Goal: Task Accomplishment & Management: Use online tool/utility

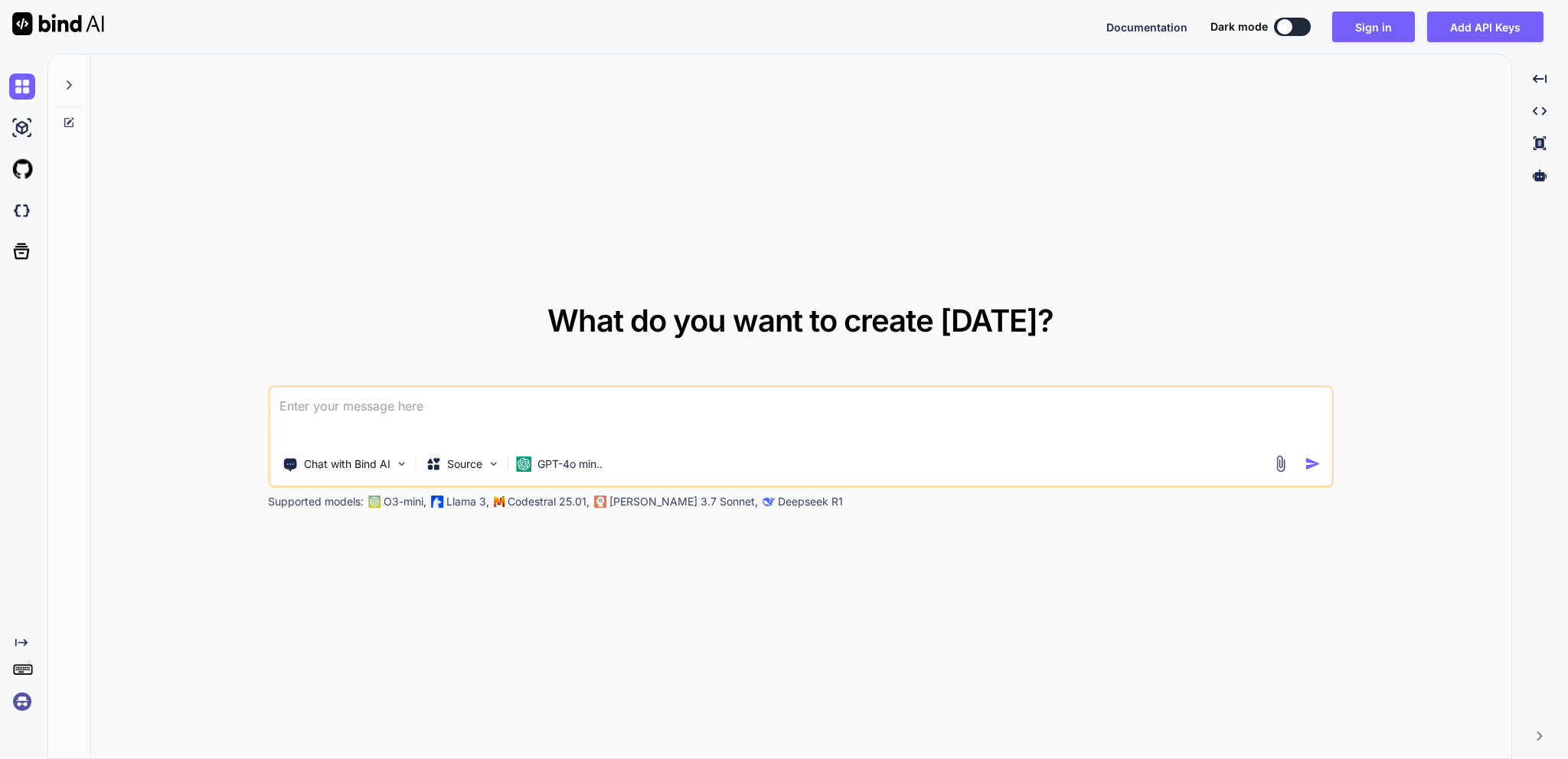
click at [1282, 29] on div at bounding box center [1285, 27] width 15 height 15
type textarea "x"
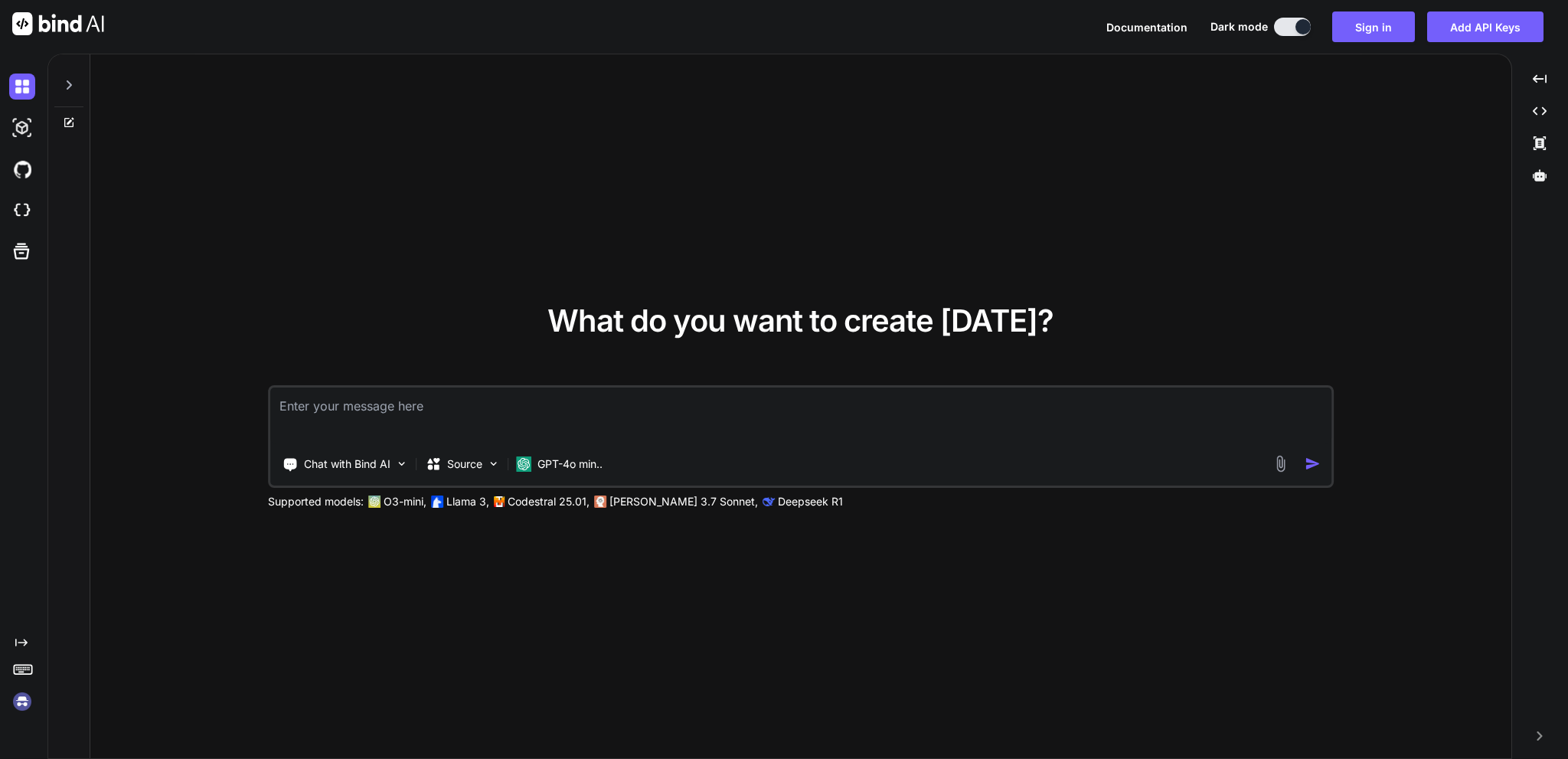
click at [389, 413] on textarea at bounding box center [800, 416] width 1061 height 56
click at [549, 465] on p "GPT-4o min.." at bounding box center [569, 464] width 65 height 15
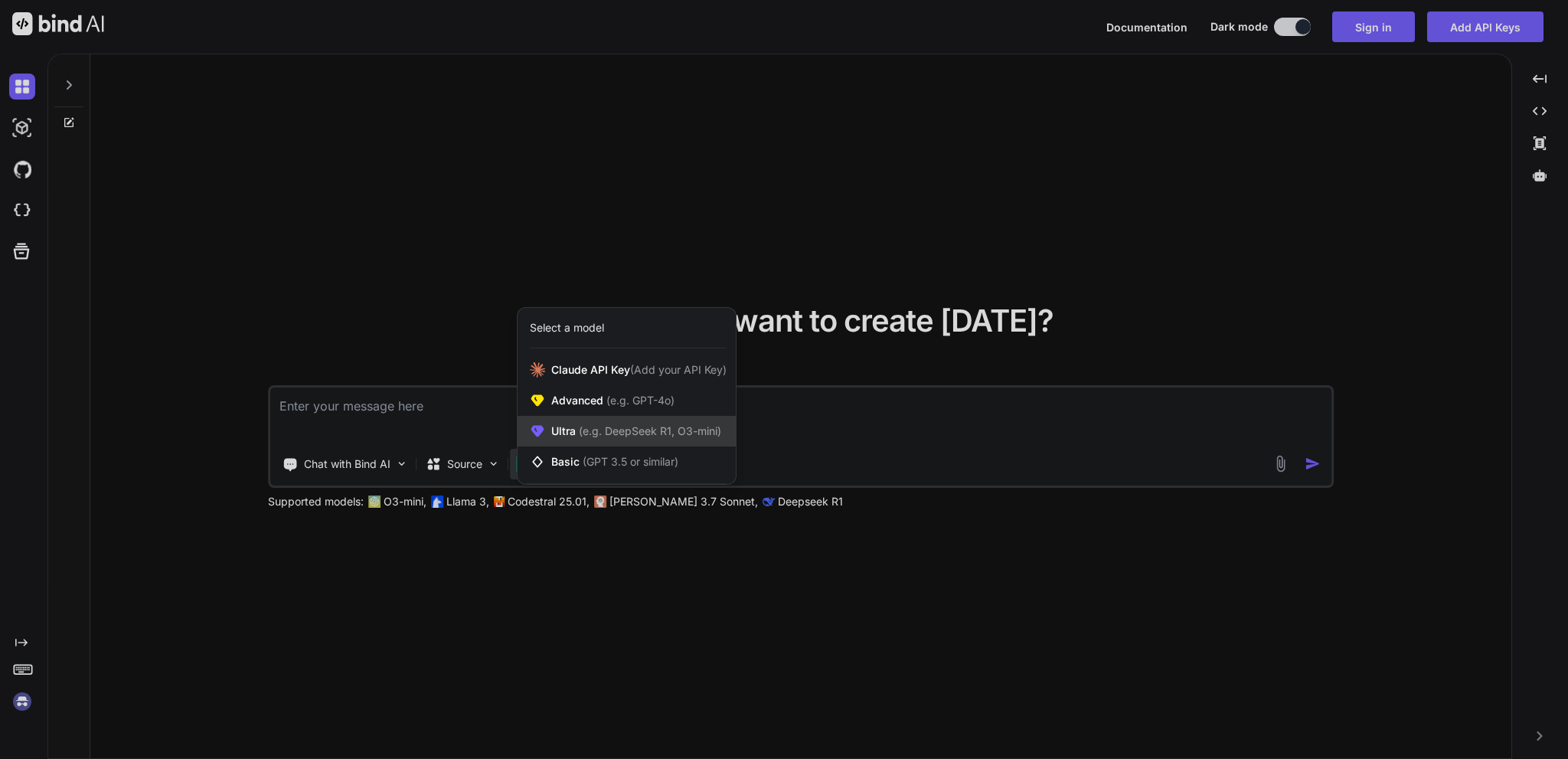
click at [689, 437] on span "(e.g. DeepSeek R1, O3-mini)" at bounding box center [648, 430] width 146 height 13
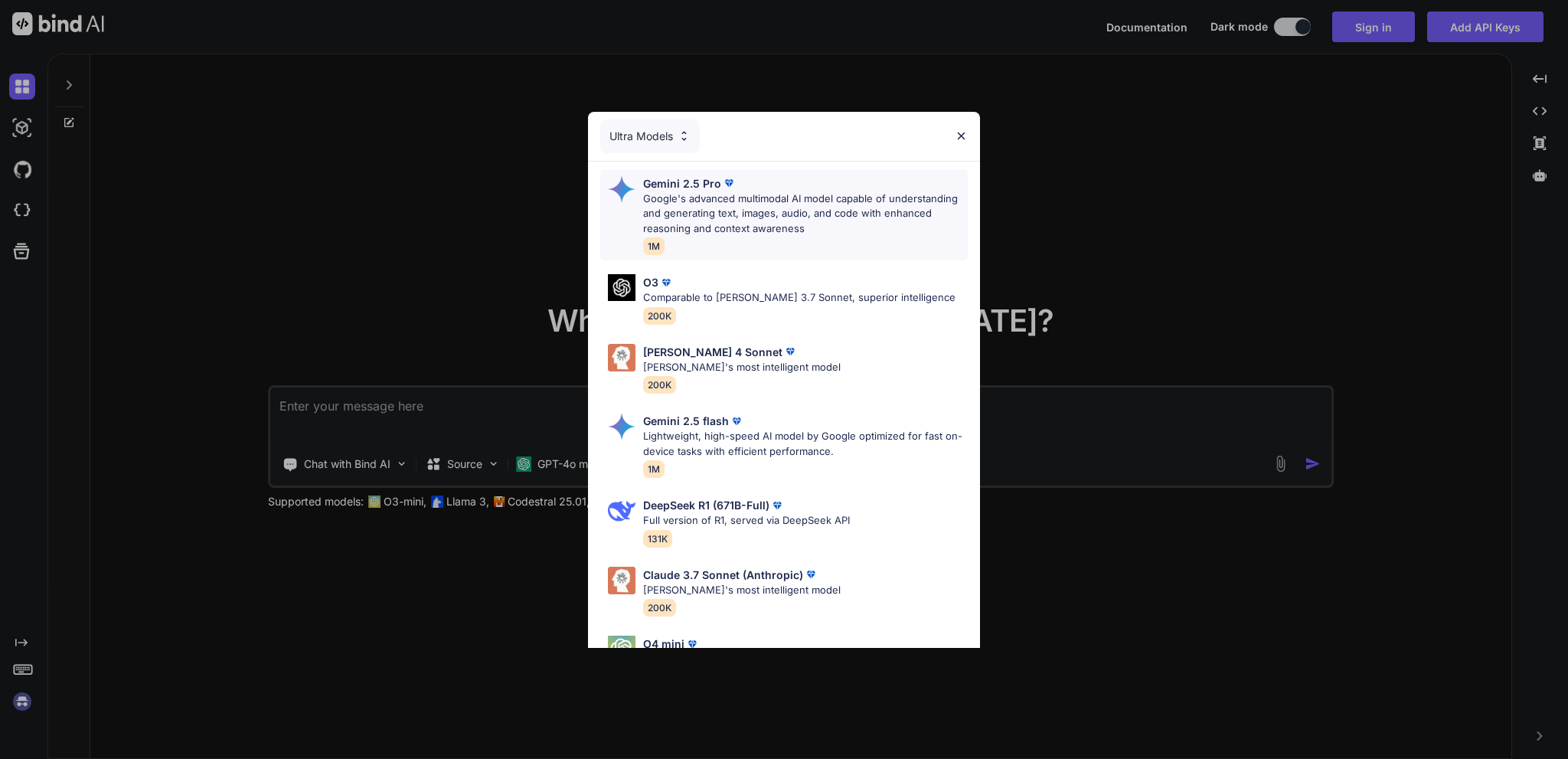
click at [748, 204] on p "Google's advanced multimodal AI model capable of understanding and generating t…" at bounding box center [805, 215] width 325 height 45
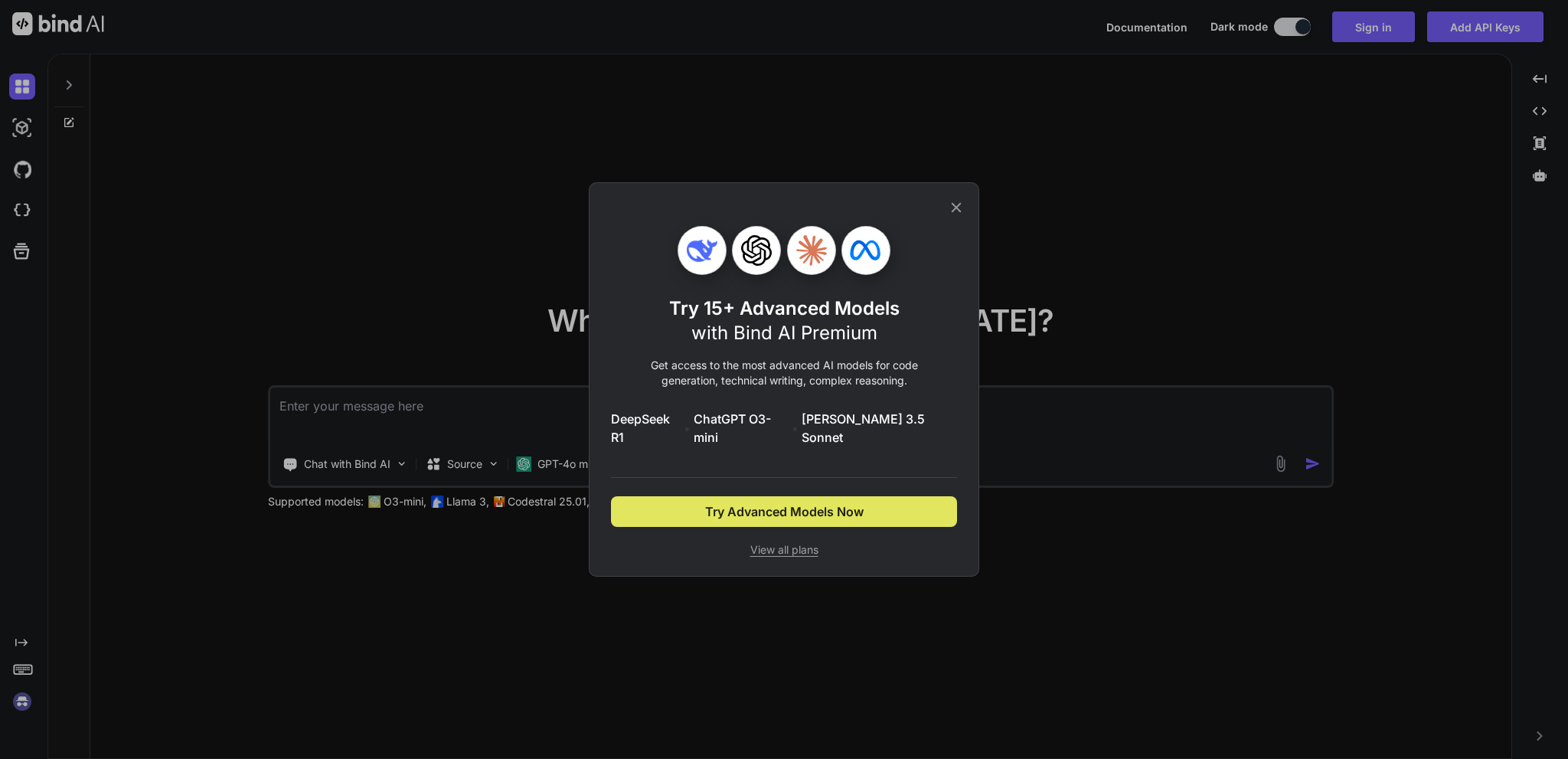
click at [861, 503] on span "Try Advanced Models Now" at bounding box center [784, 512] width 158 height 19
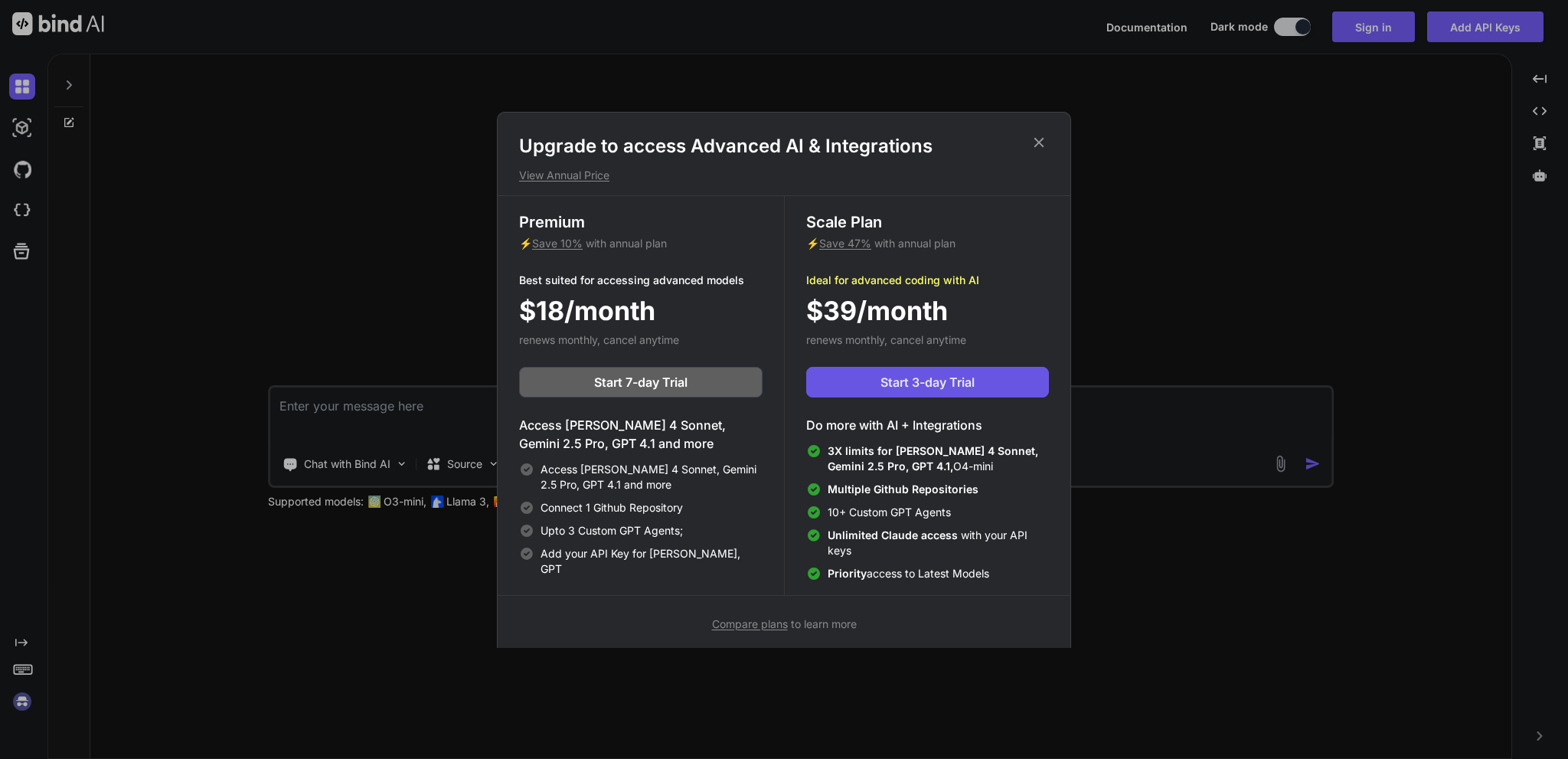
click at [958, 384] on span "Start 3-day Trial" at bounding box center [928, 382] width 94 height 19
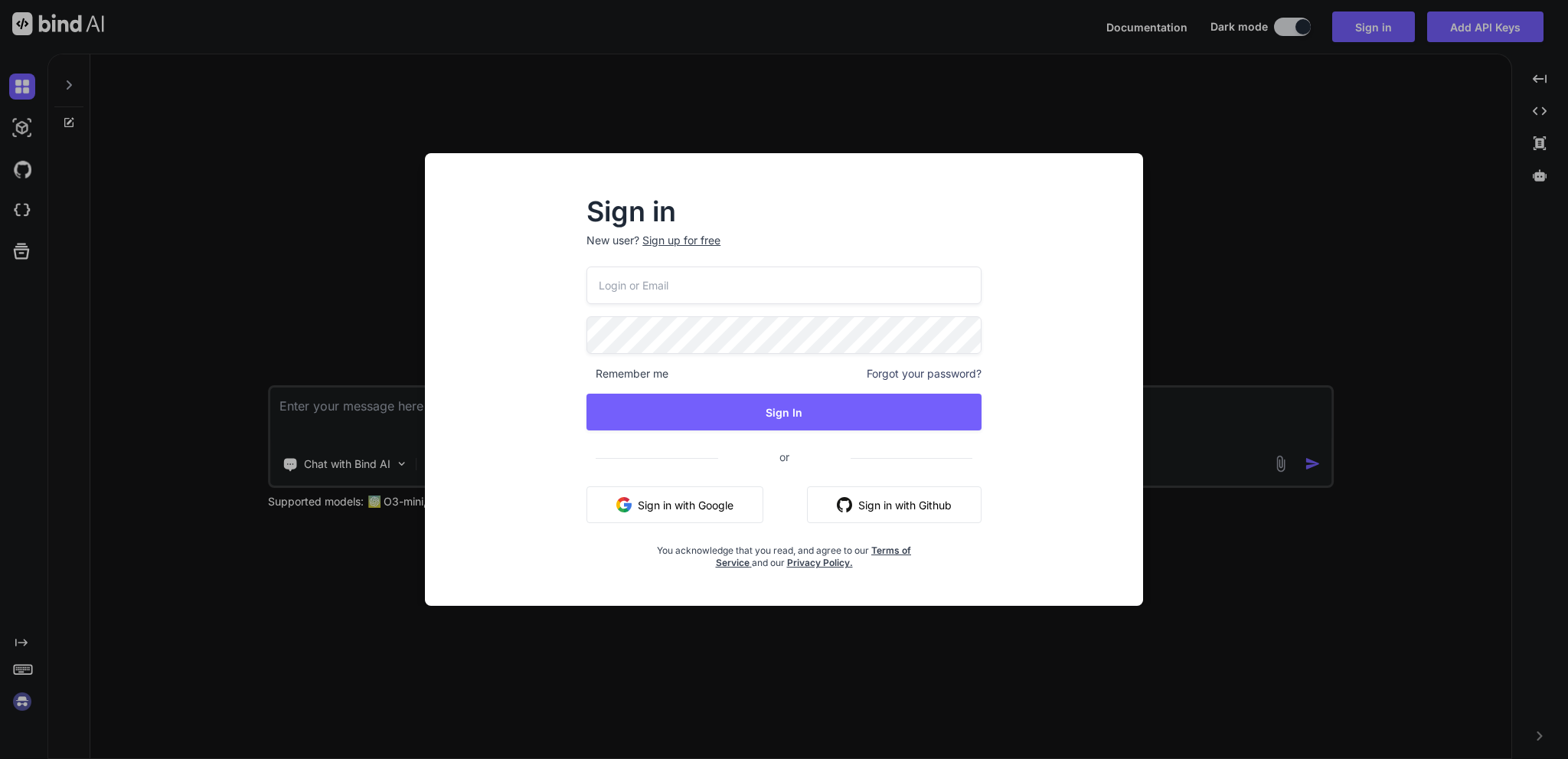
click at [660, 240] on div "Sign up for free" at bounding box center [681, 241] width 78 height 15
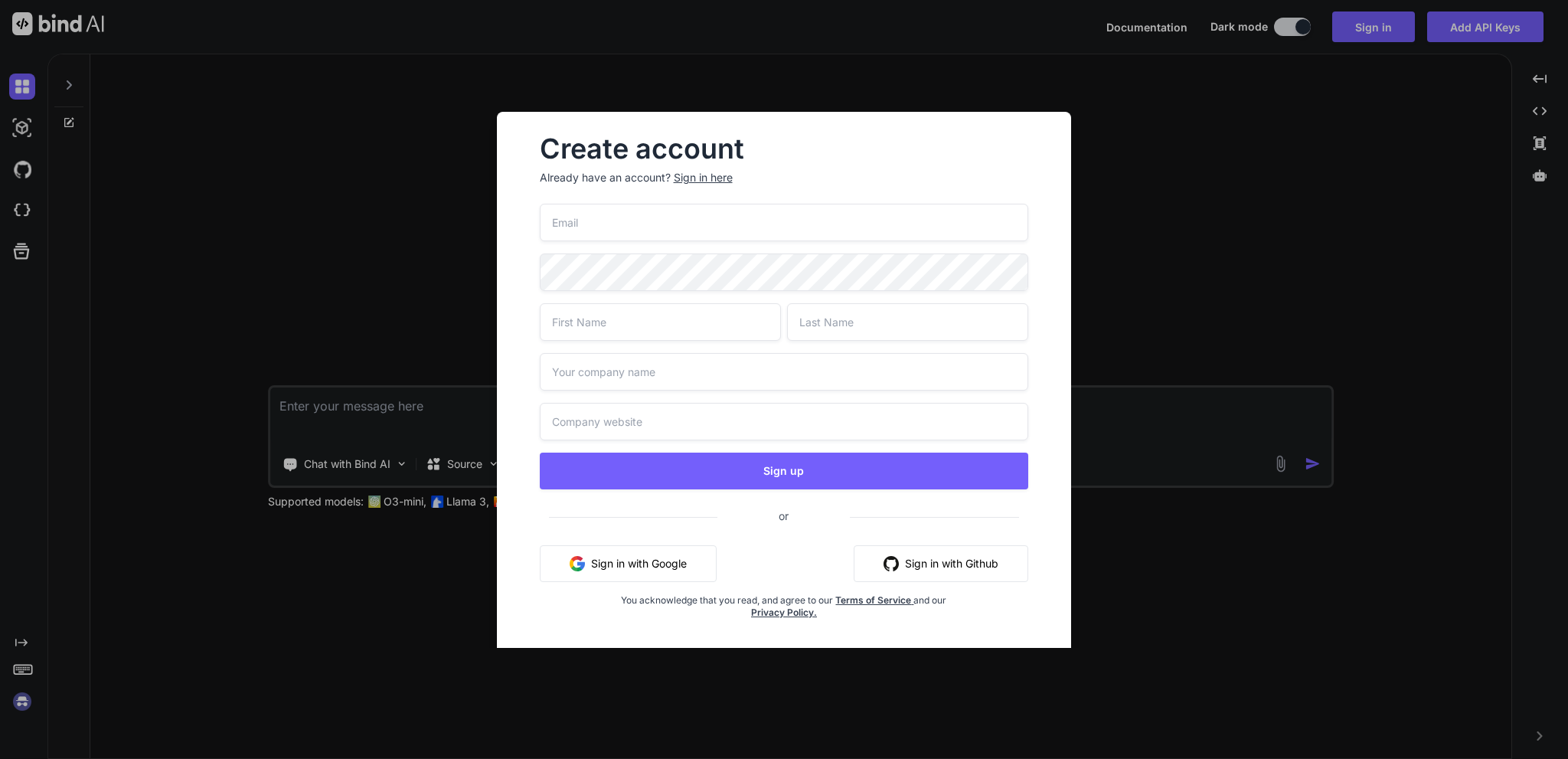
click at [634, 226] on input "email" at bounding box center [785, 222] width 490 height 38
type input "[EMAIL_ADDRESS][DOMAIN_NAME]"
type input "Alexander"
type input "Fischer"
type input "PexDex"
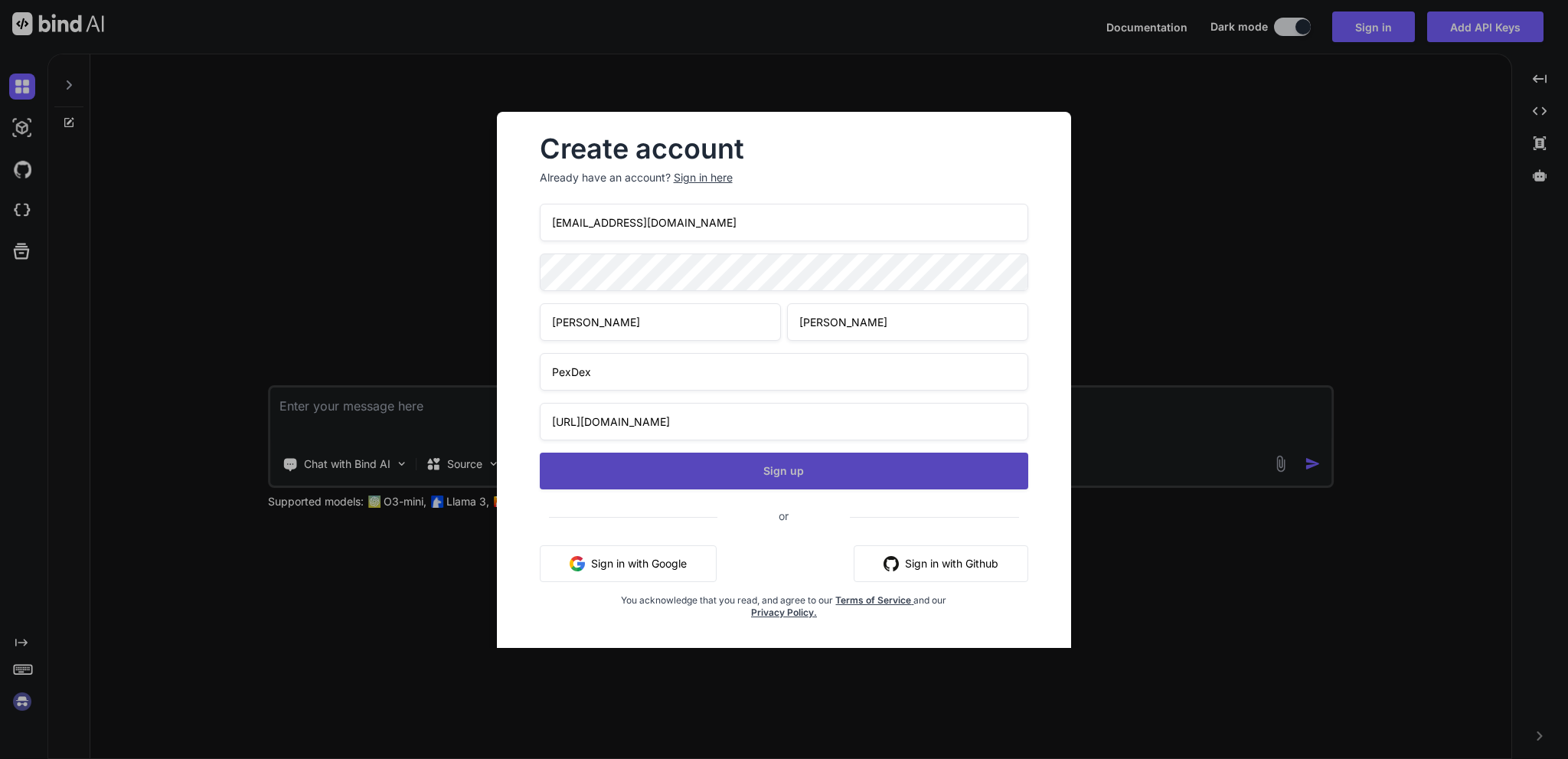
type input "https://pexdex.xyz"
click at [839, 459] on button "Sign up" at bounding box center [785, 471] width 490 height 37
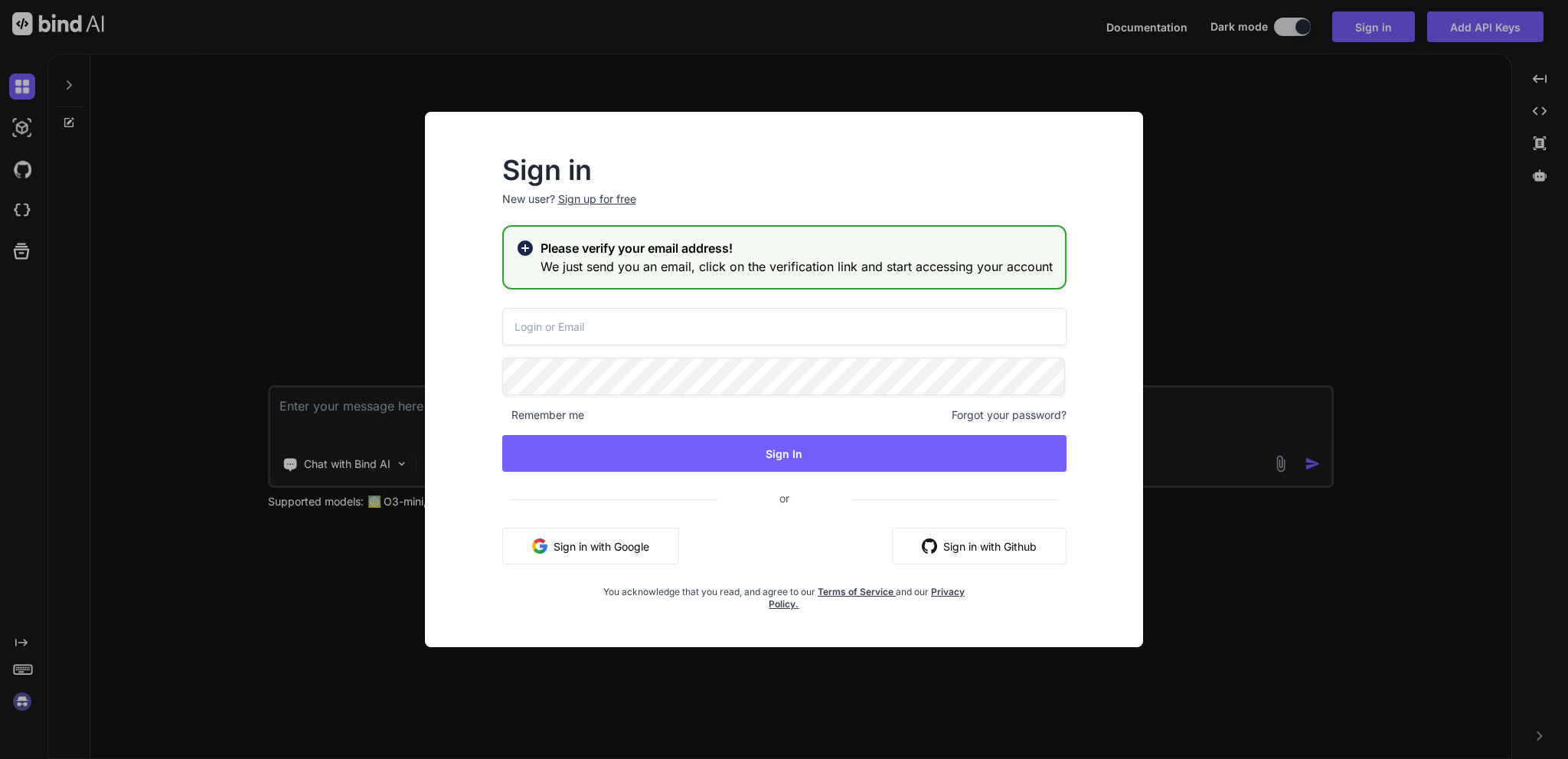
click at [654, 309] on input "email" at bounding box center [784, 326] width 564 height 38
type input "navbardude@hotmail.com"
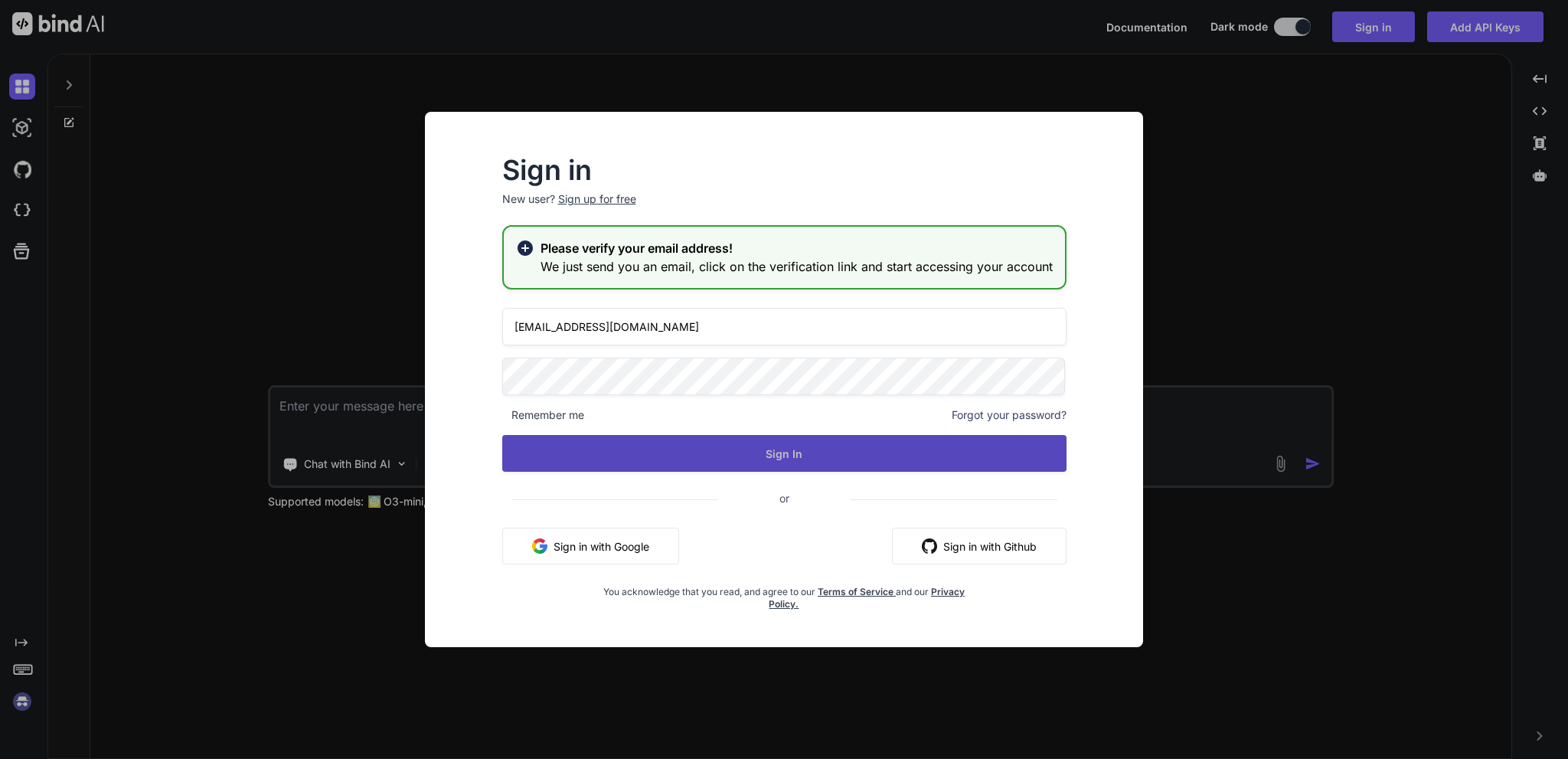
click at [757, 444] on button "Sign In" at bounding box center [784, 454] width 564 height 37
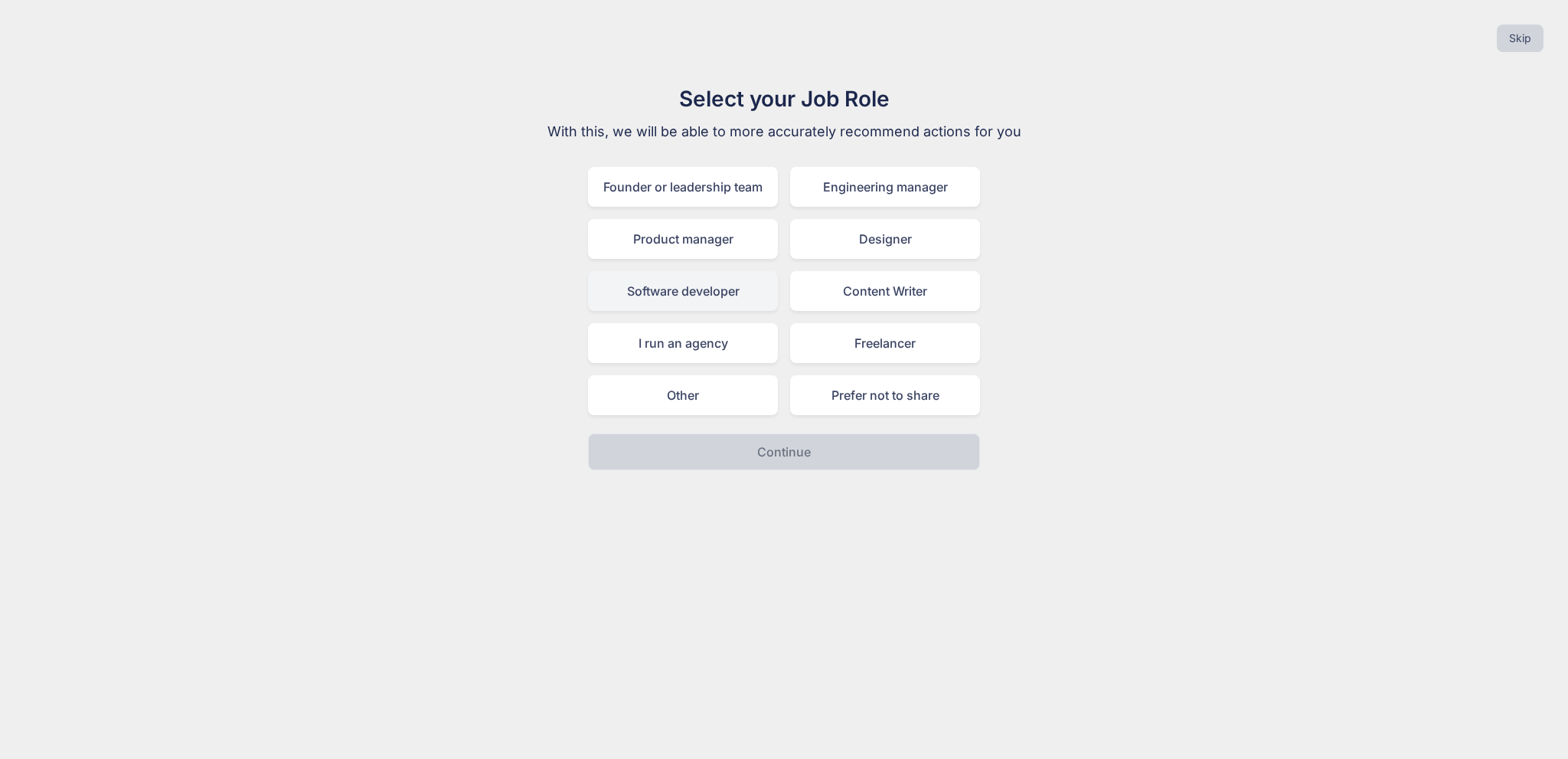
click at [728, 285] on div "Software developer" at bounding box center [683, 290] width 190 height 40
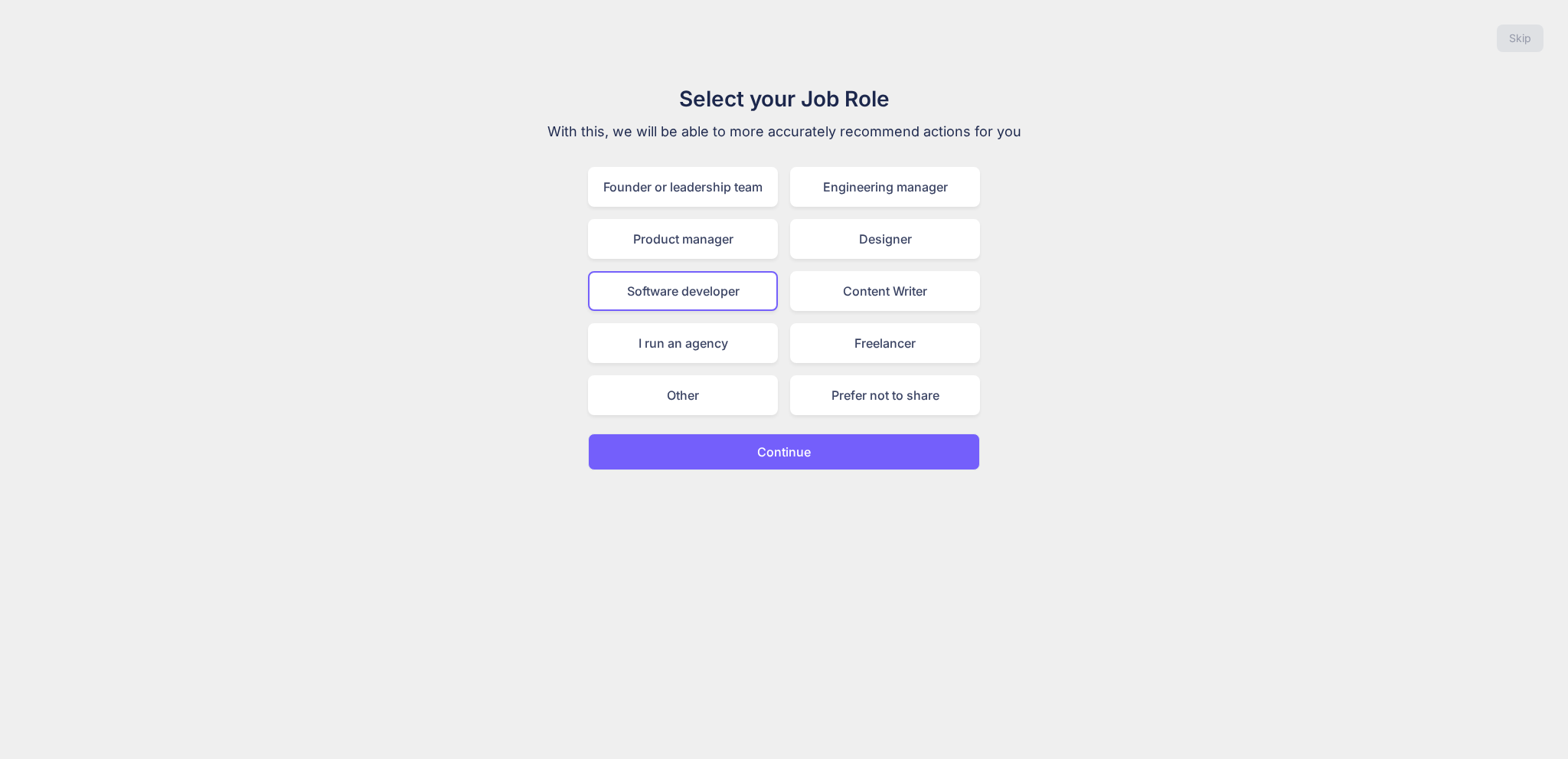
click at [859, 457] on button "Continue" at bounding box center [784, 452] width 392 height 37
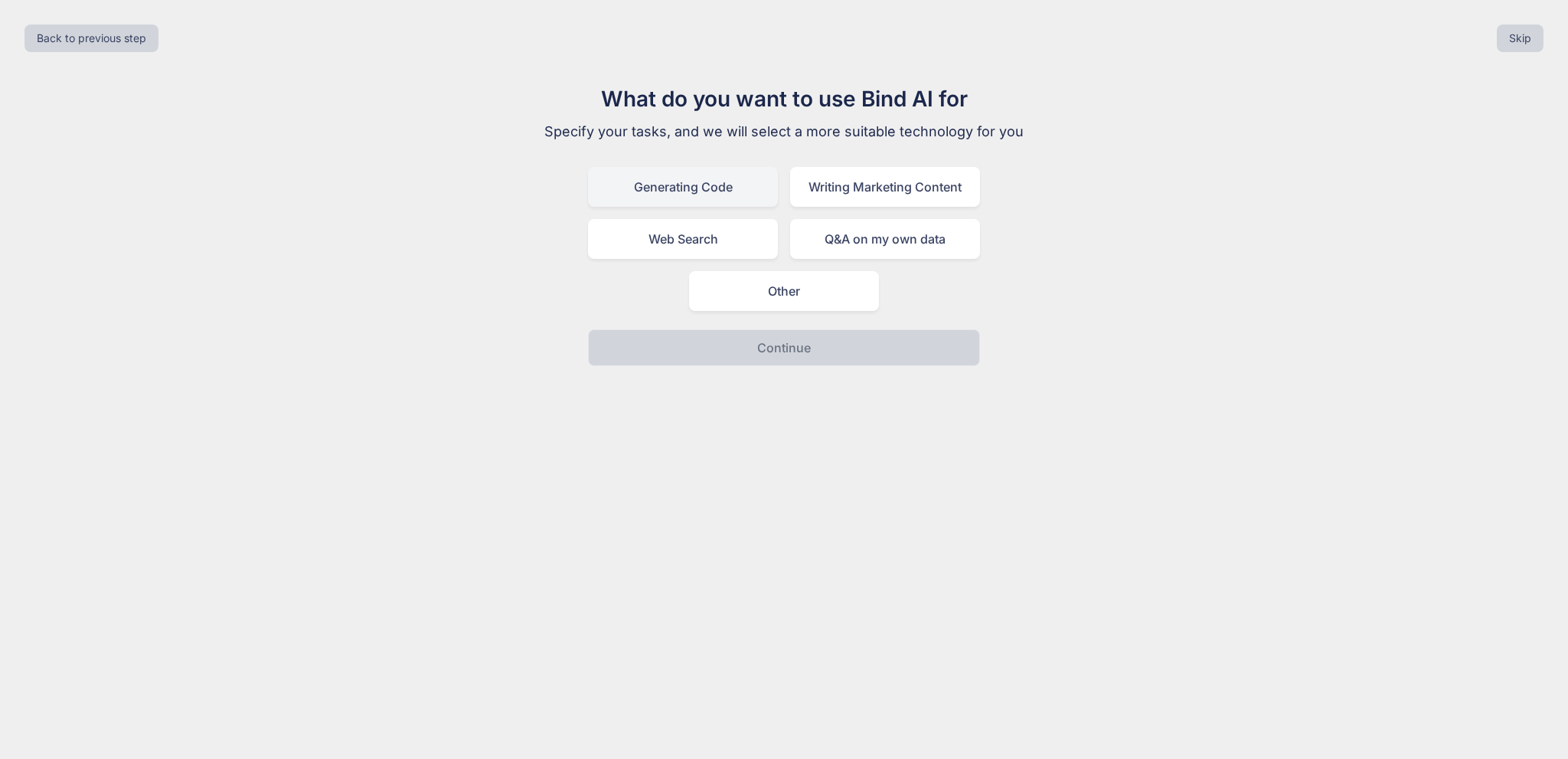
click at [728, 191] on div "Generating Code" at bounding box center [683, 186] width 190 height 40
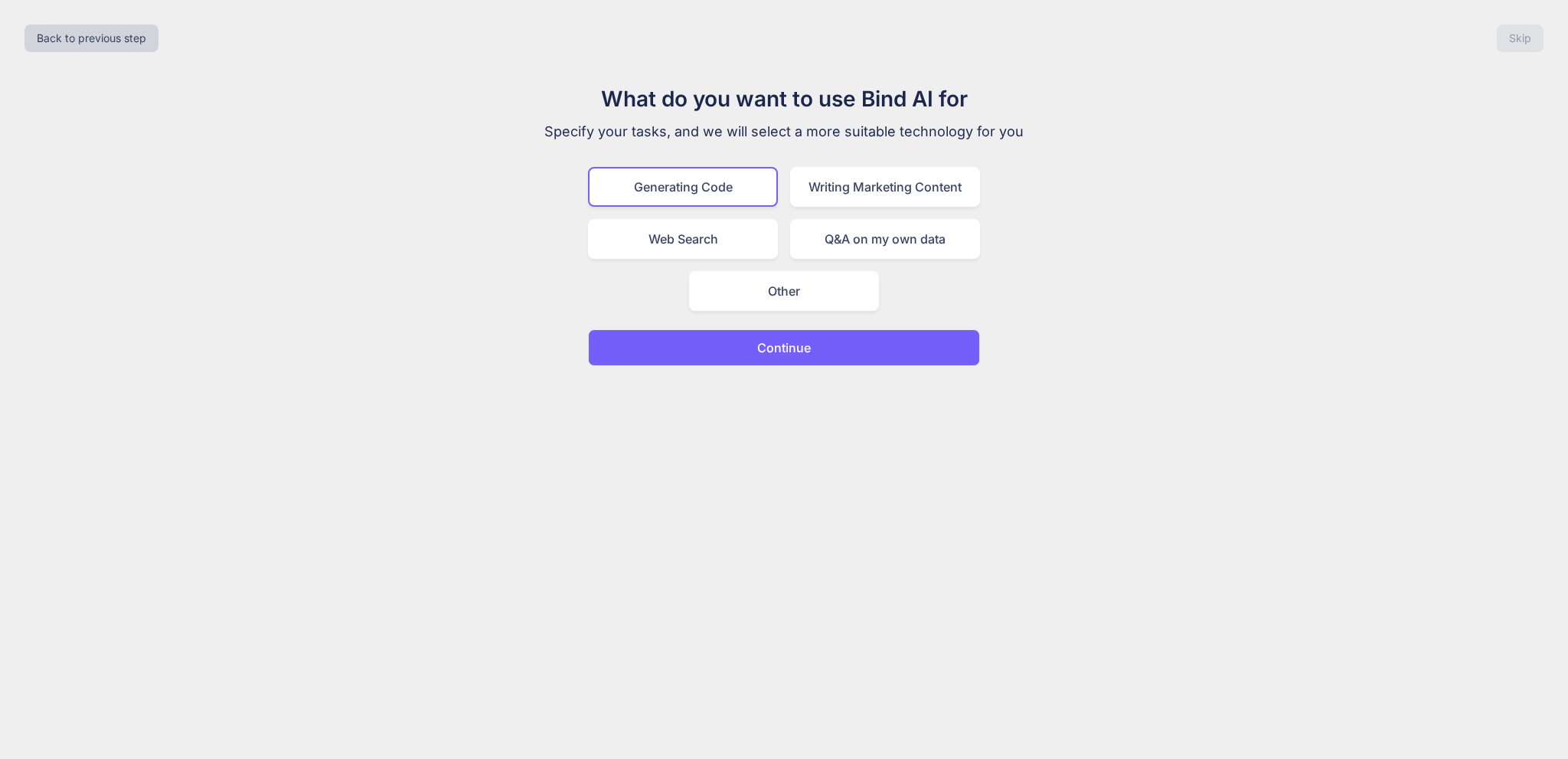
click at [784, 353] on p "Continue" at bounding box center [784, 348] width 54 height 19
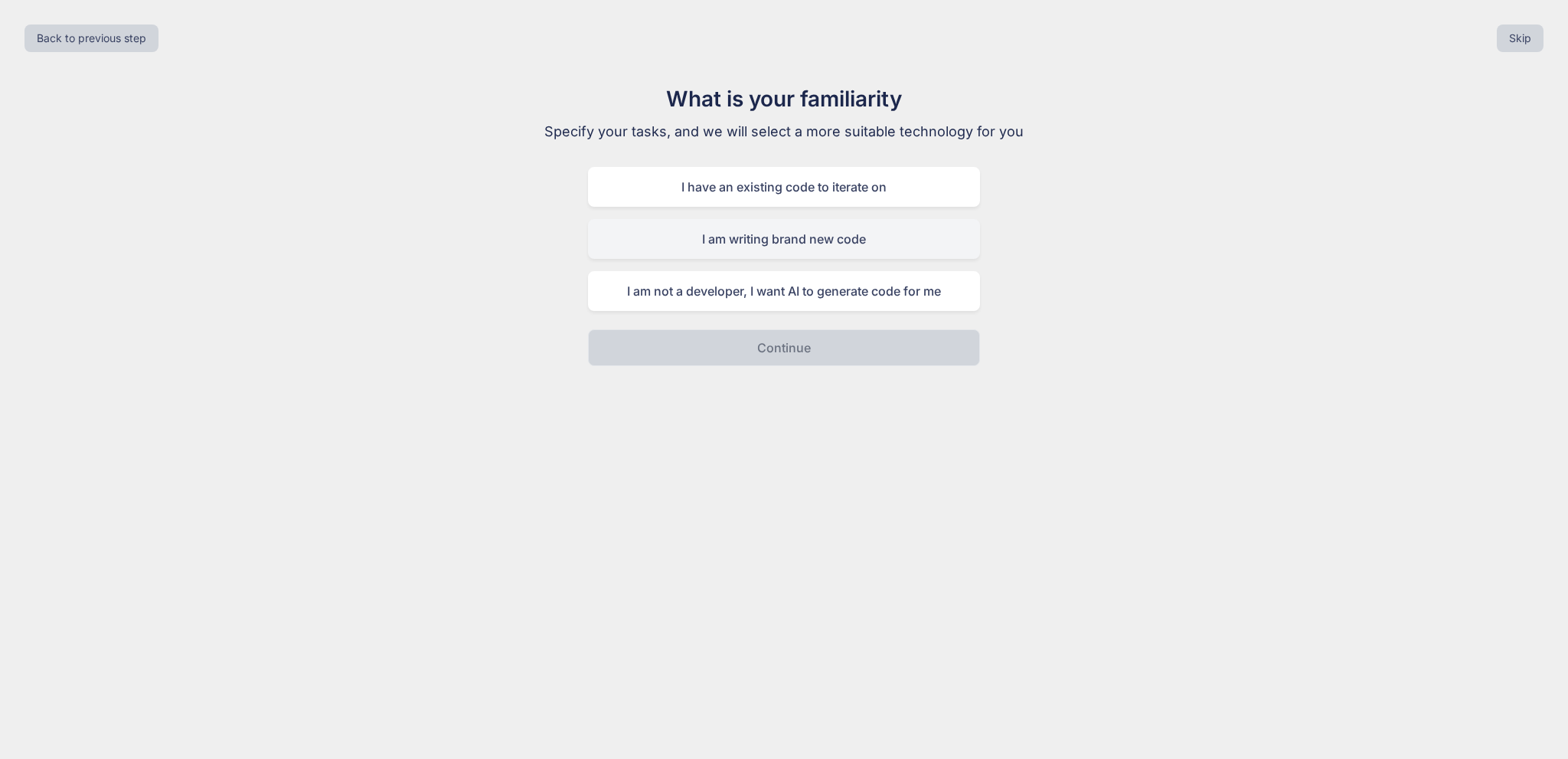
click at [755, 247] on div "I am writing brand new code" at bounding box center [784, 238] width 392 height 40
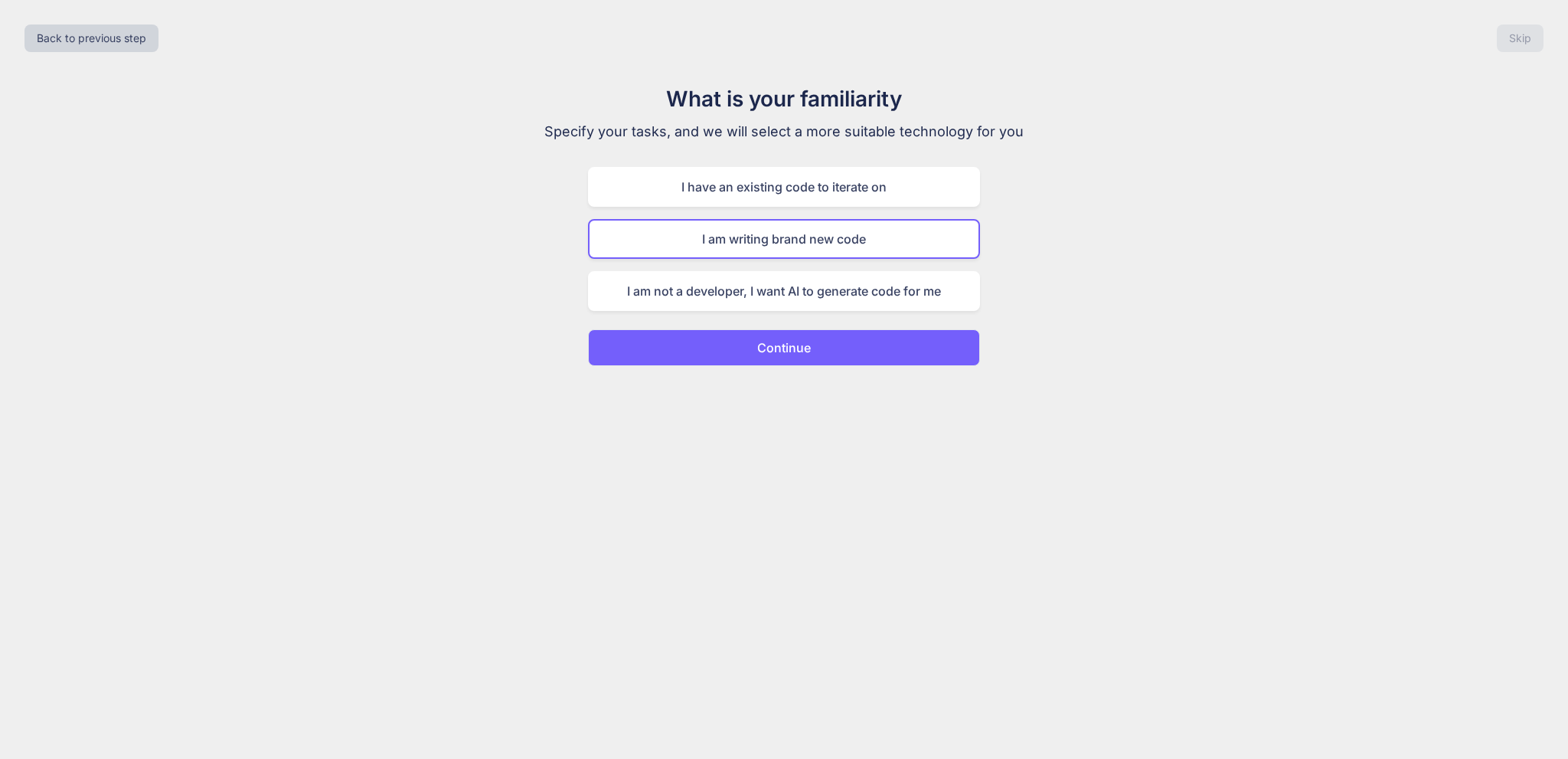
click at [788, 353] on p "Continue" at bounding box center [784, 348] width 54 height 19
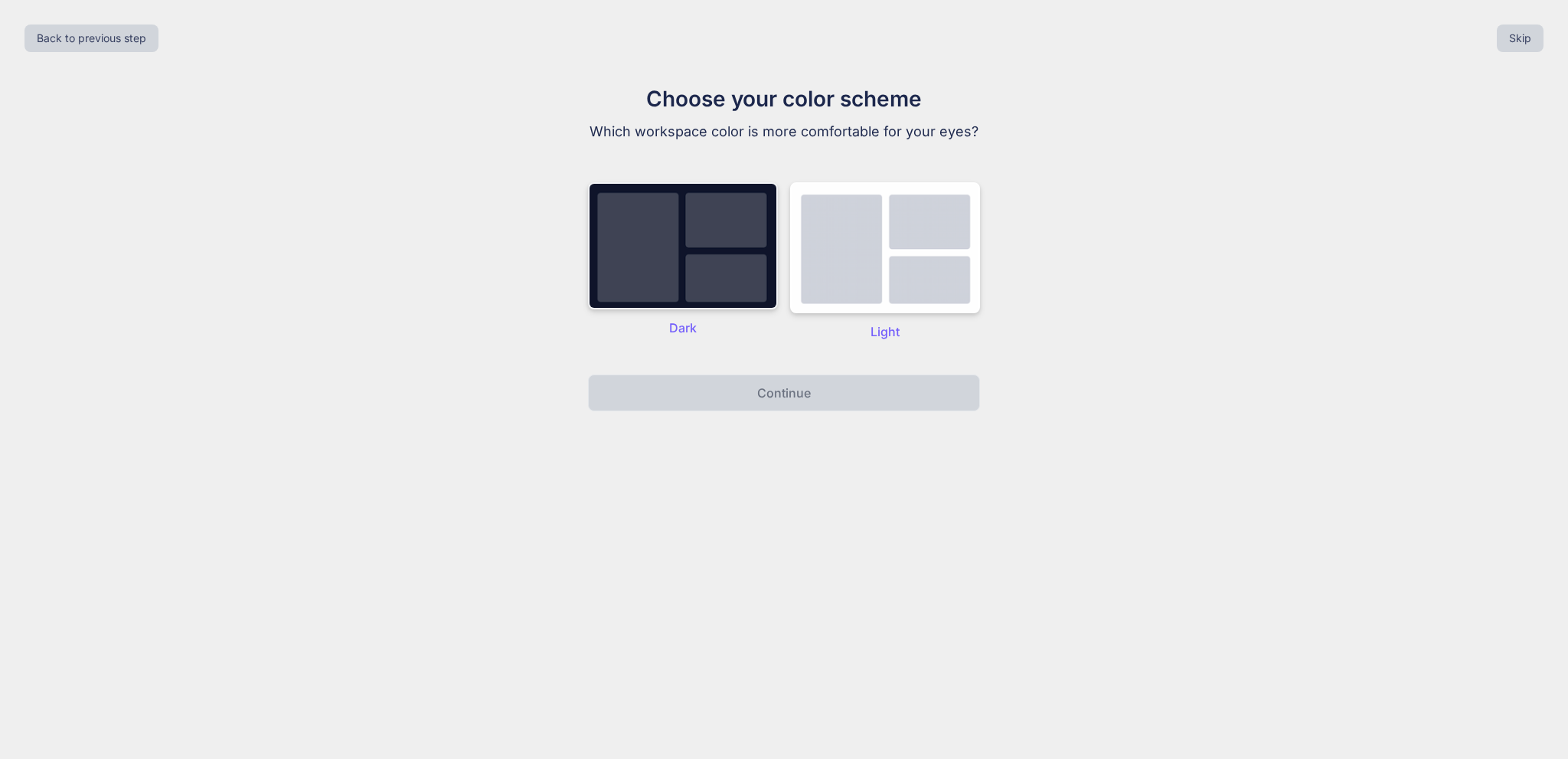
click at [719, 279] on img at bounding box center [683, 246] width 190 height 127
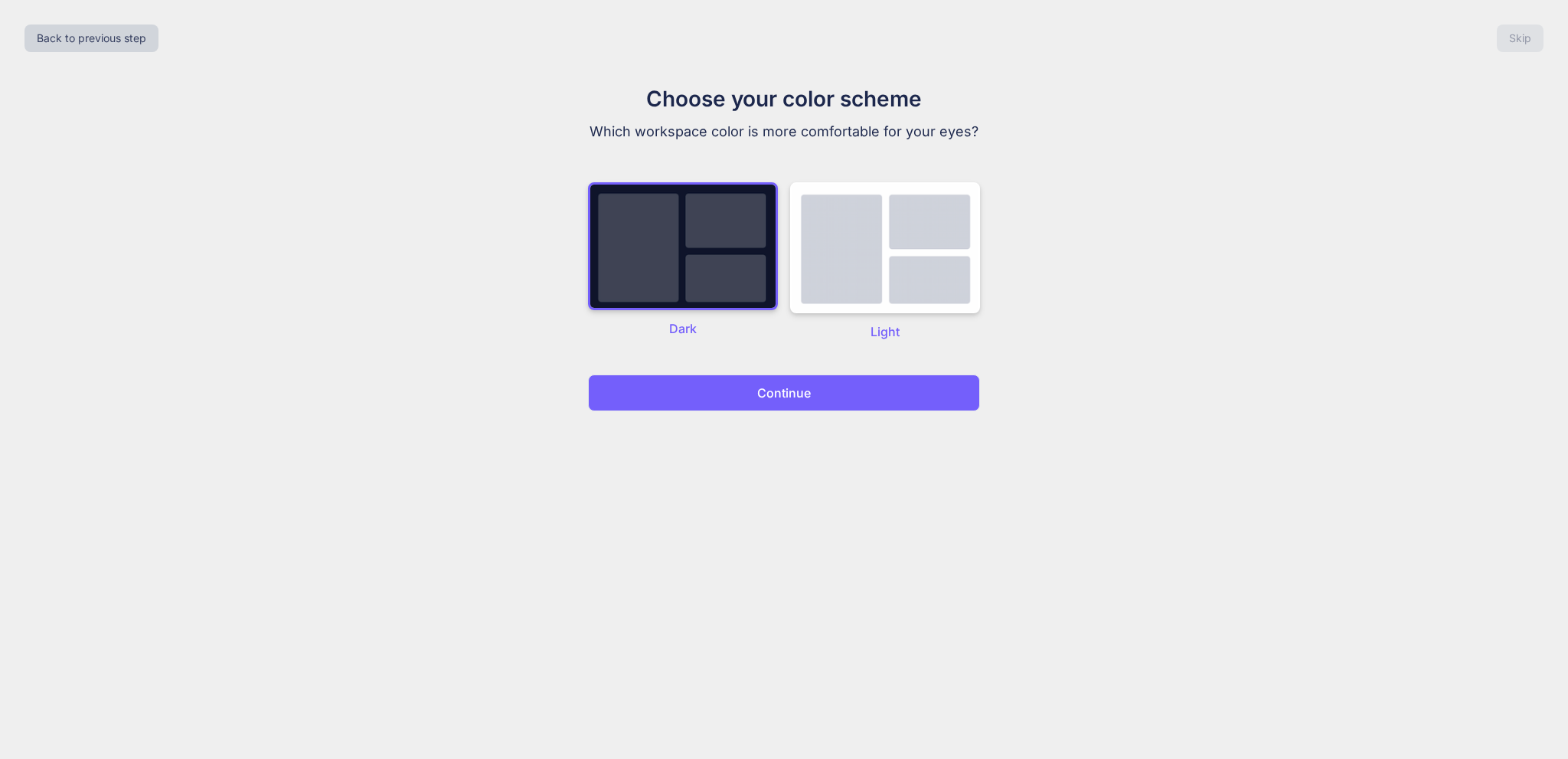
click at [772, 374] on button "Continue" at bounding box center [784, 393] width 392 height 37
click at [783, 388] on p "Continue" at bounding box center [784, 393] width 54 height 19
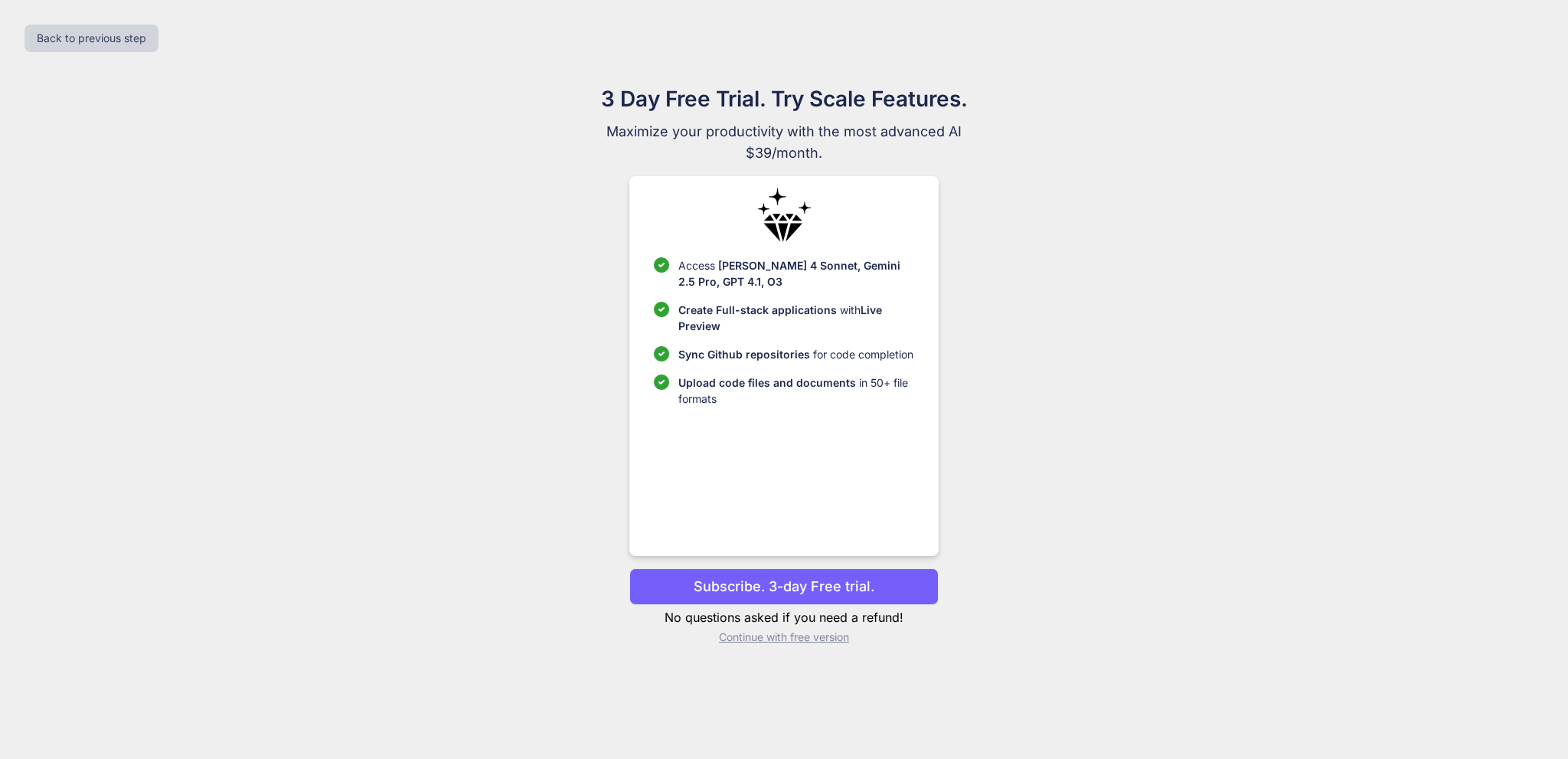
click at [882, 586] on button "Subscribe. 3-day Free trial." at bounding box center [783, 586] width 309 height 37
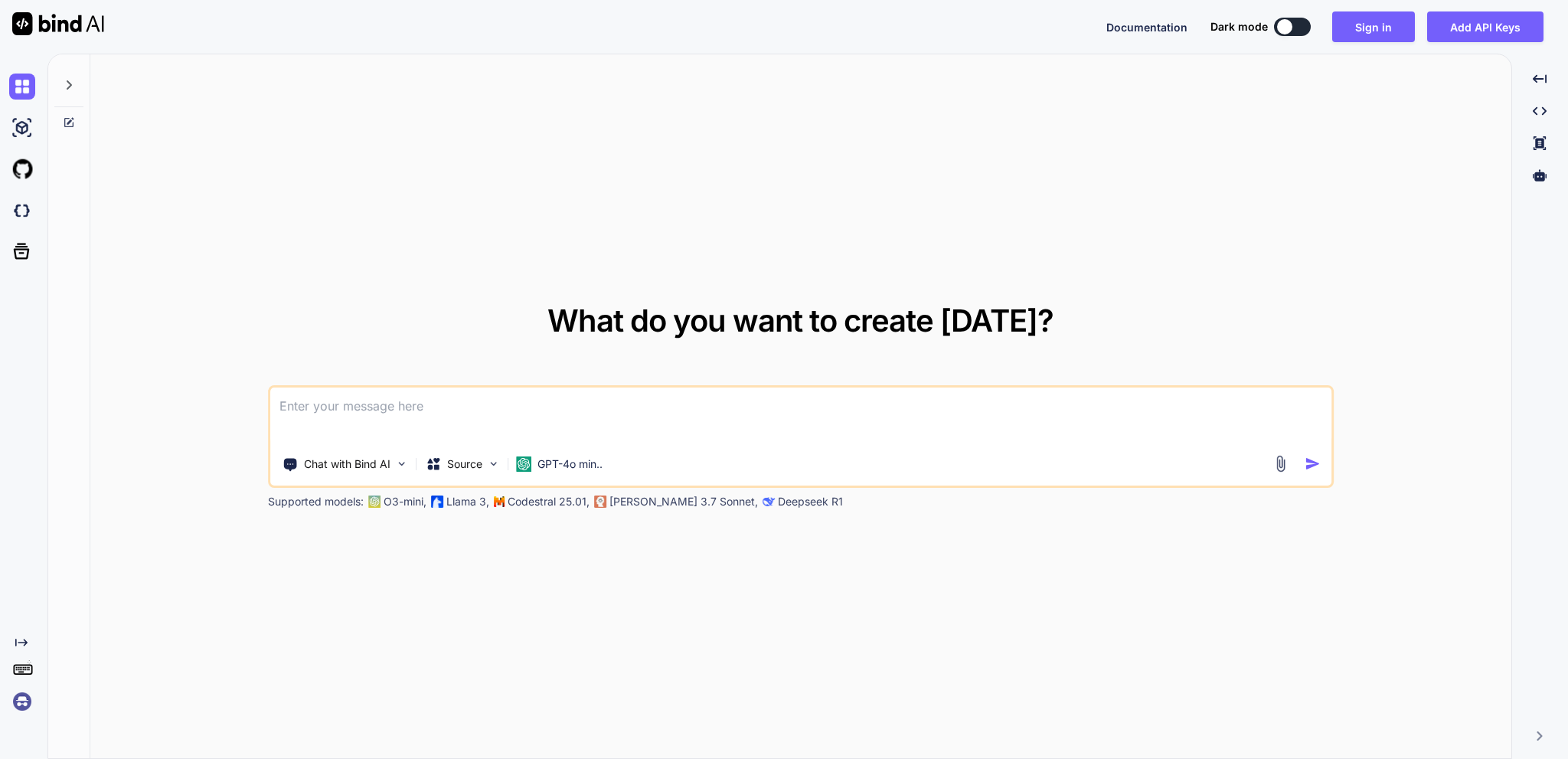
click at [17, 707] on img at bounding box center [22, 701] width 26 height 26
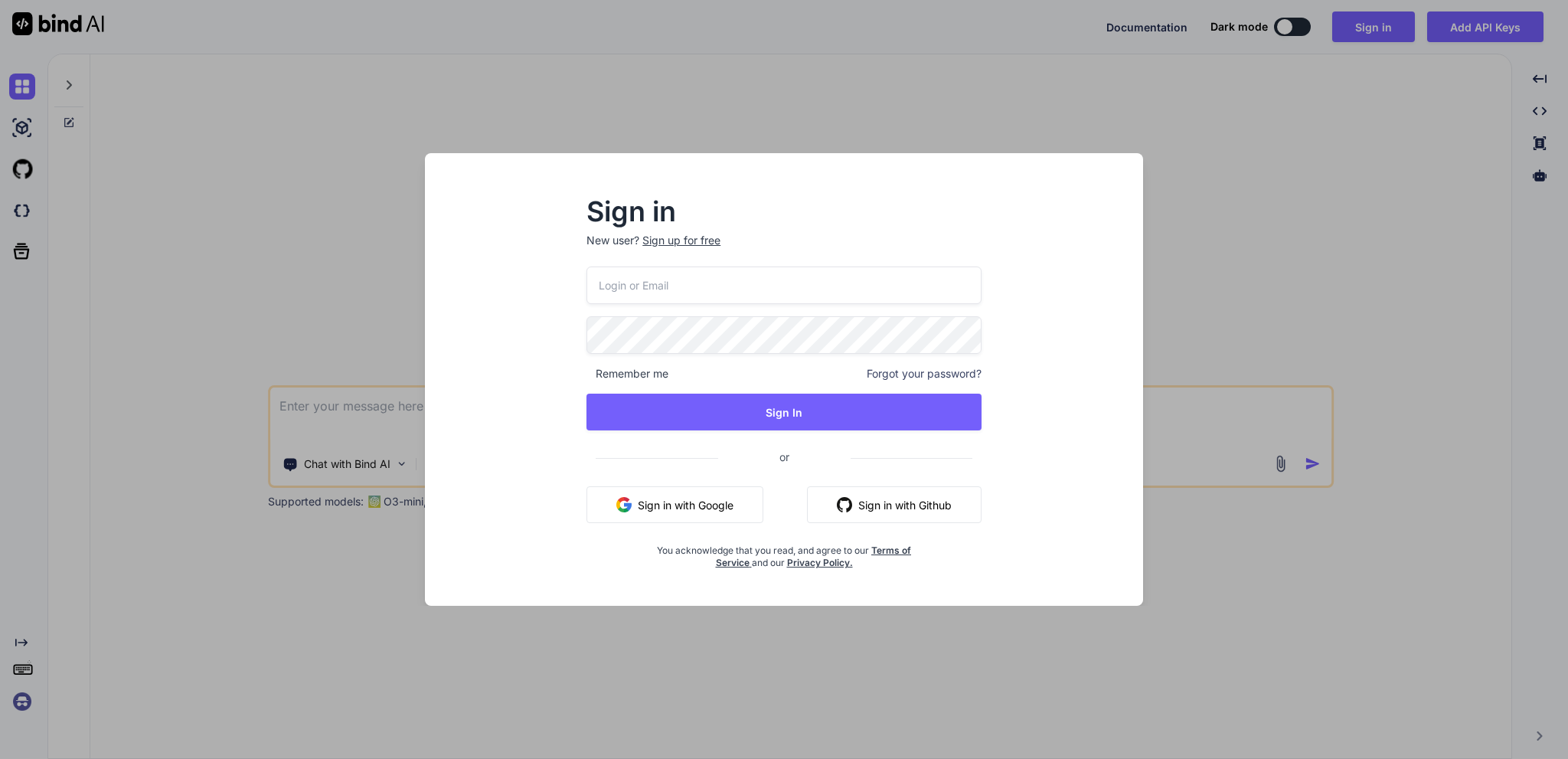
click at [335, 223] on div "Sign in New user? Sign up for free Remember me Forgot your password? Sign In or…" at bounding box center [784, 380] width 1568 height 759
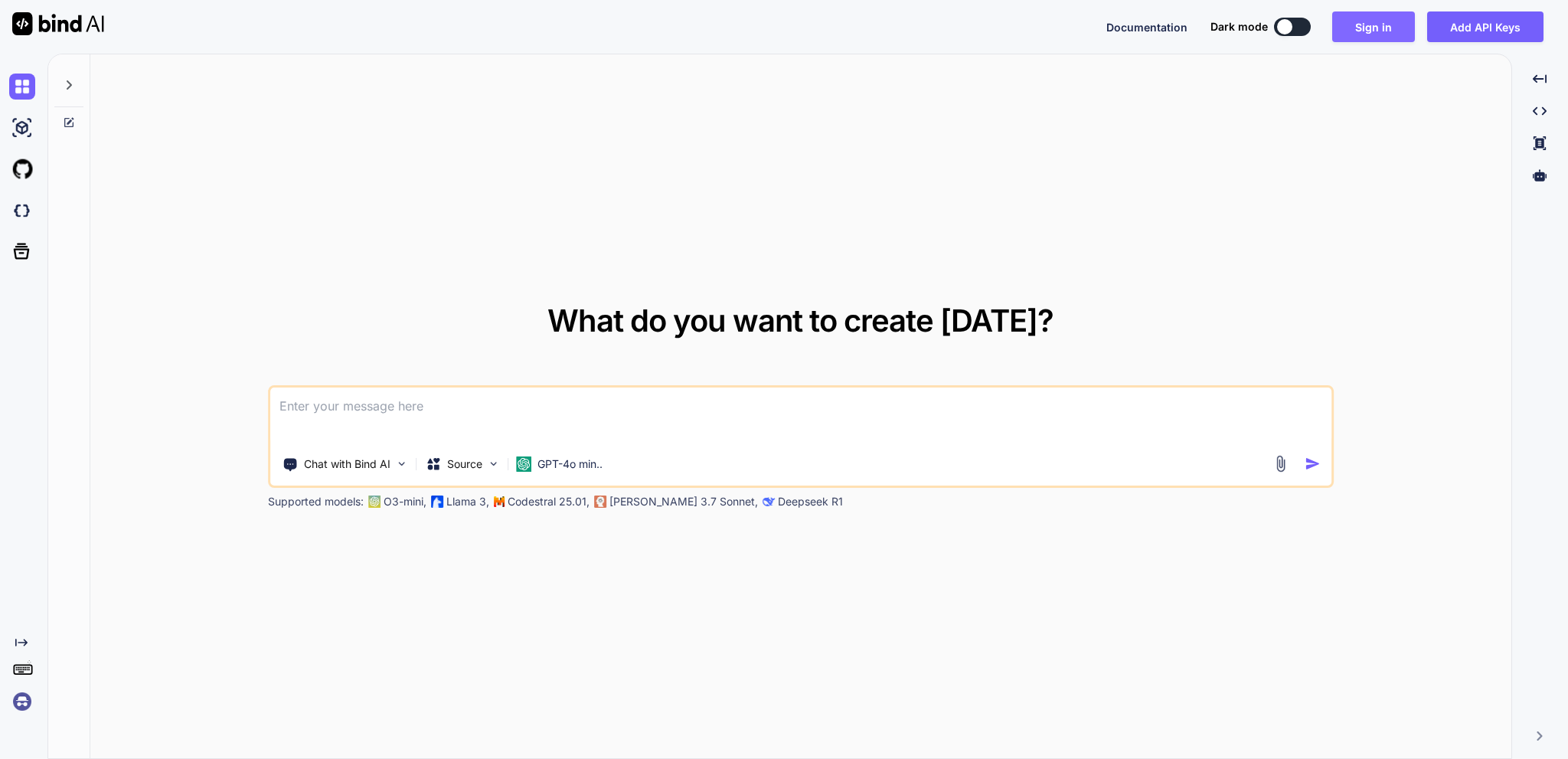
click at [1397, 29] on button "Sign in" at bounding box center [1374, 27] width 82 height 30
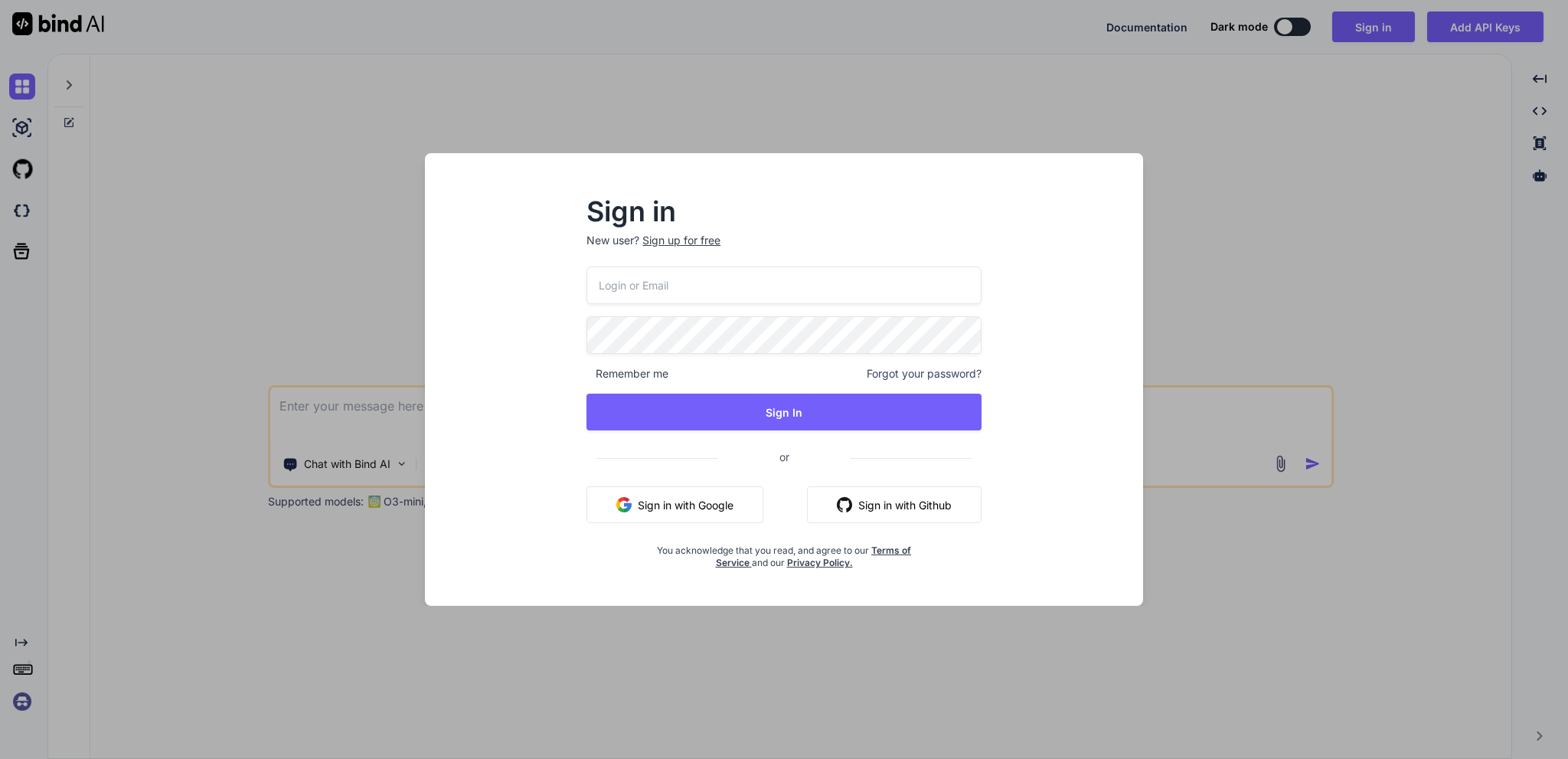
click at [689, 268] on input "email" at bounding box center [784, 285] width 395 height 38
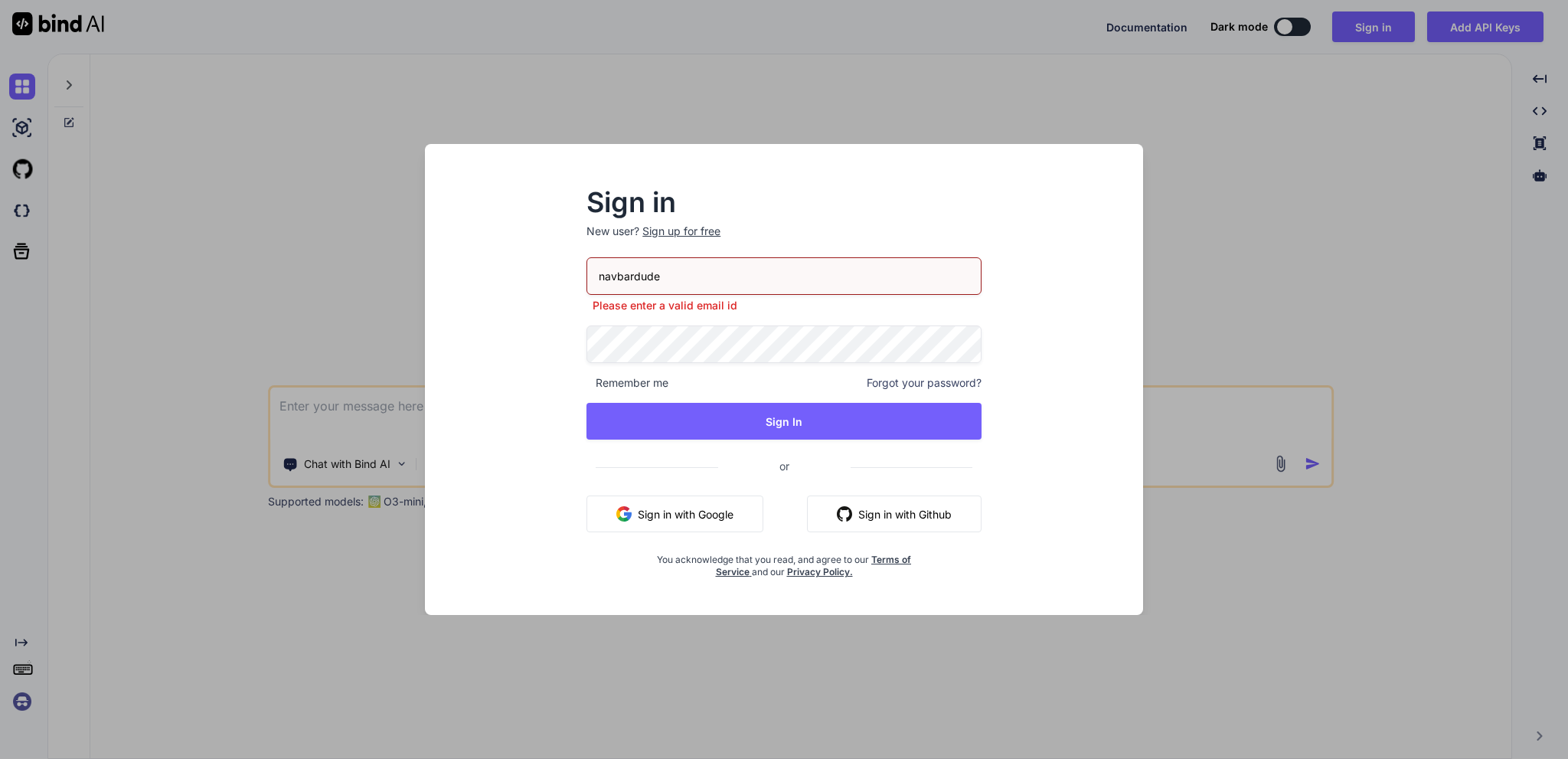
click at [719, 284] on input "navbardude" at bounding box center [784, 276] width 395 height 38
type input "[EMAIL_ADDRESS][DOMAIN_NAME]"
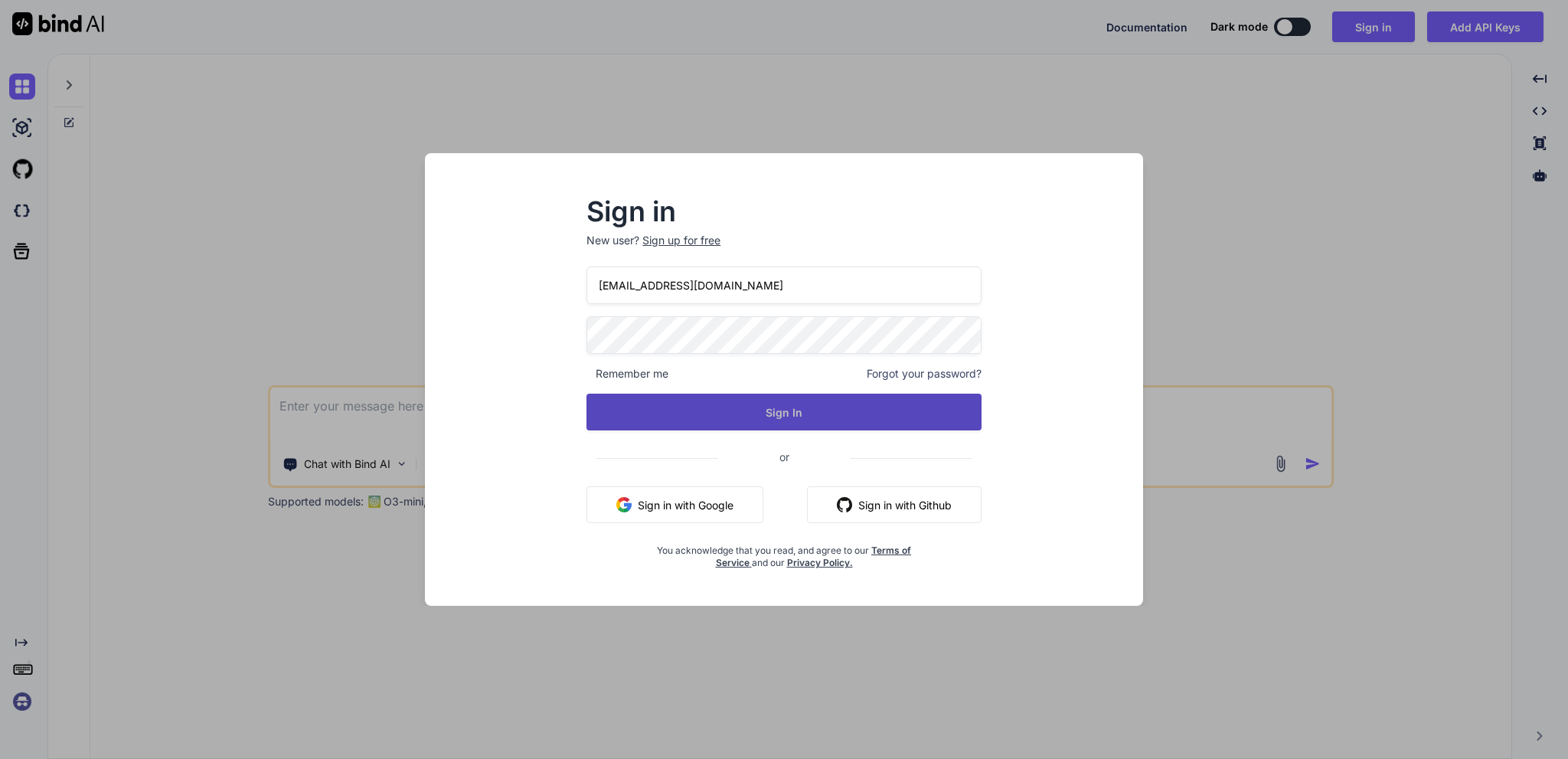
click at [836, 424] on button "Sign In" at bounding box center [784, 412] width 395 height 37
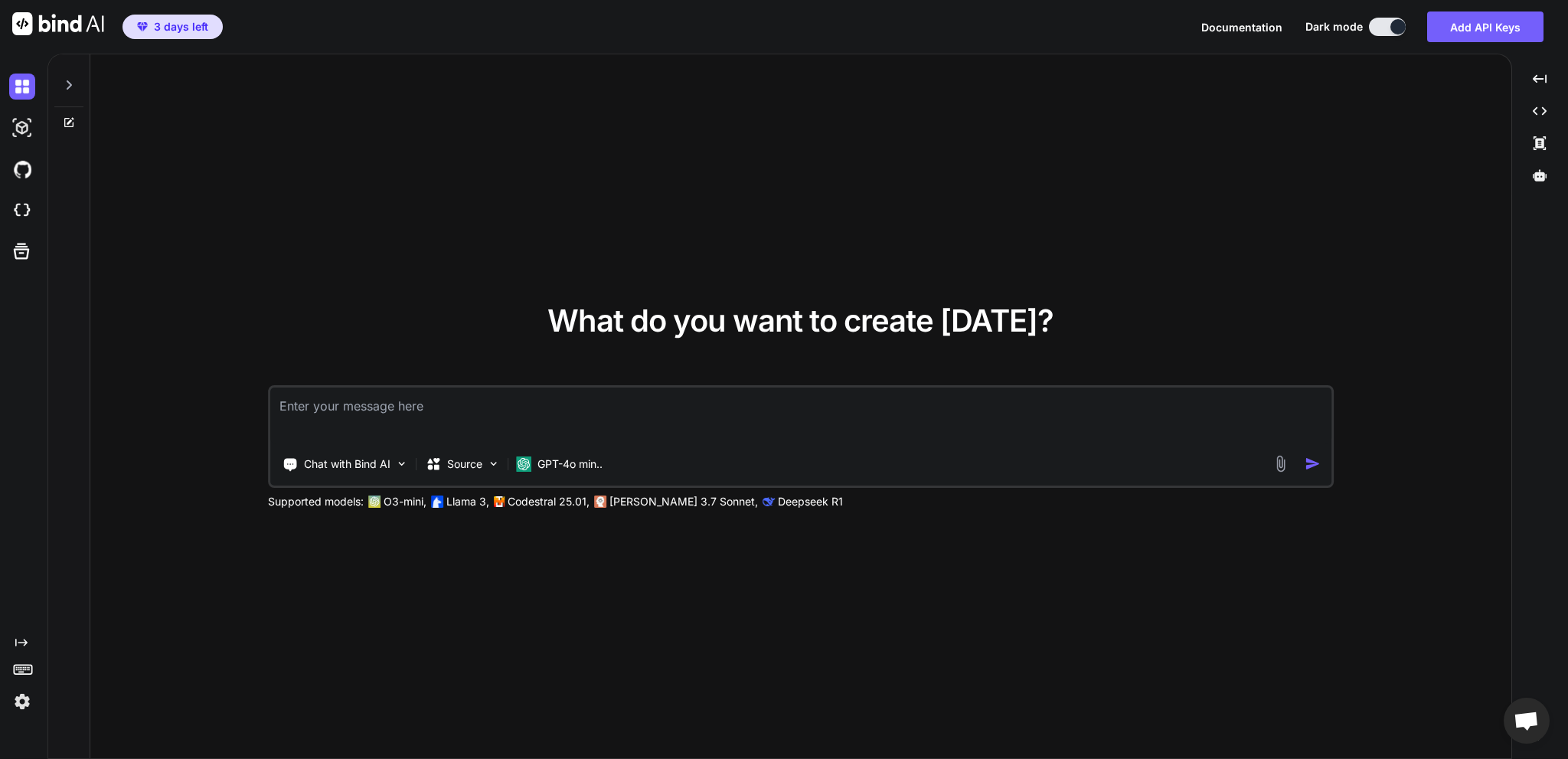
click at [162, 25] on span "3 days left" at bounding box center [181, 27] width 55 height 15
click at [1384, 24] on button at bounding box center [1387, 27] width 37 height 19
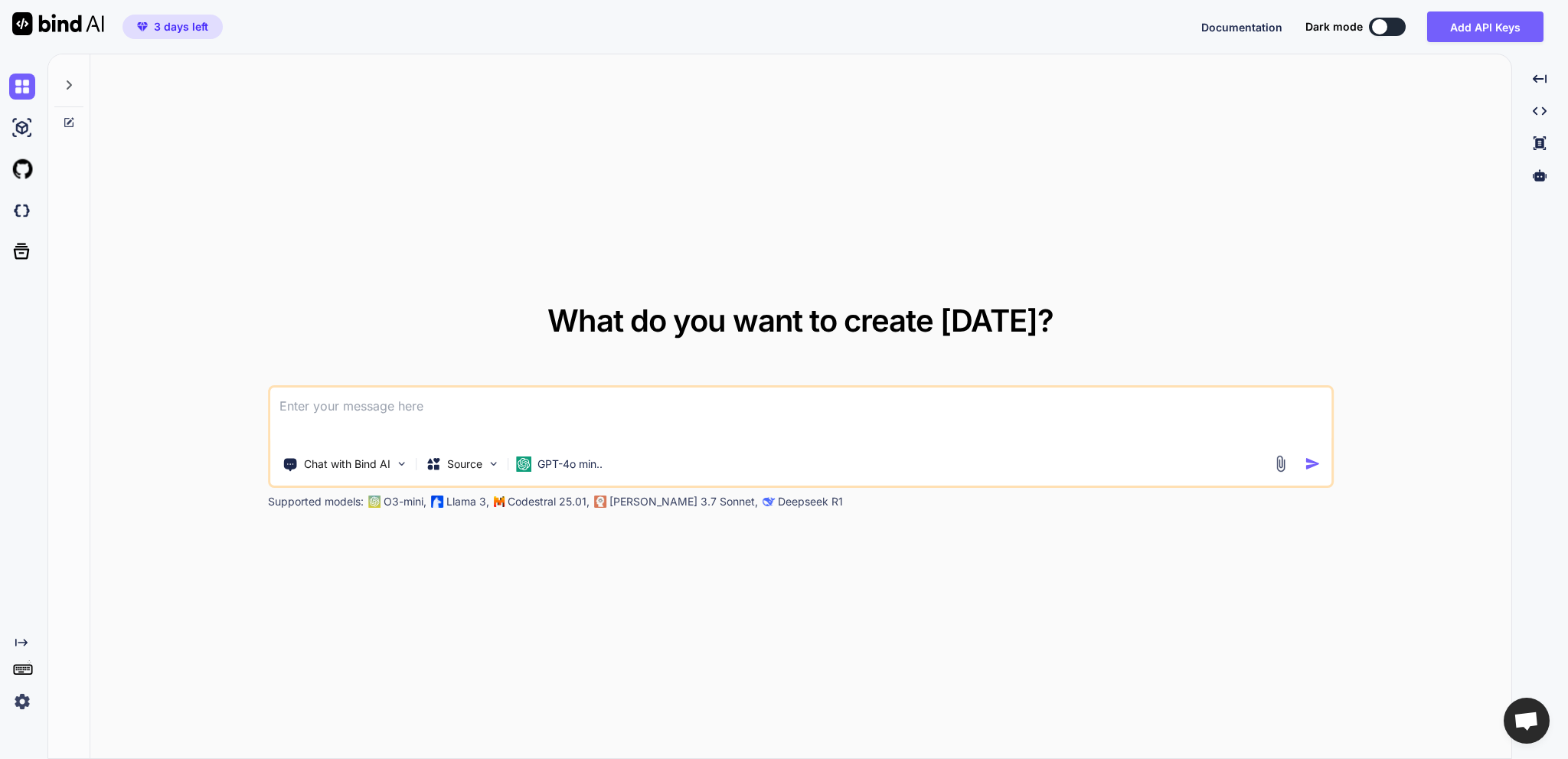
click at [1386, 23] on div at bounding box center [1380, 27] width 15 height 15
type textarea "x"
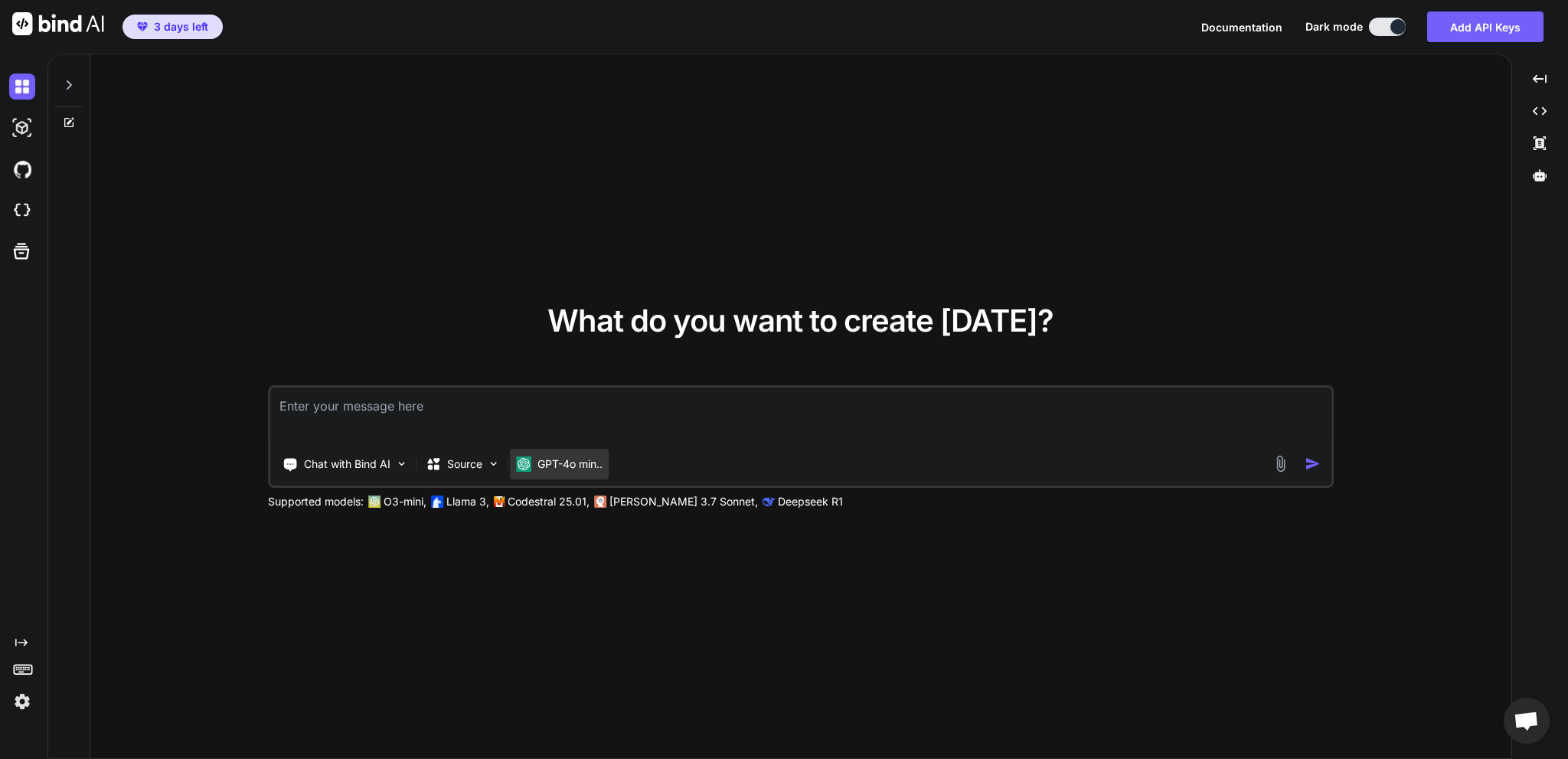
click at [579, 467] on p "GPT-4o min.." at bounding box center [569, 464] width 65 height 15
click at [564, 465] on p "GPT-4o min.." at bounding box center [569, 464] width 65 height 15
click at [555, 465] on p "GPT-4o min.." at bounding box center [569, 464] width 65 height 15
click at [989, 444] on div "Chat with Bind AI Source GPT-4o min.." at bounding box center [801, 437] width 1066 height 103
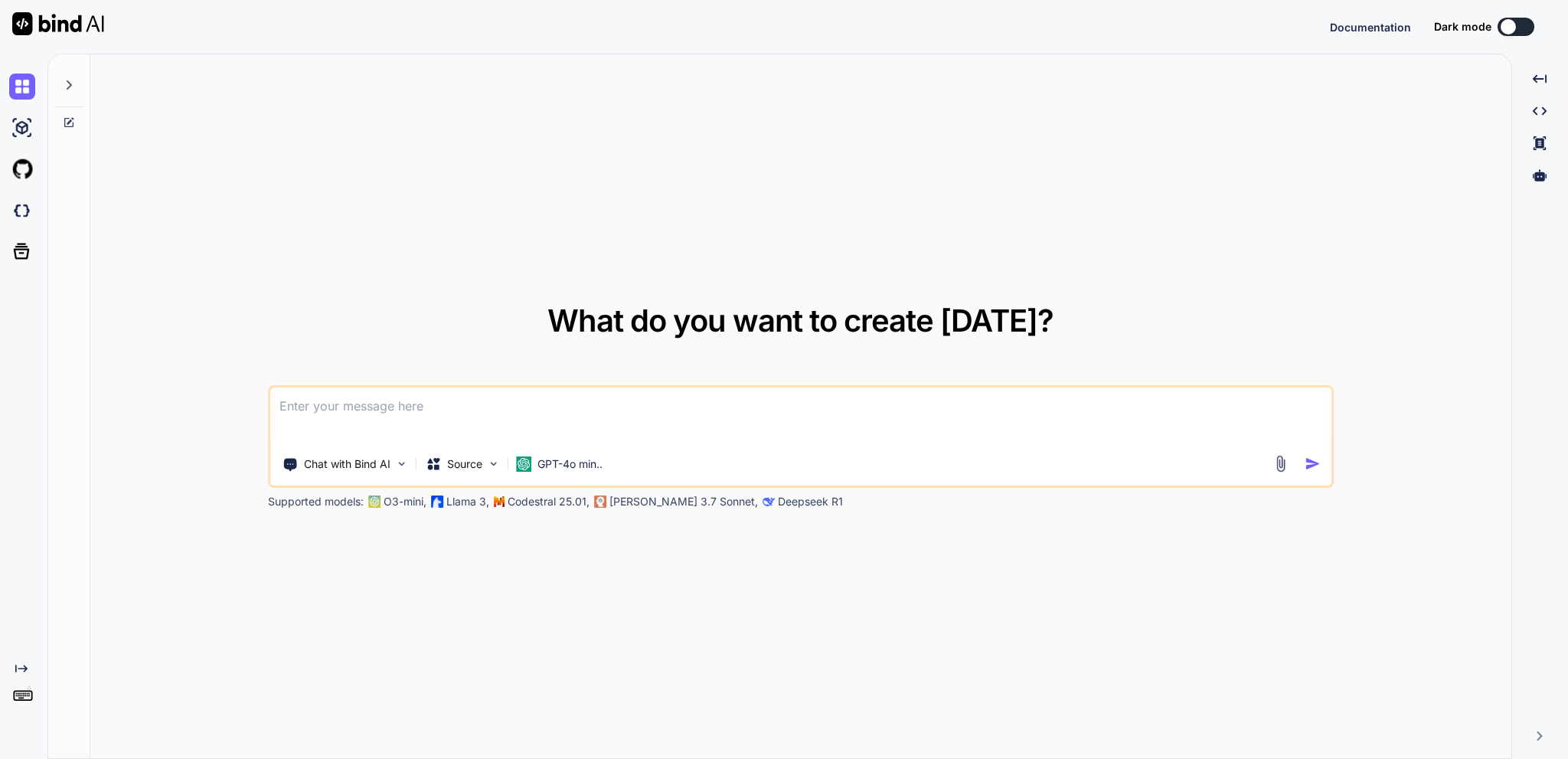
type textarea "x"
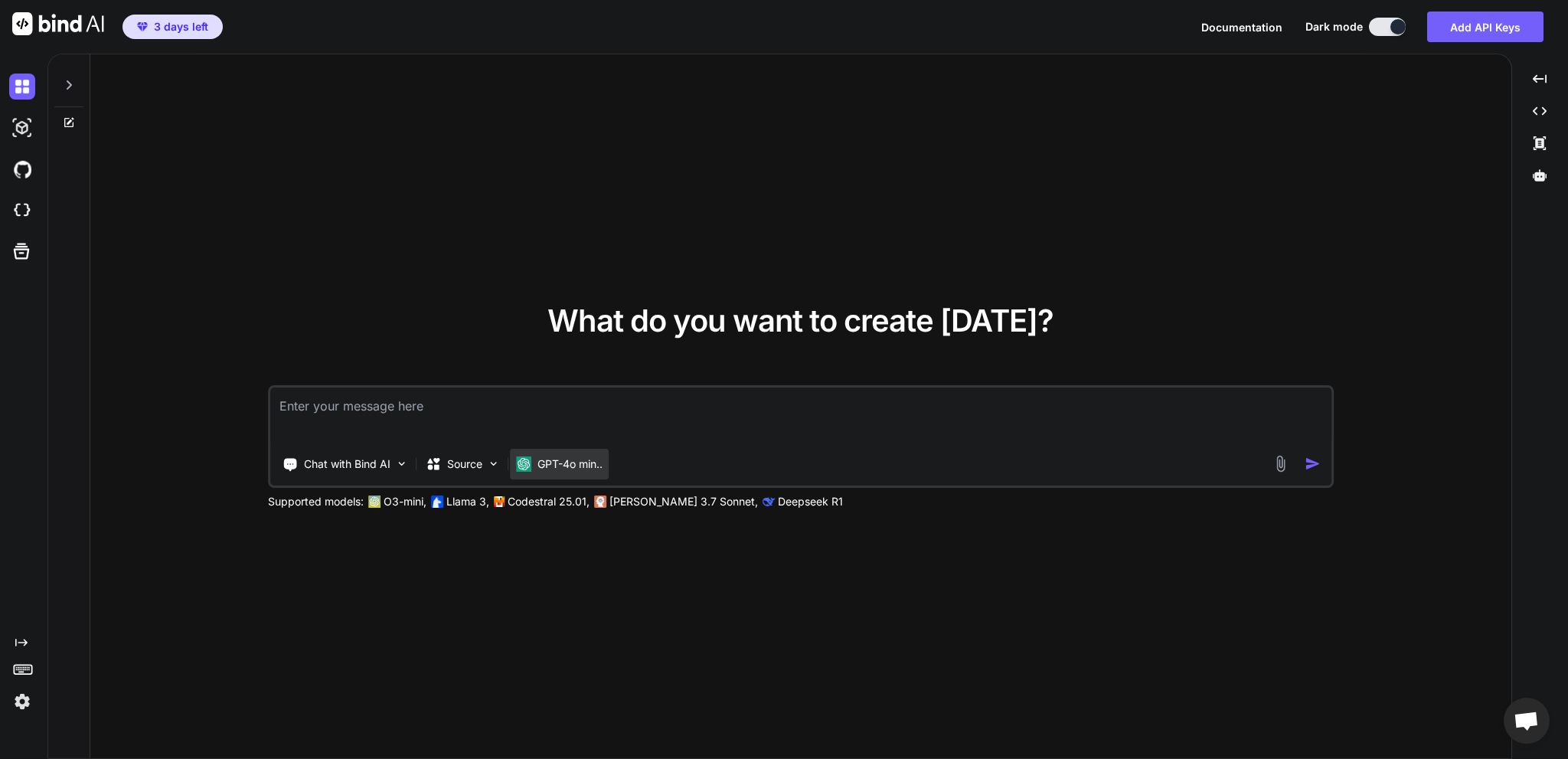
click at [600, 468] on p "GPT-4o min.." at bounding box center [569, 464] width 65 height 15
click at [488, 467] on img at bounding box center [493, 463] width 13 height 13
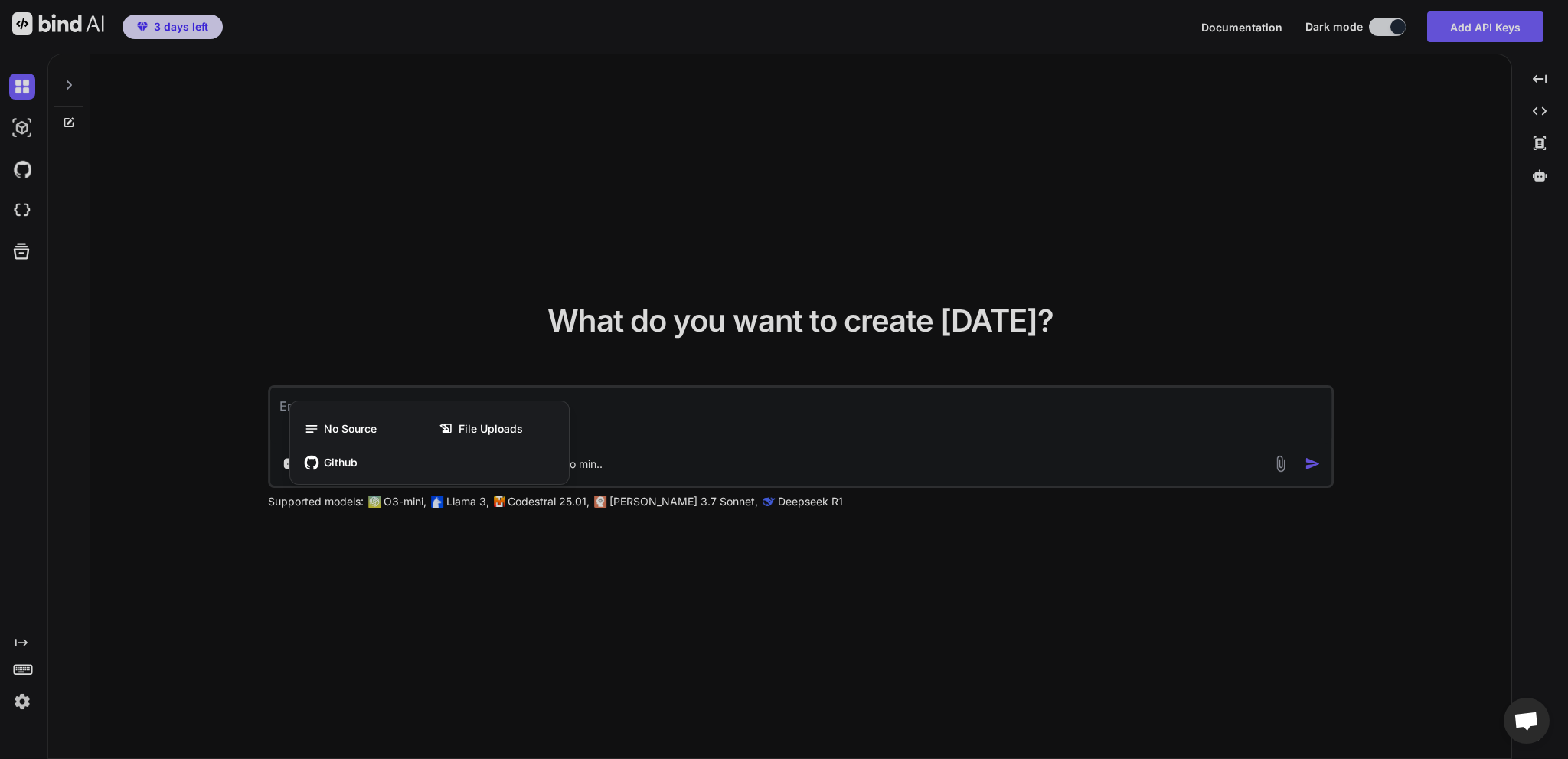
drag, startPoint x: 444, startPoint y: 571, endPoint x: 389, endPoint y: 503, distance: 87.5
click at [443, 569] on div at bounding box center [784, 380] width 1568 height 759
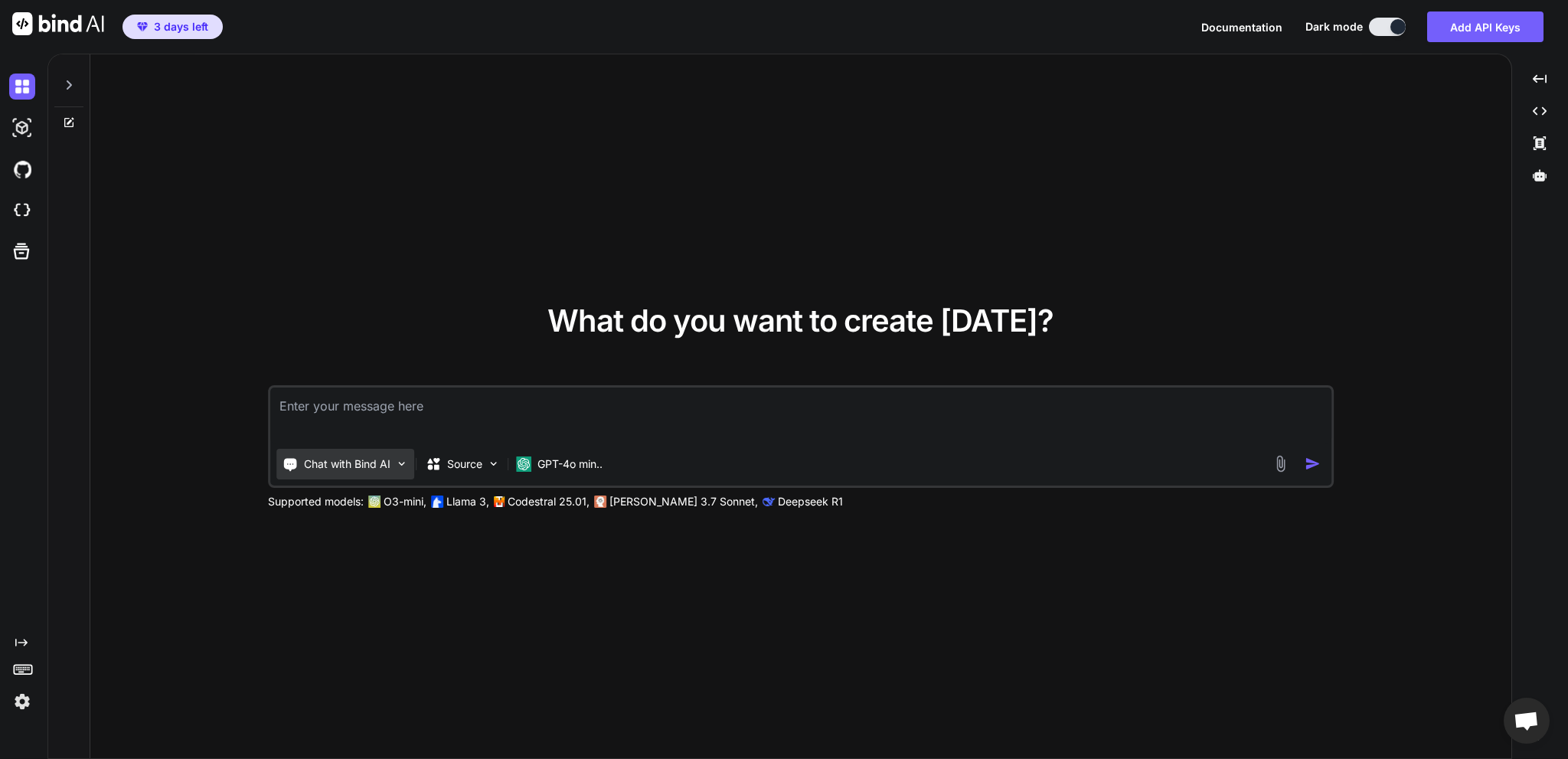
click at [367, 464] on p "Chat with Bind AI" at bounding box center [347, 464] width 87 height 15
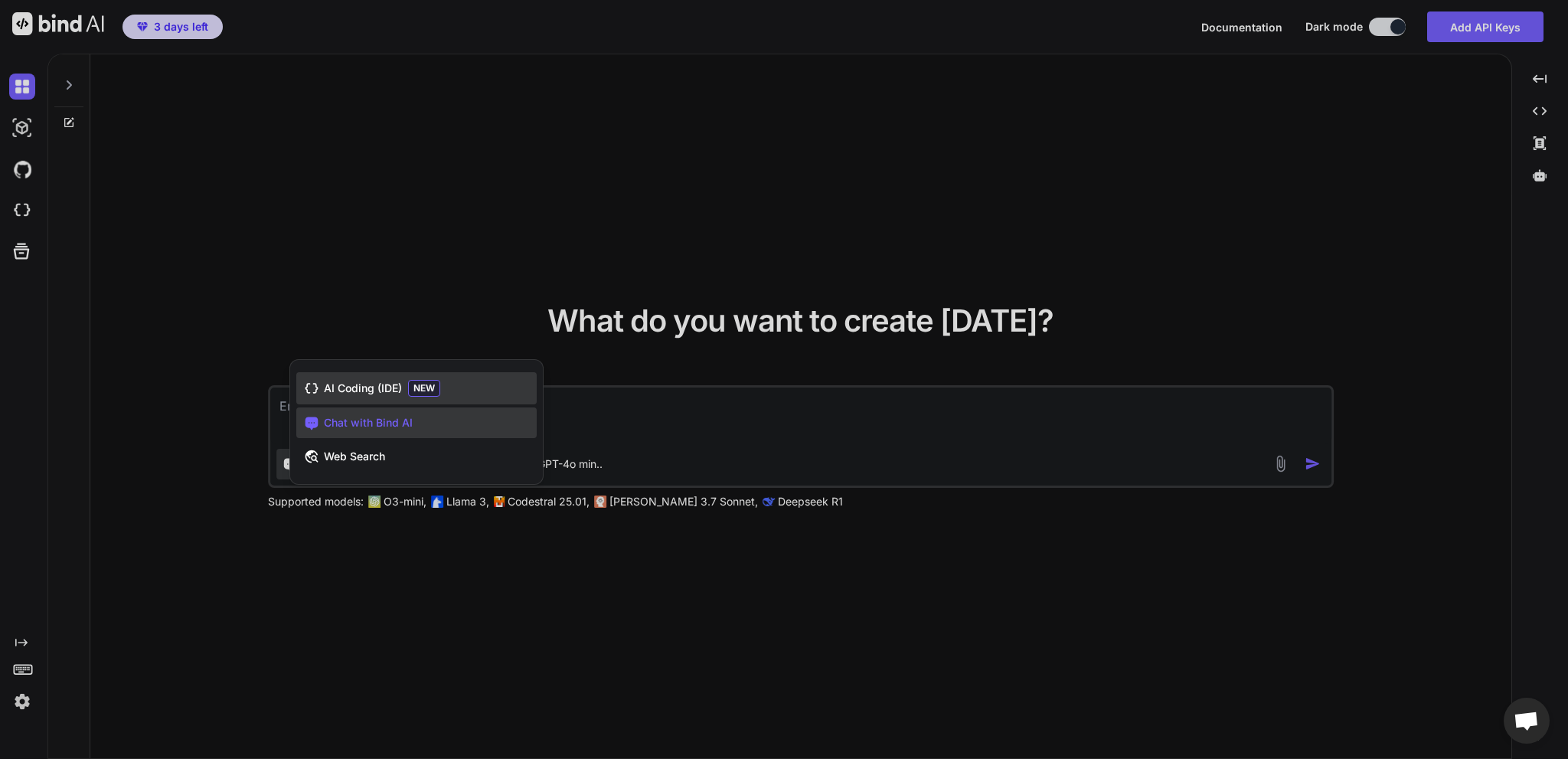
click at [358, 392] on span "AI Coding (IDE)" at bounding box center [363, 388] width 78 height 15
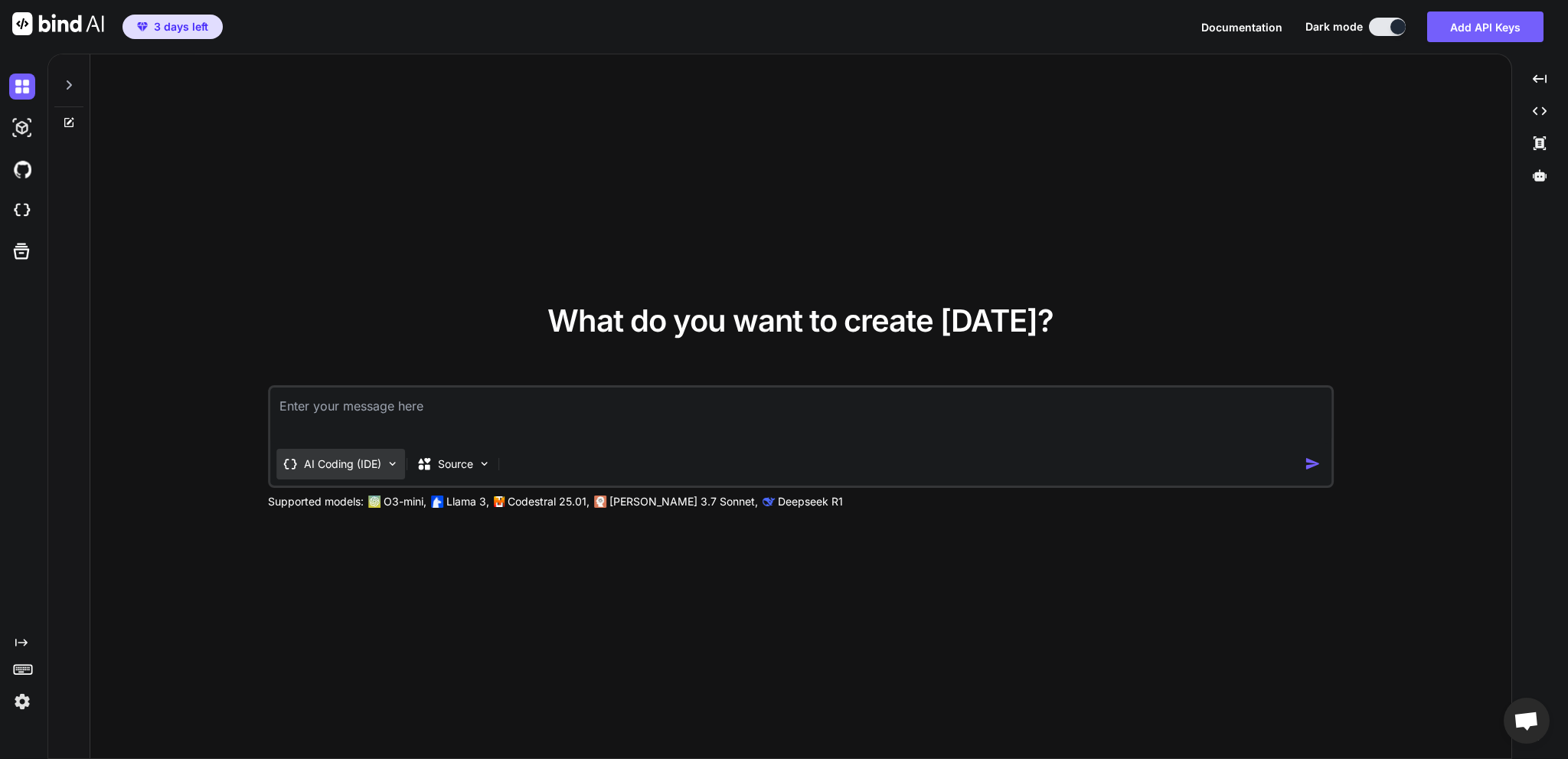
click at [355, 470] on p "AI Coding (IDE)" at bounding box center [342, 464] width 77 height 15
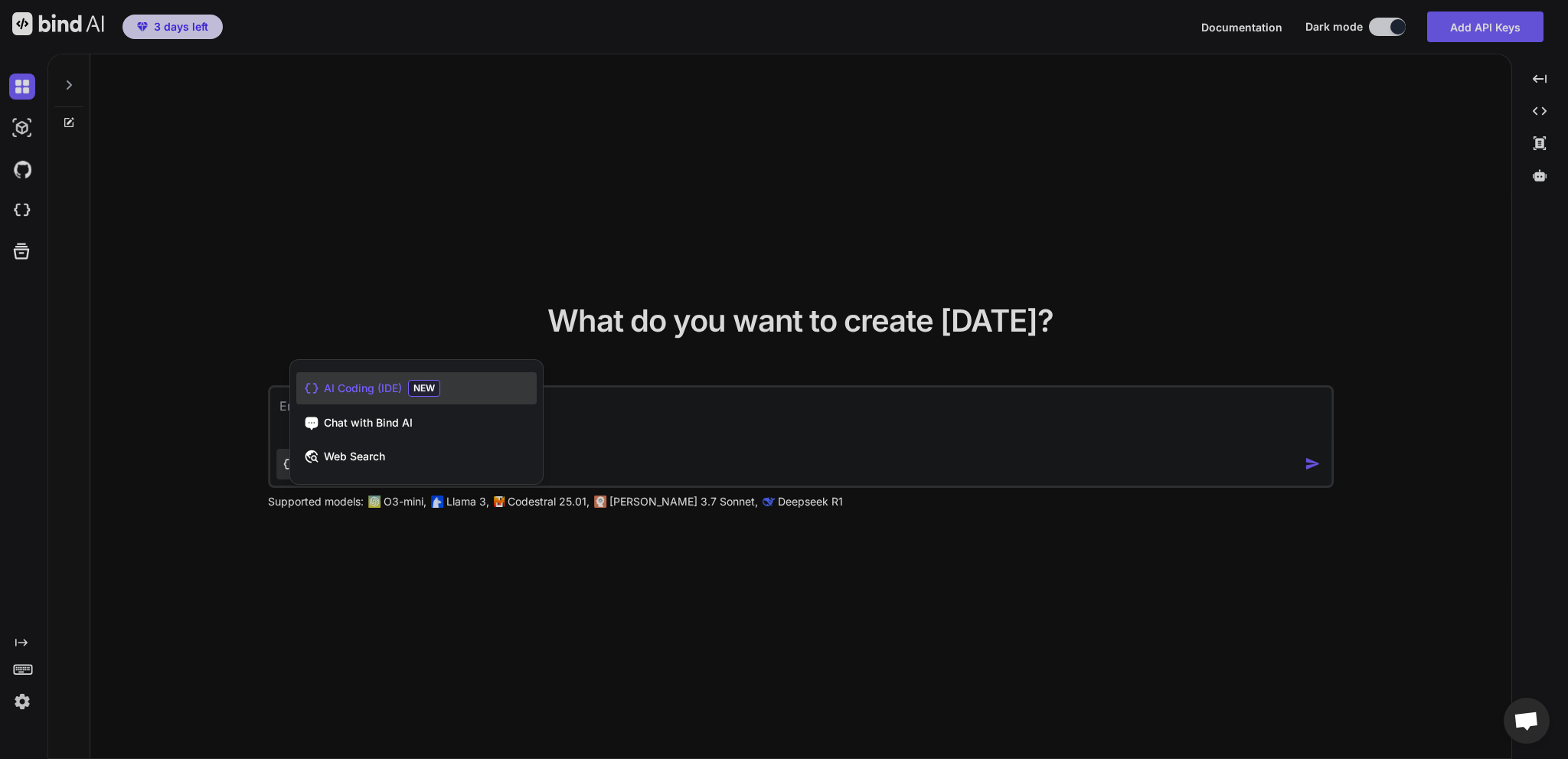
click at [386, 391] on span "AI Coding (IDE)" at bounding box center [363, 388] width 78 height 15
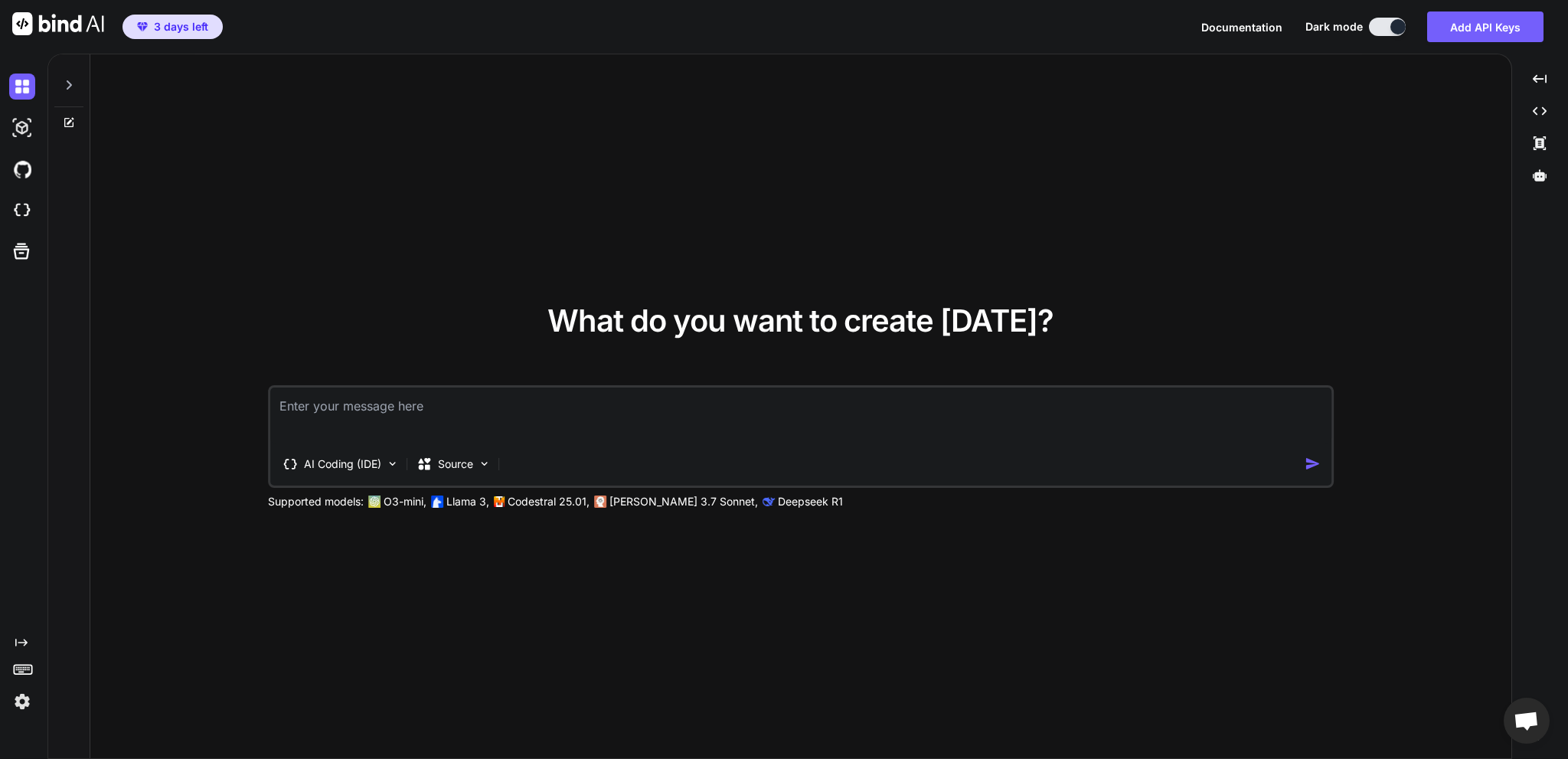
click at [515, 466] on div "AI Coding (IDE) Source" at bounding box center [787, 464] width 1035 height 30
click at [460, 464] on p "Source" at bounding box center [456, 464] width 35 height 15
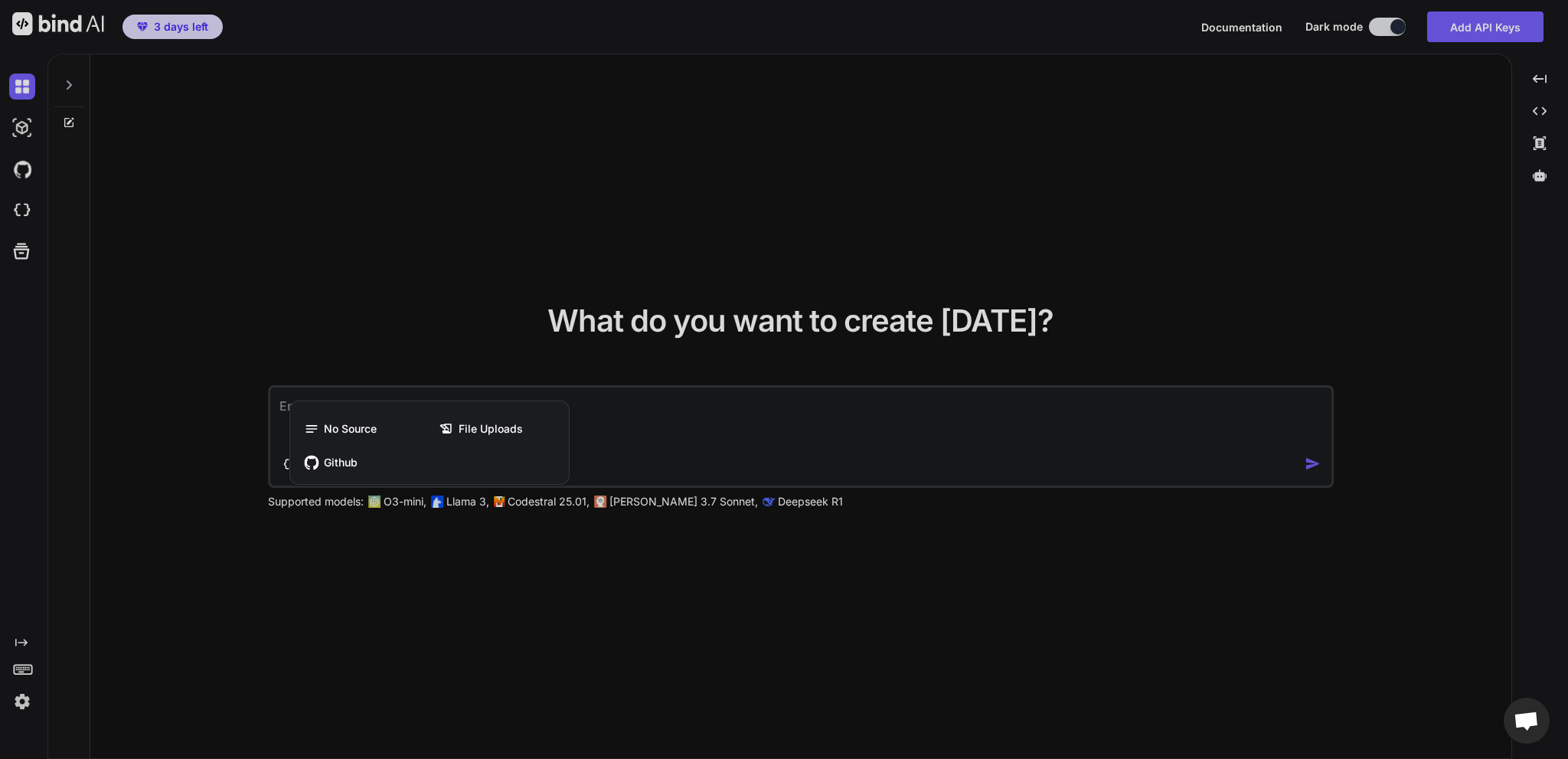
click at [479, 572] on div at bounding box center [784, 380] width 1568 height 759
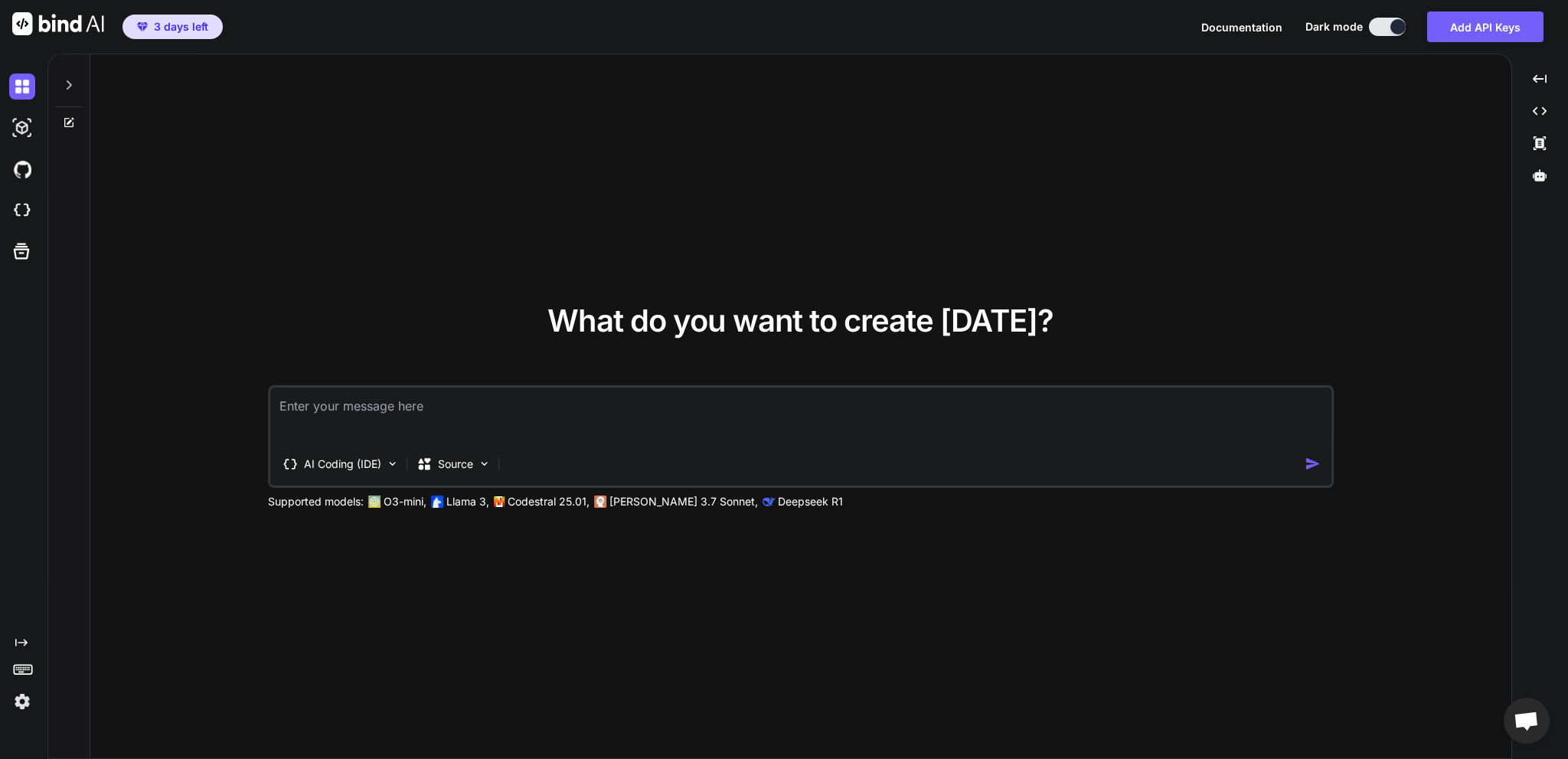
click at [868, 593] on div "What do you want to create today? AI Coding (IDE) Source Supported models: O3-m…" at bounding box center [800, 407] width 1421 height 705
click at [989, 597] on div "What do you want to create today? AI Coding (IDE) Source Supported models: O3-m…" at bounding box center [800, 407] width 1421 height 705
click at [1535, 182] on icon at bounding box center [1539, 175] width 13 height 13
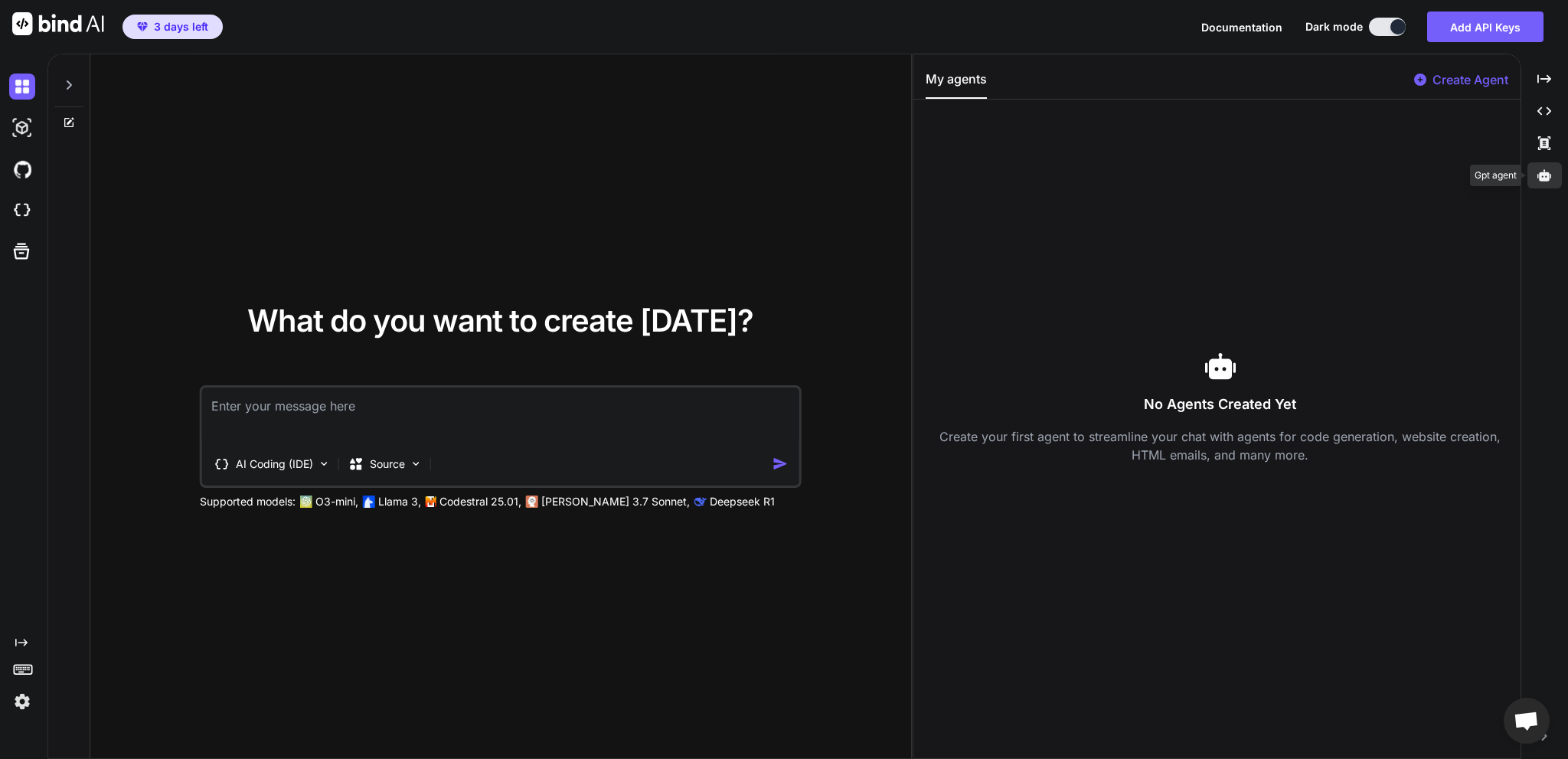
click at [1540, 184] on div at bounding box center [1544, 175] width 34 height 26
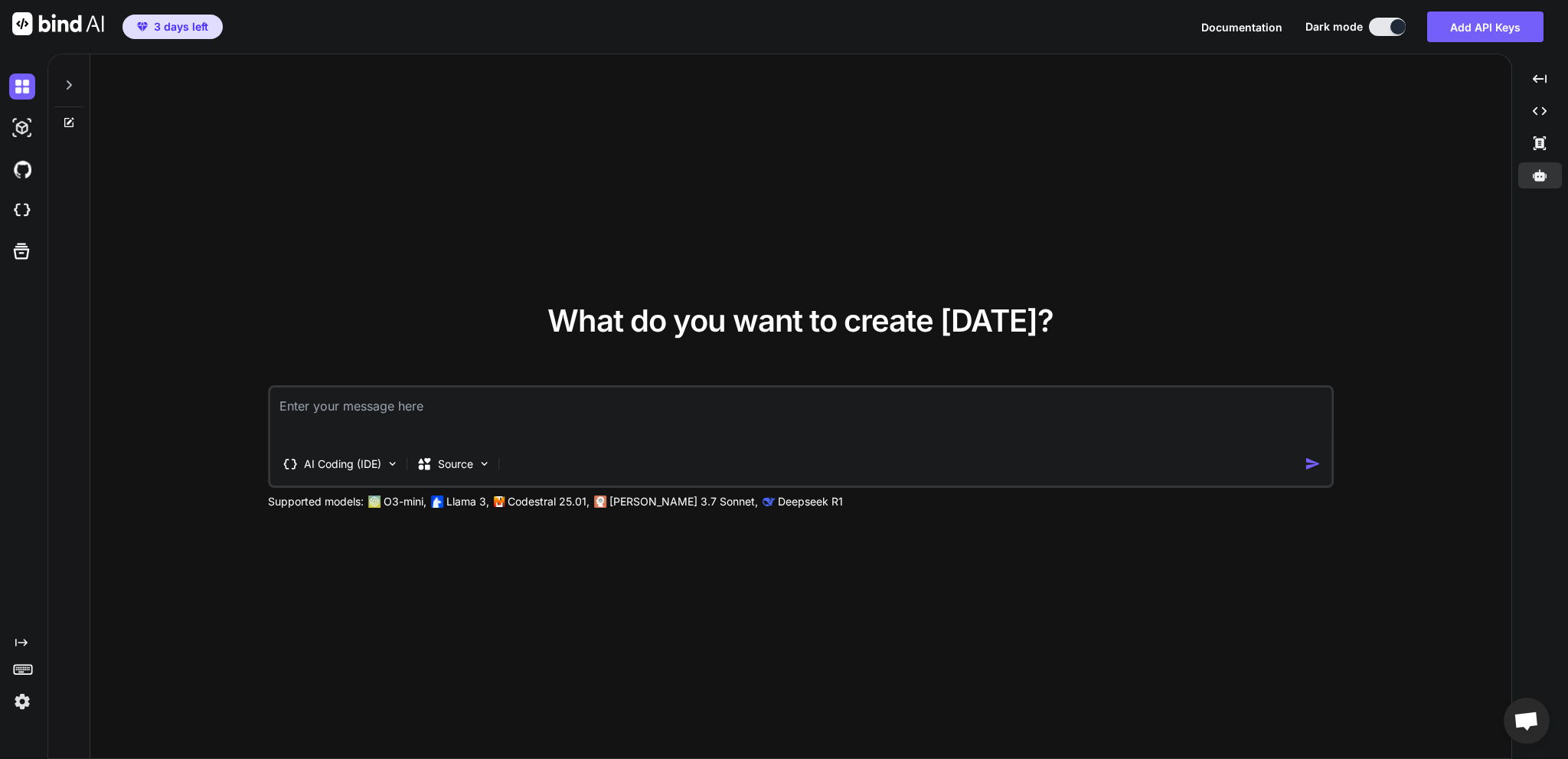
click at [76, 82] on div at bounding box center [69, 81] width 29 height 53
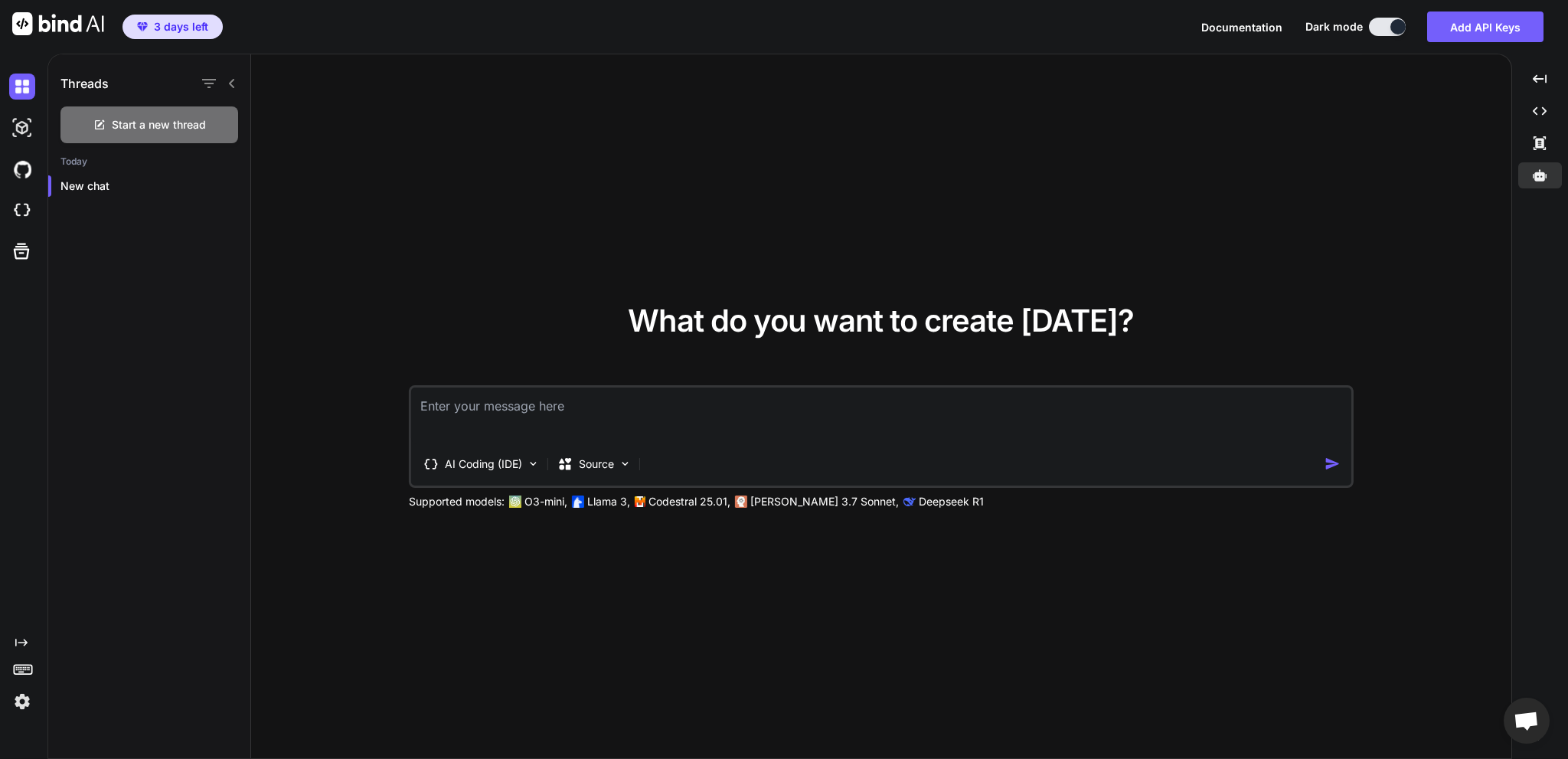
click at [234, 82] on icon at bounding box center [231, 83] width 13 height 13
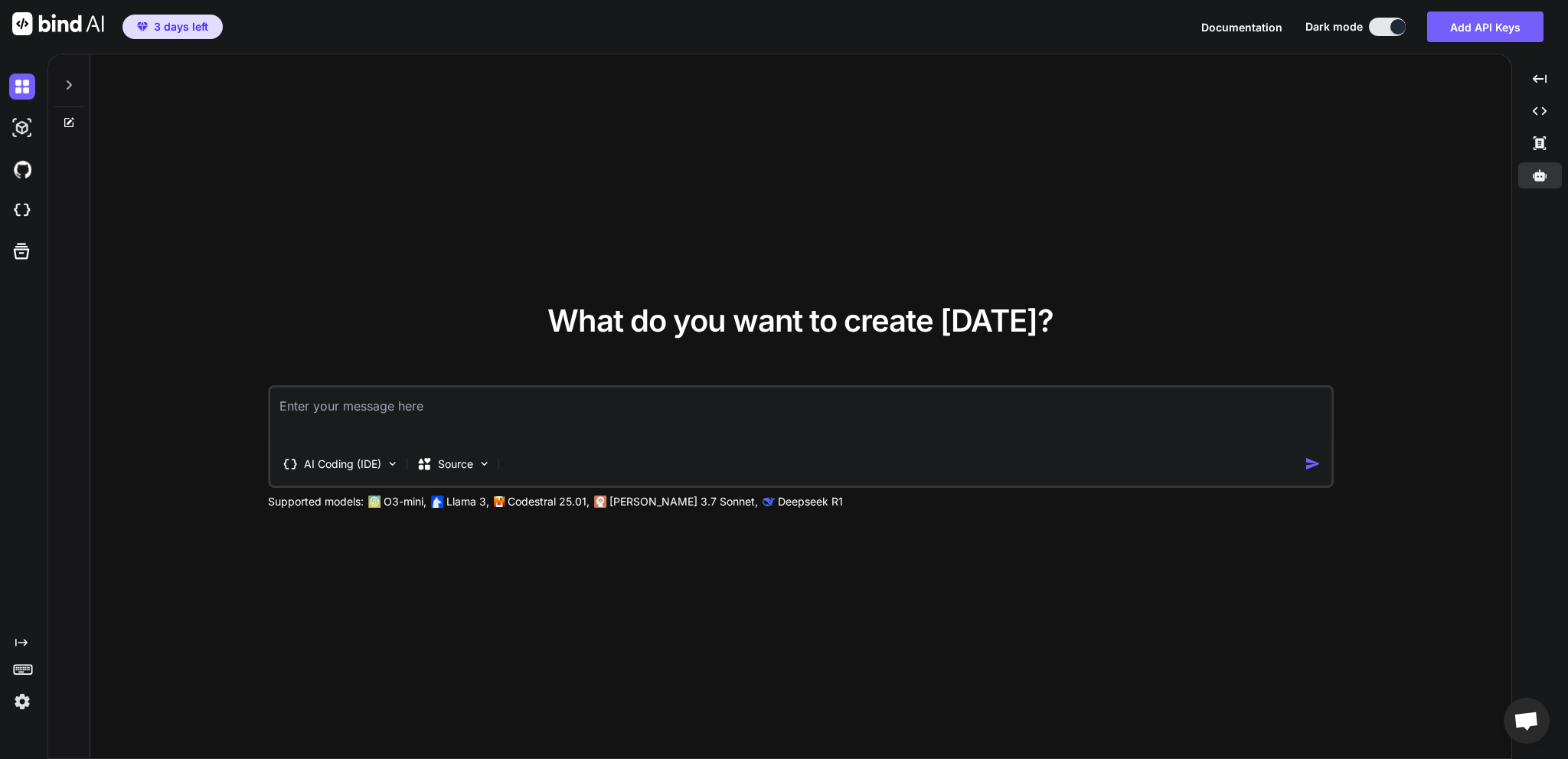
click at [5, 125] on div at bounding box center [20, 127] width 41 height 41
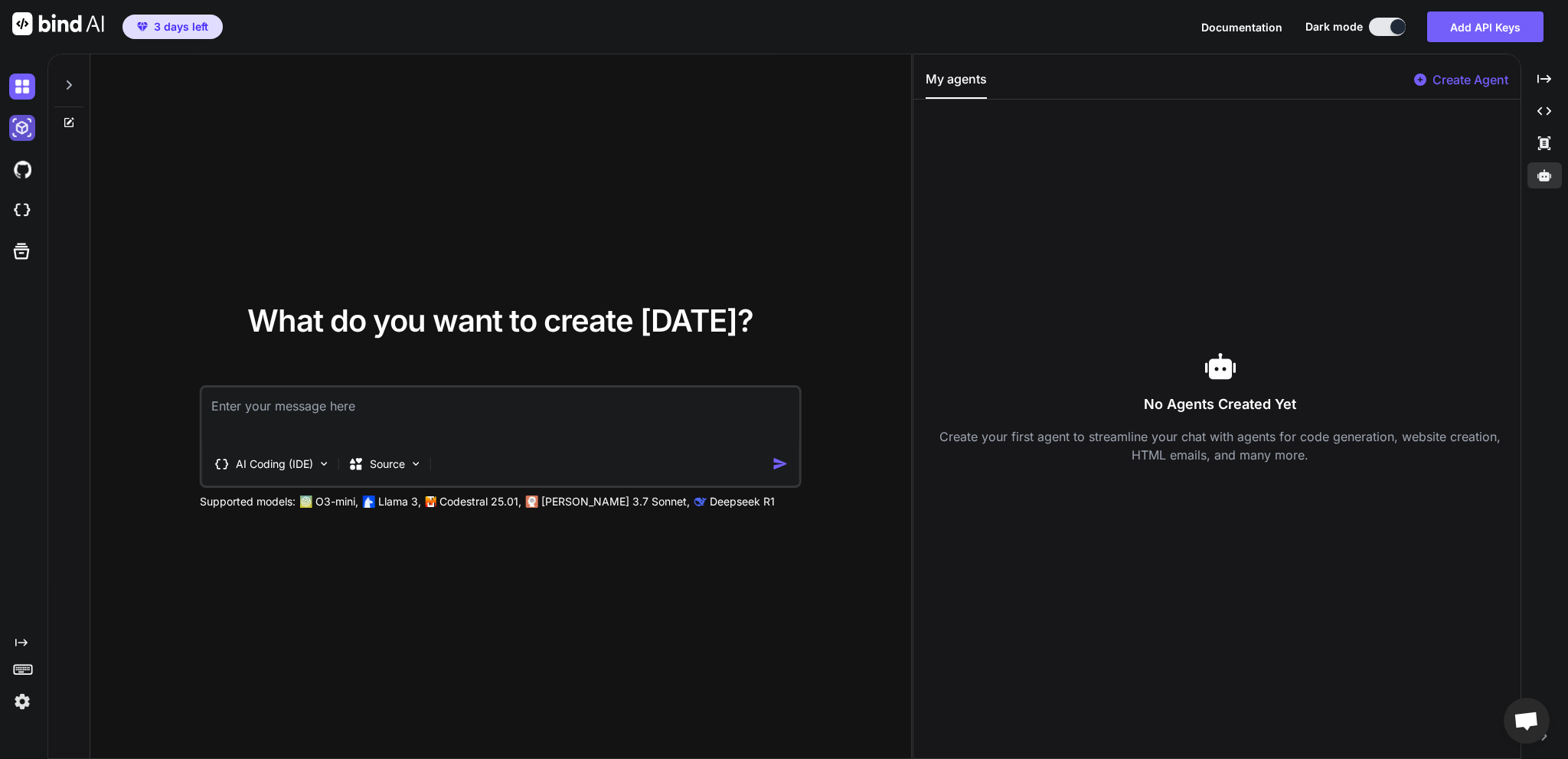
click at [21, 124] on img at bounding box center [22, 128] width 26 height 26
click at [29, 172] on img at bounding box center [22, 169] width 26 height 26
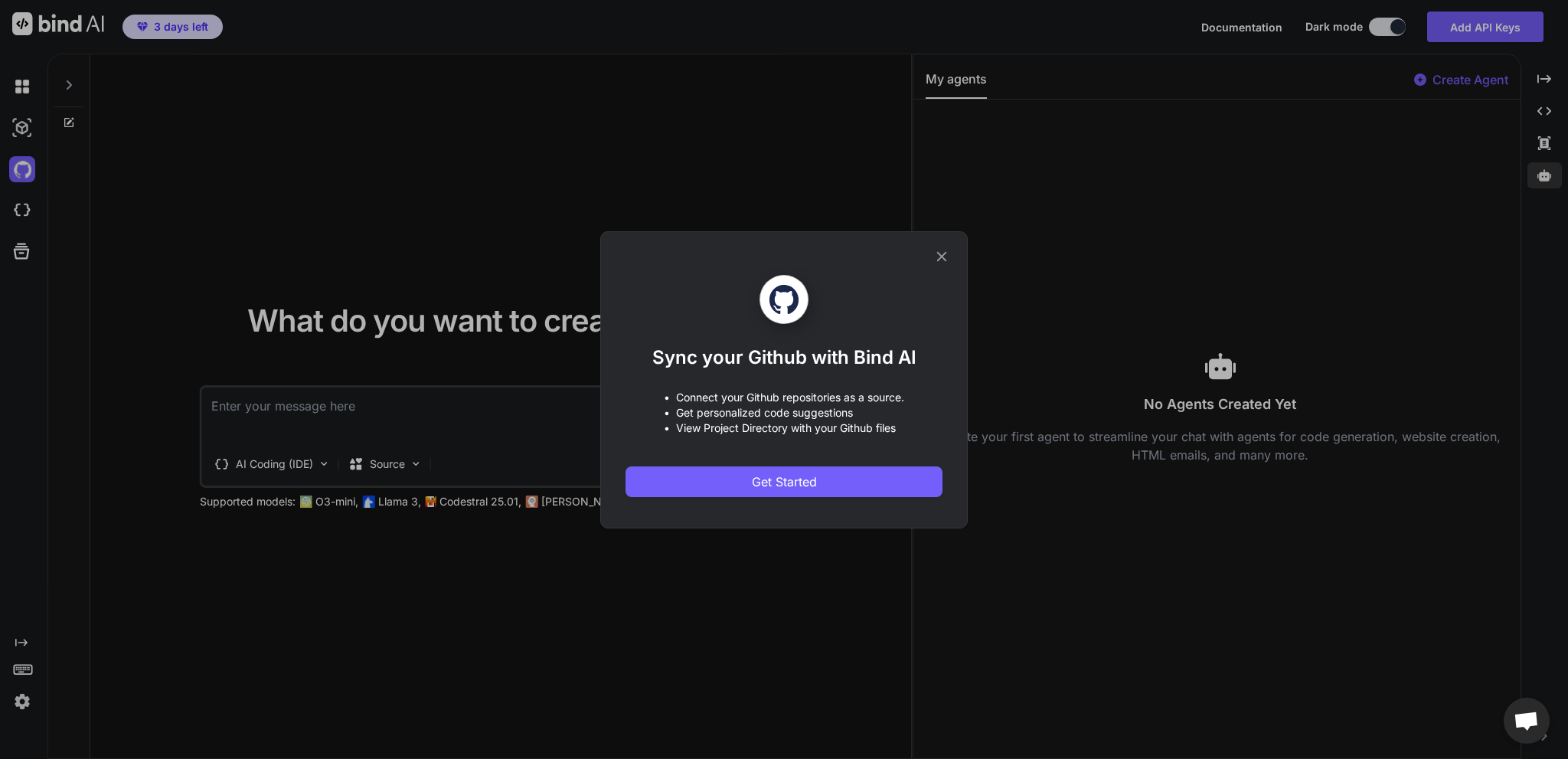
click at [946, 257] on div "Sync your Github with Bind AI • Connect your Github repositories as a source. •…" at bounding box center [784, 380] width 368 height 297
click at [944, 257] on icon at bounding box center [941, 257] width 17 height 17
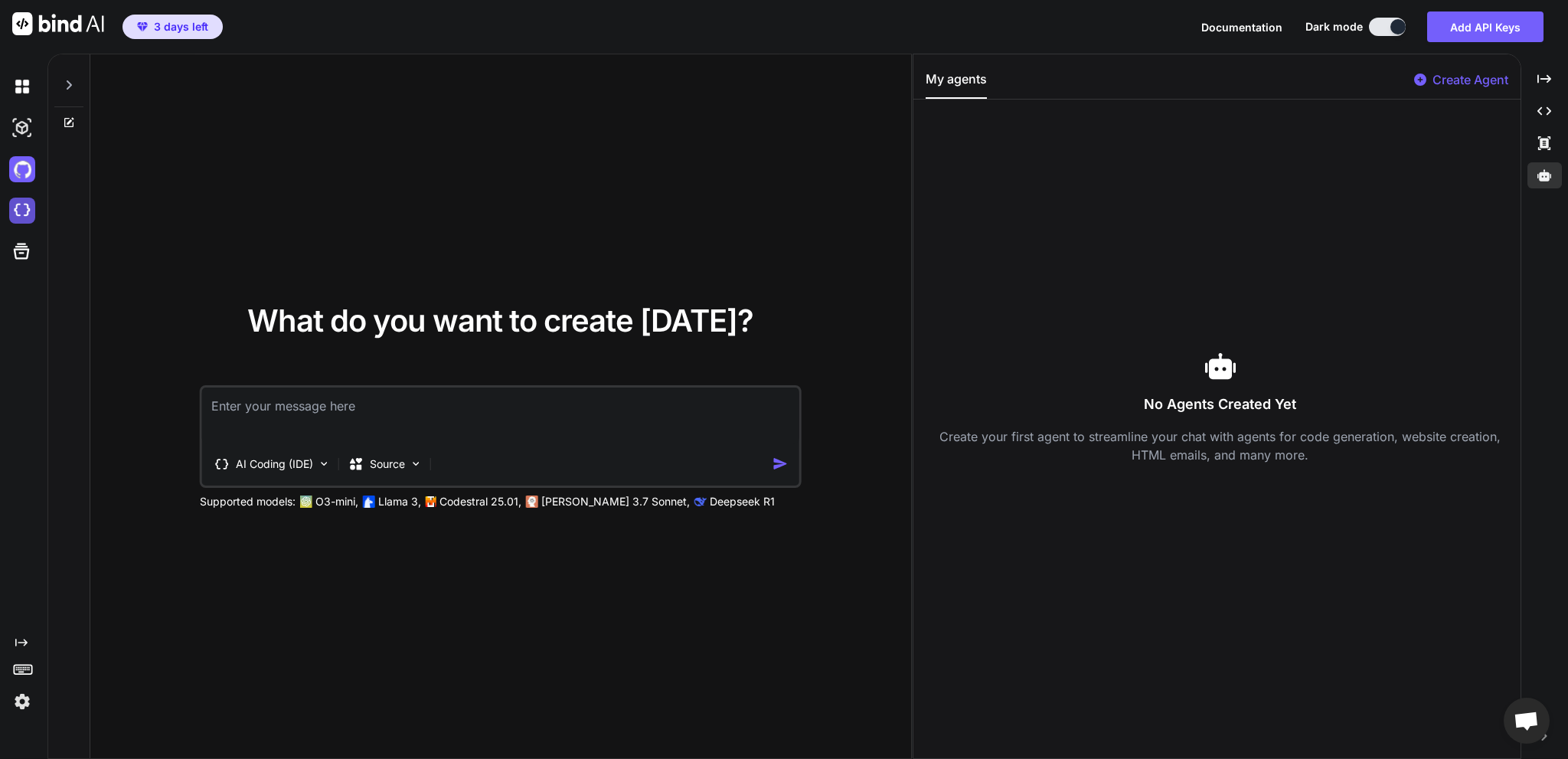
click at [15, 217] on img at bounding box center [22, 210] width 26 height 26
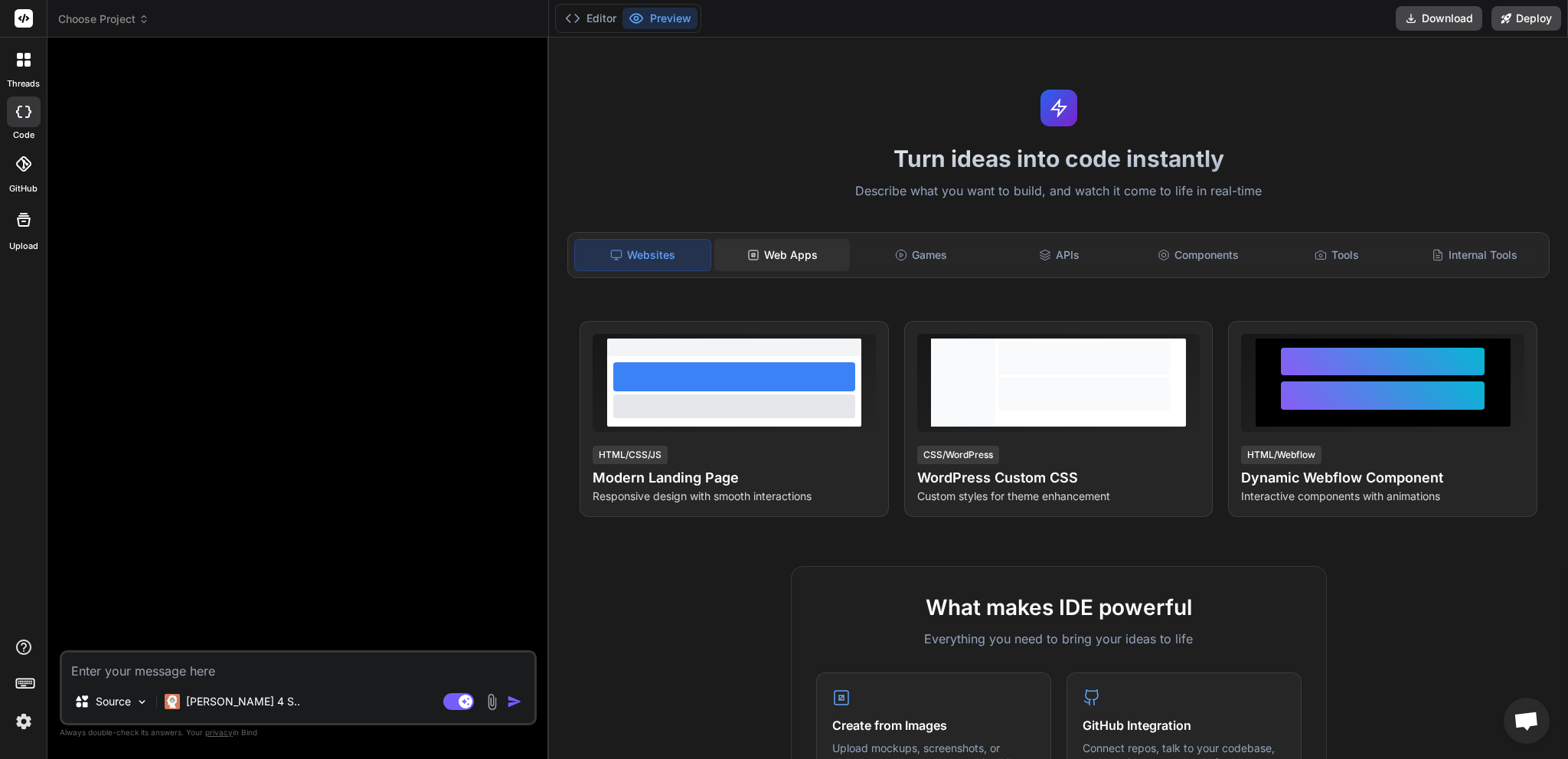
click at [772, 259] on div "Web Apps" at bounding box center [781, 255] width 135 height 32
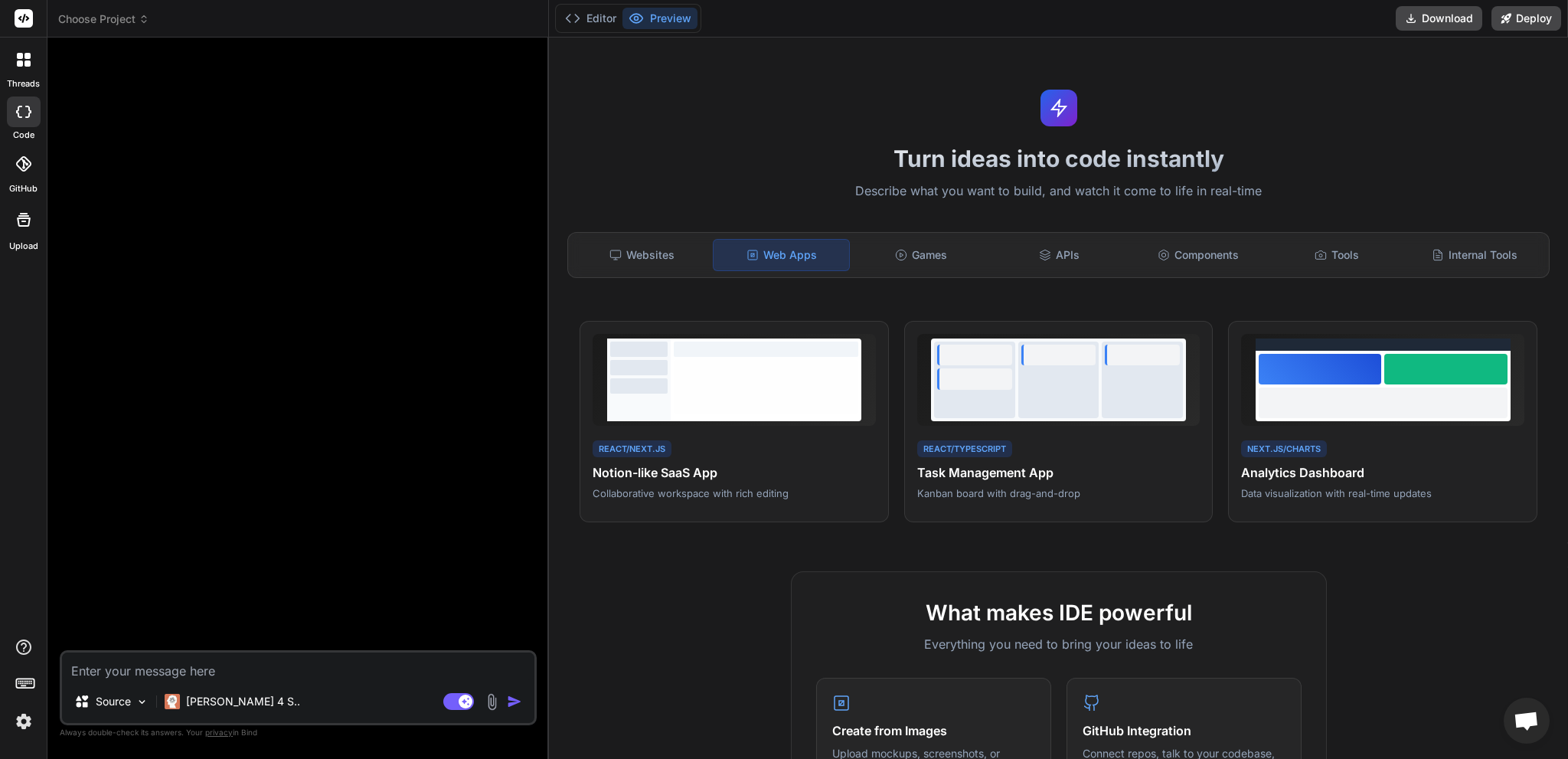
click at [771, 252] on div "Web Apps" at bounding box center [781, 255] width 137 height 32
click at [924, 257] on div "Games" at bounding box center [920, 255] width 135 height 32
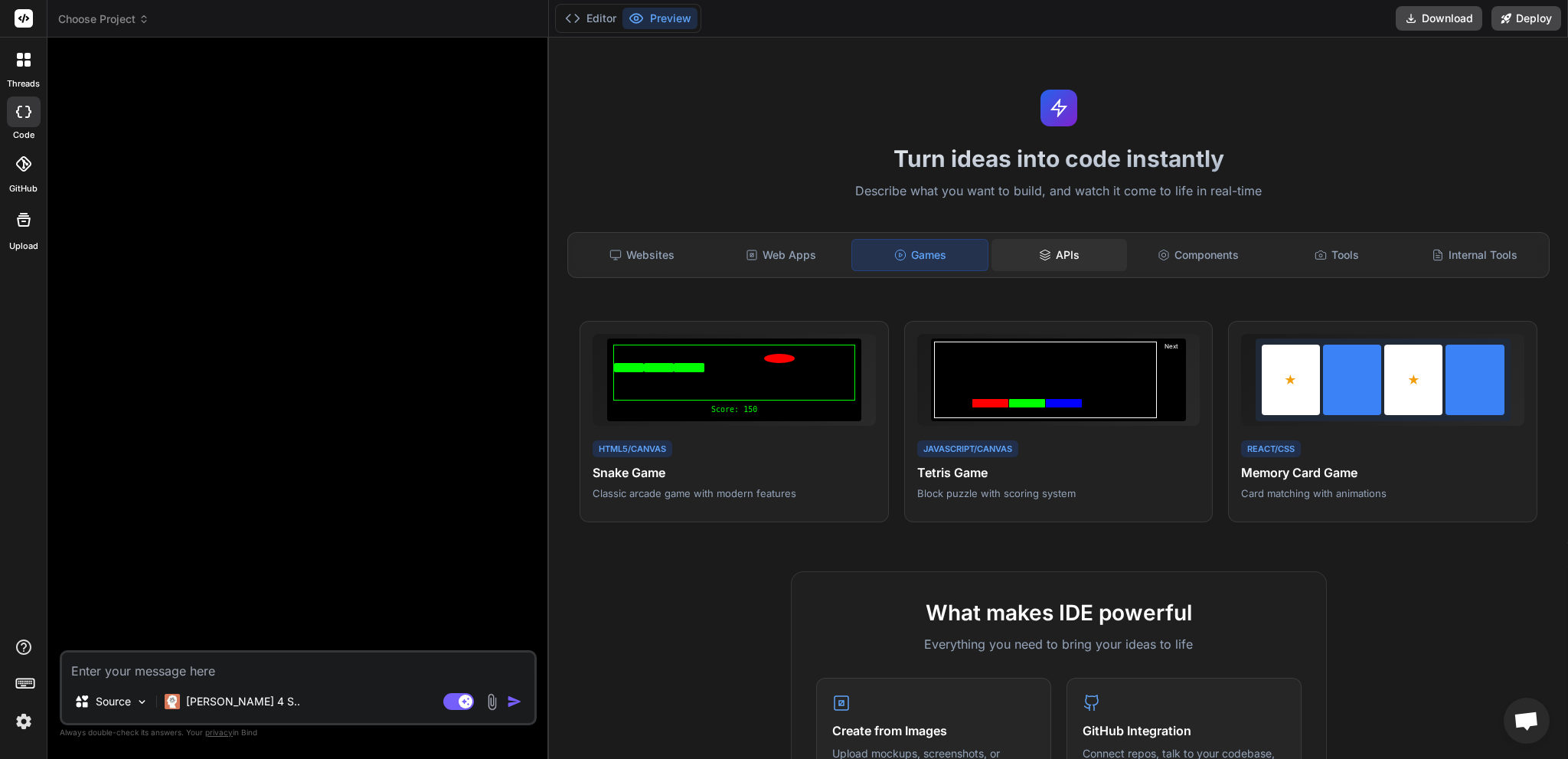
click at [1066, 254] on div "APIs" at bounding box center [1059, 255] width 135 height 32
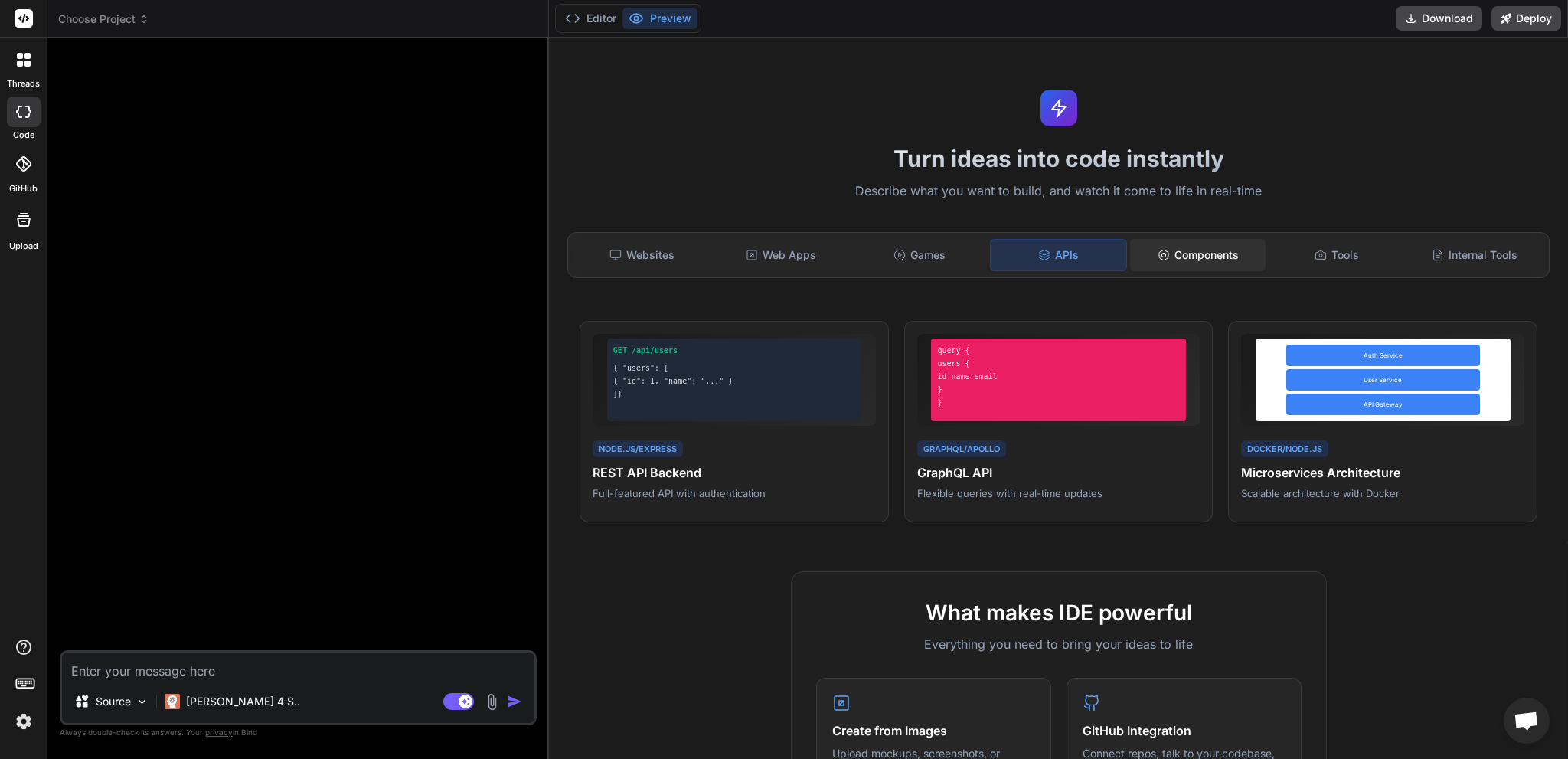
click at [1168, 252] on div "Components" at bounding box center [1197, 255] width 135 height 32
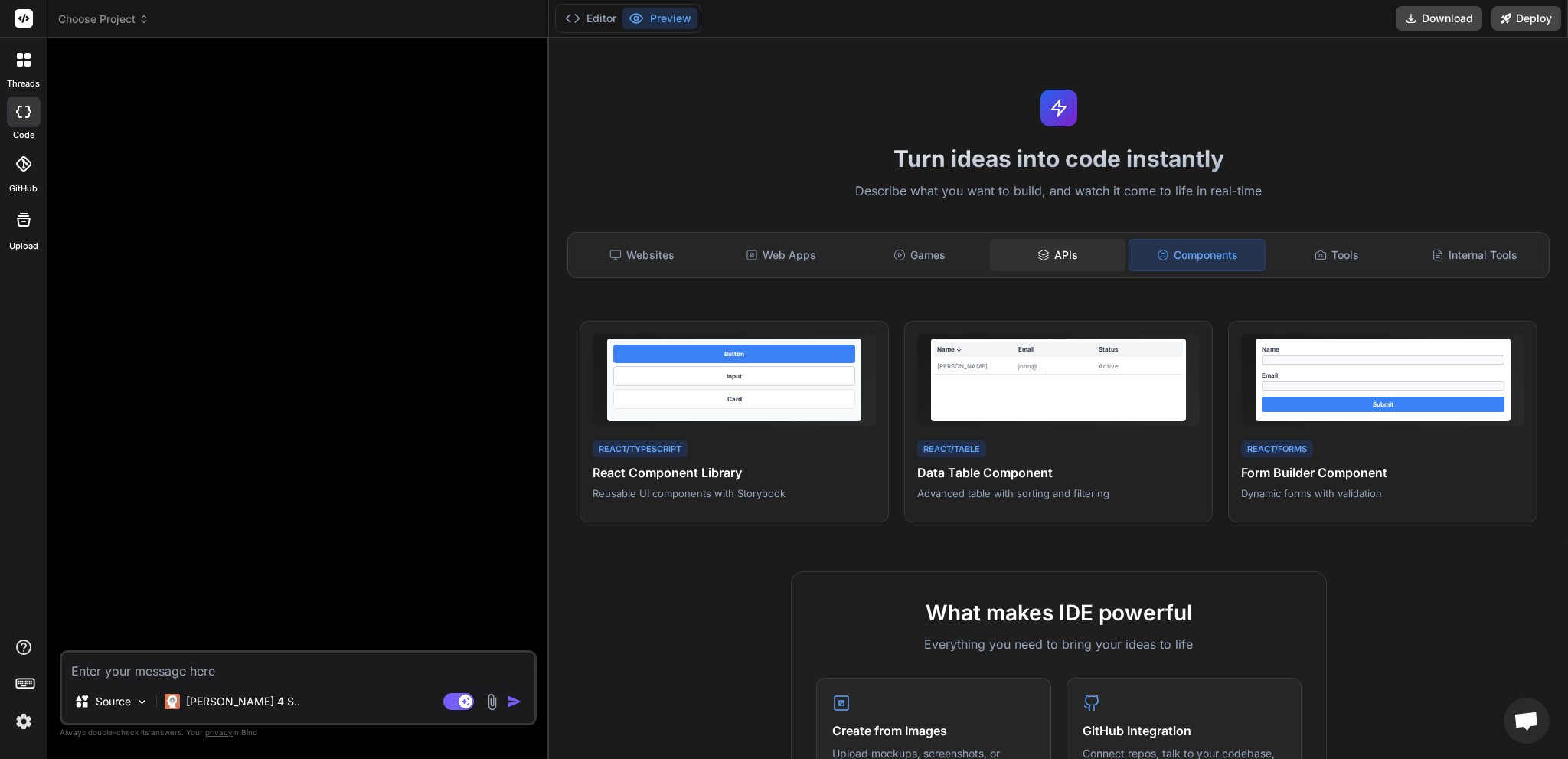
click at [1035, 244] on div "APIs" at bounding box center [1057, 255] width 135 height 32
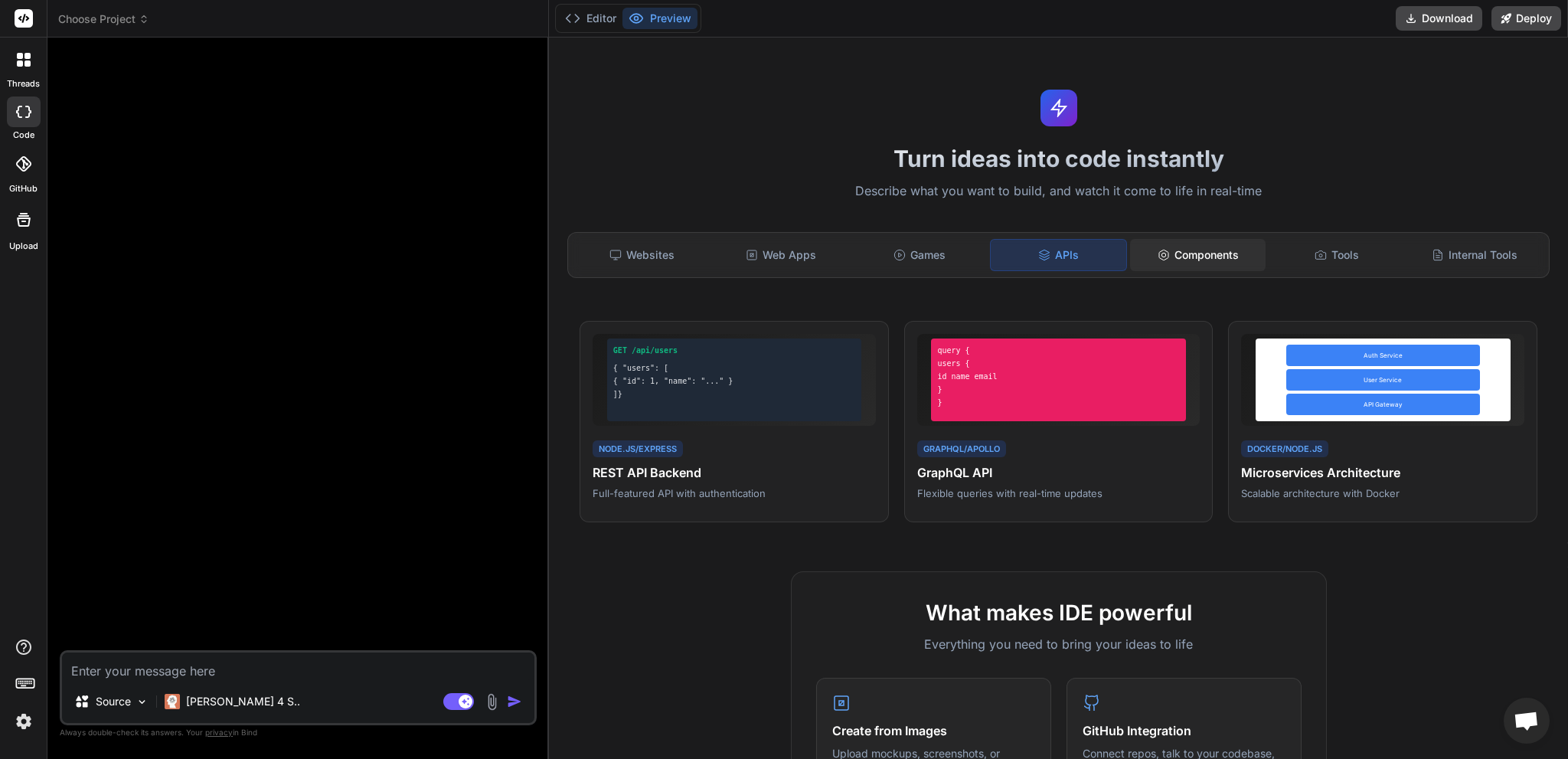
click at [1252, 247] on div "Components" at bounding box center [1197, 255] width 135 height 32
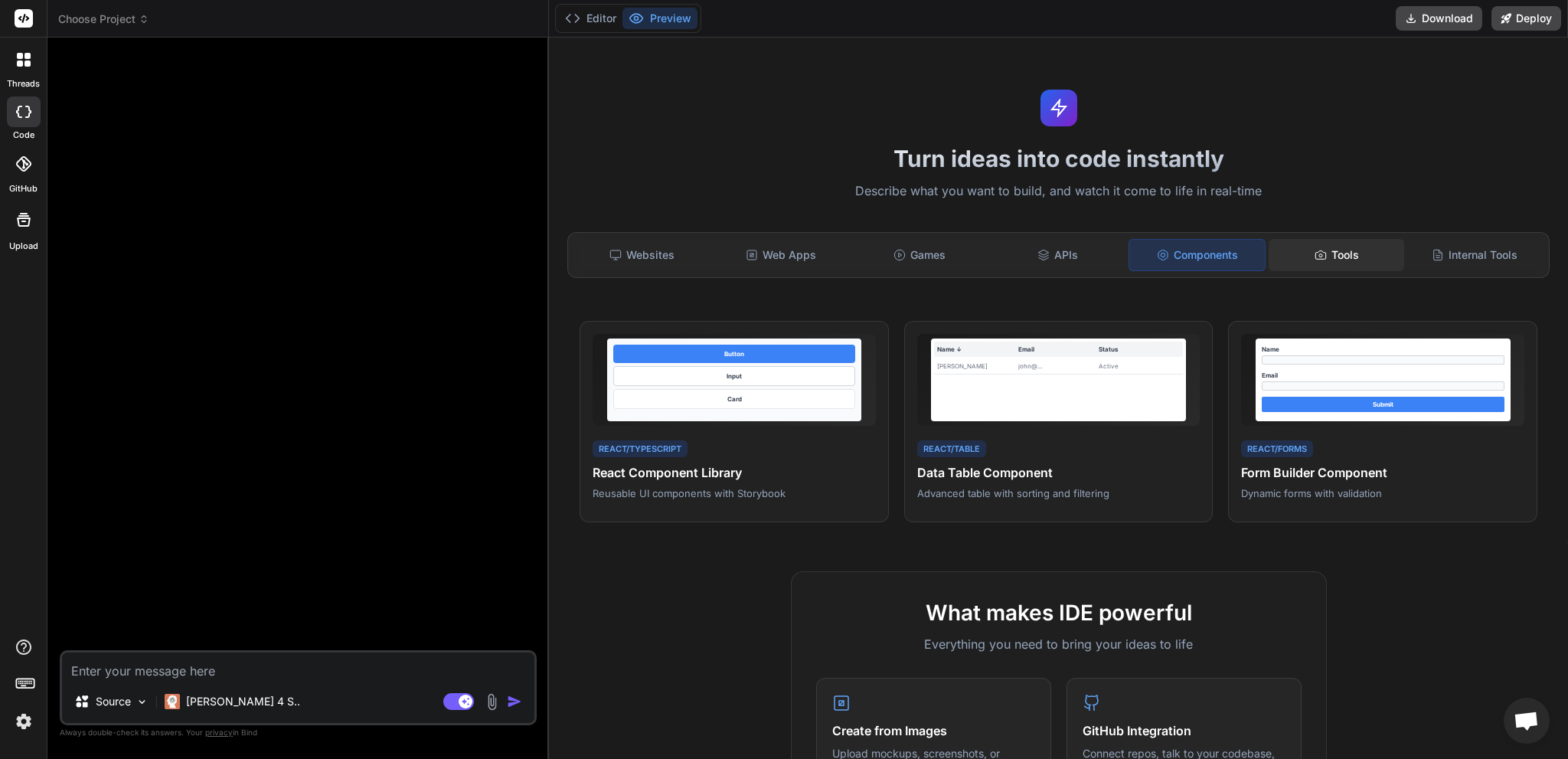
click at [1299, 250] on div "Tools" at bounding box center [1336, 255] width 135 height 32
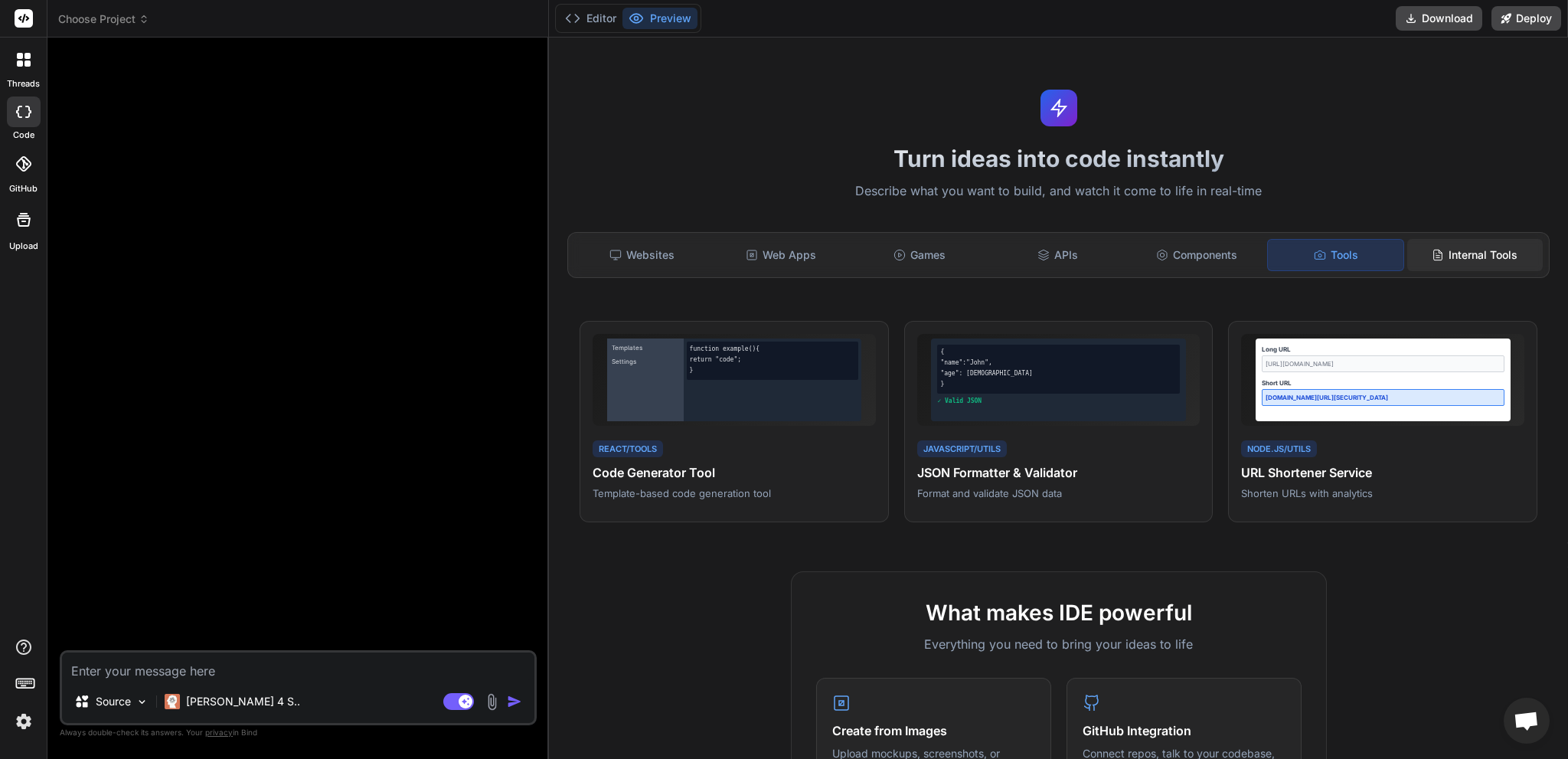
click at [1407, 252] on div "Internal Tools" at bounding box center [1475, 255] width 135 height 32
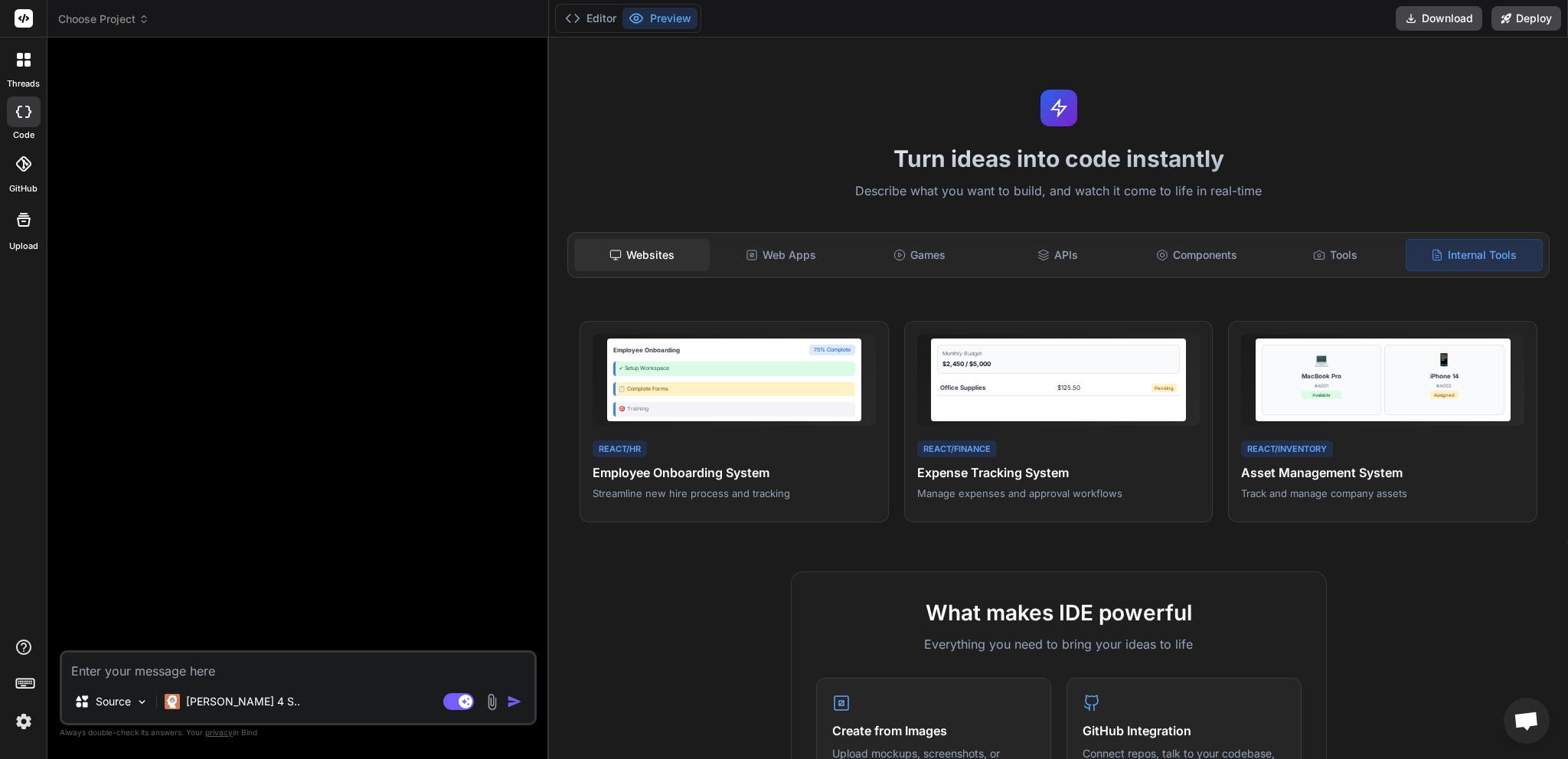
click at [675, 252] on div "Websites" at bounding box center [642, 255] width 135 height 32
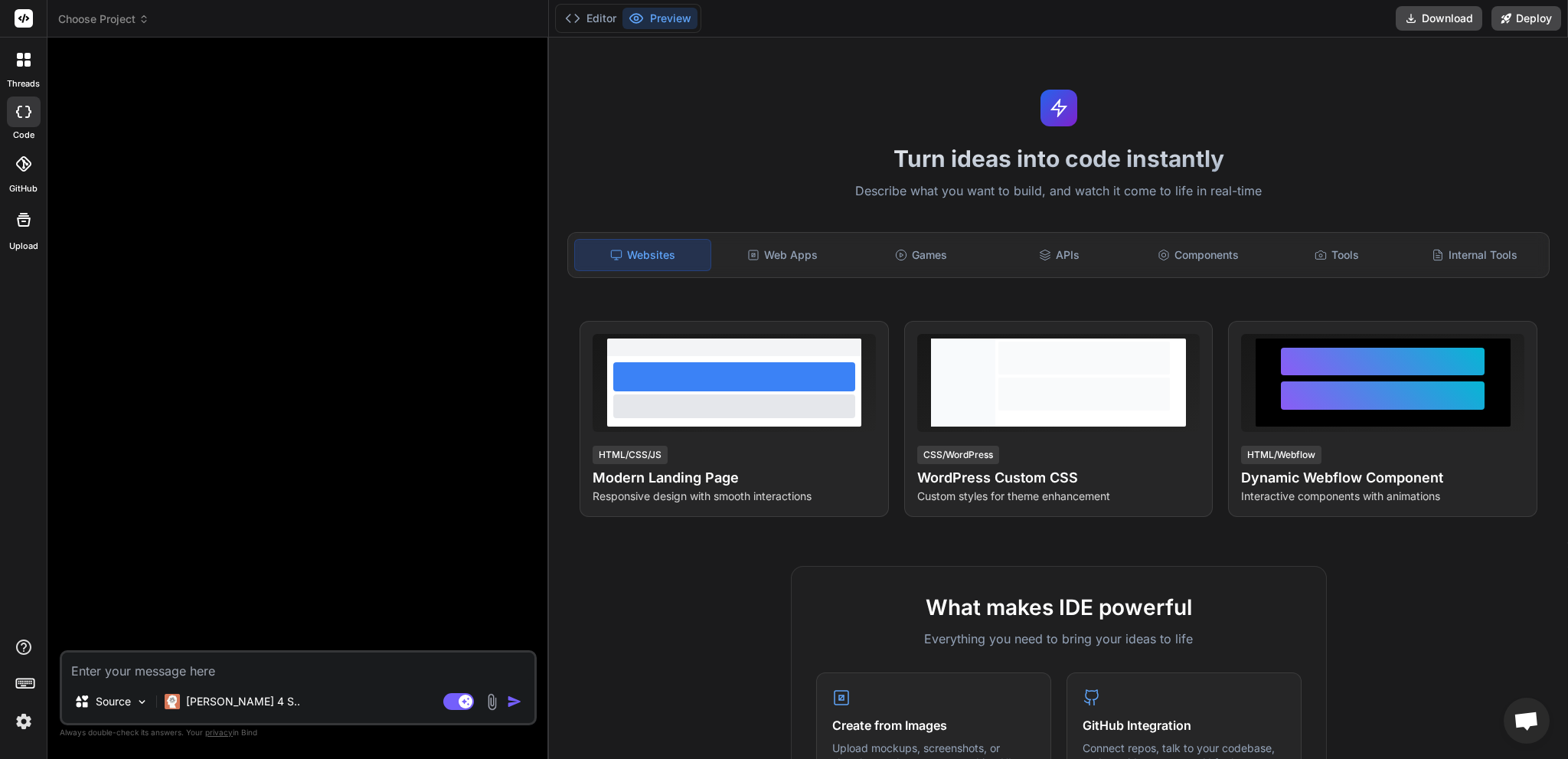
click at [20, 129] on label "code" at bounding box center [23, 135] width 21 height 13
click at [28, 65] on icon at bounding box center [27, 63] width 6 height 6
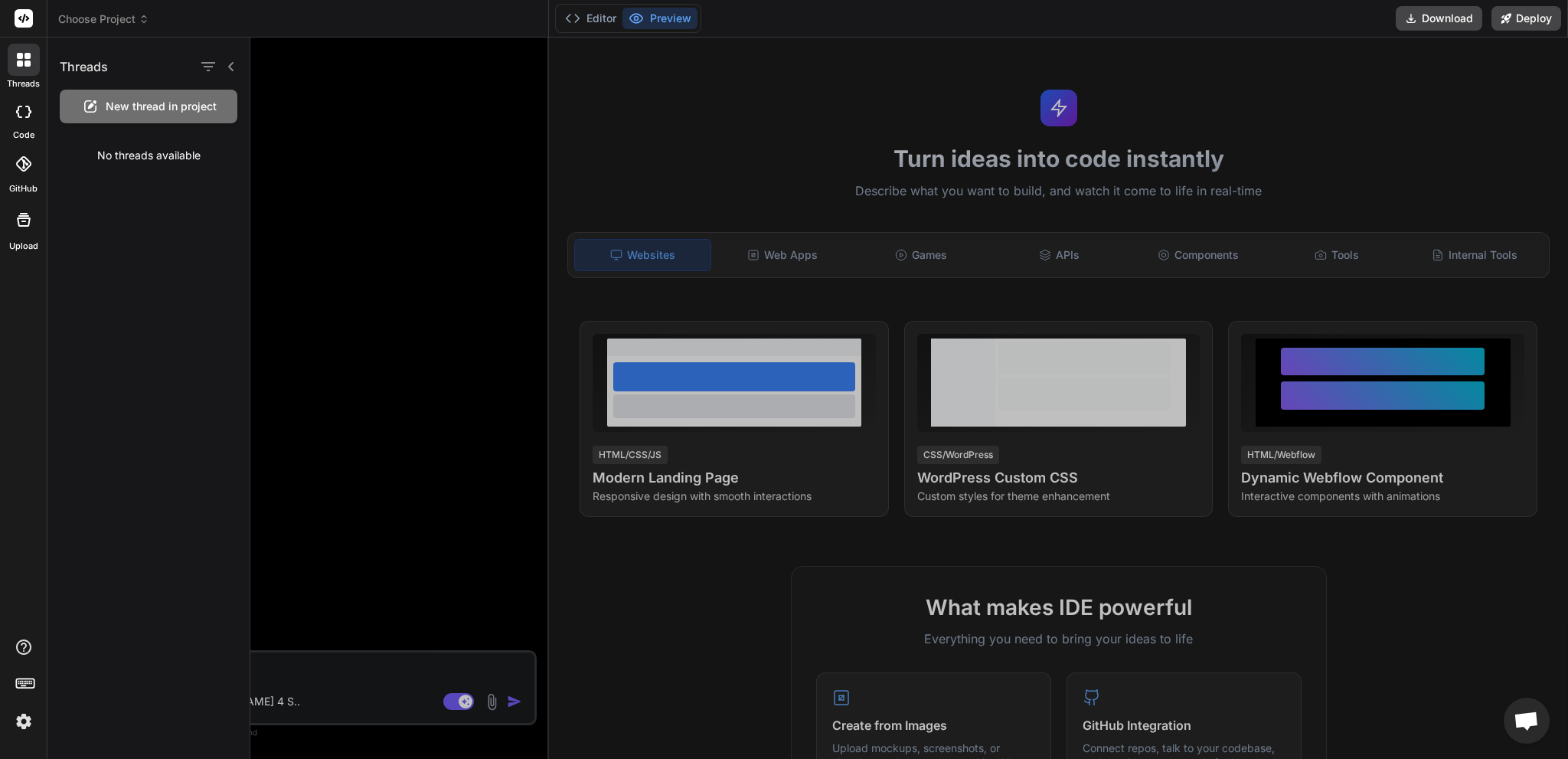
click at [25, 57] on icon at bounding box center [27, 56] width 6 height 6
click at [27, 21] on rect at bounding box center [24, 19] width 19 height 19
click at [584, 29] on button "Editor" at bounding box center [591, 18] width 64 height 21
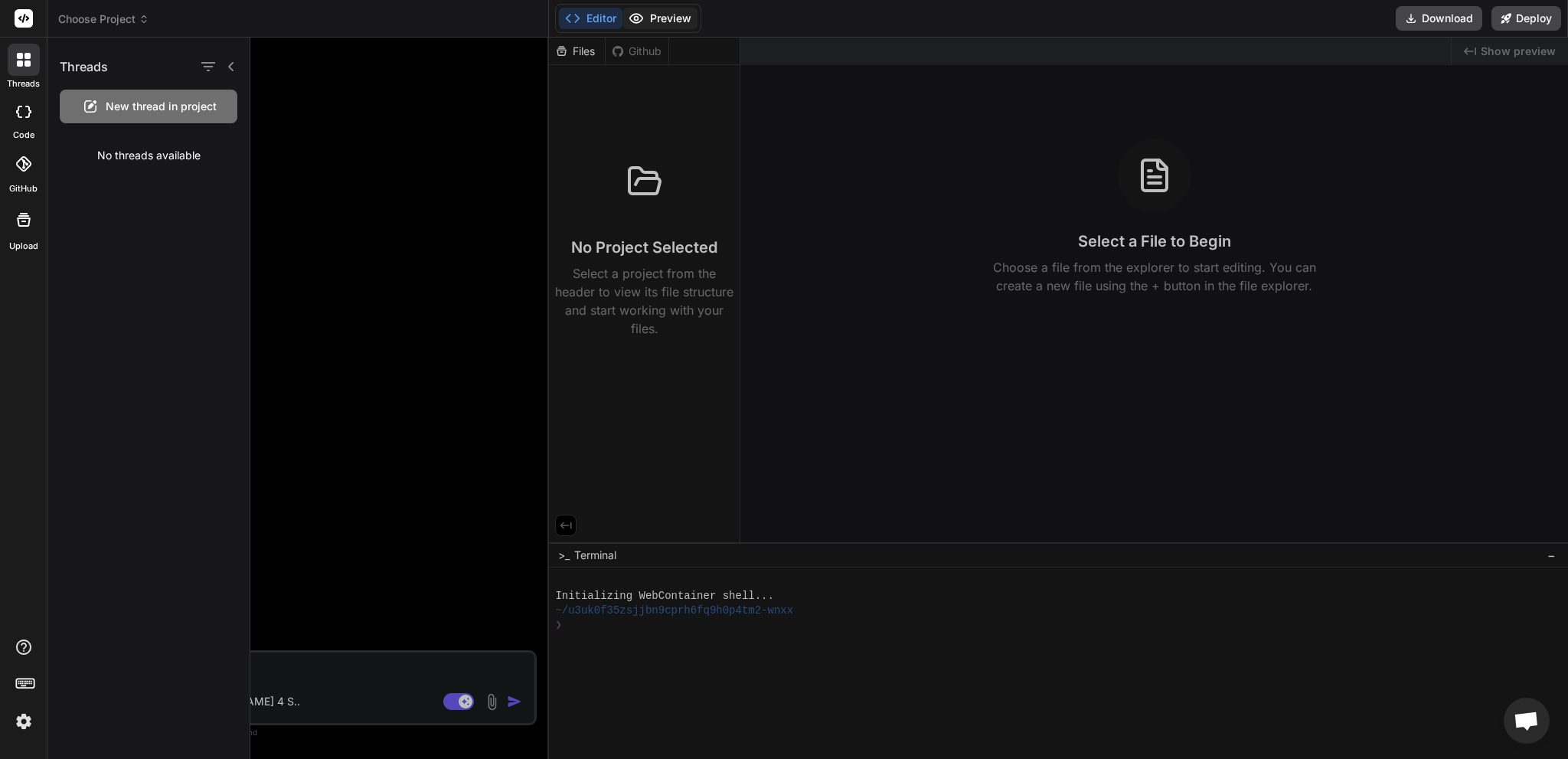
click at [652, 21] on button "Preview" at bounding box center [660, 18] width 75 height 21
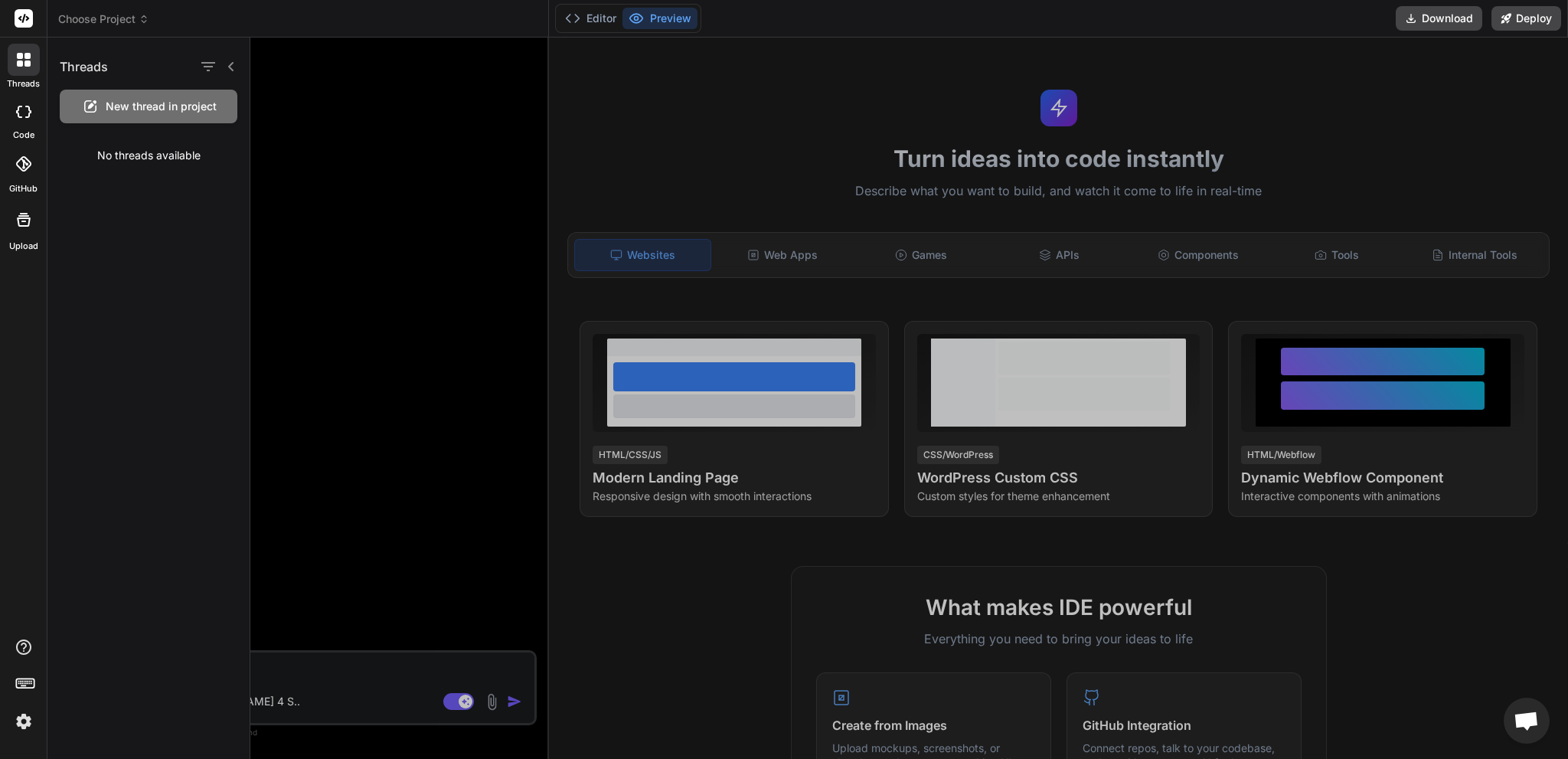
click at [12, 726] on img at bounding box center [24, 721] width 26 height 26
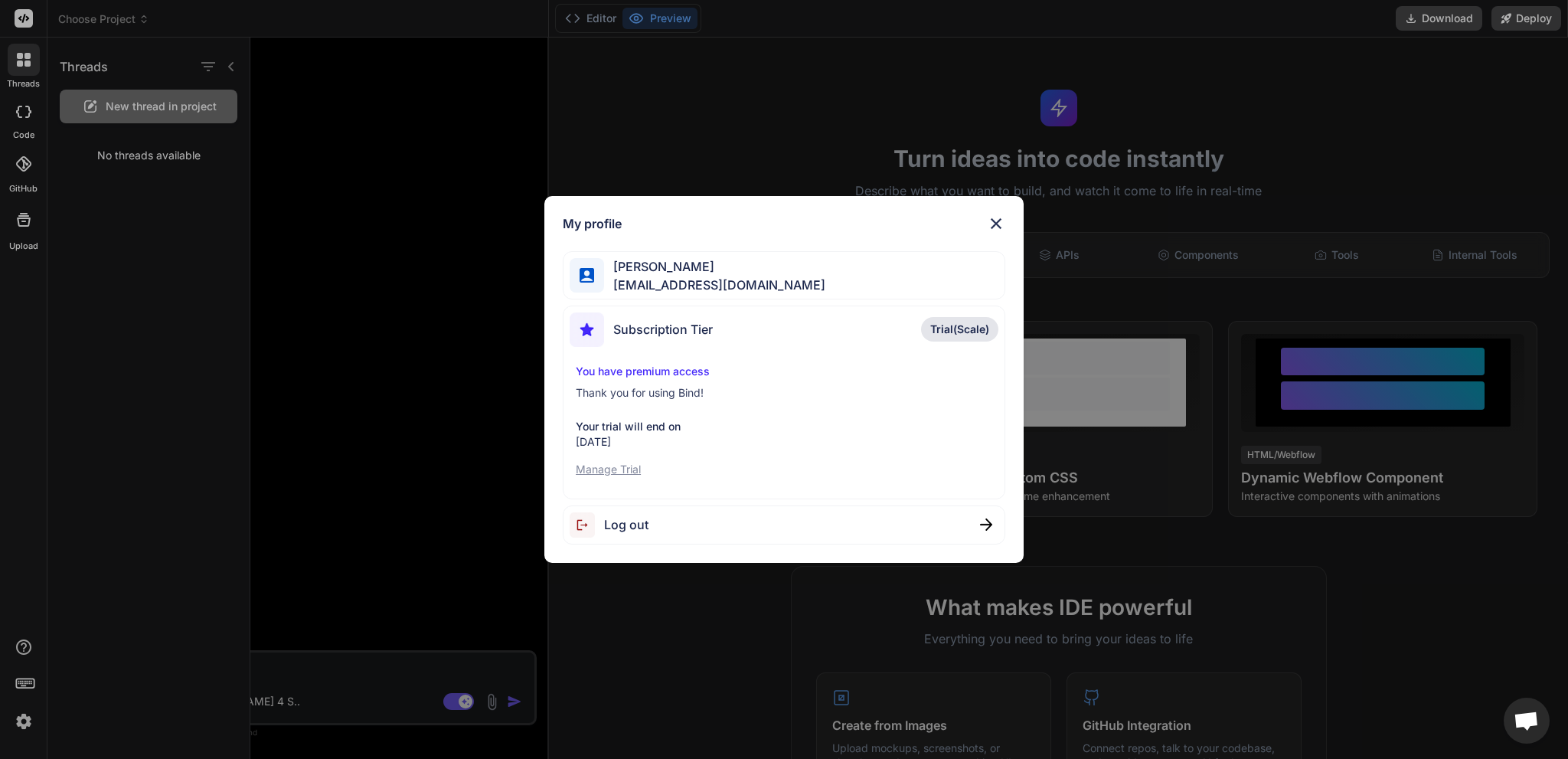
click at [312, 417] on div "My profile Alexander Fischer navbardude@hotmail.com Subscription Tier Trial(Sca…" at bounding box center [784, 380] width 1568 height 759
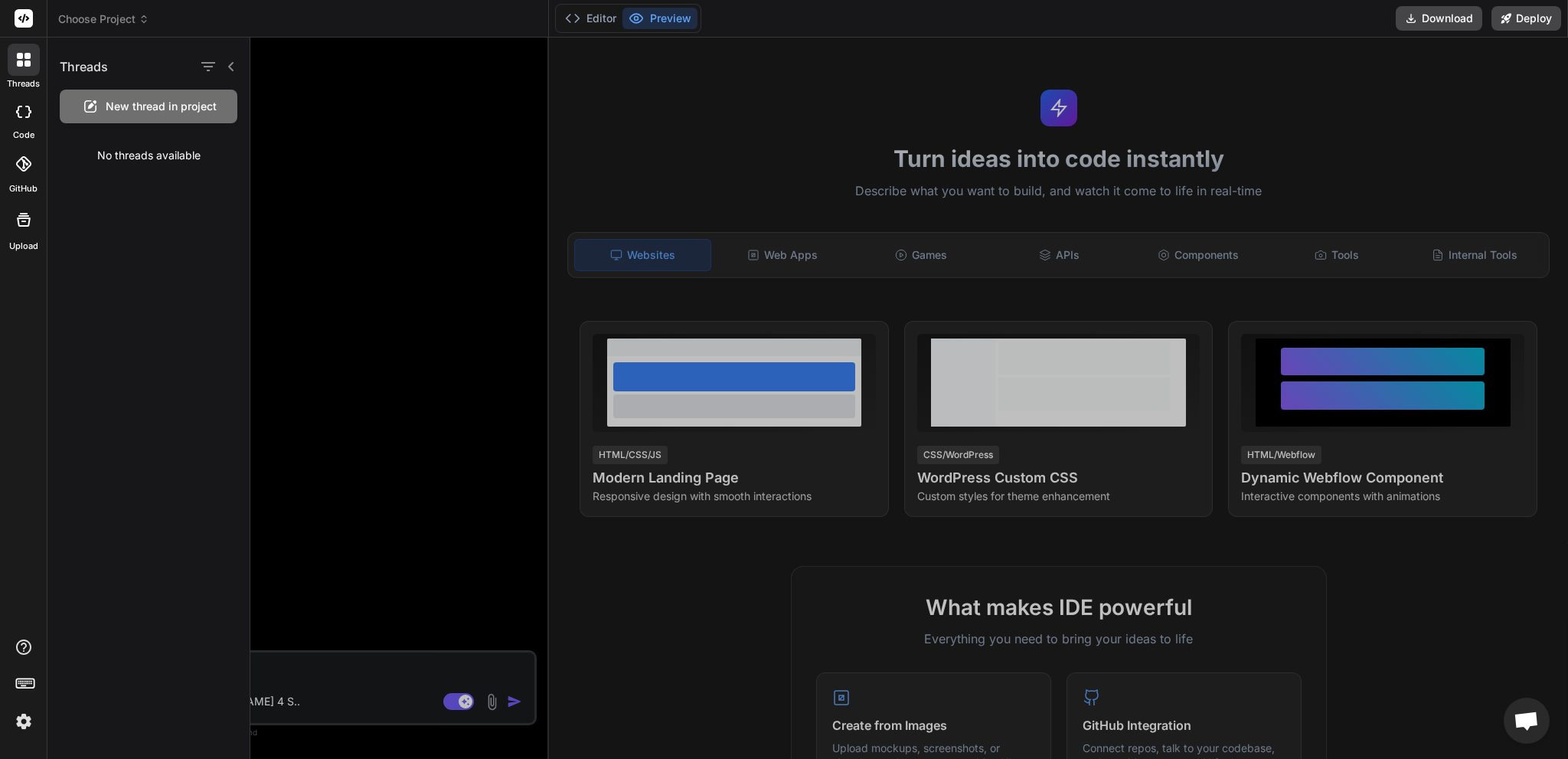
click at [34, 112] on div at bounding box center [24, 112] width 34 height 30
type textarea "x"
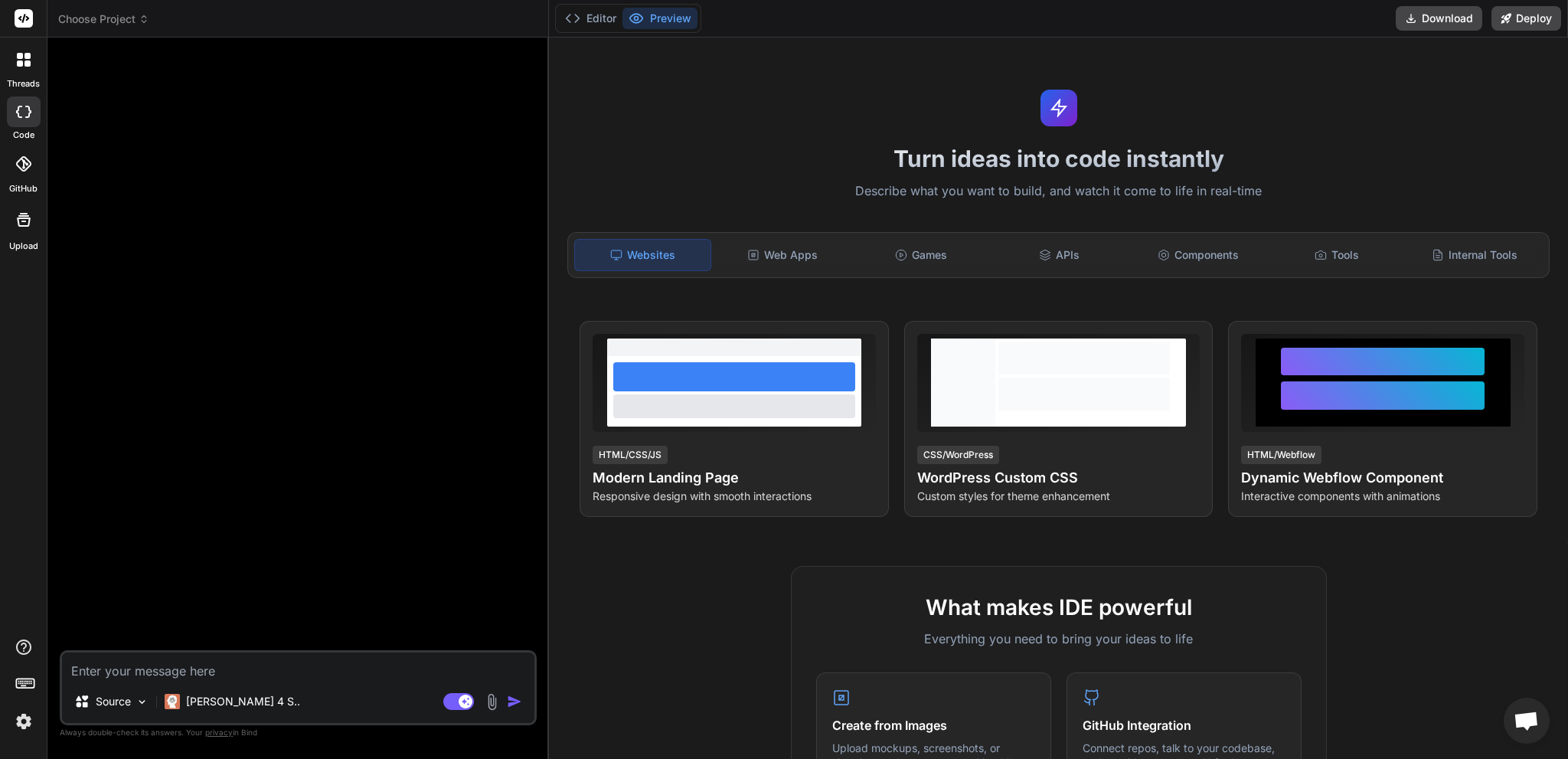
click at [58, 18] on span "Choose Project" at bounding box center [103, 19] width 91 height 15
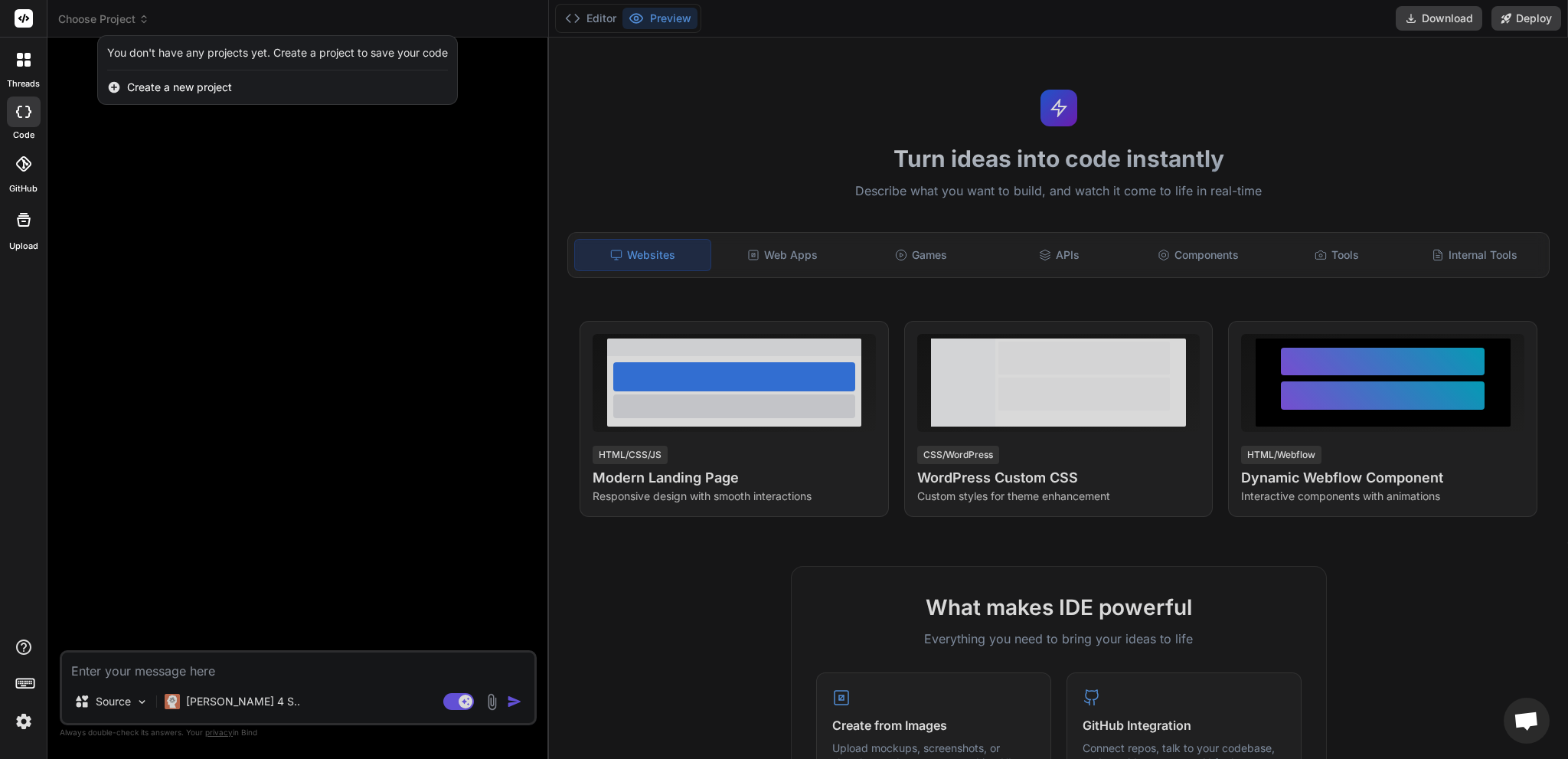
click at [170, 89] on span "Create a new project" at bounding box center [179, 88] width 105 height 15
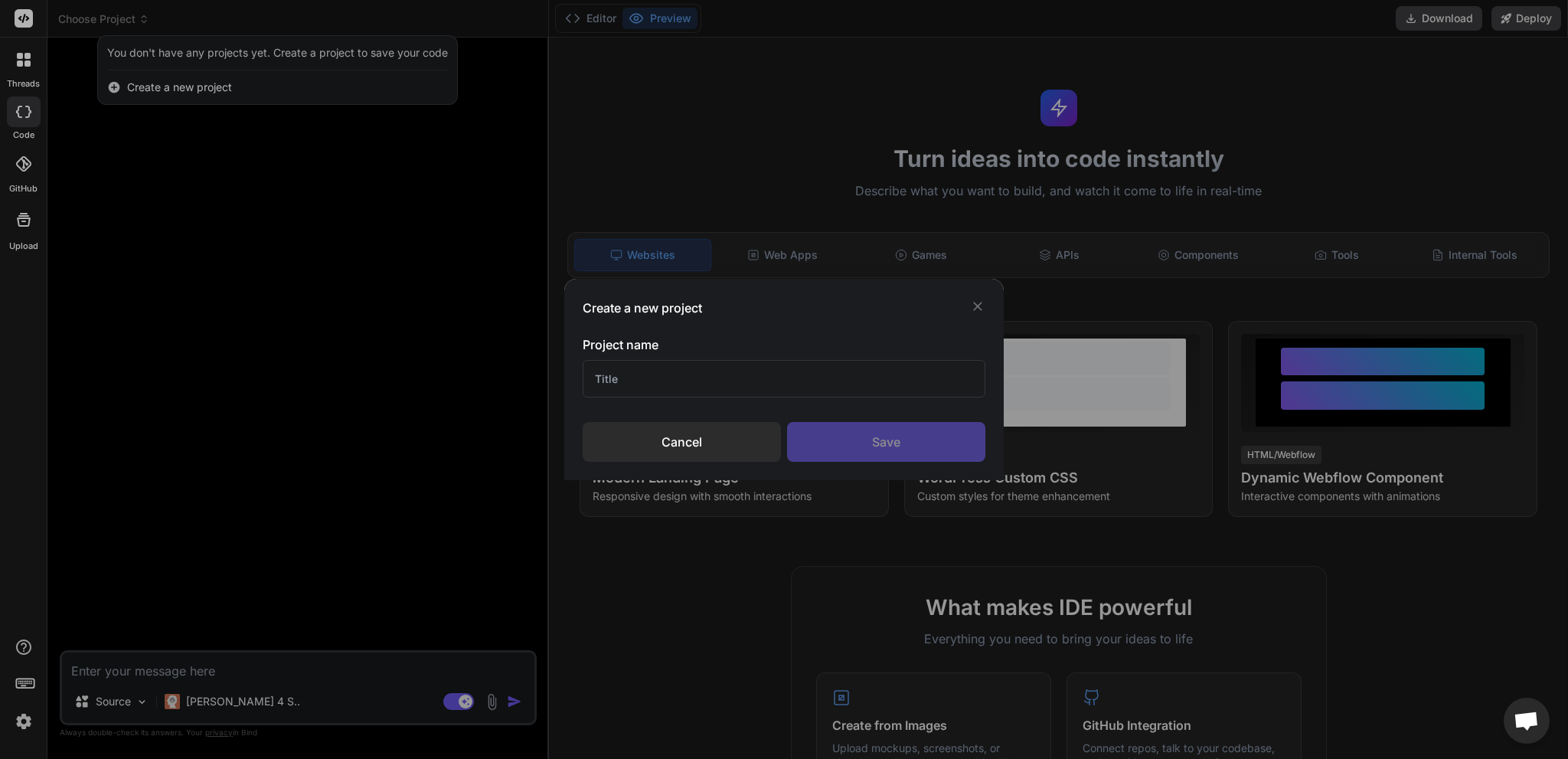
drag, startPoint x: 667, startPoint y: 379, endPoint x: 471, endPoint y: 367, distance: 196.4
click at [499, 373] on div "Create a new project Project name Cancel Save" at bounding box center [784, 380] width 1568 height 759
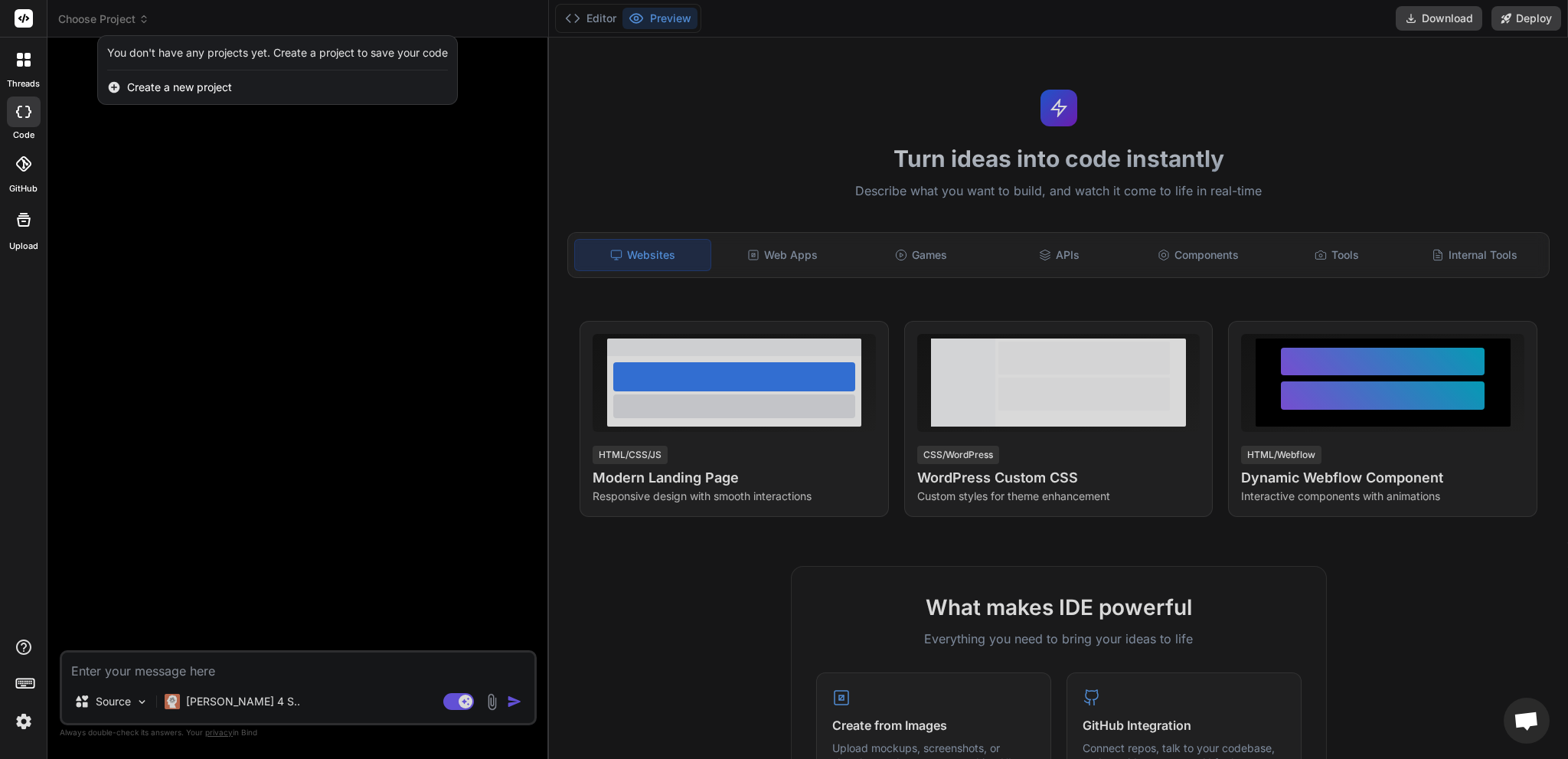
click at [220, 88] on span "Create a new project" at bounding box center [179, 88] width 105 height 15
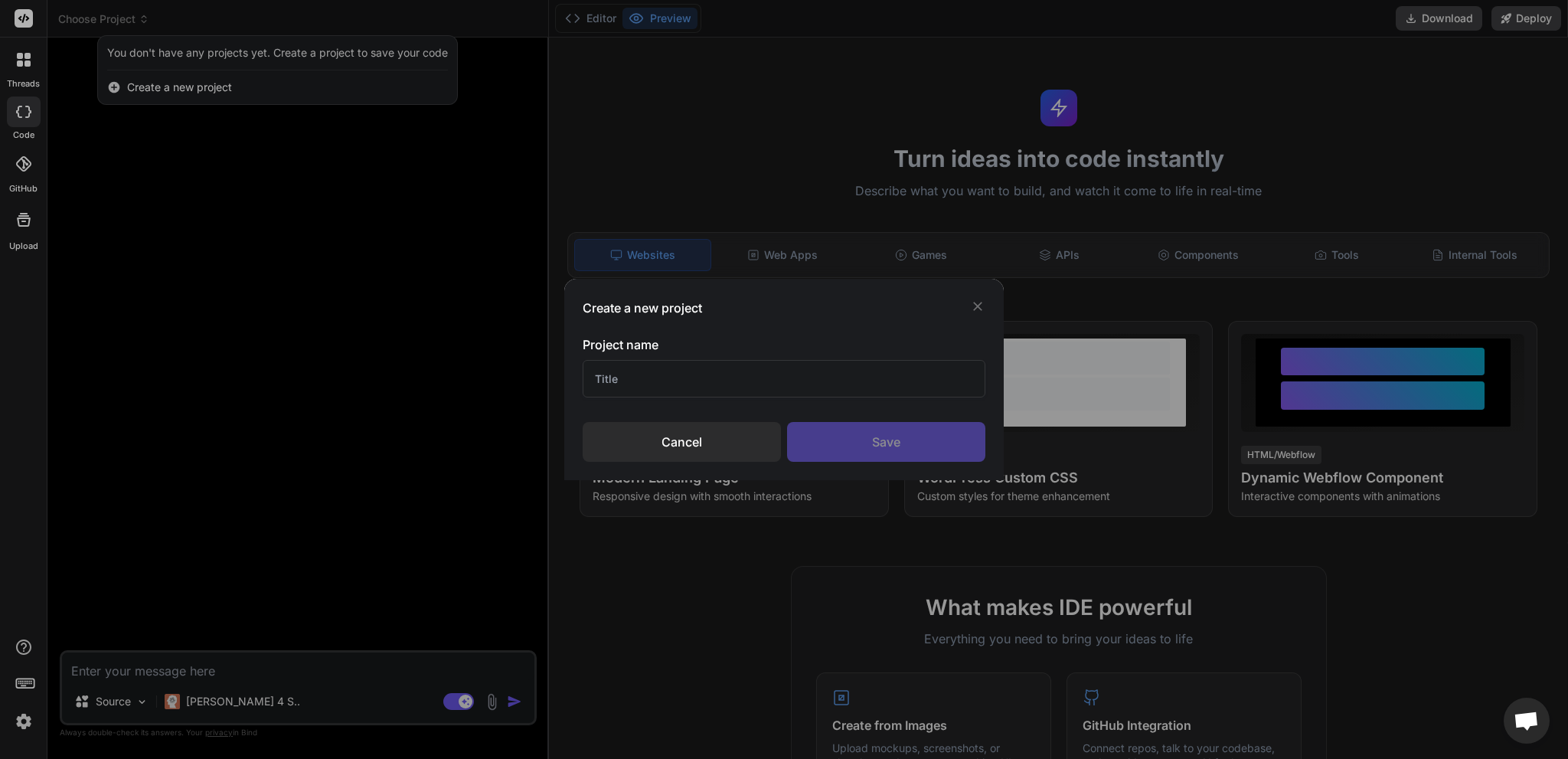
click at [621, 367] on input "text" at bounding box center [784, 379] width 402 height 38
type input "BeastAPIDevelopments"
click at [908, 436] on div "Save" at bounding box center [887, 441] width 199 height 40
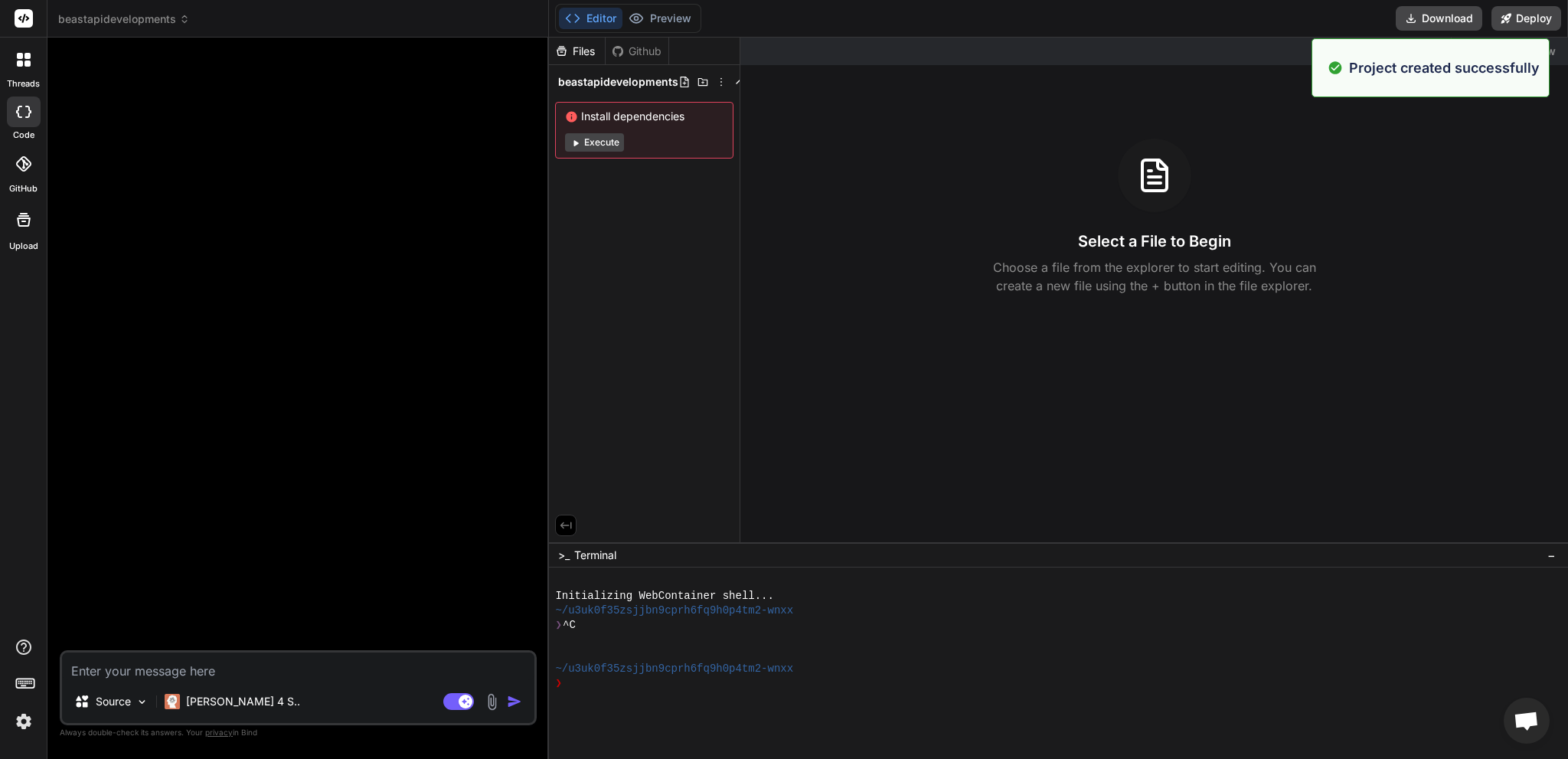
click at [797, 189] on div "Select a File to Begin Choose a file from the explorer to start editing. You ca…" at bounding box center [1154, 217] width 828 height 157
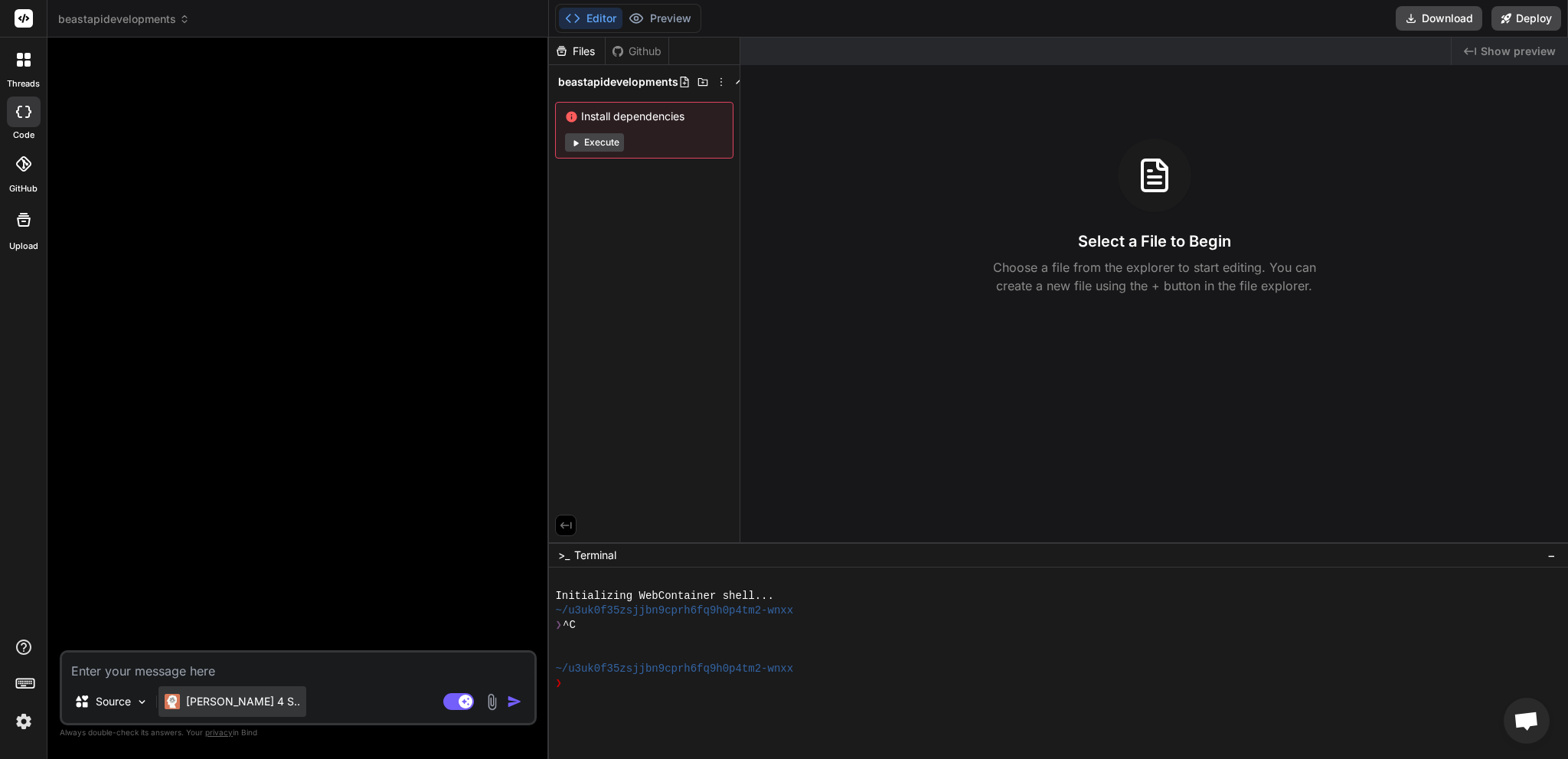
click at [210, 700] on p "[PERSON_NAME] 4 S.." at bounding box center [243, 702] width 114 height 15
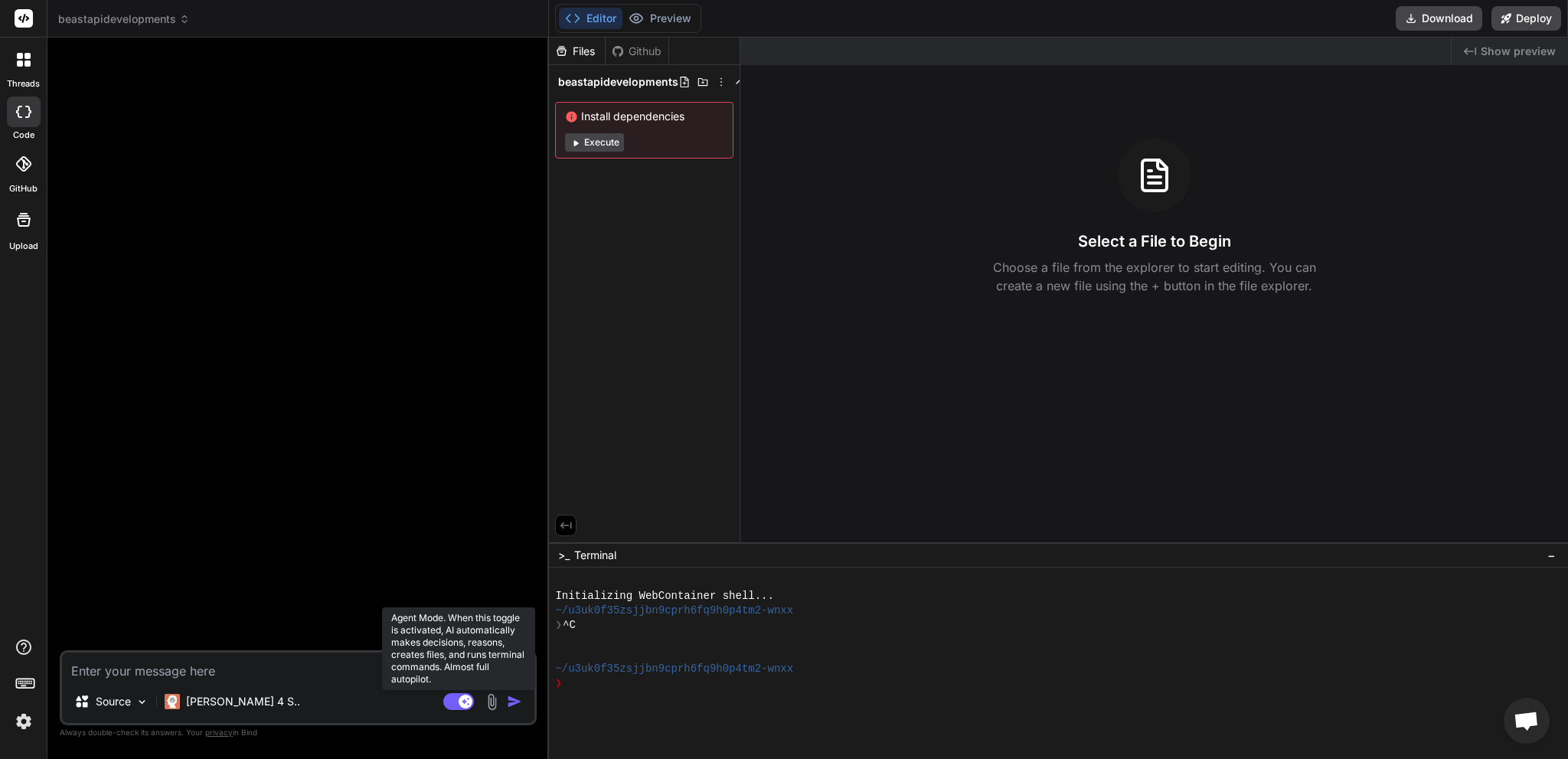
click at [453, 698] on rect at bounding box center [458, 702] width 30 height 17
click at [447, 705] on rect at bounding box center [458, 702] width 30 height 17
click at [591, 146] on button "Execute" at bounding box center [595, 142] width 59 height 19
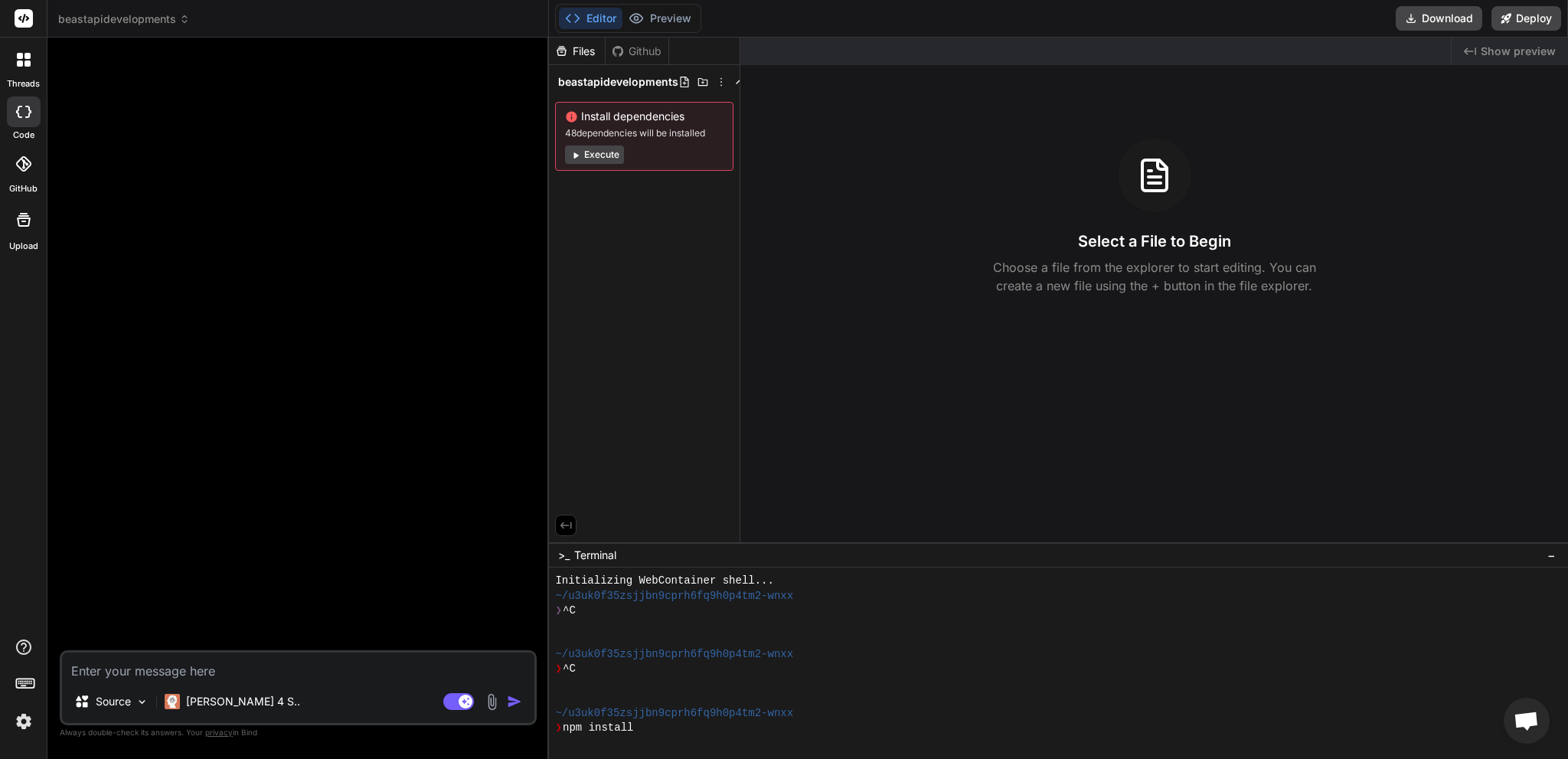
scroll to position [162, 0]
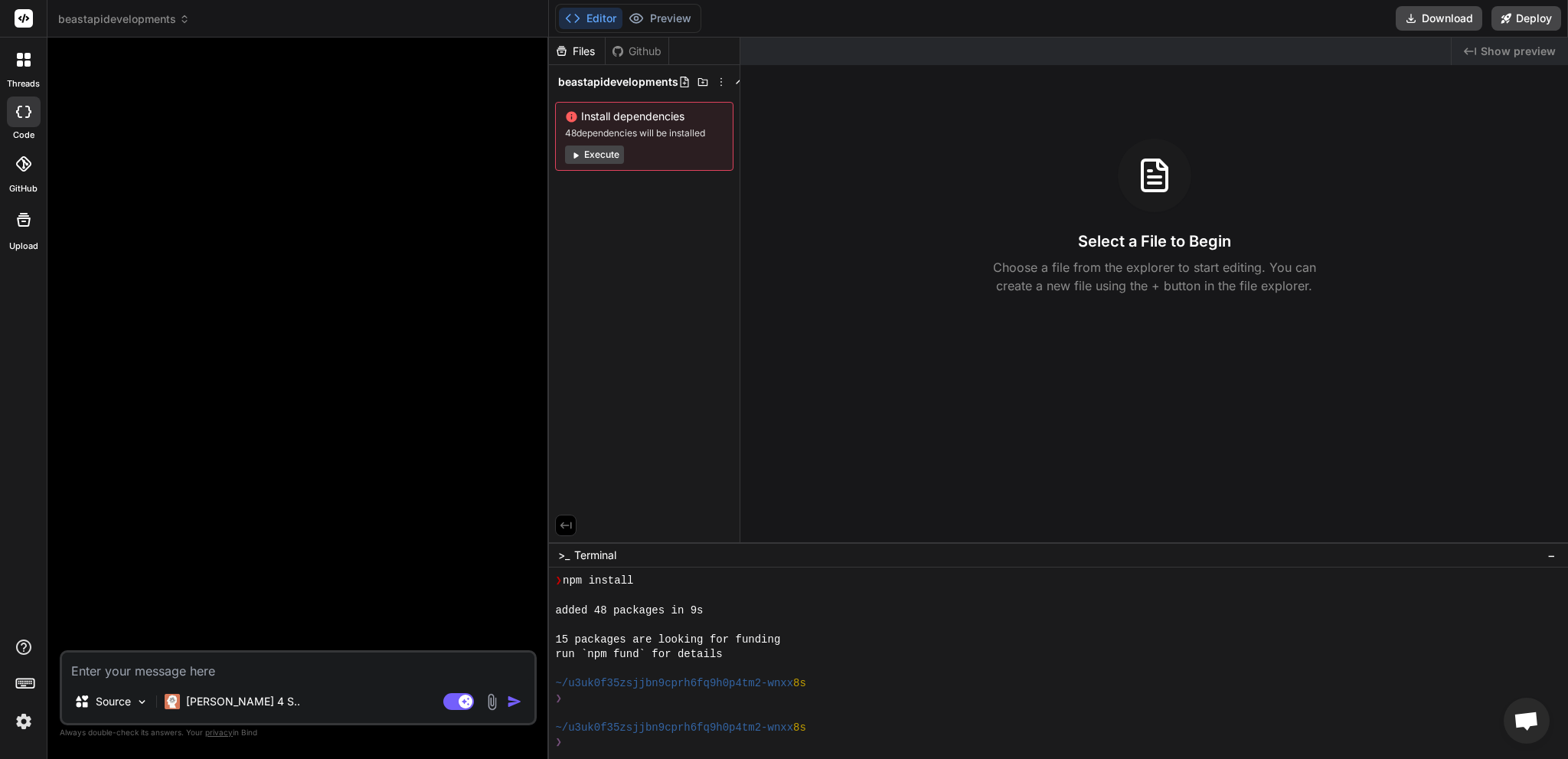
click at [601, 156] on button "Execute" at bounding box center [595, 155] width 59 height 19
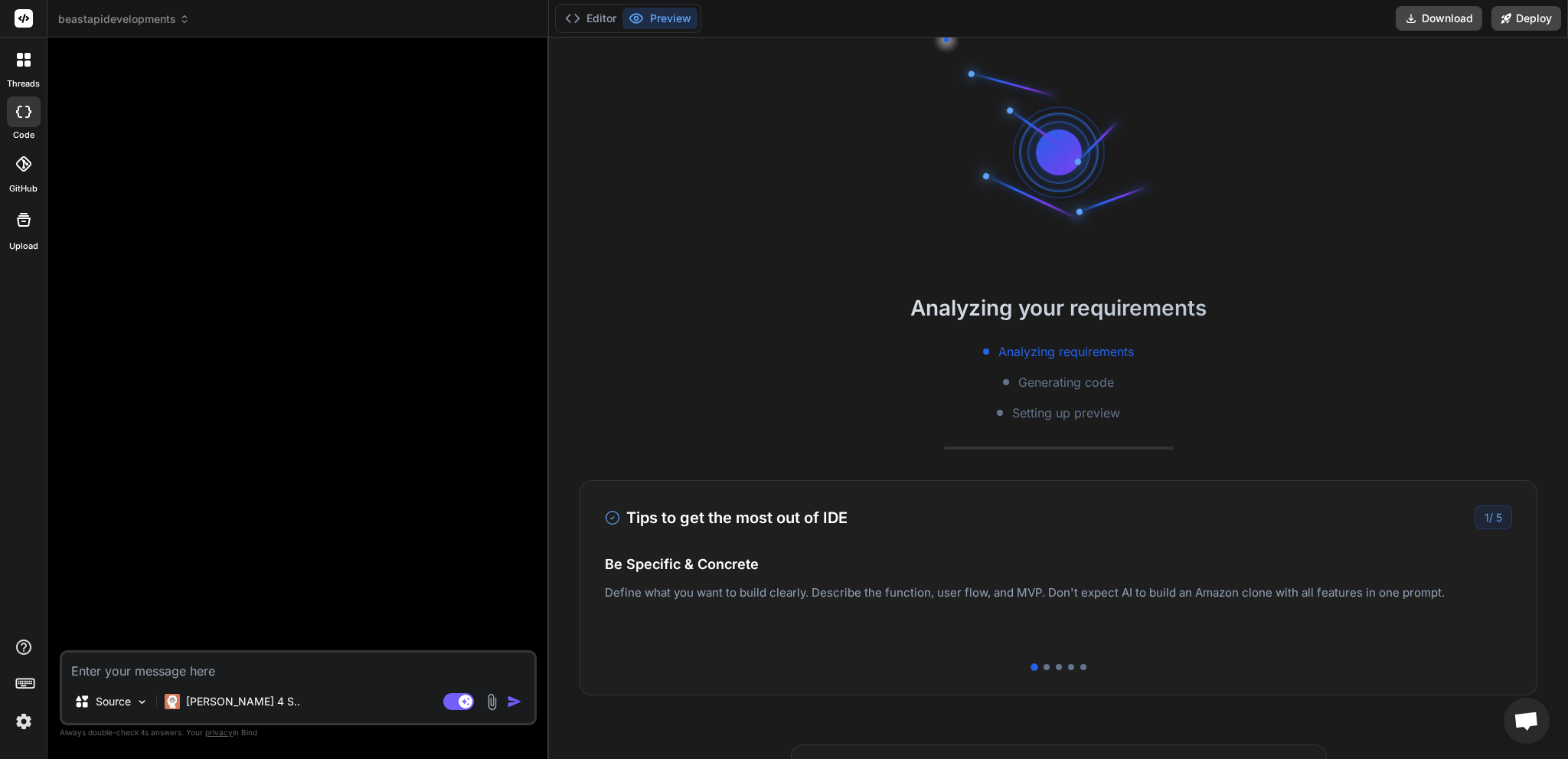
scroll to position [382, 0]
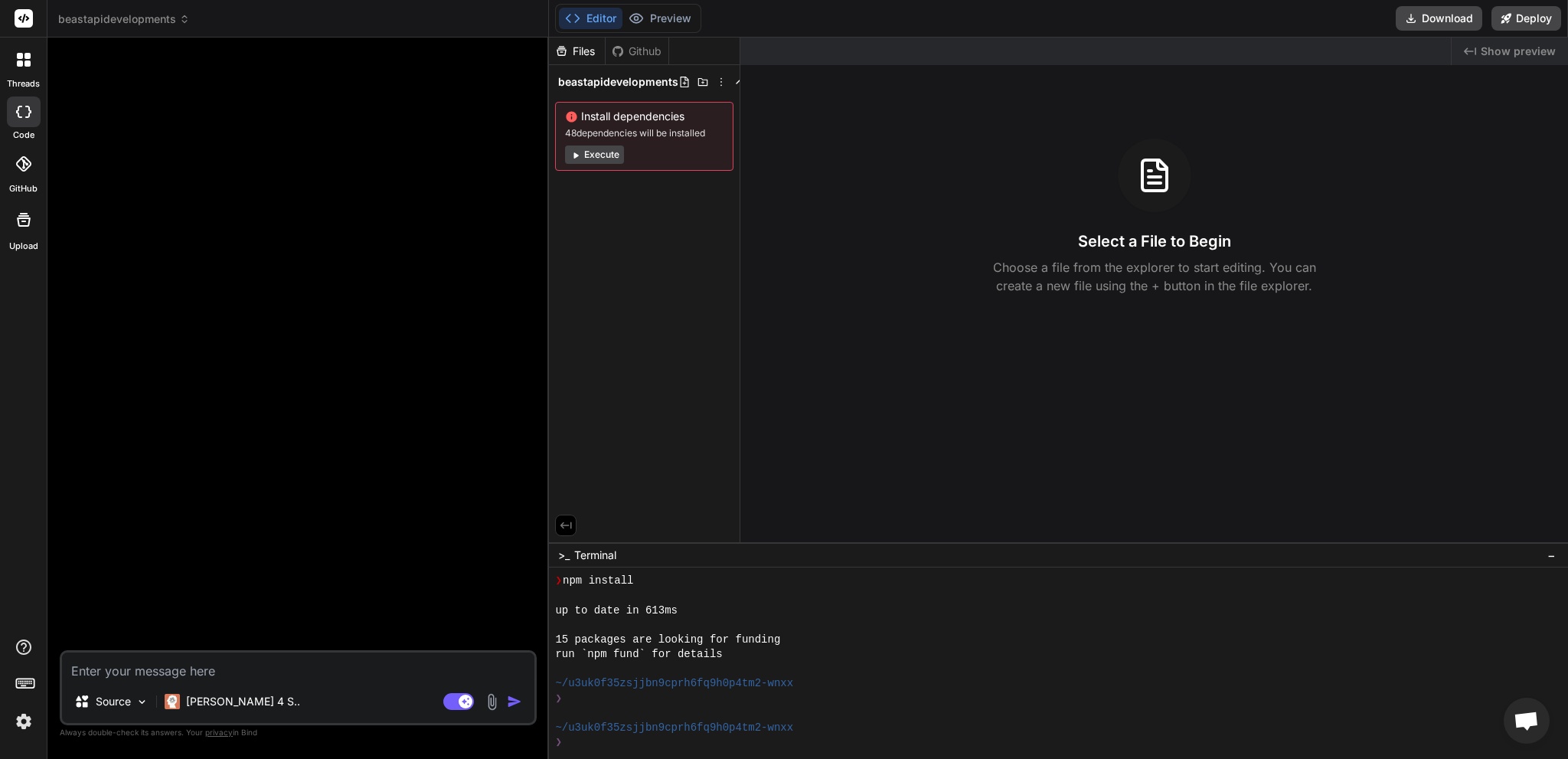
click at [17, 75] on div at bounding box center [24, 60] width 32 height 32
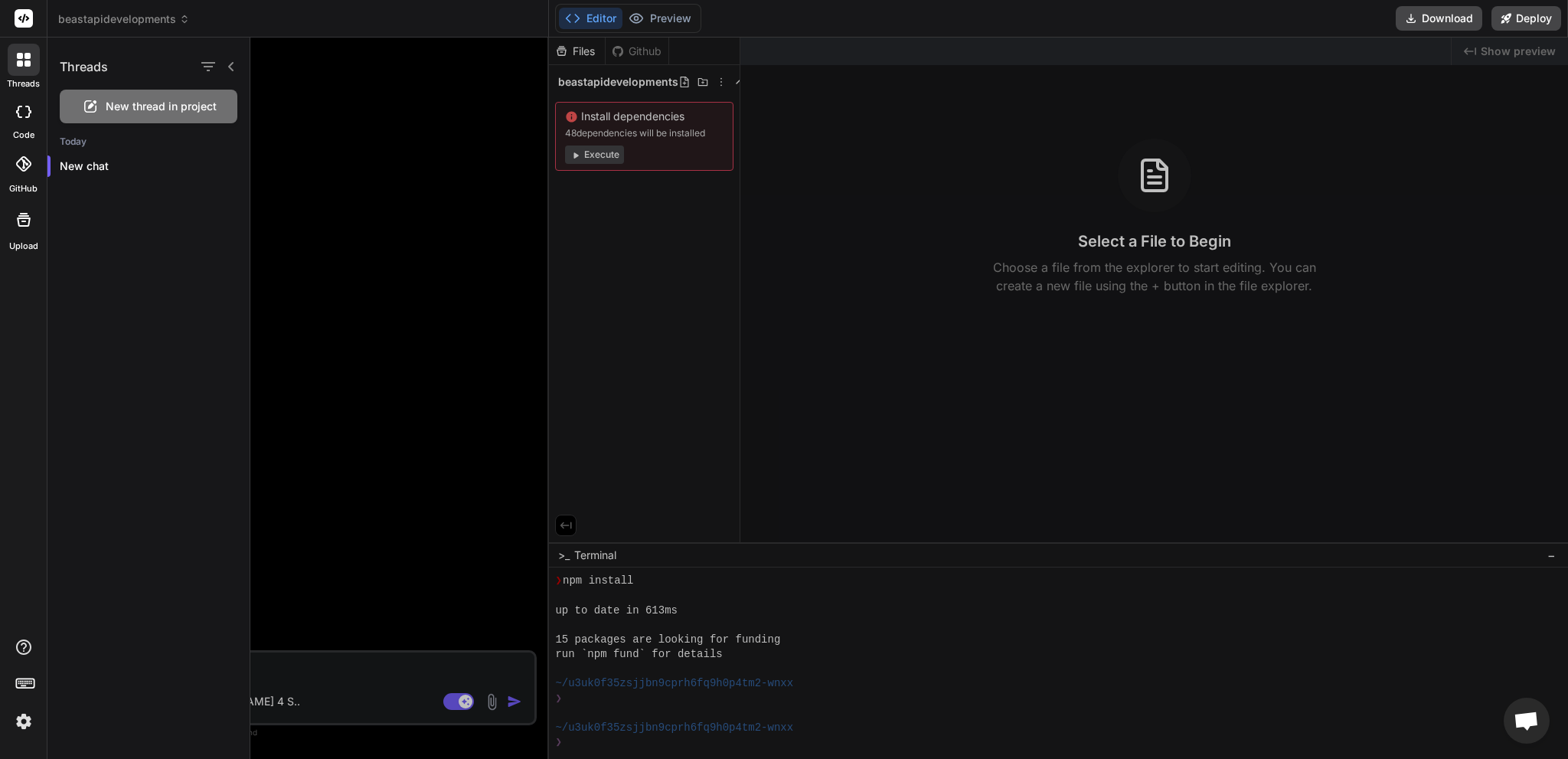
click at [24, 169] on icon at bounding box center [23, 164] width 15 height 15
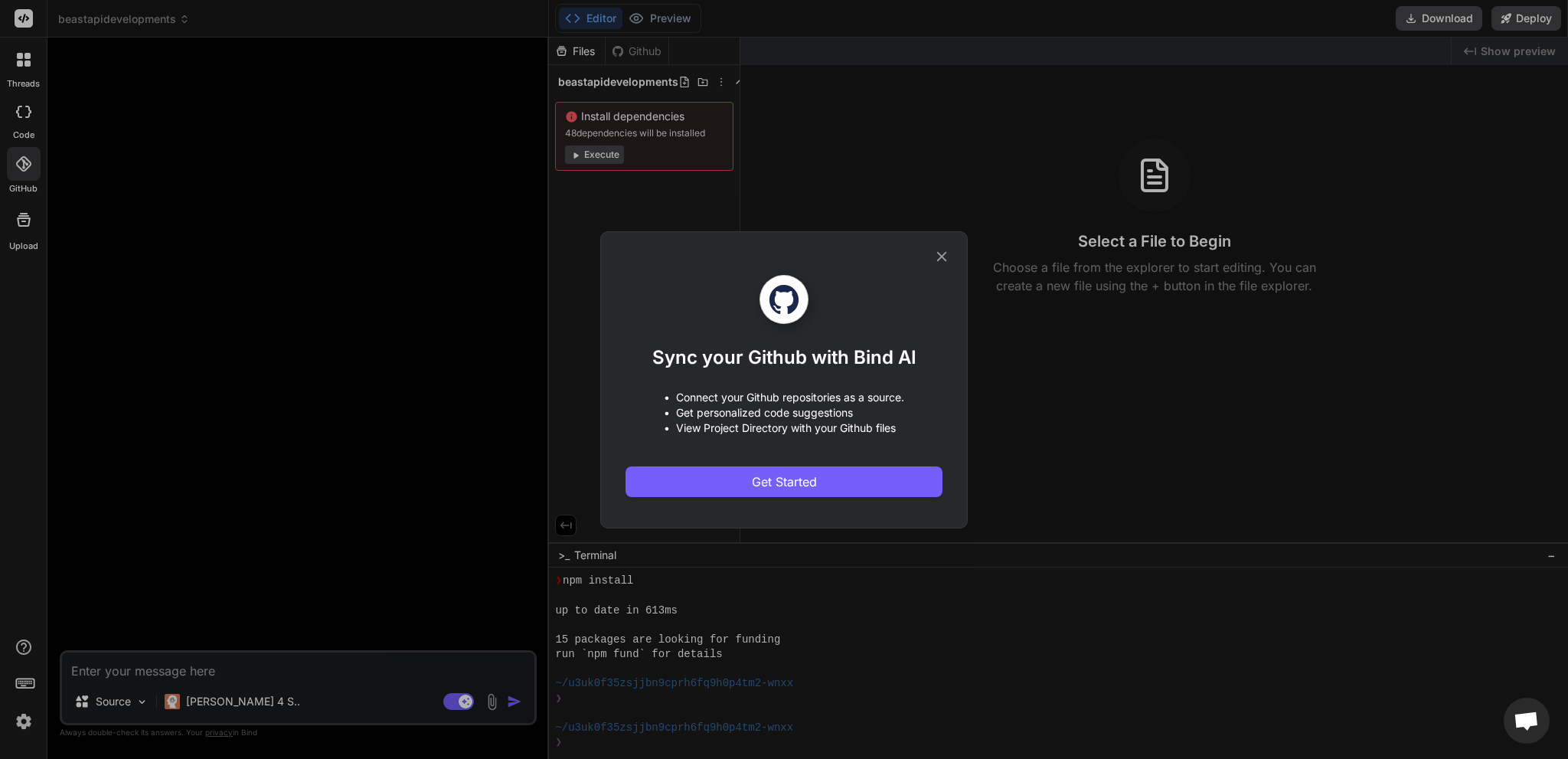
click at [371, 257] on div "Sync your Github with Bind AI • Connect your Github repositories as a source. •…" at bounding box center [784, 380] width 1568 height 759
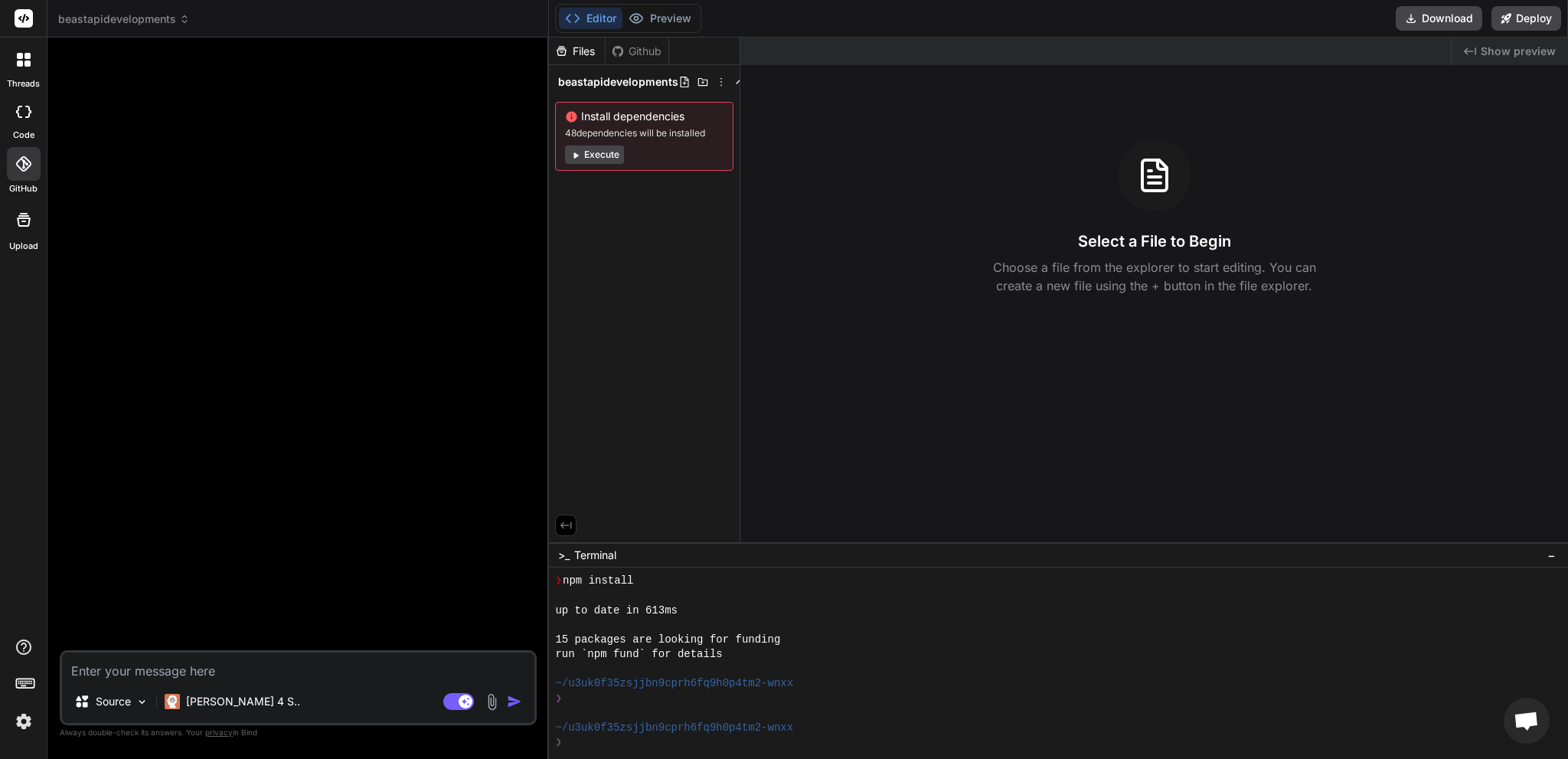
click at [21, 226] on icon at bounding box center [24, 220] width 13 height 13
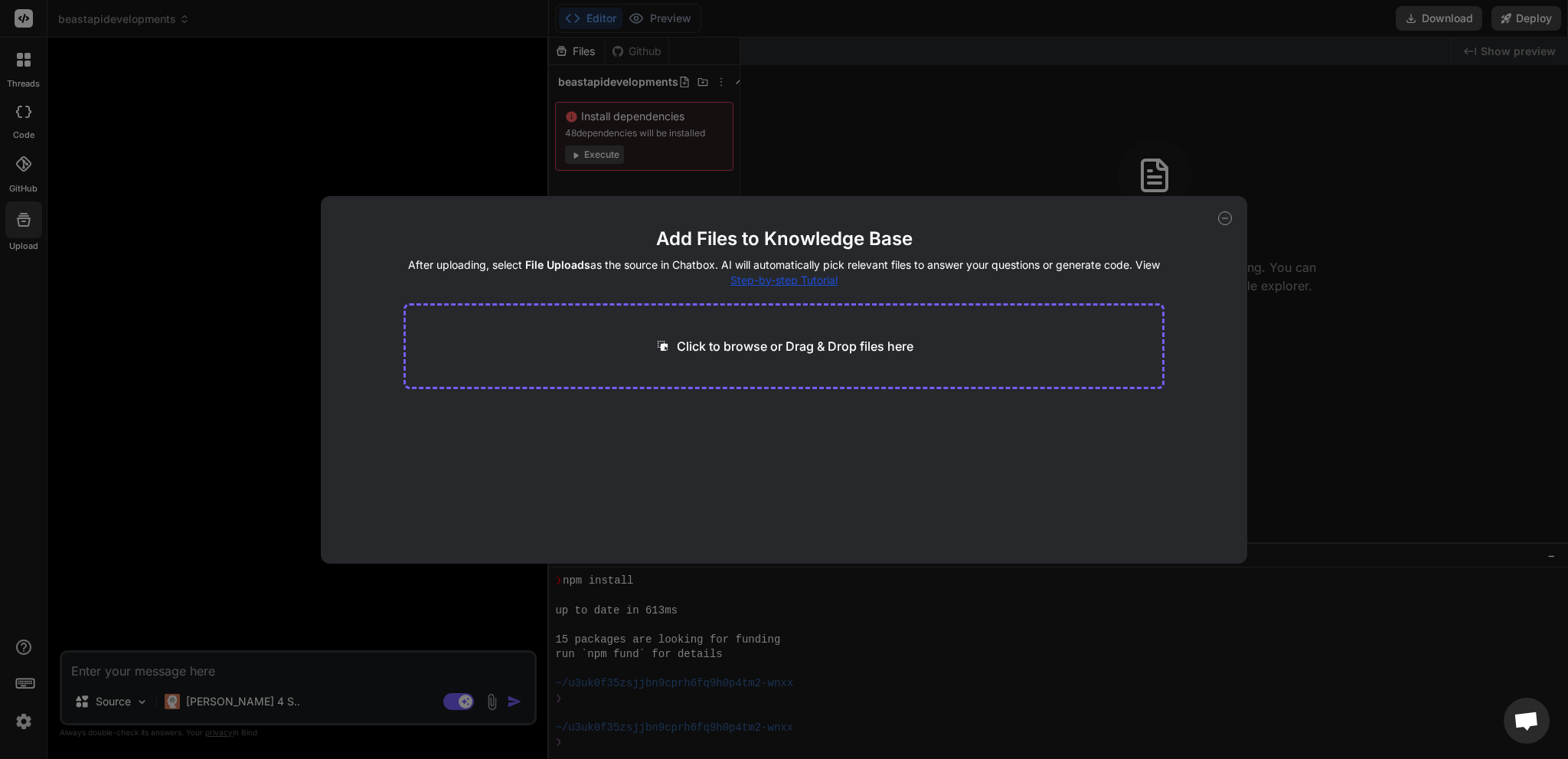
click at [205, 225] on div "Add Files to Knowledge Base After uploading, select File Uploads as the source …" at bounding box center [784, 380] width 1568 height 759
type textarea "x"
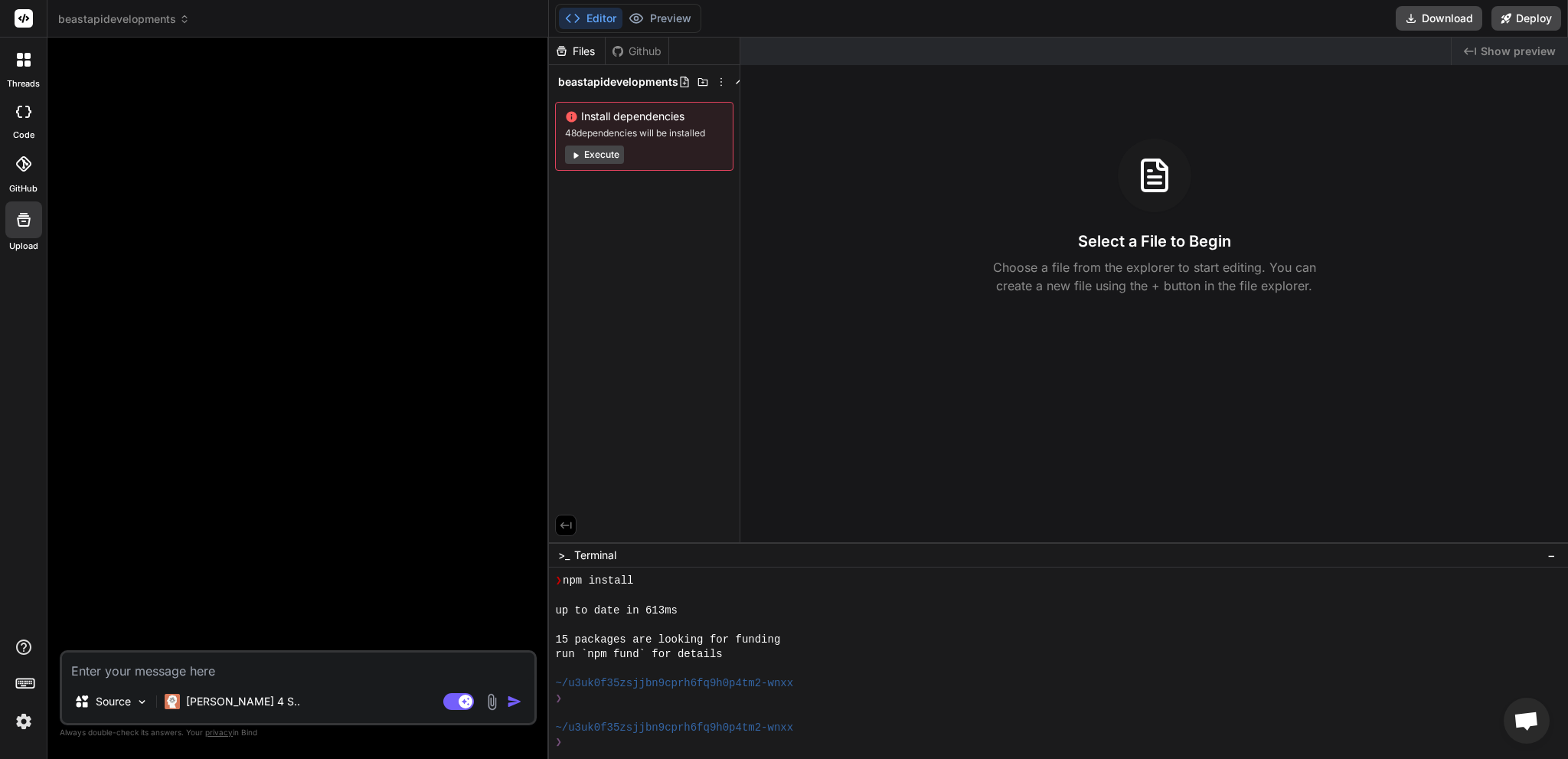
click at [21, 26] on rect at bounding box center [24, 19] width 19 height 19
click at [582, 20] on button "Editor" at bounding box center [591, 18] width 64 height 21
click at [617, 57] on div "Github" at bounding box center [637, 51] width 63 height 15
click at [575, 51] on div "Files" at bounding box center [577, 51] width 56 height 15
click at [719, 84] on icon at bounding box center [721, 82] width 13 height 13
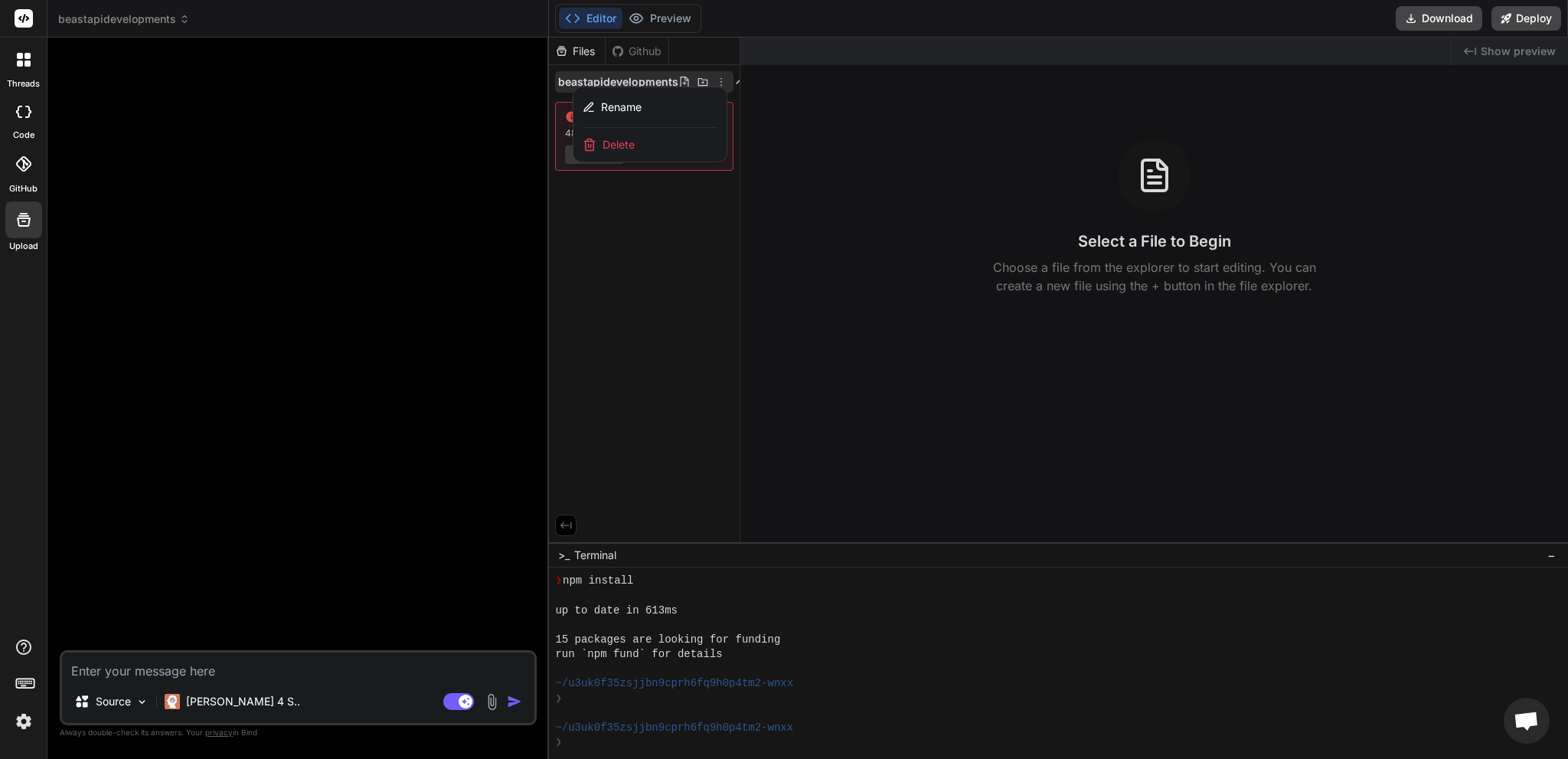
click at [652, 141] on div "Delete" at bounding box center [650, 145] width 153 height 34
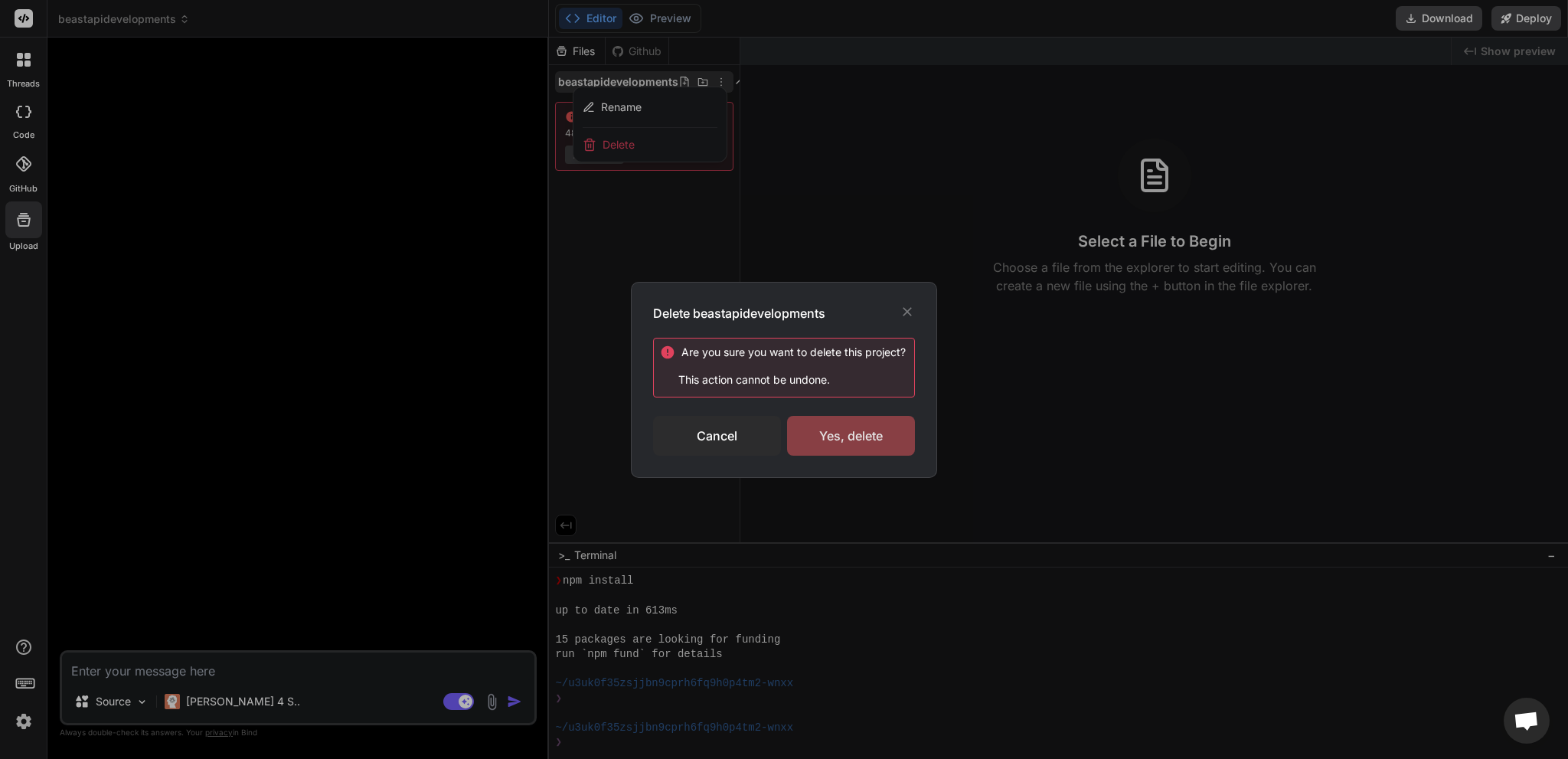
click at [854, 438] on div "Yes, delete" at bounding box center [851, 435] width 128 height 40
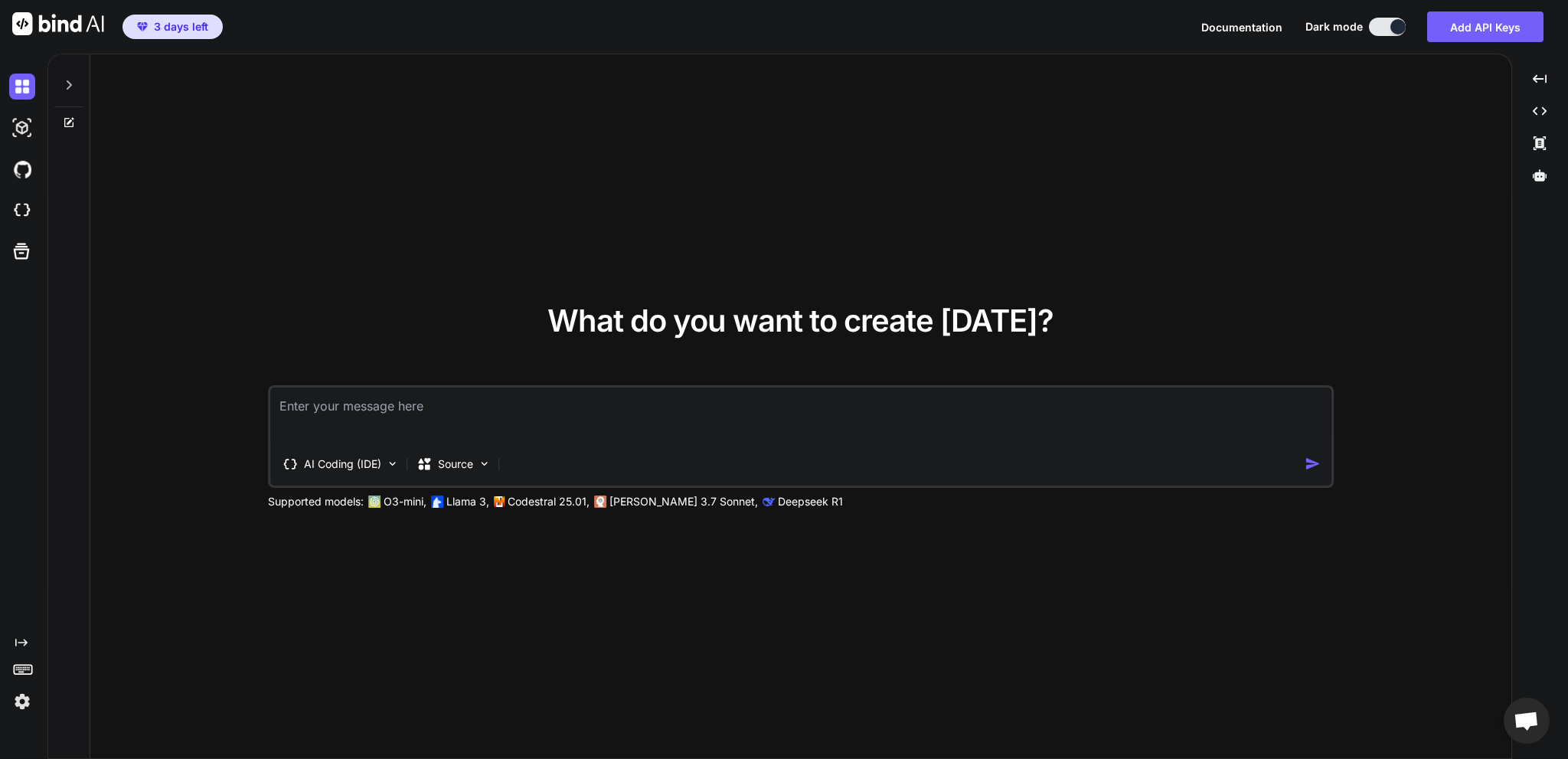
type textarea "x"
click at [446, 462] on p "Source" at bounding box center [456, 464] width 35 height 15
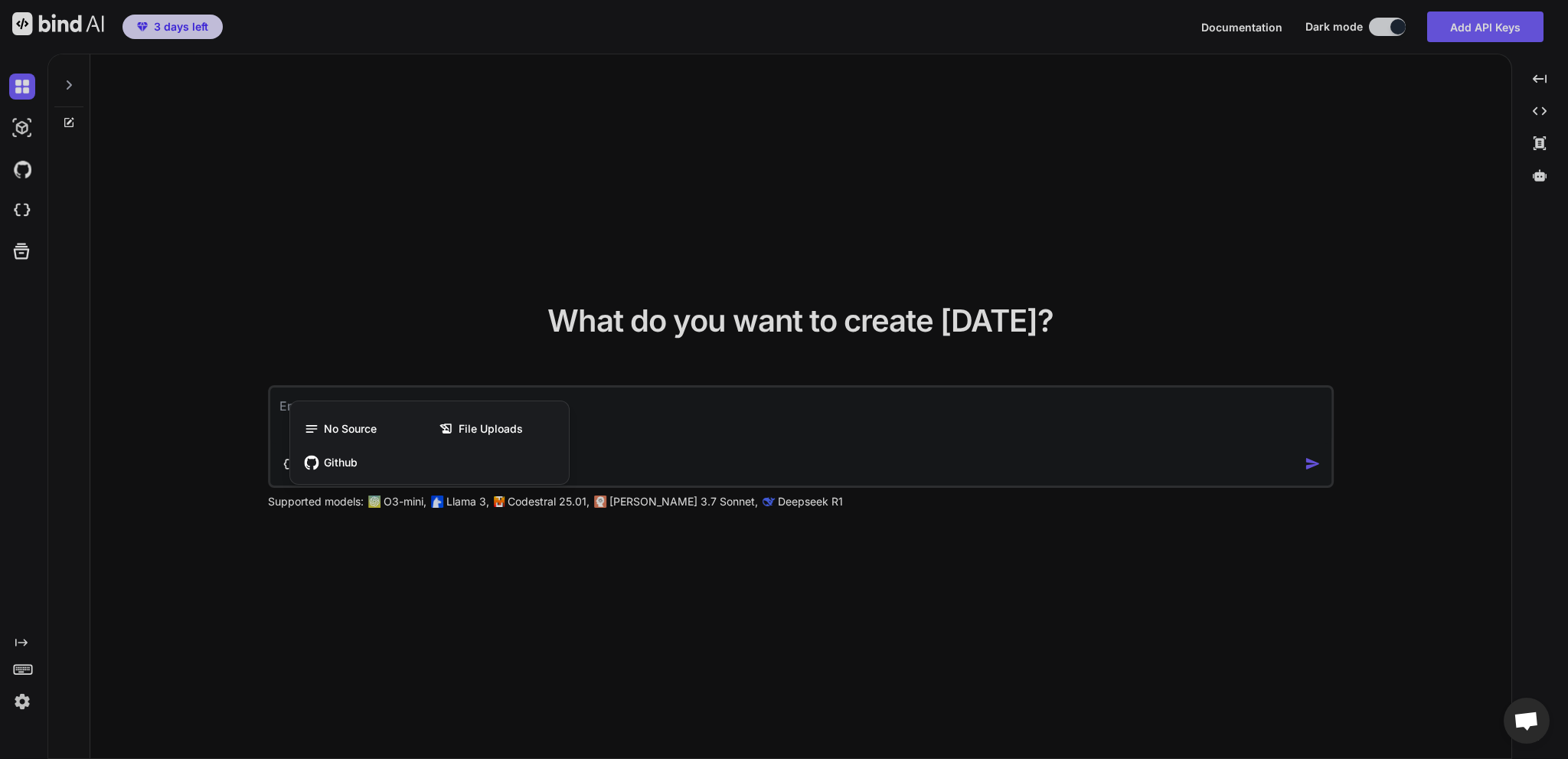
click at [608, 443] on div at bounding box center [784, 380] width 1568 height 759
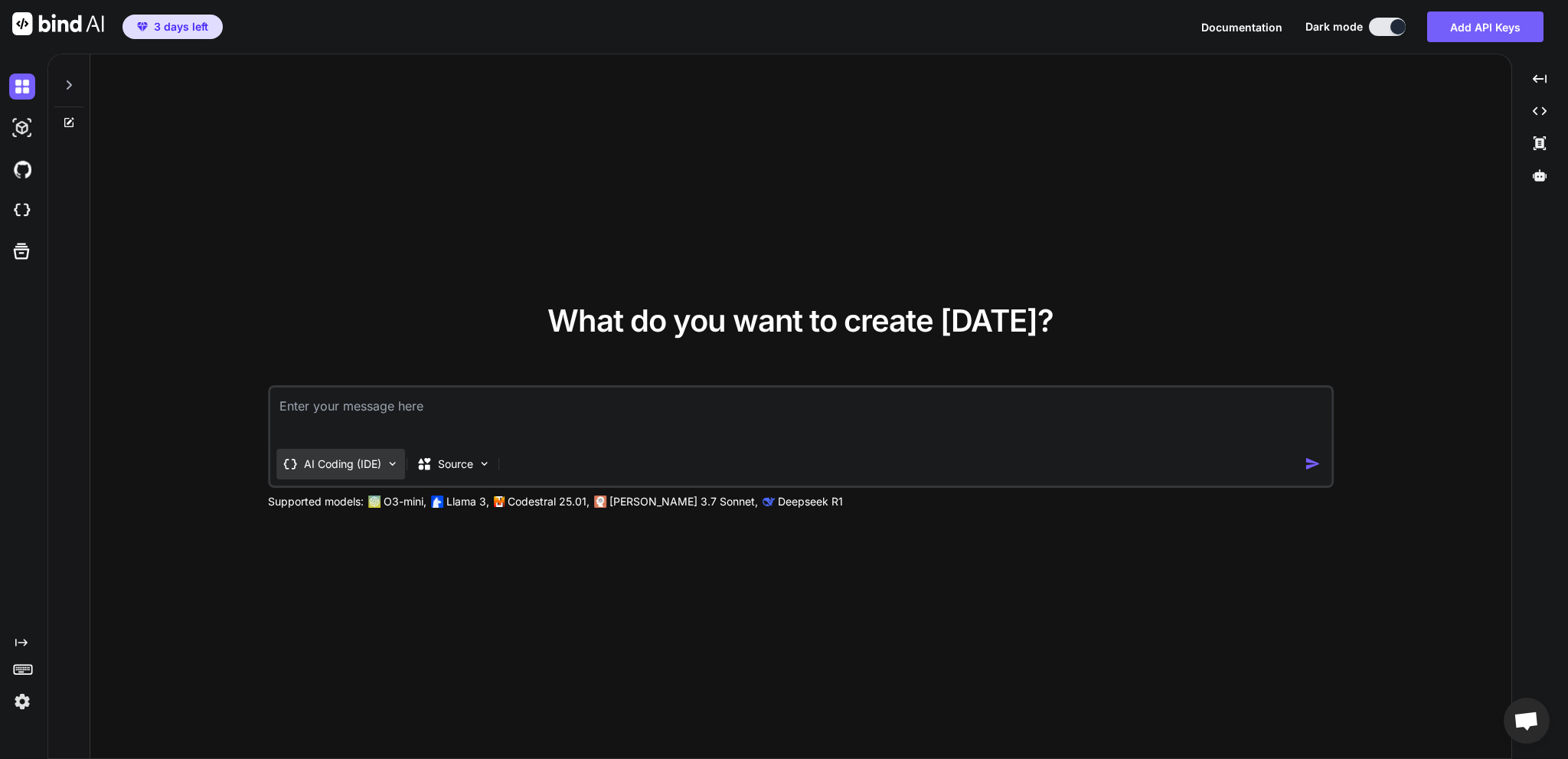
click at [325, 467] on p "AI Coding (IDE)" at bounding box center [342, 464] width 77 height 15
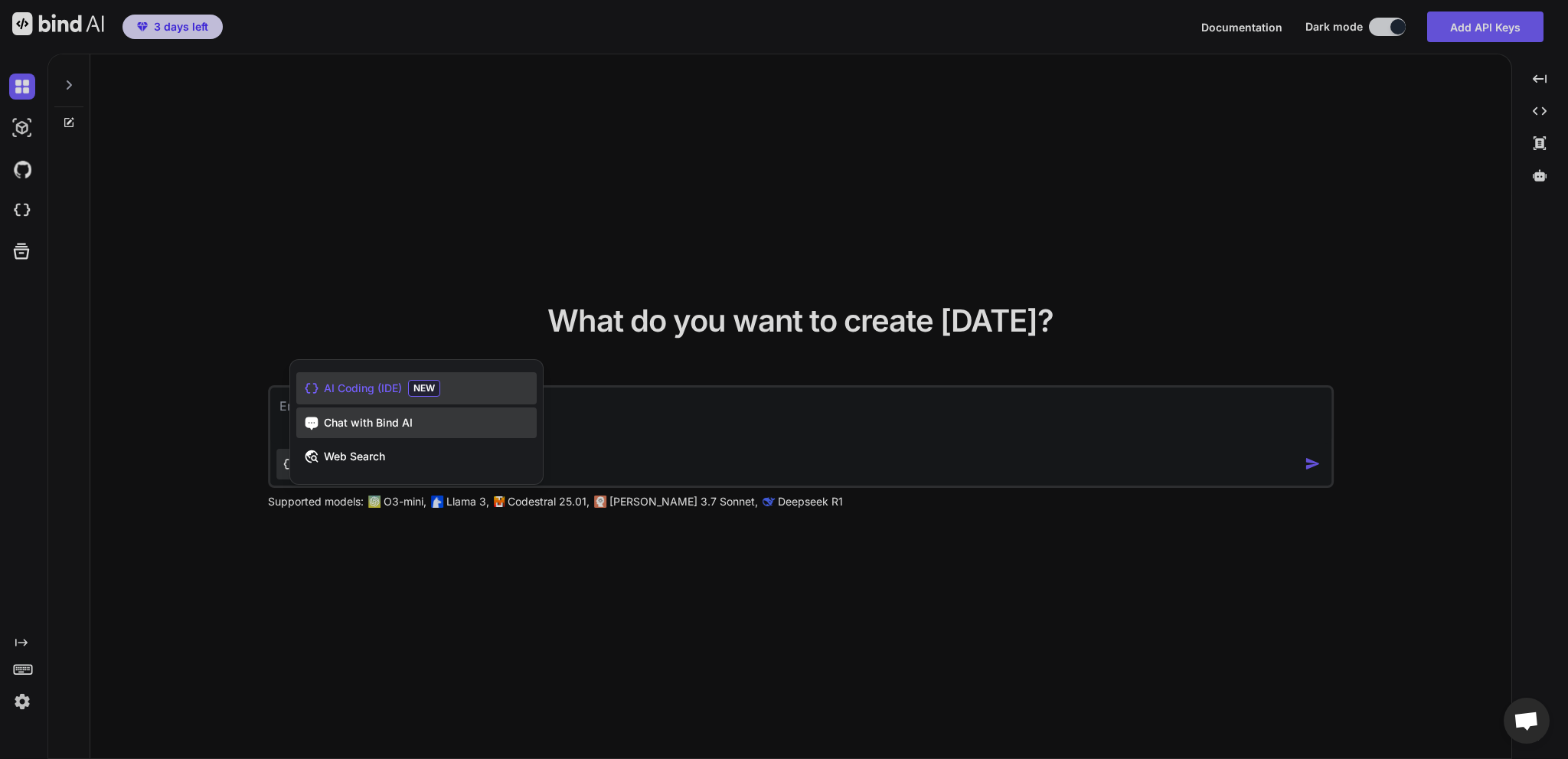
click at [358, 418] on span "Chat with Bind AI" at bounding box center [368, 422] width 89 height 15
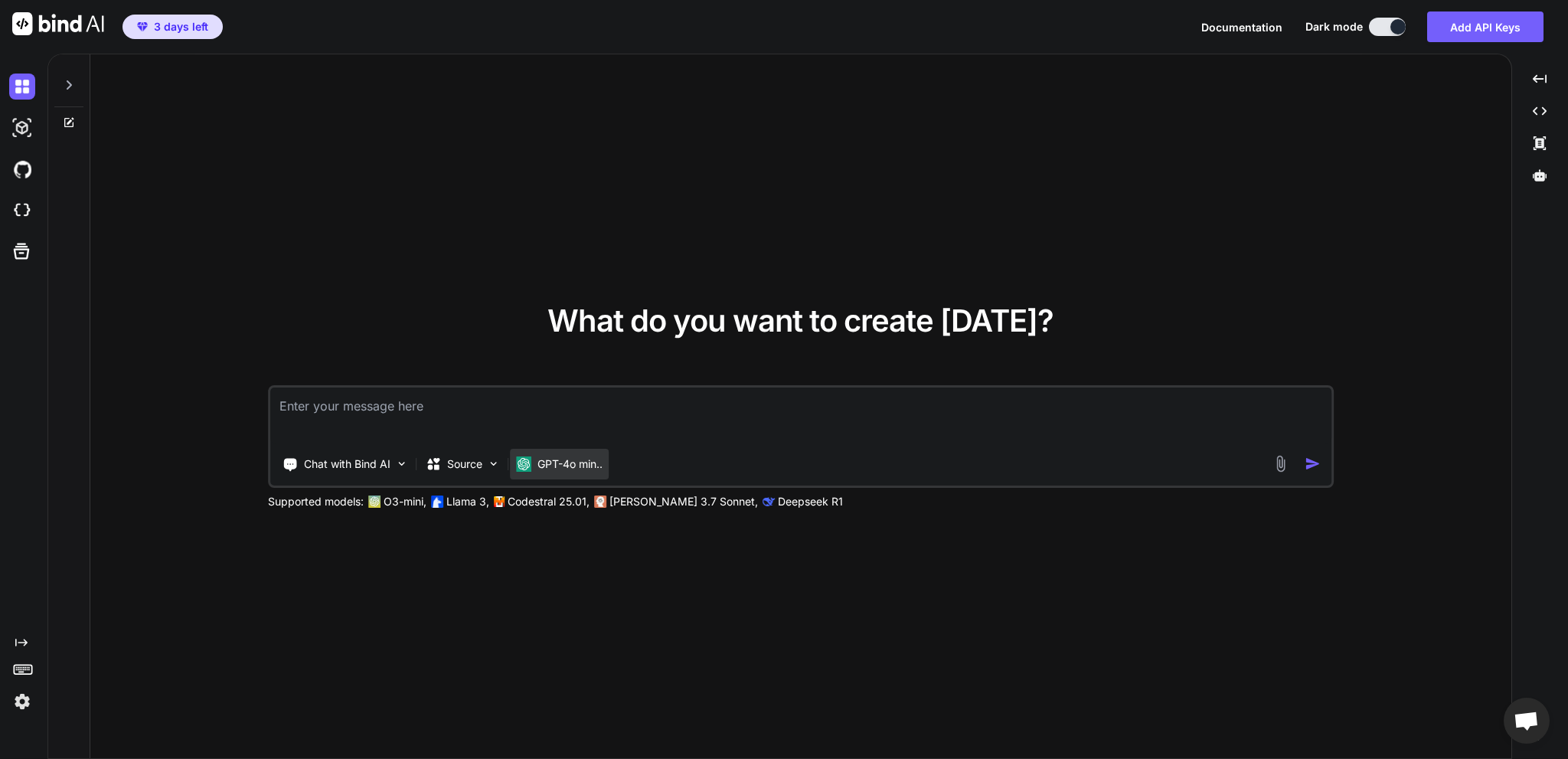
click at [558, 467] on p "GPT-4o min.." at bounding box center [569, 464] width 65 height 15
click at [358, 406] on textarea at bounding box center [800, 416] width 1061 height 56
click at [367, 457] on p "Chat with Bind AI" at bounding box center [347, 464] width 87 height 15
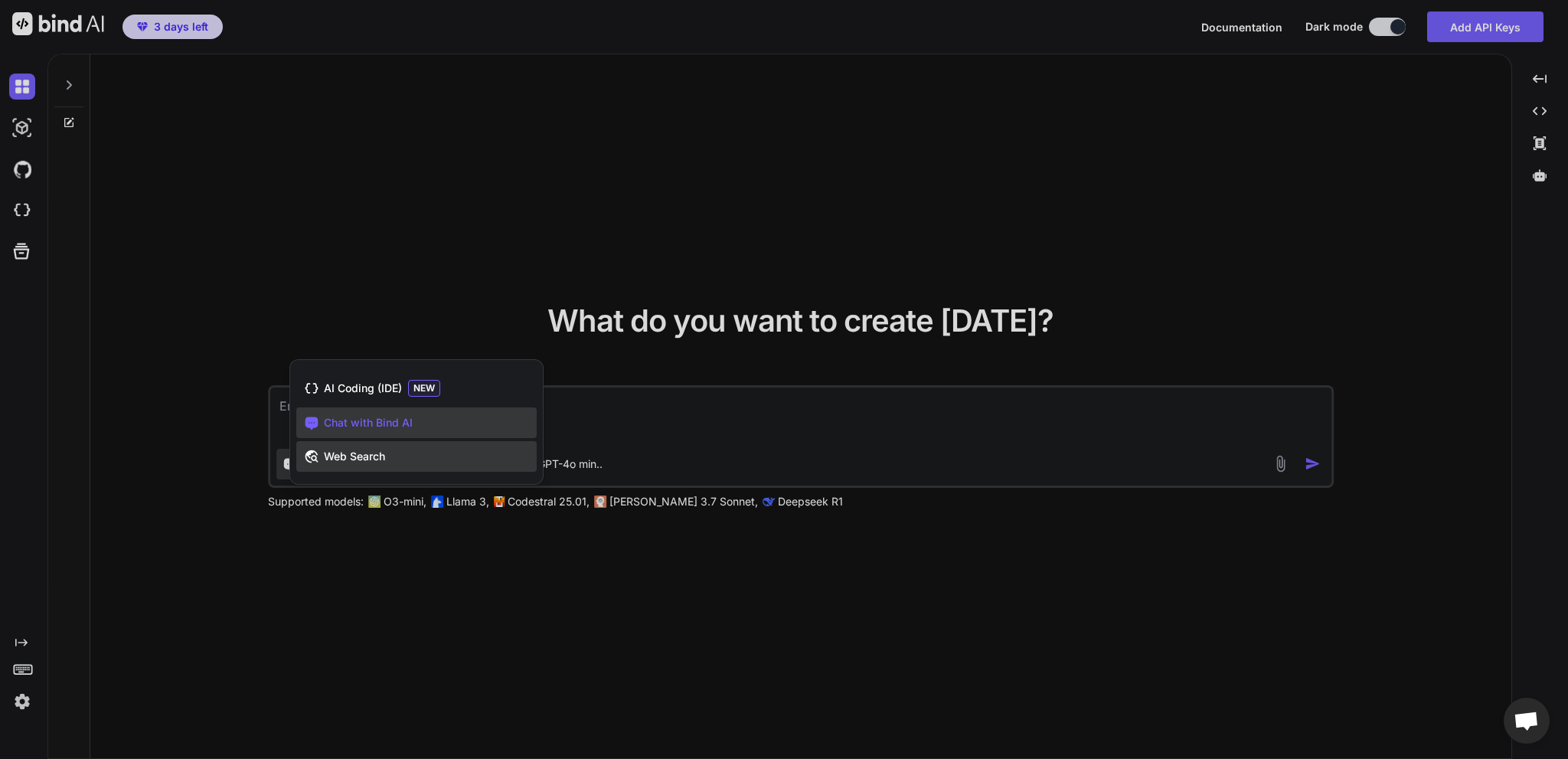
click at [379, 459] on span "Web Search" at bounding box center [354, 456] width 61 height 15
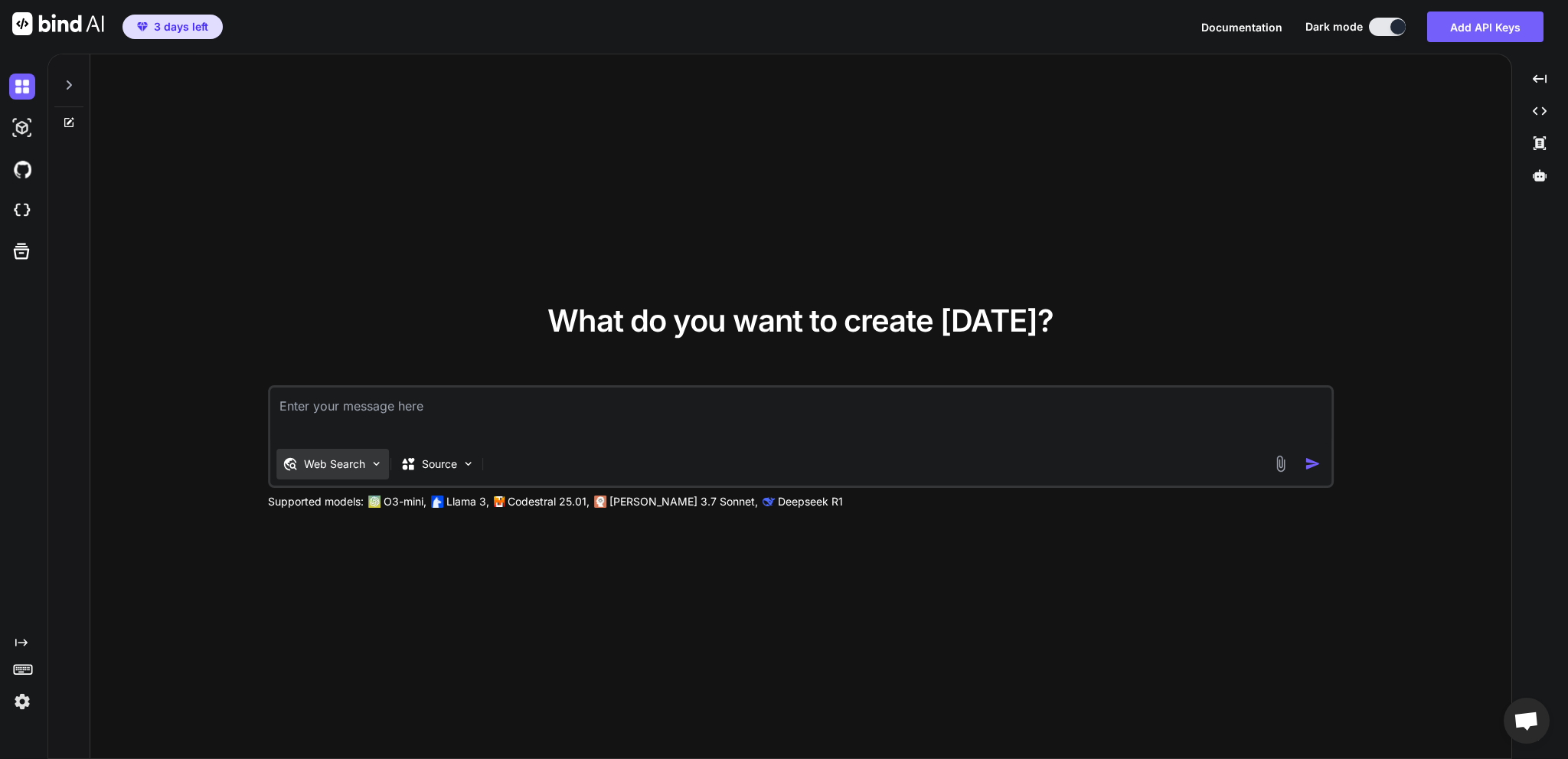
click at [370, 455] on div "Web Search" at bounding box center [333, 464] width 113 height 30
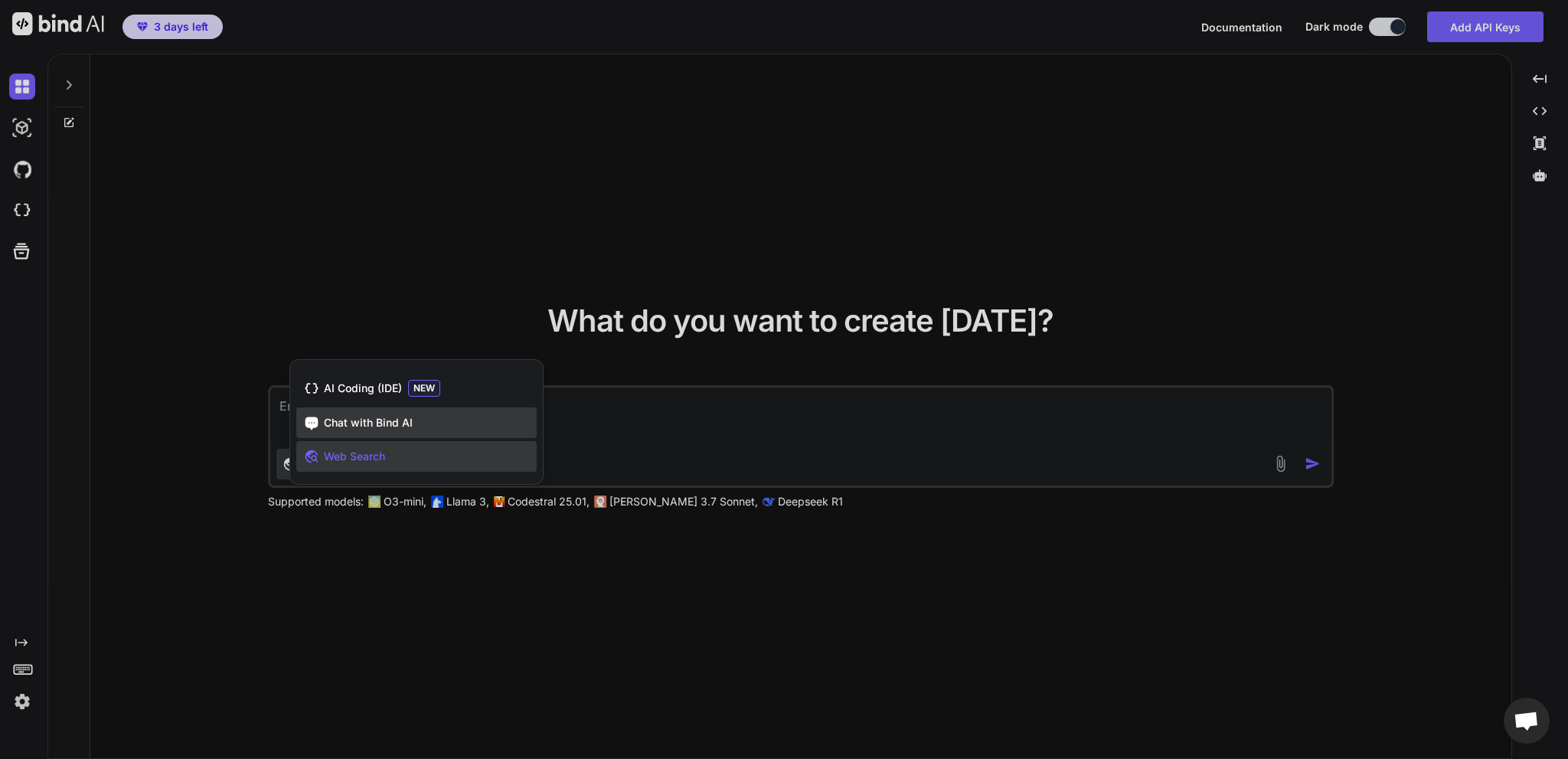
click at [355, 417] on span "Chat with Bind AI" at bounding box center [368, 422] width 89 height 15
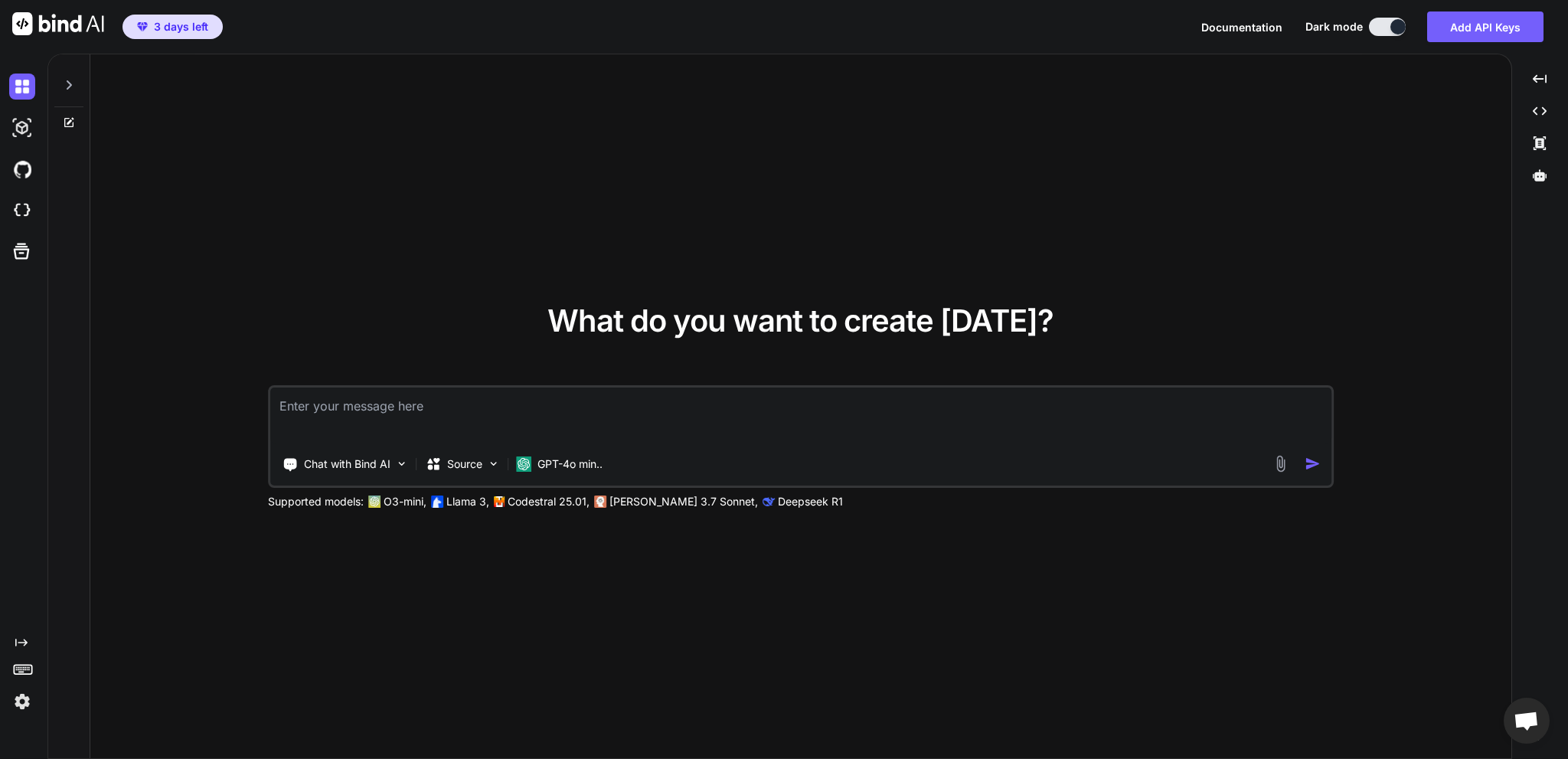
click at [396, 498] on p "O3-mini," at bounding box center [405, 502] width 43 height 15
click at [1497, 26] on button "Add API Keys" at bounding box center [1485, 27] width 116 height 30
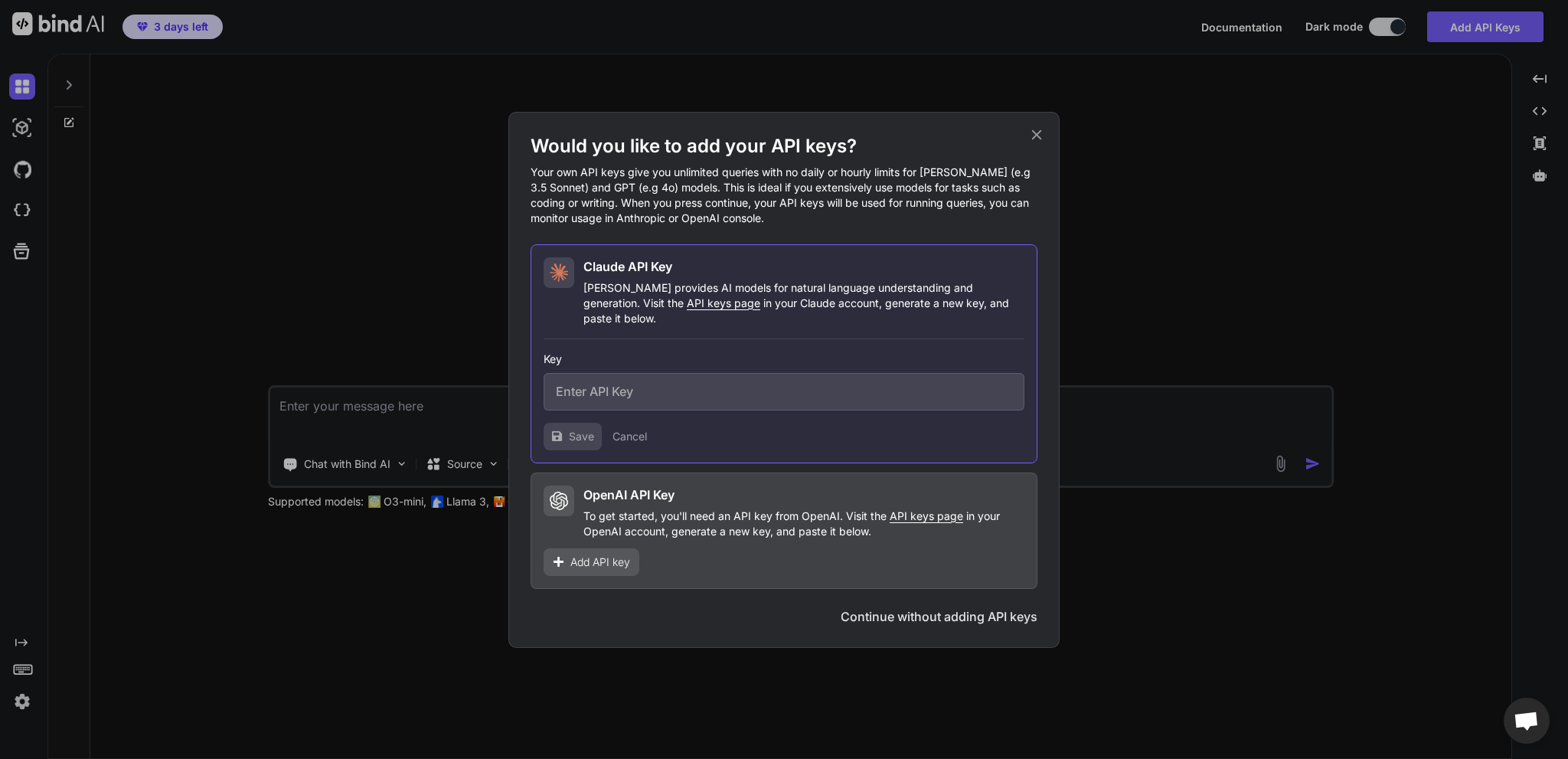
click at [992, 611] on button "Continue without adding API keys" at bounding box center [939, 617] width 197 height 19
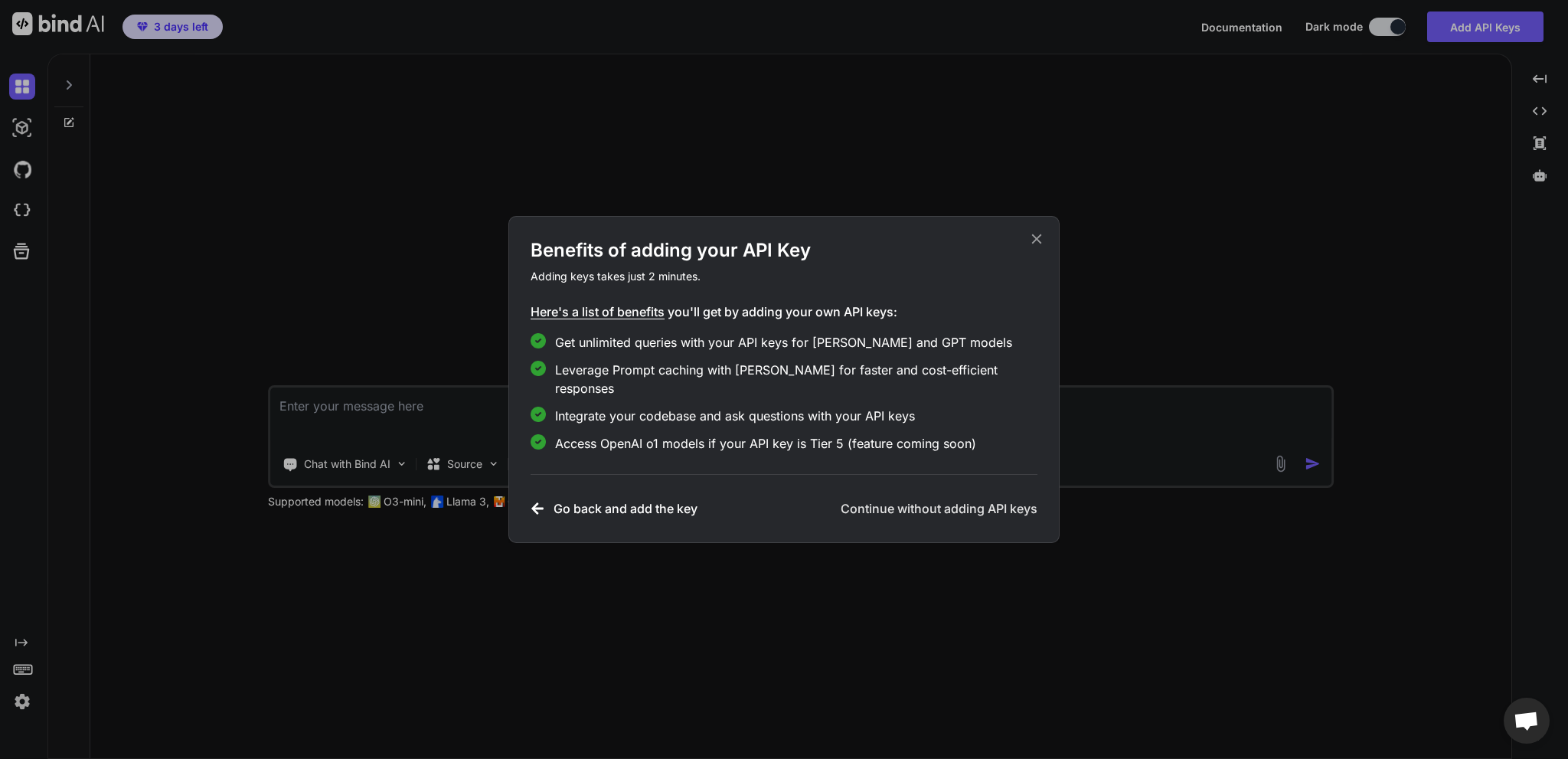
click at [876, 499] on h3 "Continue without adding API keys" at bounding box center [939, 508] width 197 height 19
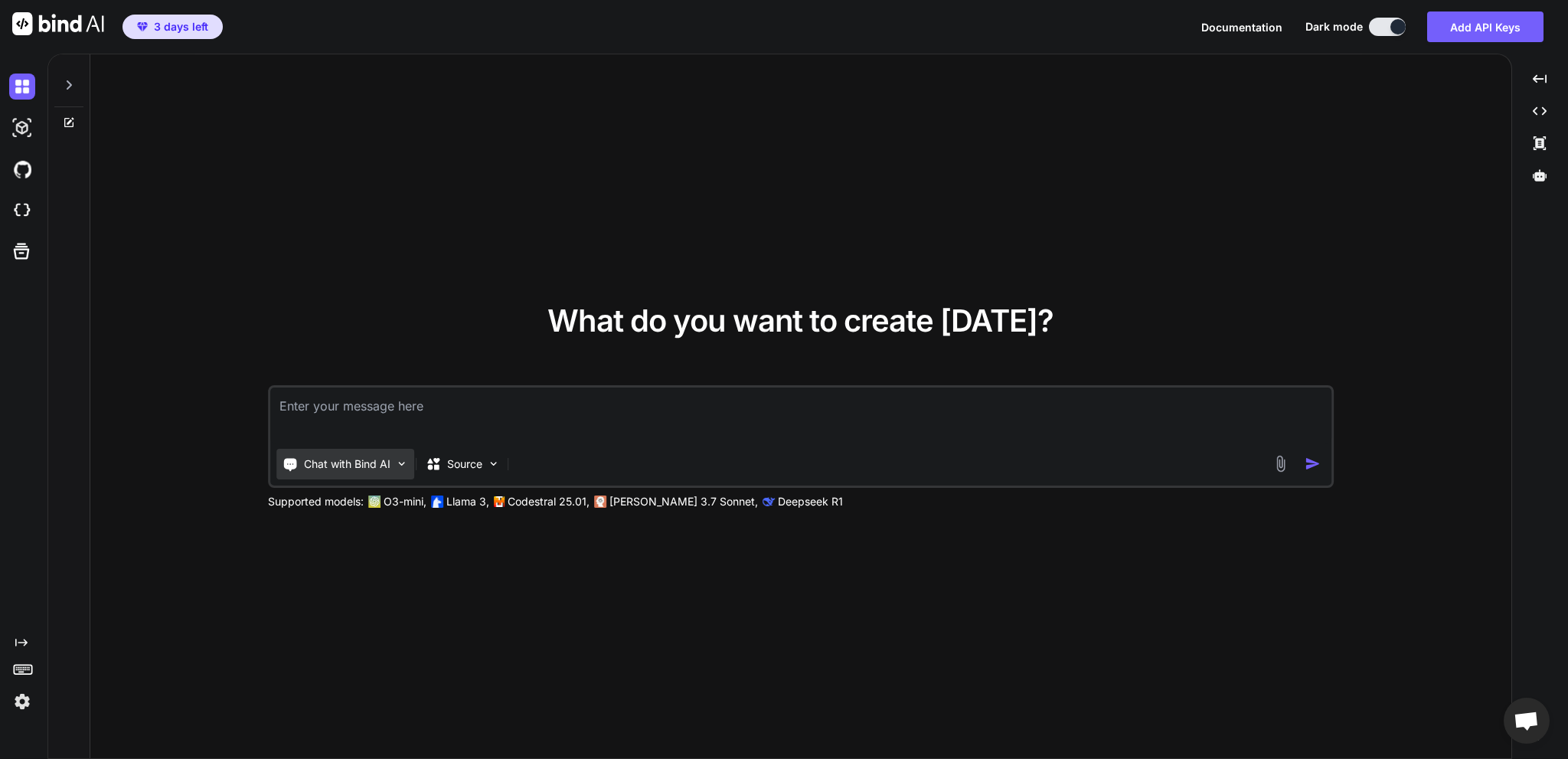
click at [363, 467] on p "Chat with Bind AI" at bounding box center [347, 464] width 87 height 15
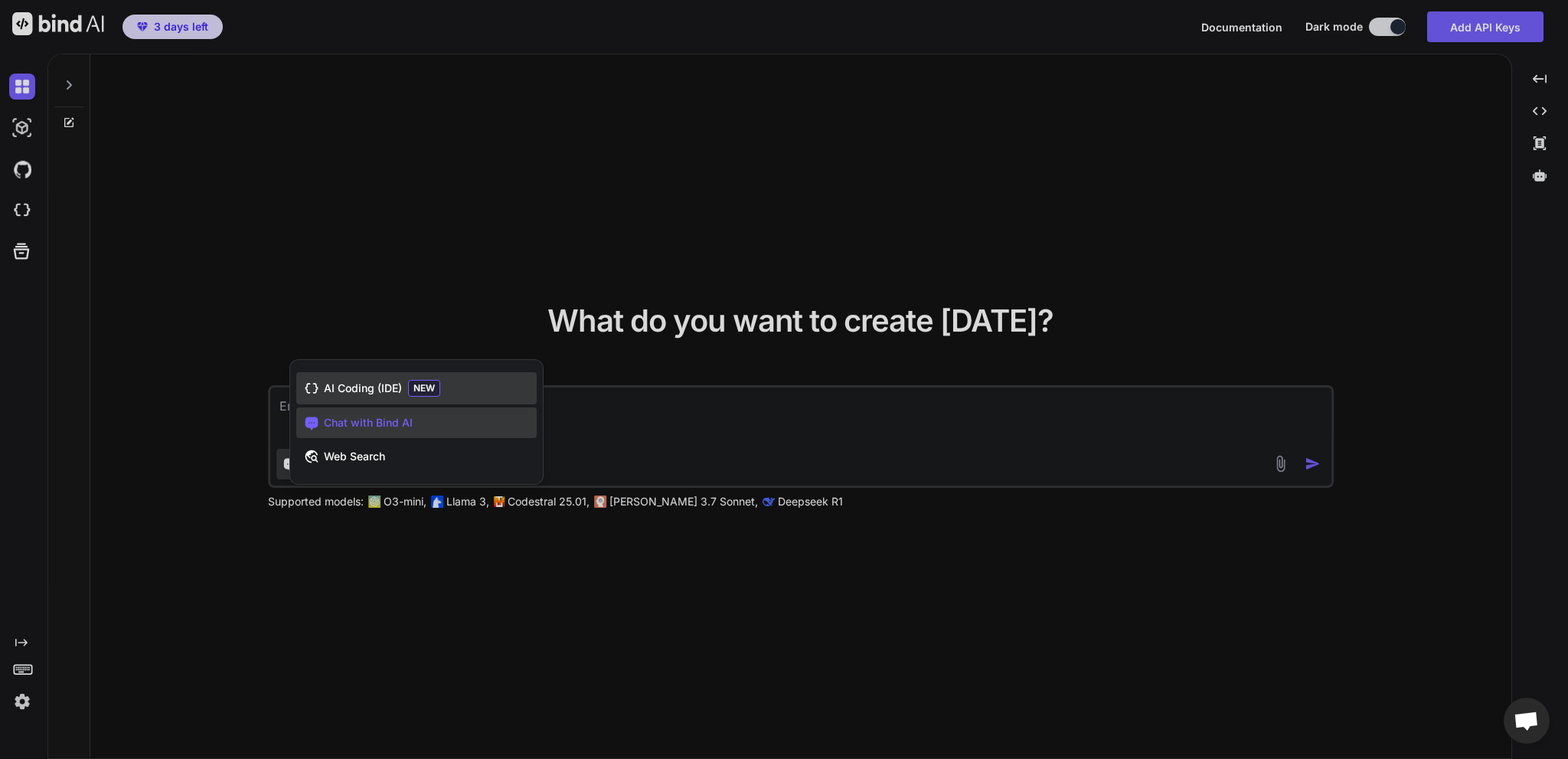
click at [363, 395] on span "AI Coding (IDE)" at bounding box center [363, 388] width 78 height 15
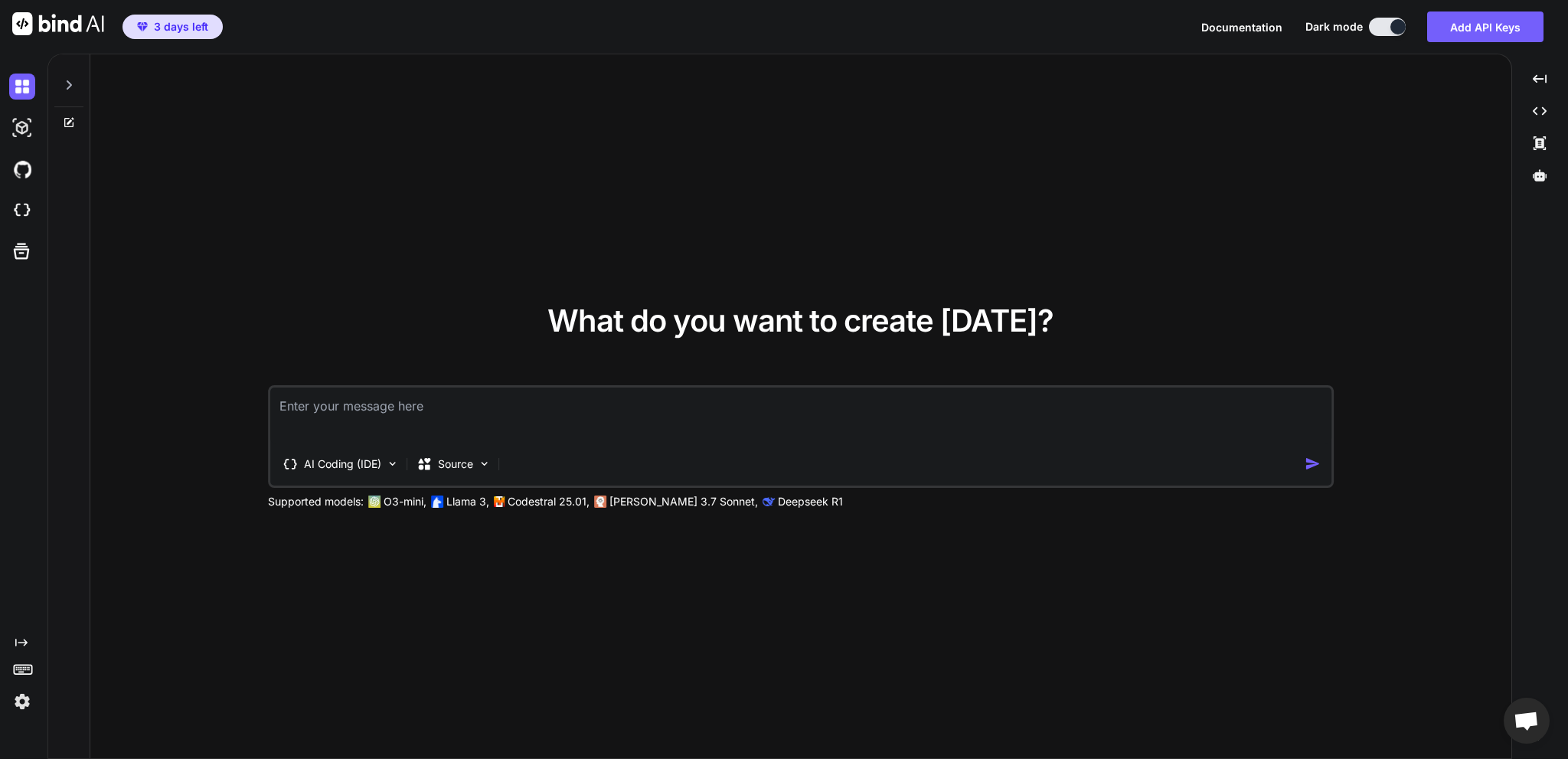
click at [379, 406] on textarea at bounding box center [800, 416] width 1061 height 56
click at [401, 406] on textarea at bounding box center [800, 416] width 1061 height 56
click at [386, 405] on textarea at bounding box center [800, 416] width 1061 height 56
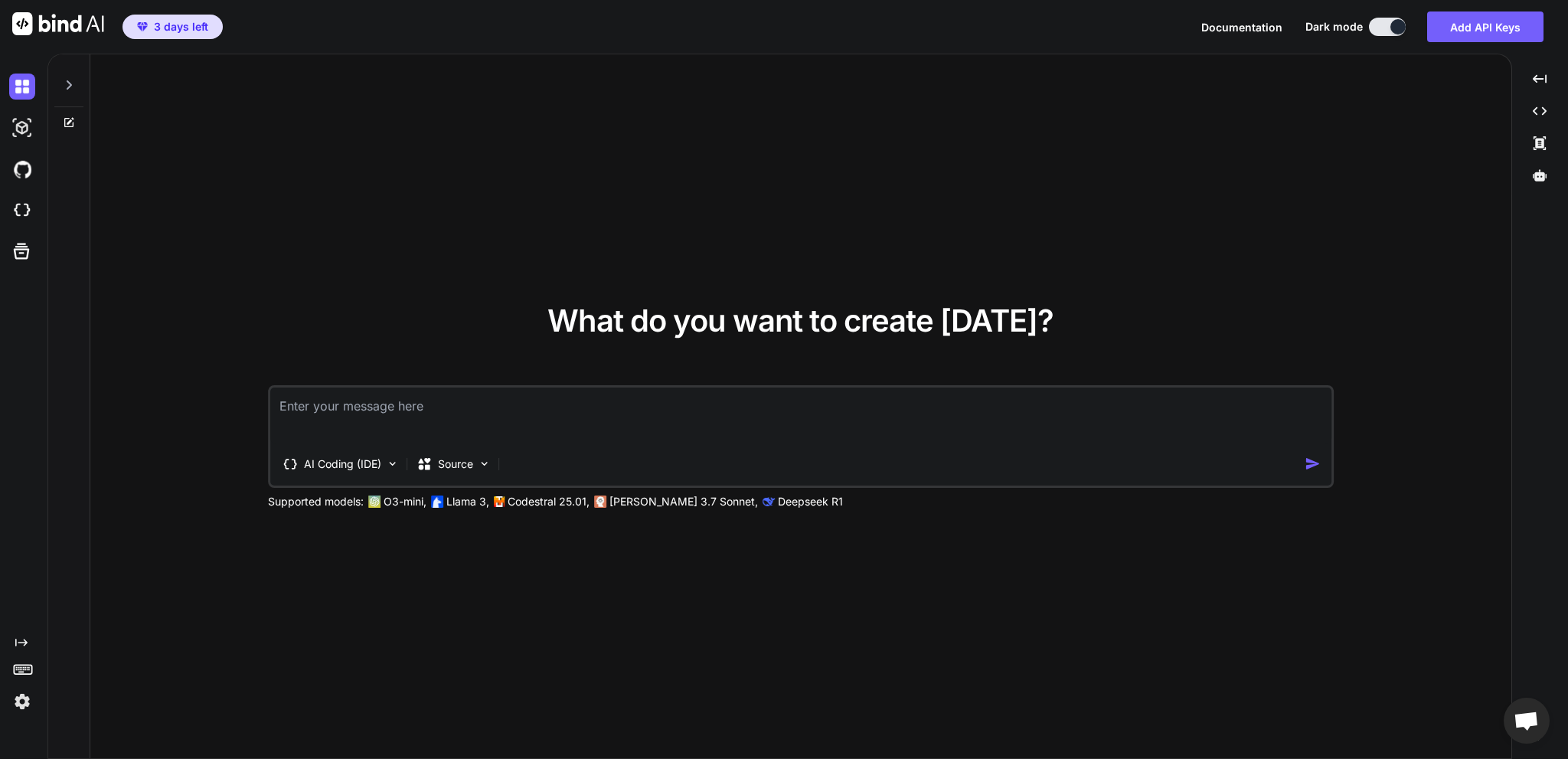
click at [465, 391] on textarea at bounding box center [800, 416] width 1061 height 56
click at [478, 401] on textarea at bounding box center [800, 416] width 1061 height 56
paste textarea "Build me a professional modern full-stack API Service website called "BeastAPI"…"
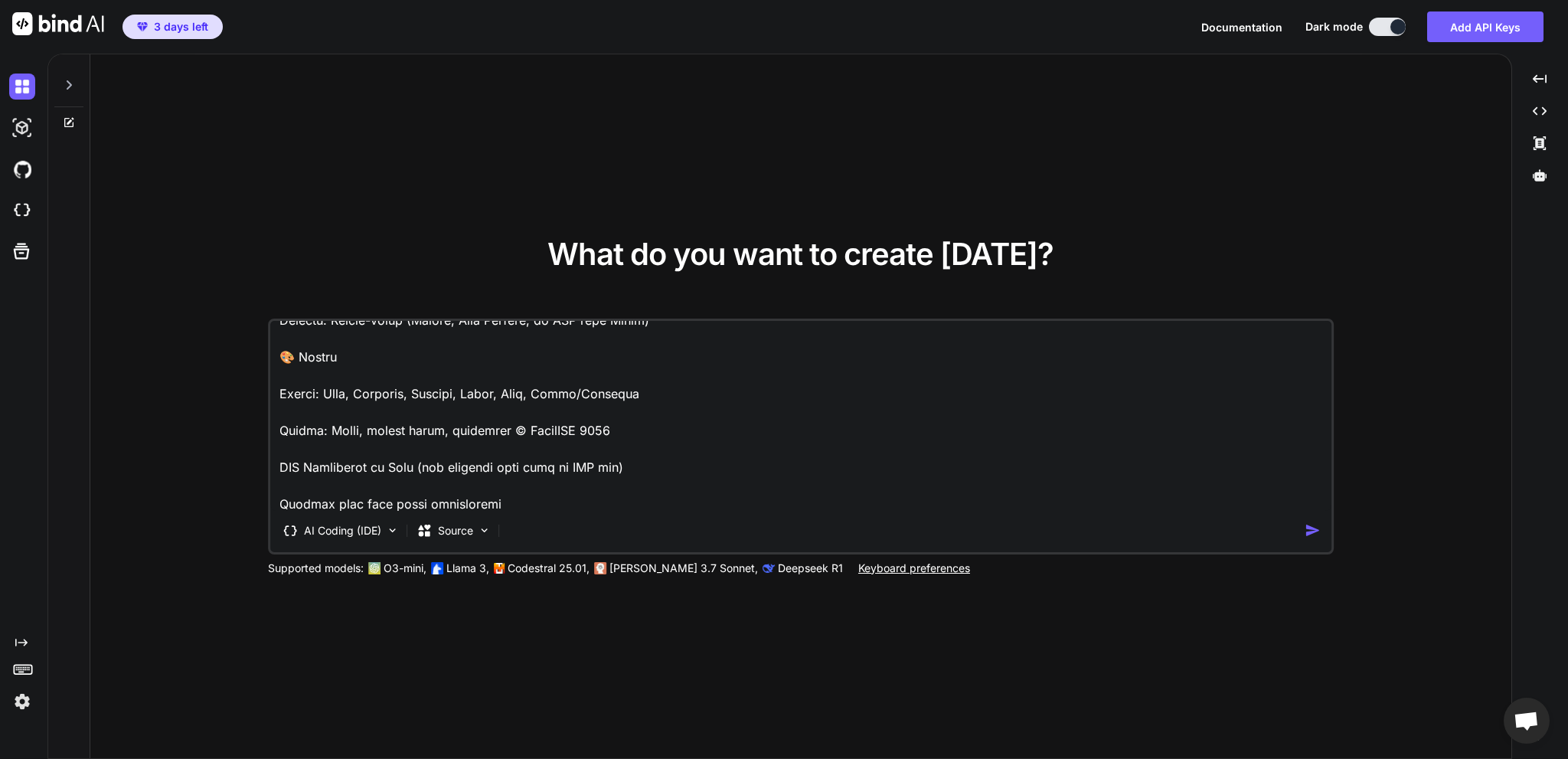
scroll to position [974, 0]
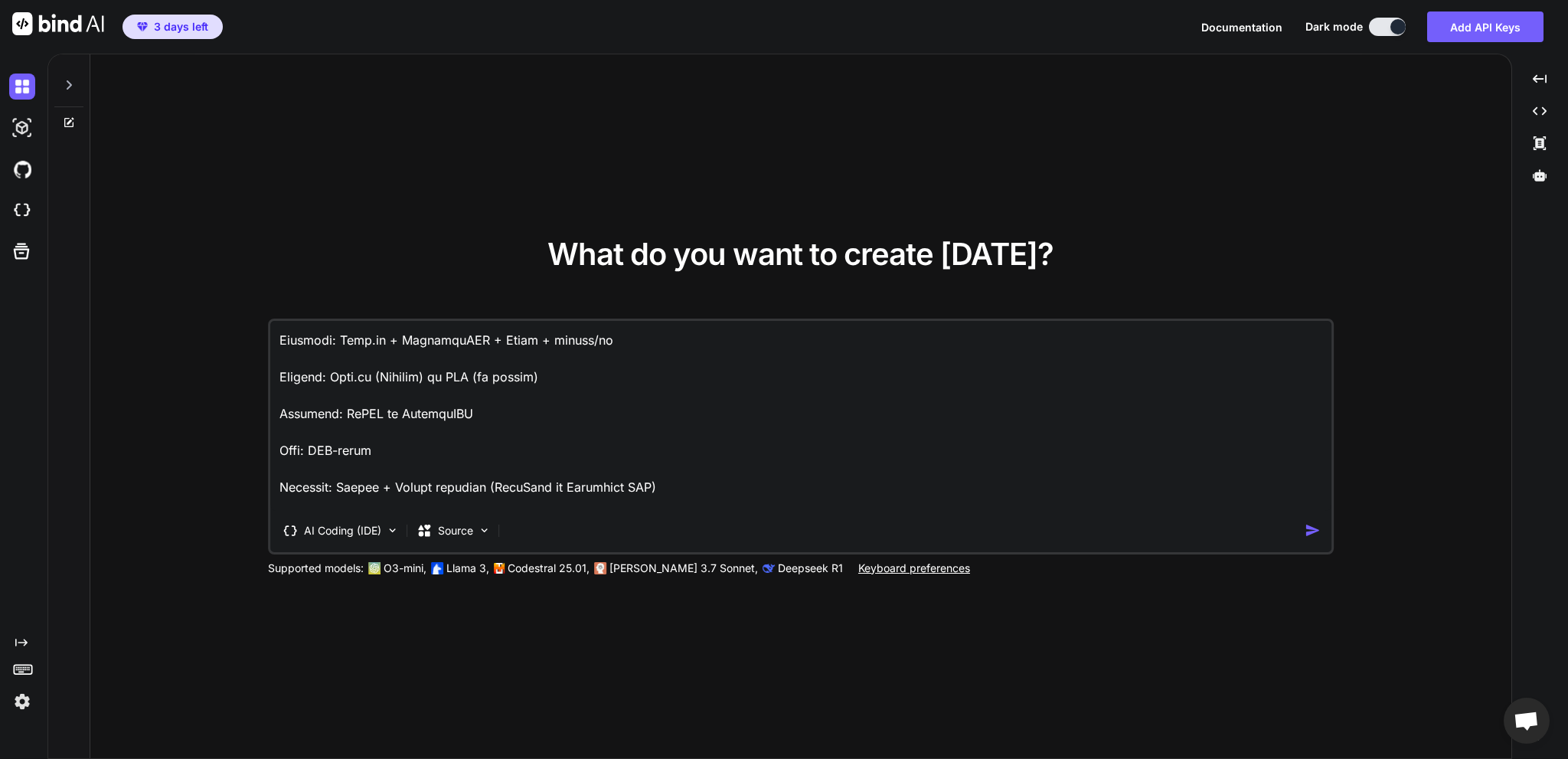
click at [501, 416] on textarea at bounding box center [800, 416] width 1061 height 190
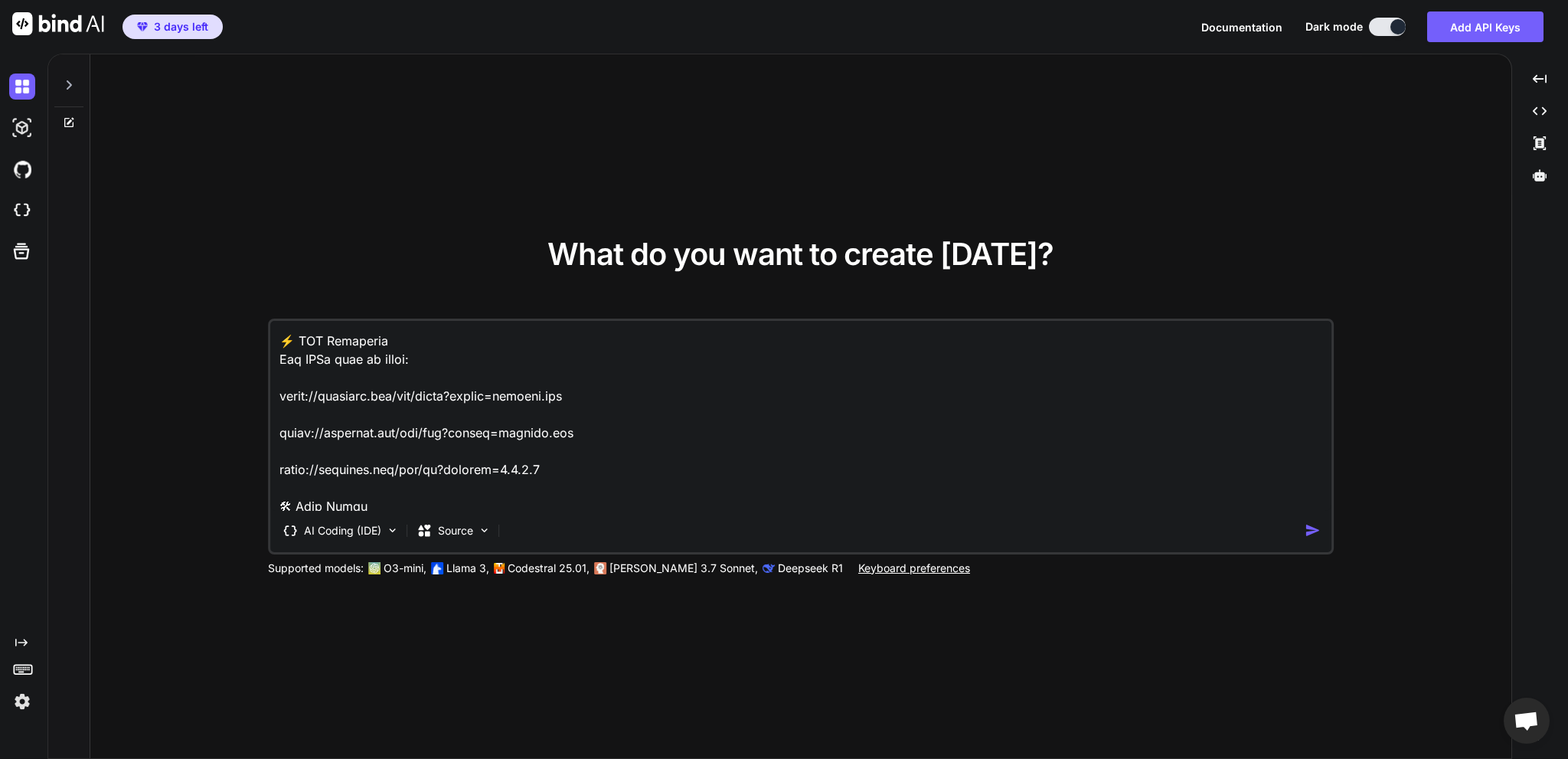
scroll to position [873, 0]
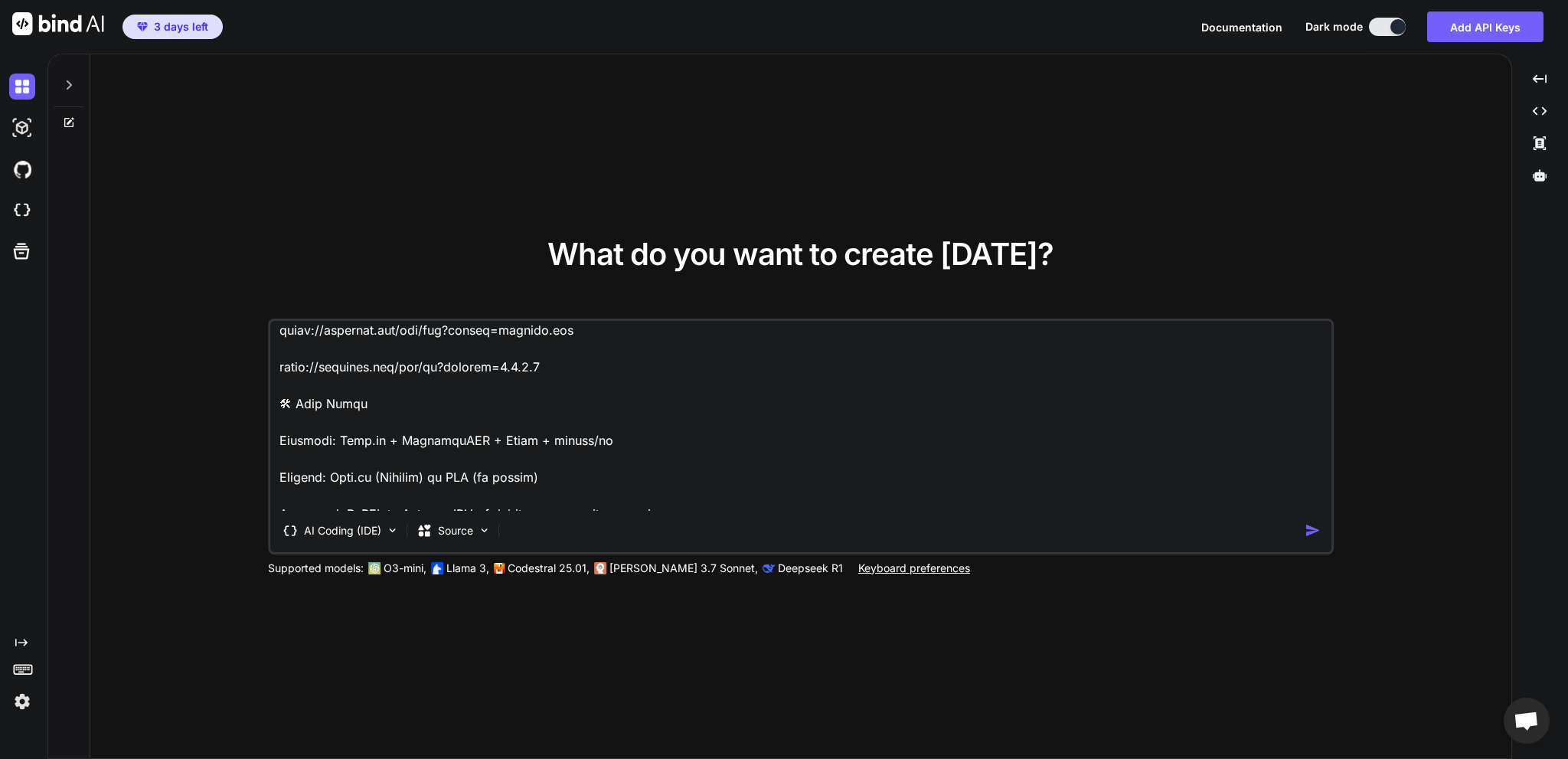
drag, startPoint x: 389, startPoint y: 438, endPoint x: 336, endPoint y: 440, distance: 53.0
click at [336, 440] on textarea at bounding box center [800, 416] width 1061 height 190
click at [339, 440] on textarea at bounding box center [800, 416] width 1061 height 190
click at [612, 446] on textarea at bounding box center [800, 416] width 1061 height 190
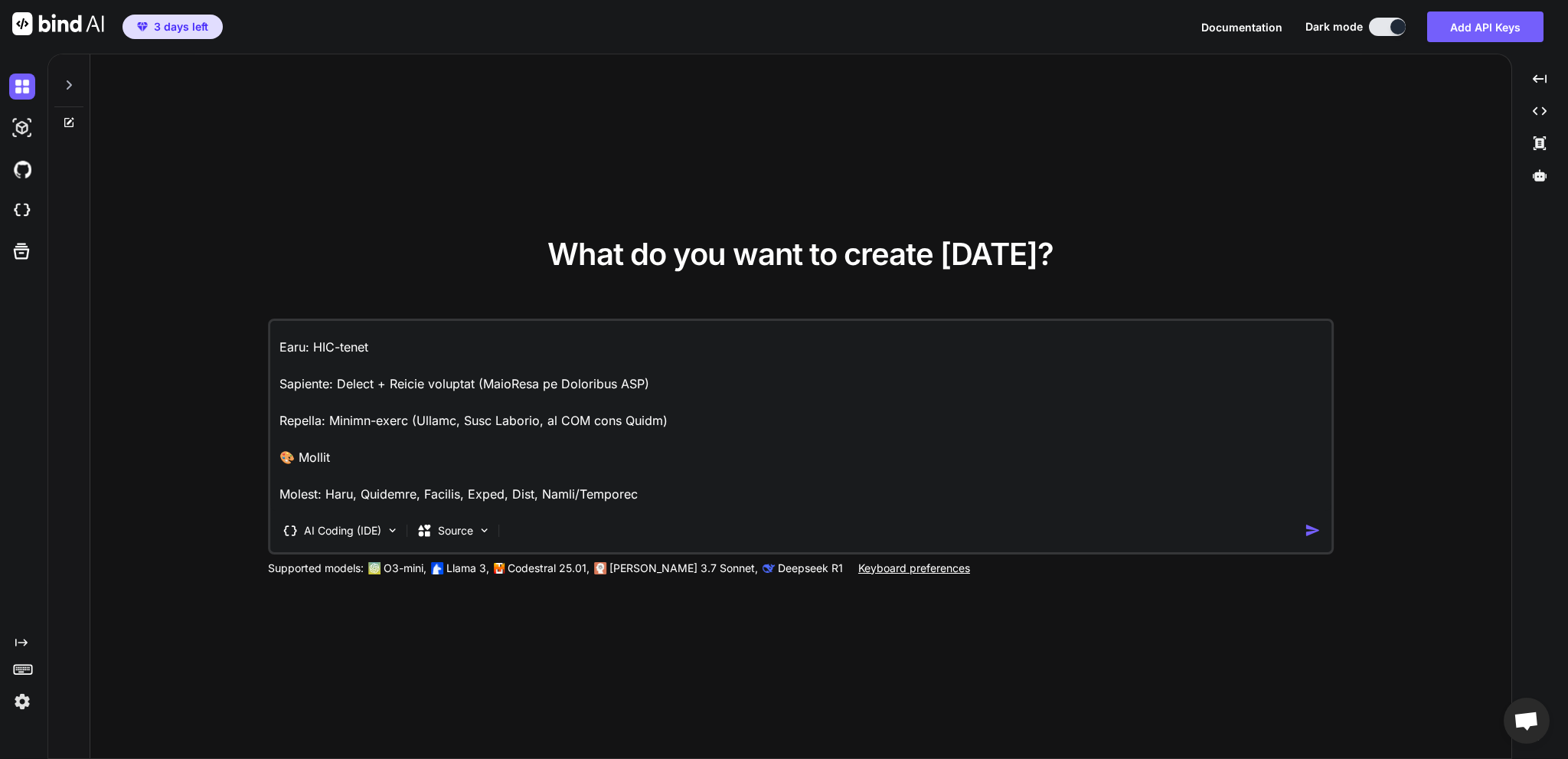
scroll to position [1180, 0]
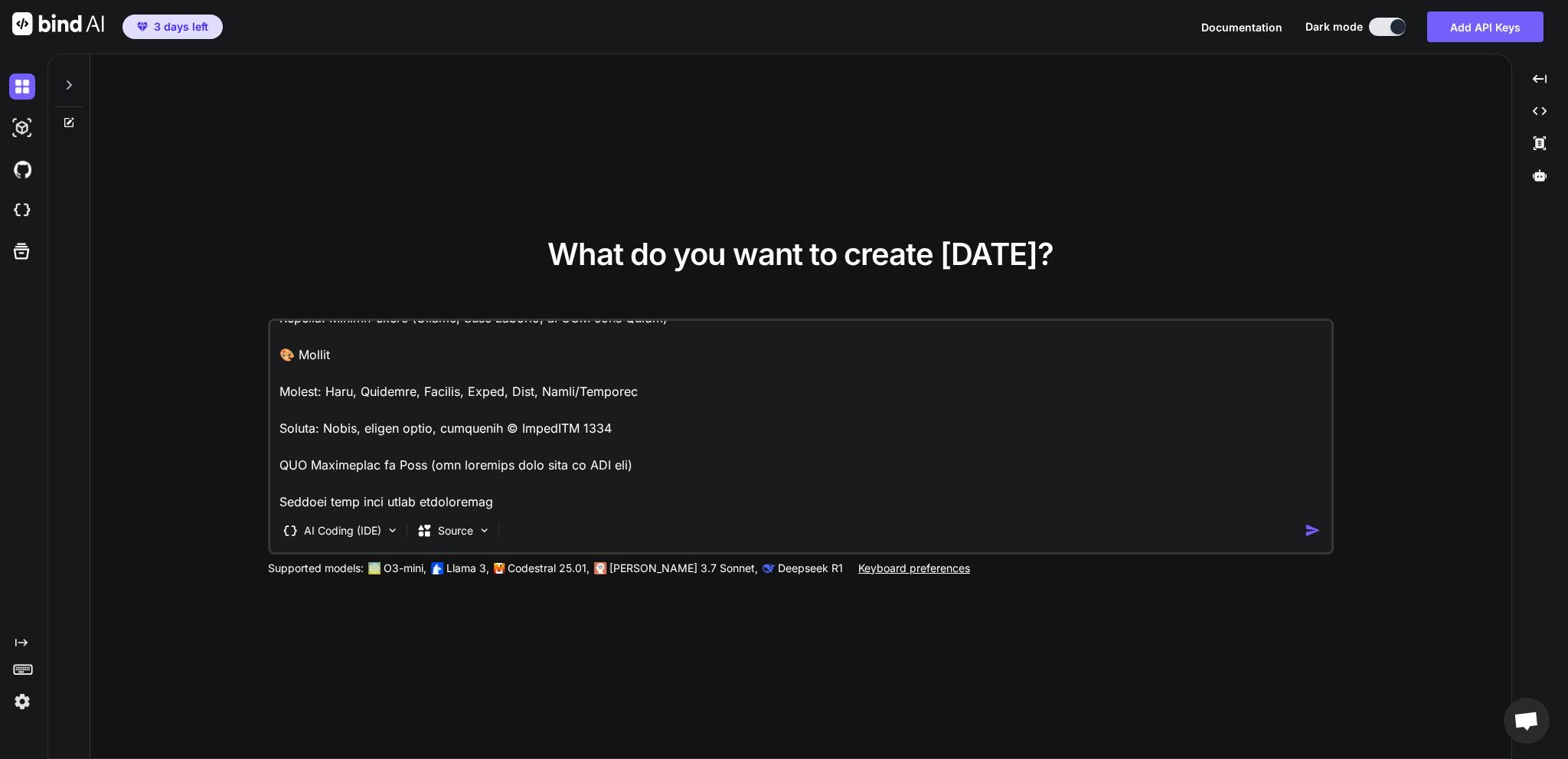
click at [1052, 457] on textarea at bounding box center [800, 416] width 1061 height 190
type textarea "Build me a professional modern full-stack API Service website called "BeastAPI"…"
click at [1306, 533] on img "button" at bounding box center [1312, 530] width 16 height 16
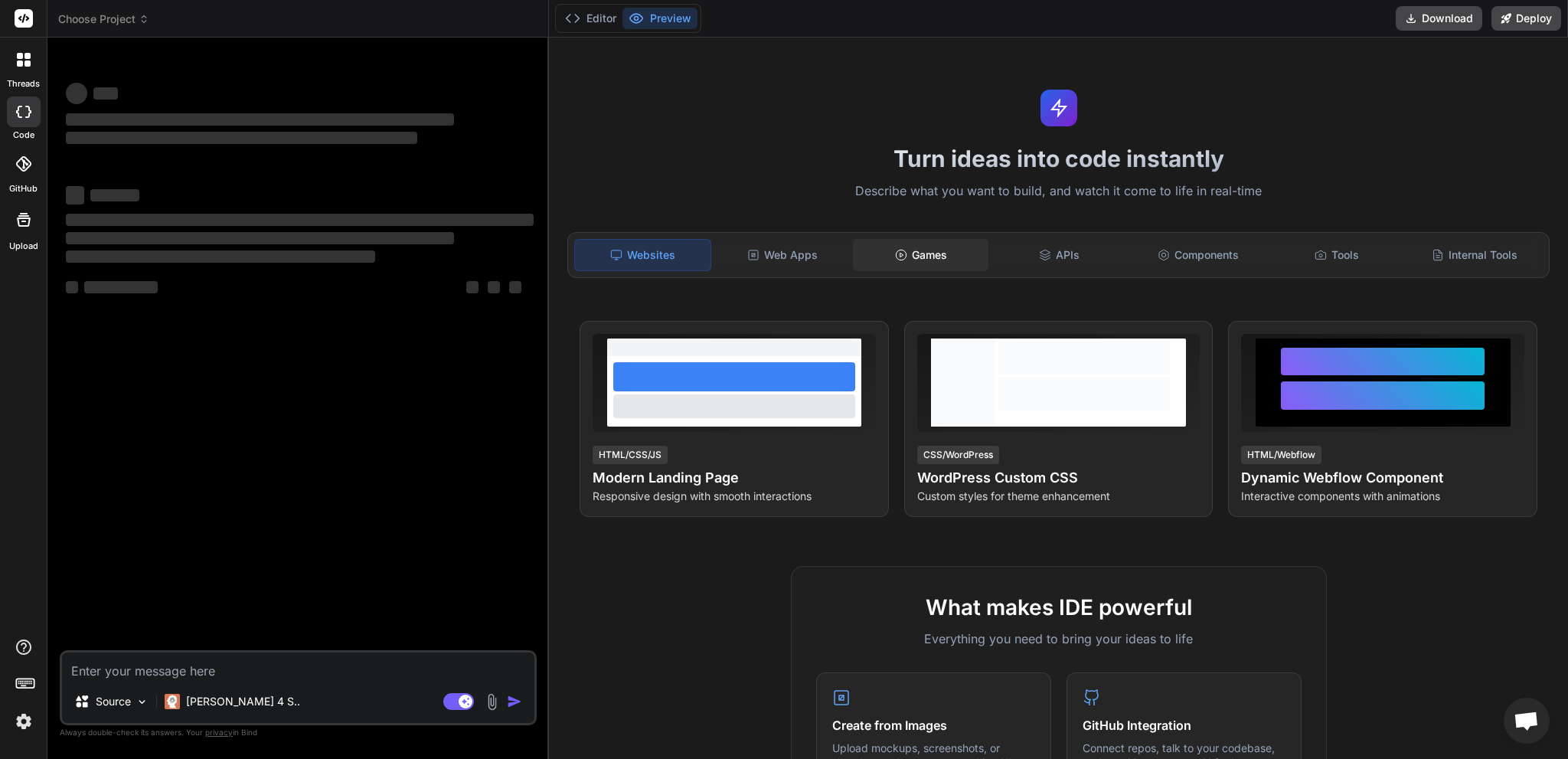
click at [909, 260] on div "Games" at bounding box center [920, 255] width 135 height 32
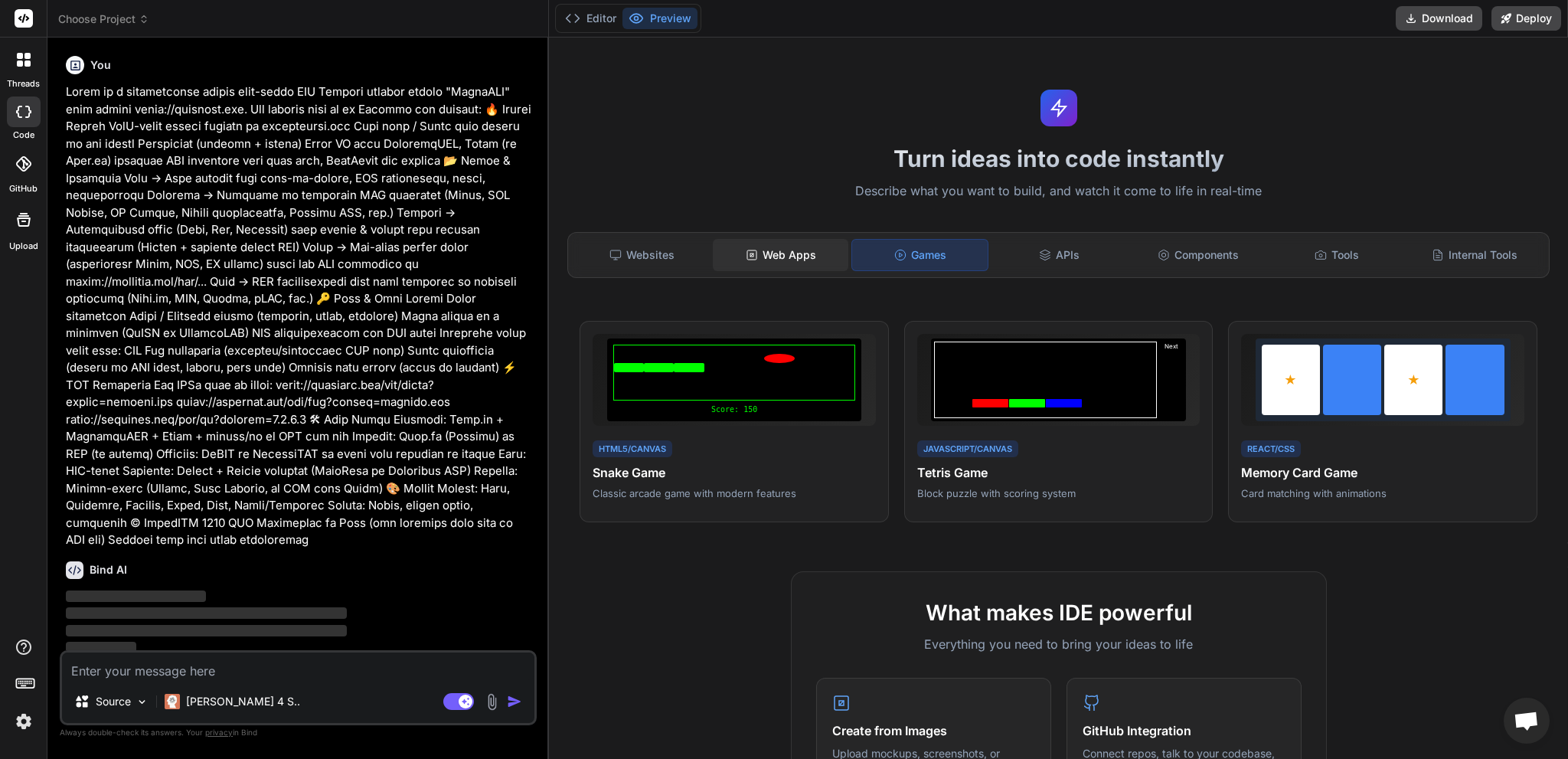
click at [787, 252] on div "Web Apps" at bounding box center [780, 255] width 135 height 32
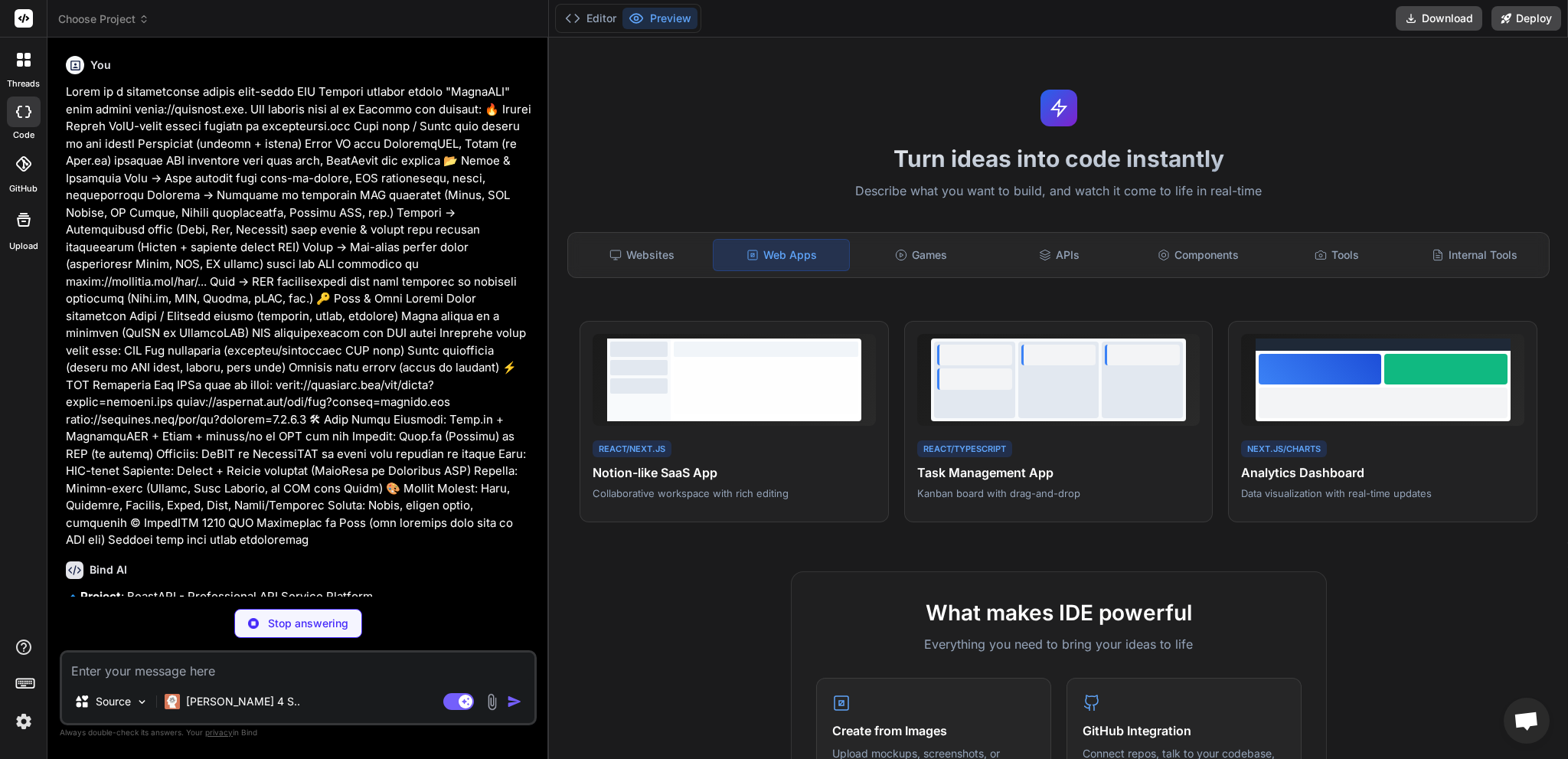
scroll to position [102, 0]
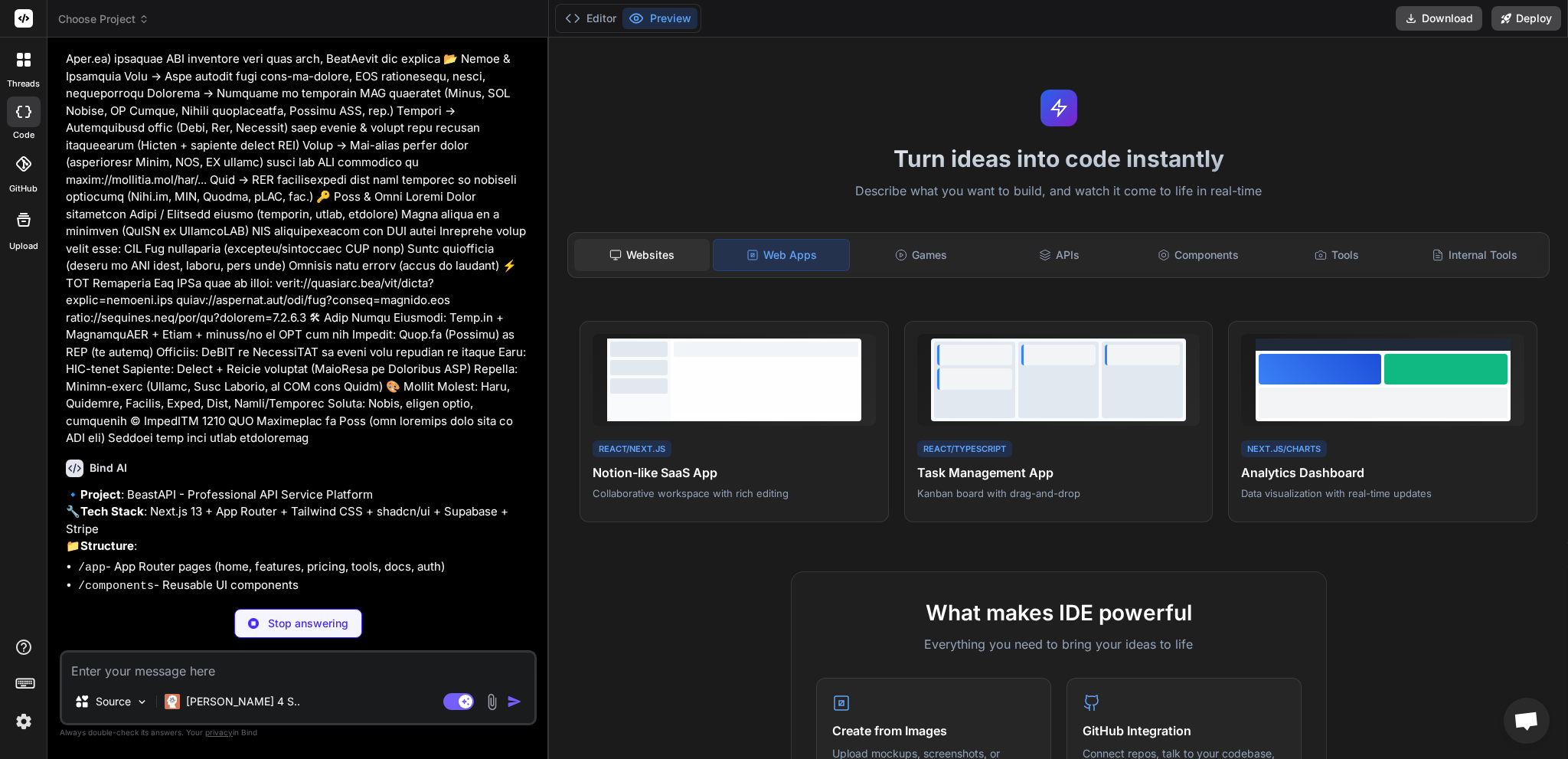
click at [663, 251] on div "Websites" at bounding box center [642, 255] width 135 height 32
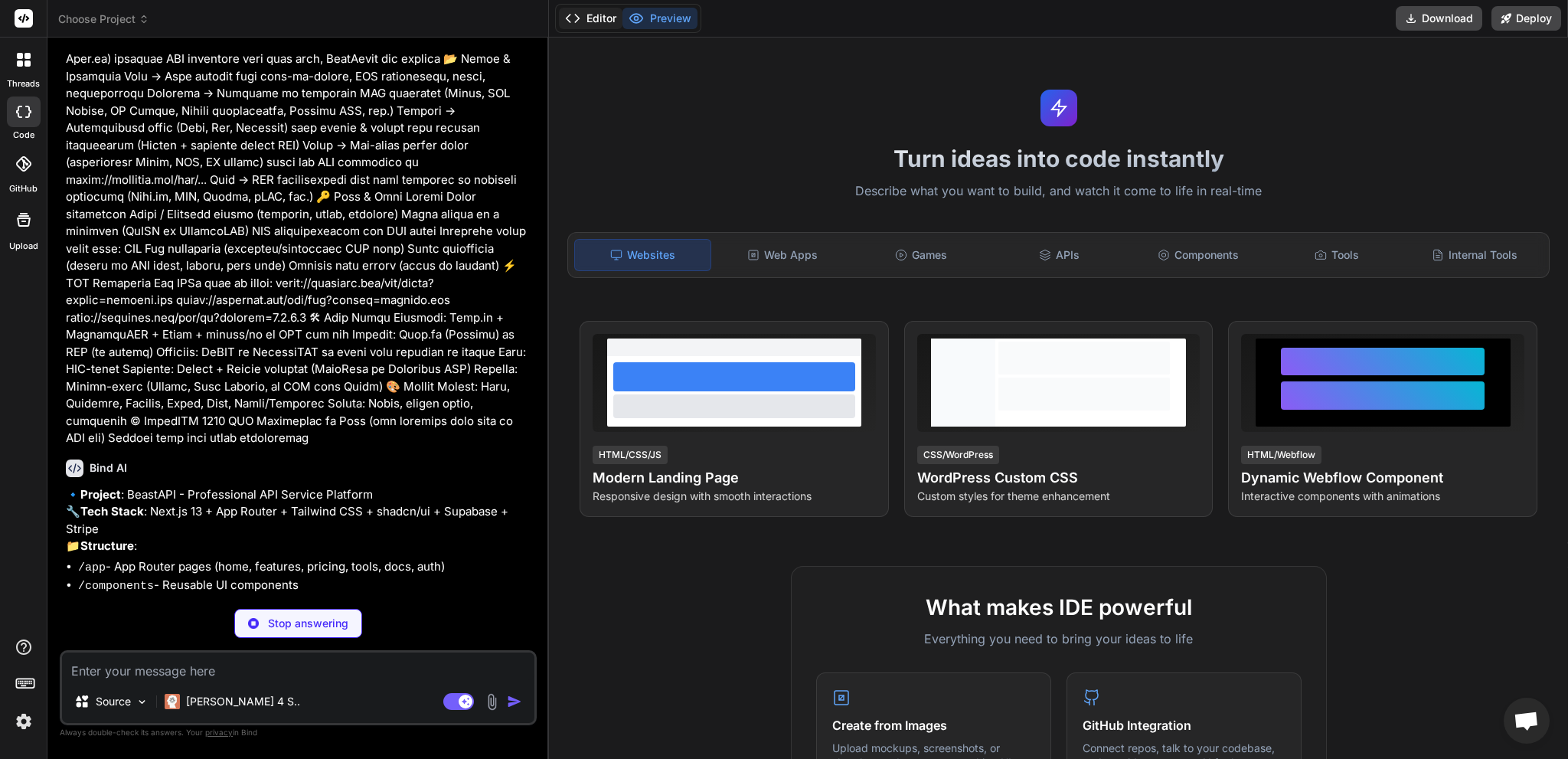
click at [608, 17] on button "Editor" at bounding box center [591, 18] width 64 height 21
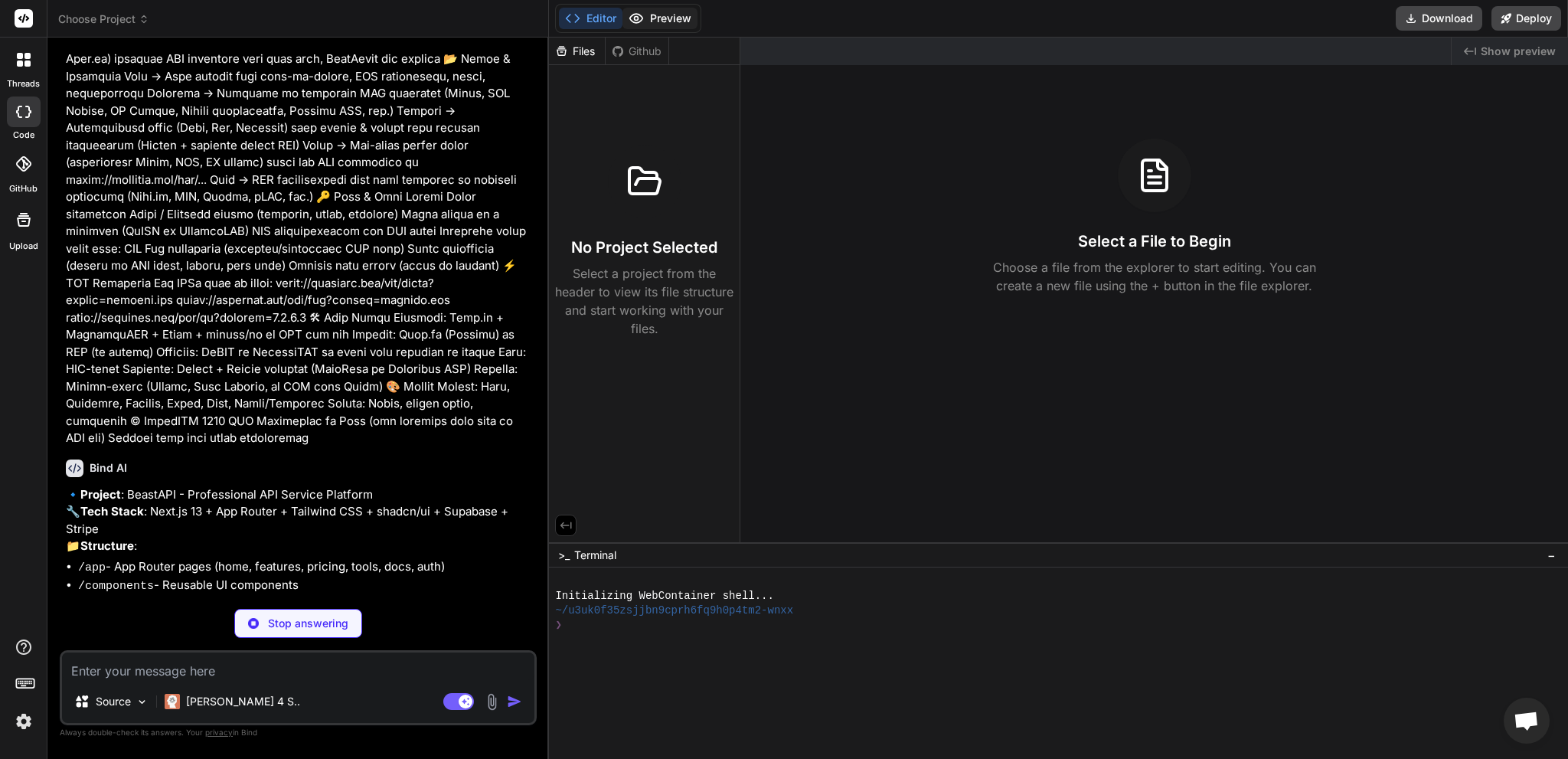
click at [641, 20] on icon at bounding box center [636, 18] width 13 height 9
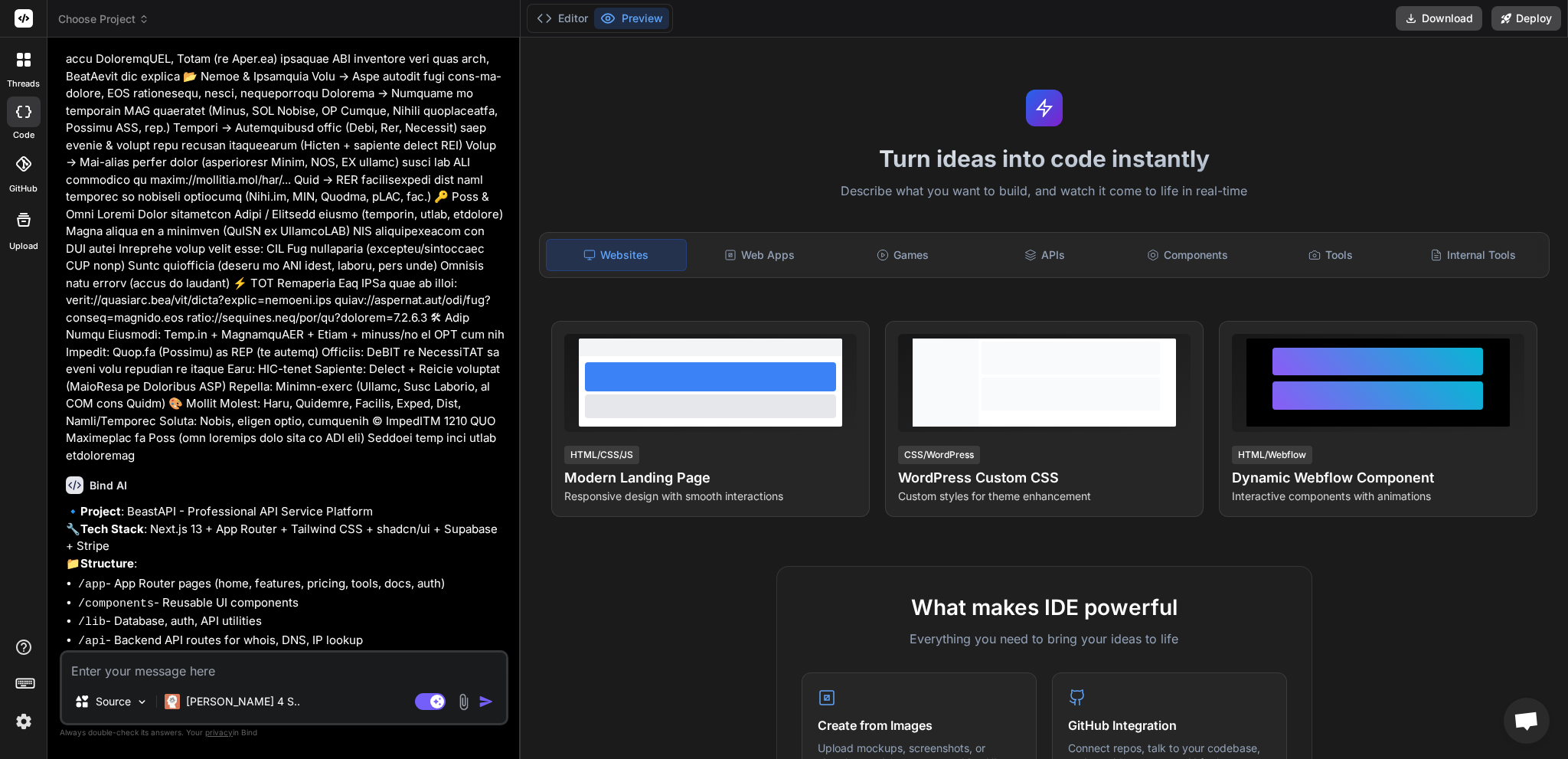
type textarea "x"
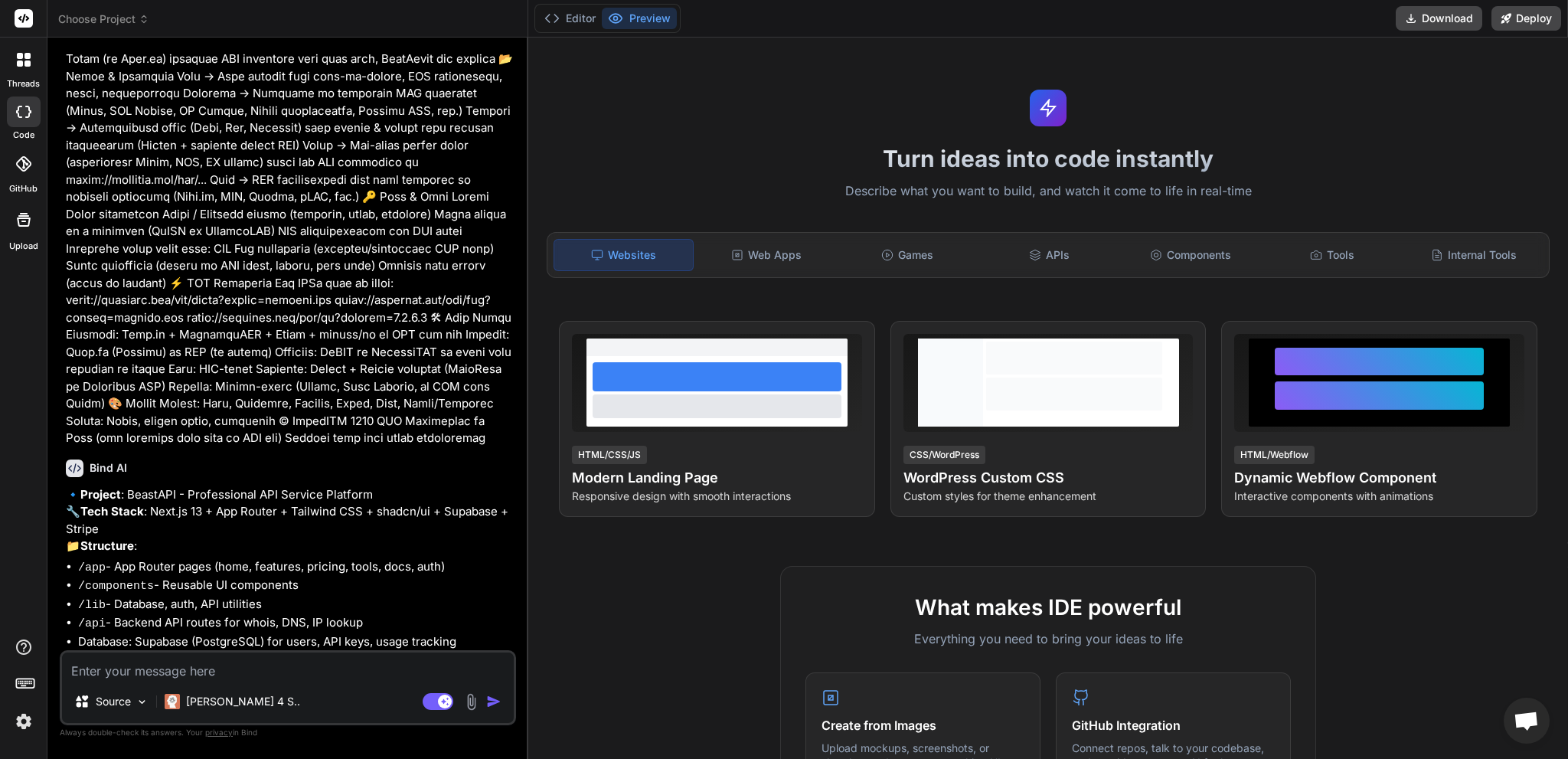
drag, startPoint x: 548, startPoint y: 91, endPoint x: 496, endPoint y: 119, distance: 59.1
click at [496, 119] on div "Bind AI Web Search Created with Pixso. Code Generator You Bind AI 🔹 Project : B…" at bounding box center [288, 398] width 481 height 721
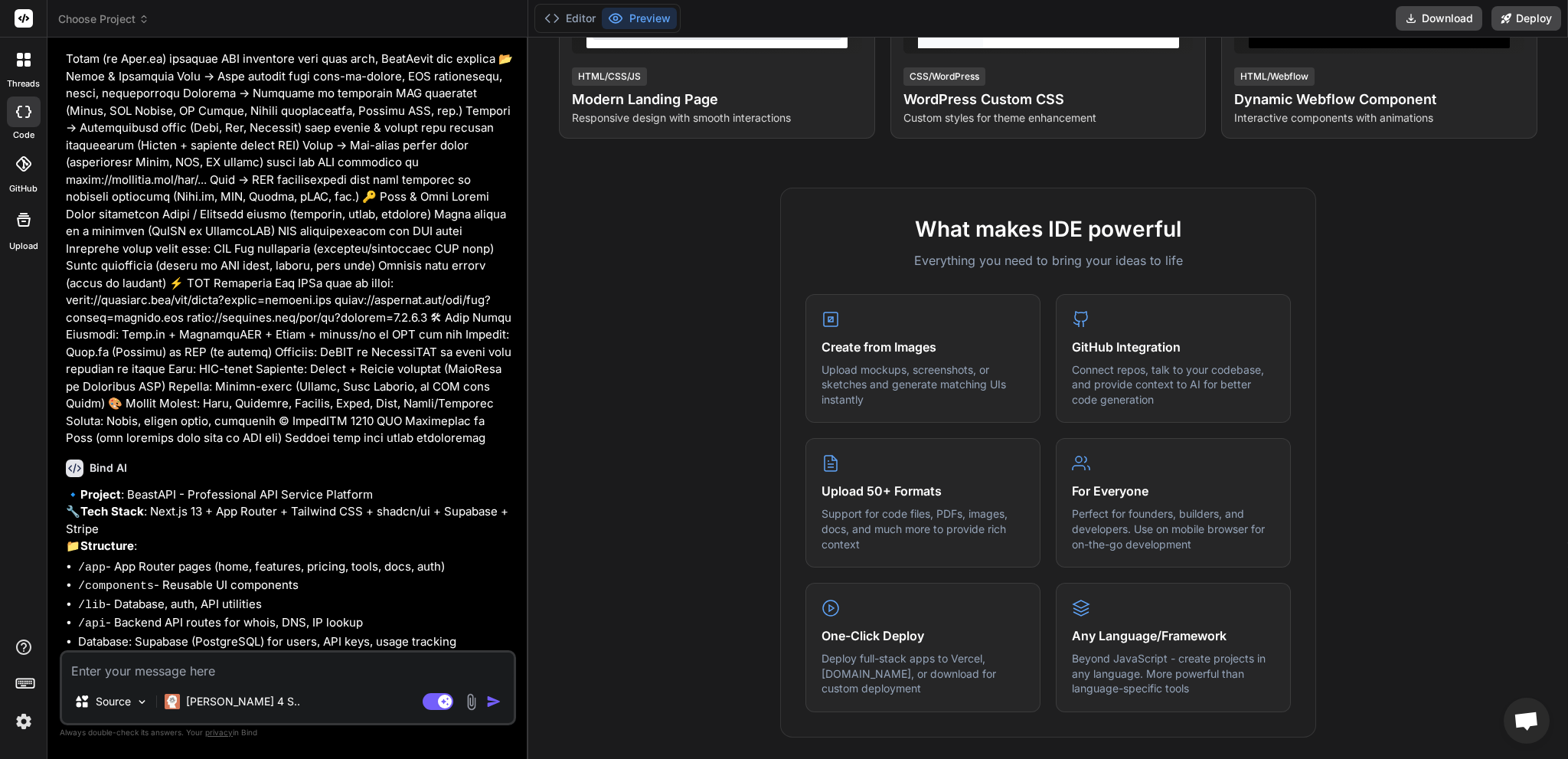
scroll to position [370, 0]
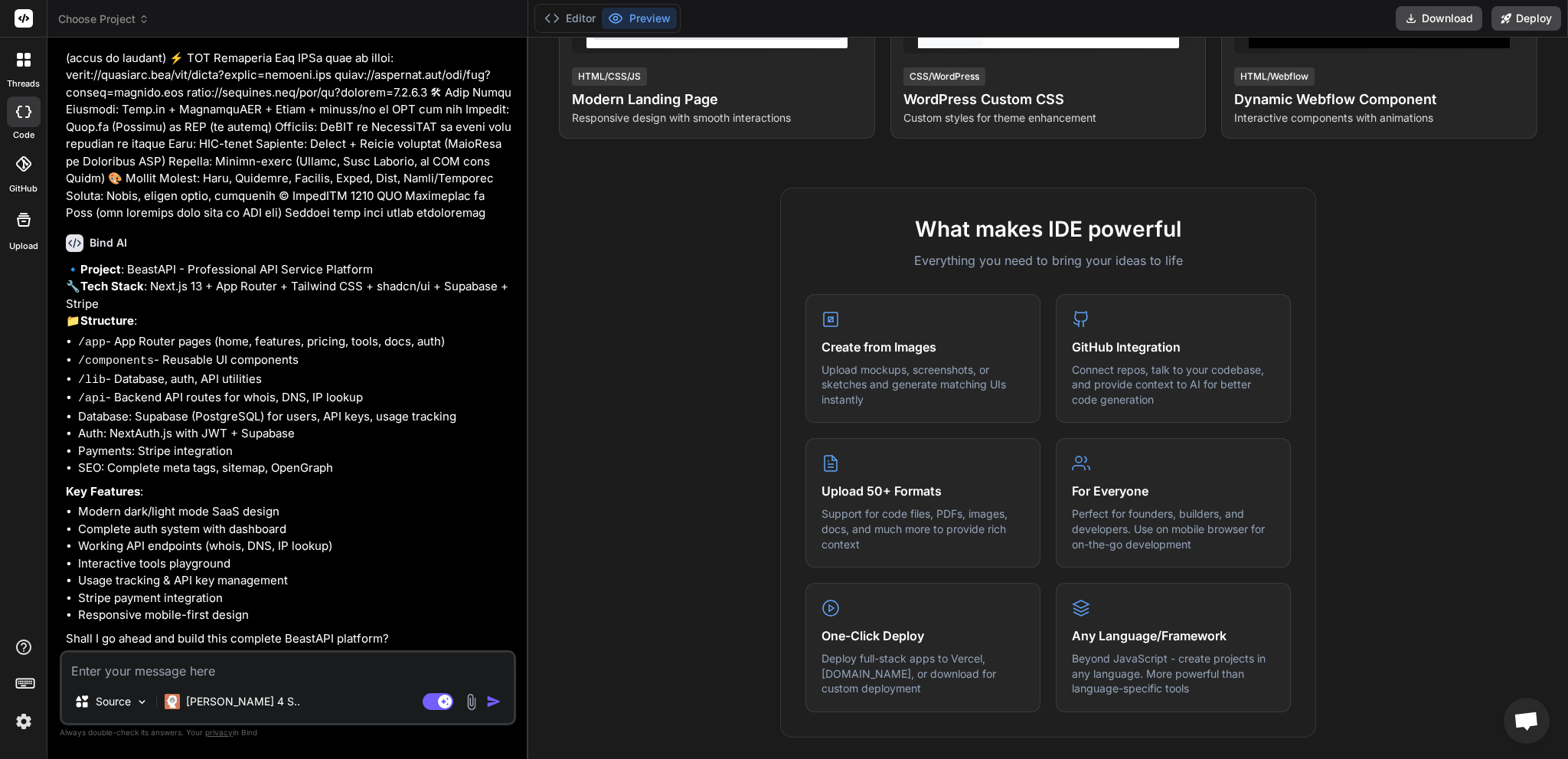
click at [193, 670] on textarea at bounding box center [288, 666] width 452 height 28
type textarea "y"
type textarea "x"
type textarea "ye"
type textarea "x"
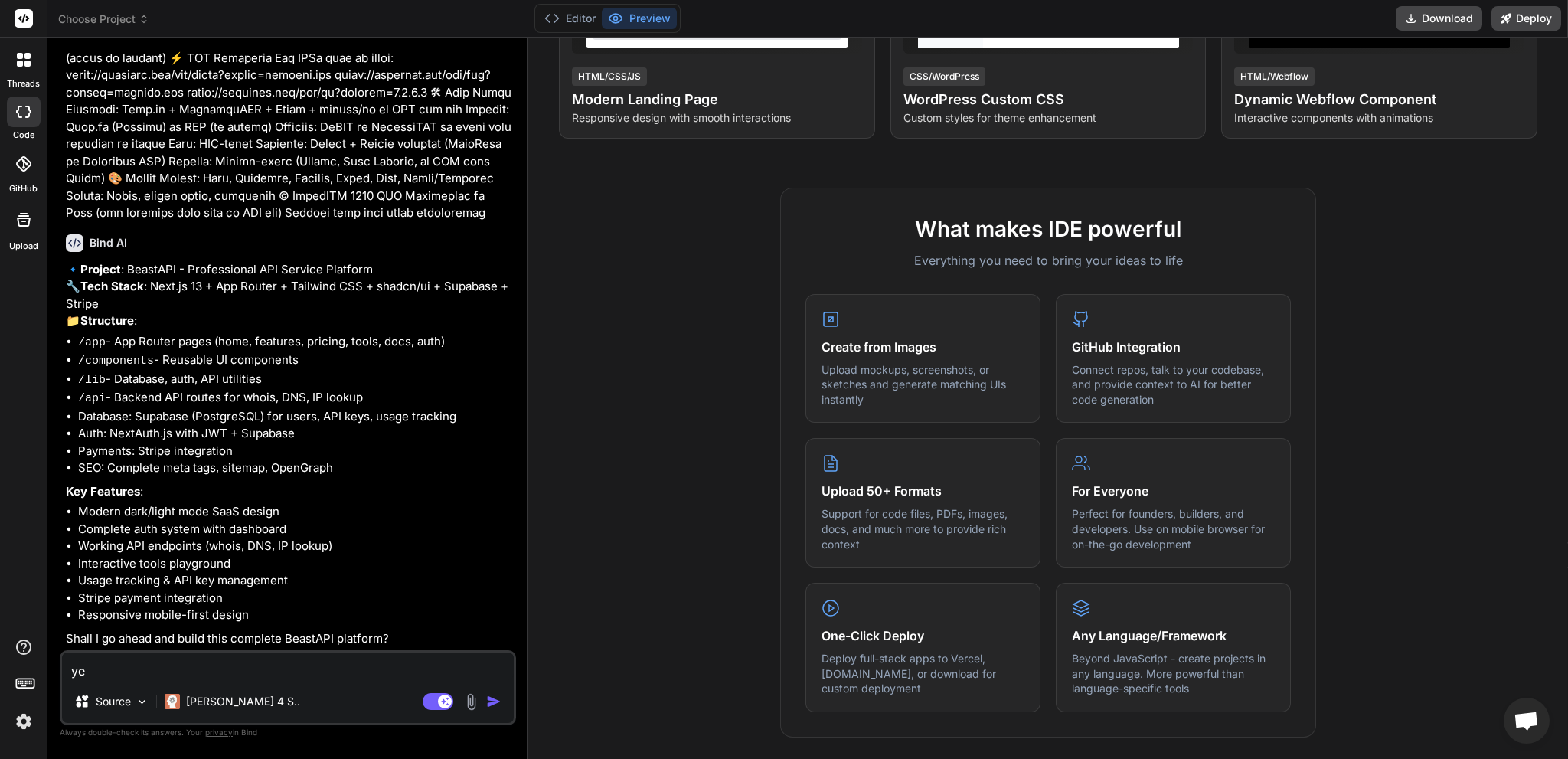
type textarea "yes"
type textarea "x"
type textarea "yes"
type textarea "x"
type textarea "yes f"
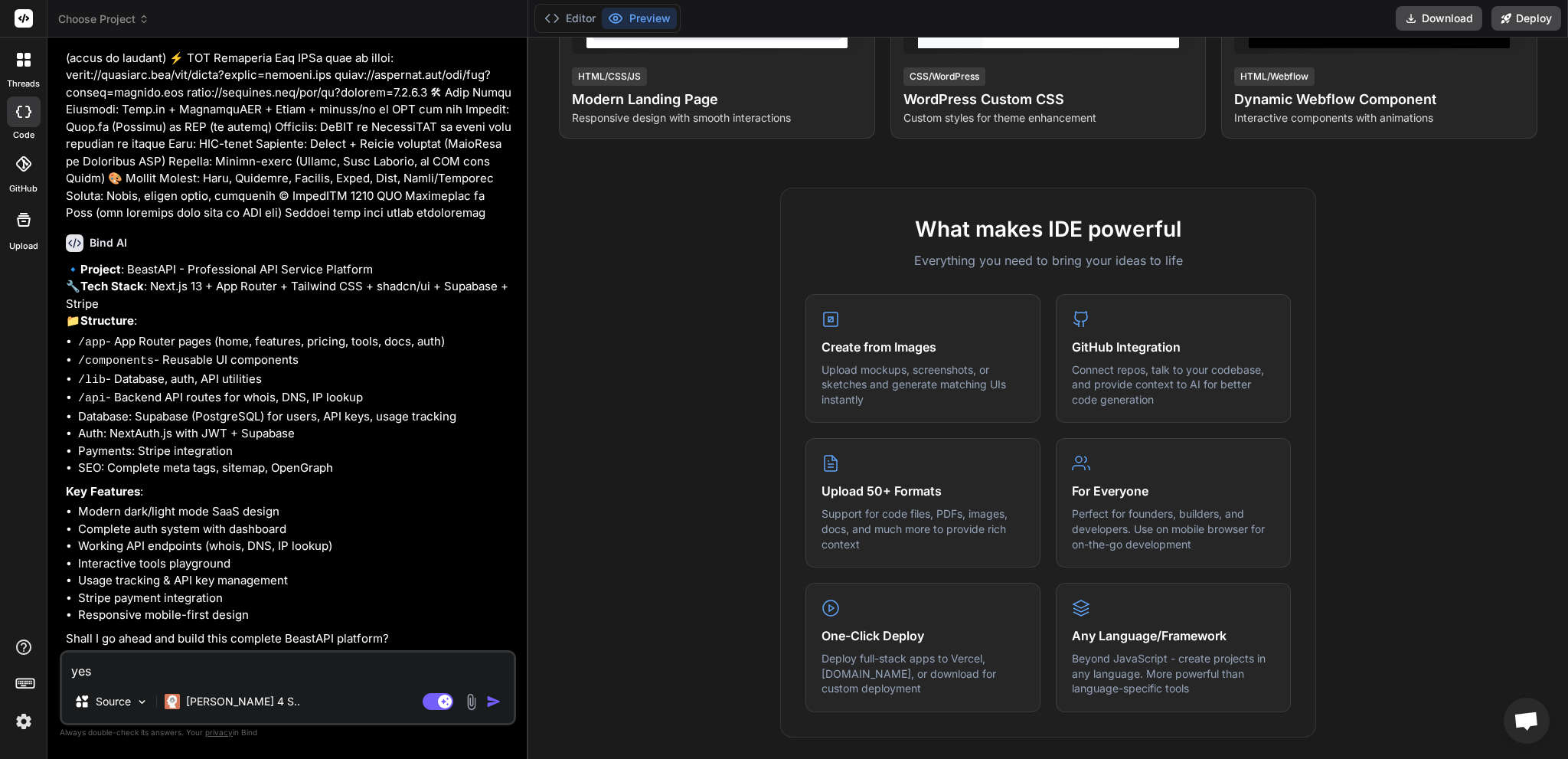
type textarea "x"
type textarea "yes fu"
type textarea "x"
type textarea "yes [PERSON_NAME]"
type textarea "x"
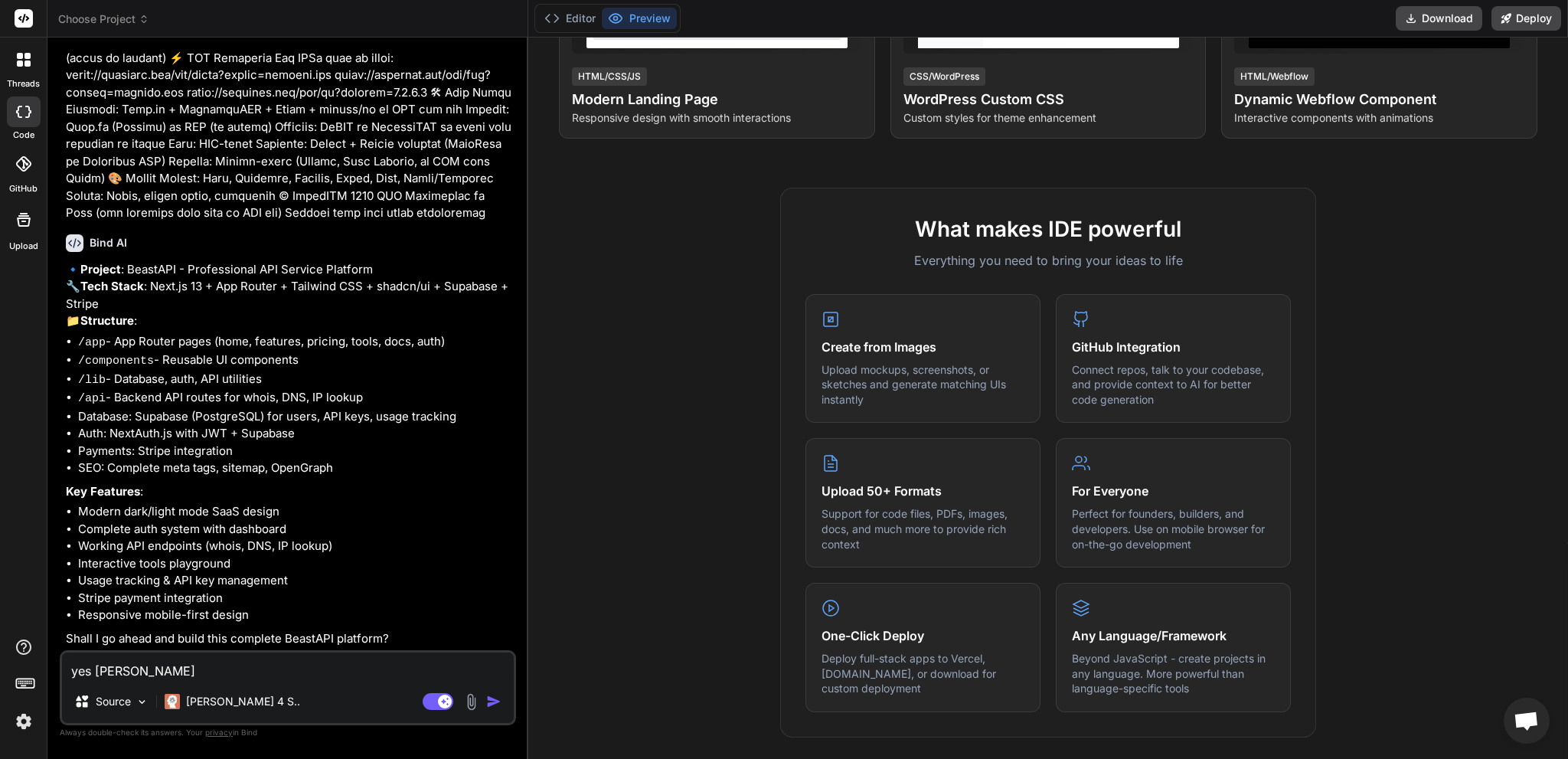
type textarea "yes fulkl"
type textarea "x"
type textarea "yes fulk"
type textarea "x"
type textarea "yes ful"
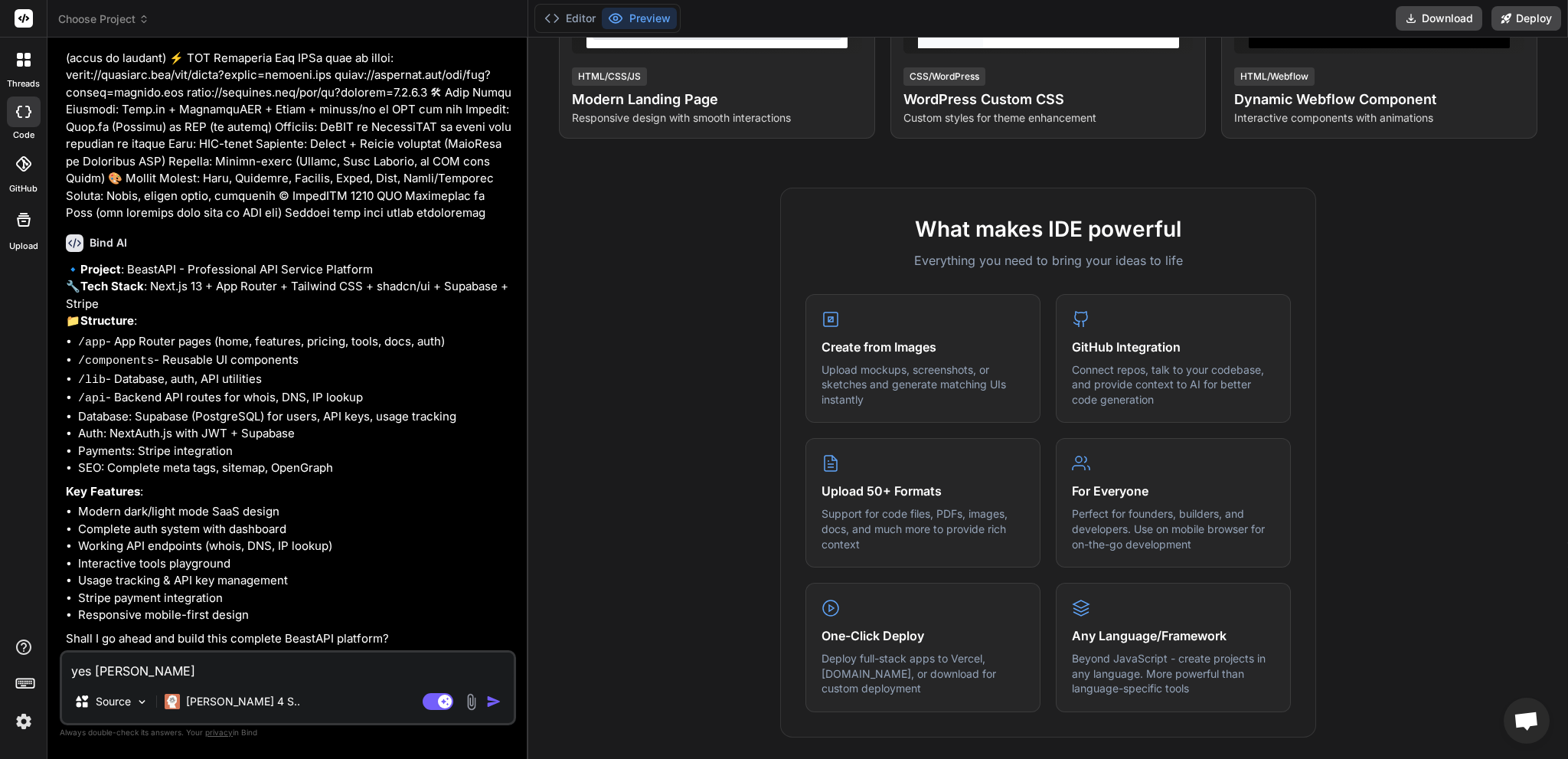
type textarea "x"
type textarea "yes full"
type textarea "x"
type textarea "yes fulll"
type textarea "x"
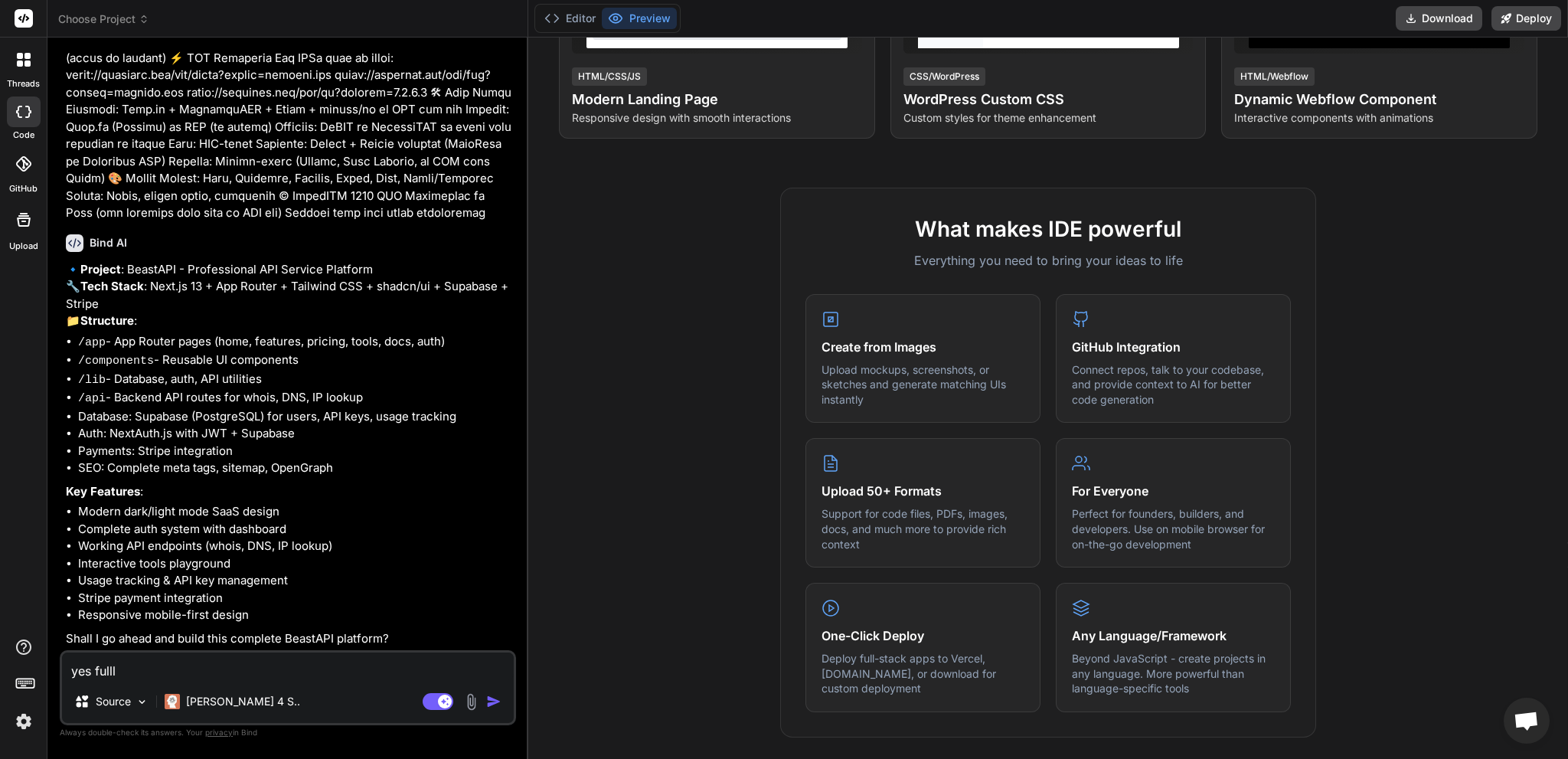
type textarea "yes fulll"
type textarea "x"
type textarea "yes fulll"
type textarea "x"
type textarea "yes full"
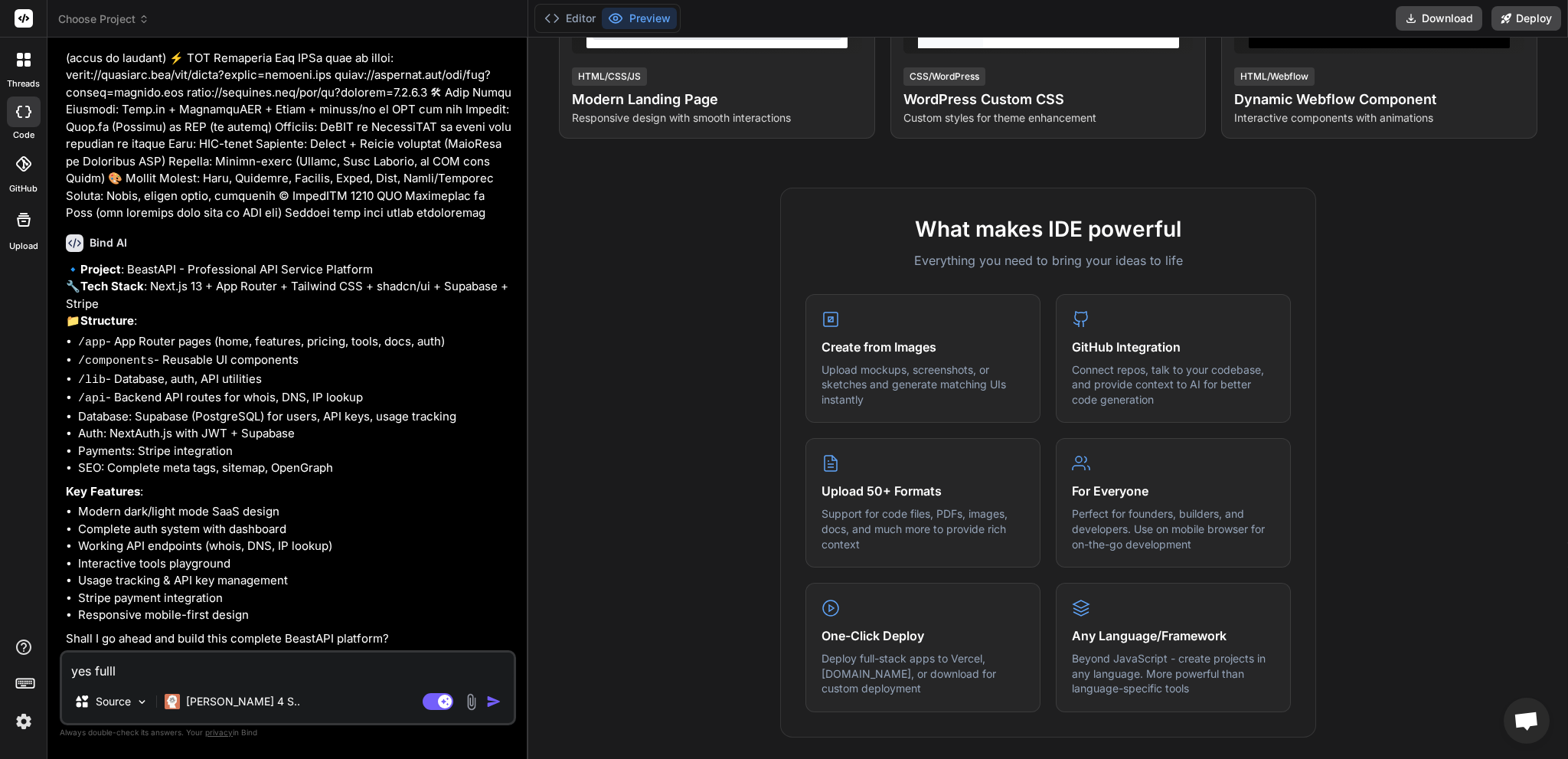
type textarea "x"
type textarea "yes full"
type textarea "x"
type textarea "yes full"
type textarea "x"
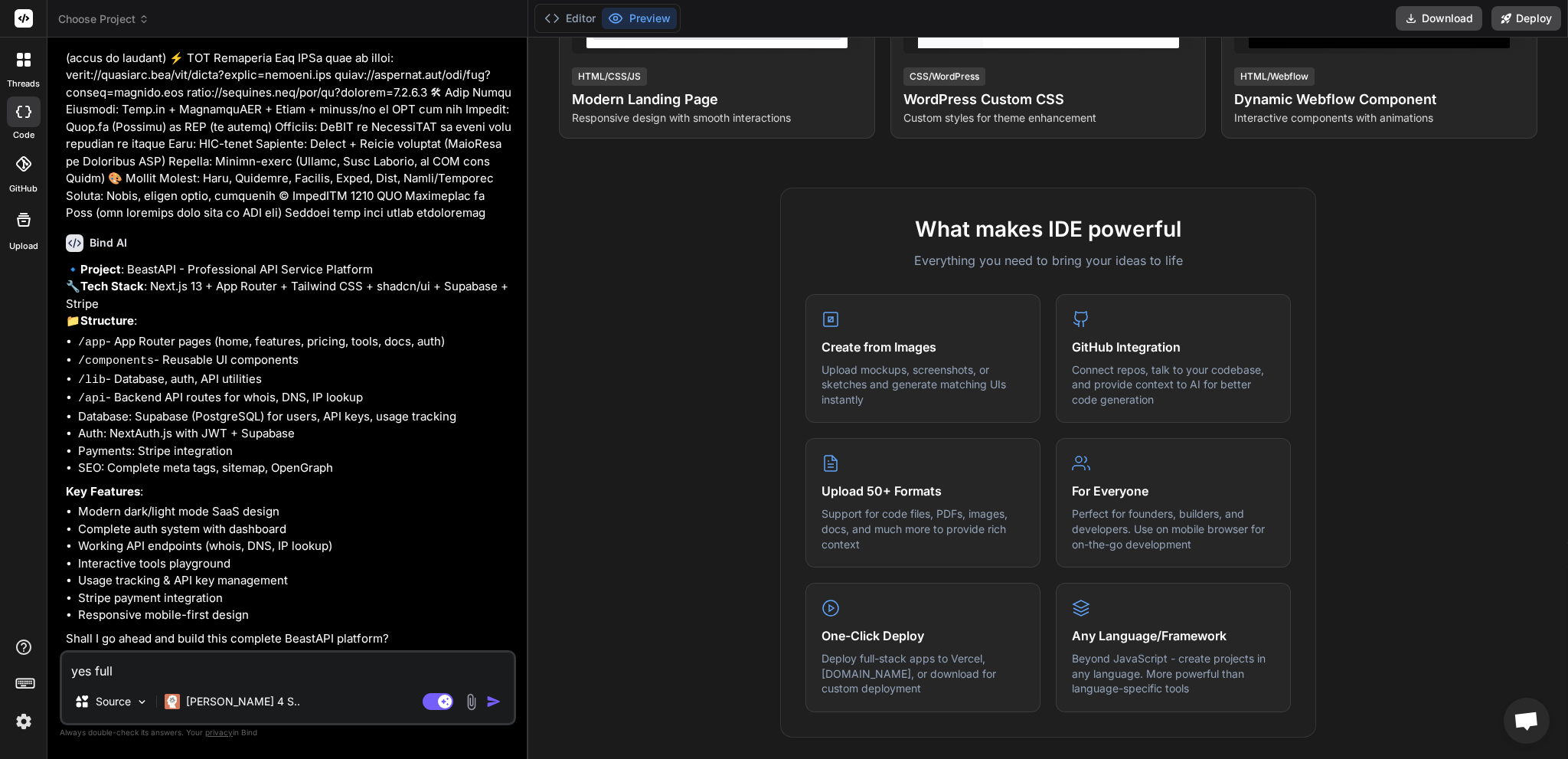
type textarea "yes ful"
type textarea "x"
type textarea "yes fu"
type textarea "x"
type textarea "yes f"
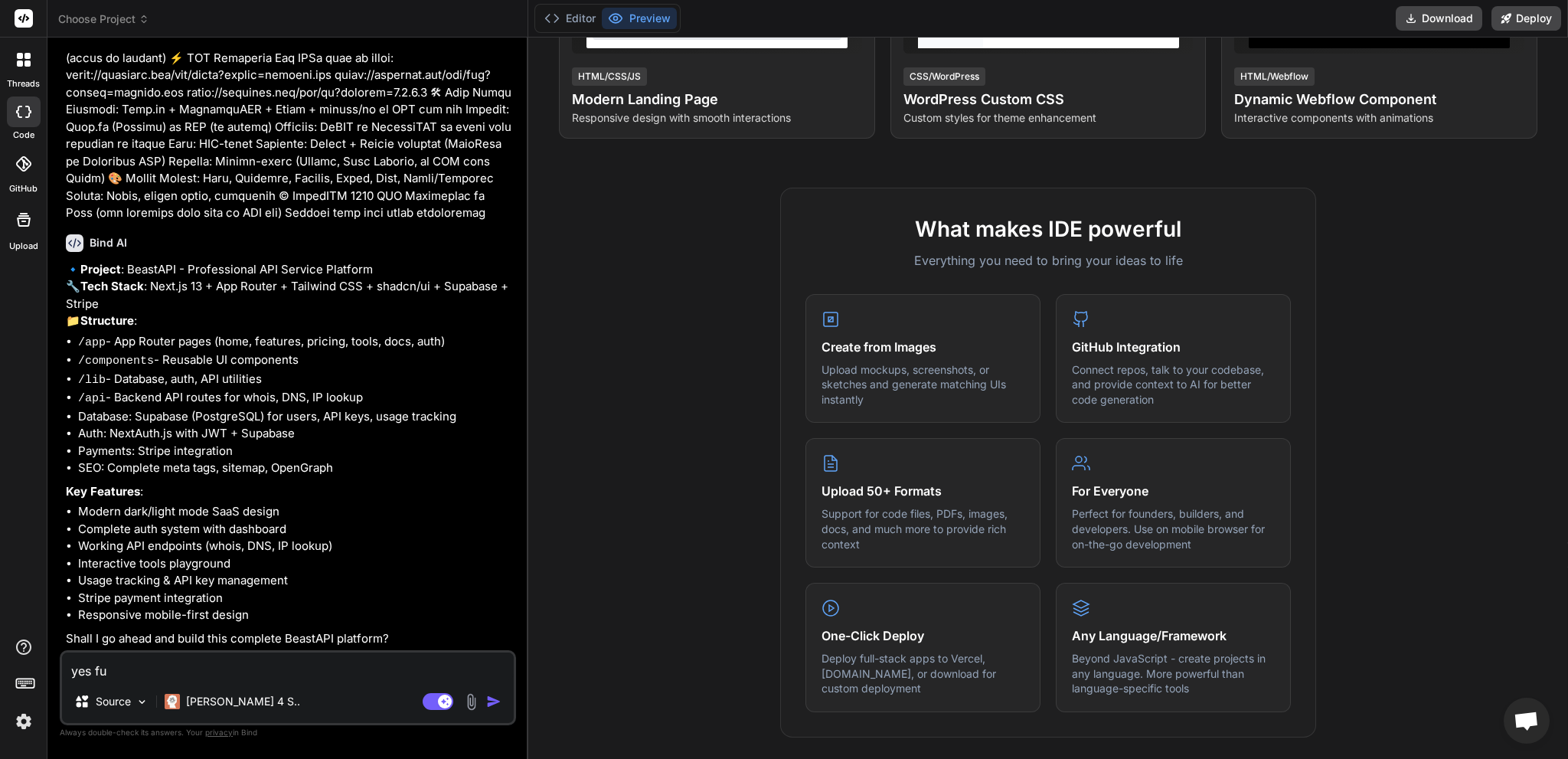
type textarea "x"
type textarea "yes"
type textarea "x"
type textarea "yes d"
type textarea "x"
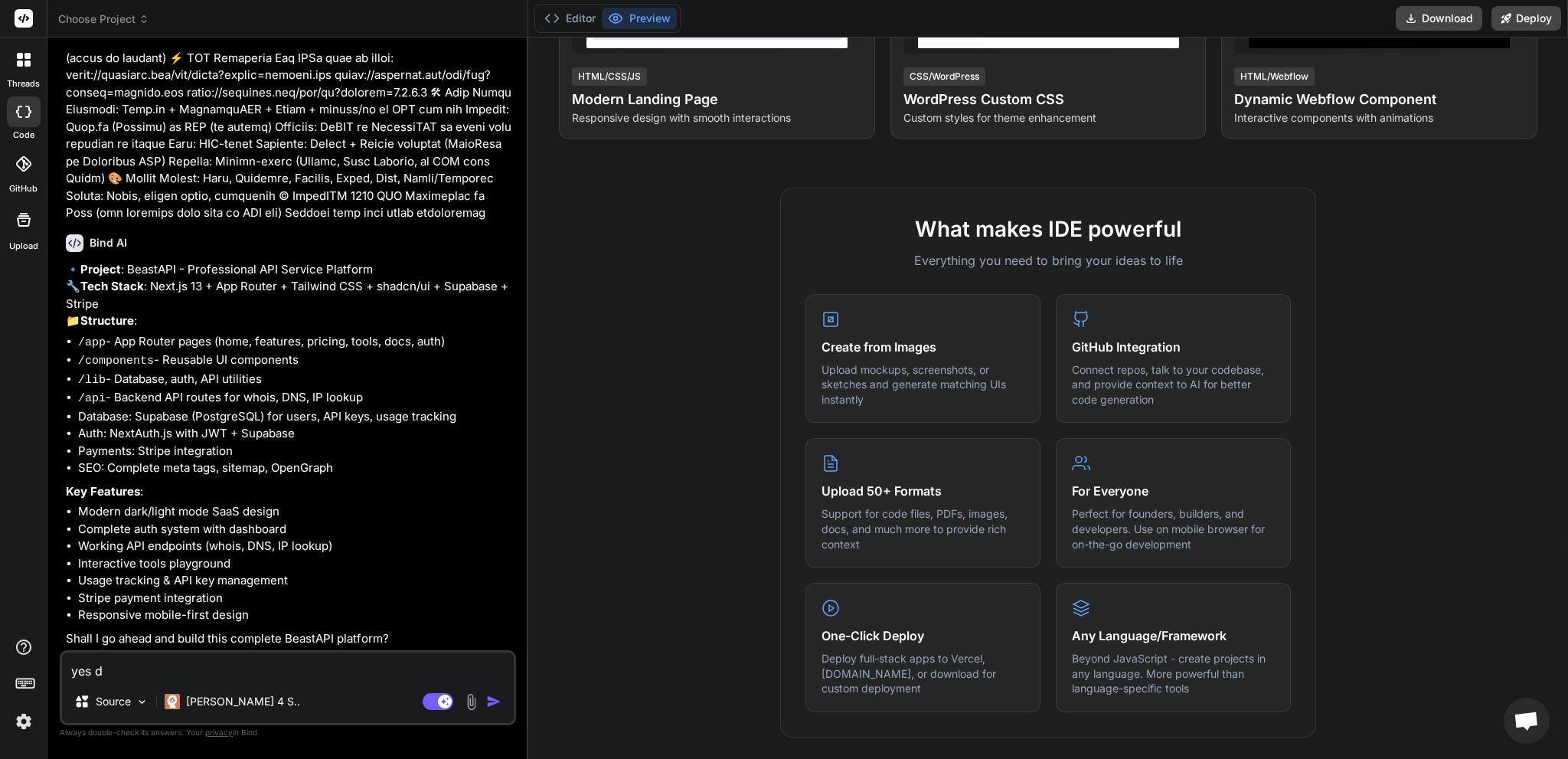
type textarea "yes do"
type textarea "x"
type textarea "yes do"
type textarea "x"
type textarea "yes do i"
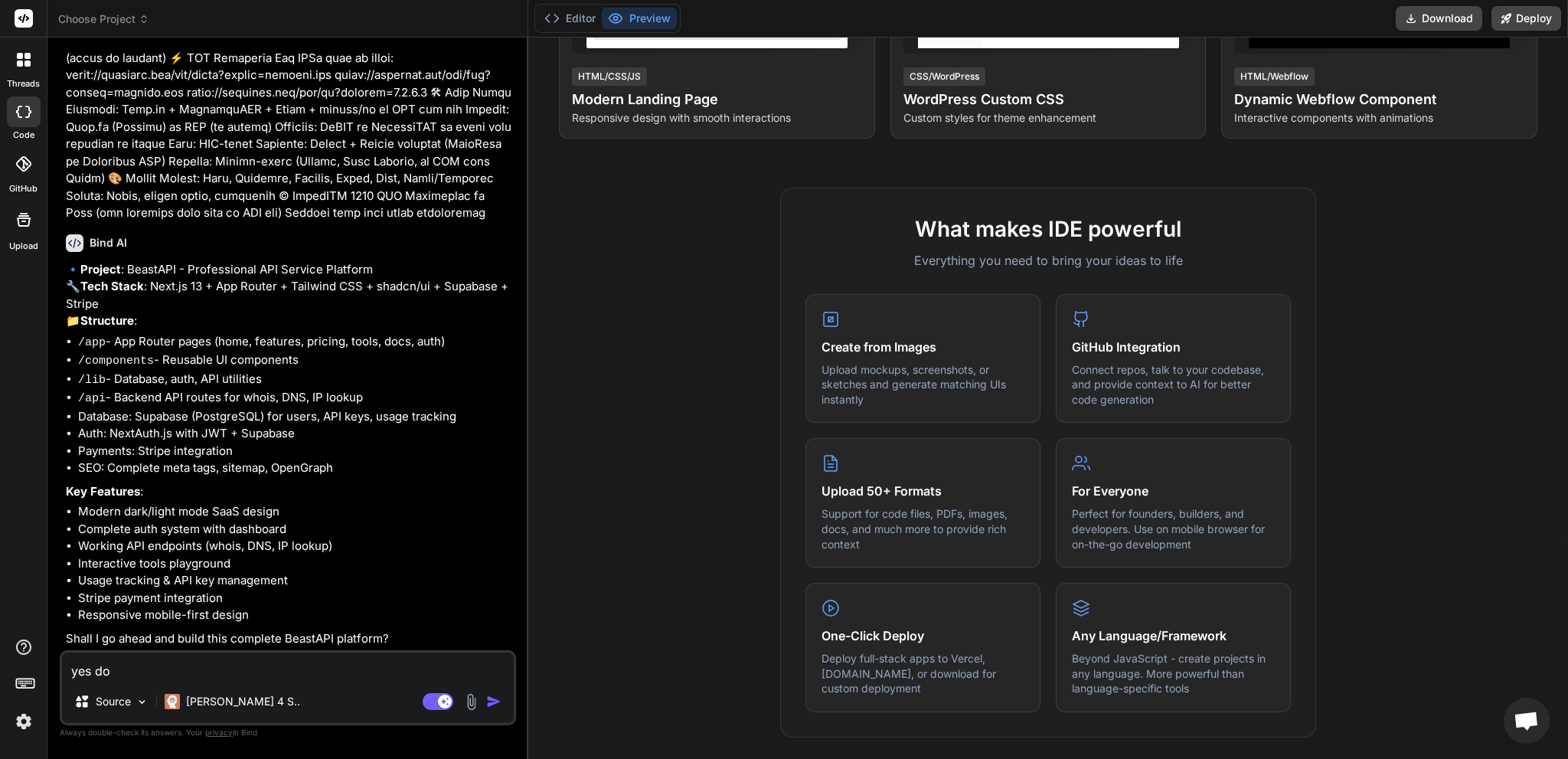
type textarea "x"
type textarea "yes do it"
type textarea "x"
type textarea "yes do it"
type textarea "x"
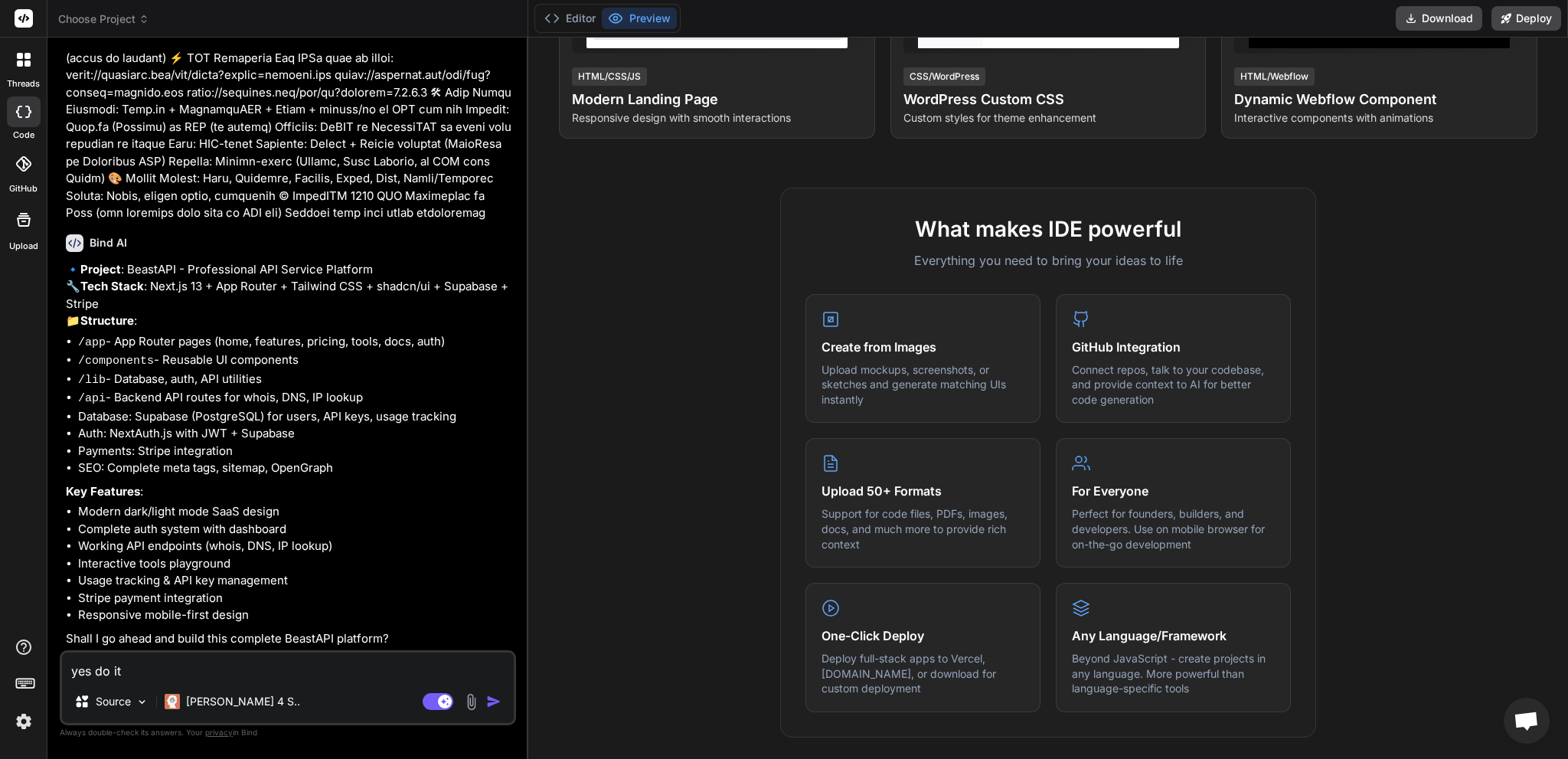
type textarea "yes do it f"
type textarea "x"
type textarea "yes do it fi"
type textarea "x"
type textarea "yes do it fiu"
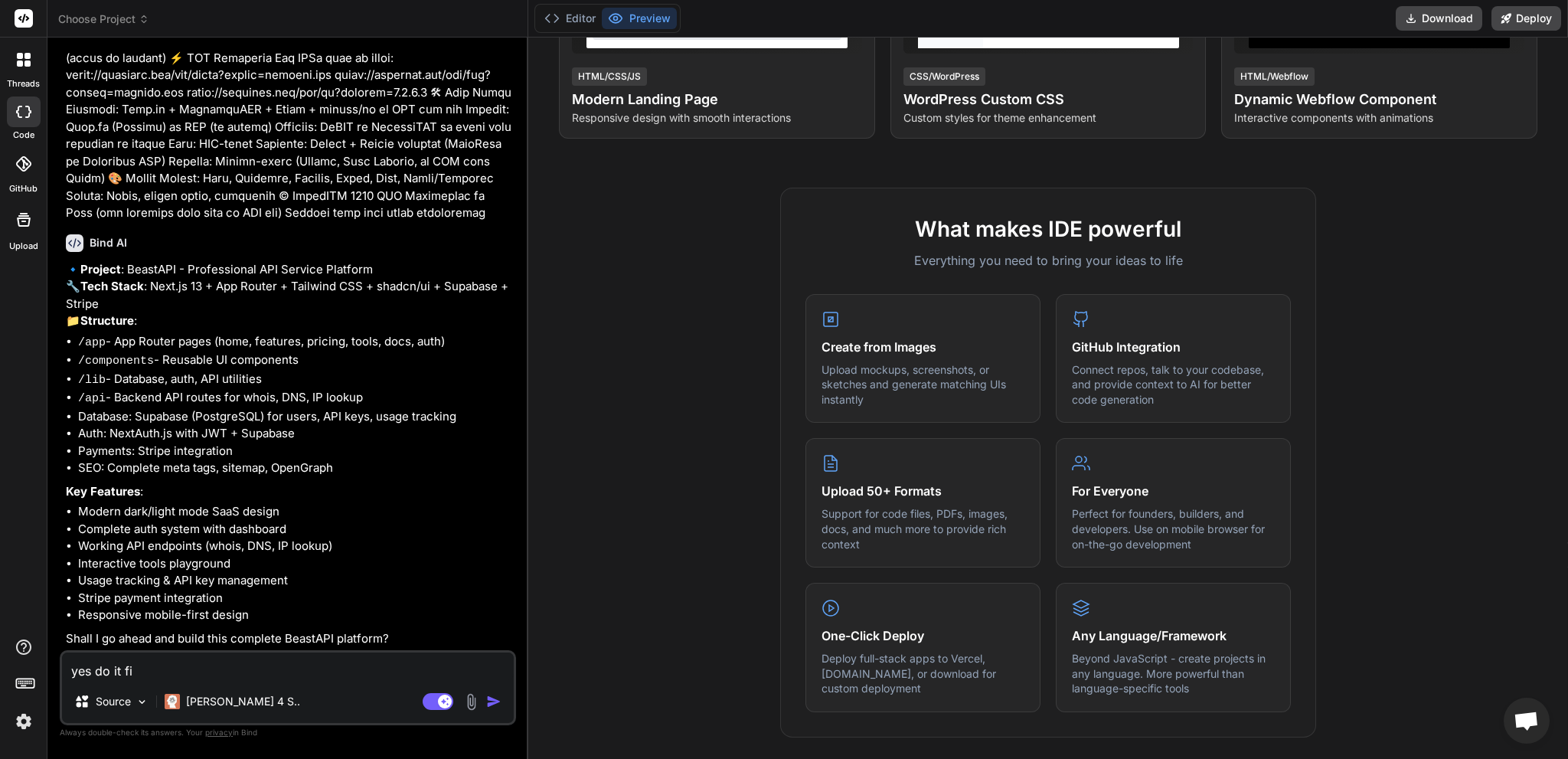
type textarea "x"
type textarea "yes do it fi"
type textarea "x"
type textarea "yes do it f"
type textarea "x"
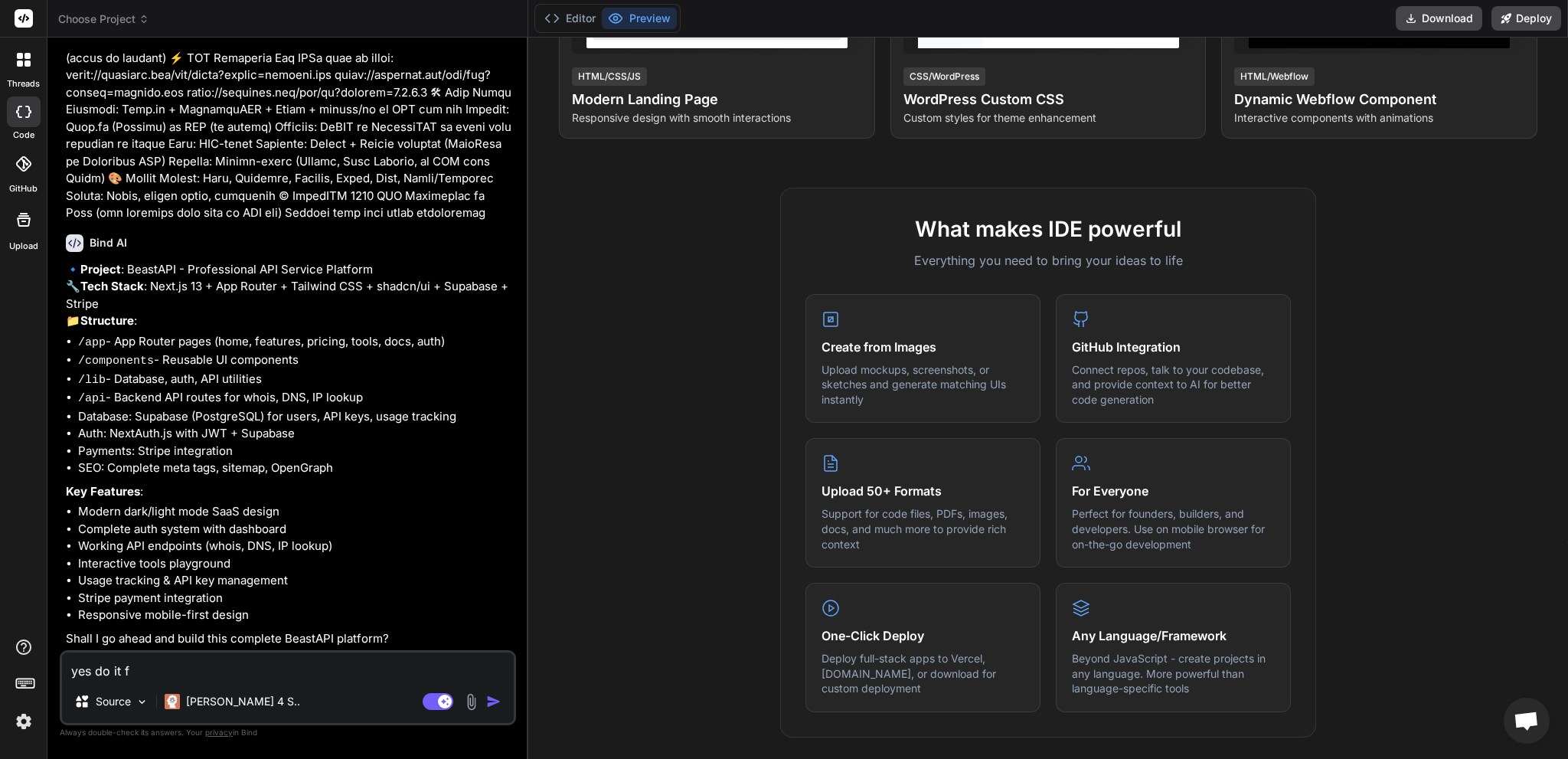
type textarea "yes do it fu"
type textarea "x"
type textarea "yes do it ful"
type textarea "x"
type textarea "yes do it full"
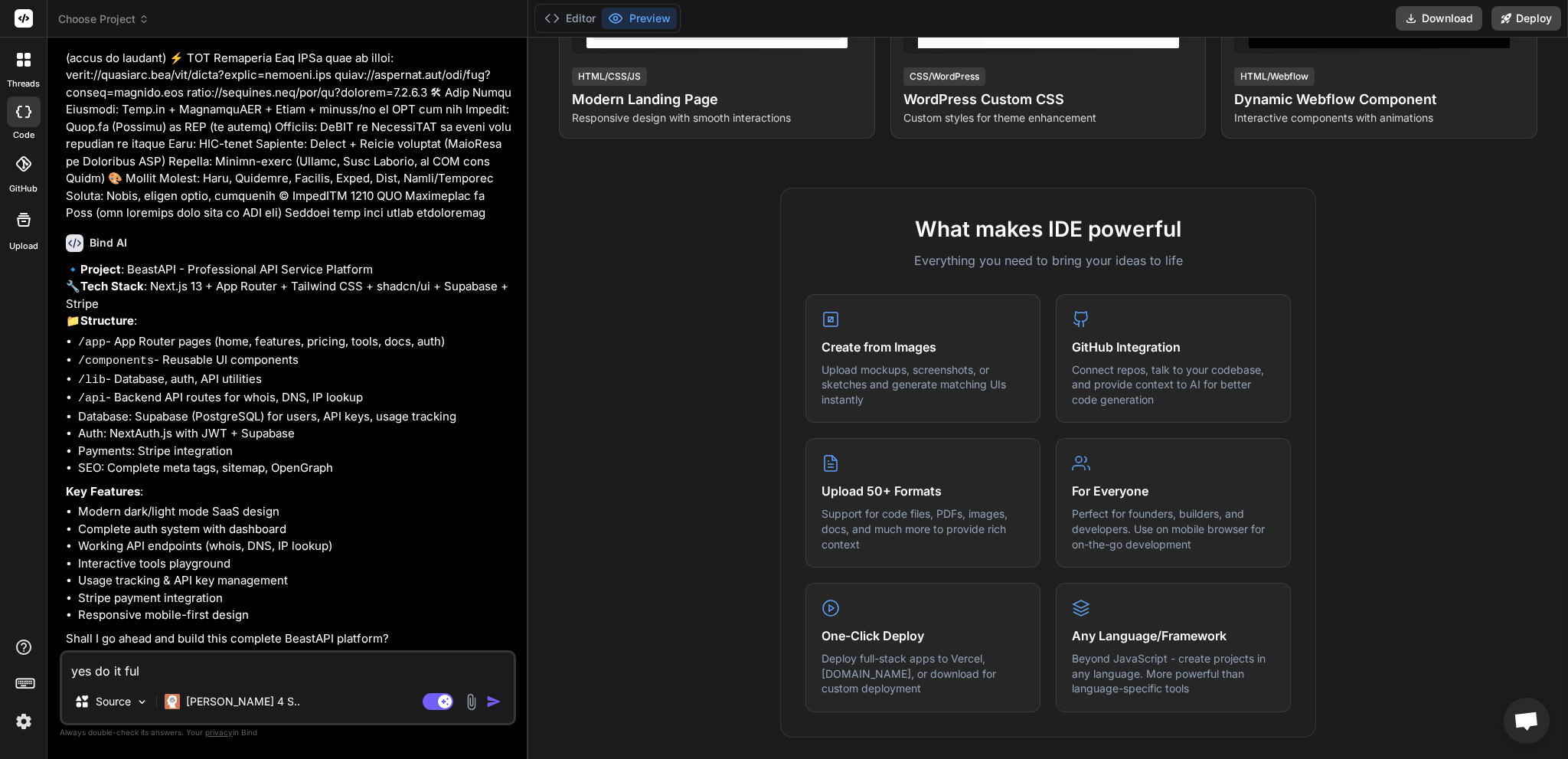
type textarea "x"
type textarea "yes do it fully"
type textarea "x"
type textarea "yes do it fully"
type textarea "x"
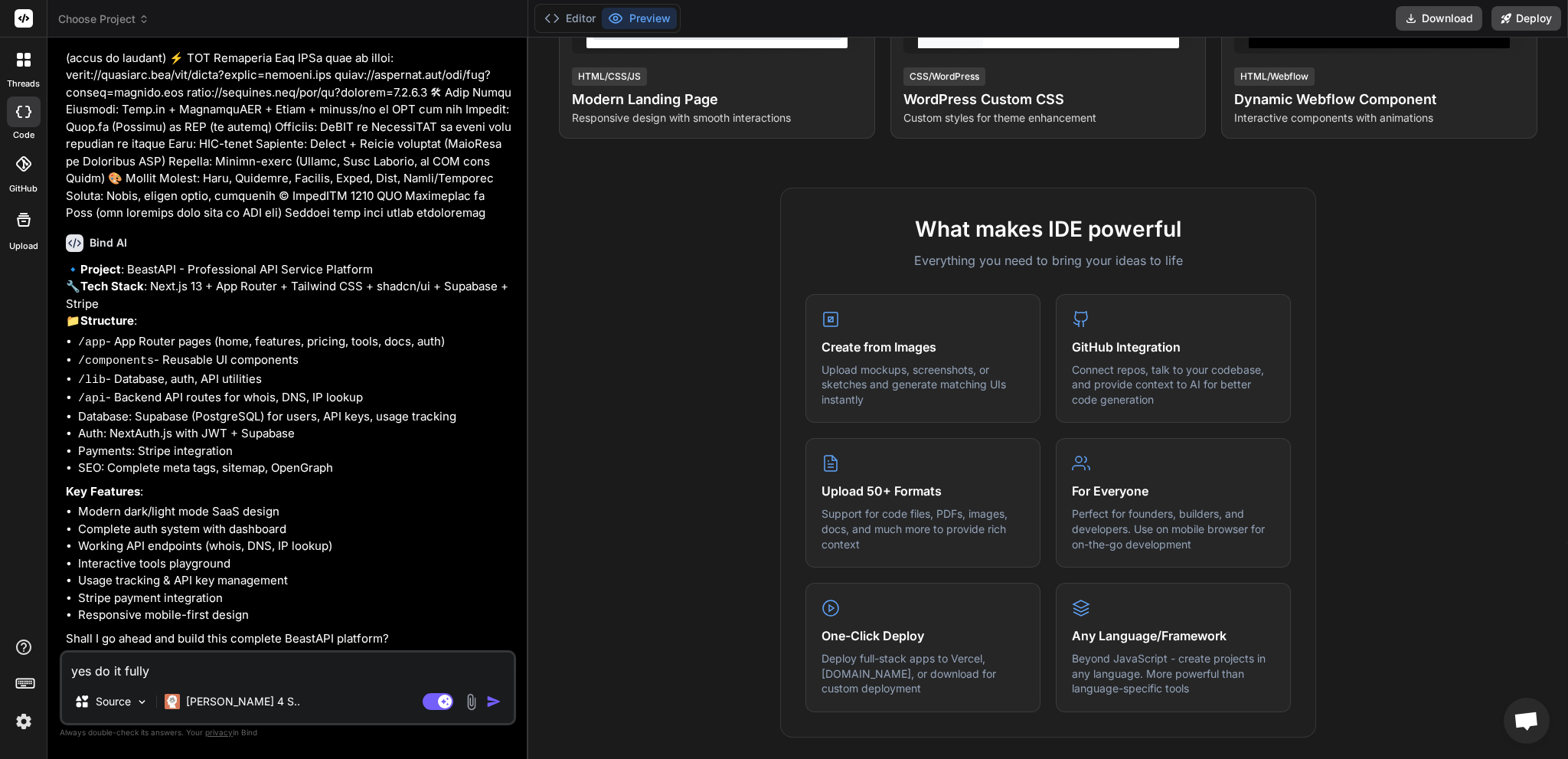
type textarea "yes do it fully p"
type textarea "x"
type textarea "yes do it fully pr"
type textarea "x"
type textarea "yes do it fully pro"
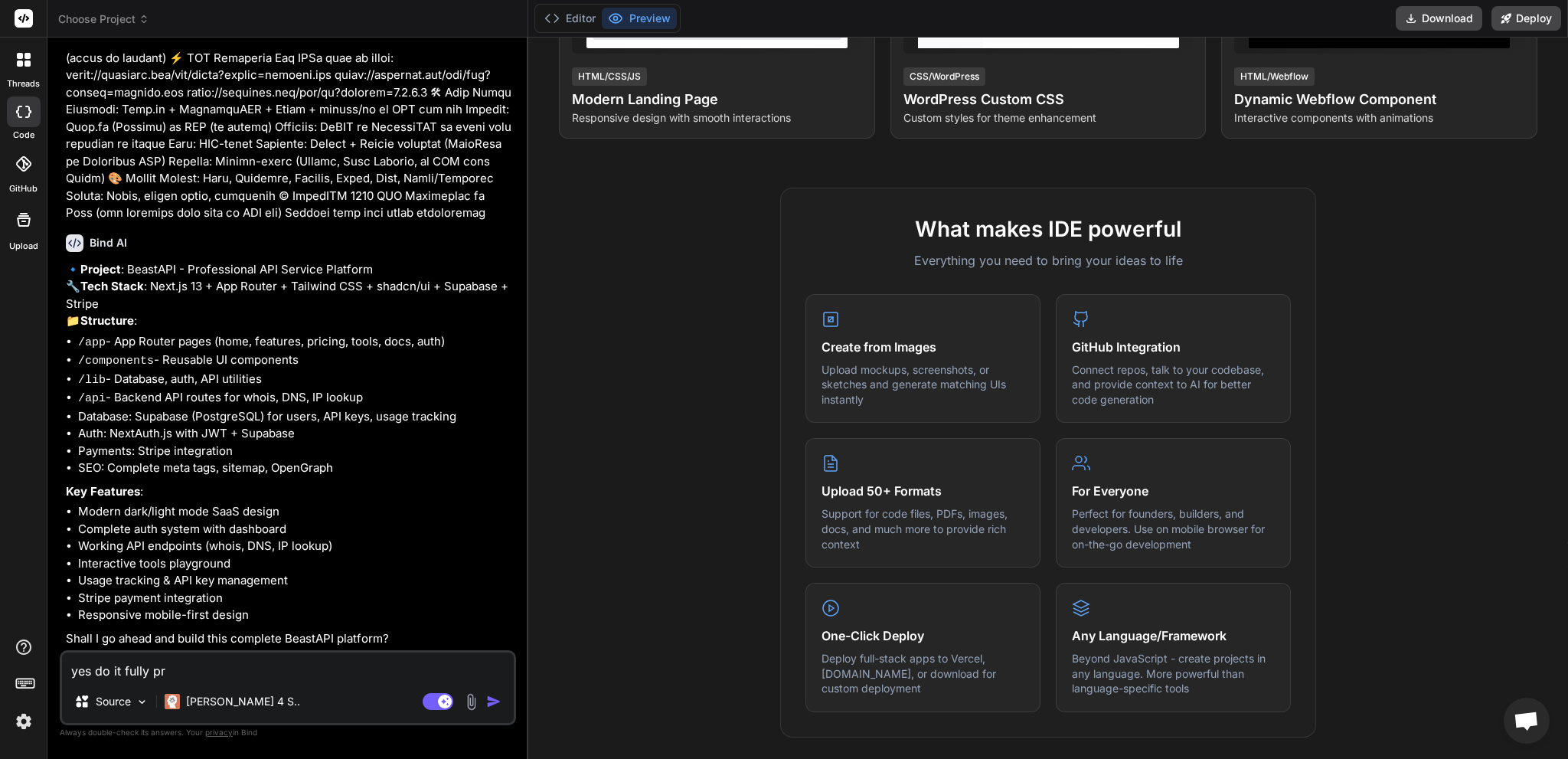
type textarea "x"
type textarea "yes do it fully prof"
type textarea "x"
type textarea "yes do it fully profe"
type textarea "x"
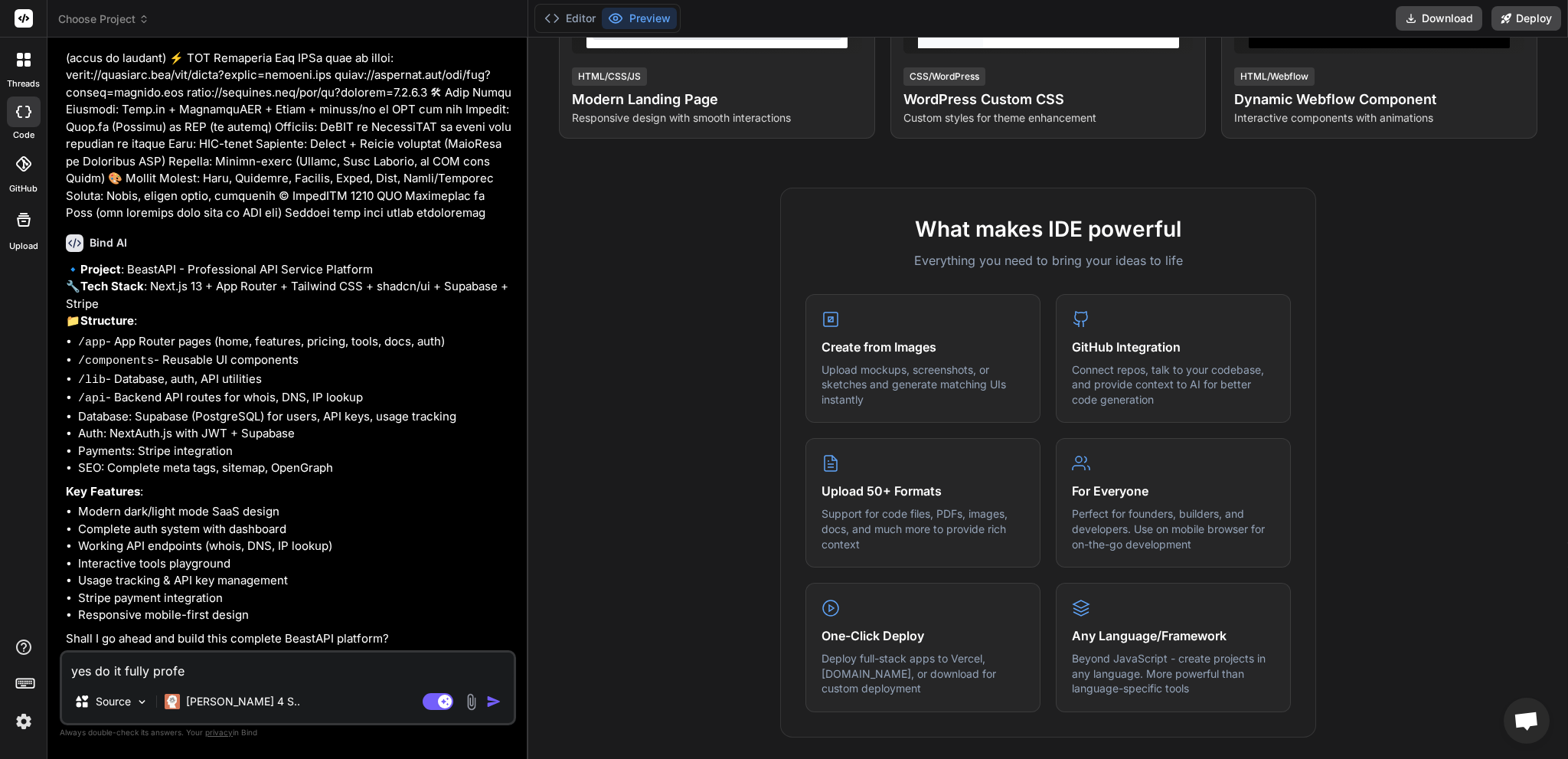
type textarea "yes do it fully profes"
type textarea "x"
type textarea "yes do it fully profess"
type textarea "x"
type textarea "yes do it fully professi"
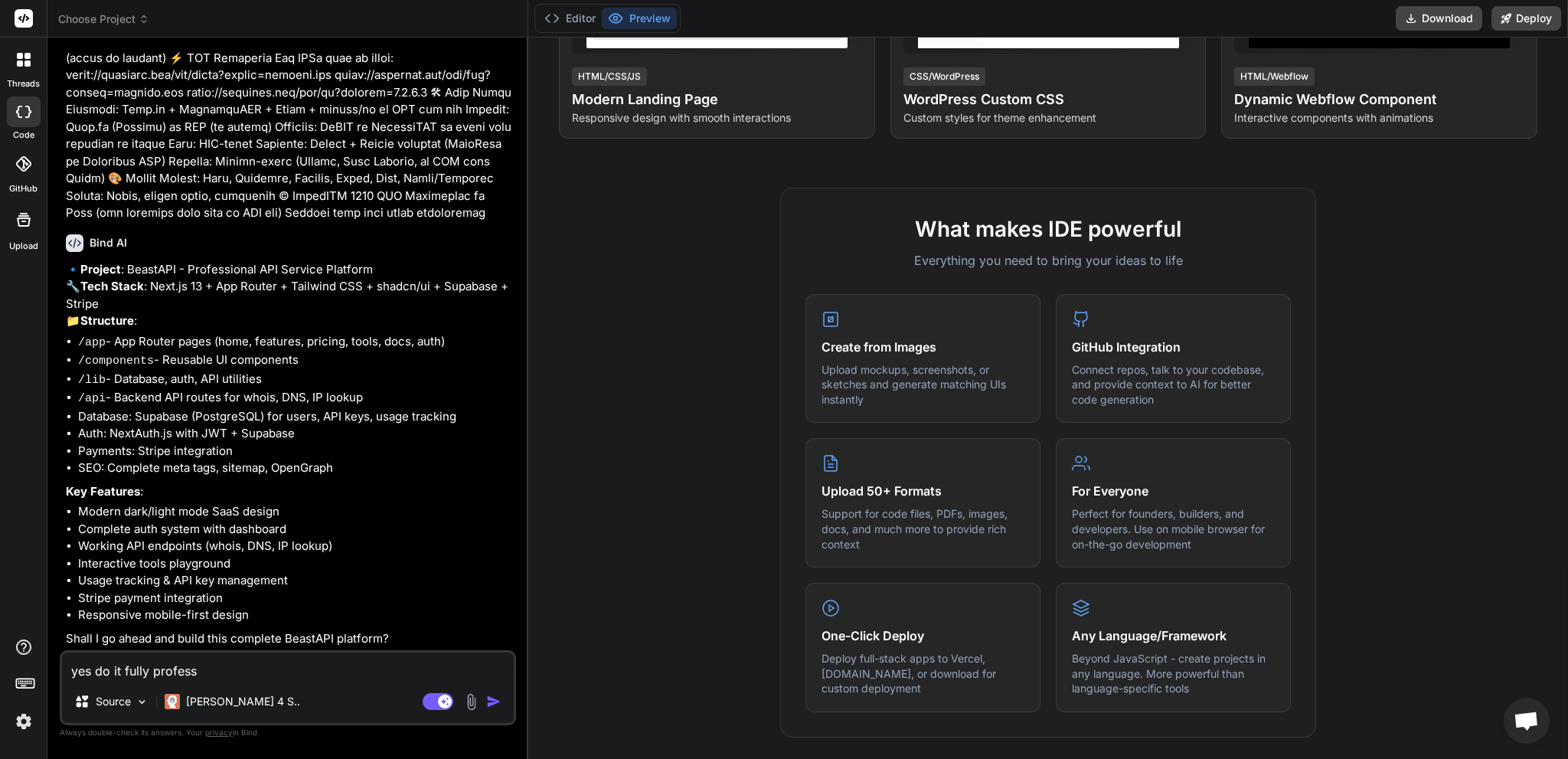
type textarea "x"
type textarea "yes do it fully professio"
type textarea "x"
type textarea "yes do it fully profession"
type textarea "x"
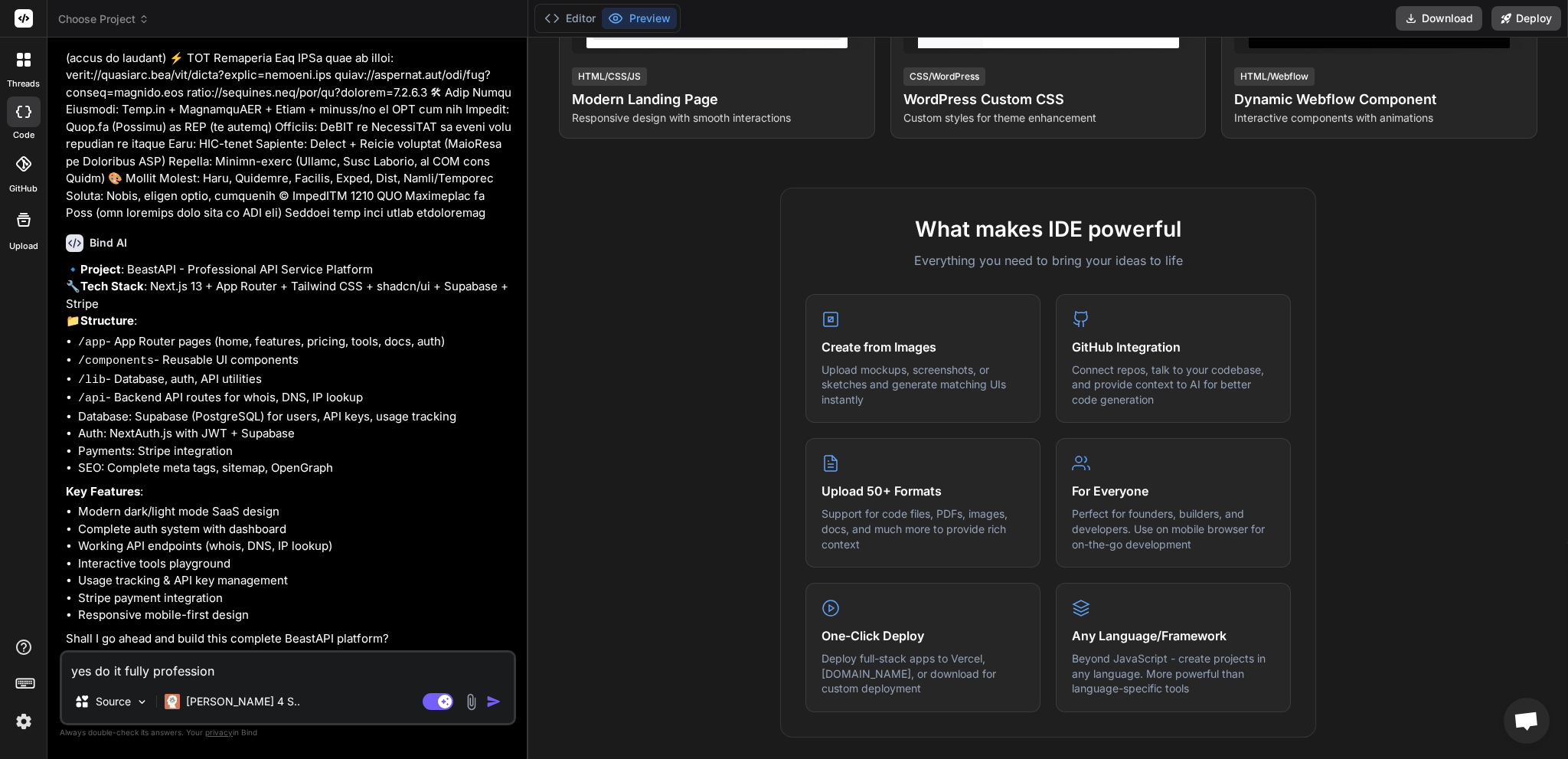
type textarea "yes do it fully professiona"
type textarea "x"
type textarea "yes do it fully professional"
type textarea "x"
type textarea "yes do it fully professional"
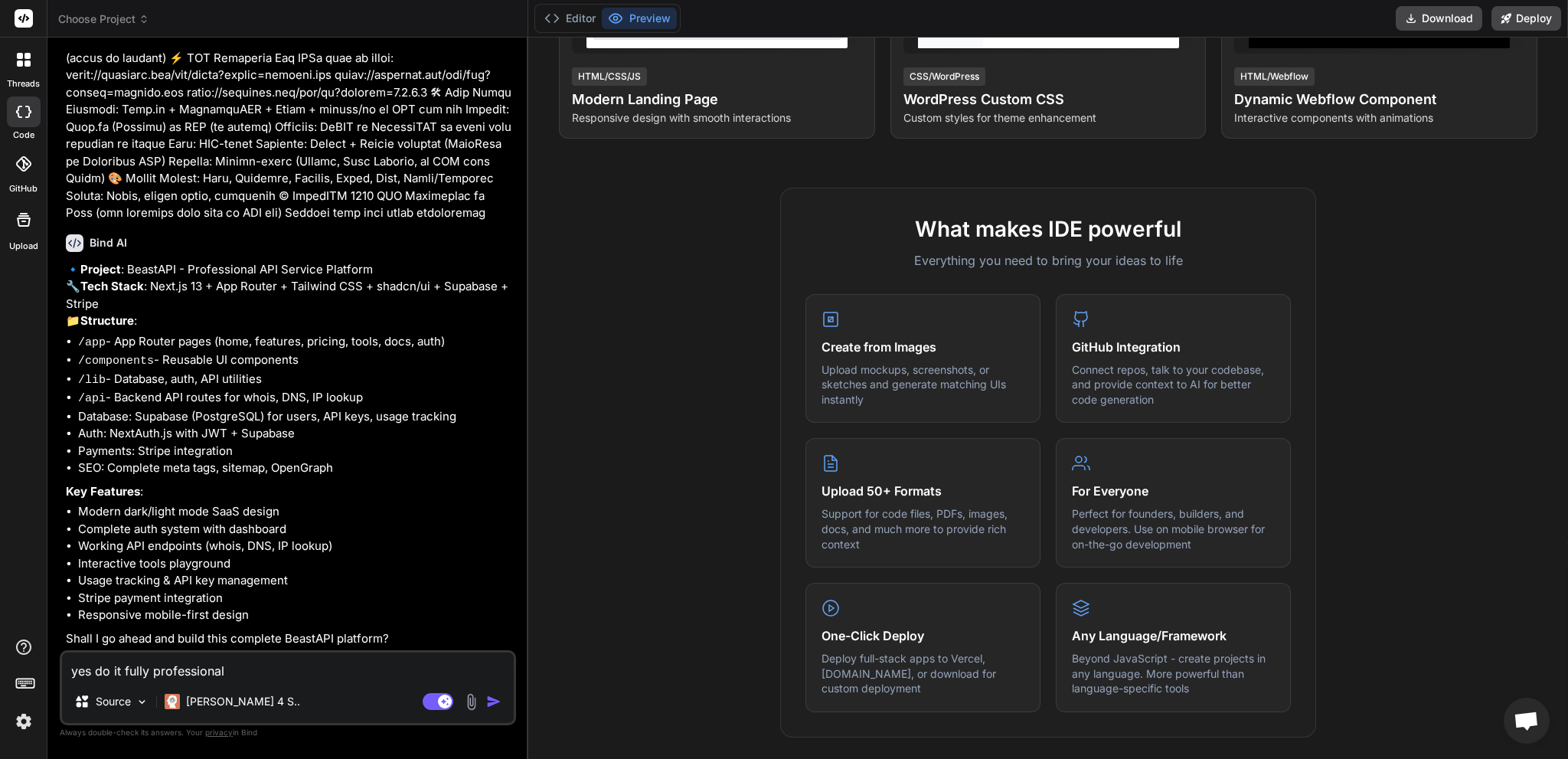
type textarea "x"
type textarea "yes do it fully professional <"
type textarea "x"
type textarea "yes do it fully professional <y"
type textarea "x"
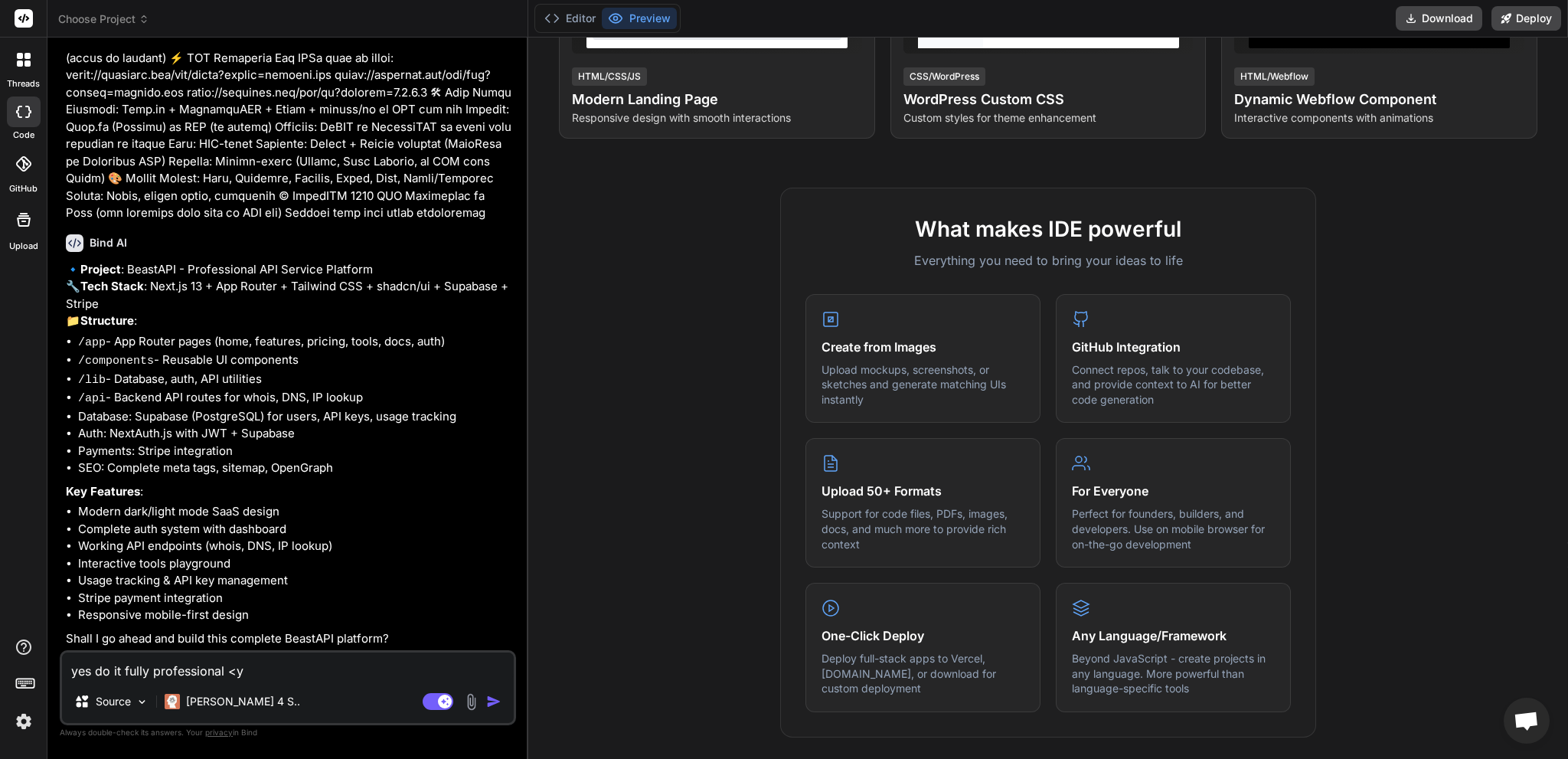
type textarea "yes do it fully professional <"
type textarea "x"
type textarea "yes do it fully professional <3"
type textarea "x"
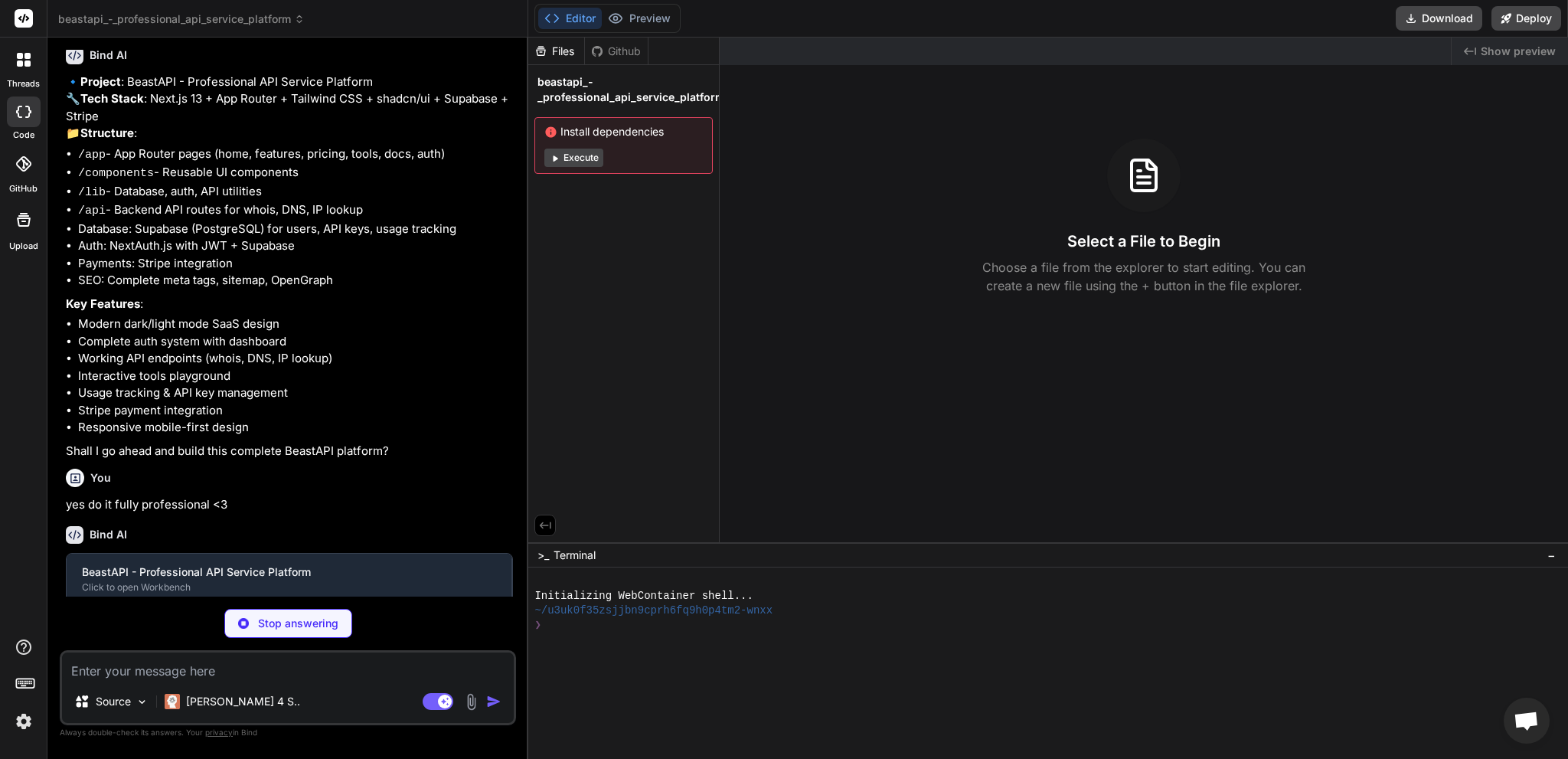
scroll to position [530, 0]
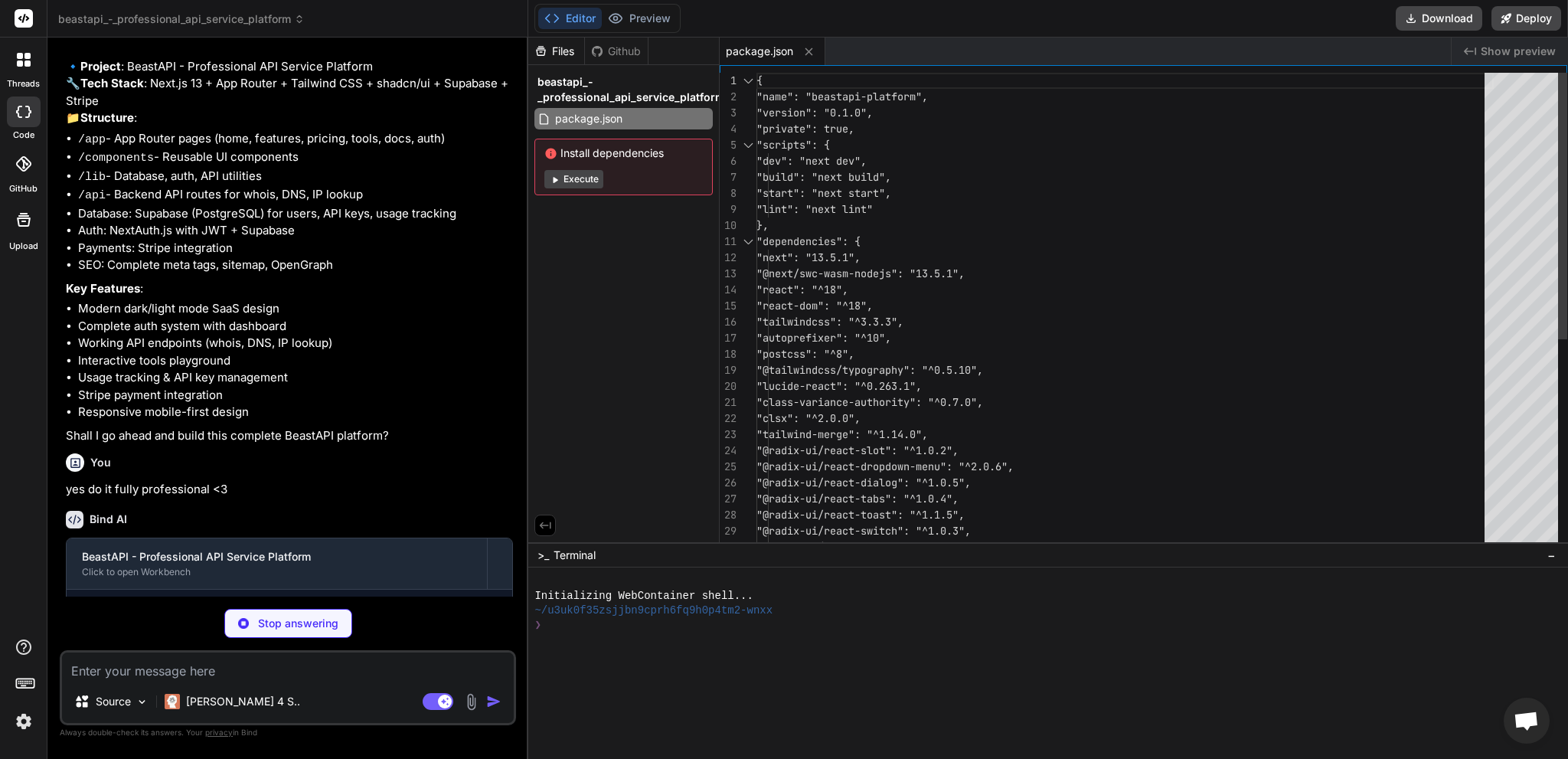
type textarea "x"
type textarea "NEXTAUTH_URL: process.env.NEXTAUTH_URL, SUPABASE_URL: process.env.SUPABASE_URL,…"
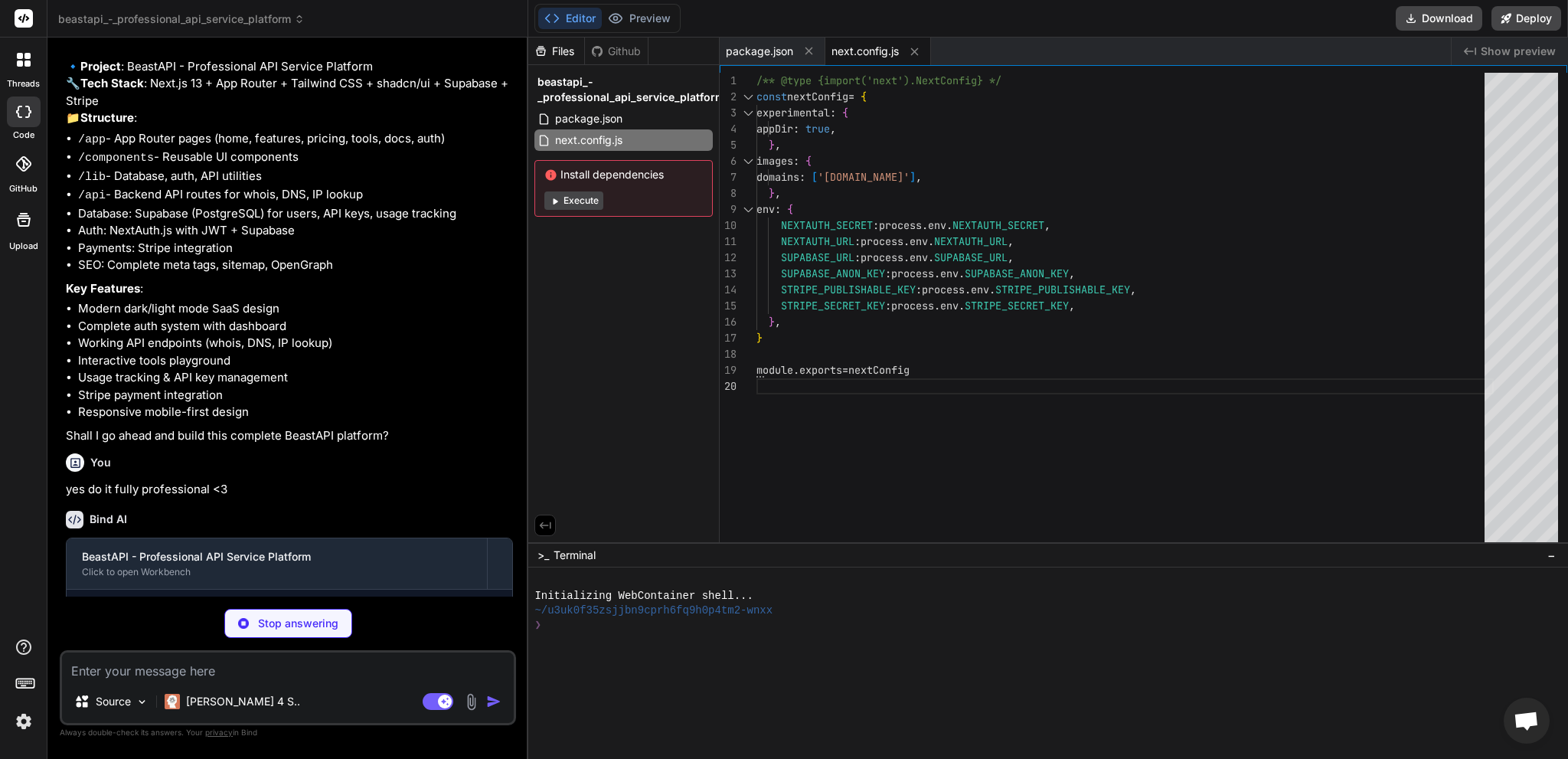
type textarea "x"
type textarea "}, }, }, plugins: [require("@tailwindcss/typography")], }"
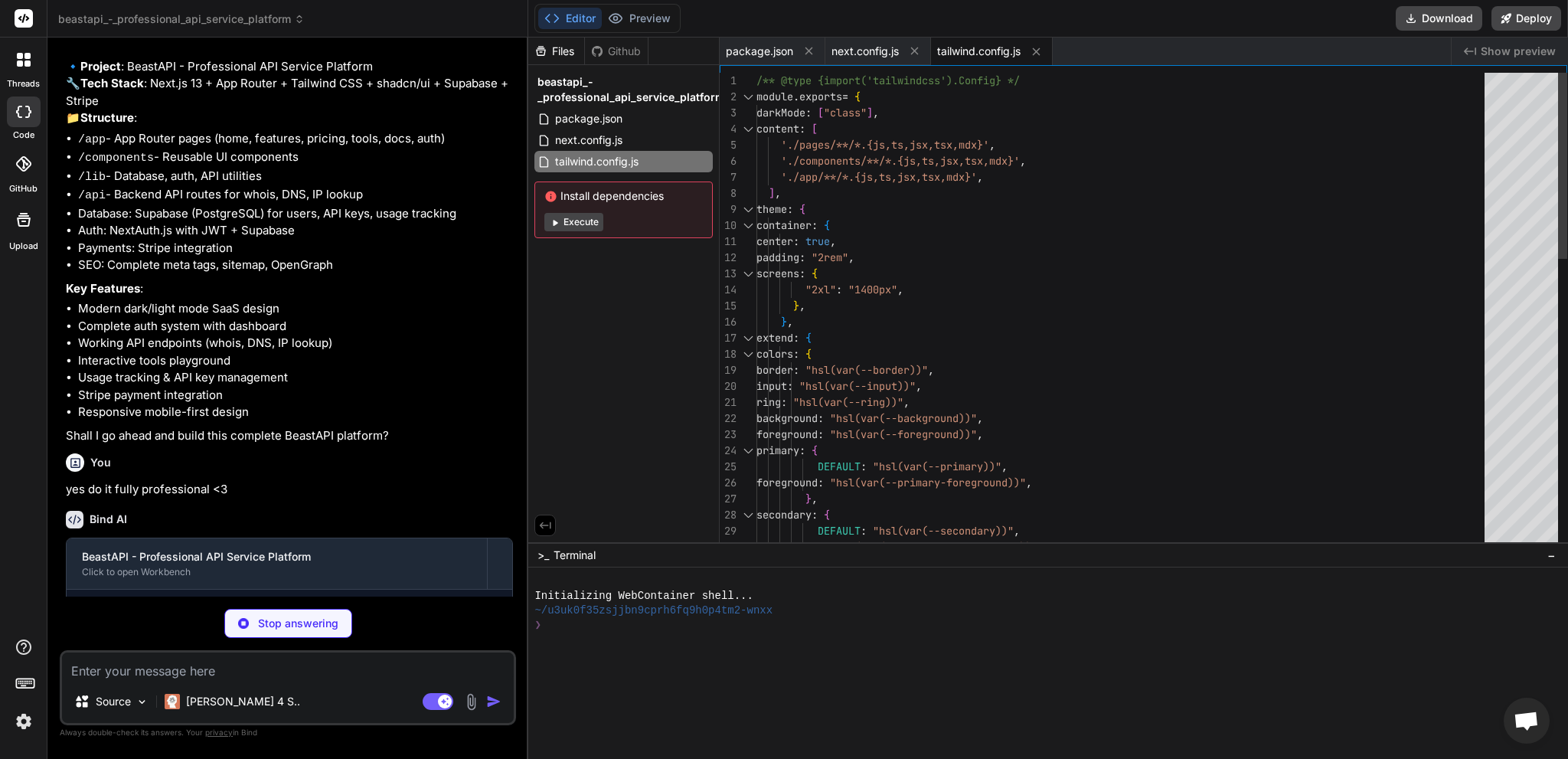
type textarea "x"
type textarea "module.exports = { plugins: { tailwindcss: {}, autoprefixer: {}, }, }"
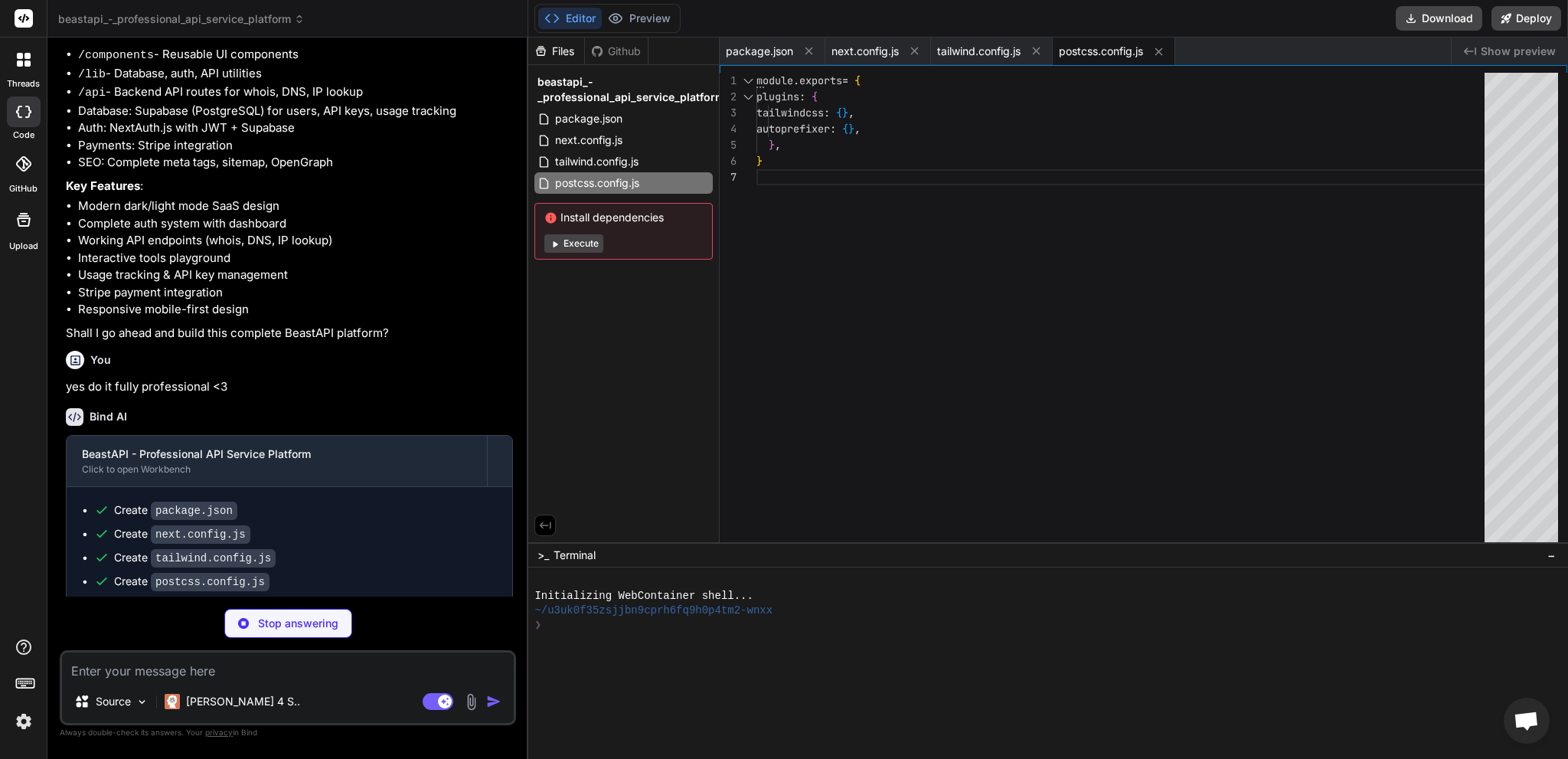
scroll to position [708, 0]
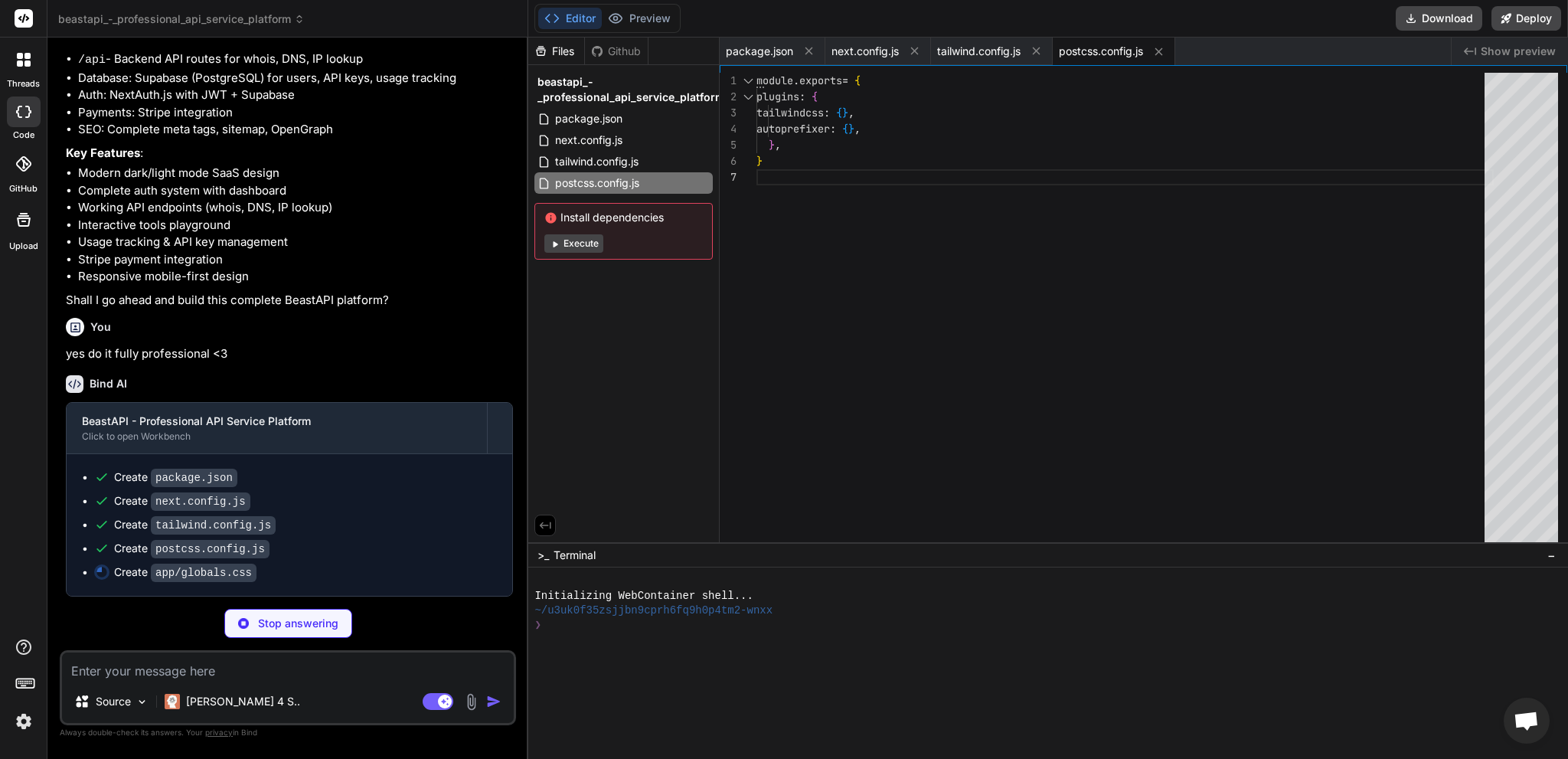
type textarea "x"
type textarea "@apply border-border; } body { @apply bg-background text-foreground; } }"
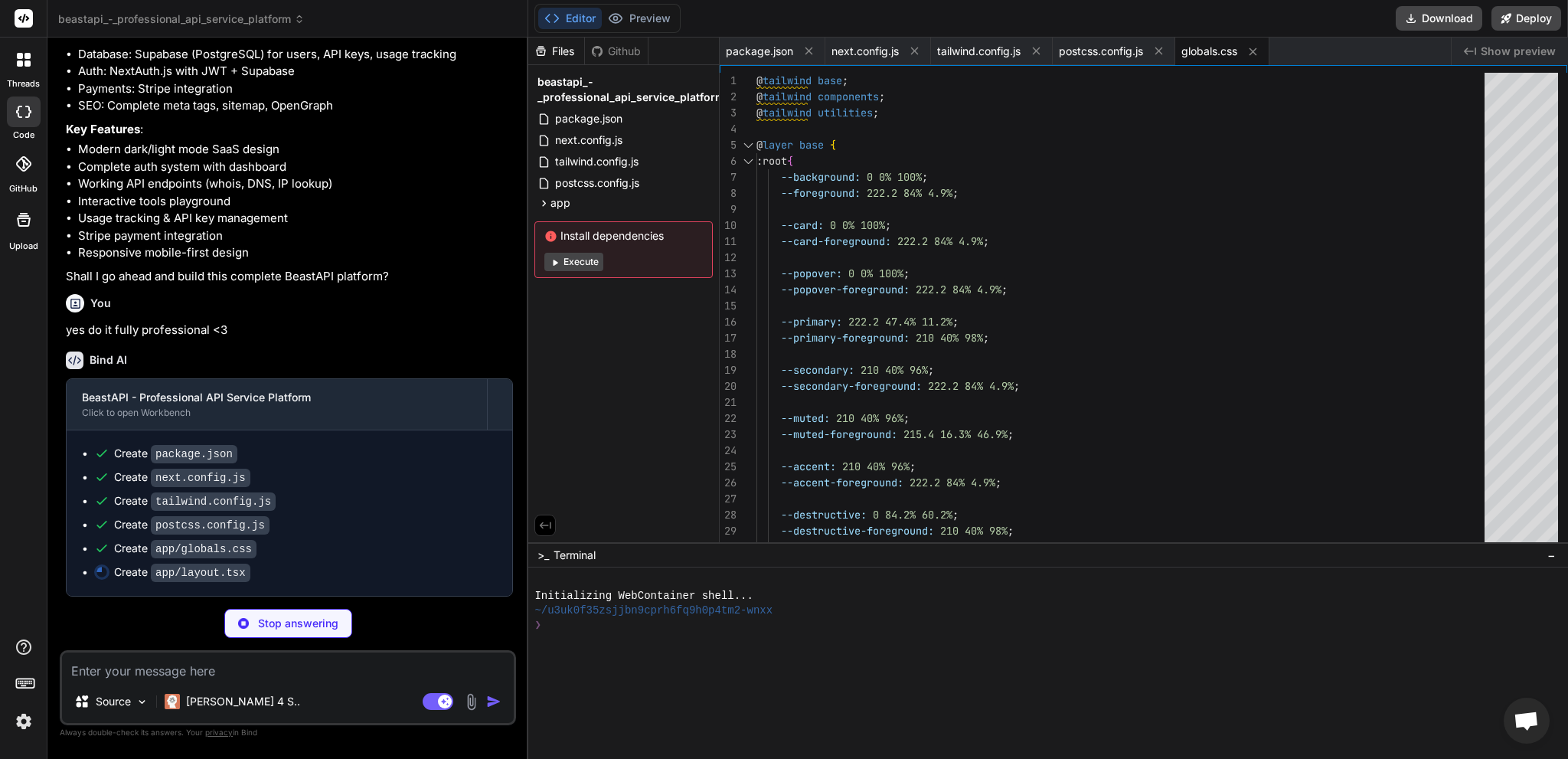
type textarea "x"
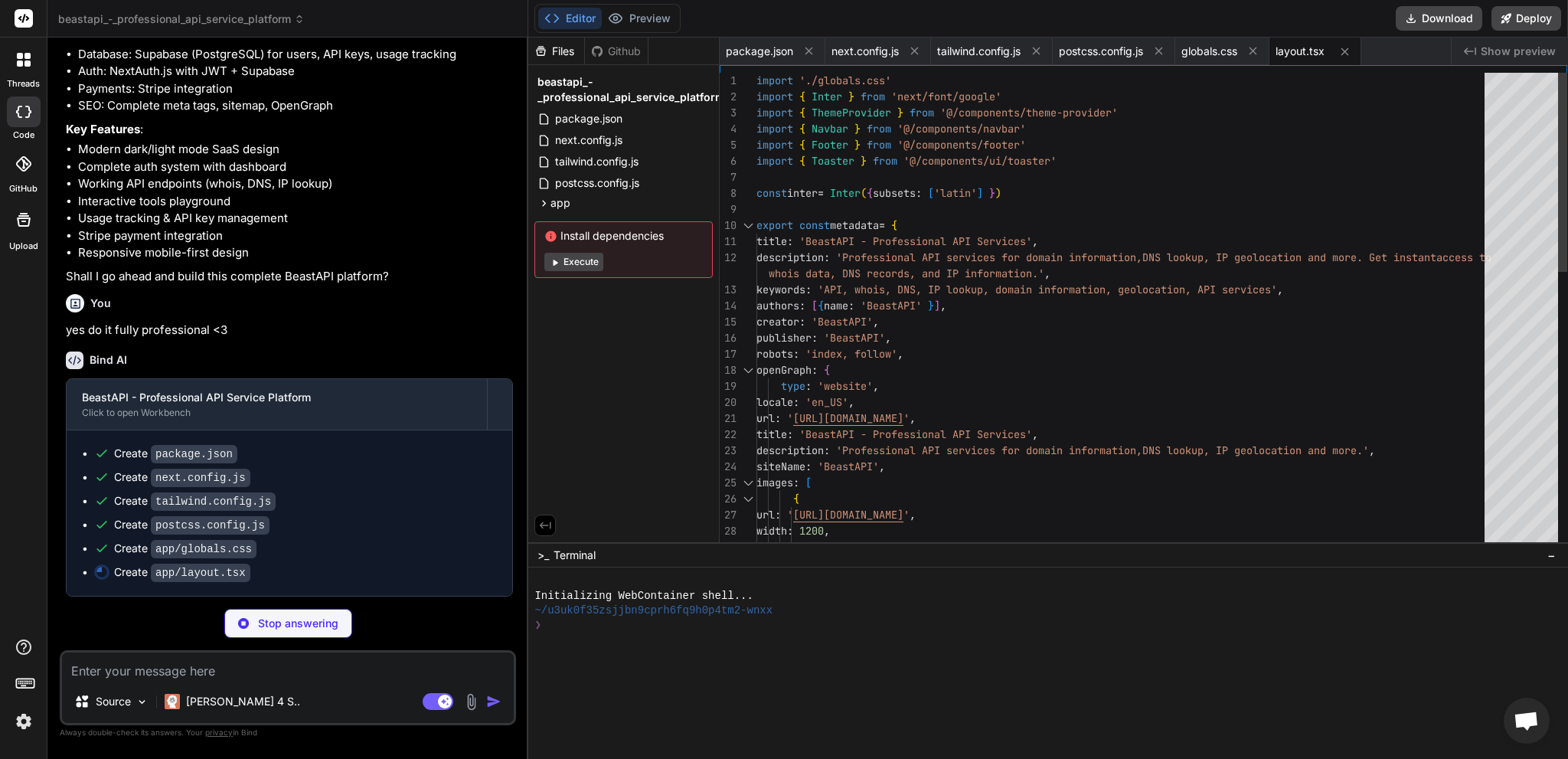
scroll to position [755, 0]
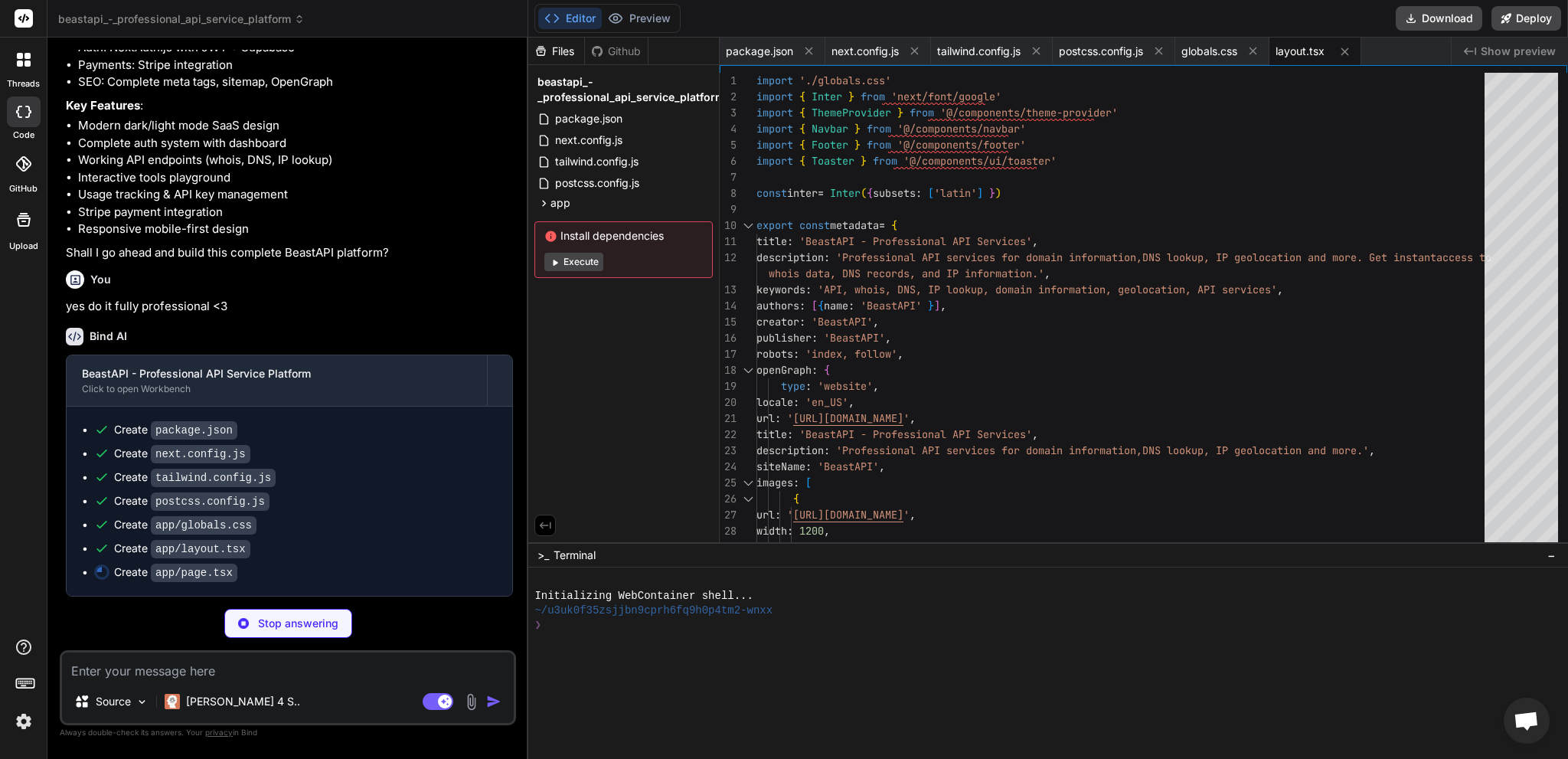
type textarea "x"
type textarea "<Stats /> <APIPreview /> <Testimonials /> <CTA /> </div> ) }"
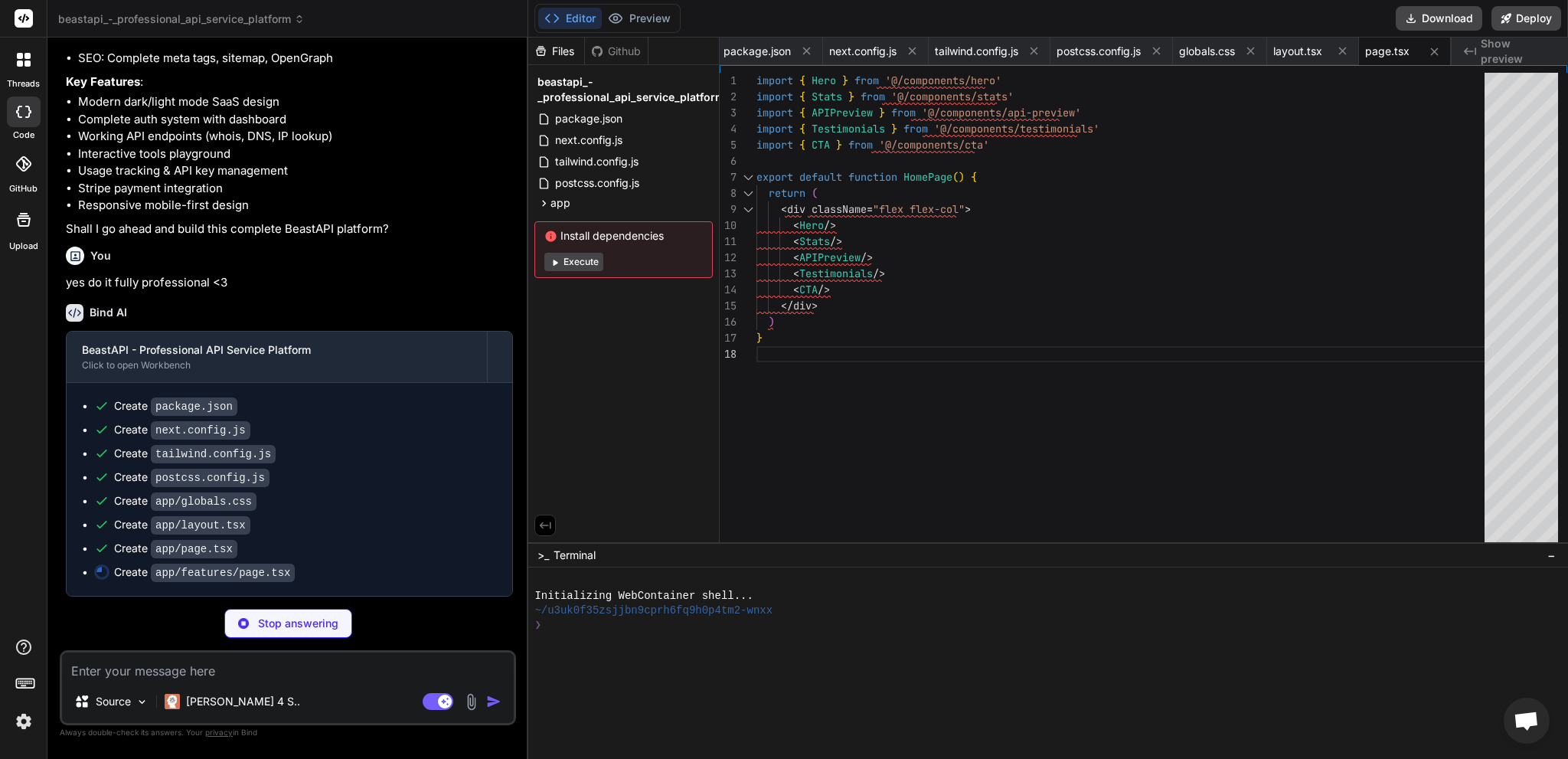
scroll to position [778, 0]
type textarea "x"
type textarea "</div> ))} </div> </div> </div> ) }"
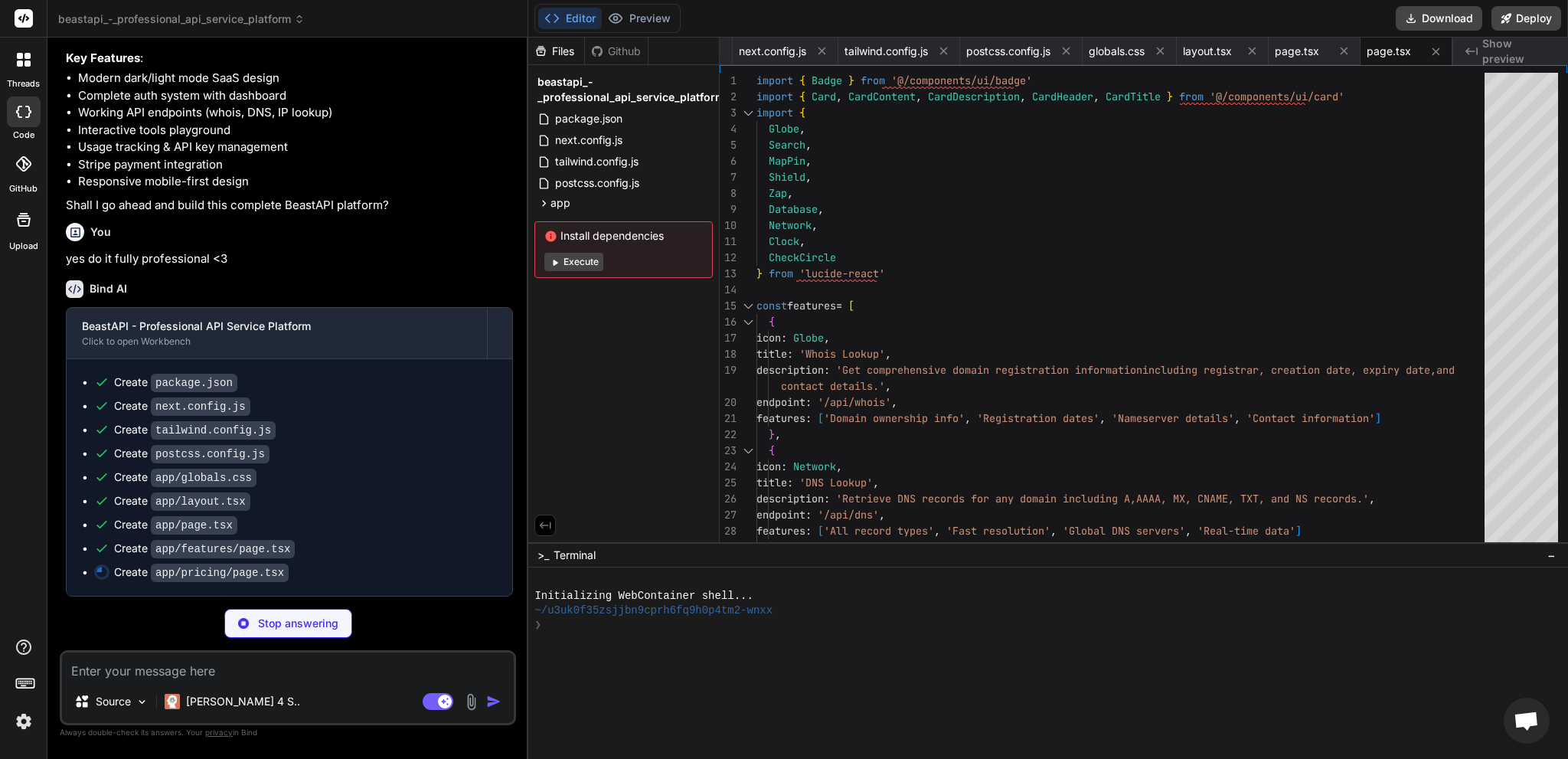
scroll to position [803, 0]
type textarea "x"
type textarea "<span>Ξ Ethereum</span> <span>💰 PayPal</span> </div> </div> </div> ) }"
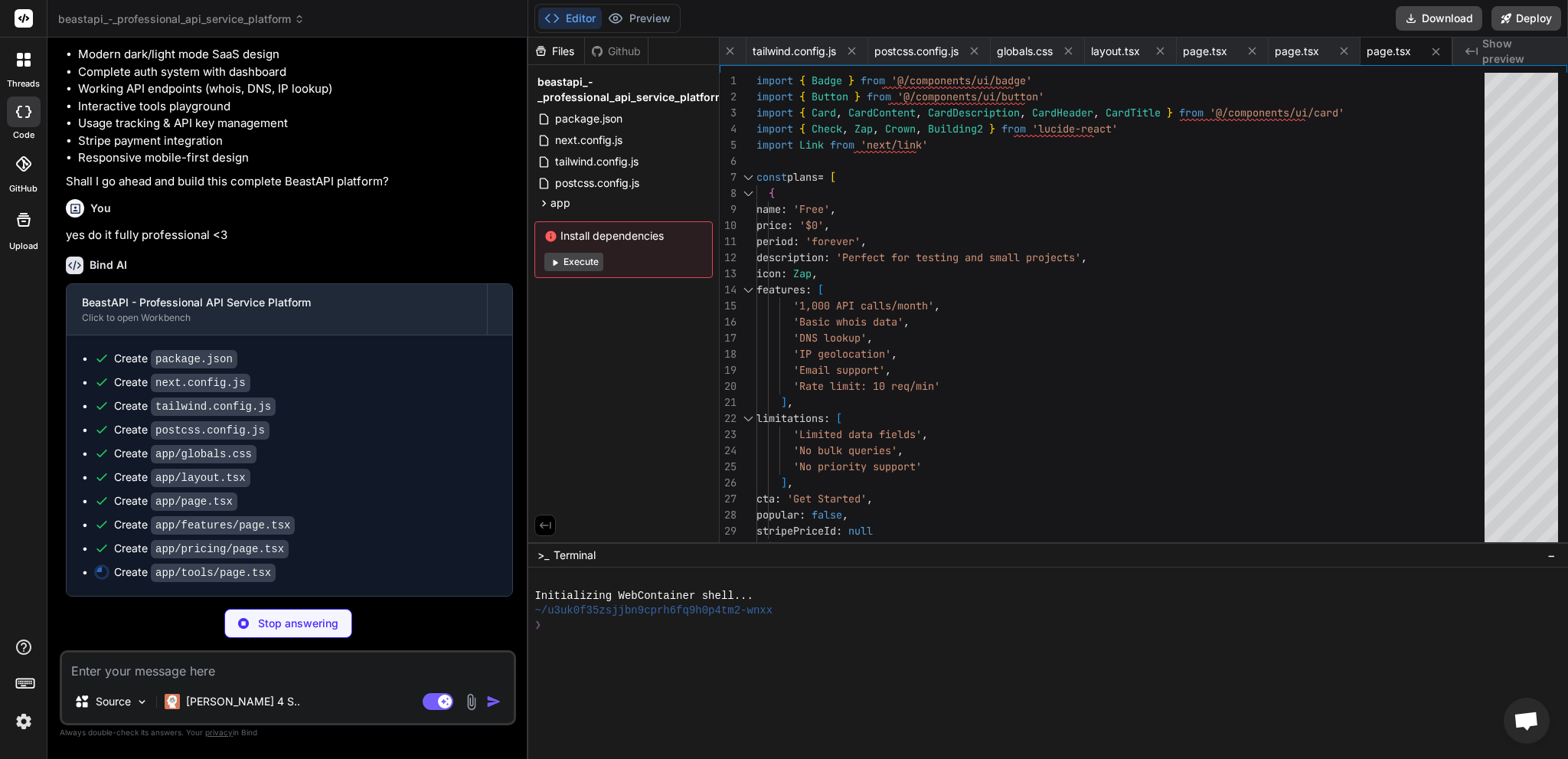
scroll to position [825, 0]
type textarea "x"
type textarea ") }"
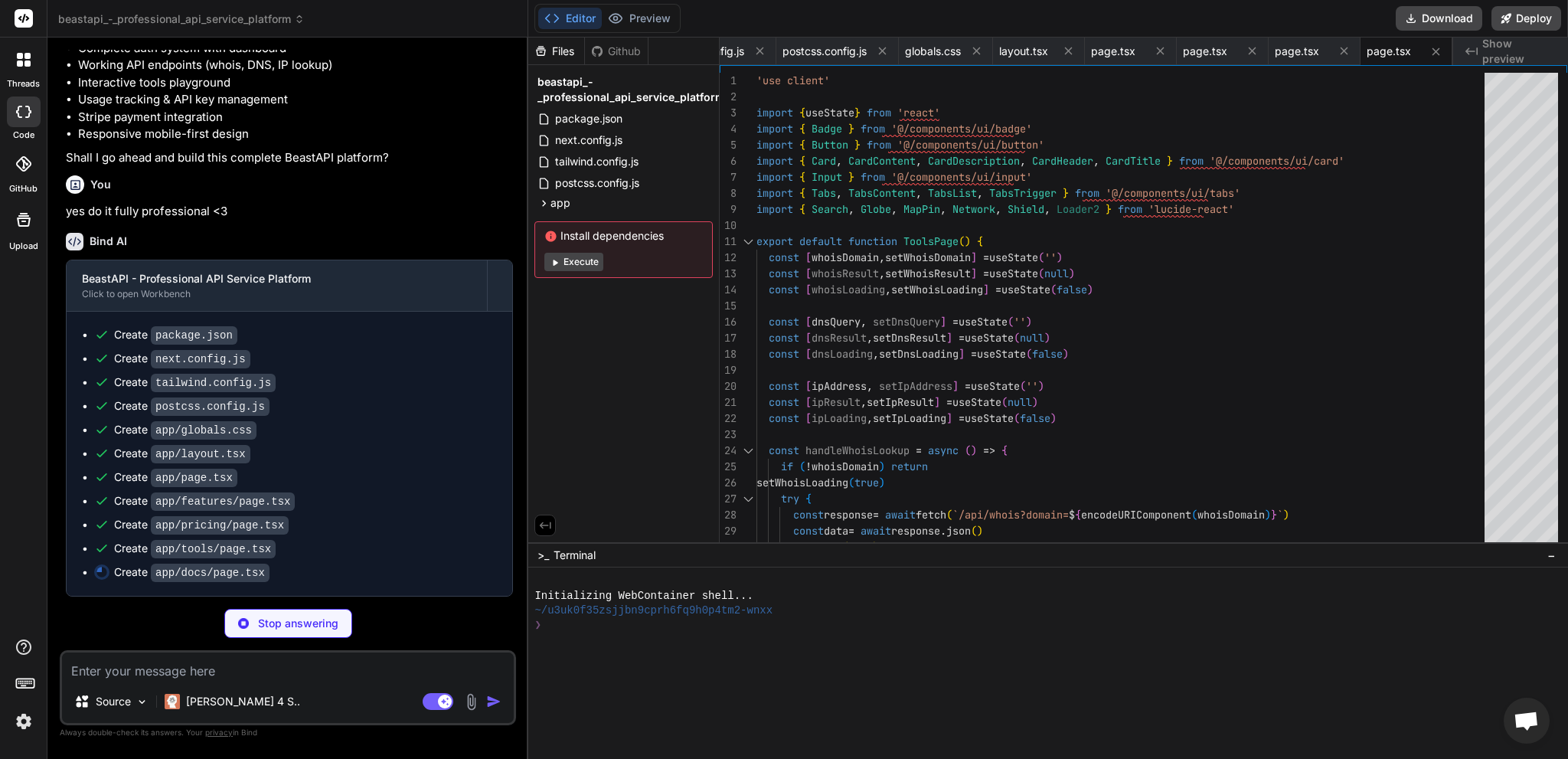
scroll to position [849, 0]
type textarea "x"
type textarea "</div> ) }"
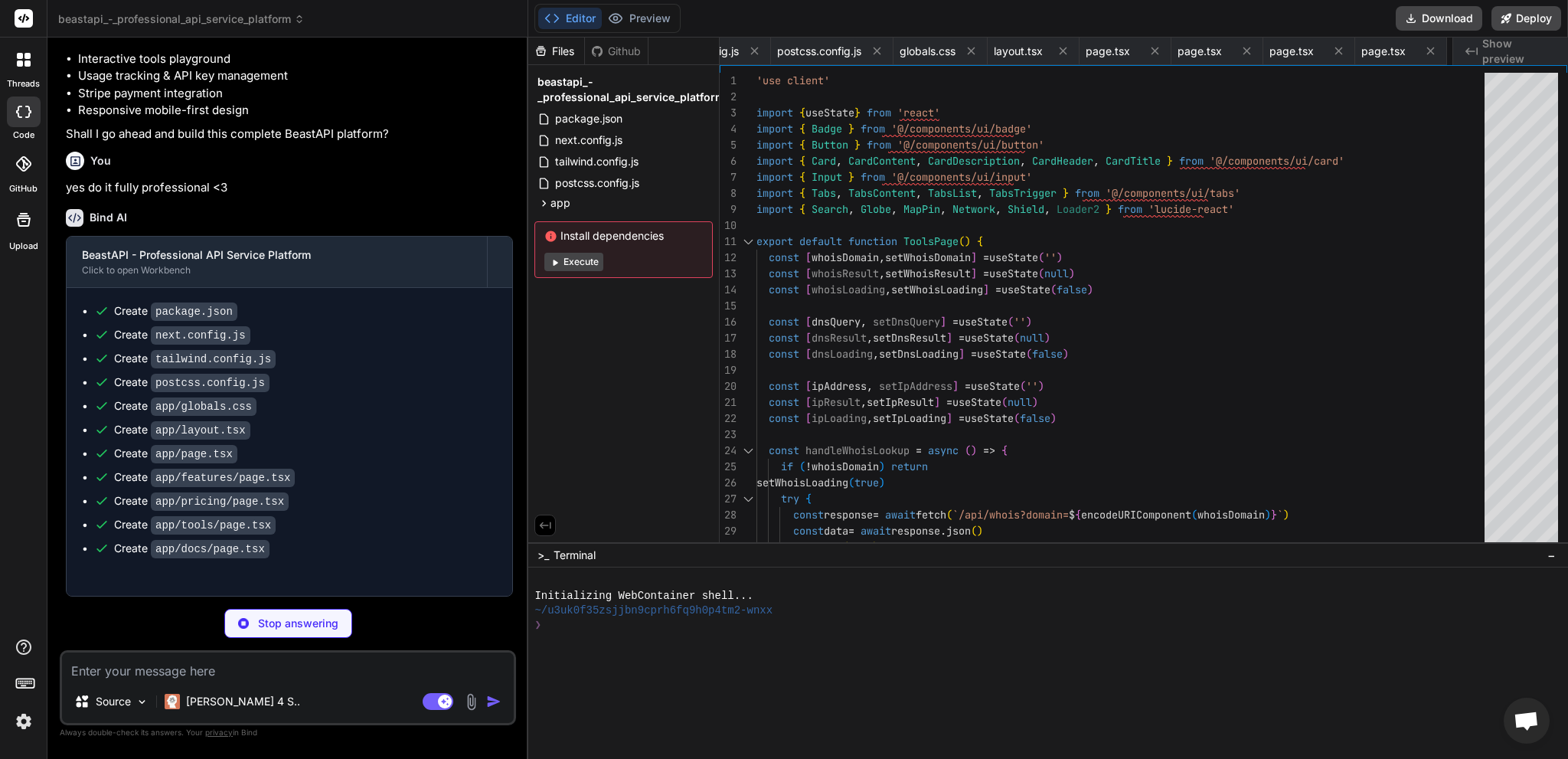
type textarea "x"
type textarea ") }"
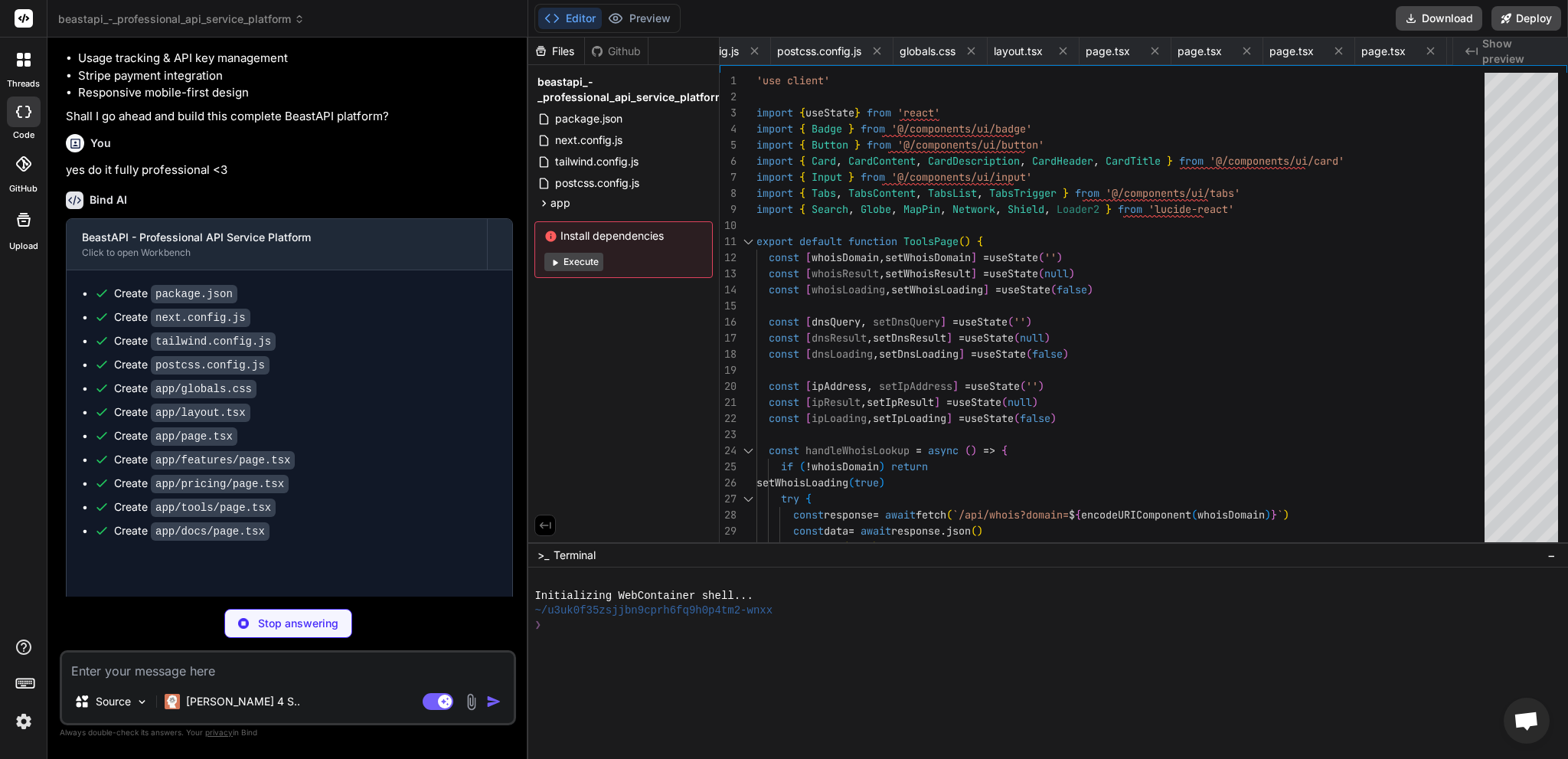
type textarea "x"
type textarea "}"
type textarea "x"
type textarea "'use client' import * as React from "react" import { ThemeProvider as NextTheme…"
type textarea "x"
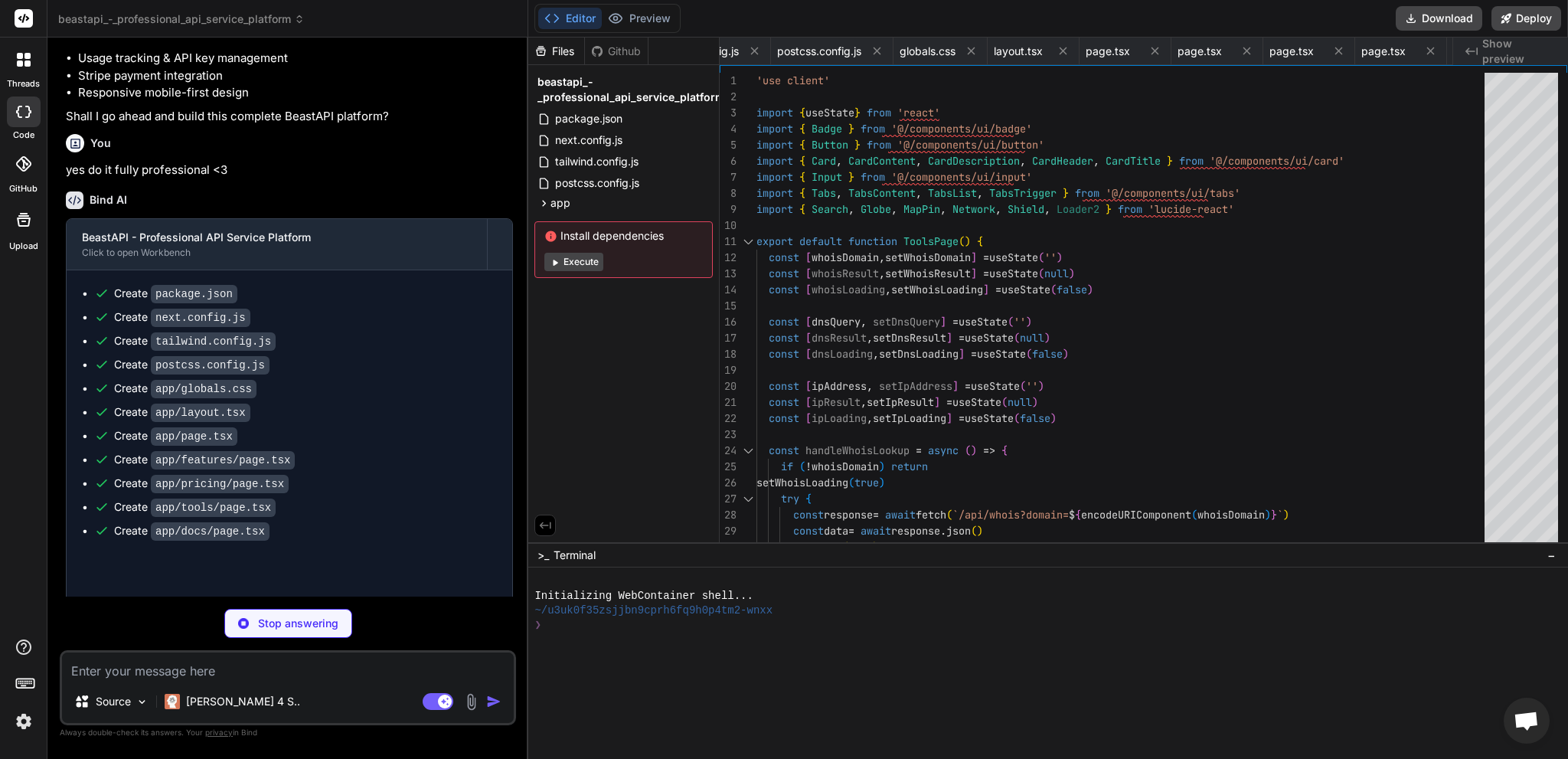
type textarea "</div> </div> )} </div> </nav> ) }"
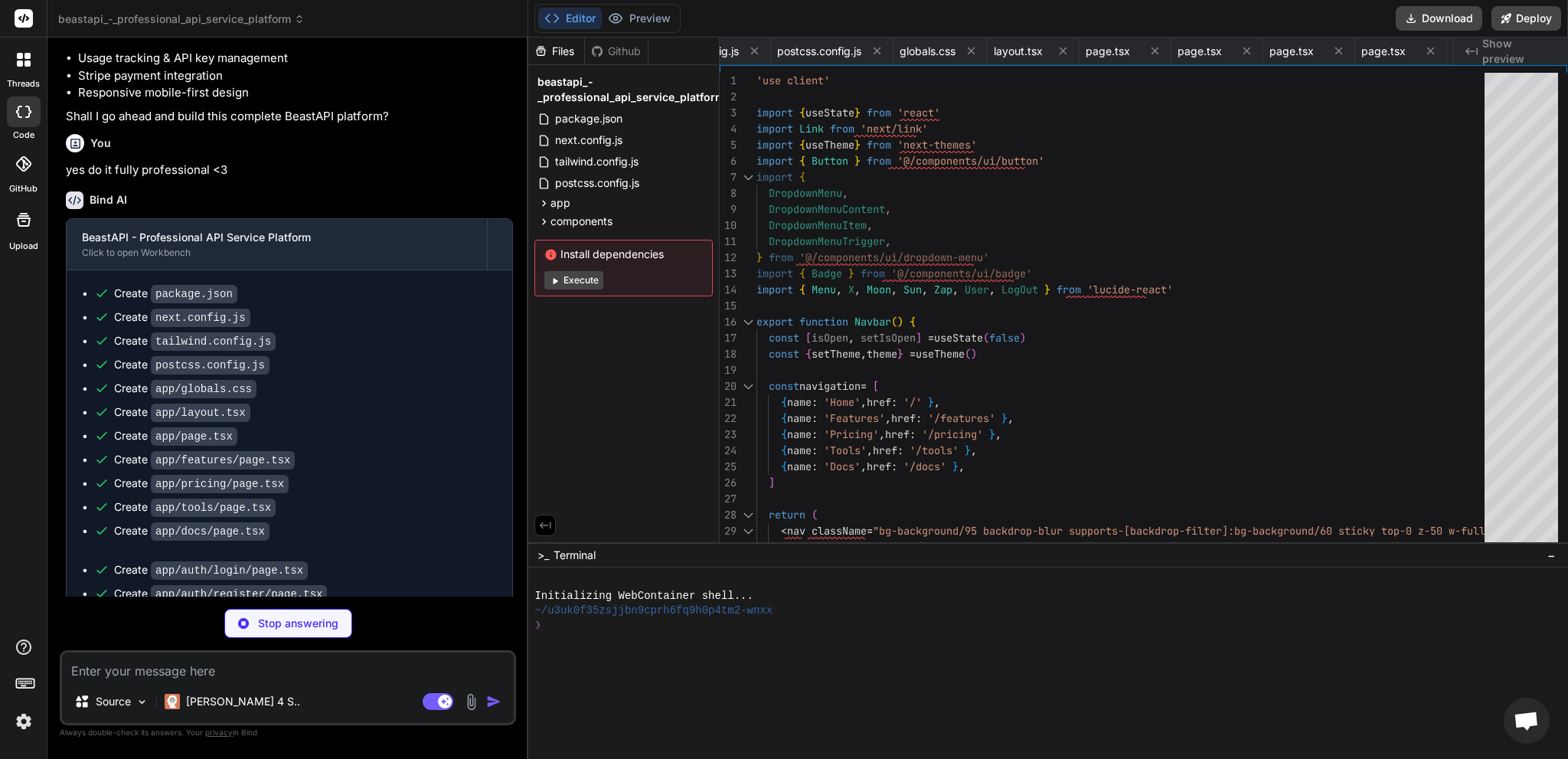
type textarea "x"
type textarea "</section> ) }"
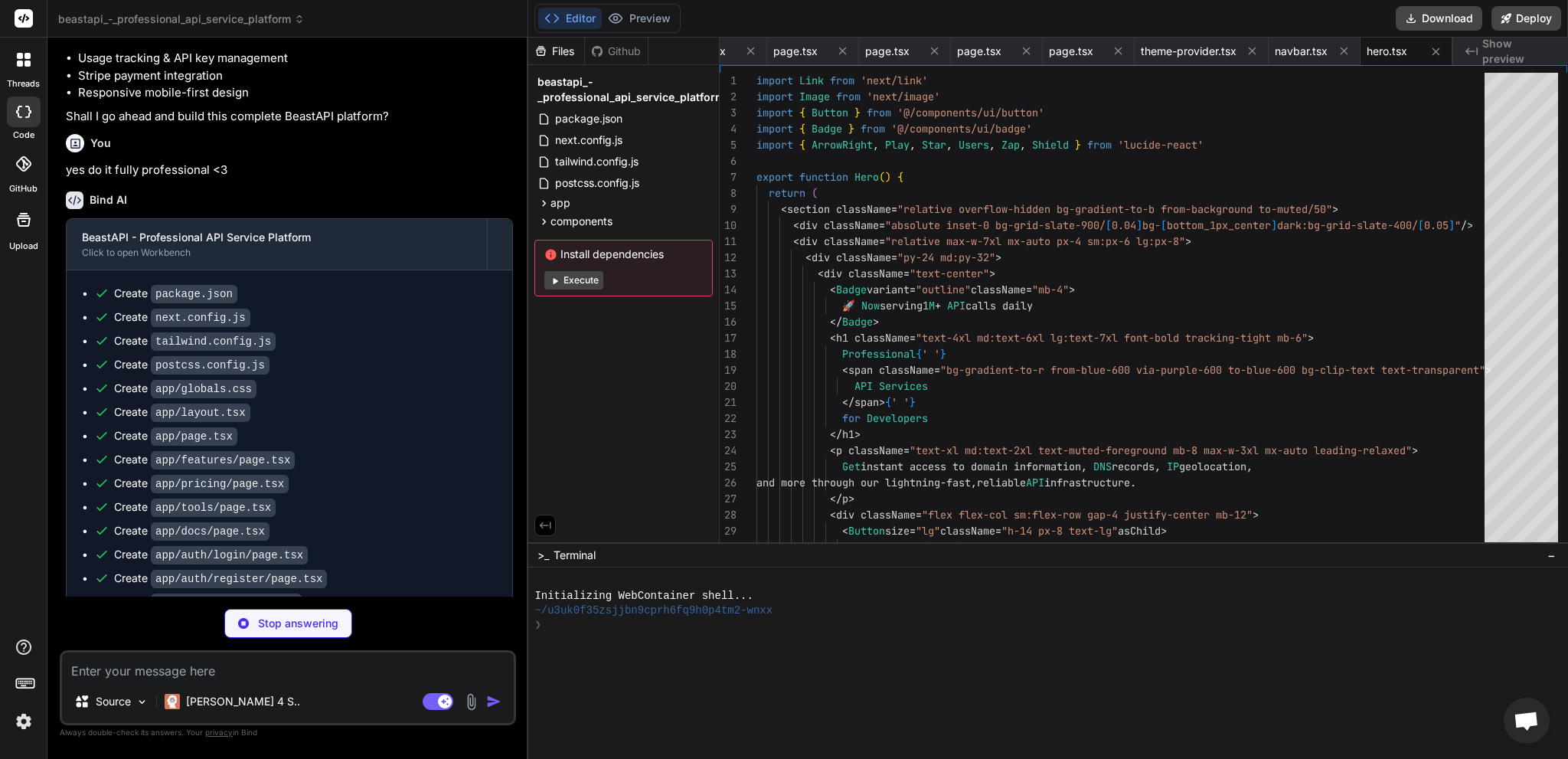
type textarea "x"
type textarea "<div className="text-lg font-semibold mb-2">{stat.label}</div> <div className="…"
type textarea "x"
type textarea "</CardContent> </Card> ))} </div> </div> </section> ) }"
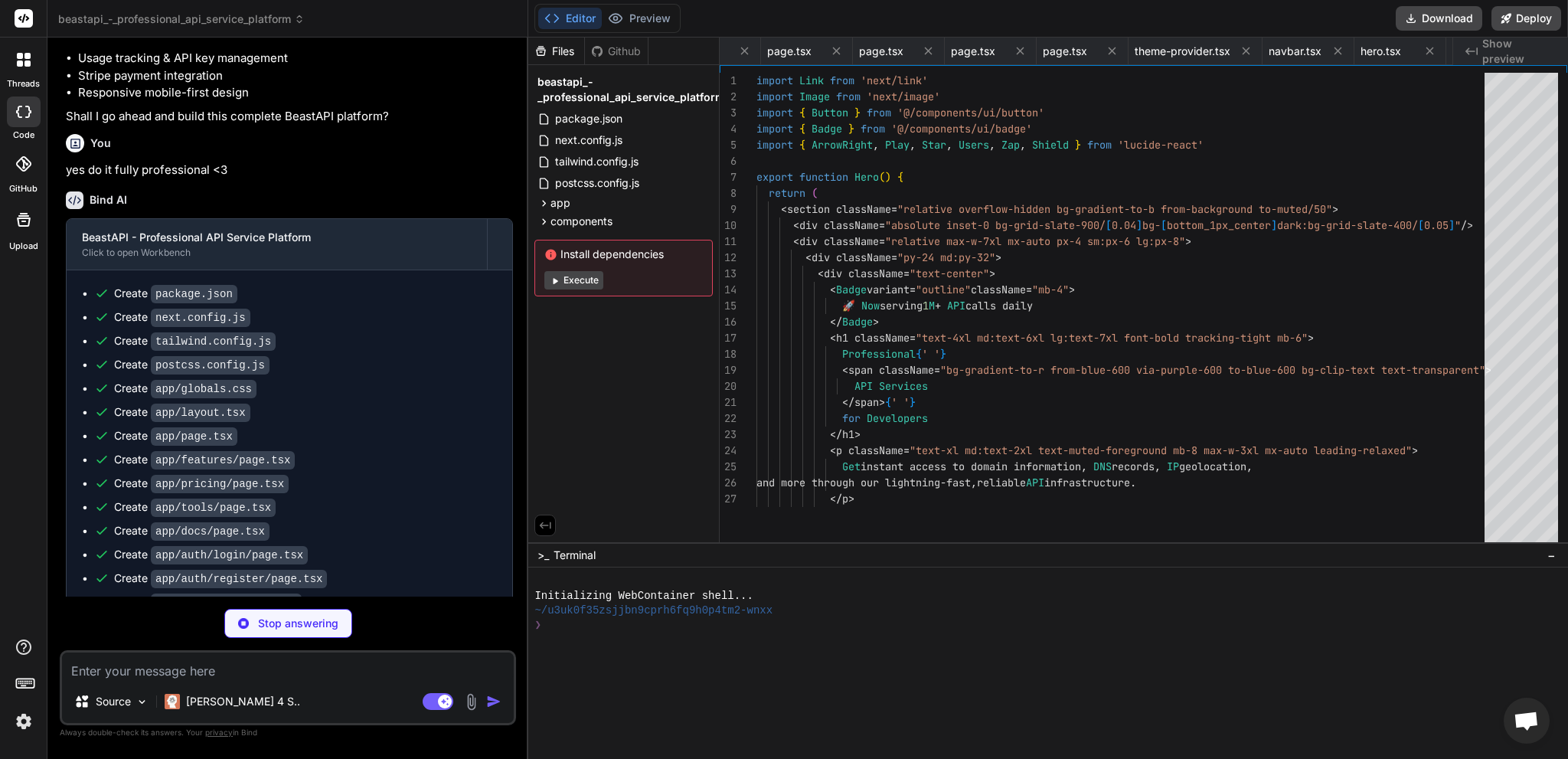
type textarea "x"
type textarea "</div> </div> </section> ) }"
type textarea "x"
type textarea "</div> </div> </footer> ) }"
type textarea "x"
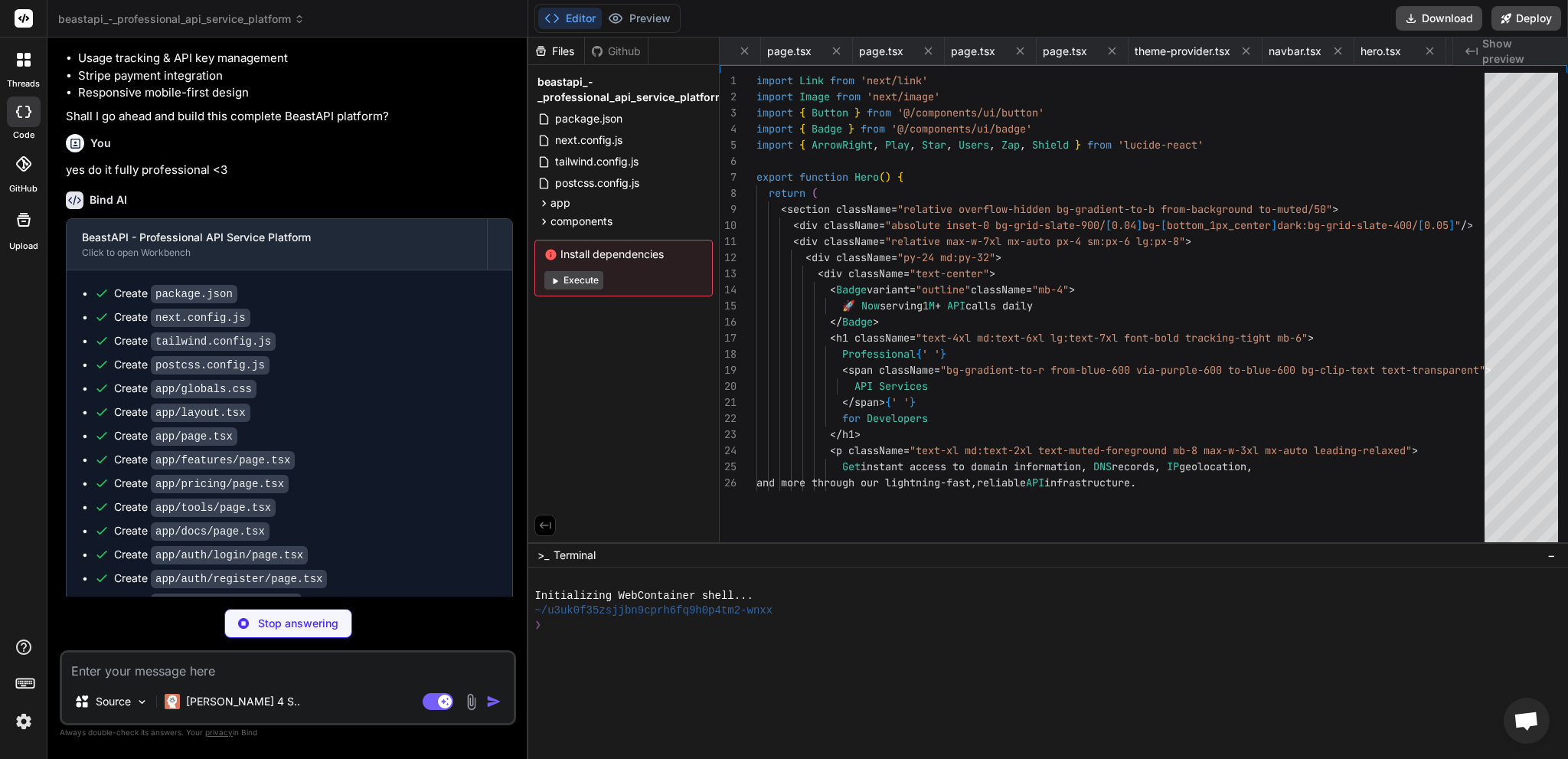
type textarea "{...props} /> ) } ) Button.displayName = "Button" export { Button, buttonVarian…"
type textarea "x"
type textarea "/> )) CardFooter.displayName = "CardFooter" export { Card, CardHeader, CardFoot…"
type textarea "x"
type textarea "function Badge({ className, variant, ...props }: BadgeProps) { return ( <div cl…"
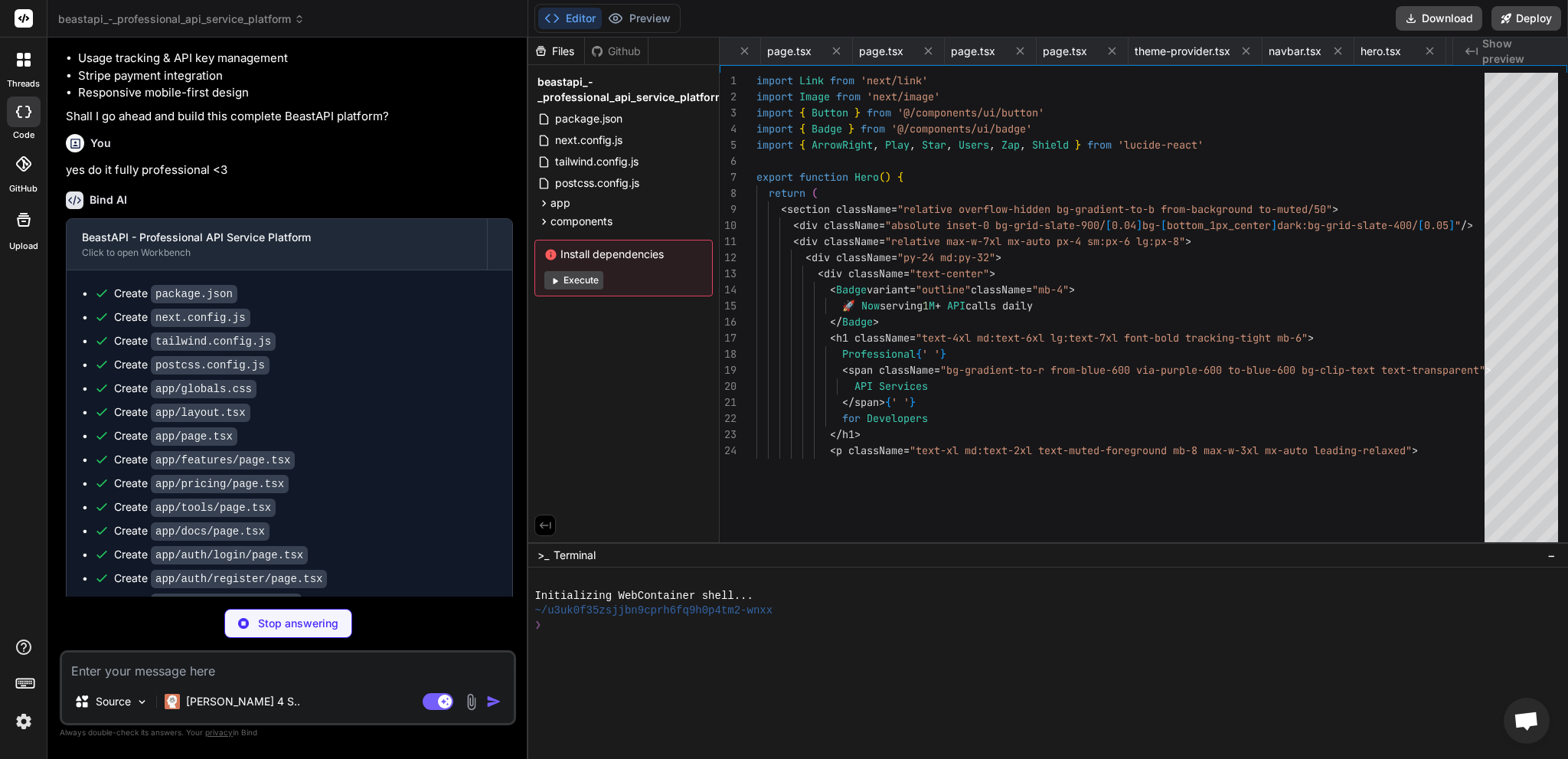
type textarea "x"
type textarea "{...props} /> ) } ) Input.displayName = "Input" export { Input }"
type textarea "x"
type textarea ")) Label.displayName = LabelPrimitive.Root.displayName export { Label }"
type textarea "x"
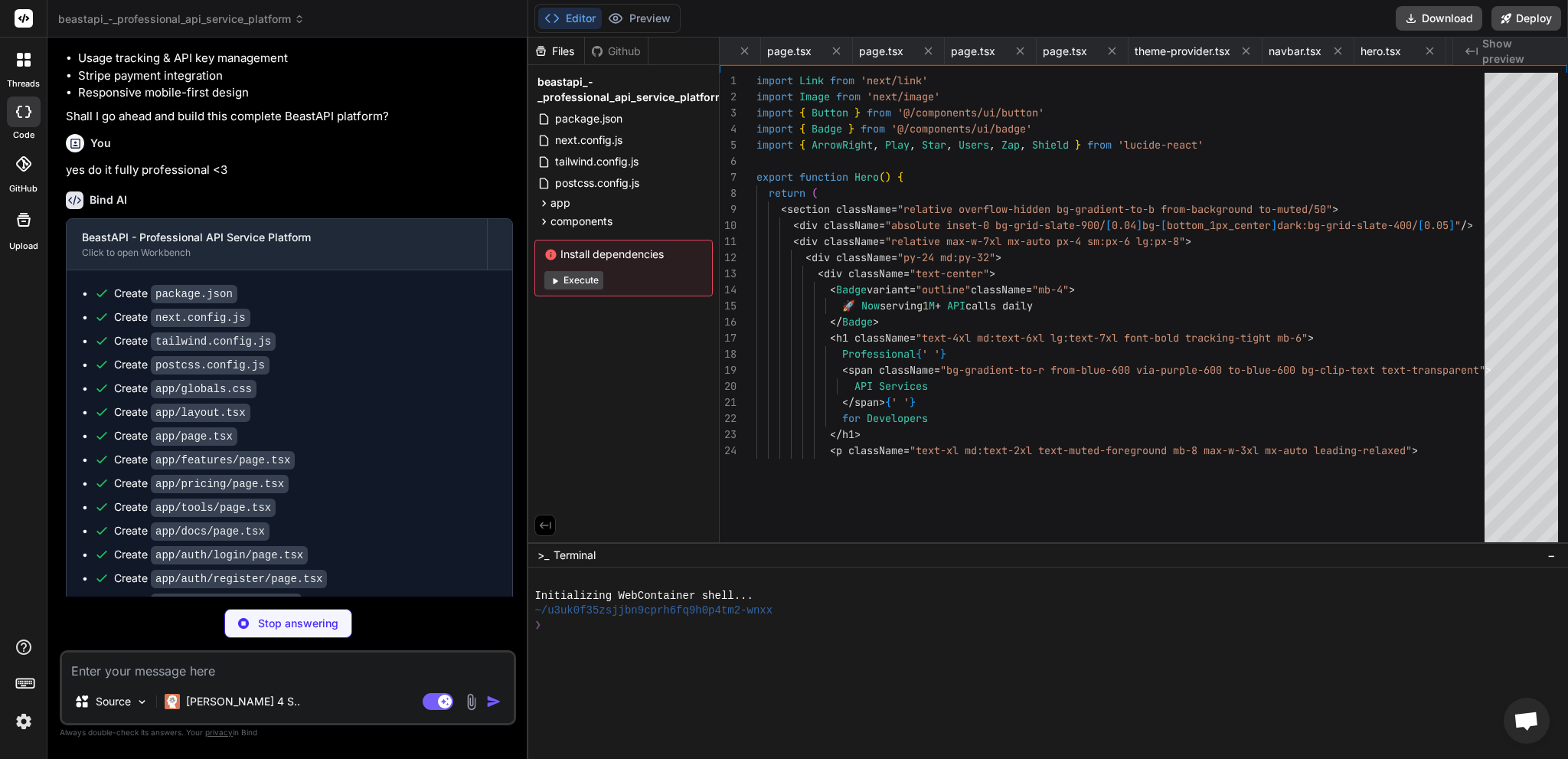
type textarea ")} {...props} /> )) TabsContent.displayName = TabsPrimitive.Content.displayName…"
type textarea "x"
type textarea "/> </ProgressPrimitive.Root> )) Progress.displayName = ProgressPrimitive.Root.d…"
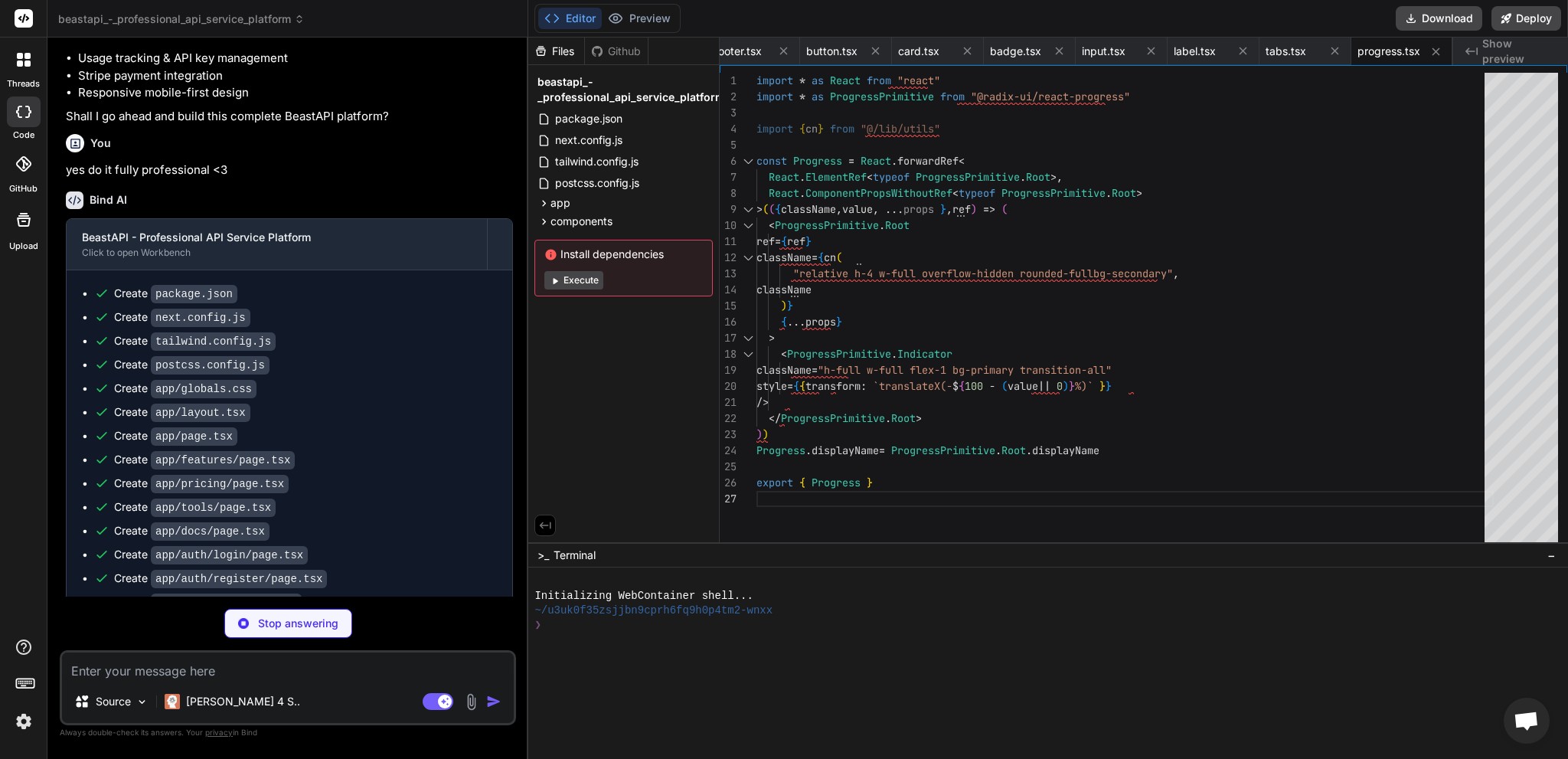
scroll to position [1298, 0]
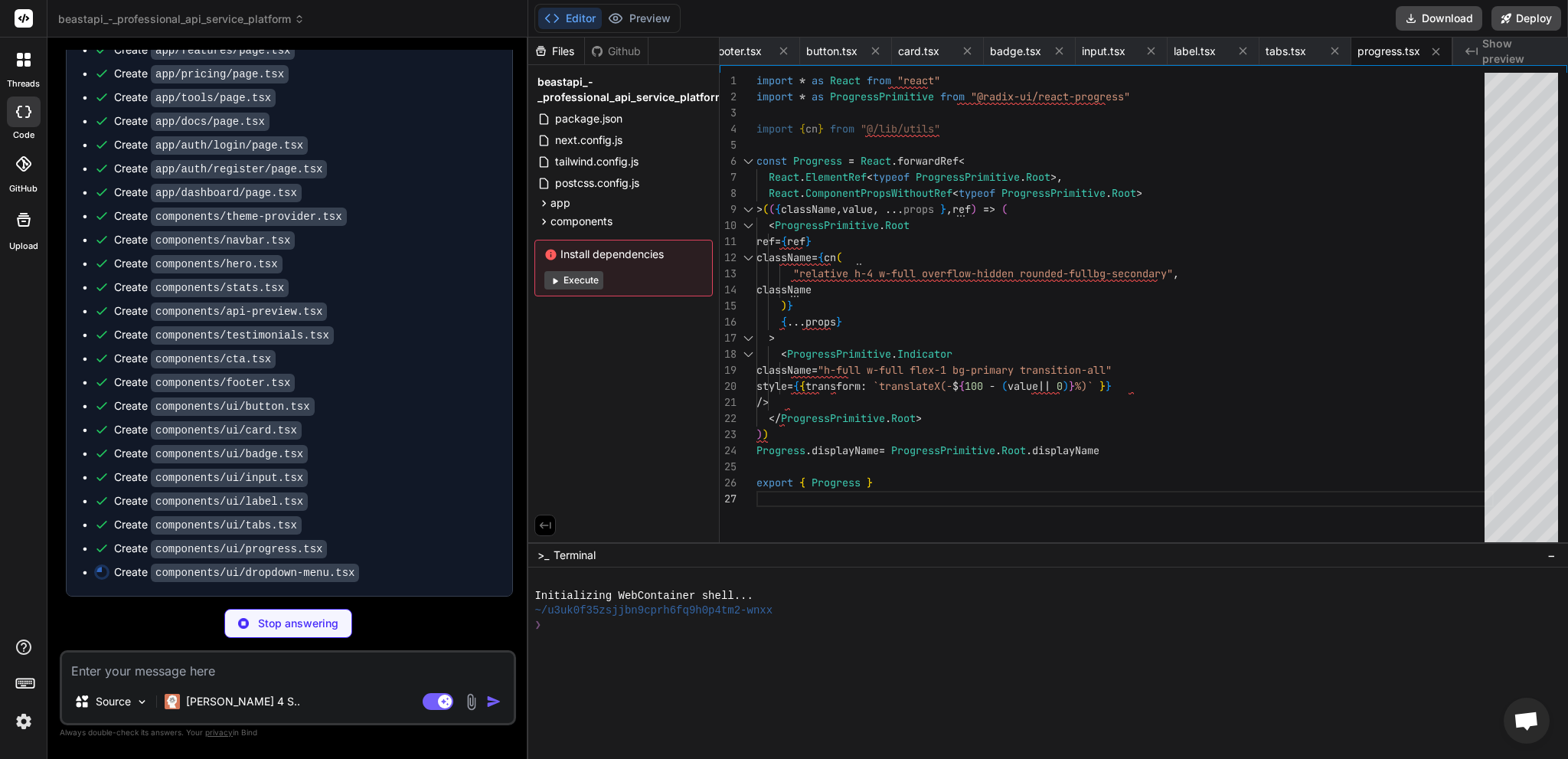
type textarea "x"
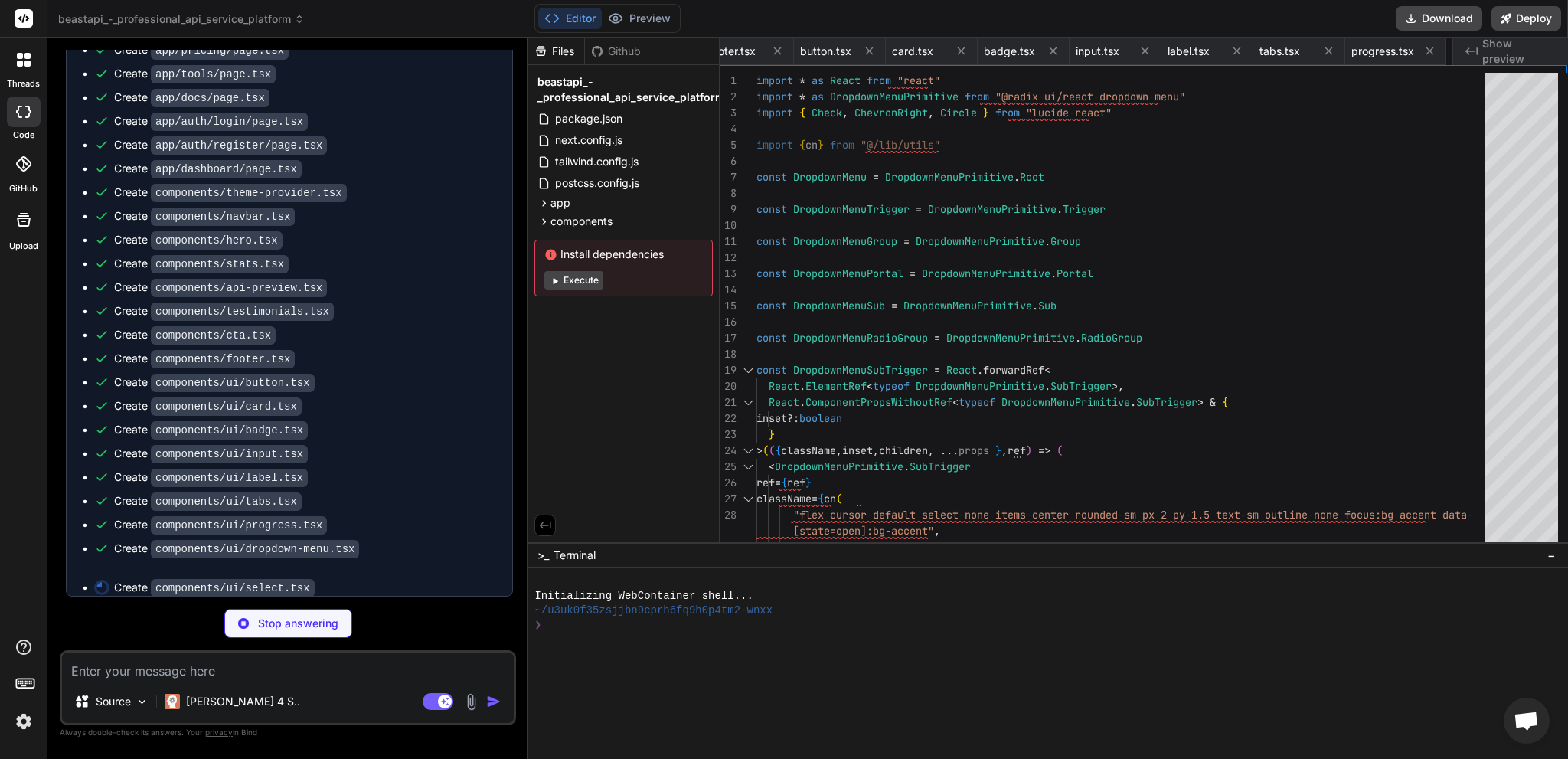
scroll to position [0, 2268]
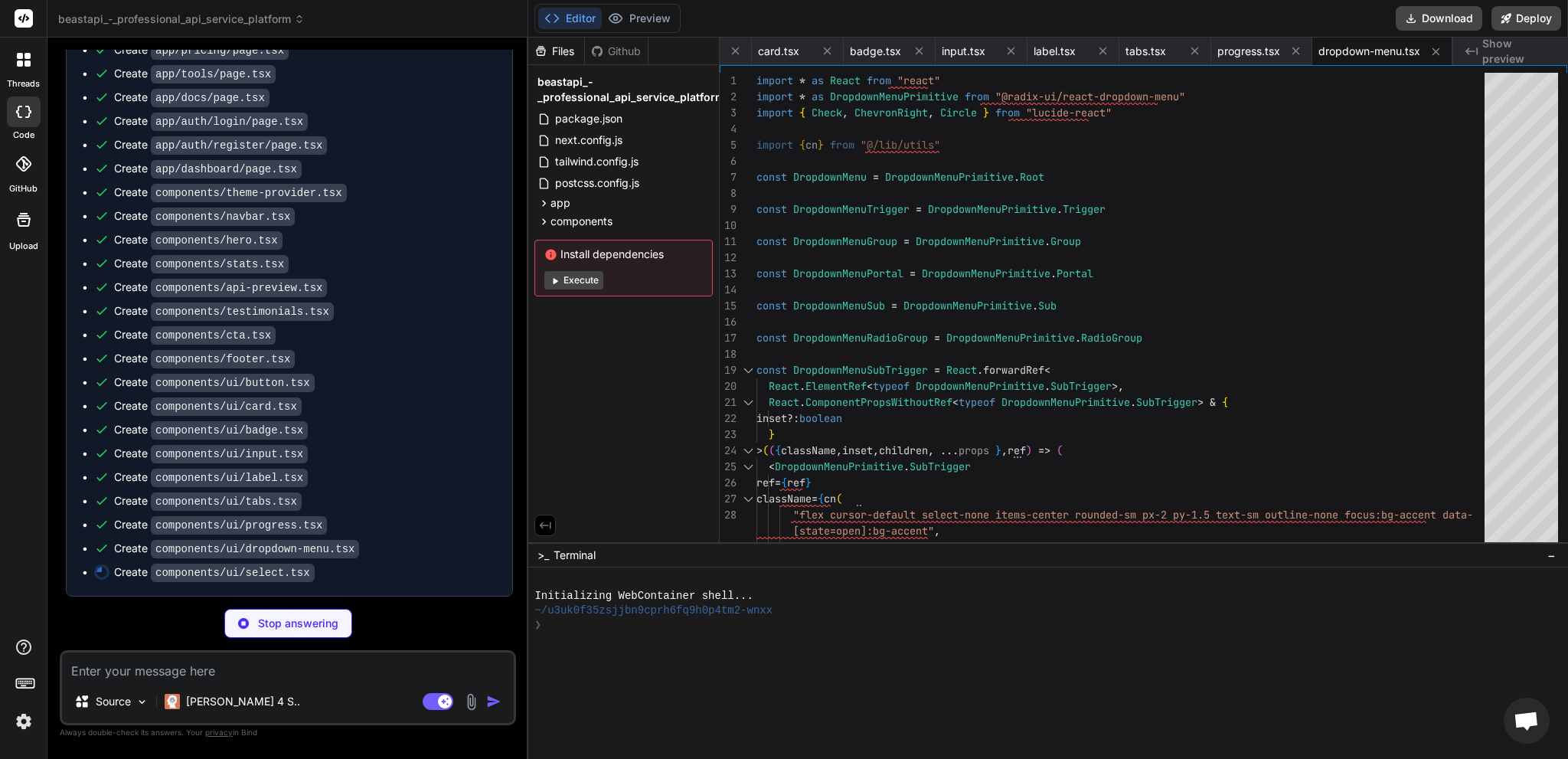
type textarea "x"
type textarea "SelectItem, SelectSeparator, SelectScrollUpButton, SelectScrollDownButton, }"
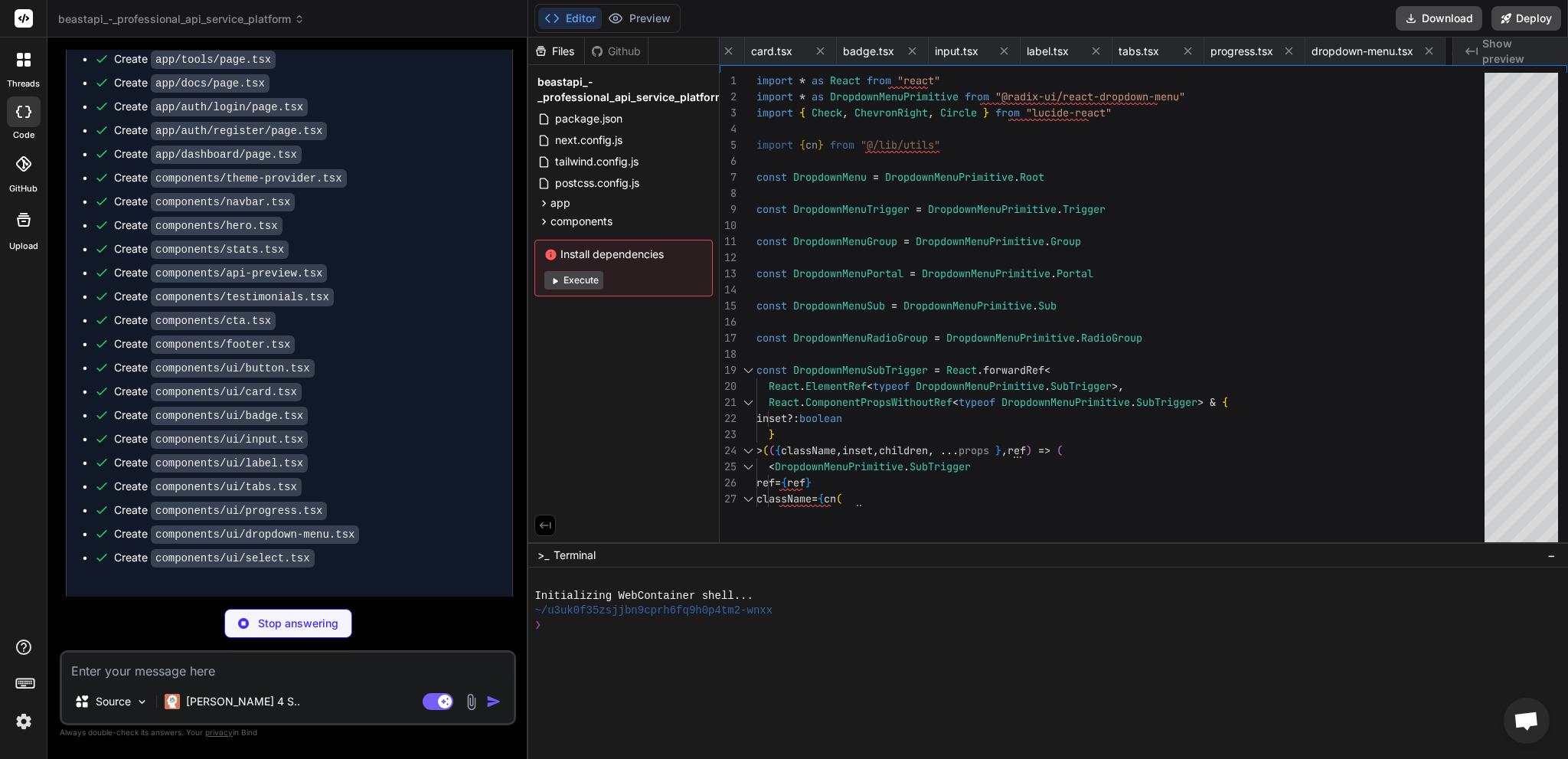
type textarea "x"
type textarea "</ToastProvider> ) }"
type textarea "x"
type textarea "type ToastActionElement, ToastProvider, ToastViewport, Toast, ToastTitle, Toast…"
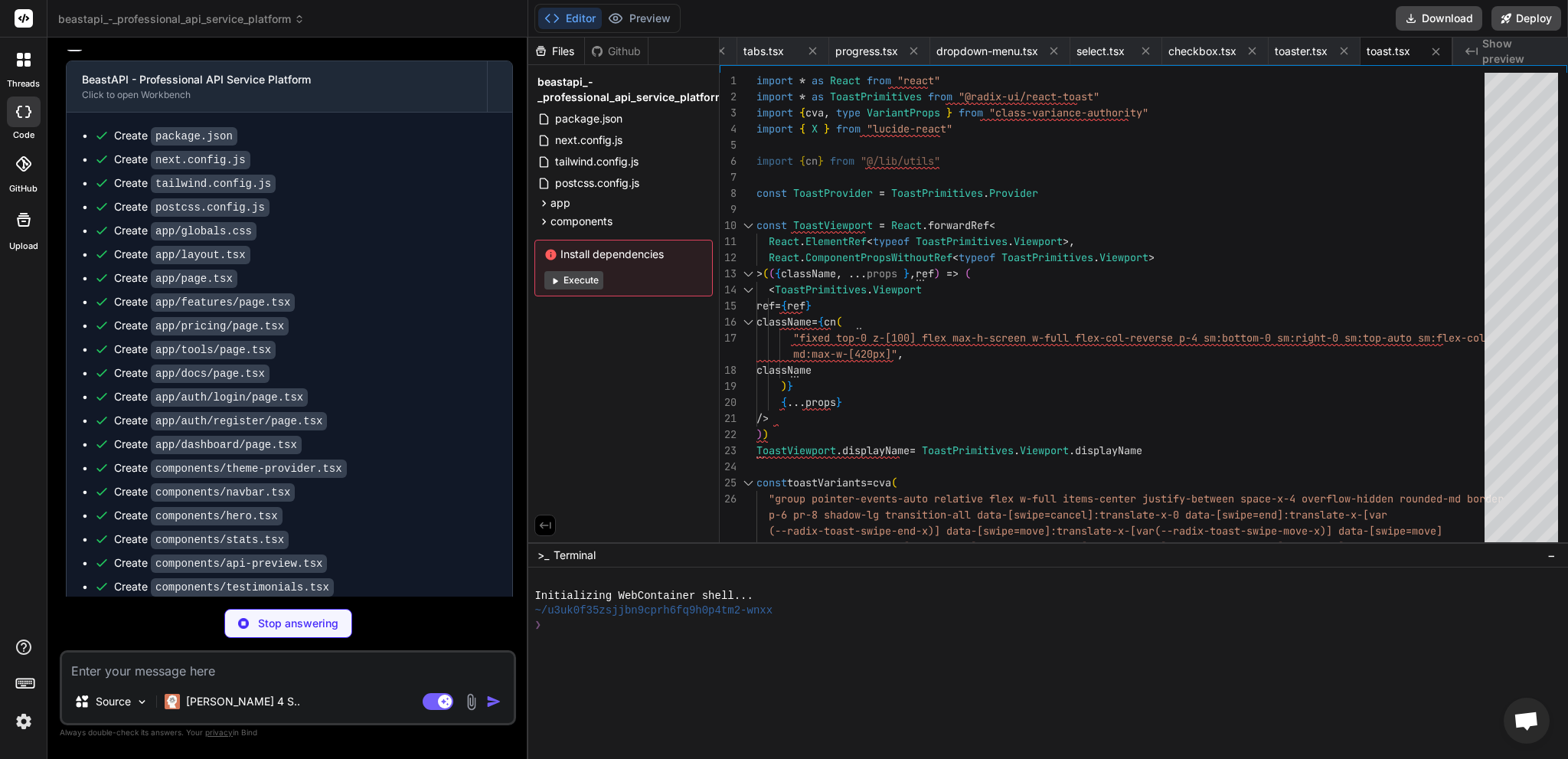
scroll to position [1415, 0]
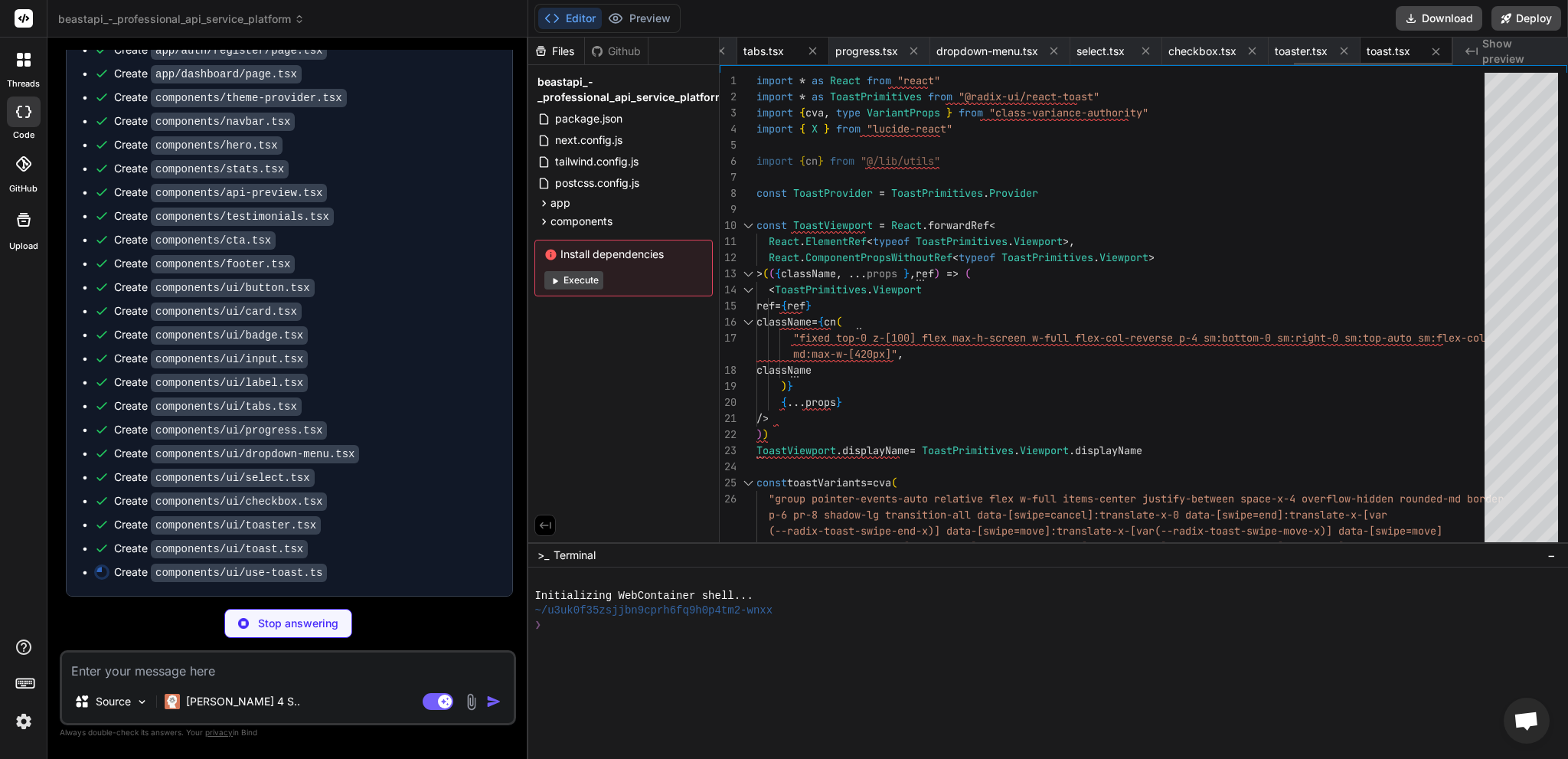
type textarea "x"
click at [765, 50] on span "tabs.tsx" at bounding box center [764, 51] width 40 height 15
type textarea ")} {...props} /> )) TabsContent.displayName = TabsPrimitive.Content.displayName…"
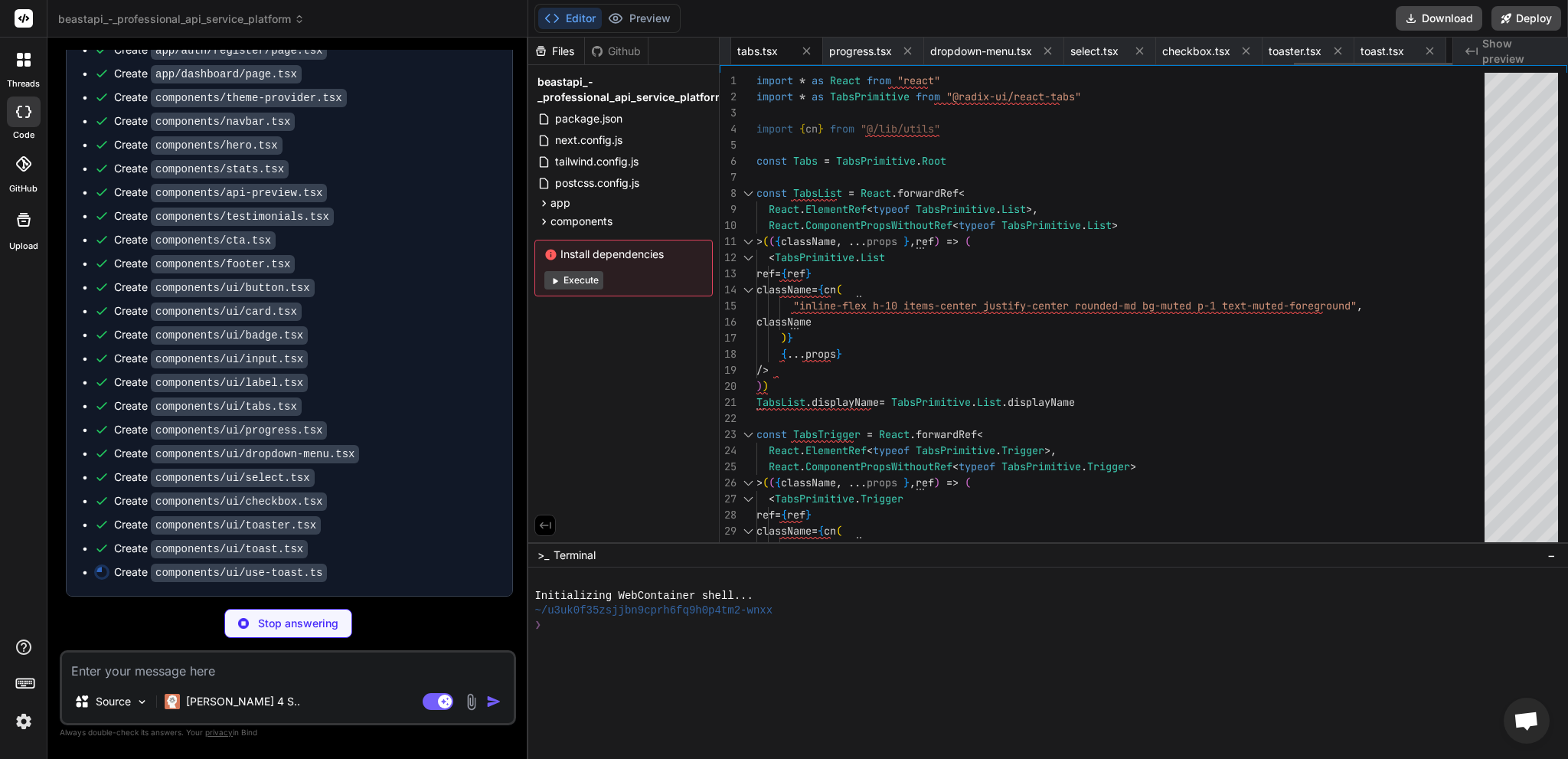
type textarea "x"
type textarea "return { ...state, toast, dismiss: (toastId?: string) => dispatch({ type: "DISM…"
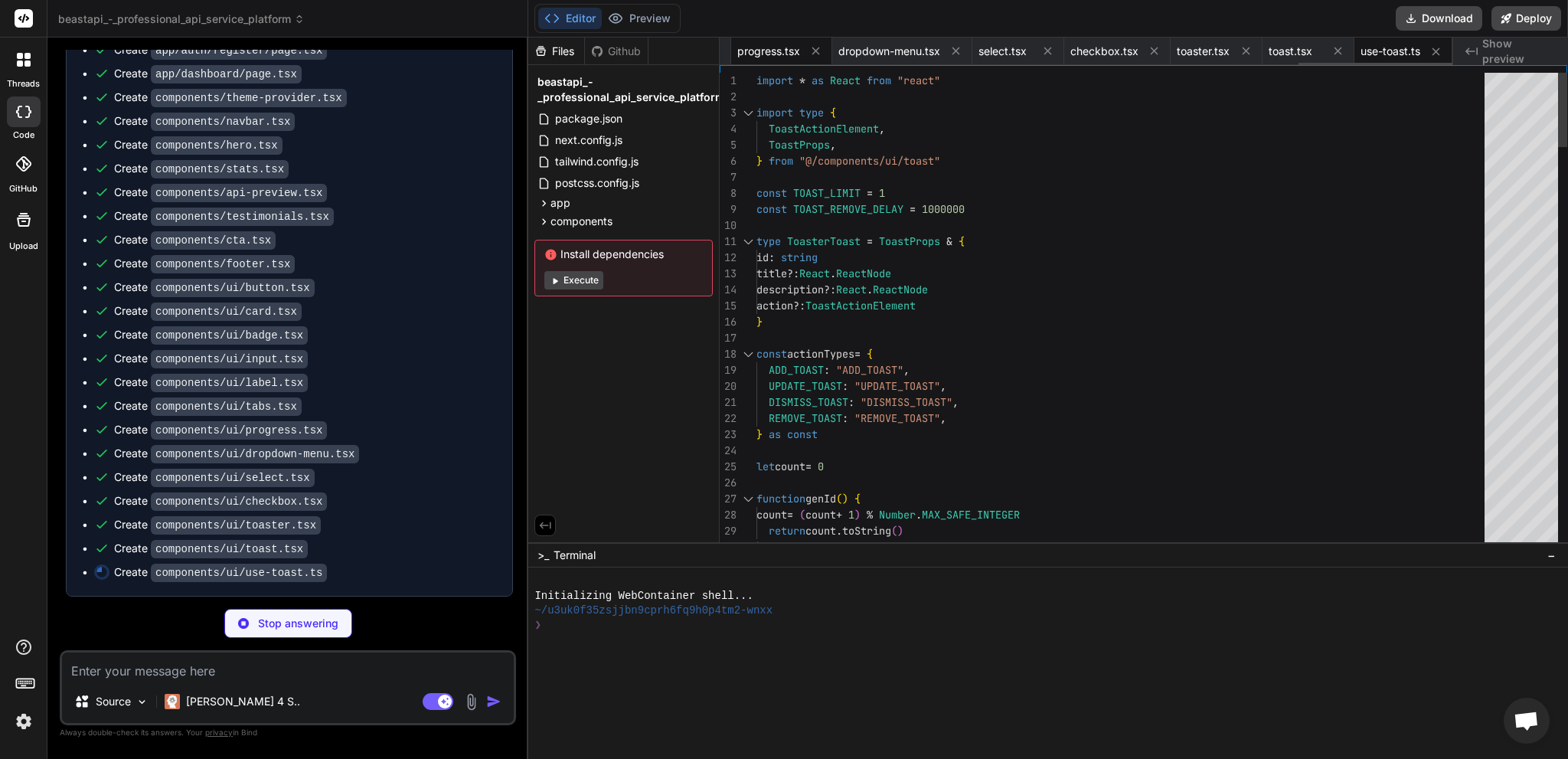
drag, startPoint x: 765, startPoint y: 50, endPoint x: 756, endPoint y: 46, distance: 9.8
click at [756, 46] on span "progress.tsx" at bounding box center [768, 51] width 63 height 15
type textarea "x"
type textarea "/> </ProgressPrimitive.Root> )) Progress.displayName = ProgressPrimitive.Root.d…"
type textarea "x"
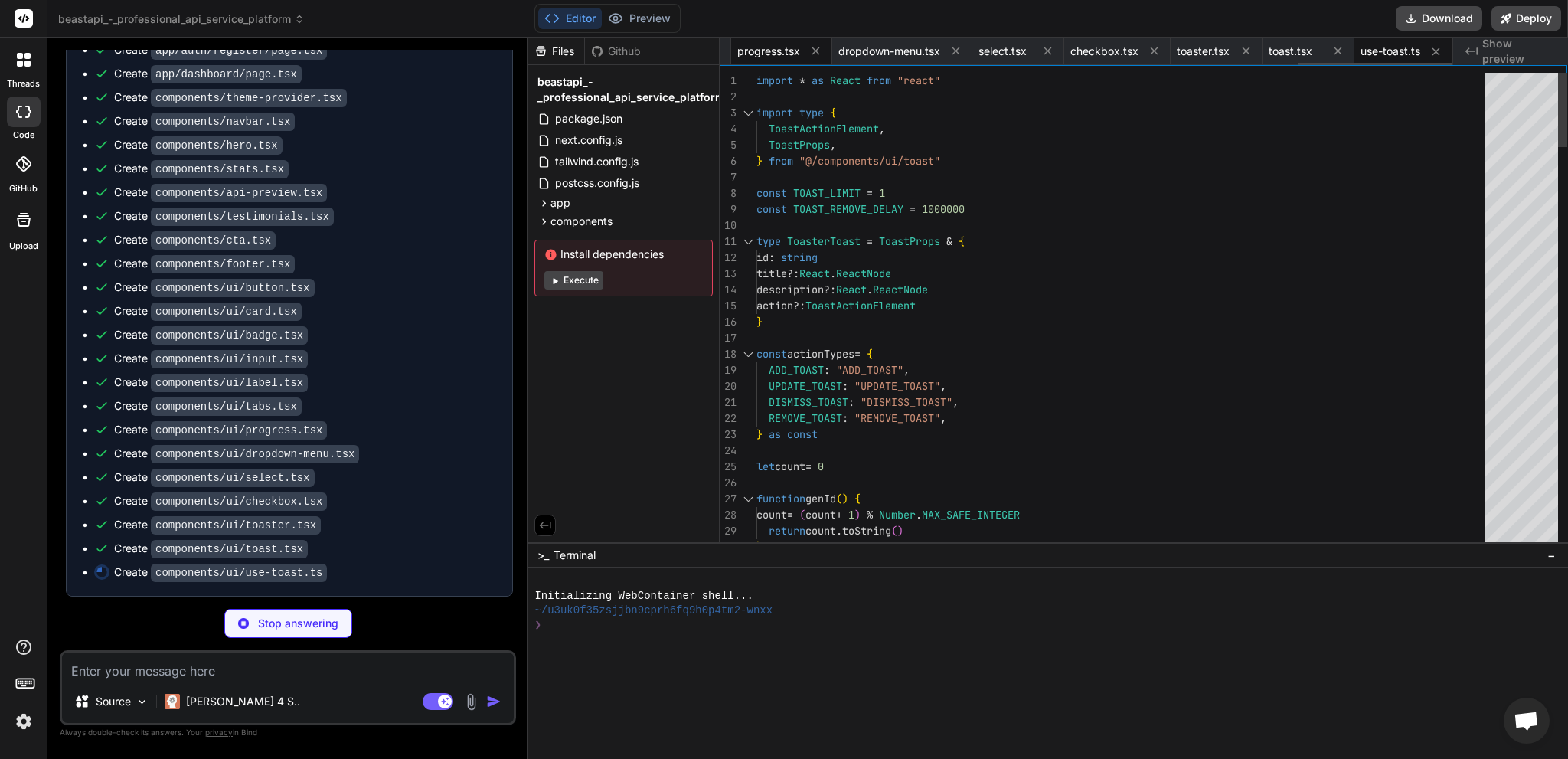
type textarea "import { type ClassValue, clsx } from "clsx" import { twMerge } from "tailwind-…"
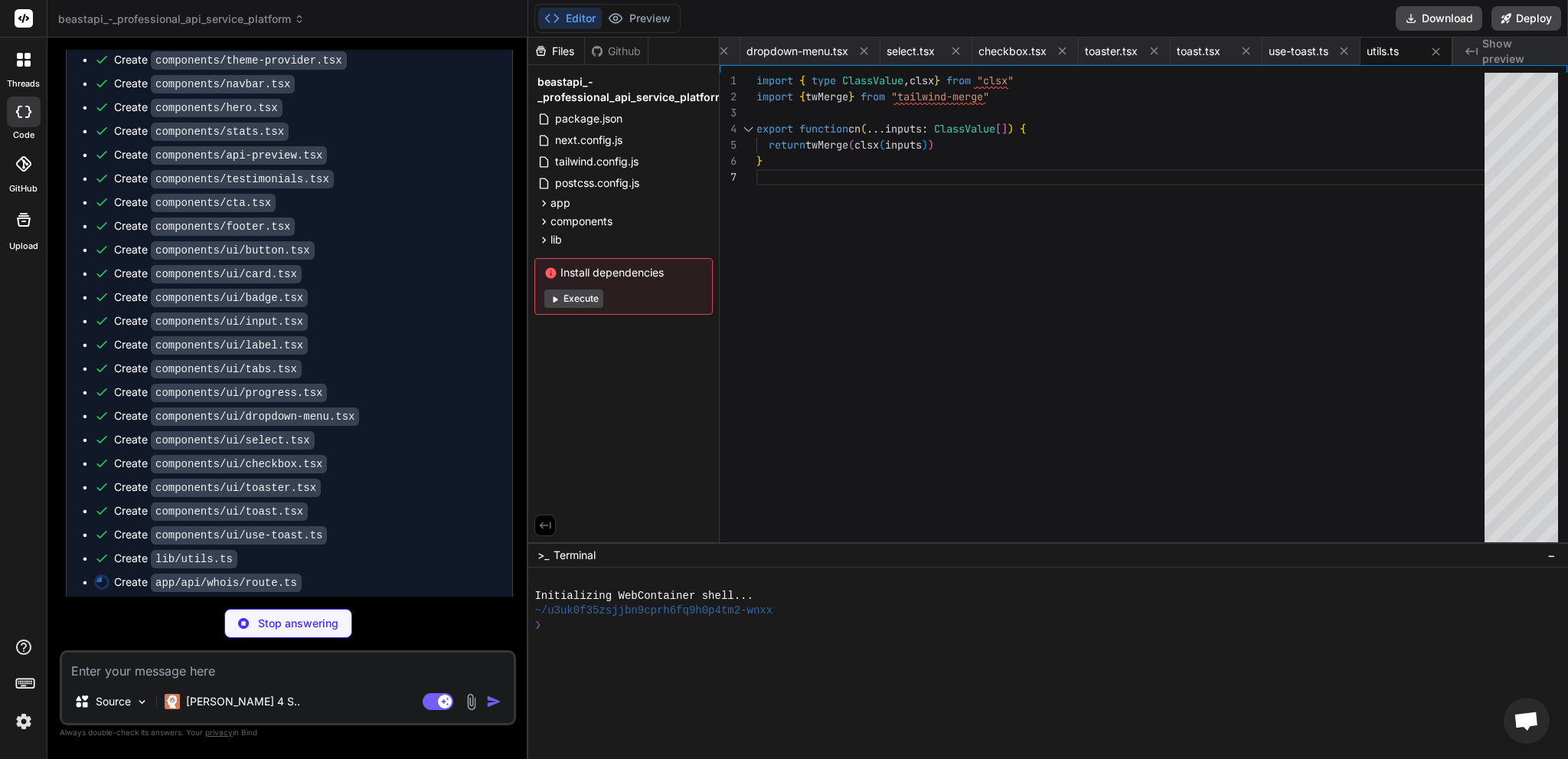
click at [1515, 53] on span "Show preview" at bounding box center [1518, 51] width 73 height 30
type textarea "x"
type textarea "], dnssec: 'unsigned', timestamp: new Date().toISOString() } return NextRespons…"
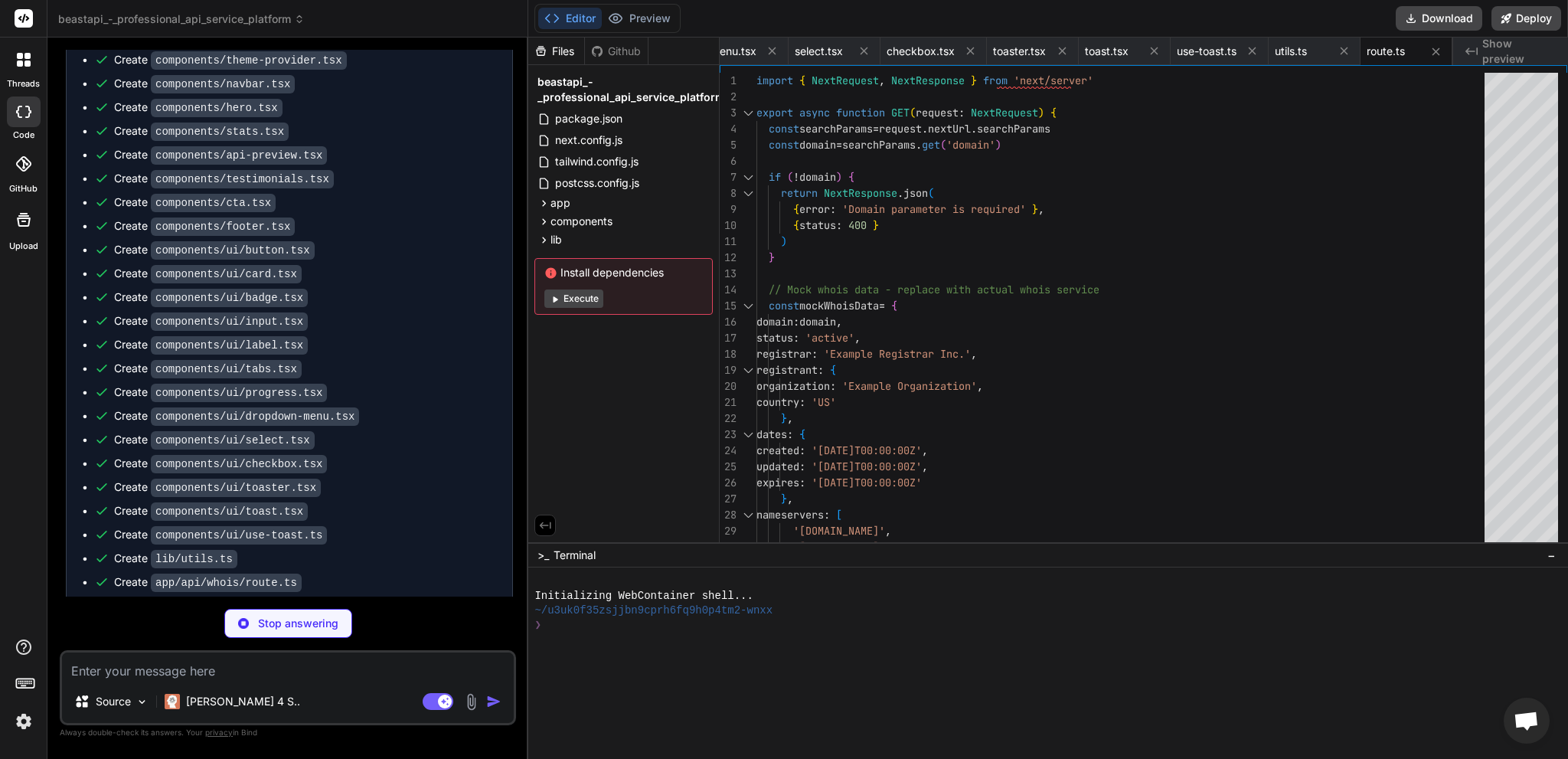
scroll to position [1486, 0]
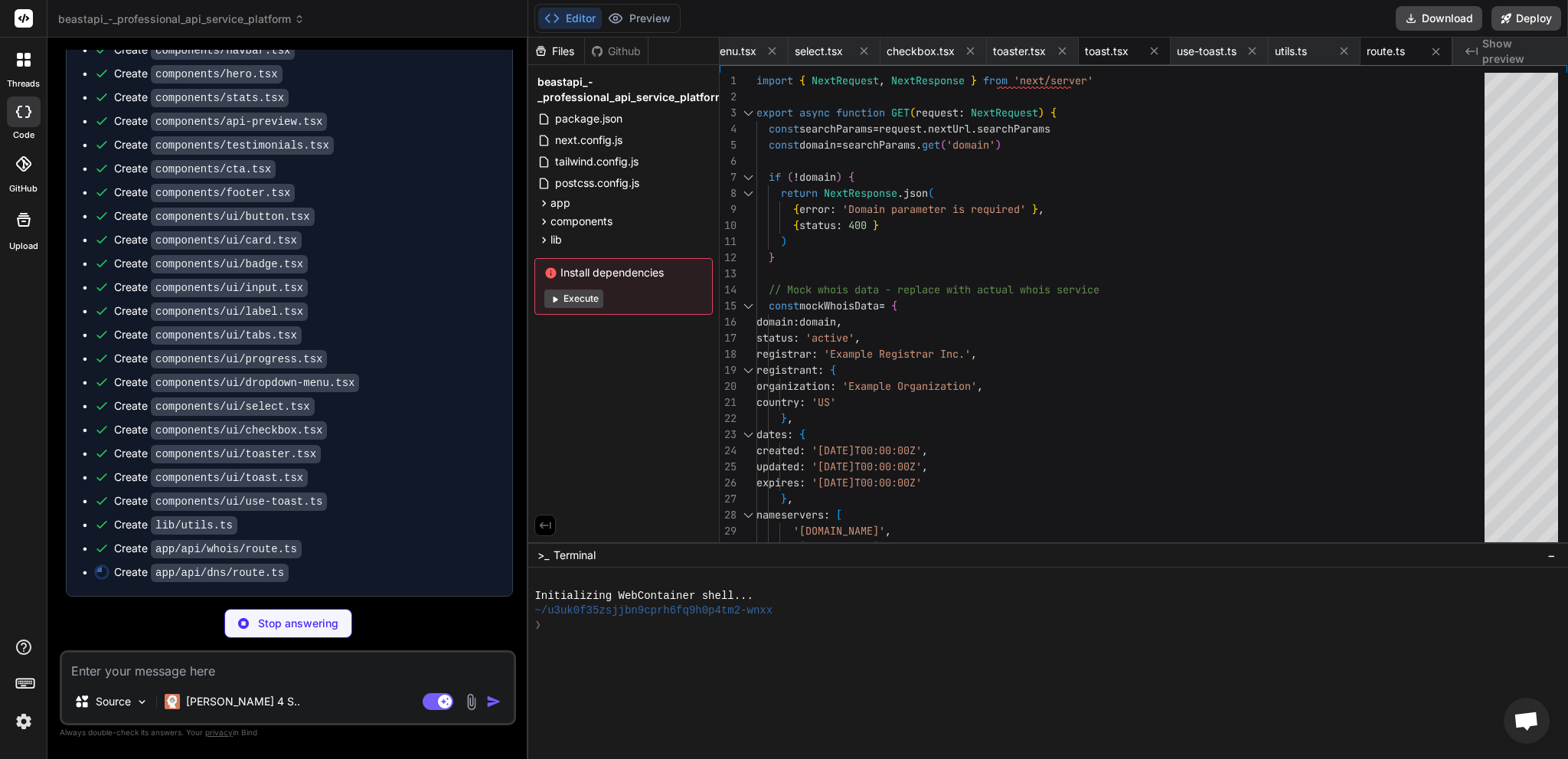
type textarea "x"
type textarea "value: 'v=spf1 include:_spf.google.com ~all', ttl: 3600 } ].filter(record => ty…"
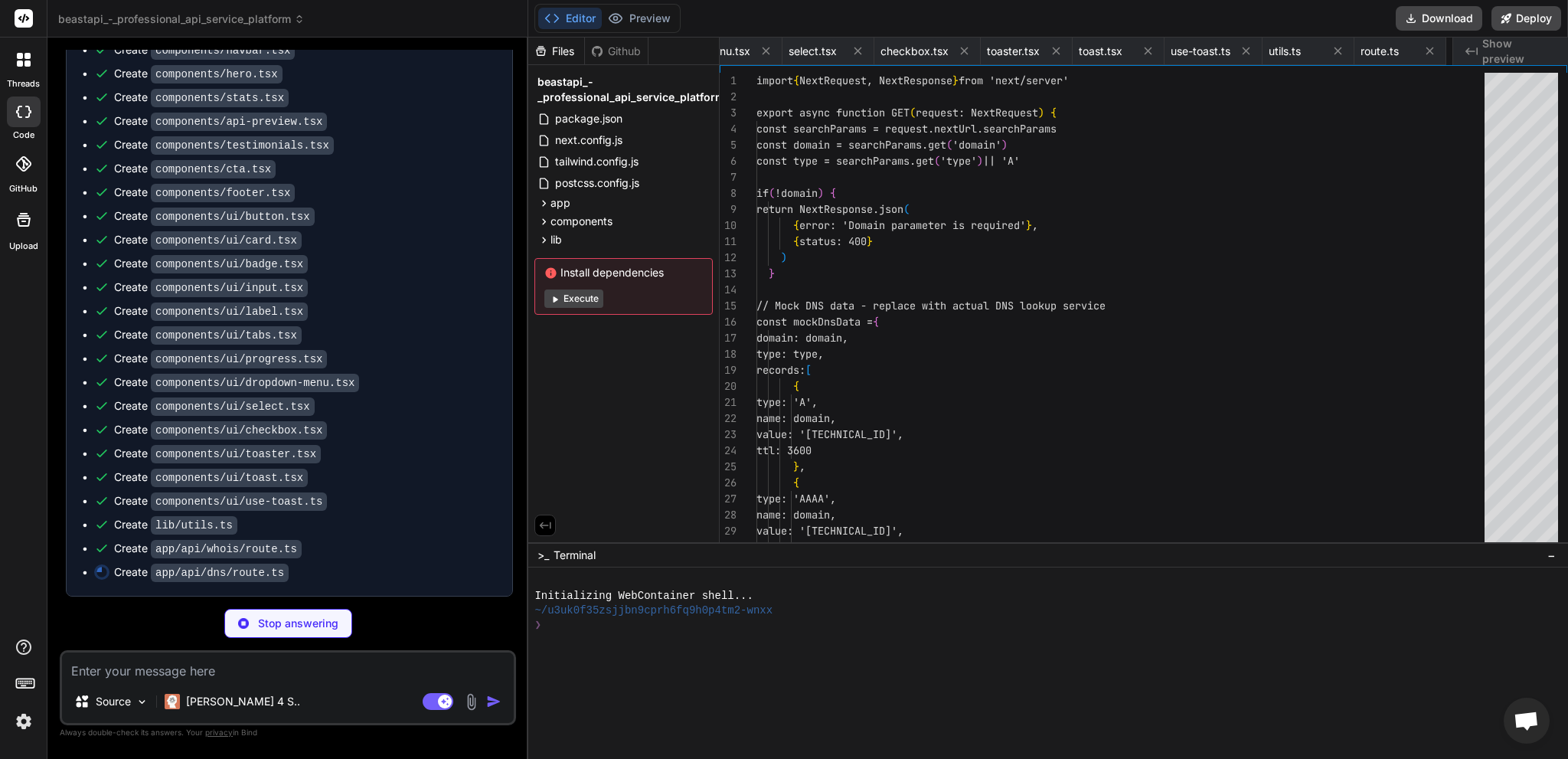
scroll to position [0, 3022]
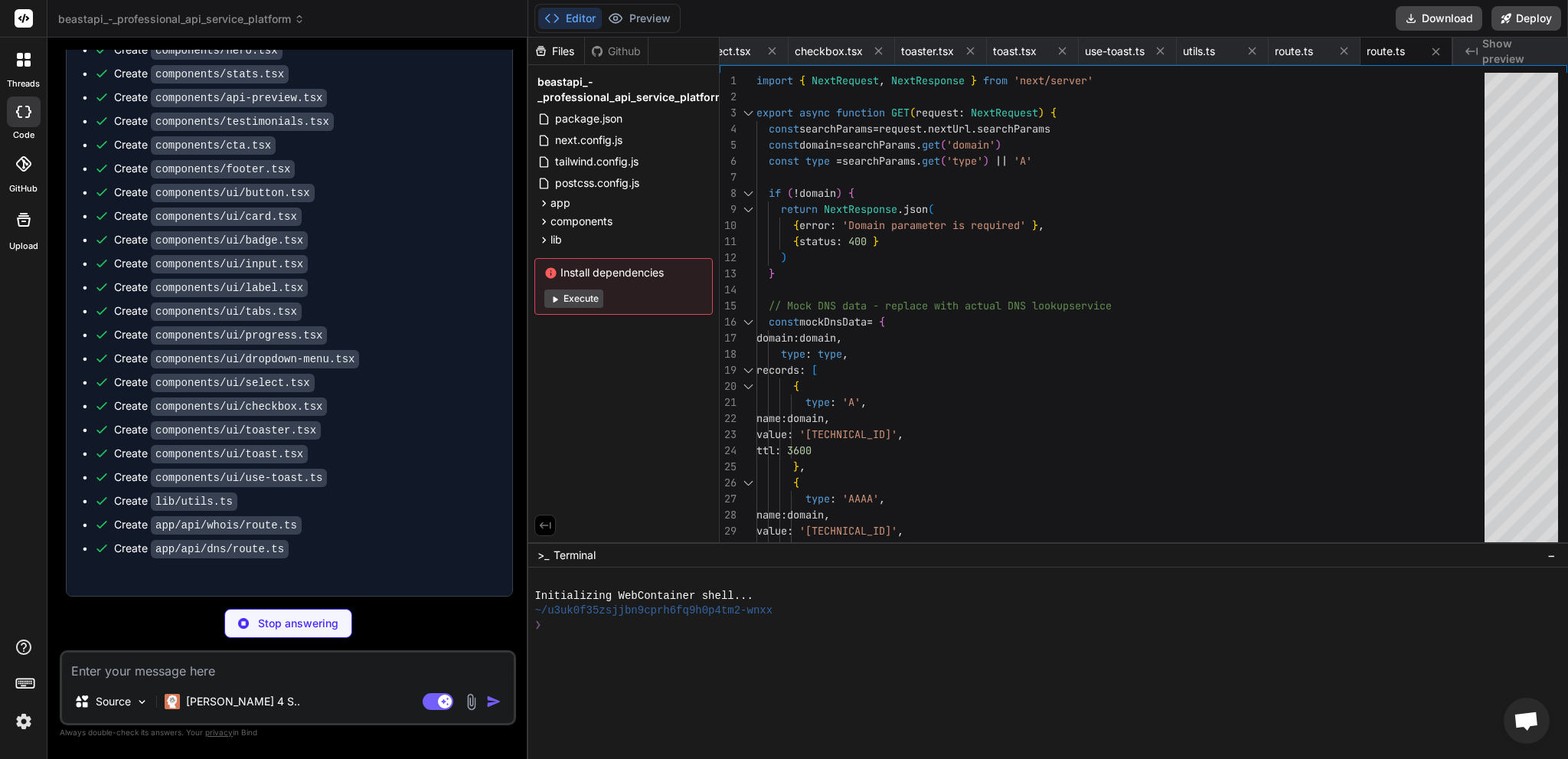
type textarea "x"
type textarea "} return NextResponse.json(mockIpData) }"
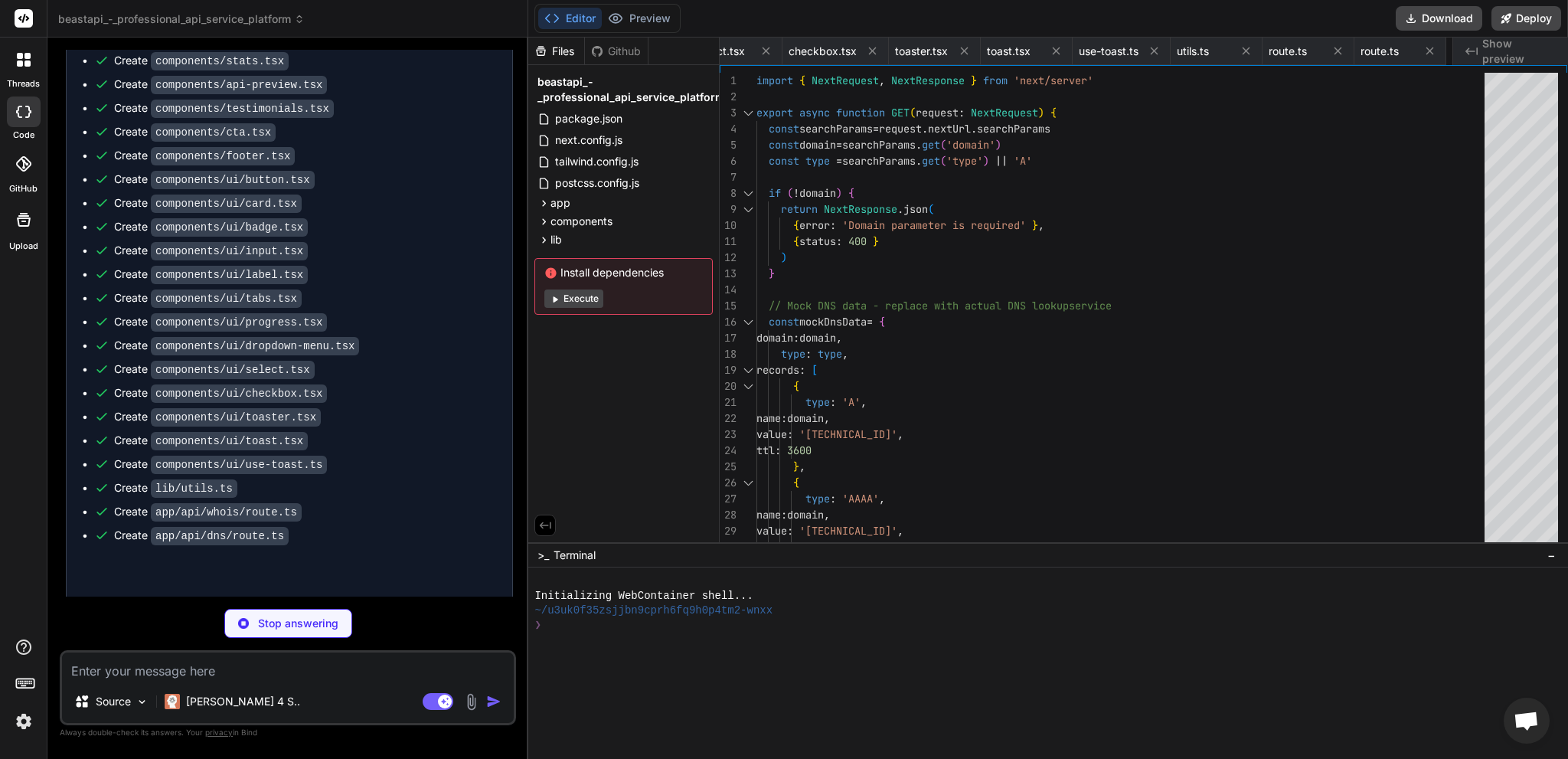
type textarea "x"
type textarea ") } }"
type textarea "x"
type textarea "console.error('Login error:', error) return NextResponse.json( { error: 'Intern…"
type textarea "x"
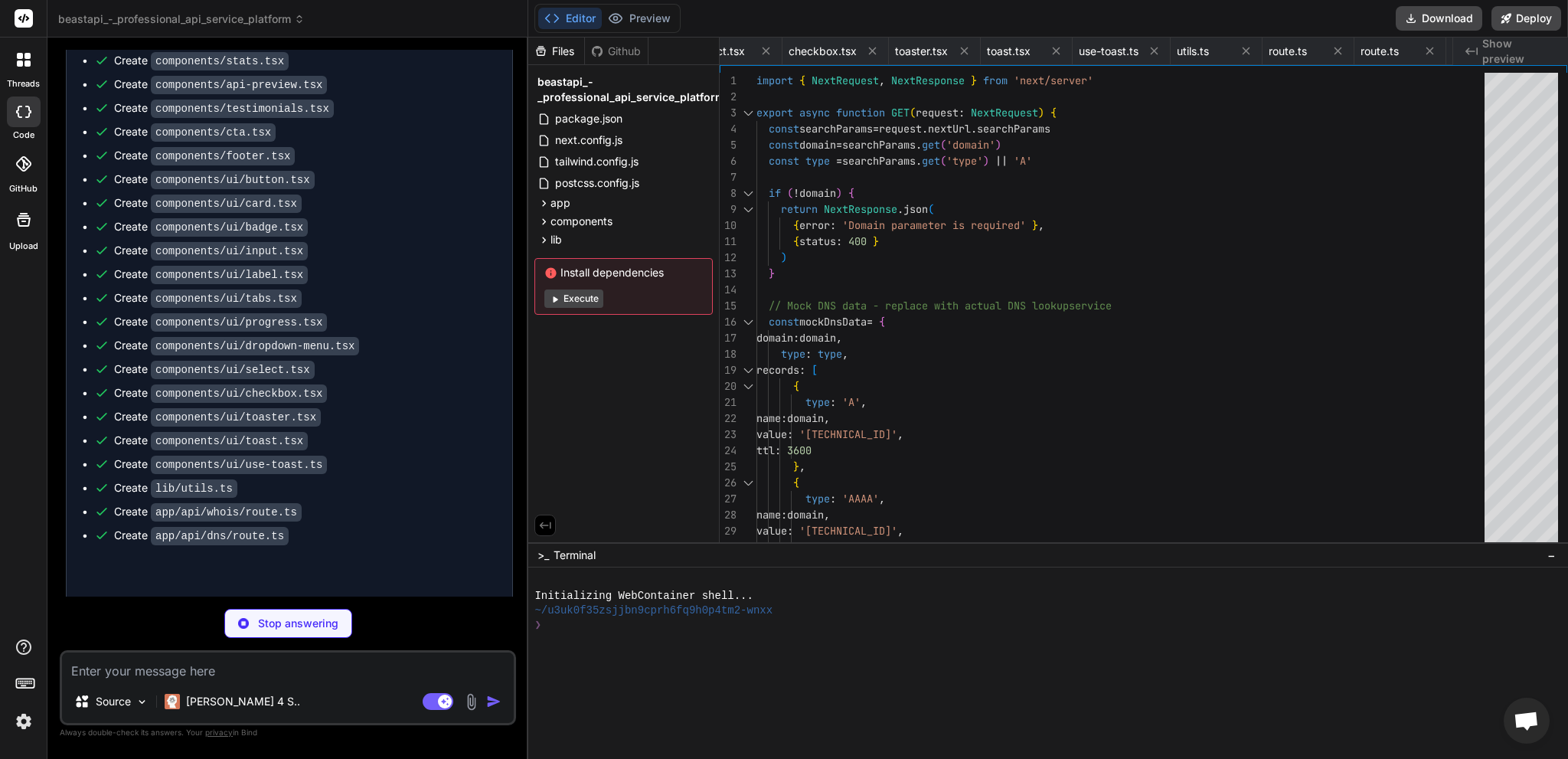
type textarea "# API Keys for third-party services (Optional) WHOIS_API_KEY=your-whois-api-key…"
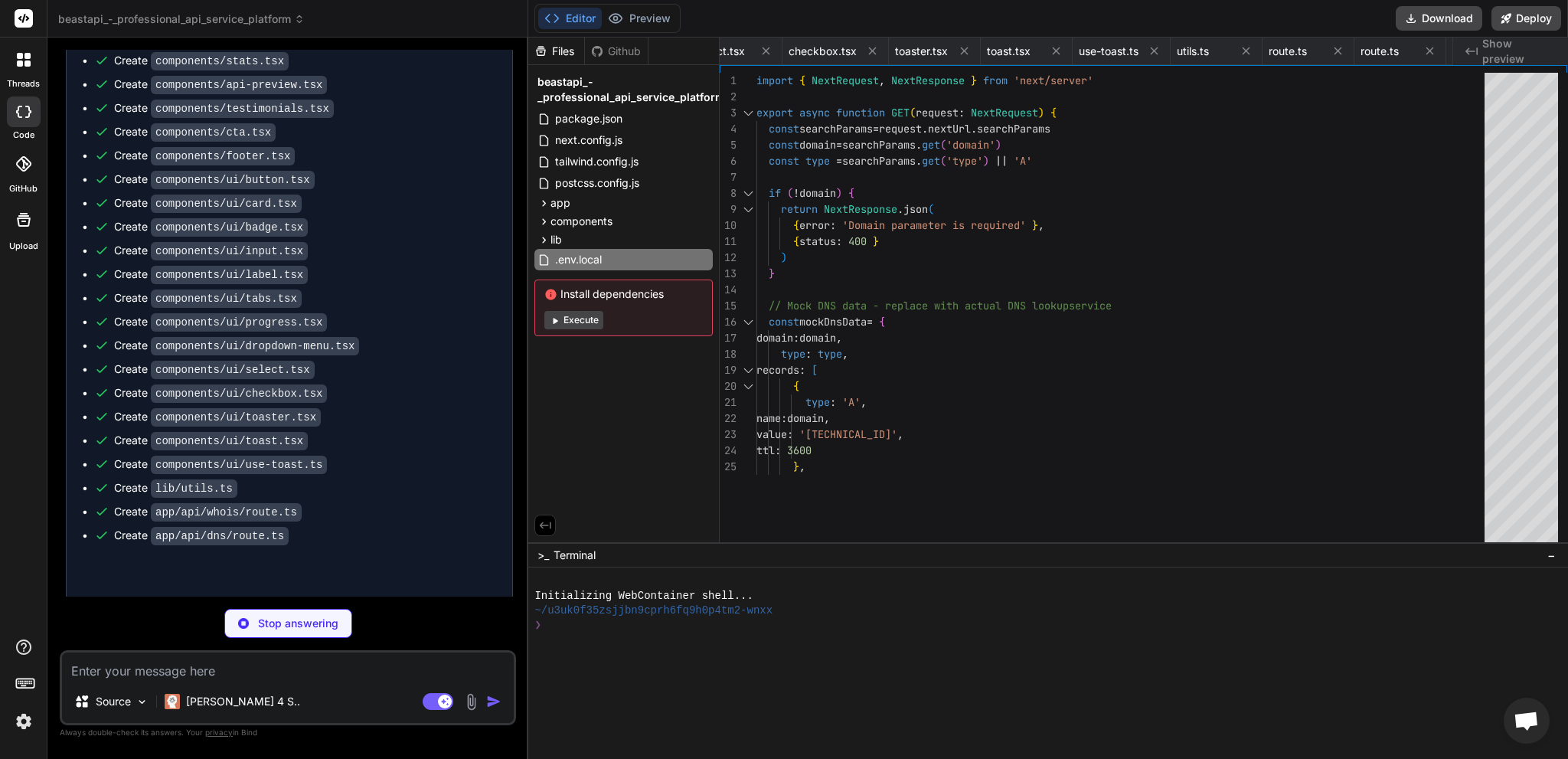
type textarea "x"
type textarea "<priority>0.6</priority> </url> <url> <loc>https://beastapi.com/auth/login</loc…"
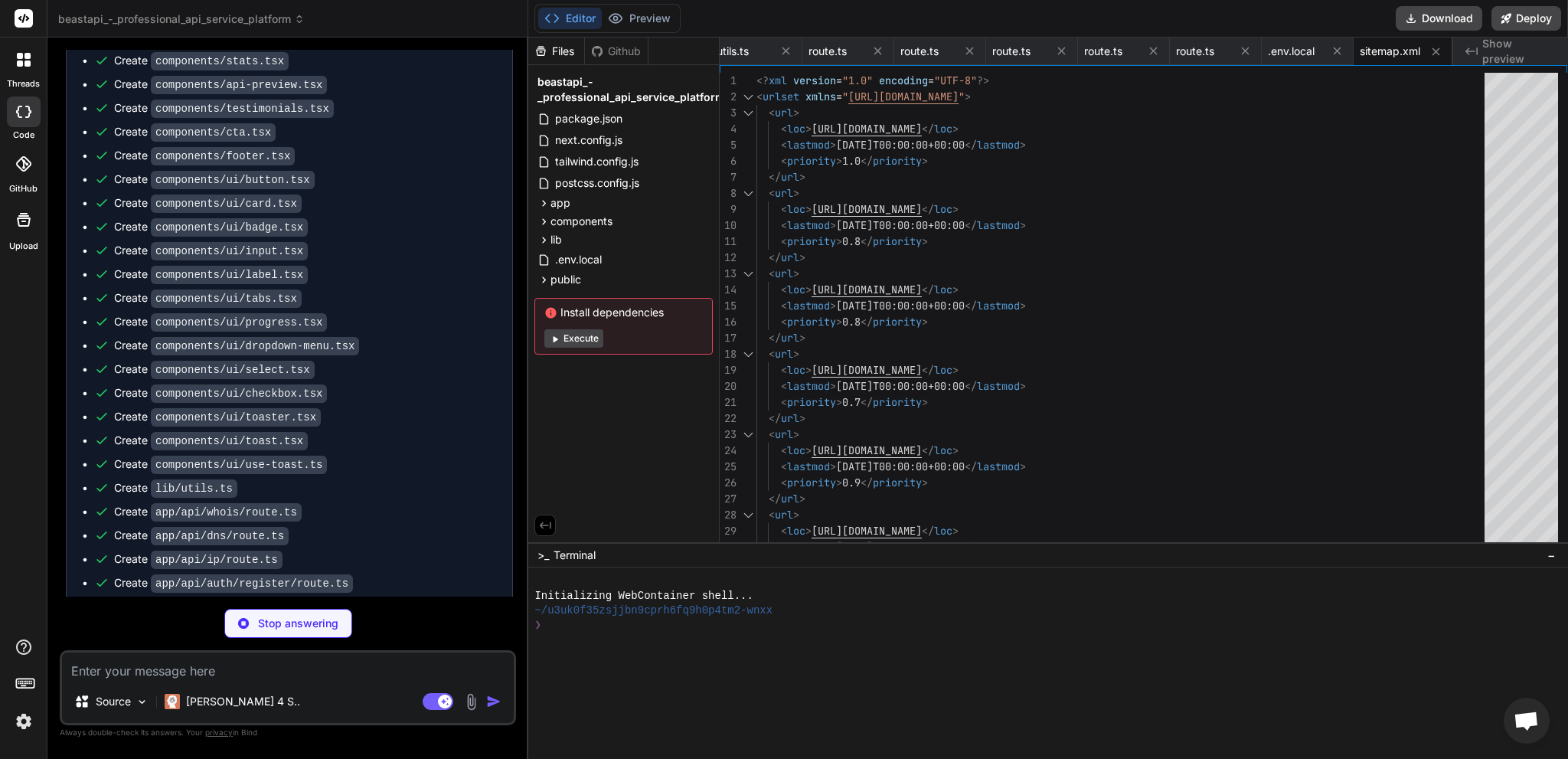
scroll to position [1627, 0]
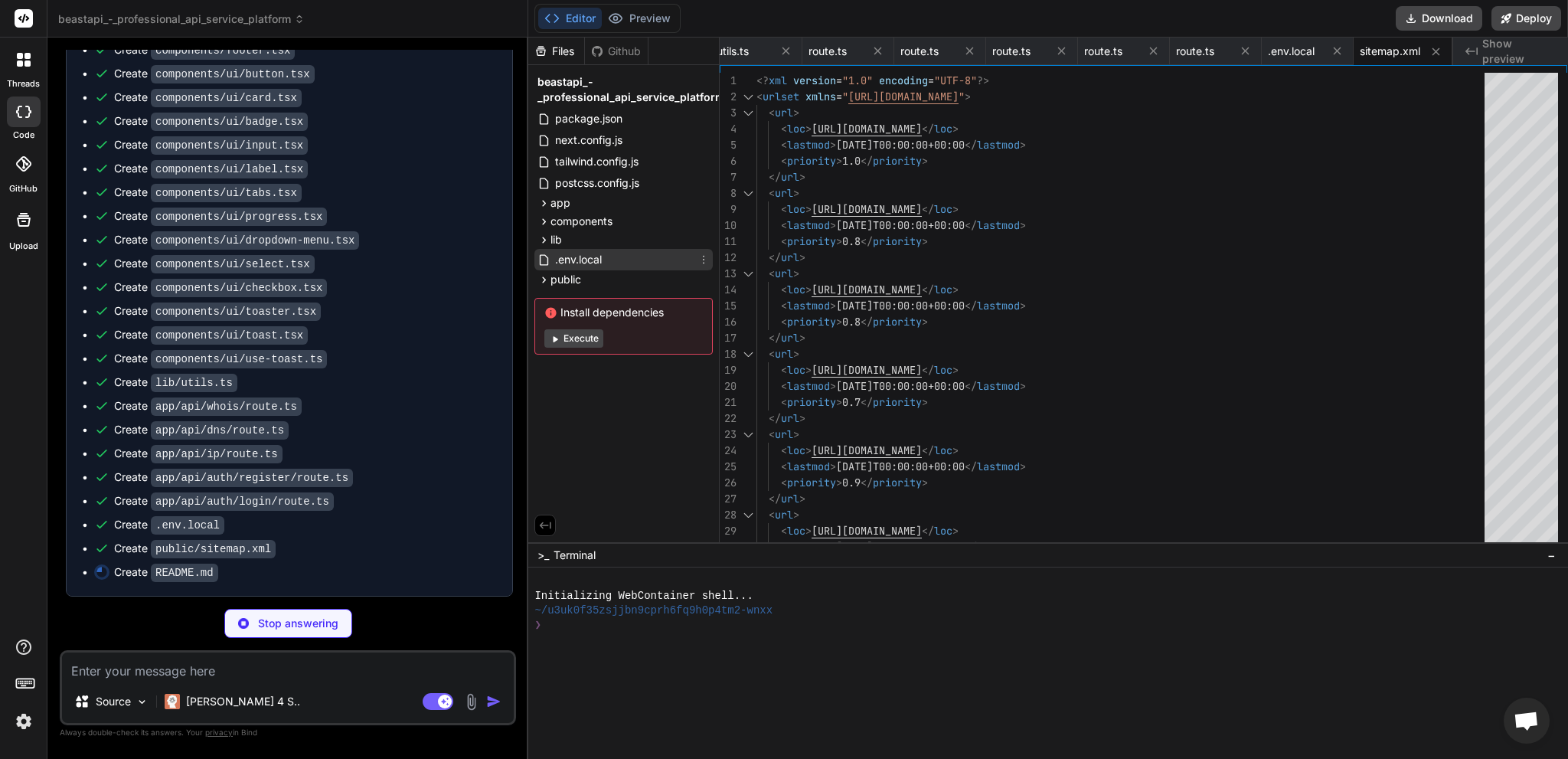
type textarea "x"
click at [584, 264] on span ".env.local" at bounding box center [578, 260] width 50 height 19
type textarea "# API Keys for third-party services (Optional) WHOIS_API_KEY=your-whois-api-key…"
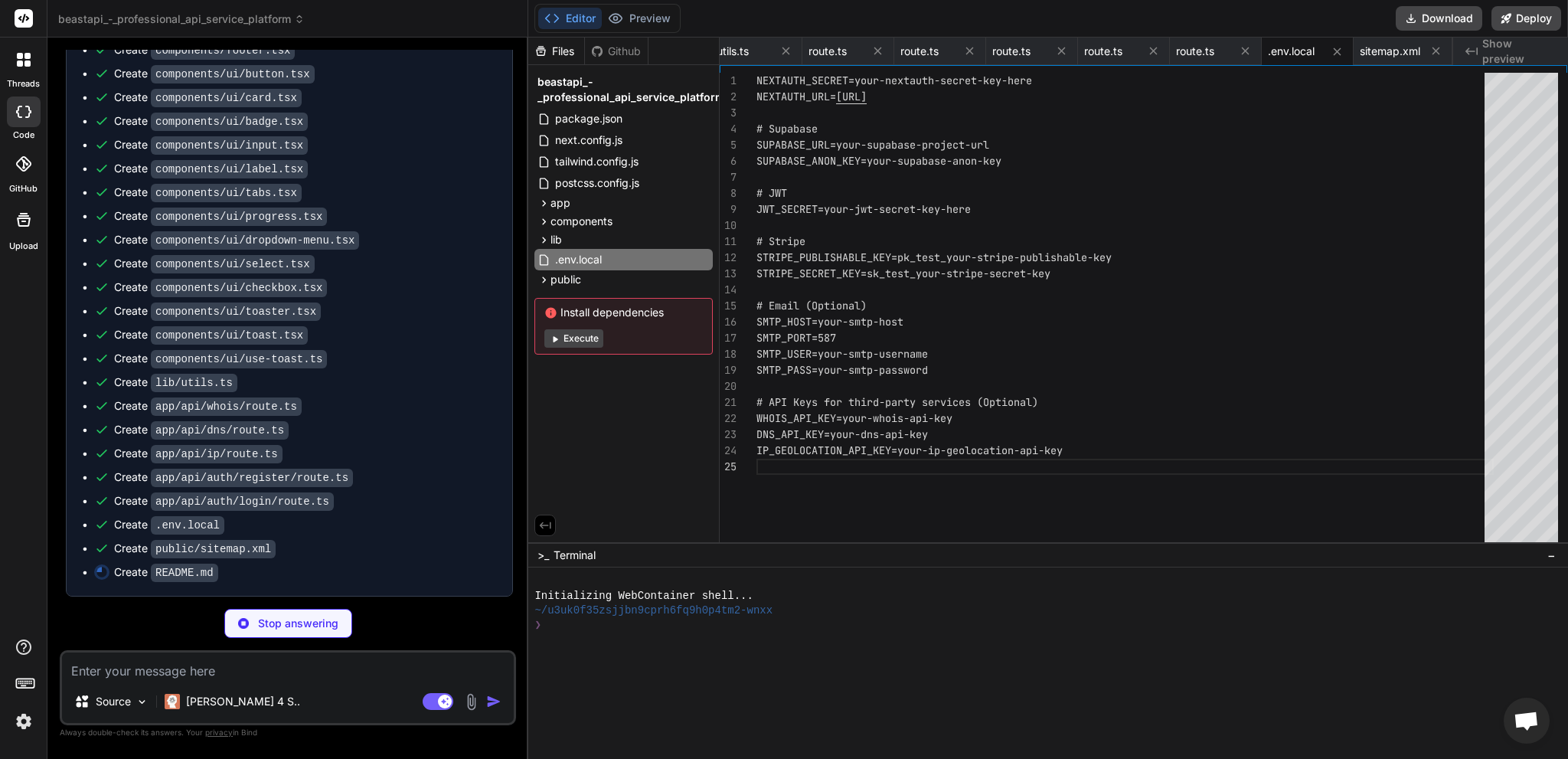
type textarea "x"
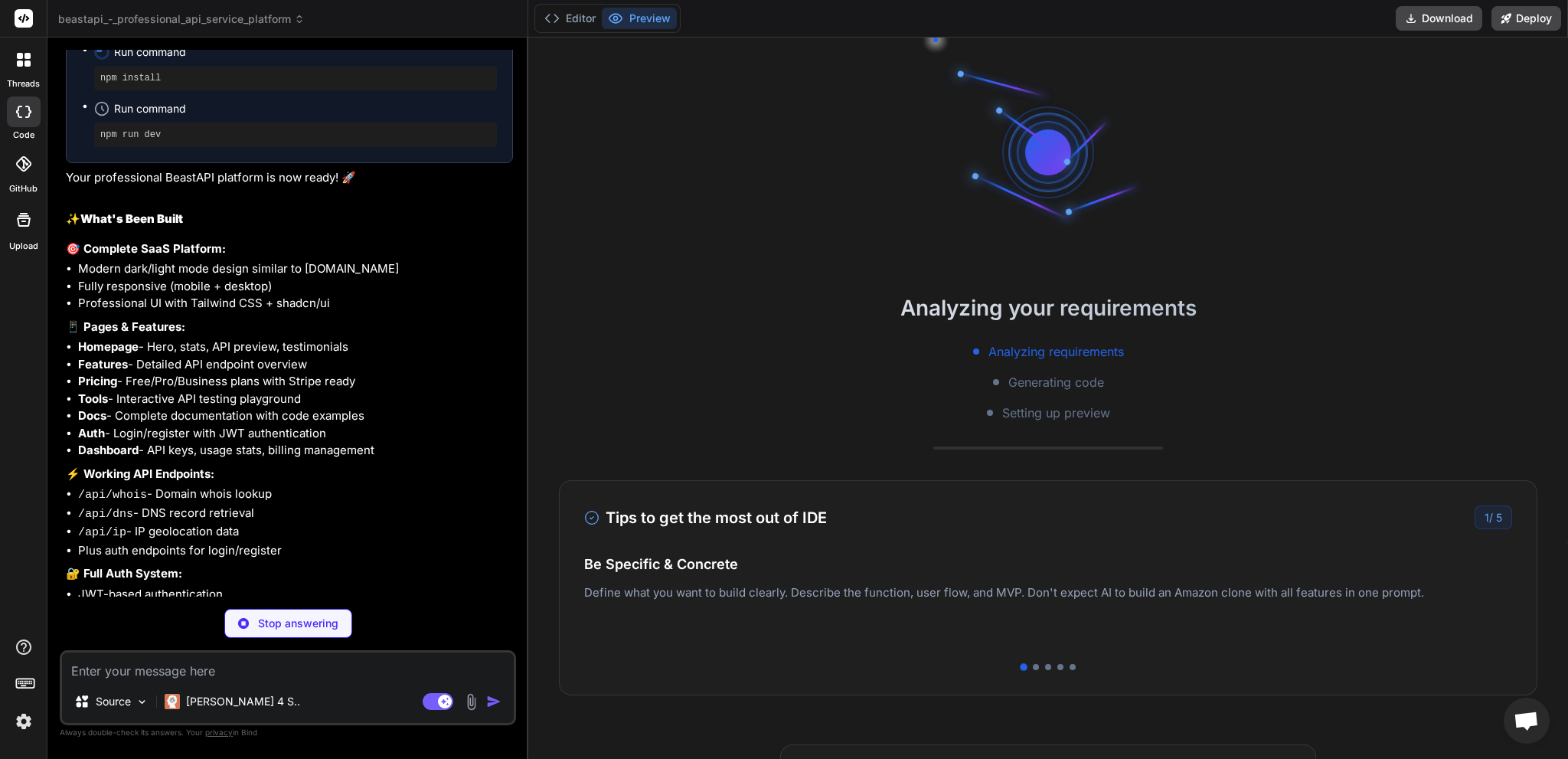
scroll to position [2463, 0]
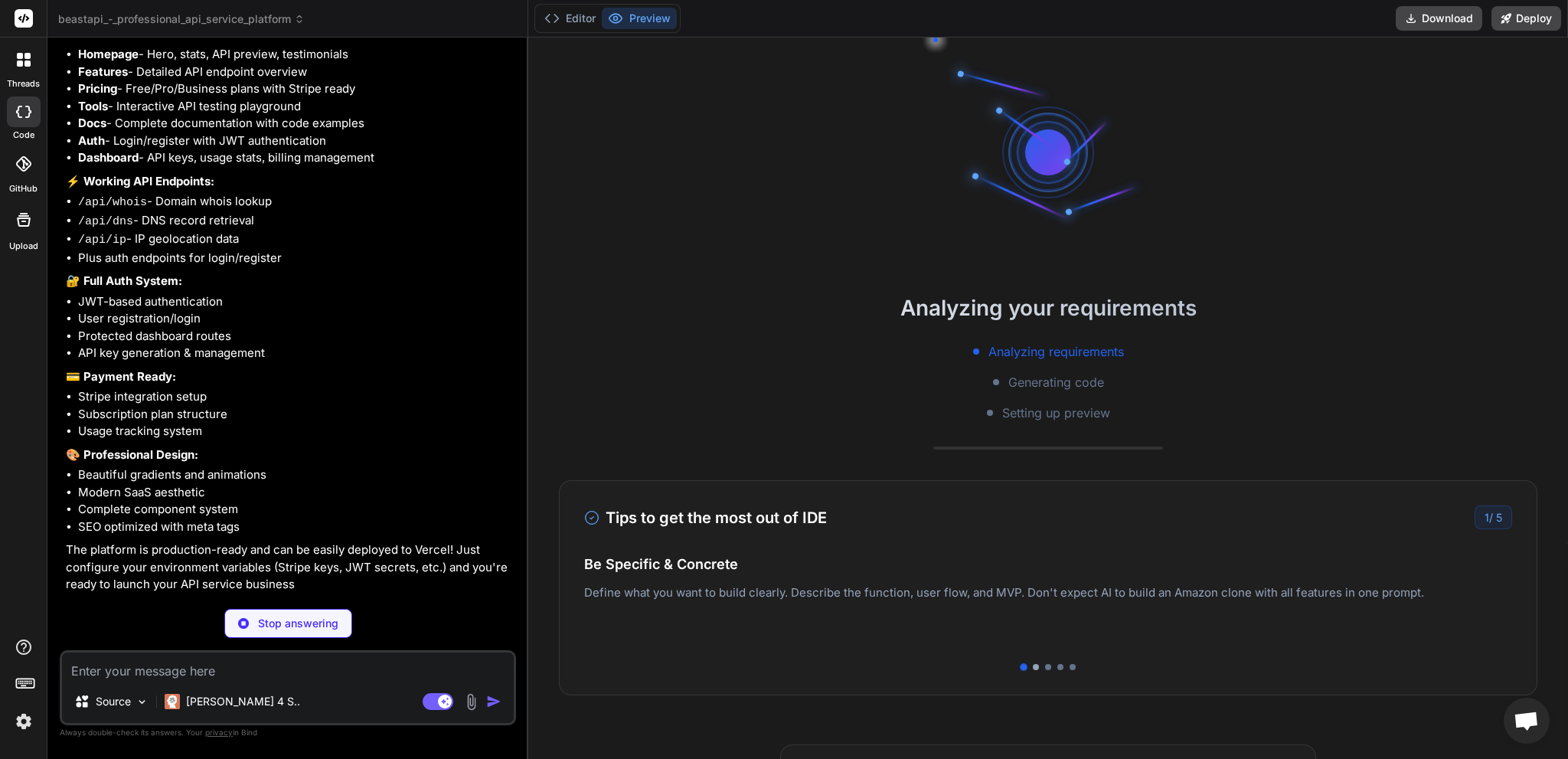
click at [1033, 667] on div at bounding box center [1036, 666] width 6 height 6
click at [1045, 666] on div at bounding box center [1047, 666] width 6 height 6
click at [1057, 666] on div at bounding box center [1060, 666] width 6 height 6
click at [1069, 666] on div at bounding box center [1072, 666] width 6 height 6
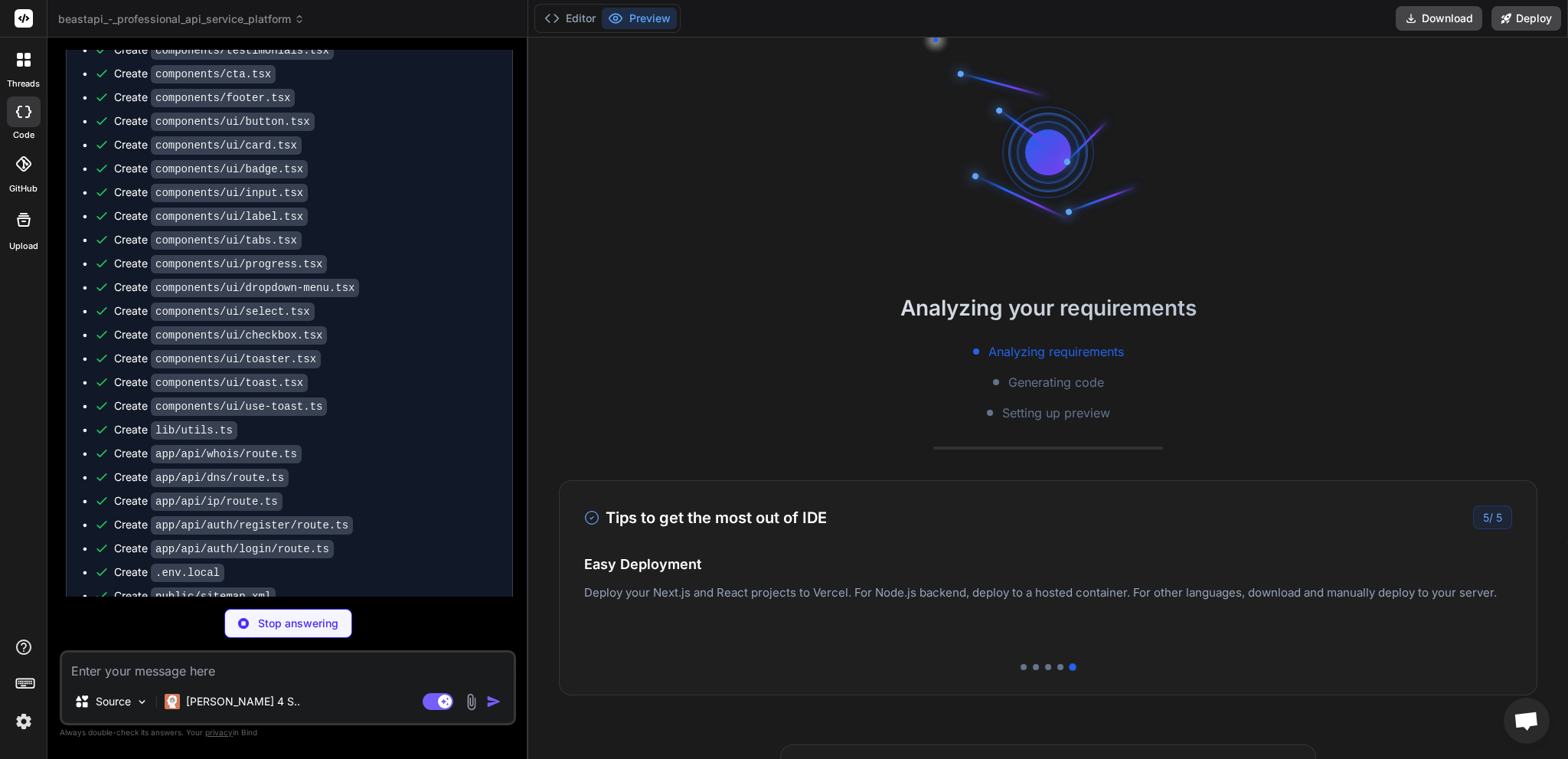
scroll to position [1850, 0]
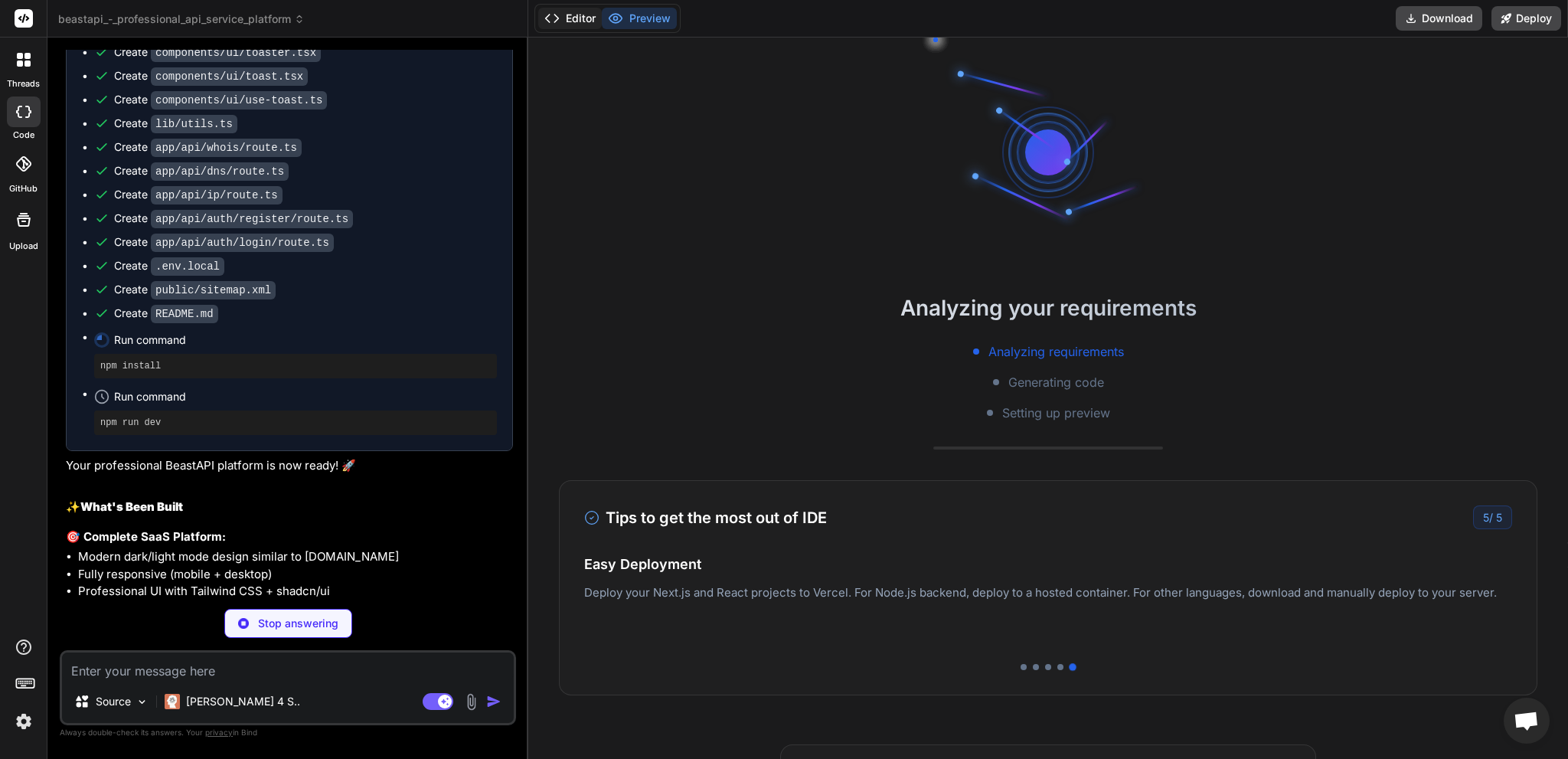
click at [570, 23] on button "Editor" at bounding box center [570, 18] width 64 height 21
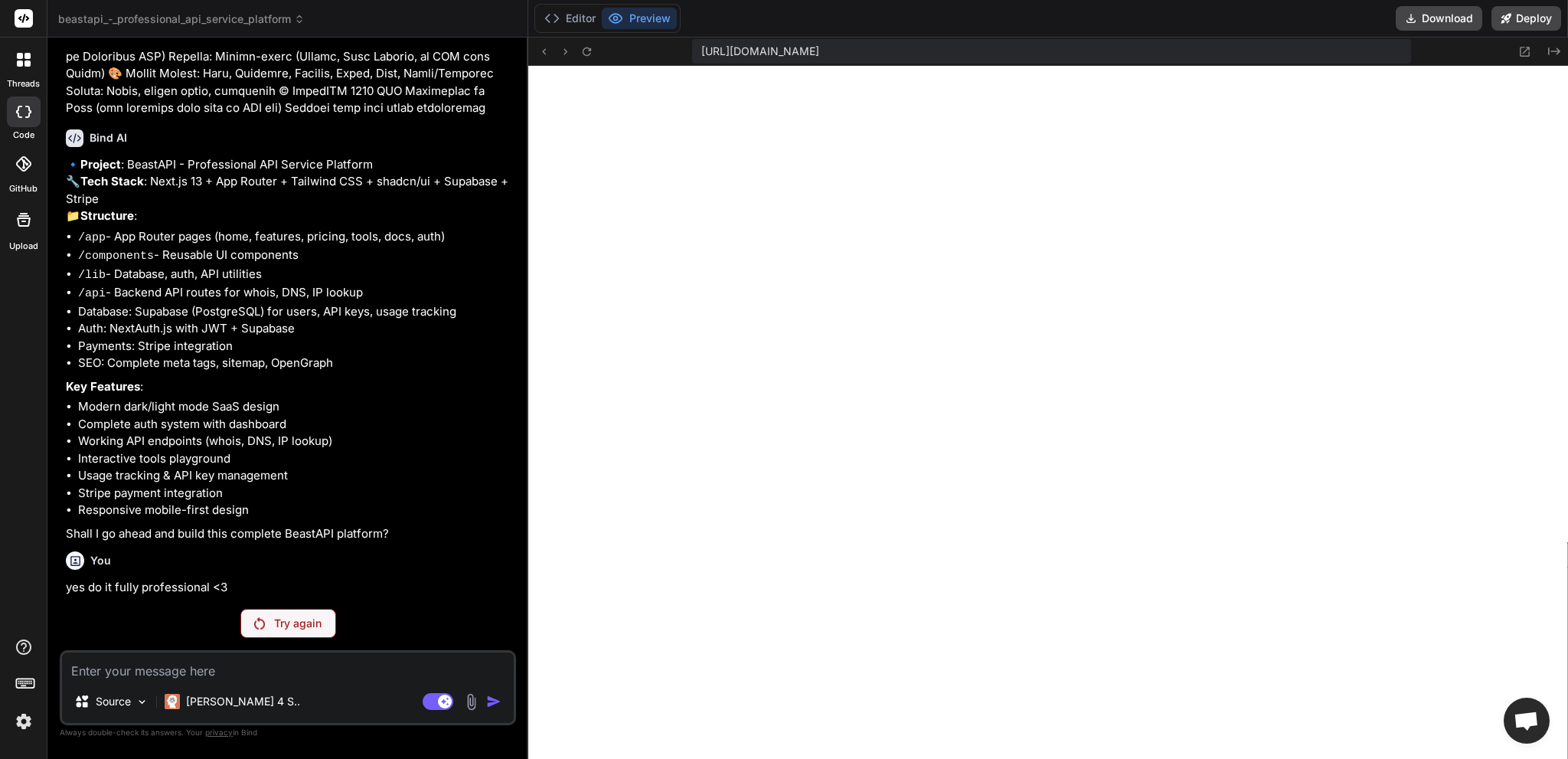
scroll to position [602, 0]
click at [573, 21] on button "Editor" at bounding box center [570, 18] width 64 height 21
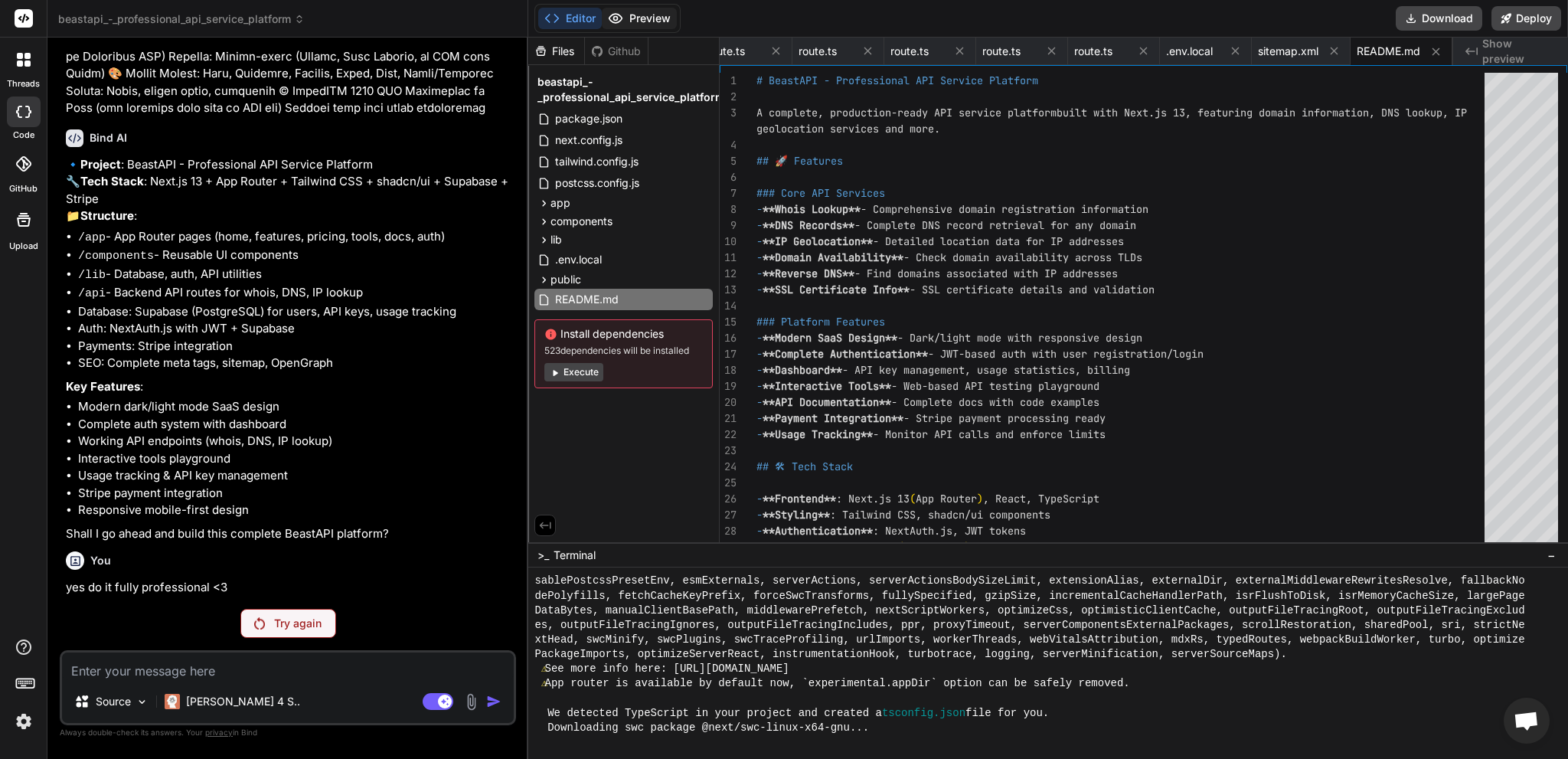
click at [625, 19] on button "Preview" at bounding box center [638, 18] width 75 height 21
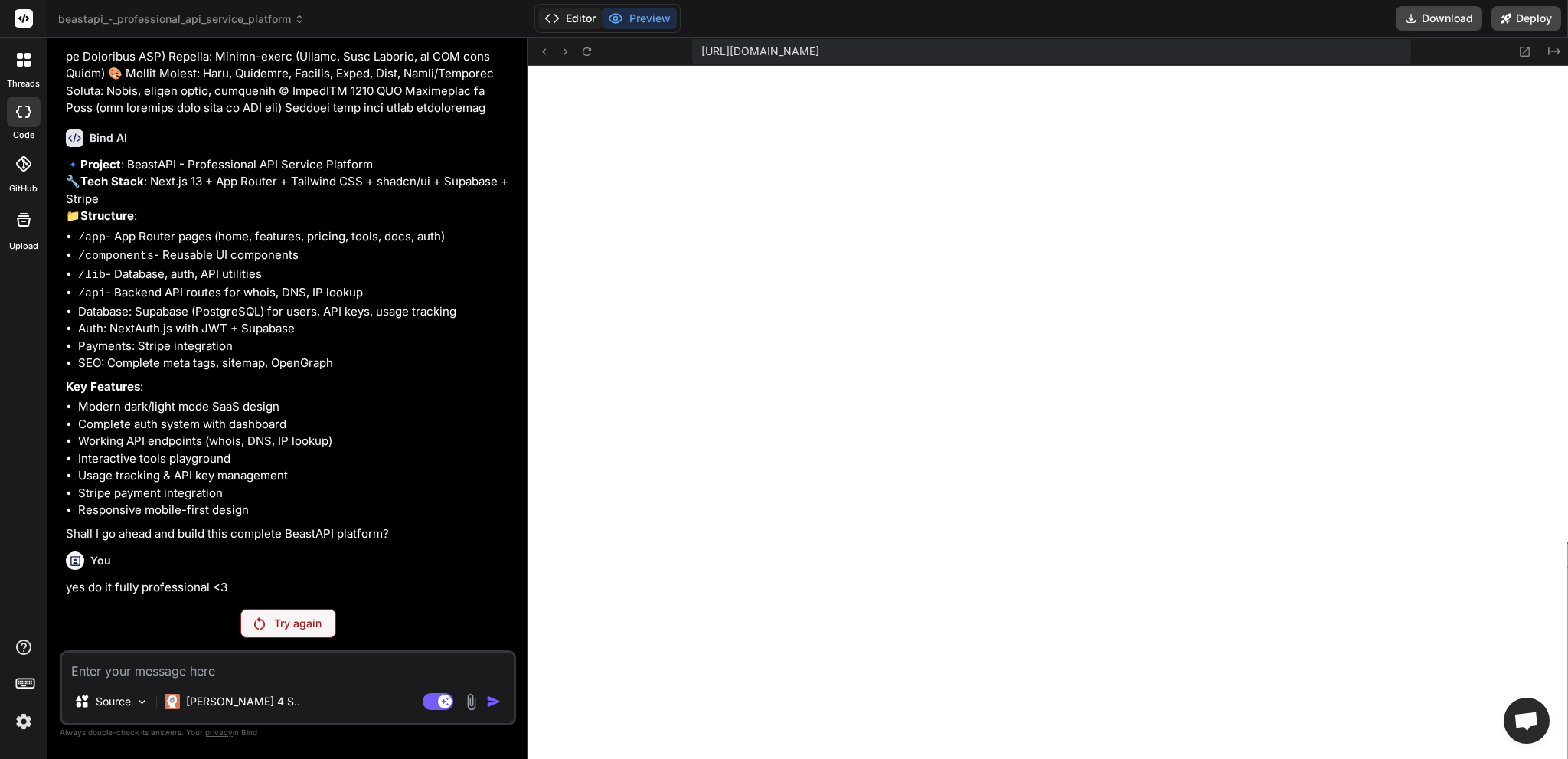
click at [571, 21] on button "Editor" at bounding box center [570, 18] width 64 height 21
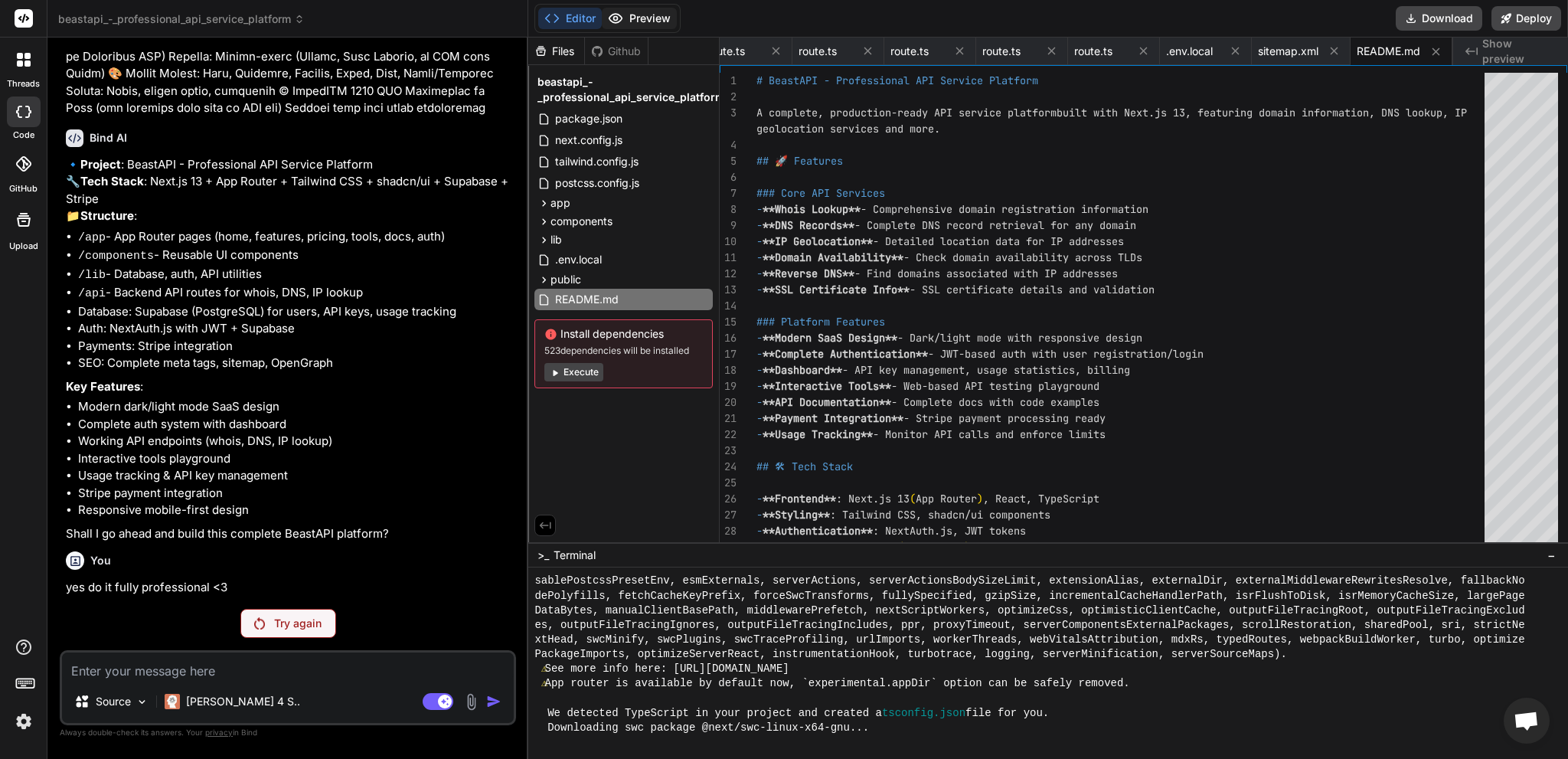
click at [626, 21] on button "Preview" at bounding box center [638, 18] width 75 height 21
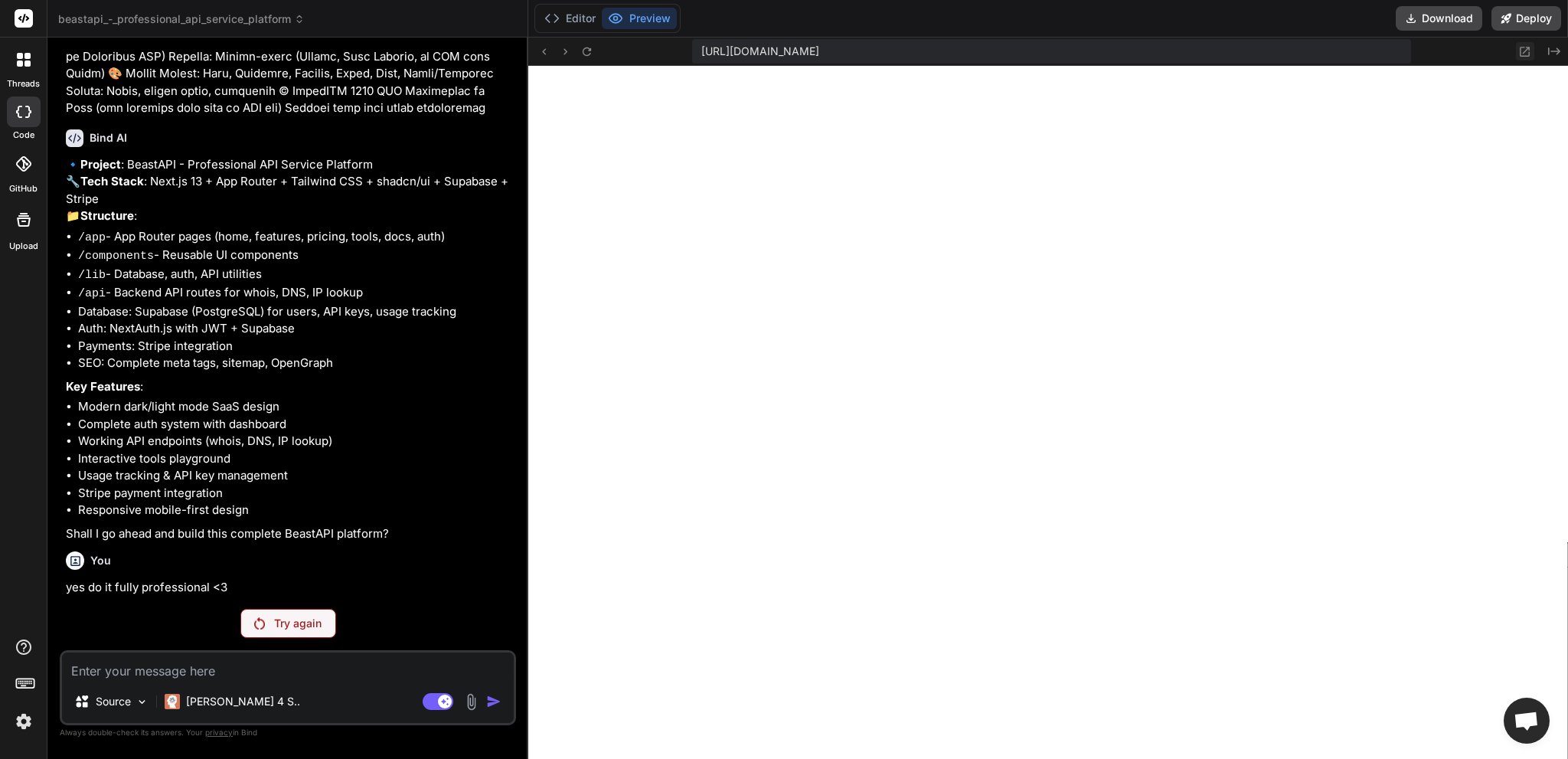
scroll to position [618, 0]
click at [1528, 53] on icon at bounding box center [1524, 51] width 13 height 13
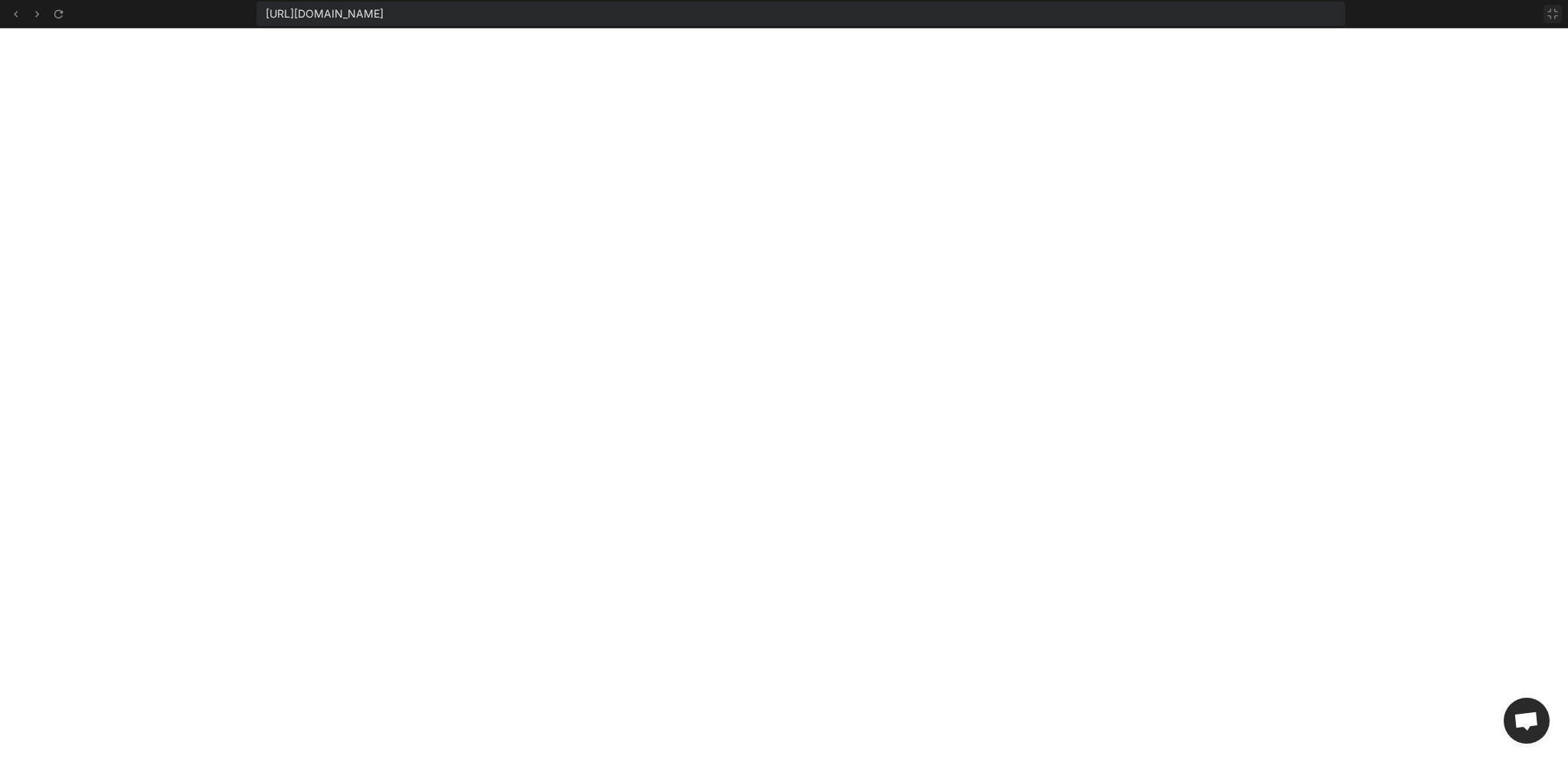
click at [1555, 12] on icon at bounding box center [1552, 13] width 9 height 9
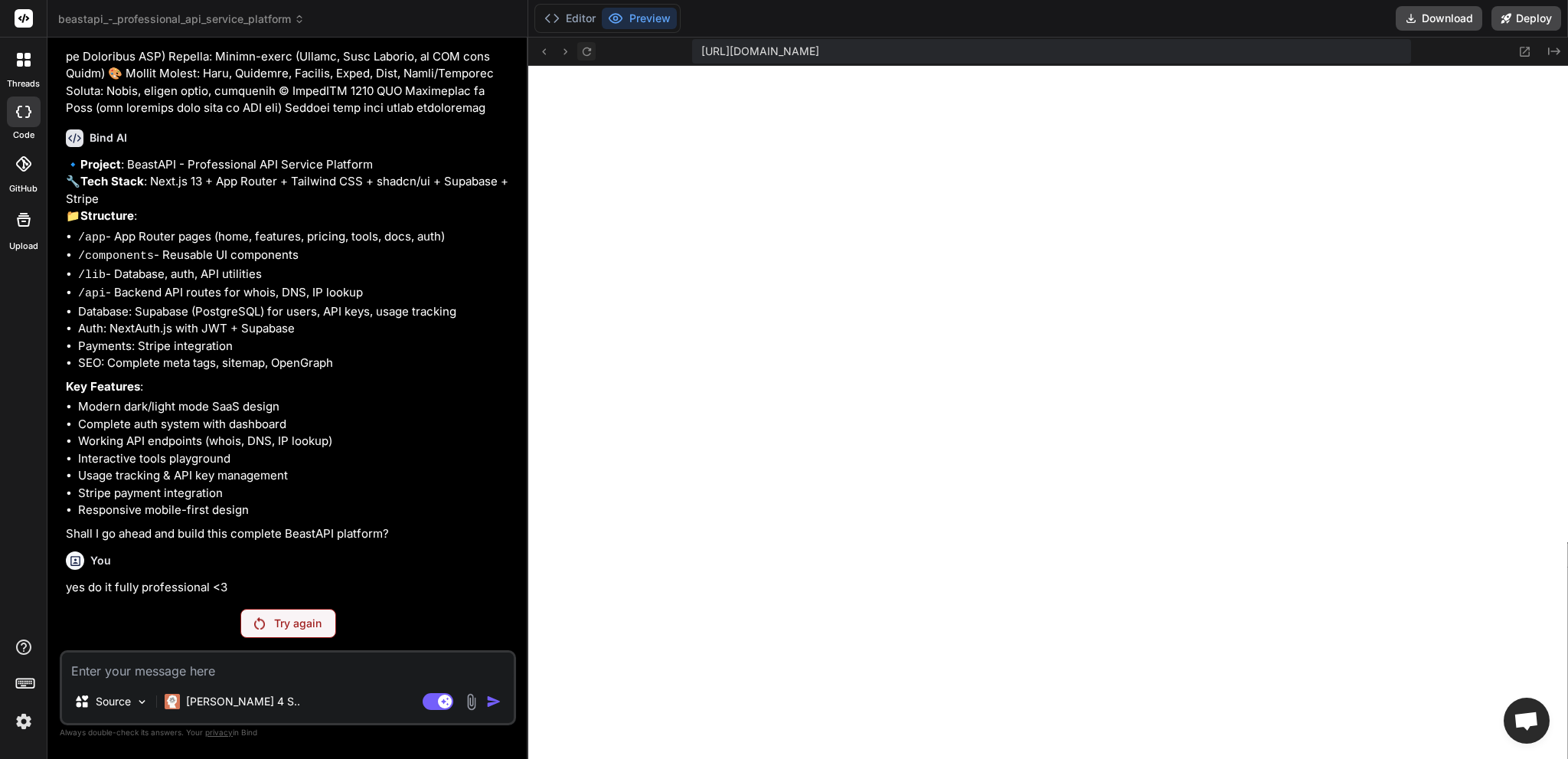
click at [591, 50] on icon at bounding box center [587, 51] width 8 height 8
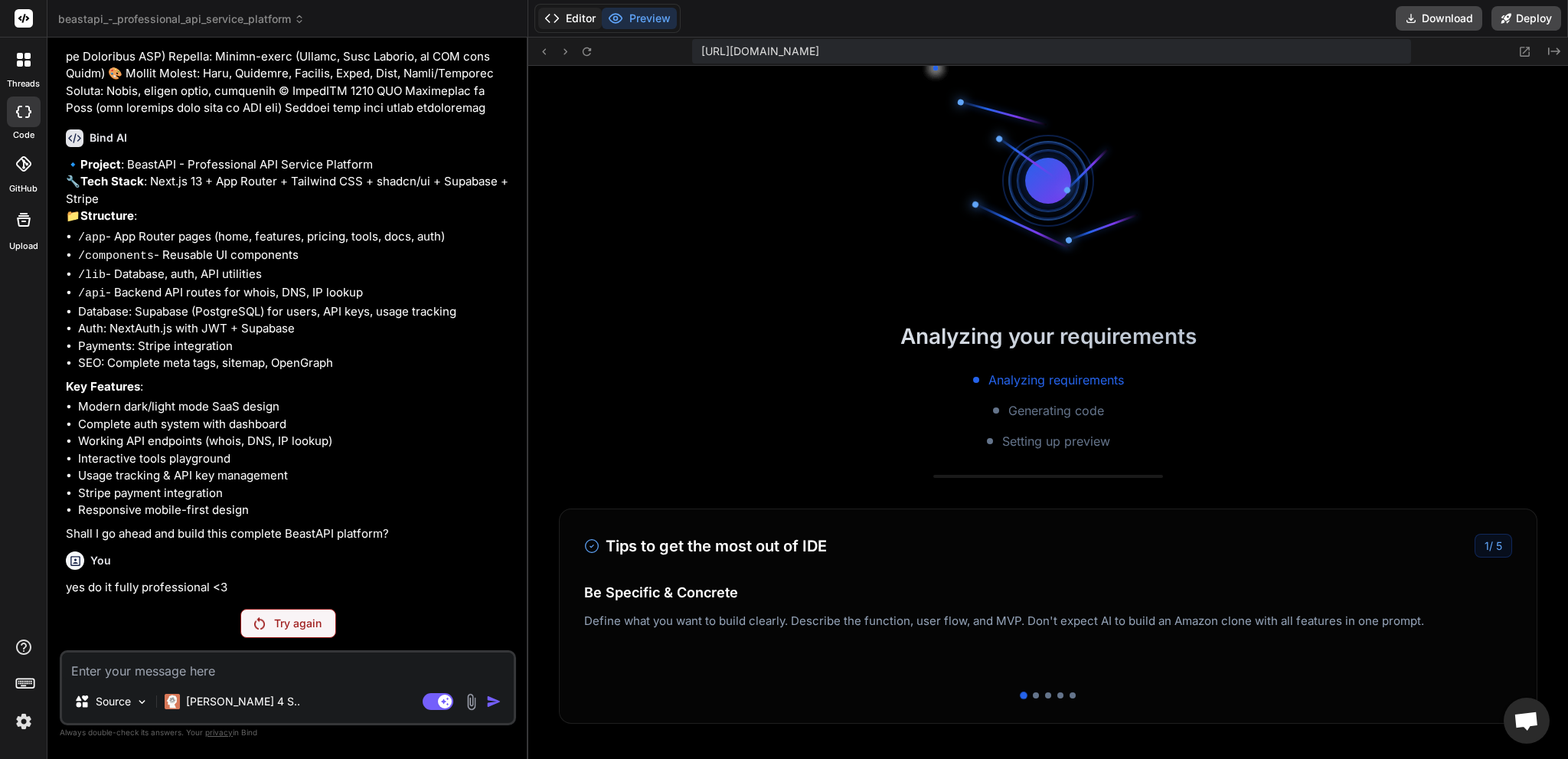
click at [578, 25] on button "Editor" at bounding box center [570, 18] width 64 height 21
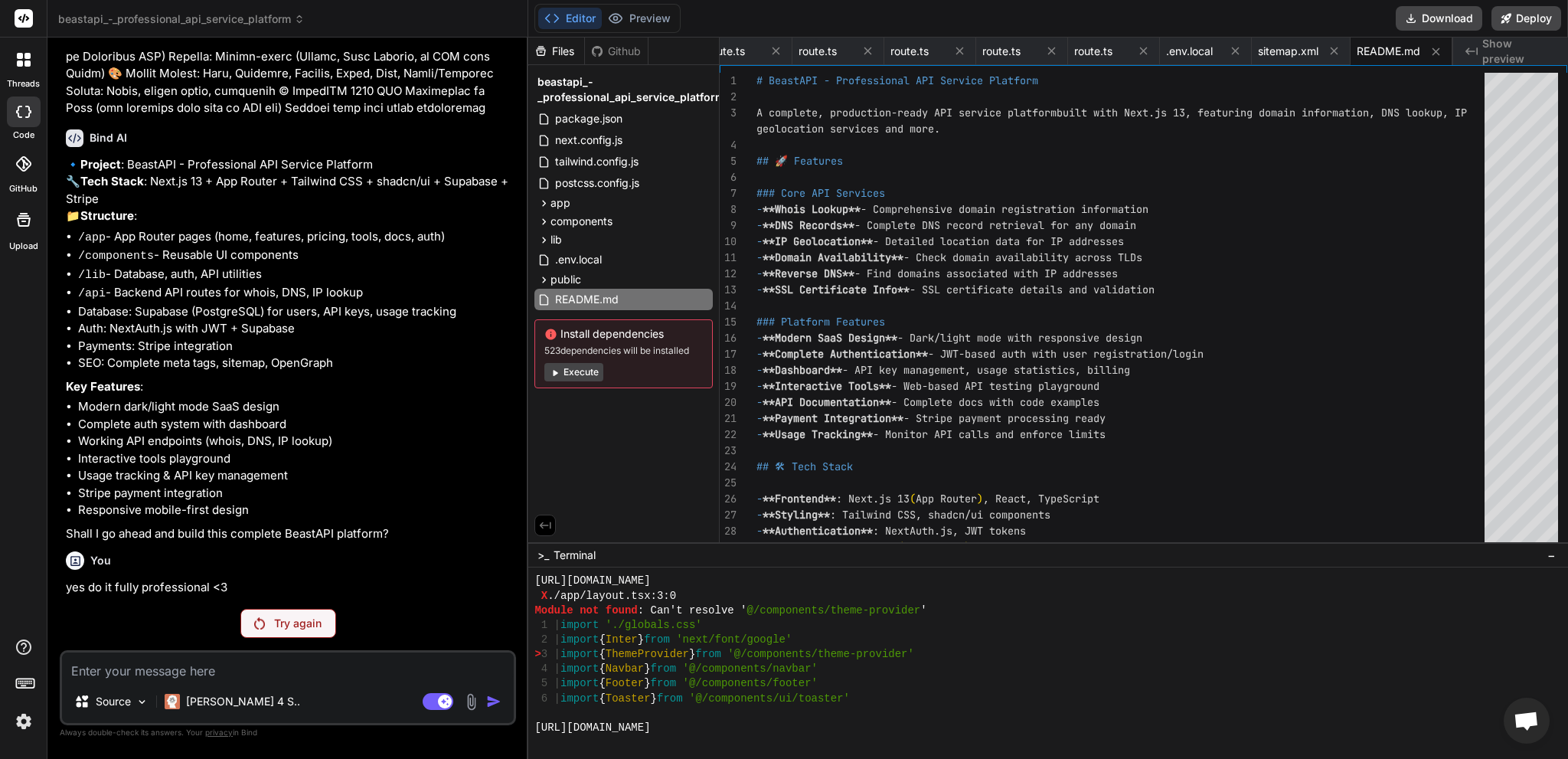
scroll to position [1176, 0]
click at [582, 364] on button "Execute" at bounding box center [574, 372] width 59 height 19
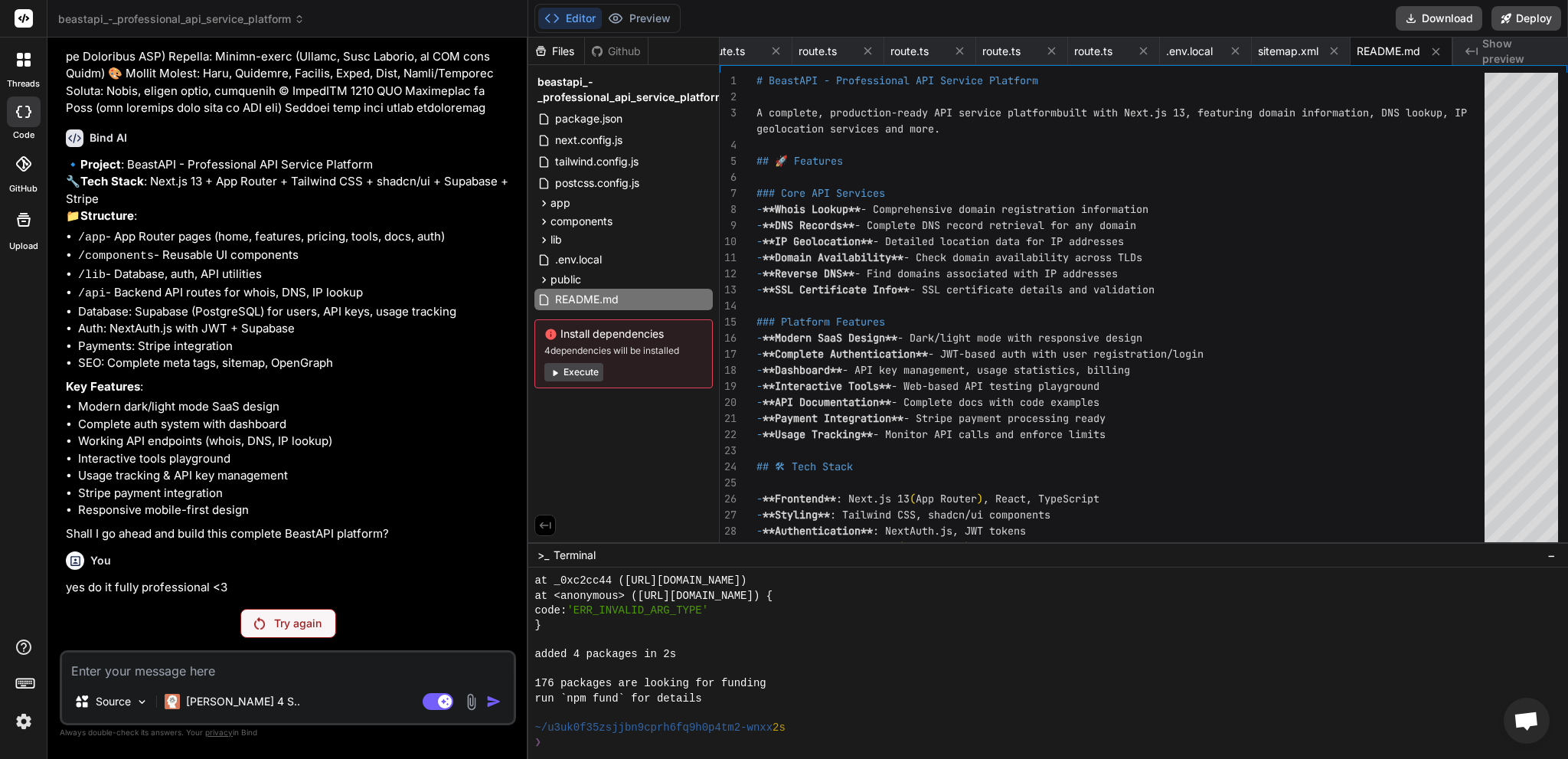
scroll to position [2662, 0]
click at [626, 19] on button "Preview" at bounding box center [638, 18] width 75 height 21
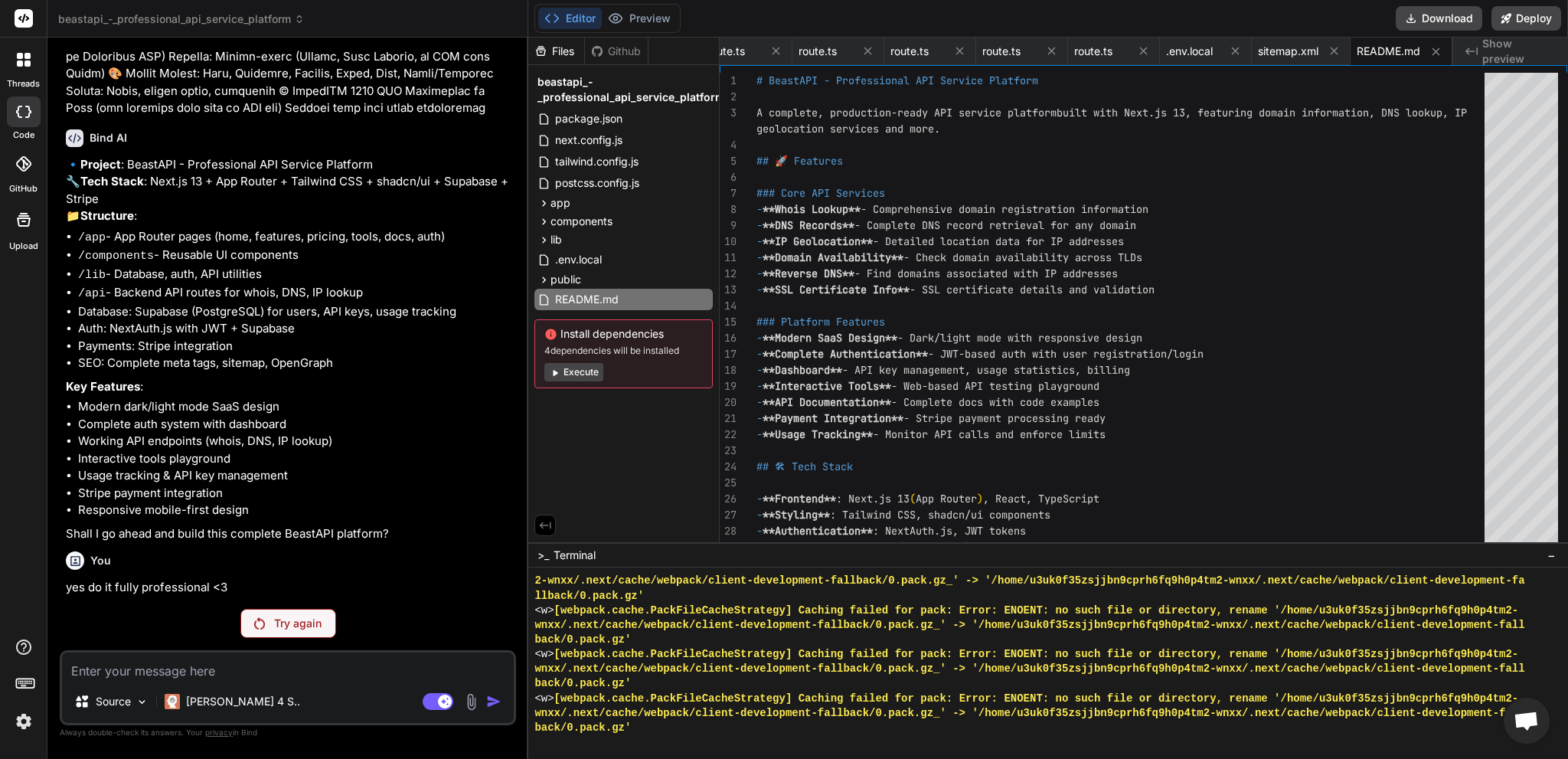
click at [566, 377] on button "Execute" at bounding box center [574, 372] width 59 height 19
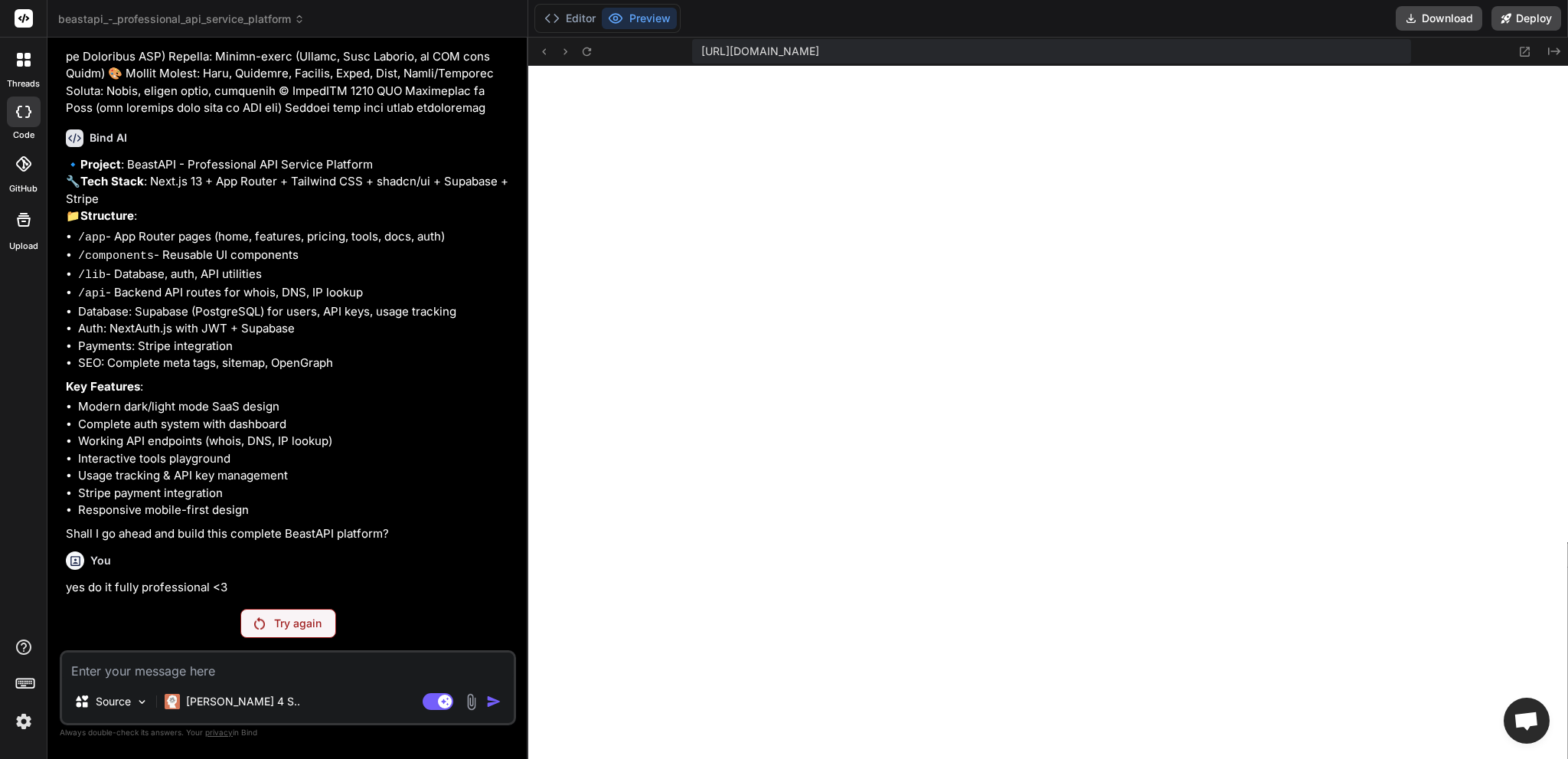
scroll to position [3823, 0]
click at [248, 670] on textarea at bounding box center [288, 666] width 452 height 28
paste textarea "./app/layout.tsx:3:0 Module not found: Can't resolve '@/components/theme-provid…"
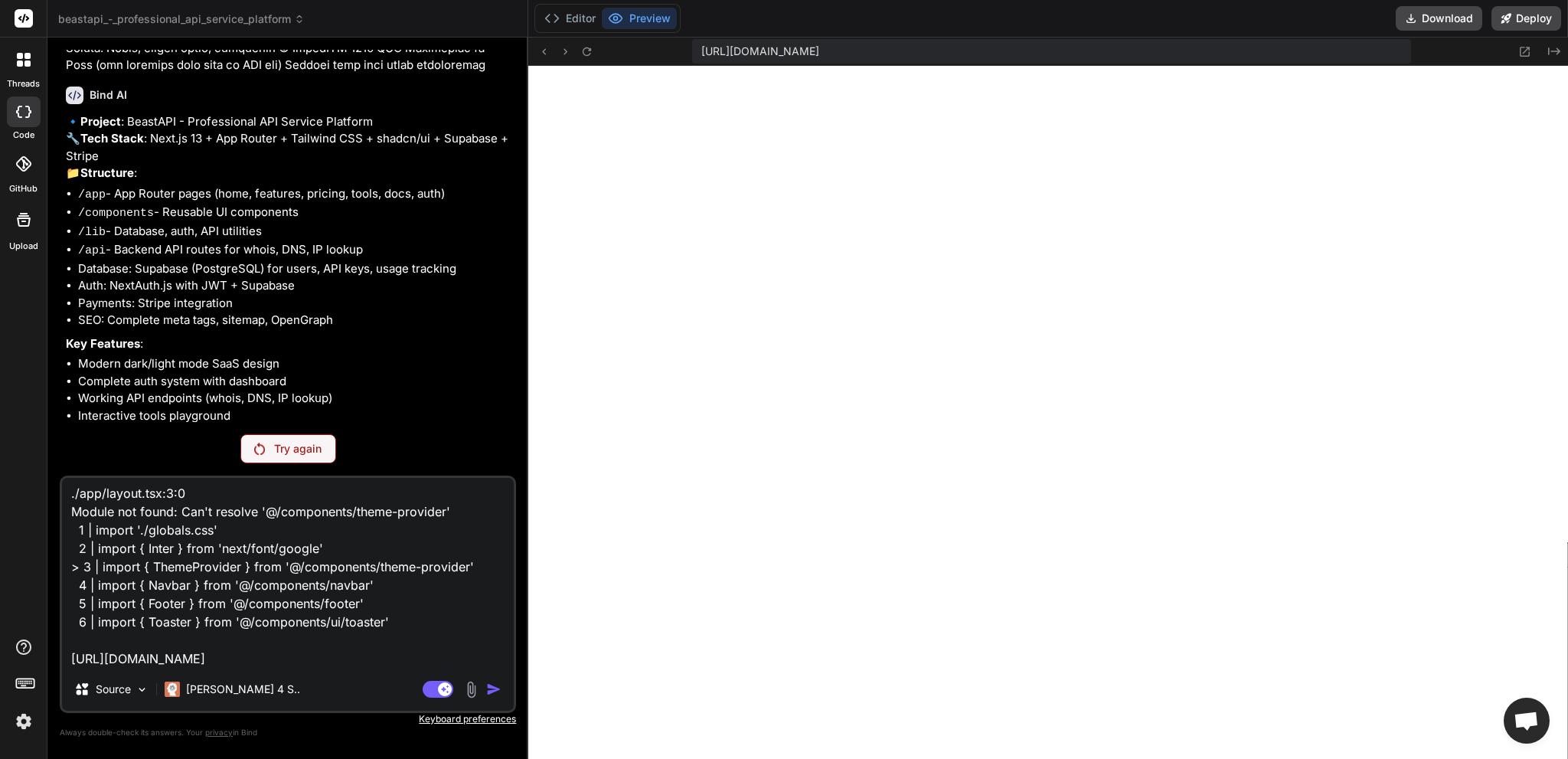
scroll to position [0, 0]
drag, startPoint x: 427, startPoint y: 635, endPoint x: 27, endPoint y: 465, distance: 434.6
click at [27, 465] on div "threads code GitHub Upload beastapi_-_professional_api_service_platform Created…" at bounding box center [784, 380] width 1568 height 759
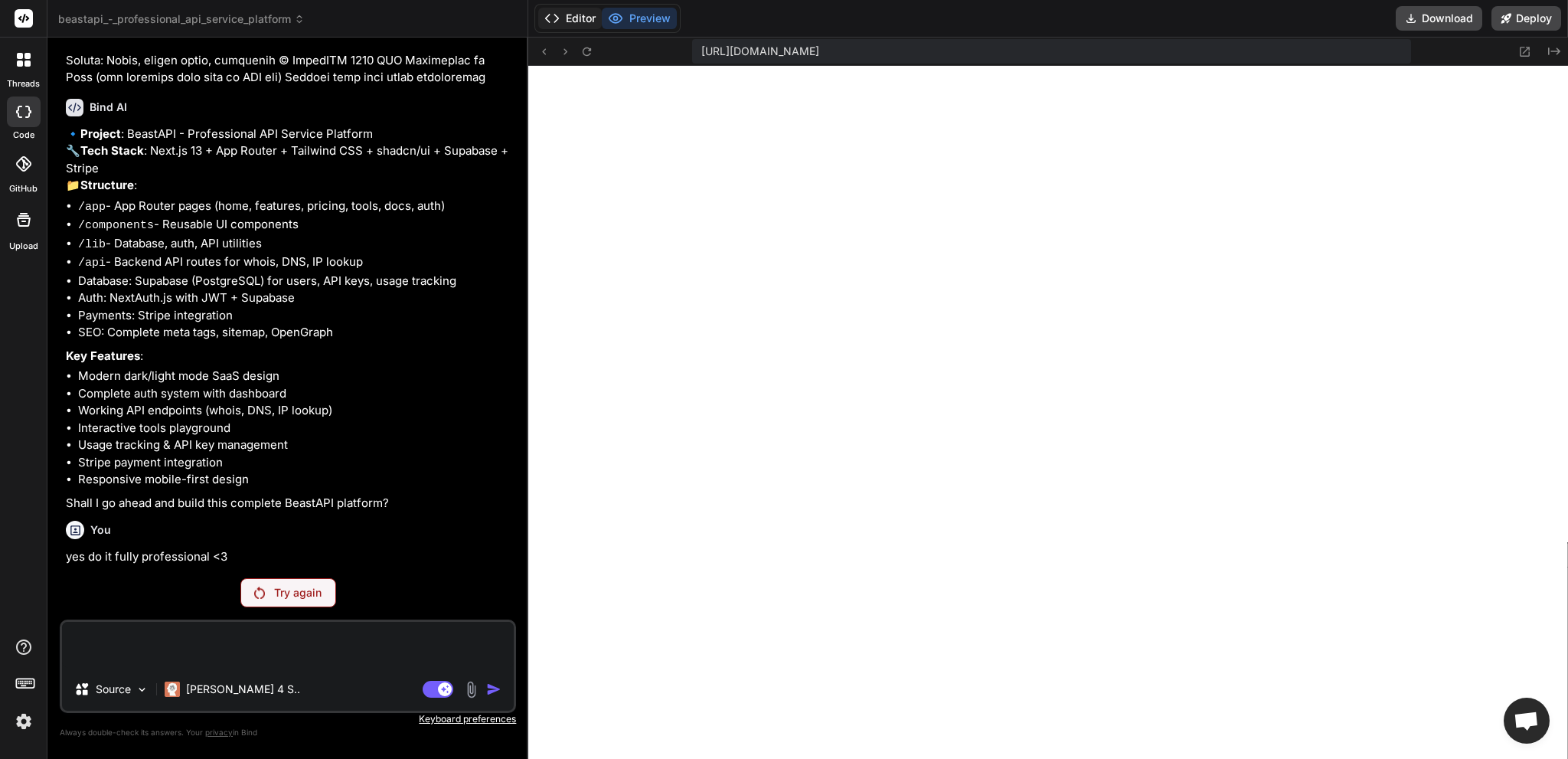
click at [575, 25] on button "Editor" at bounding box center [570, 18] width 64 height 21
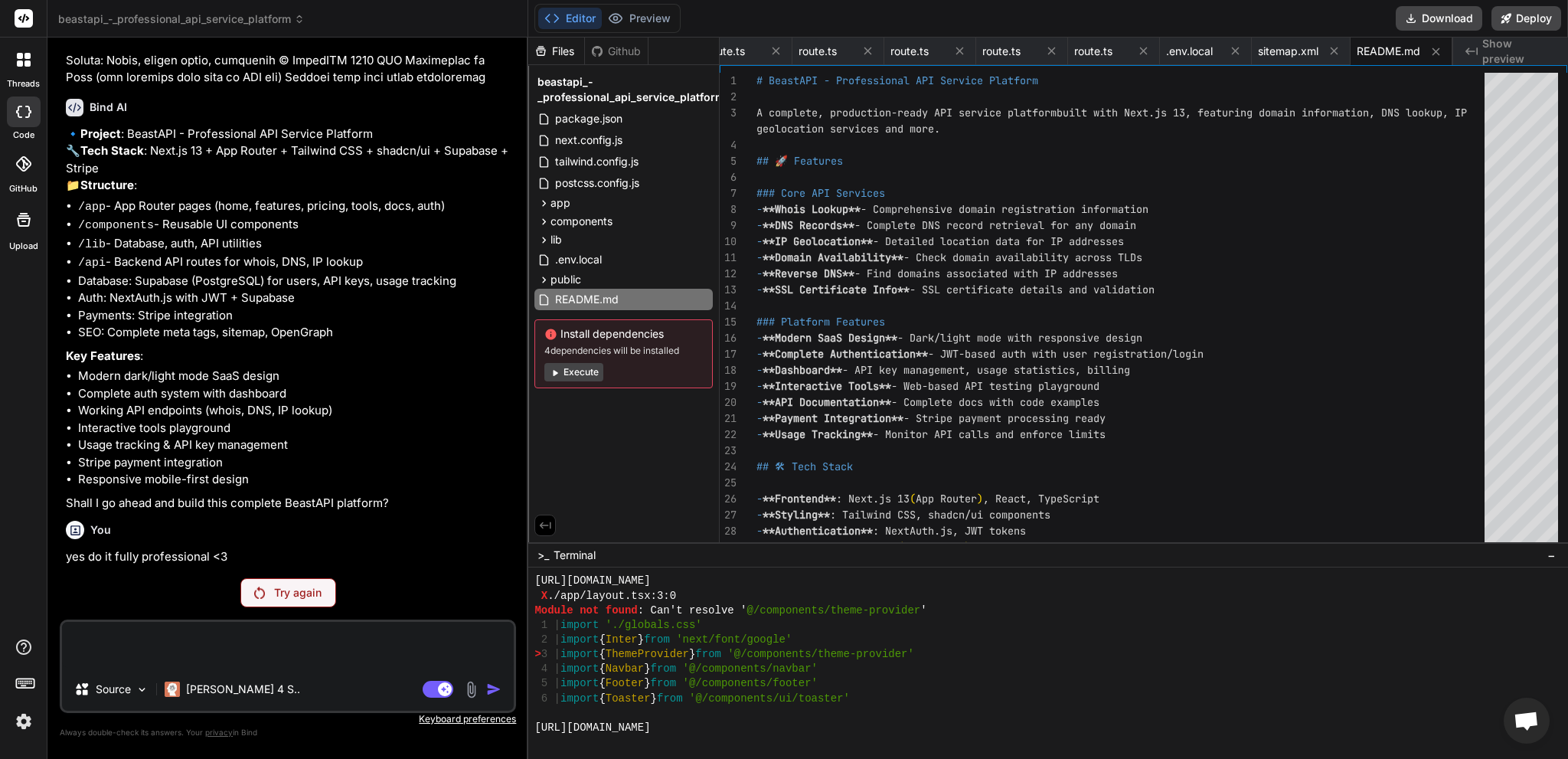
click at [569, 376] on button "Execute" at bounding box center [574, 372] width 59 height 19
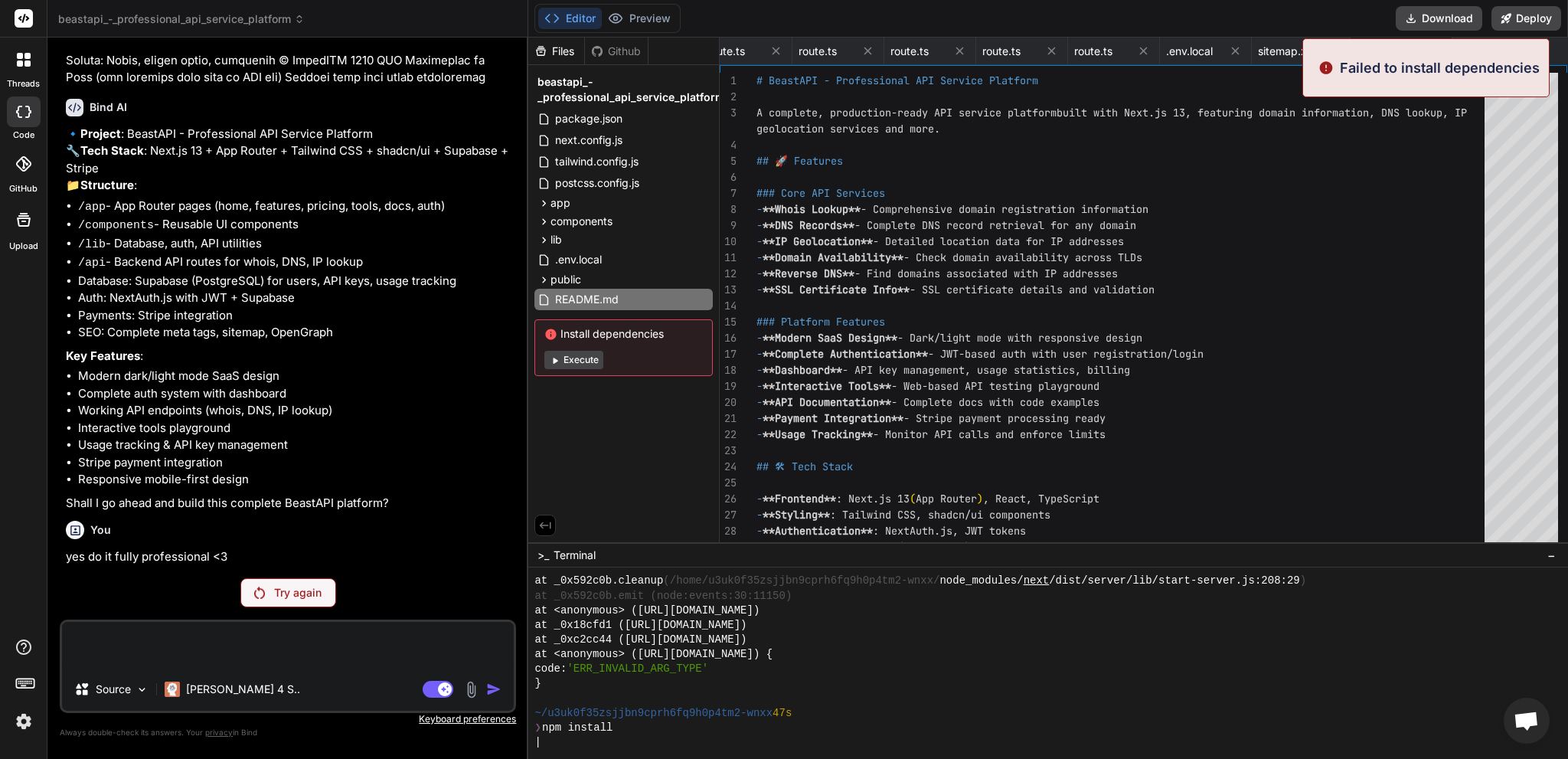
click at [589, 360] on button "Execute" at bounding box center [574, 360] width 59 height 19
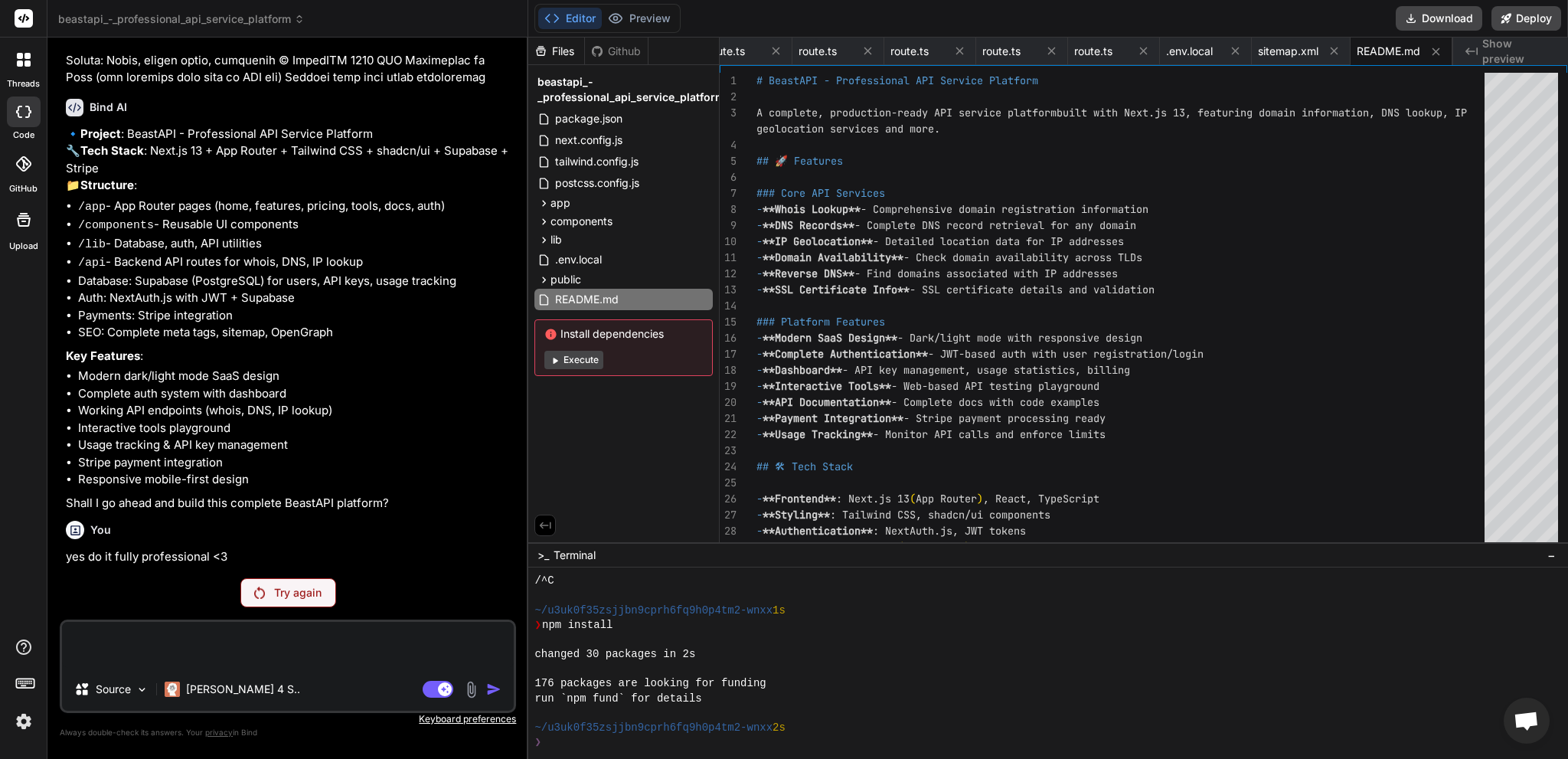
scroll to position [5381, 0]
click at [581, 355] on button "Execute" at bounding box center [574, 360] width 59 height 19
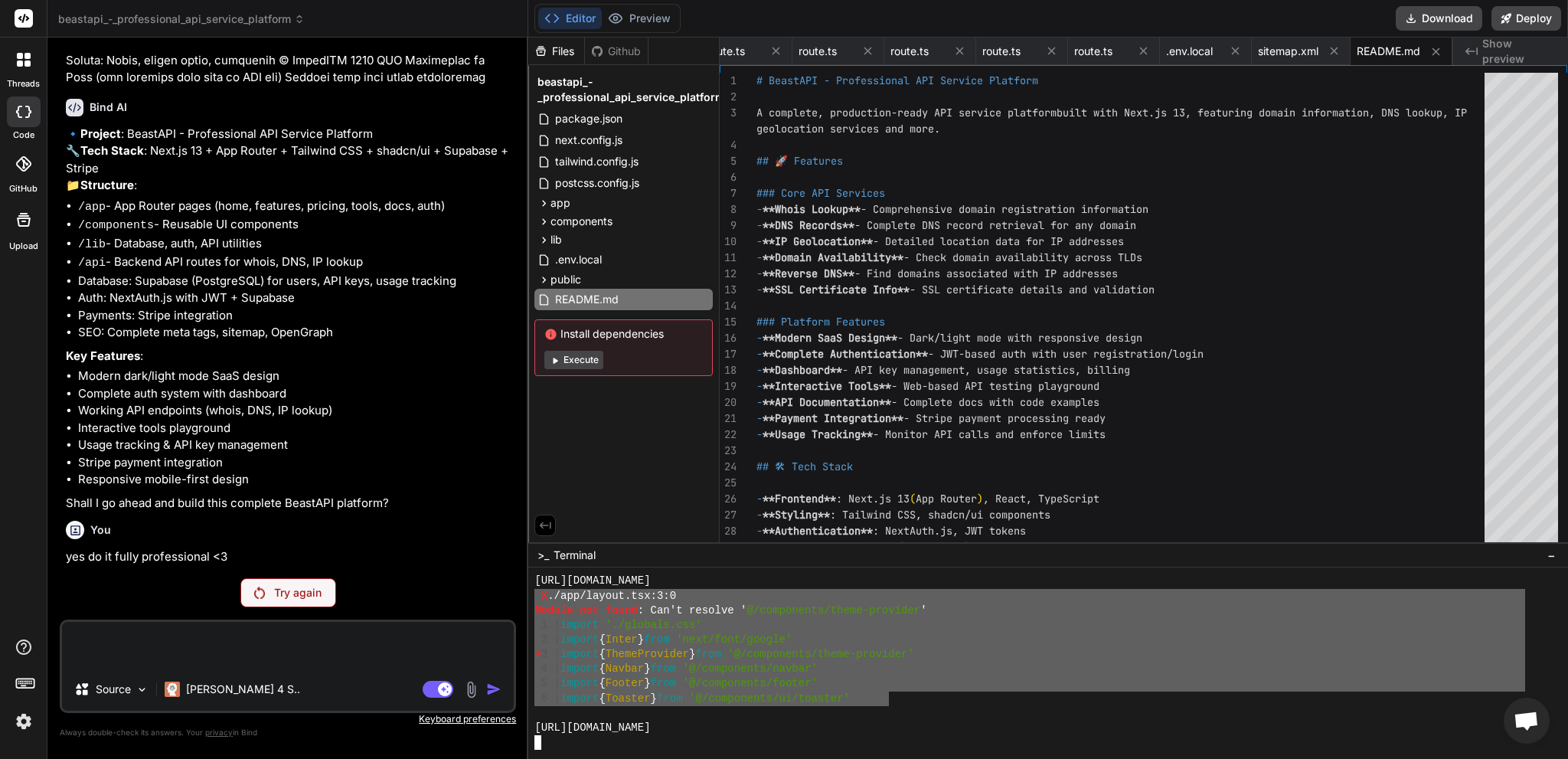
drag, startPoint x: 891, startPoint y: 698, endPoint x: 524, endPoint y: 592, distance: 382.0
click at [524, 592] on div "beastapi_-_professional_api_service_platform Created with Pixso. Bind AI Web Se…" at bounding box center [807, 380] width 1520 height 759
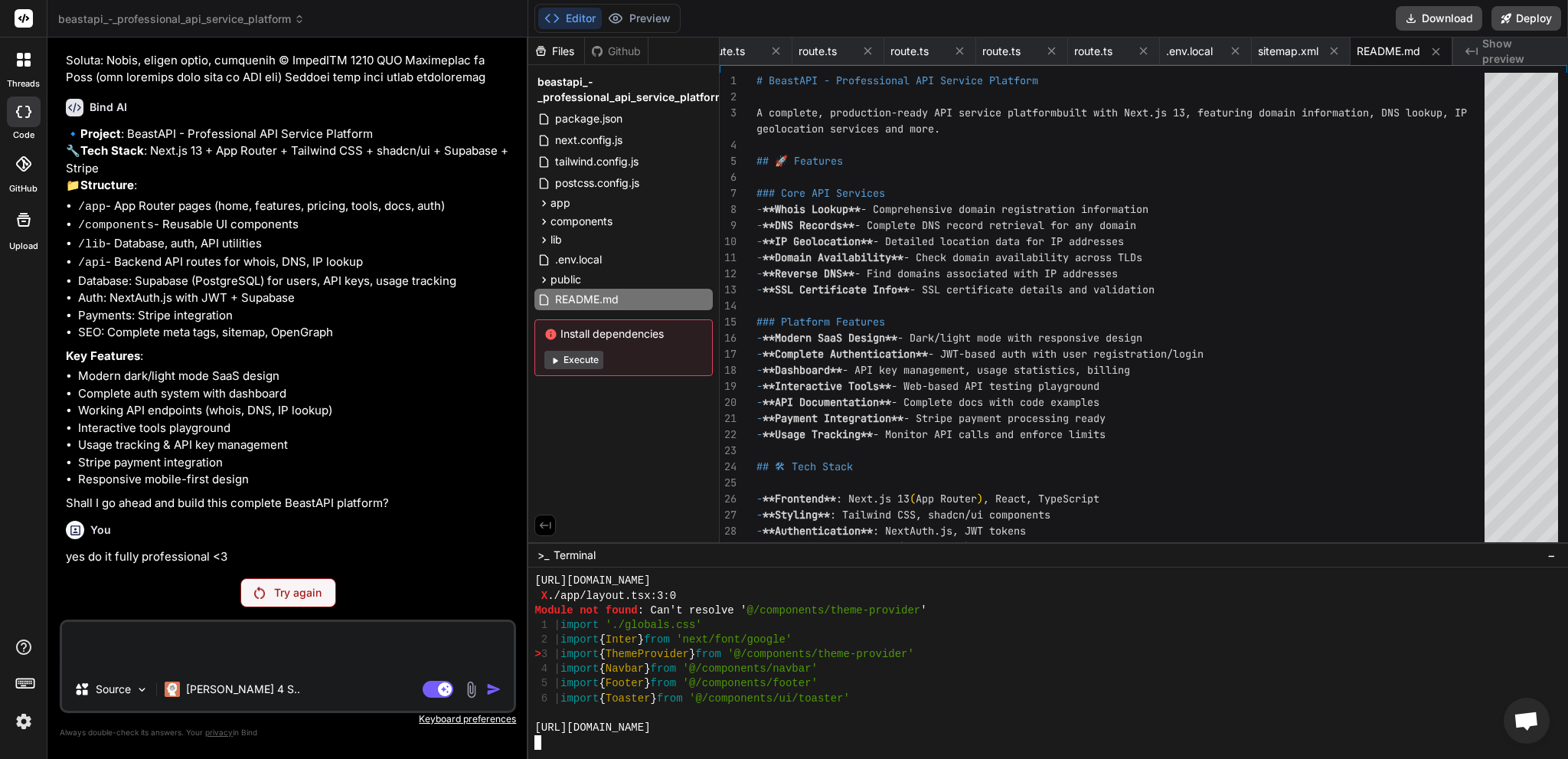
scroll to position [7734, 0]
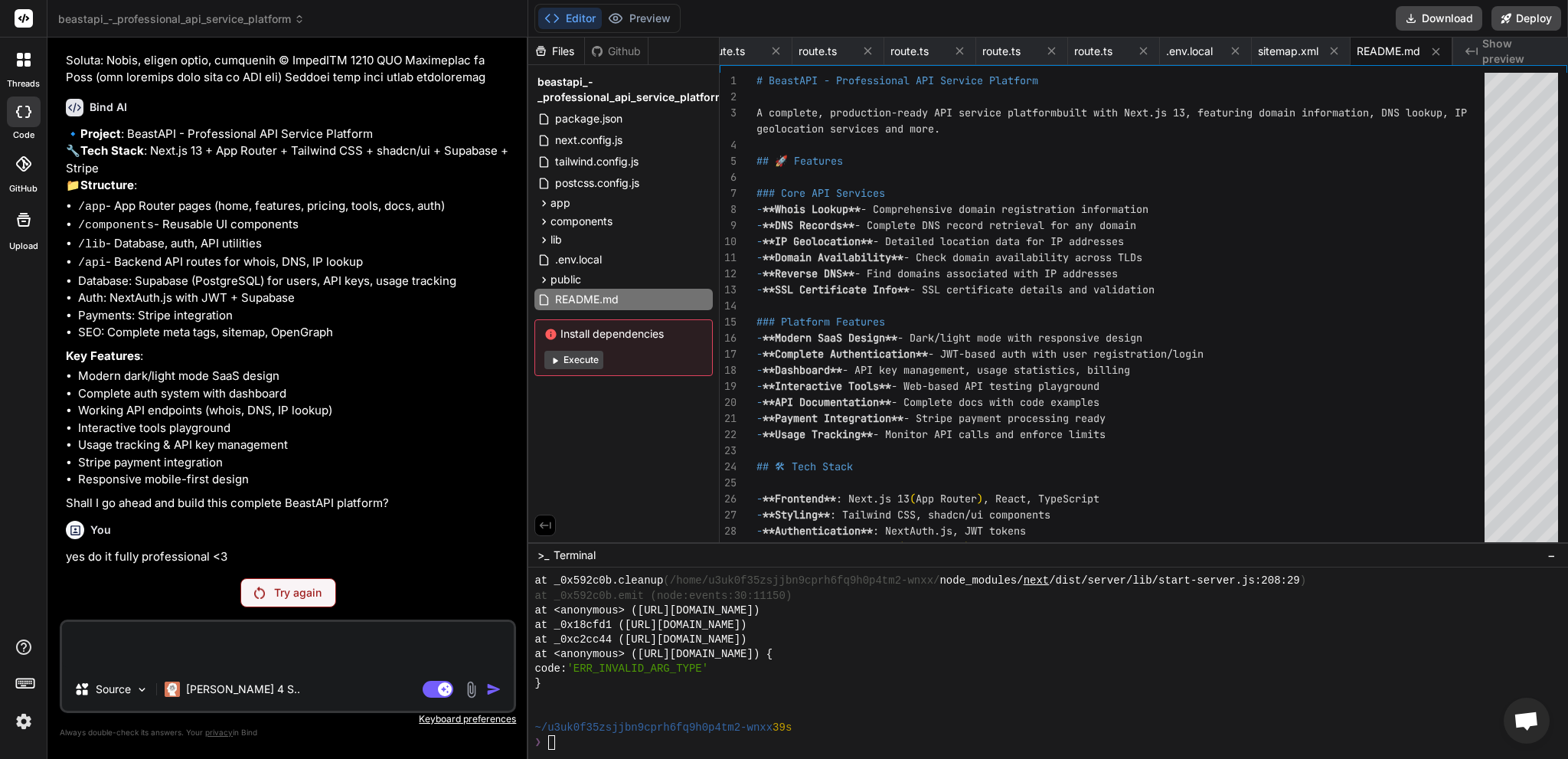
click at [379, 675] on div "Source Claude 4 S.." at bounding box center [288, 693] width 452 height 37
click at [311, 640] on textarea at bounding box center [288, 645] width 452 height 46
paste textarea "./app/layout.tsx:3:0 Module not found: Can't resolve '@/components/theme-provid…"
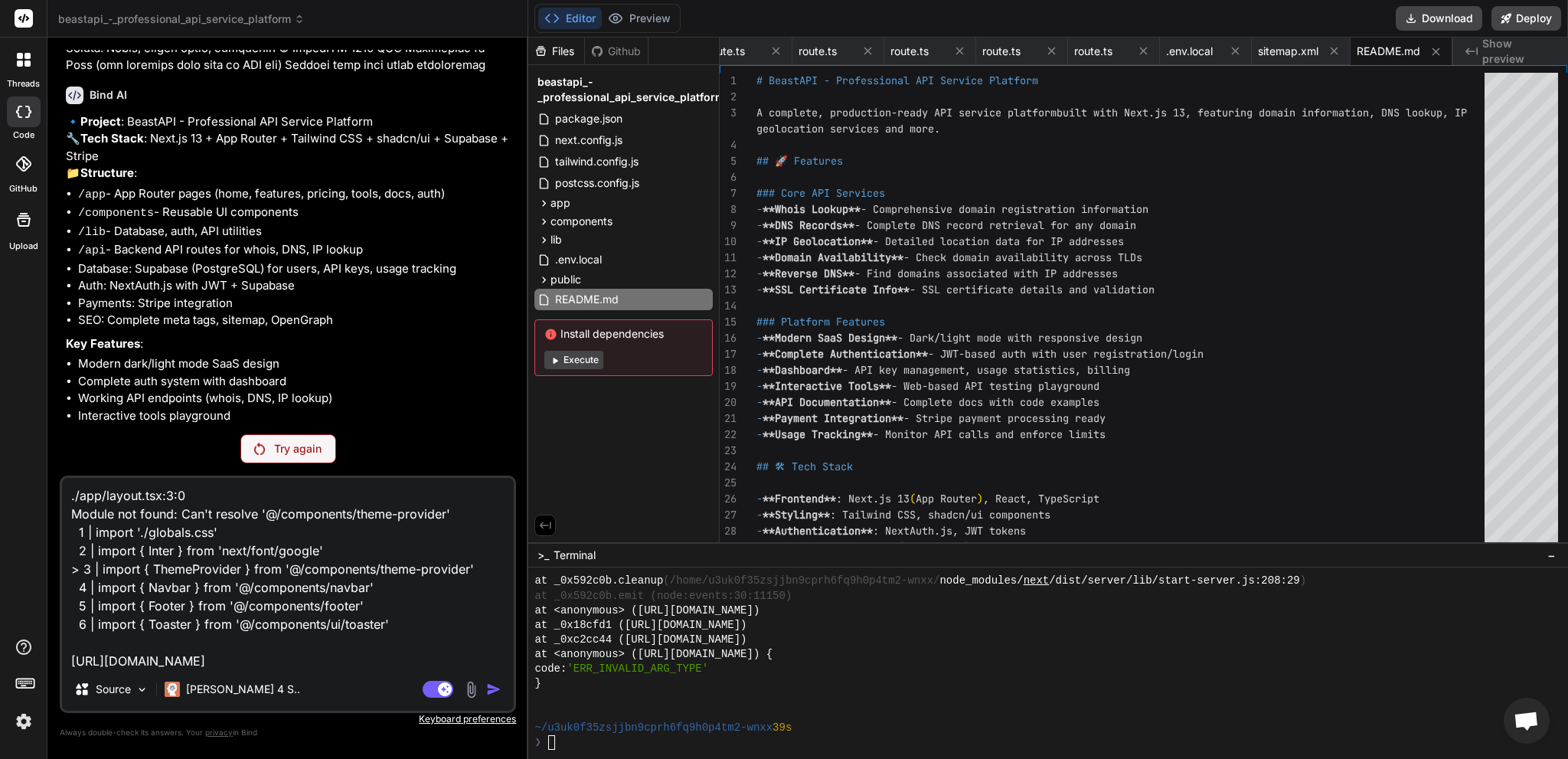
scroll to position [19, 0]
click at [423, 650] on textarea "./app/layout.tsx:3:0 Module not found: Can't resolve '@/components/theme-provid…" at bounding box center [288, 573] width 452 height 190
click at [438, 694] on rect at bounding box center [437, 689] width 30 height 17
click at [436, 689] on rect at bounding box center [431, 689] width 13 height 13
click at [431, 653] on textarea "./app/layout.tsx:3:0 Module not found: Can't resolve '@/components/theme-provid…" at bounding box center [288, 573] width 452 height 190
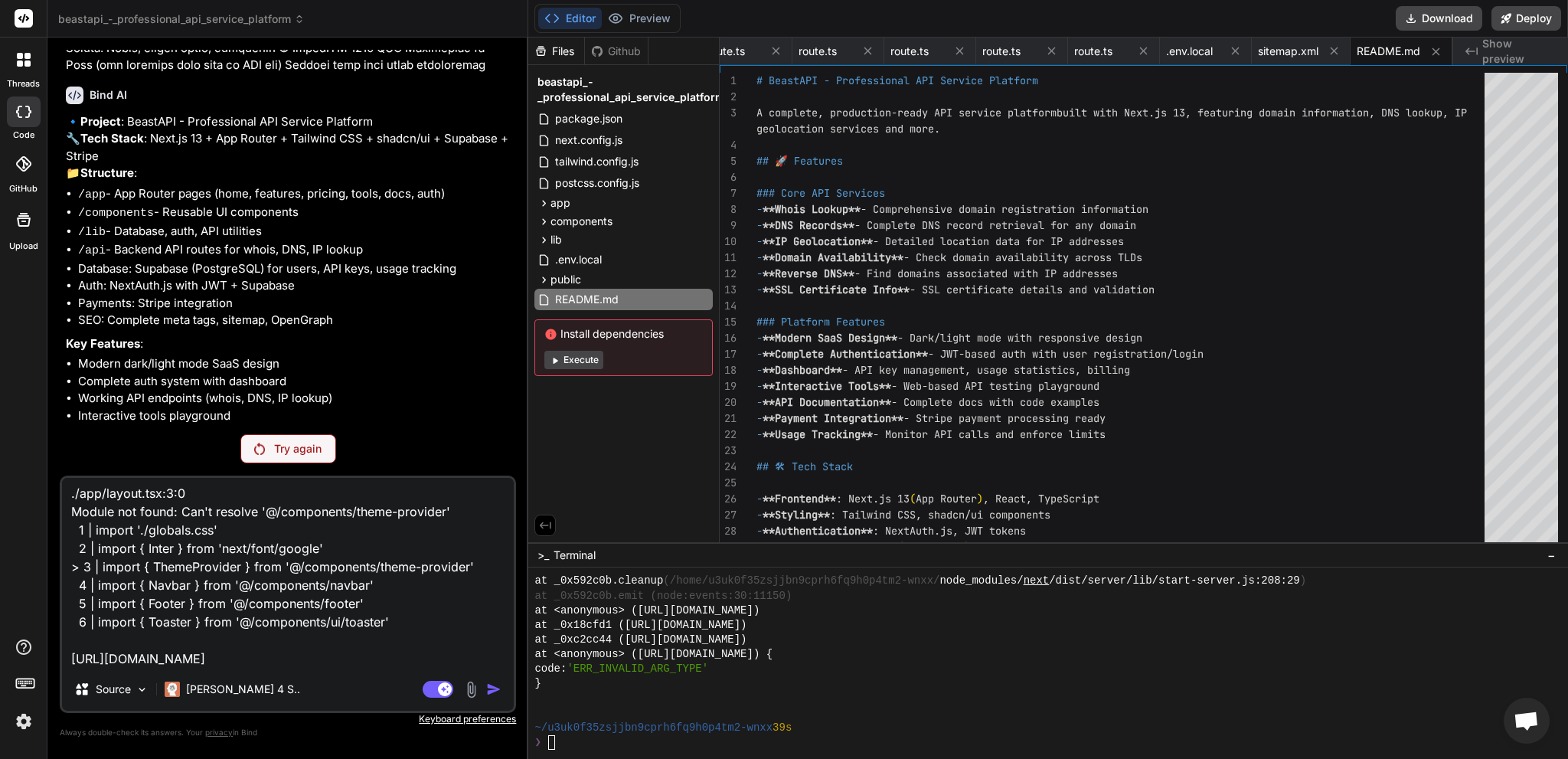
click at [416, 650] on textarea "./app/layout.tsx:3:0 Module not found: Can't resolve '@/components/theme-provid…" at bounding box center [288, 573] width 452 height 190
click at [732, 706] on div at bounding box center [1030, 713] width 991 height 14
click at [644, 28] on button "Preview" at bounding box center [638, 18] width 75 height 21
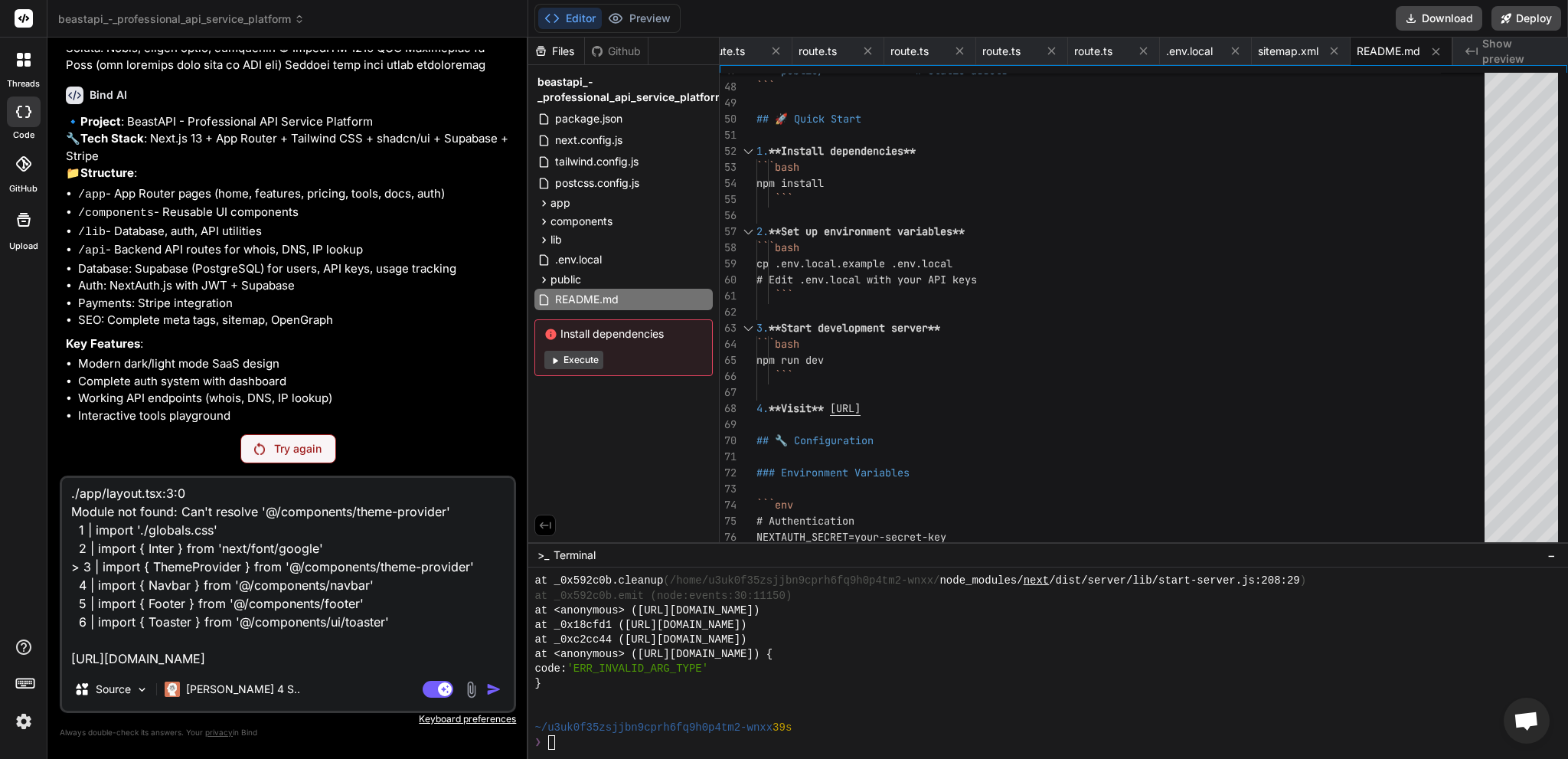
click at [388, 631] on textarea "./app/layout.tsx:3:0 Module not found: Can't resolve '@/components/theme-provid…" at bounding box center [288, 573] width 452 height 190
click at [566, 267] on span ".env.local" at bounding box center [578, 260] width 50 height 19
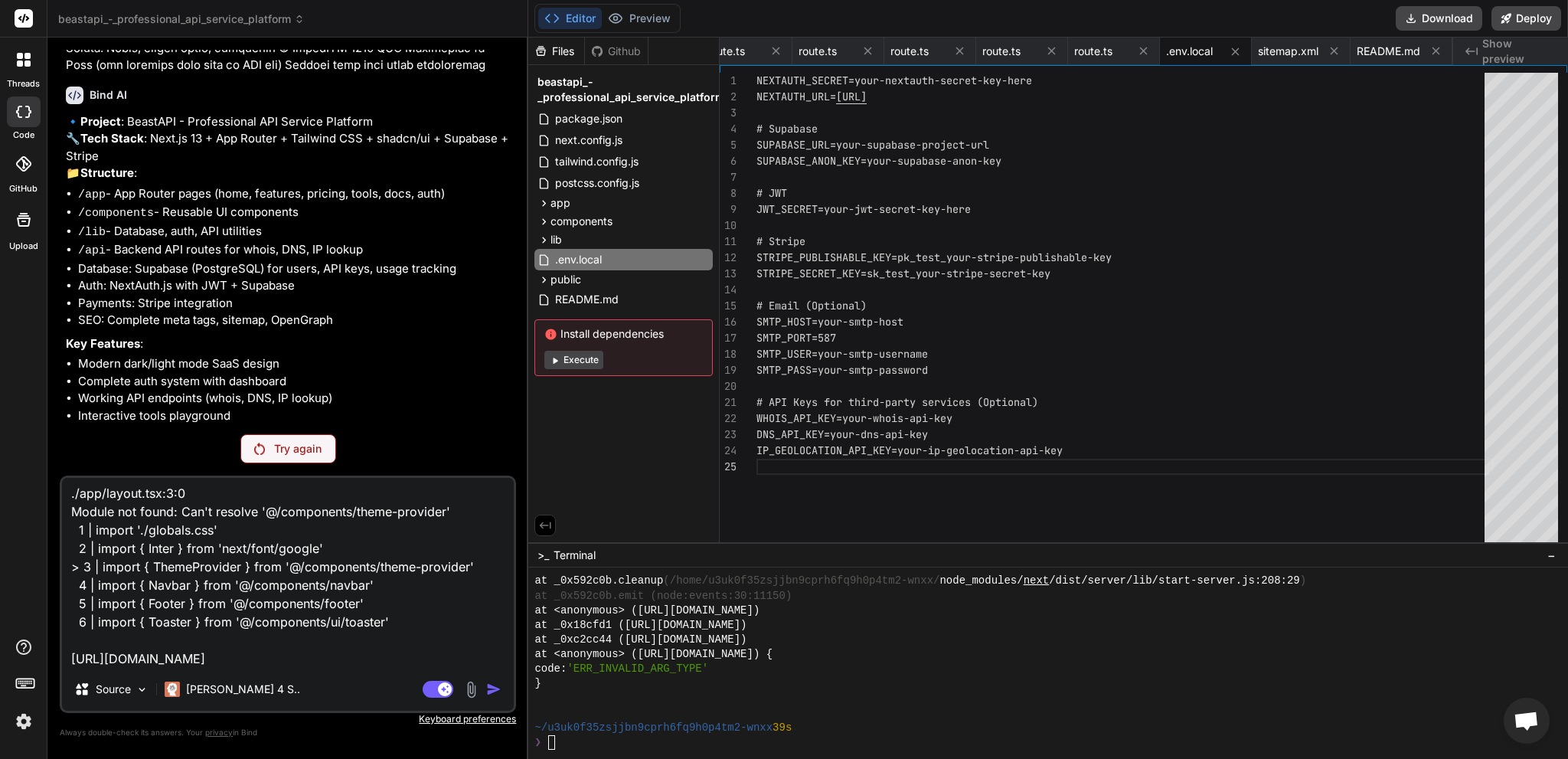
scroll to position [0, 0]
drag, startPoint x: 994, startPoint y: 145, endPoint x: 933, endPoint y: 131, distance: 62.6
click at [847, 141] on div "NEXTAUTH_SECRET=your-nextauth-secret-key-here NEXTAUTH_URL= http://localhost:30…" at bounding box center [1125, 310] width 737 height 477
drag, startPoint x: 1001, startPoint y: 143, endPoint x: 894, endPoint y: 146, distance: 107.0
click at [894, 146] on div "NEXTAUTH_SECRET=your-nextauth-secret-key-here NEXTAUTH_URL= http://localhost:30…" at bounding box center [1125, 310] width 737 height 477
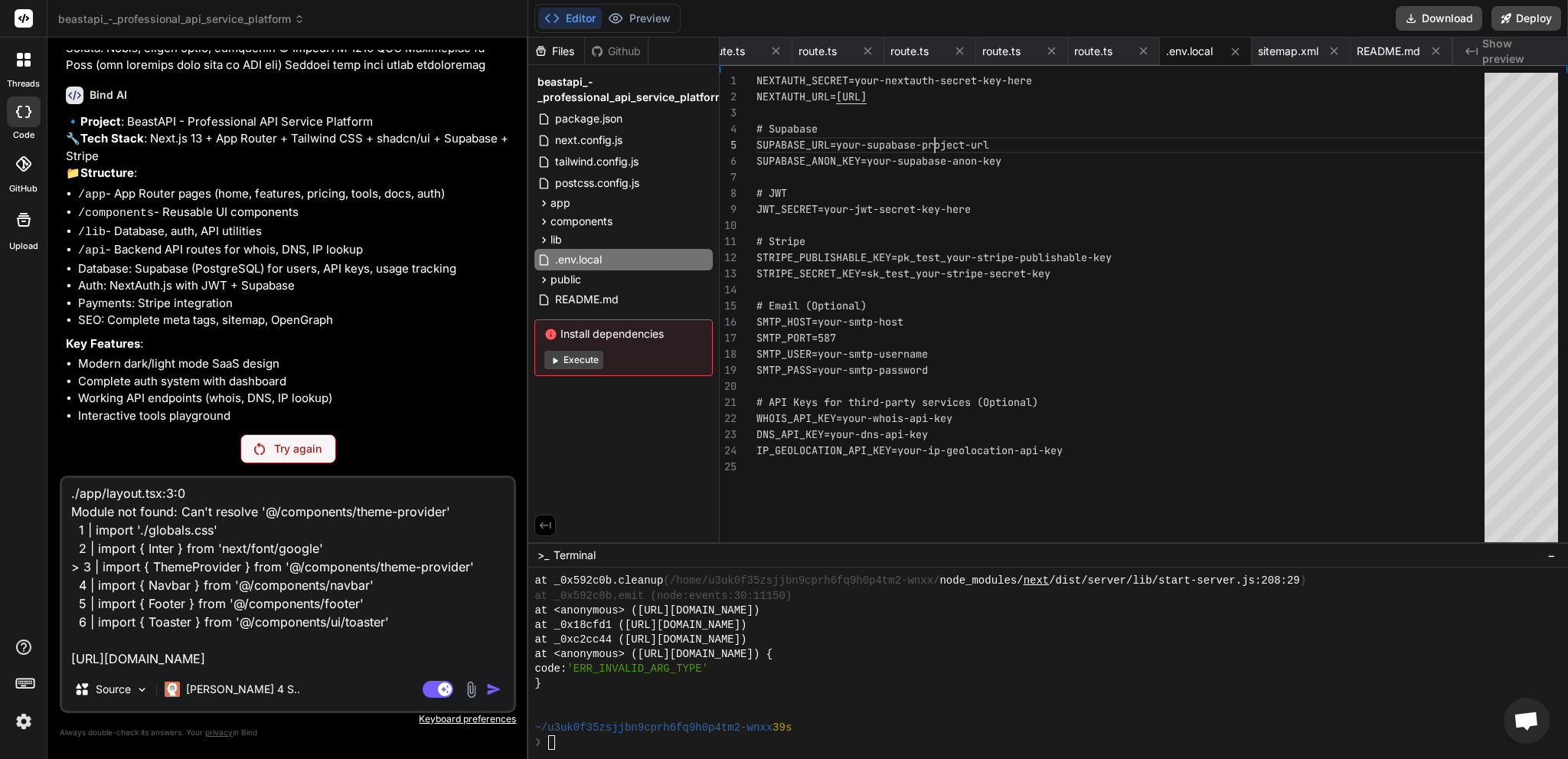
click at [950, 141] on div "NEXTAUTH_SECRET=your-nextauth-secret-key-here NEXTAUTH_URL= http://localhost:30…" at bounding box center [1125, 310] width 737 height 477
click at [992, 149] on div "NEXTAUTH_SECRET=your-nextauth-secret-key-here NEXTAUTH_URL= http://localhost:30…" at bounding box center [1125, 310] width 737 height 477
click at [999, 143] on div "NEXTAUTH_SECRET=your-nextauth-secret-key-here NEXTAUTH_URL= http://localhost:30…" at bounding box center [1125, 310] width 737 height 477
click at [964, 163] on div "NEXTAUTH_SECRET=your-nextauth-secret-key-here NEXTAUTH_URL= http://localhost:30…" at bounding box center [1125, 310] width 737 height 477
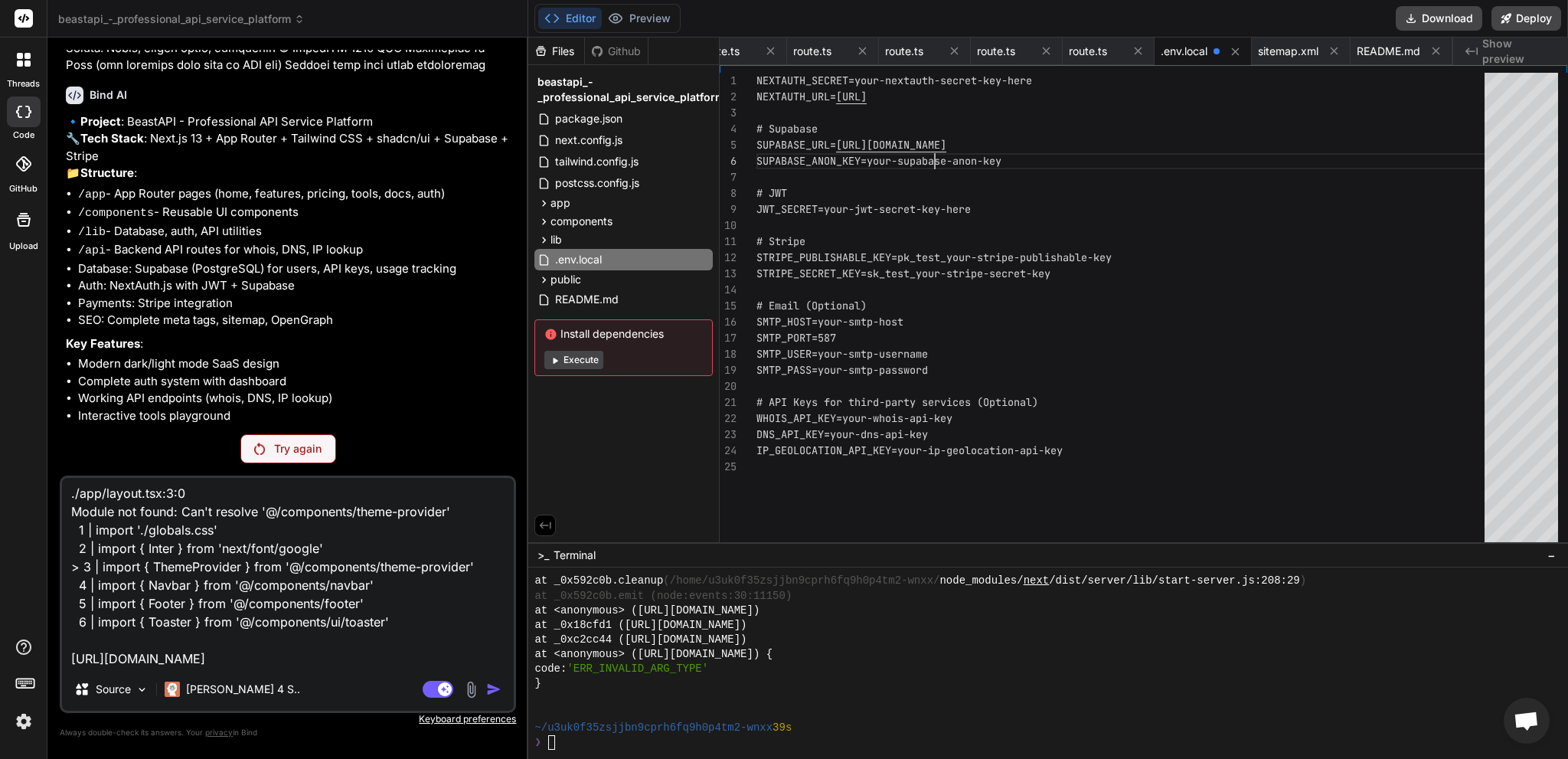
click at [950, 156] on div "NEXTAUTH_SECRET=your-nextauth-secret-key-here NEXTAUTH_URL= http://localhost:30…" at bounding box center [1125, 310] width 737 height 477
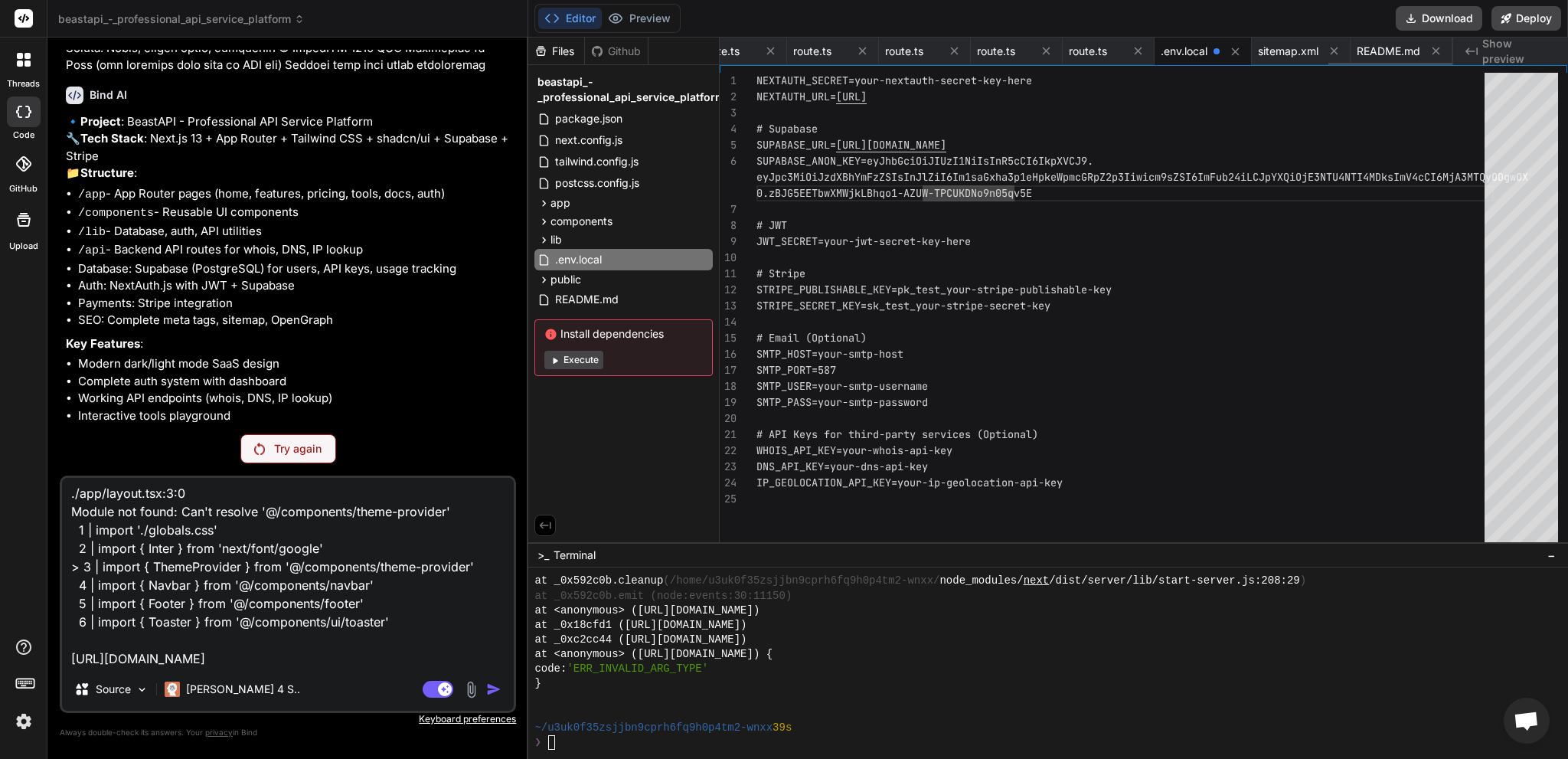
click at [1182, 51] on span ".env.local" at bounding box center [1184, 51] width 47 height 15
click at [566, 354] on button "Execute" at bounding box center [574, 360] width 59 height 19
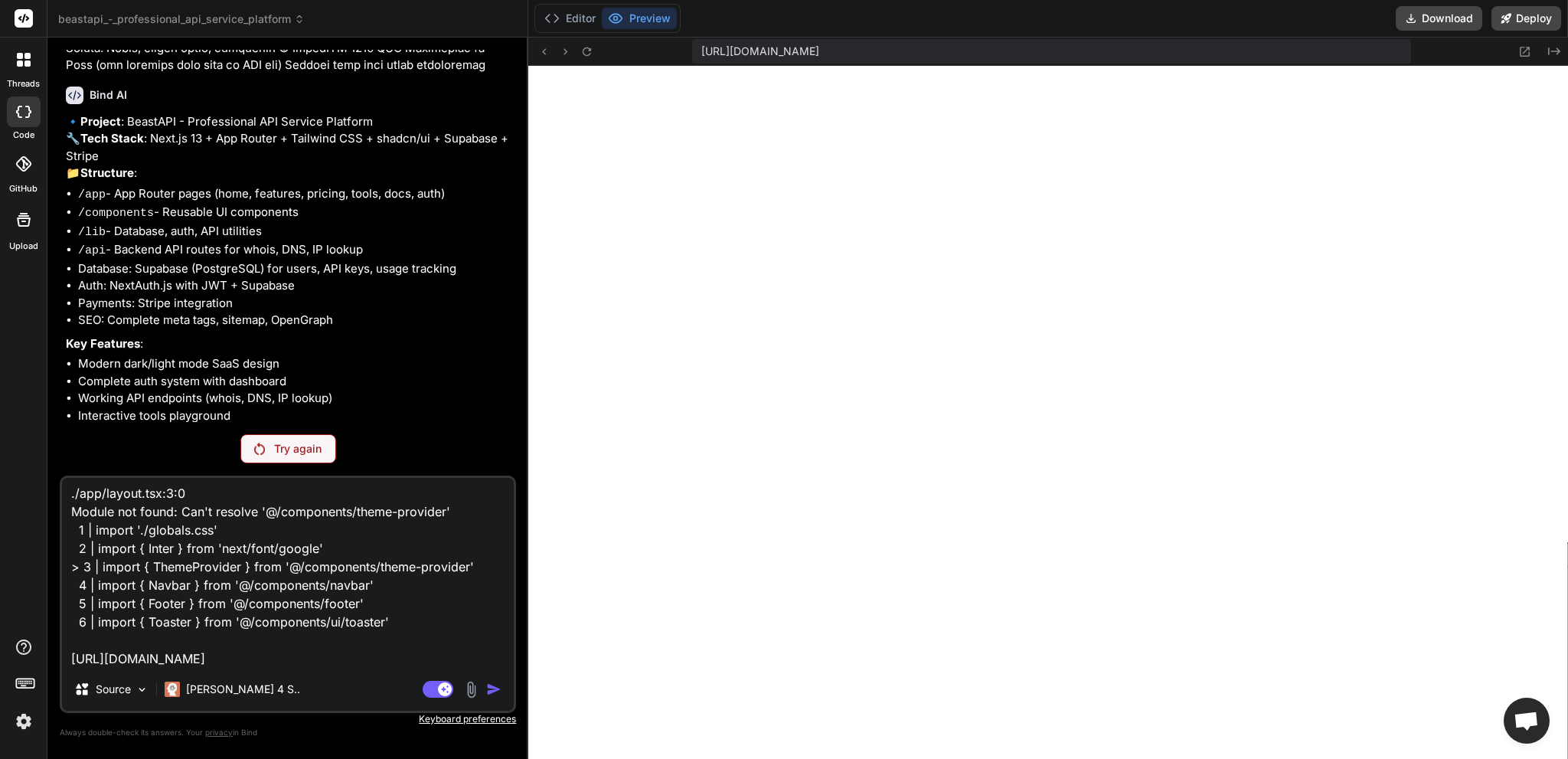
scroll to position [8718, 0]
click at [285, 456] on p "Try again" at bounding box center [298, 448] width 47 height 15
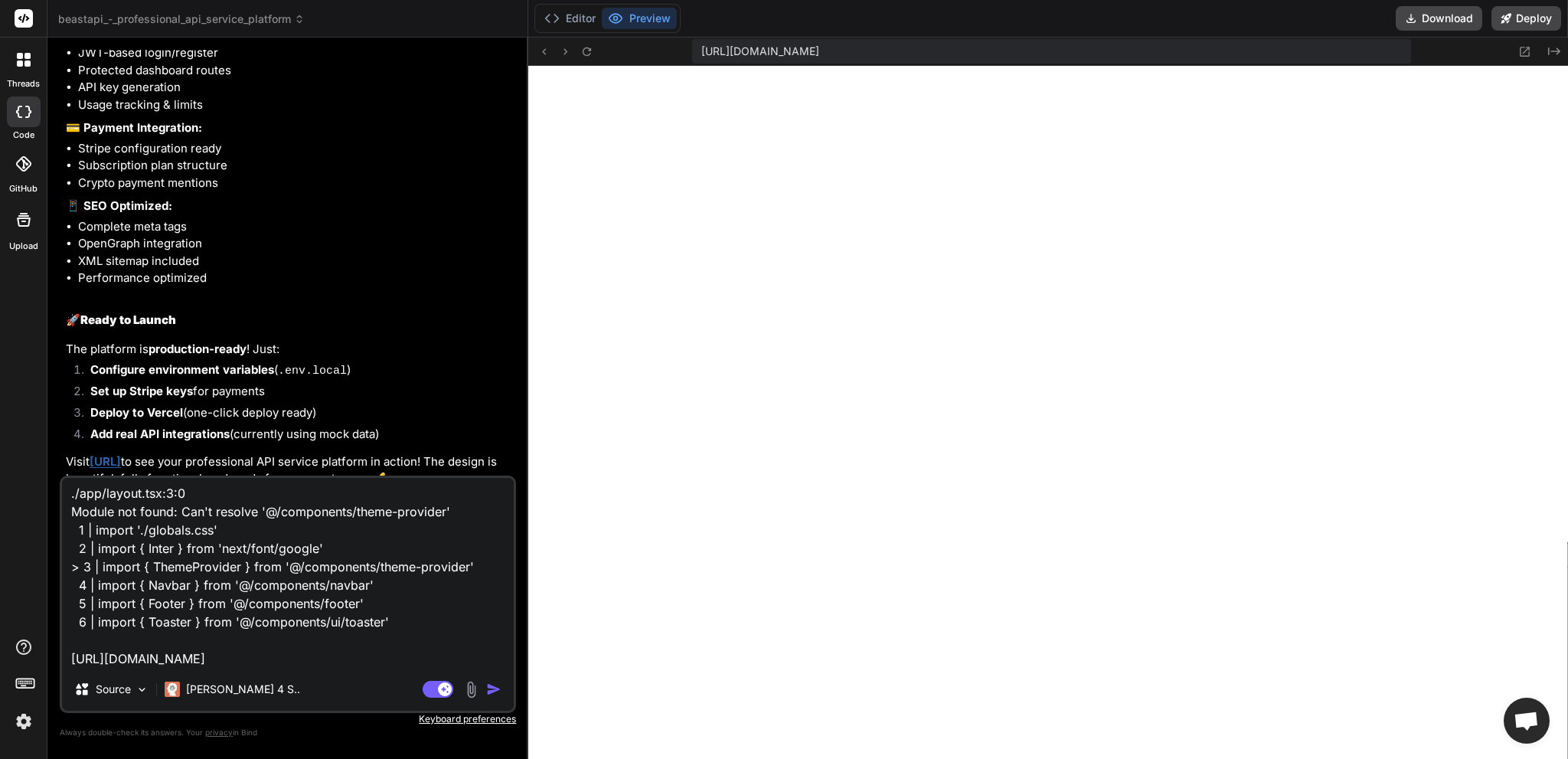
scroll to position [1517, 0]
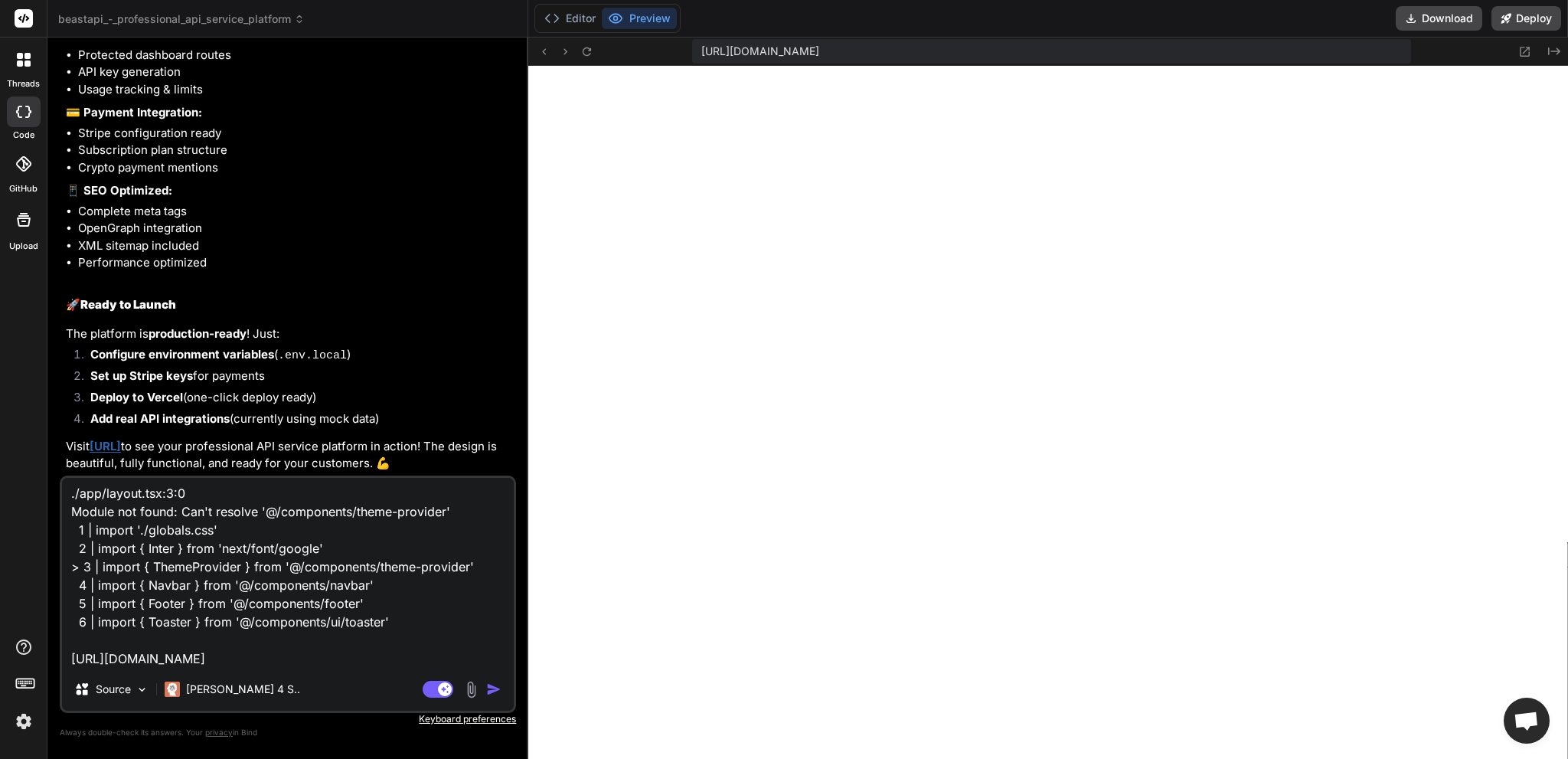
drag, startPoint x: 388, startPoint y: 636, endPoint x: 377, endPoint y: 631, distance: 12.1
click at [377, 631] on textarea "./app/layout.tsx:3:0 Module not found: Can't resolve '@/components/theme-provid…" at bounding box center [288, 573] width 452 height 190
click at [497, 689] on img "button" at bounding box center [494, 689] width 15 height 15
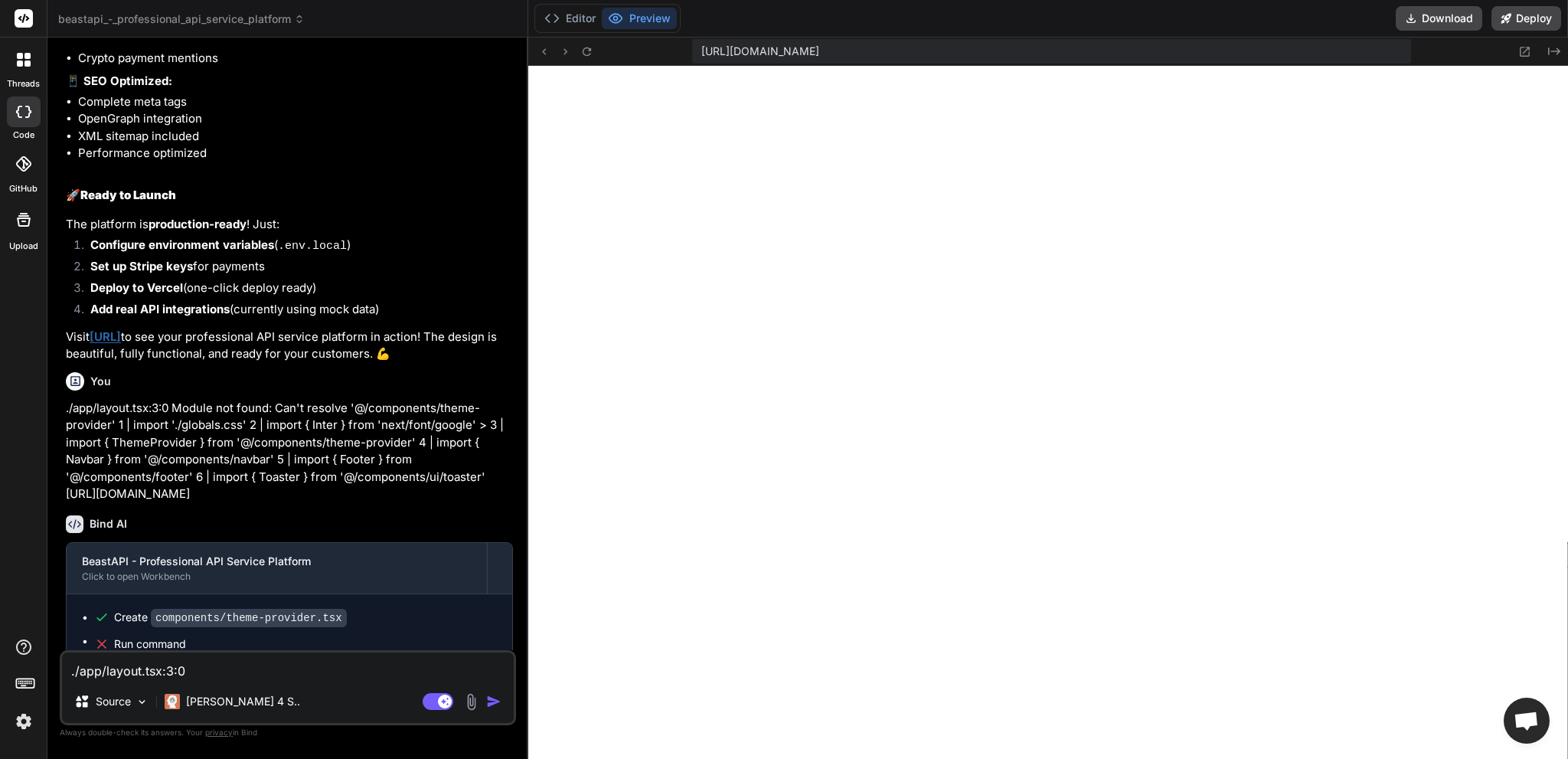
scroll to position [1833, 0]
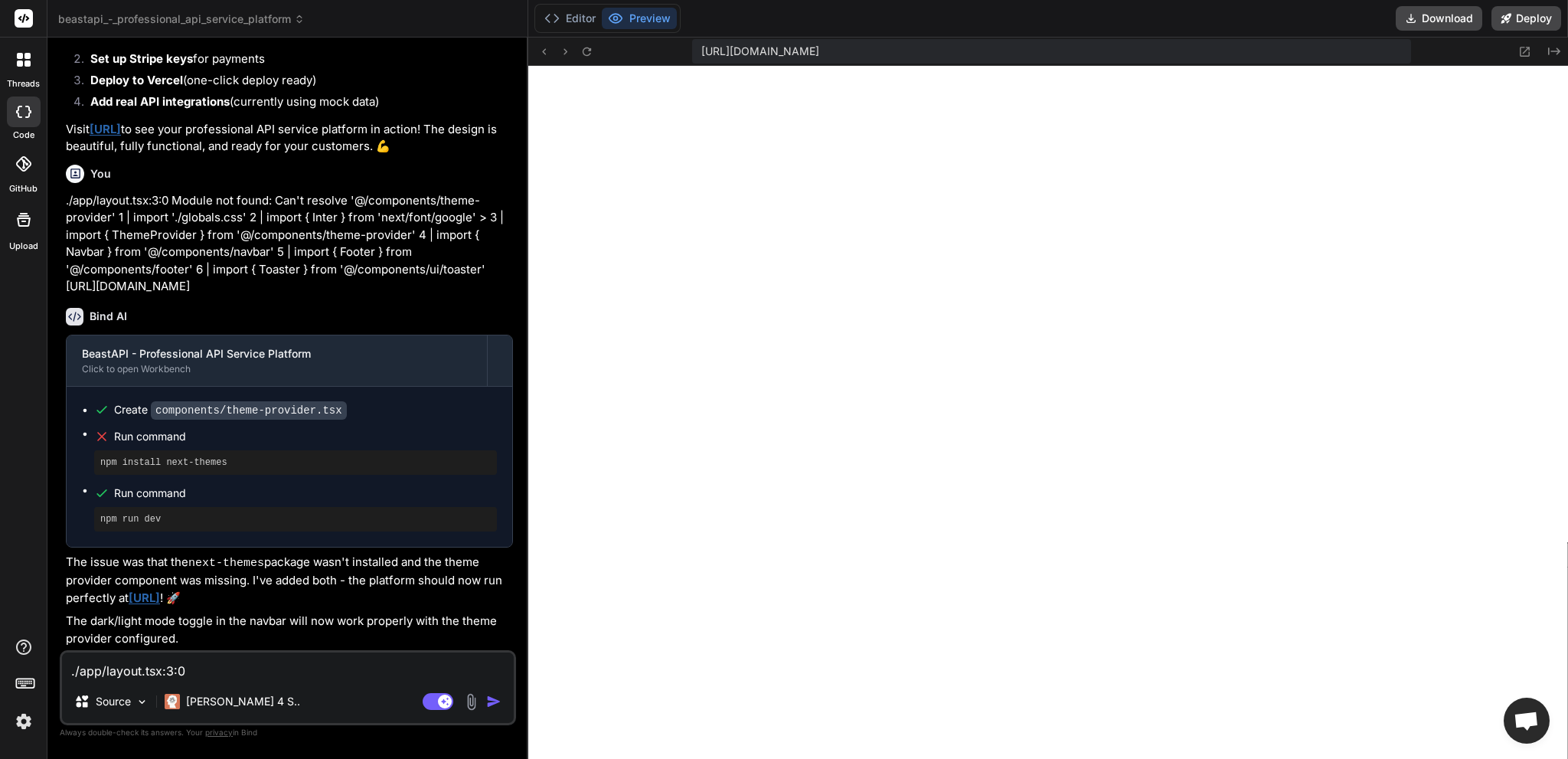
click at [160, 596] on link "[URL]" at bounding box center [144, 597] width 31 height 14
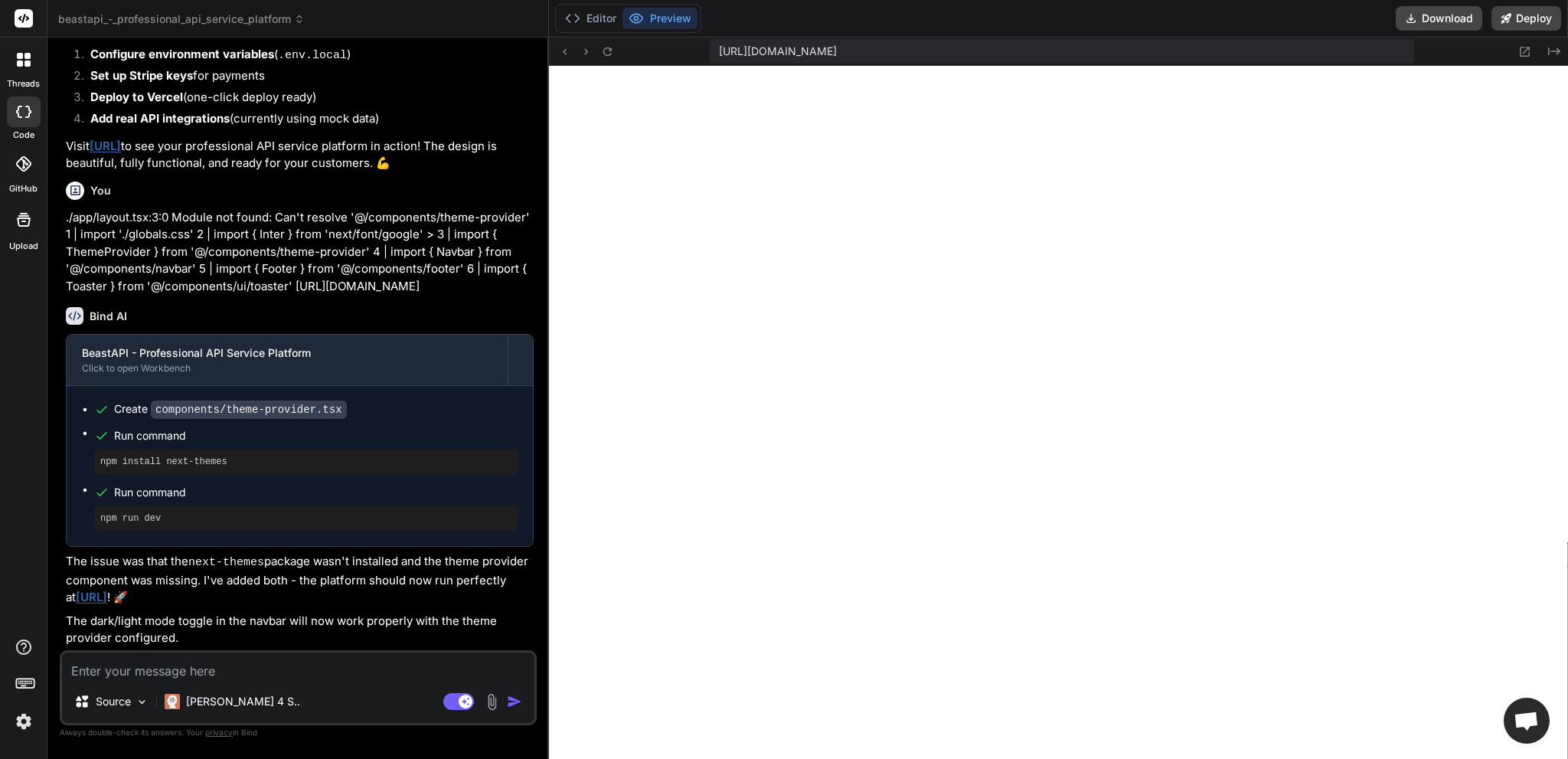
scroll to position [456, 0]
click at [1521, 24] on button "Deploy" at bounding box center [1526, 18] width 70 height 24
click at [257, 666] on textarea at bounding box center [299, 666] width 473 height 28
click at [601, 18] on button "Editor" at bounding box center [591, 18] width 64 height 21
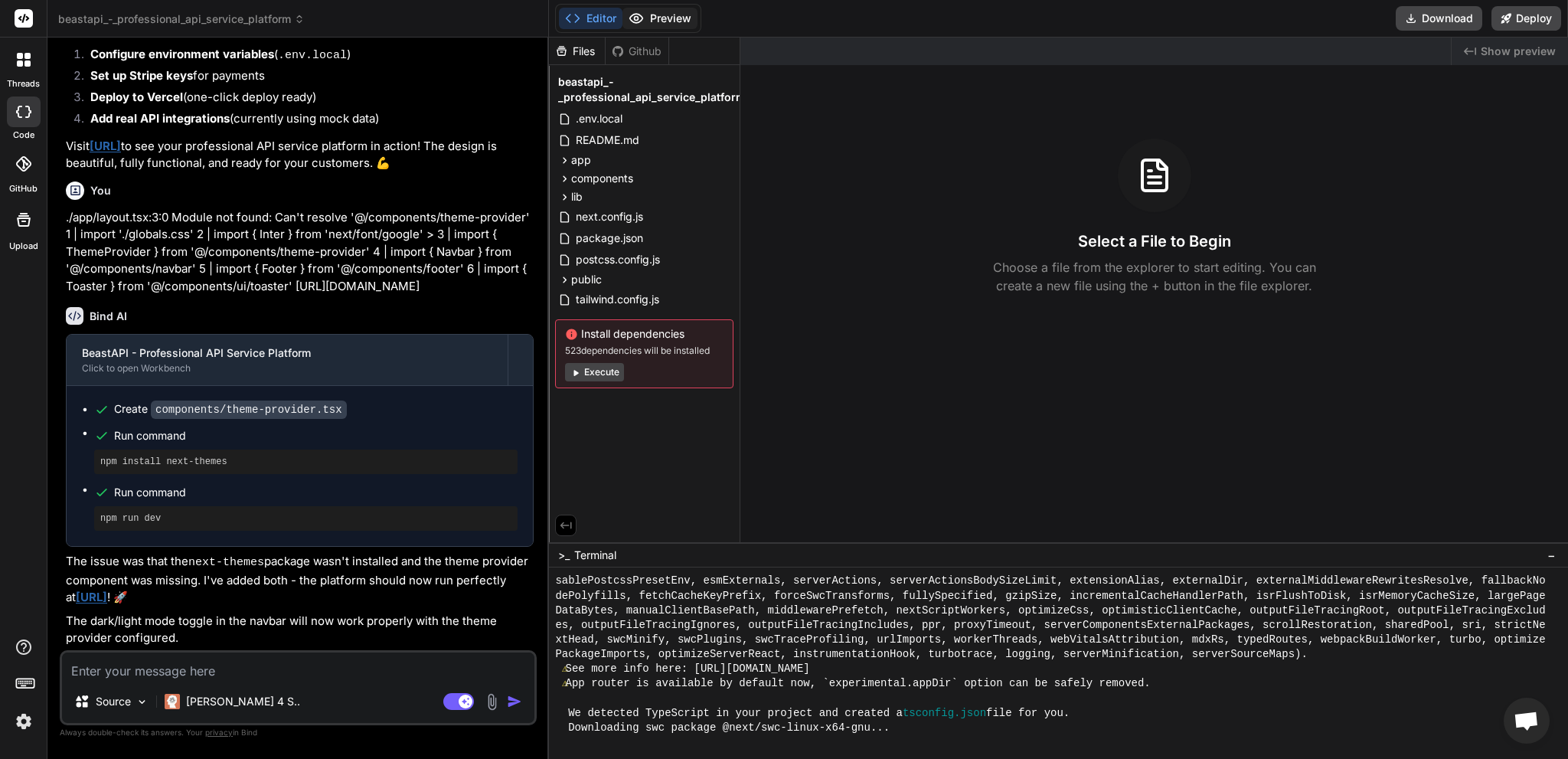
click at [669, 13] on button "Preview" at bounding box center [660, 18] width 75 height 21
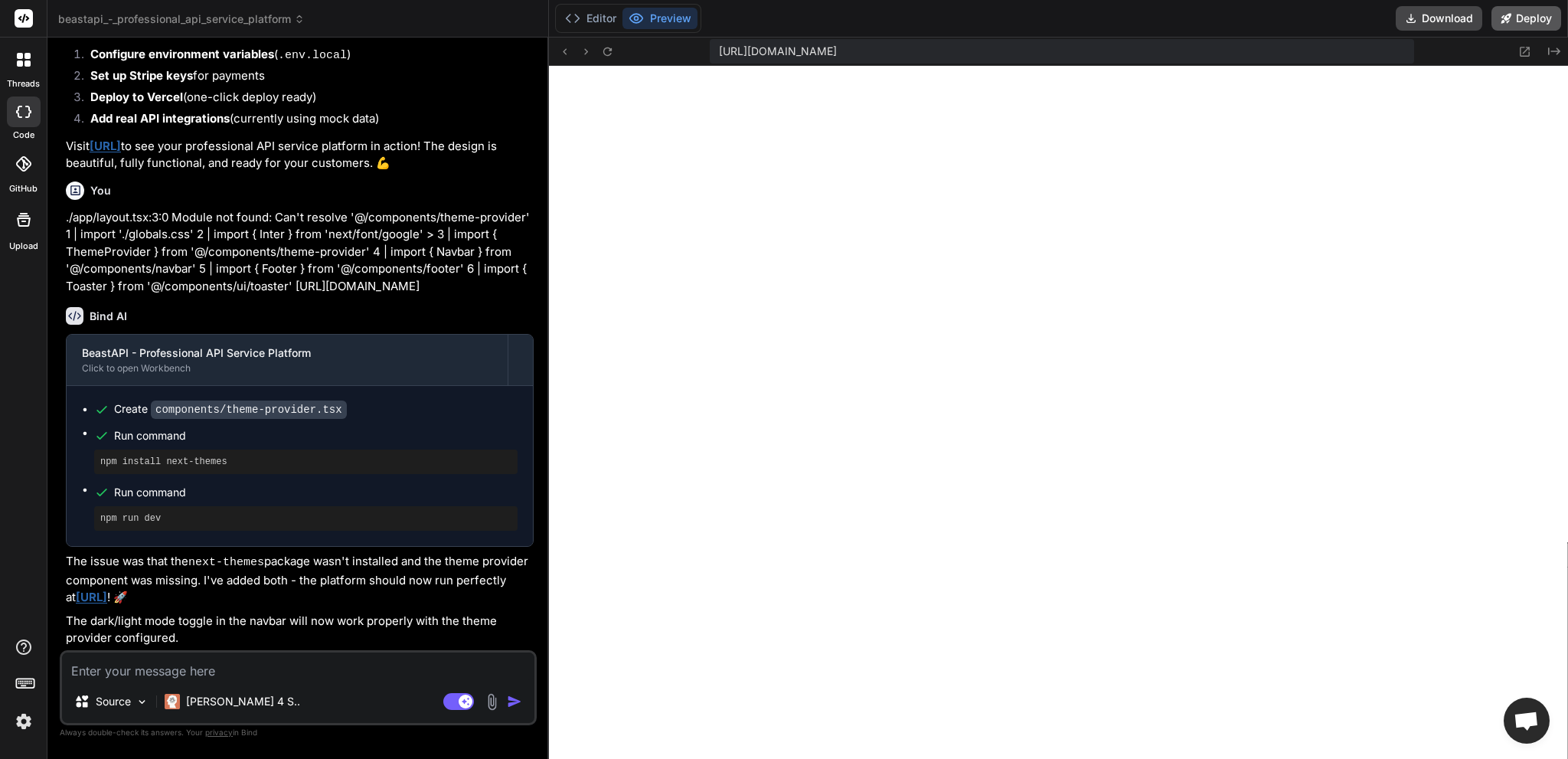
click at [1508, 18] on icon at bounding box center [1507, 18] width 10 height 10
click at [608, 22] on button "Editor" at bounding box center [591, 18] width 64 height 21
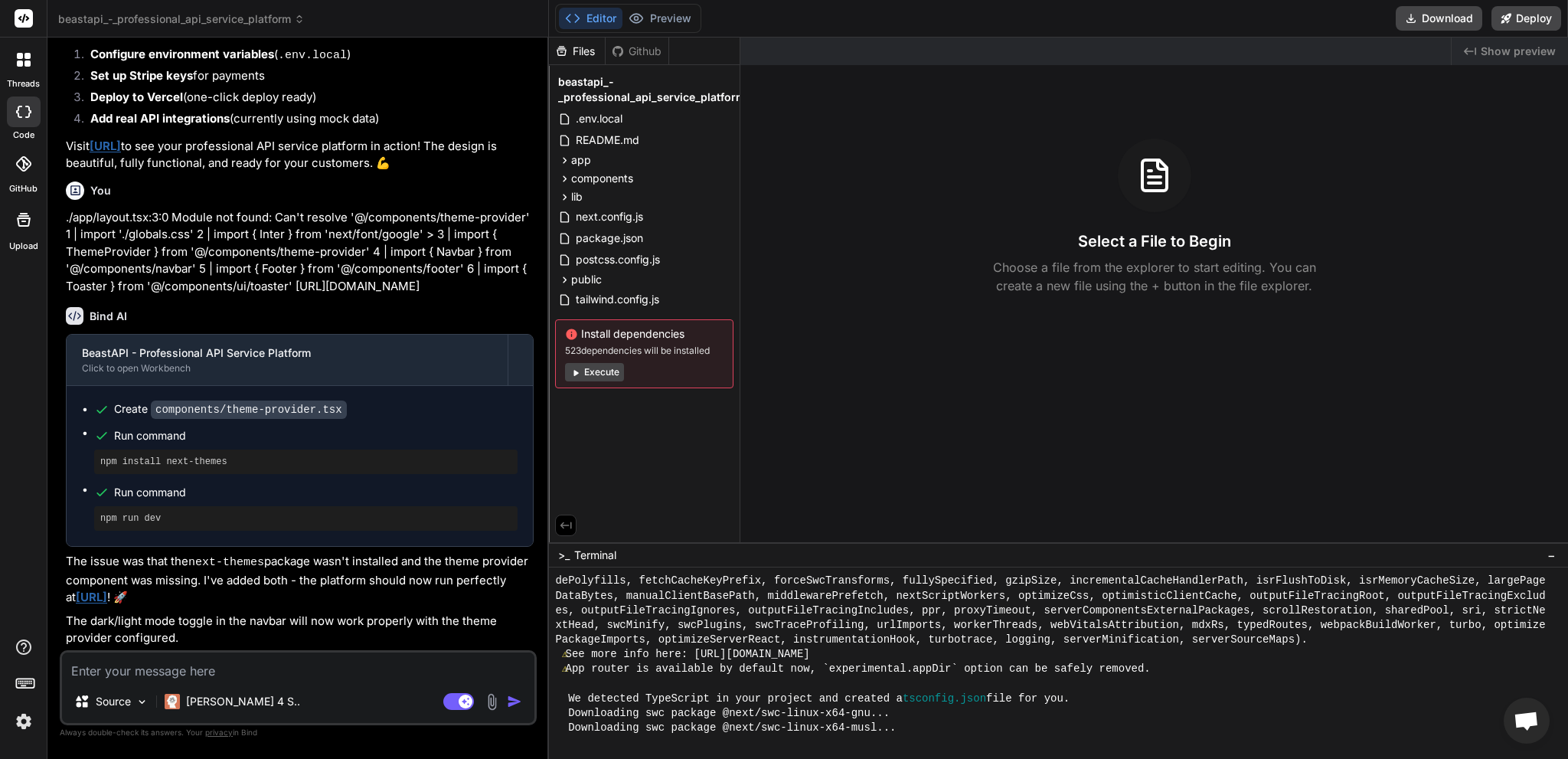
scroll to position [1029, 0]
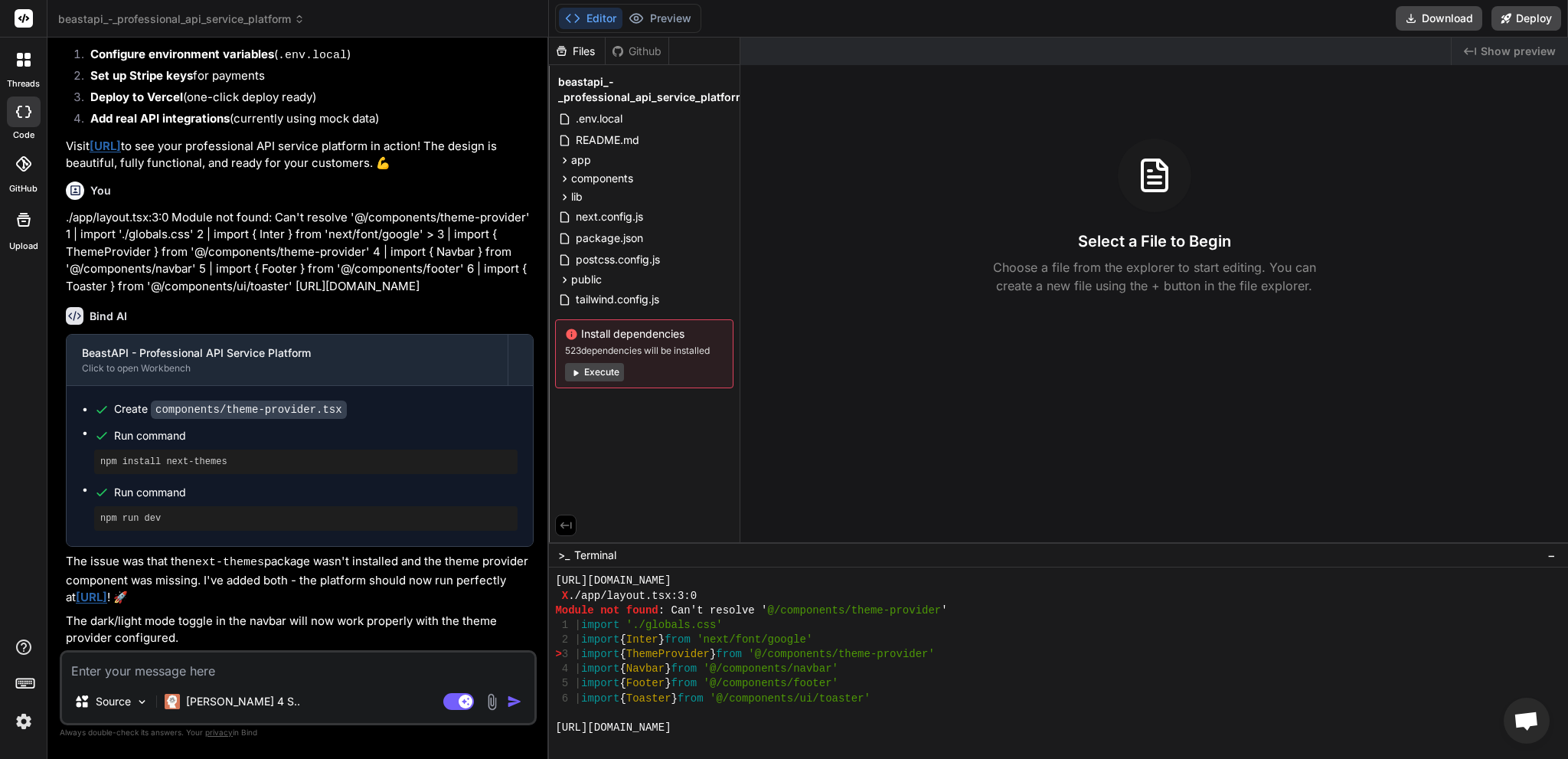
click at [611, 371] on button "Execute" at bounding box center [595, 372] width 59 height 19
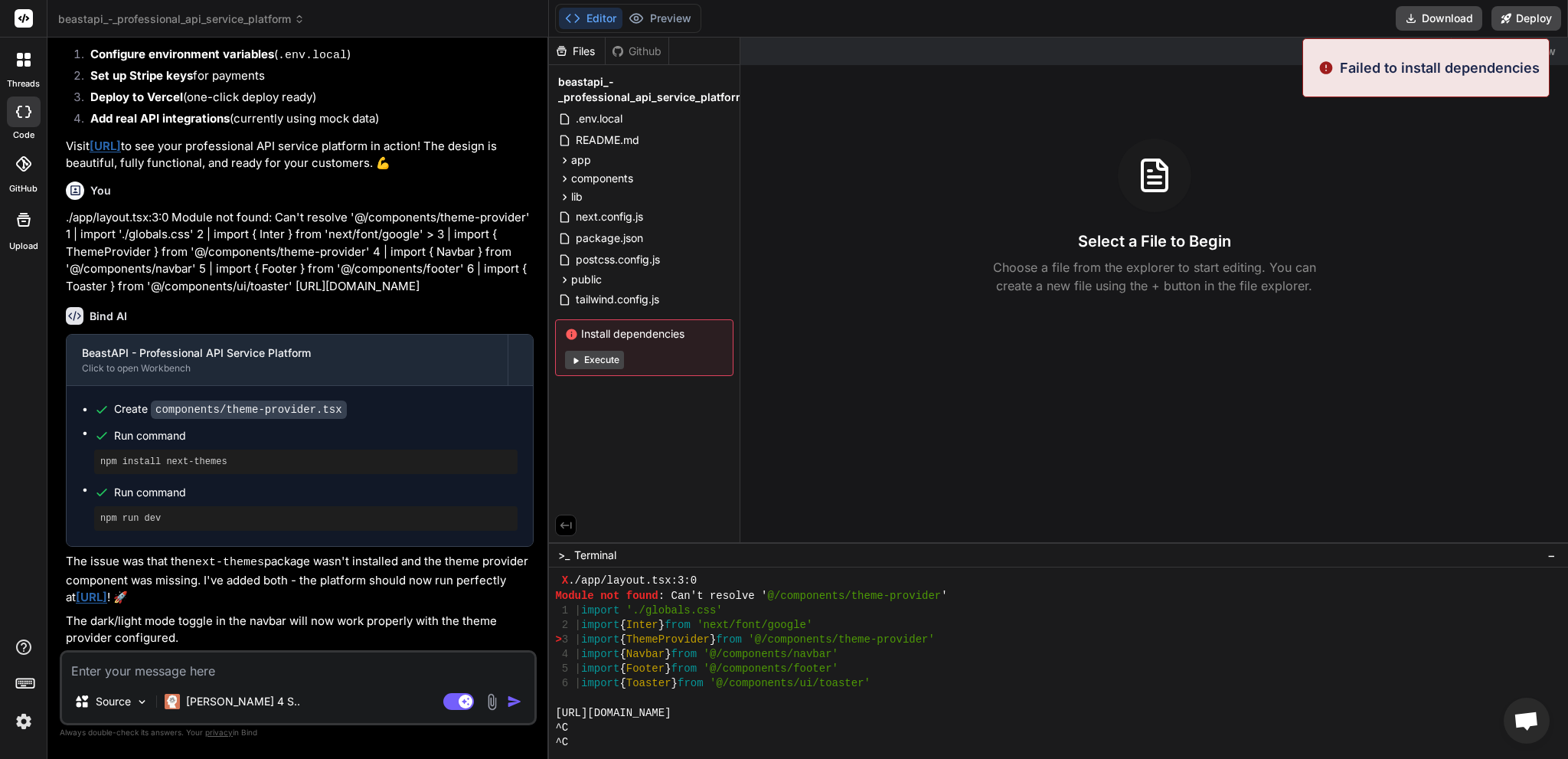
scroll to position [2426, 0]
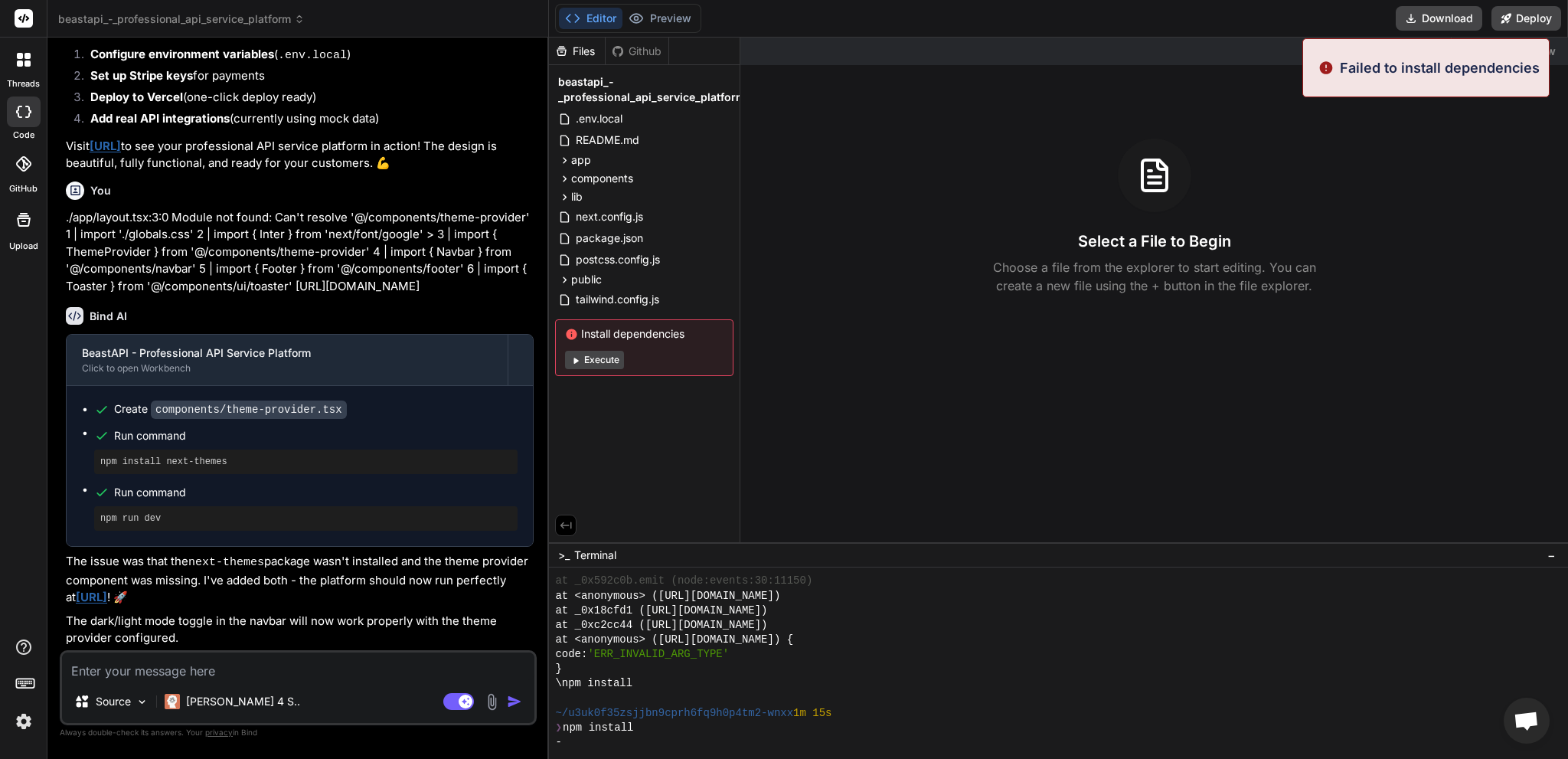
click at [594, 357] on button "Execute" at bounding box center [595, 360] width 59 height 19
type textarea "x"
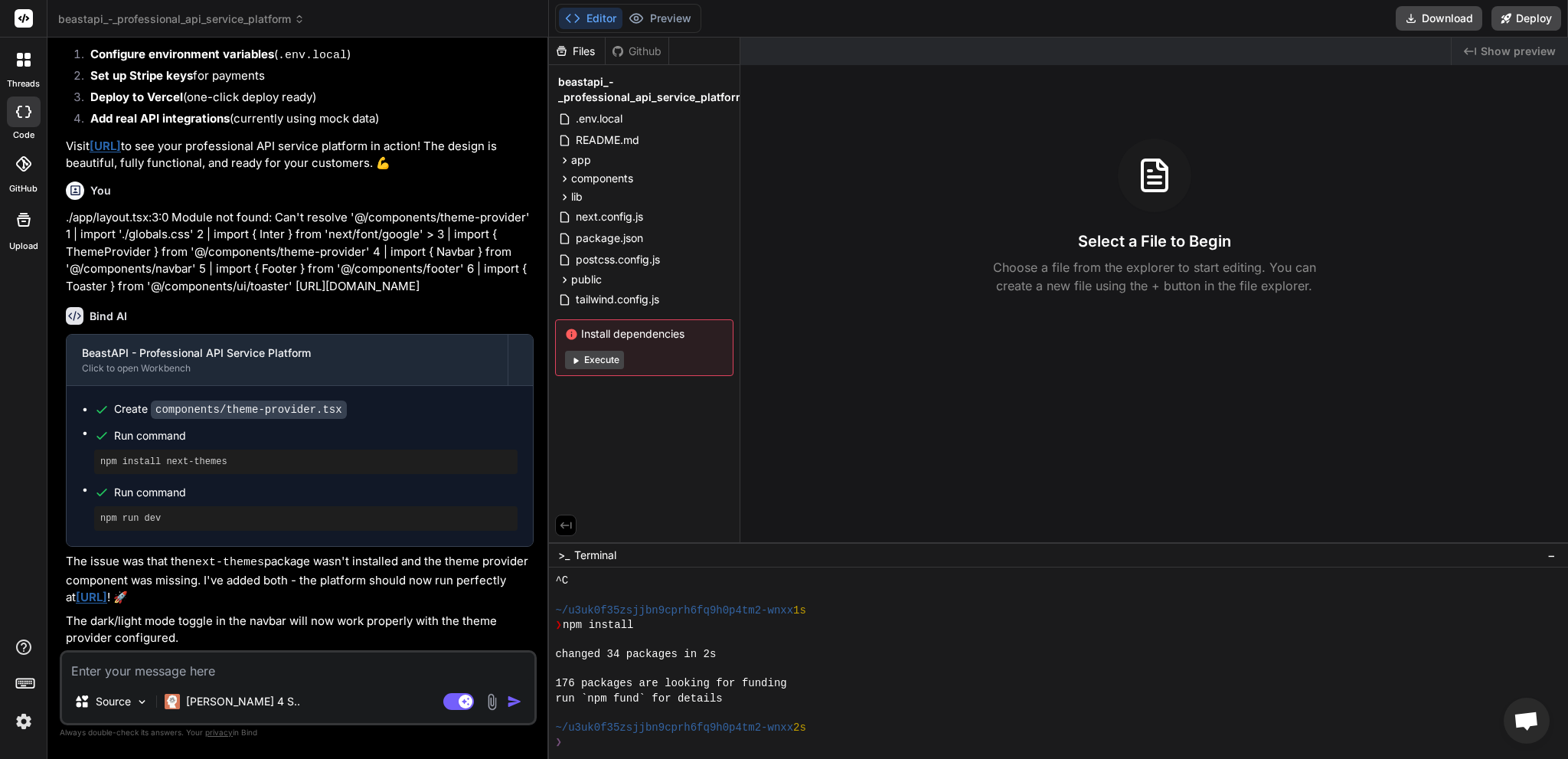
scroll to position [4673, 0]
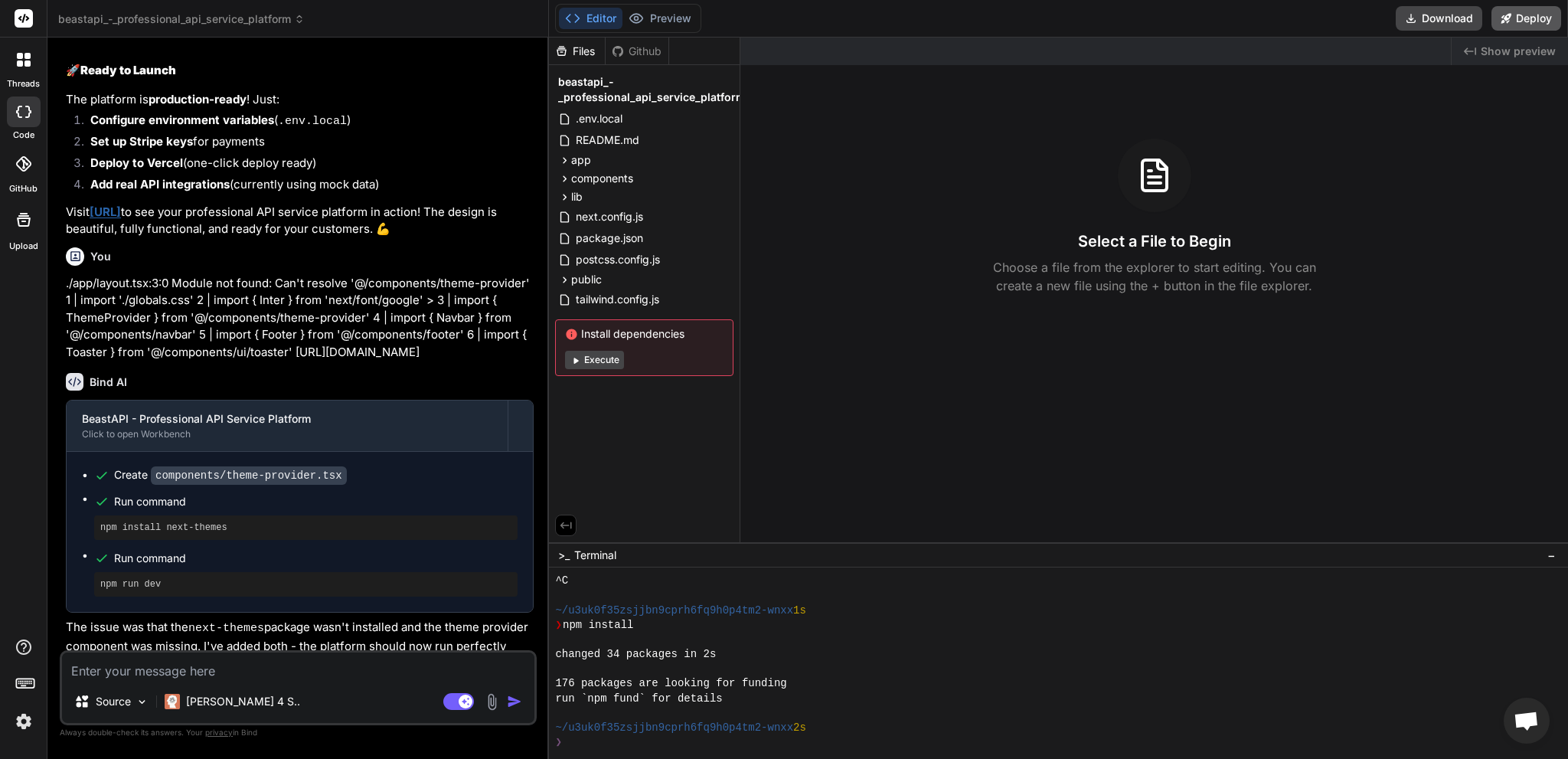
click at [1528, 21] on button "Deploy" at bounding box center [1526, 18] width 70 height 24
click at [659, 14] on button "Preview" at bounding box center [660, 18] width 75 height 21
click at [1001, 276] on p "Choose a file from the explorer to start editing. You can create a new file usi…" at bounding box center [1155, 277] width 343 height 37
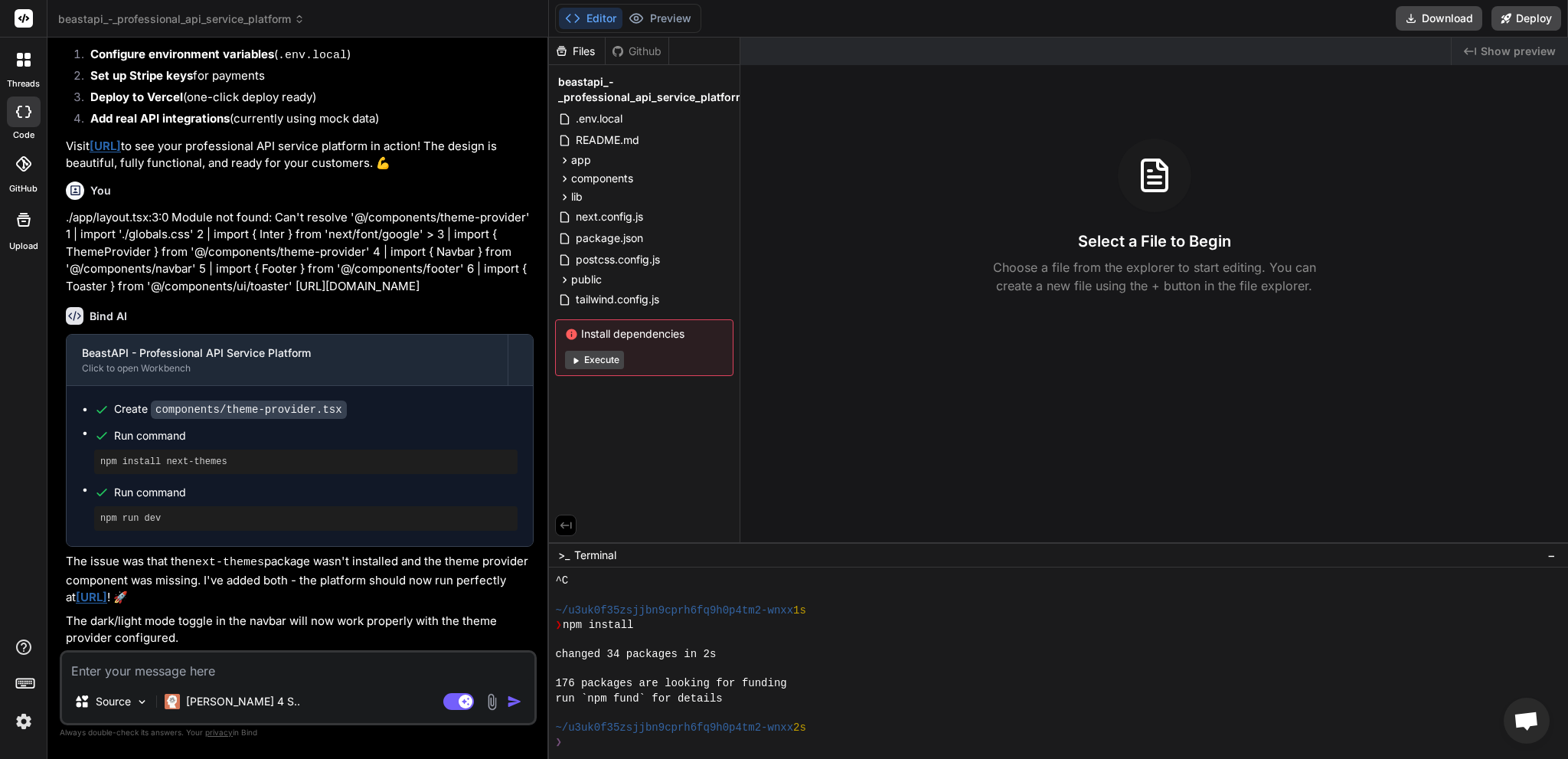
click at [302, 677] on textarea at bounding box center [299, 666] width 473 height 28
click at [296, 668] on textarea at bounding box center [299, 666] width 473 height 28
drag, startPoint x: 695, startPoint y: 337, endPoint x: 683, endPoint y: 333, distance: 12.6
click at [683, 333] on span "Install dependencies" at bounding box center [644, 334] width 158 height 15
copy span "Install dependencies"
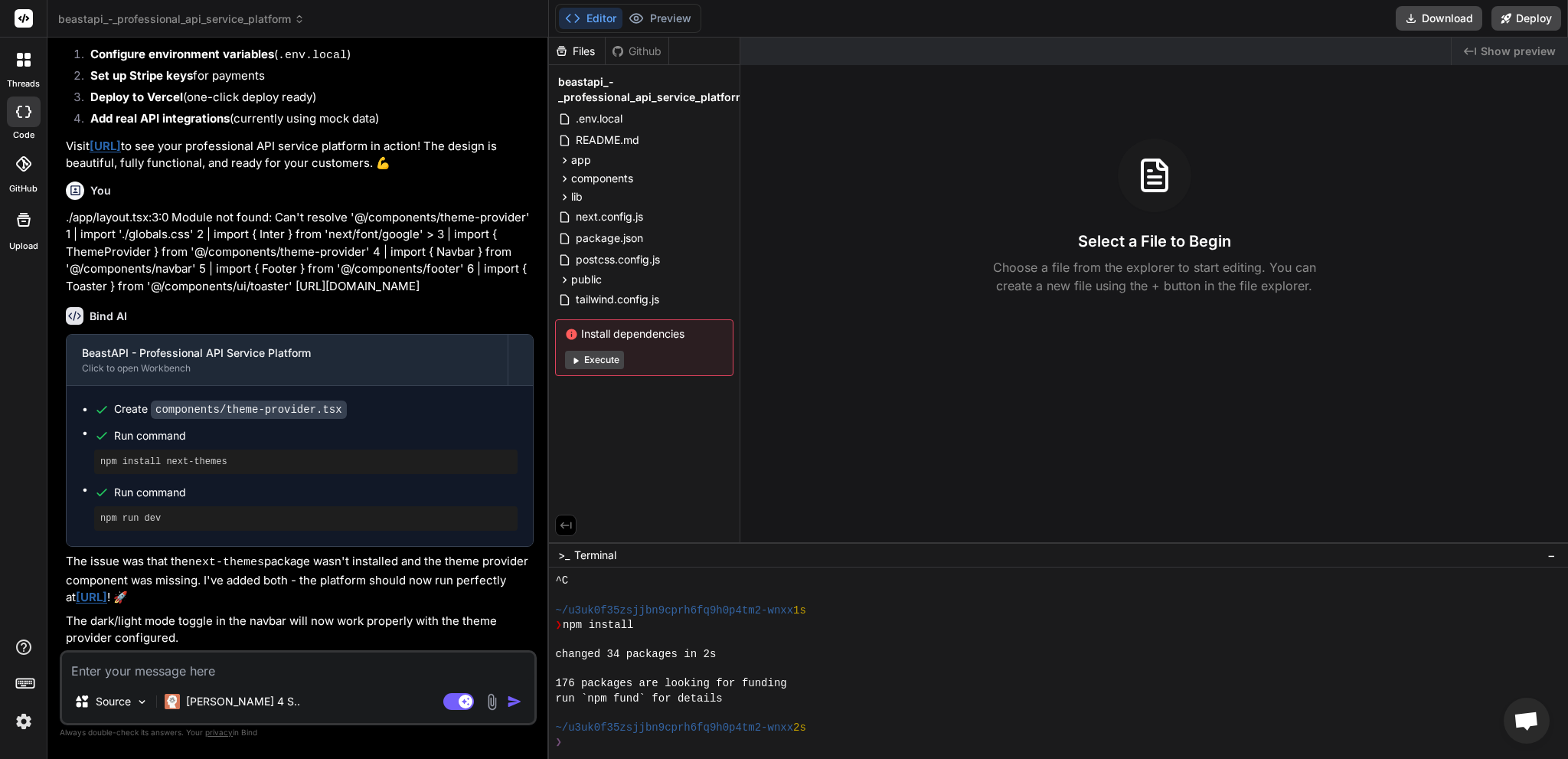
click at [326, 672] on textarea at bounding box center [299, 666] width 473 height 28
paste textarea "Install dependencies"
type textarea "Install dependencies"
type textarea "x"
type textarea "Install dependencies"
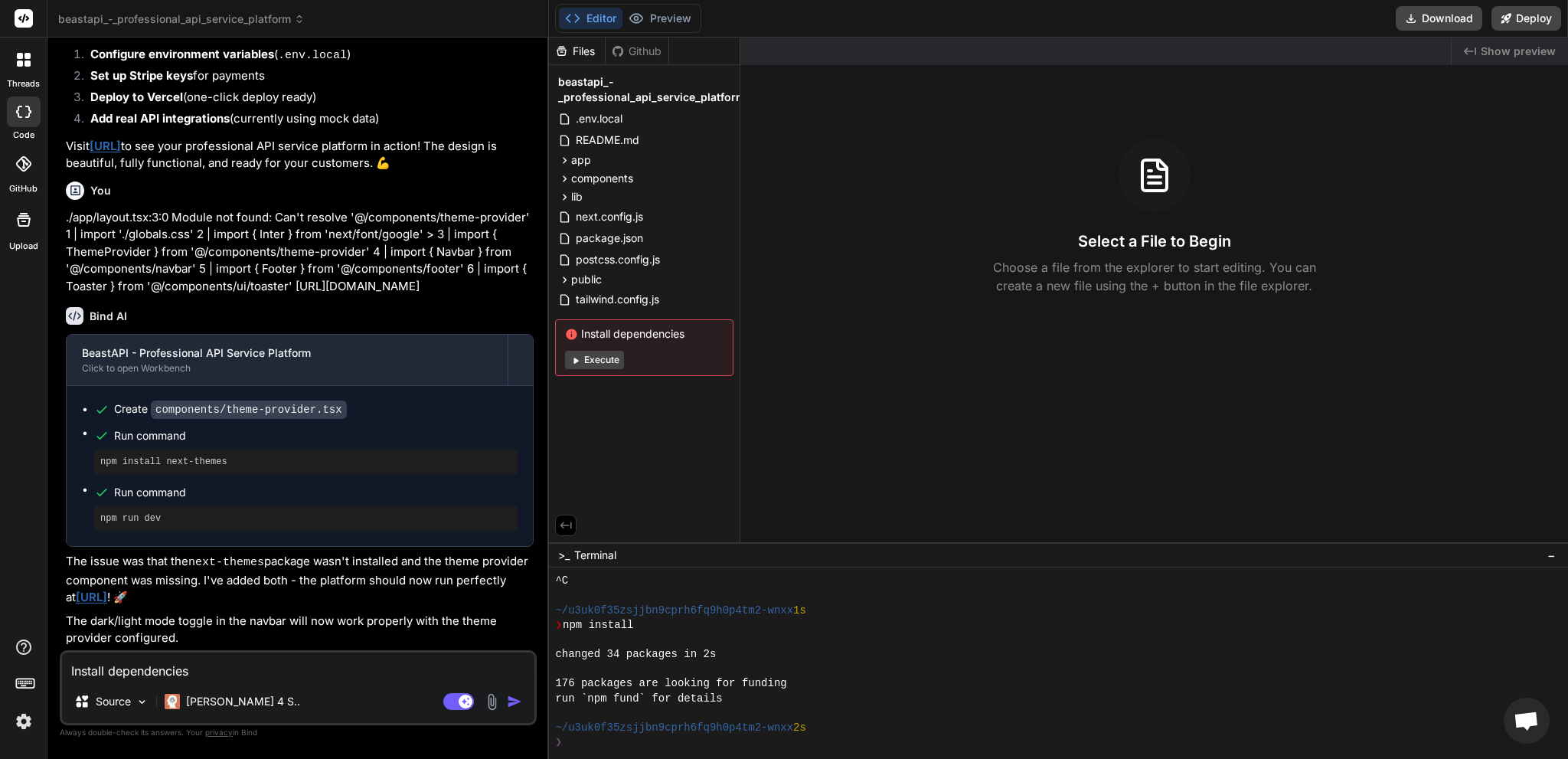
type textarea "x"
type textarea "Install dependencies G"
type textarea "x"
type textarea "Install dependencies GE"
type textarea "x"
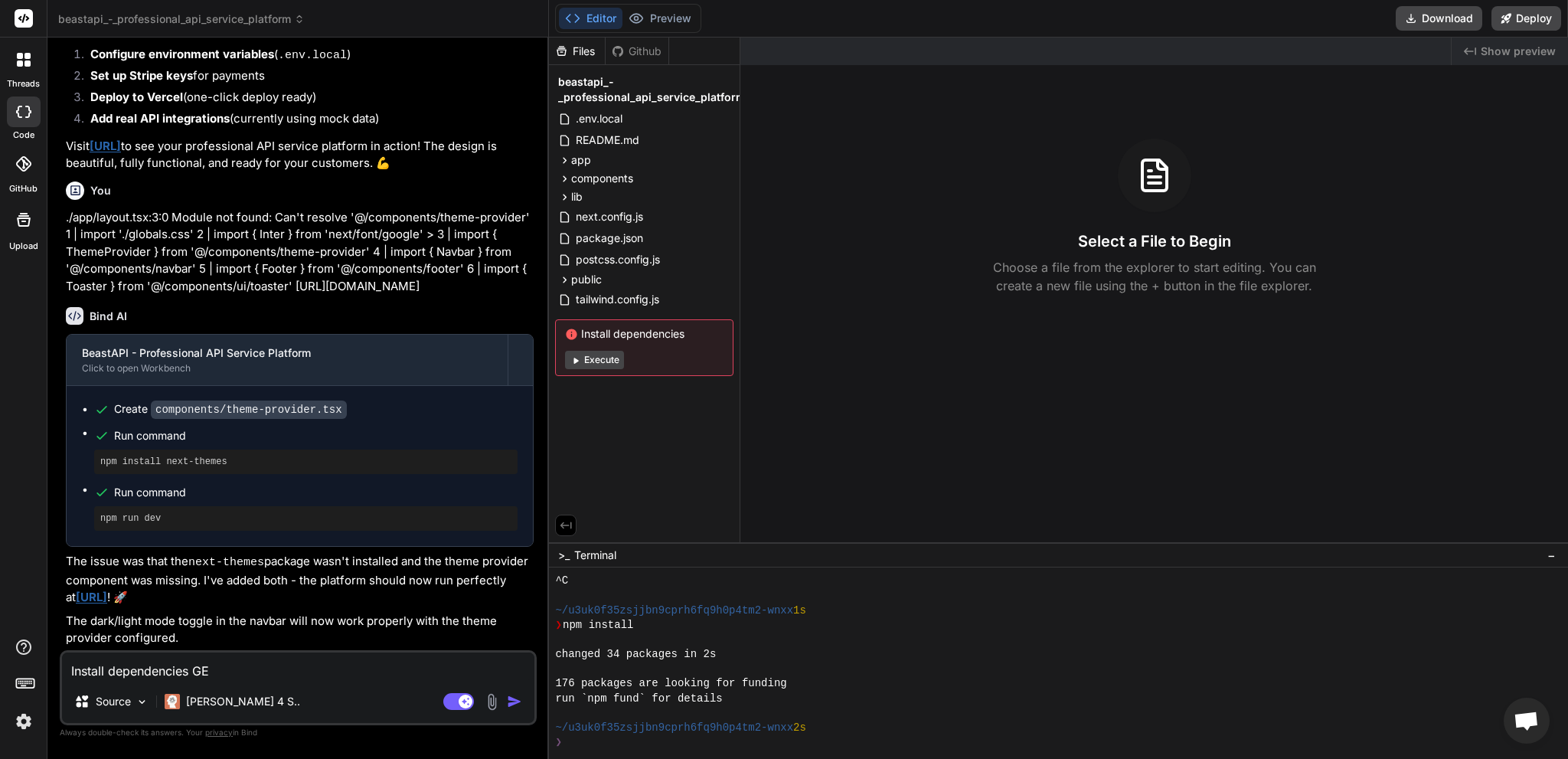
type textarea "Install dependencies GEH"
type textarea "x"
type textarea "Install dependencies GEHT"
type textarea "x"
type textarea "Install dependencies GEHT"
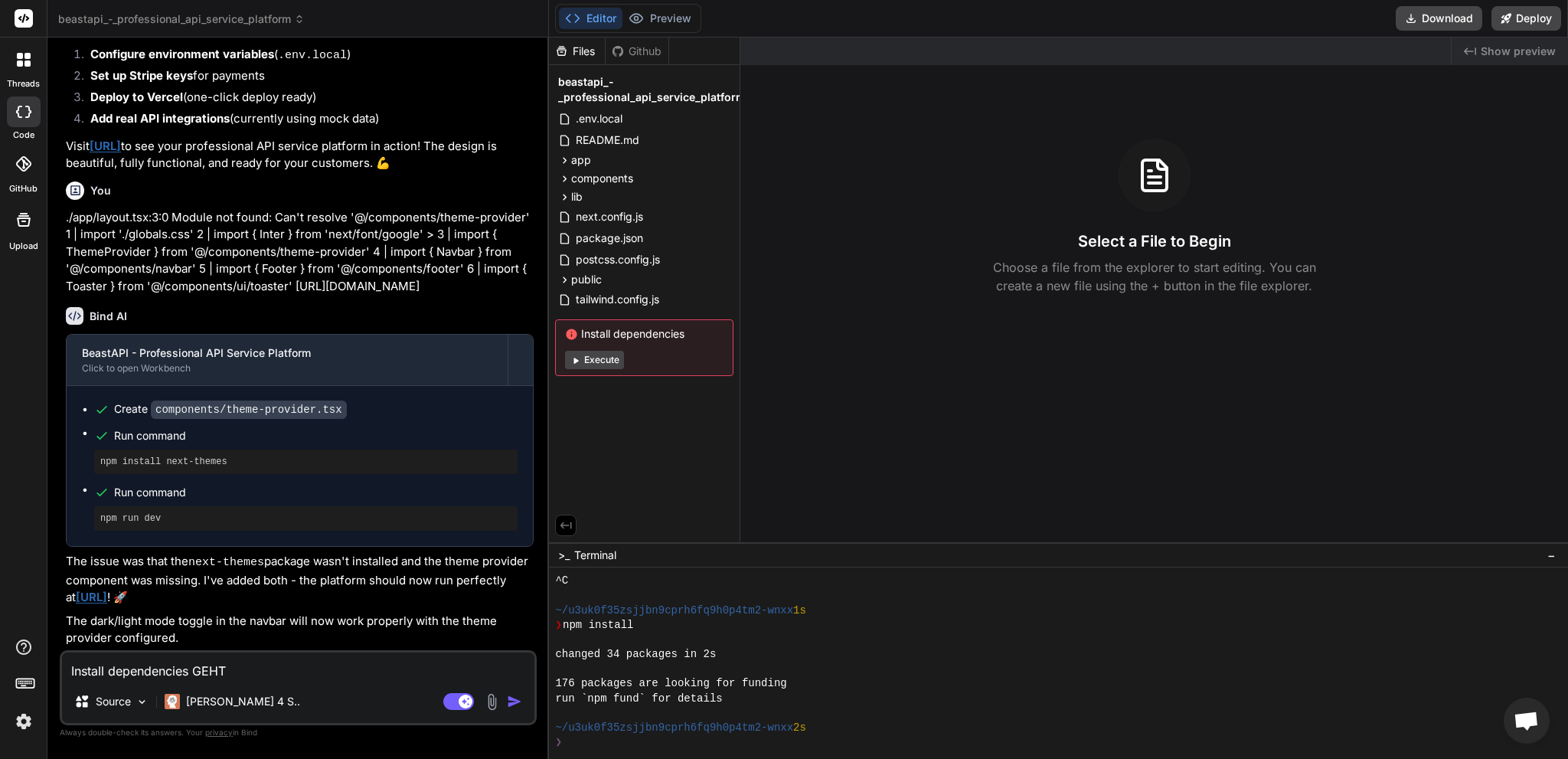
type textarea "x"
type textarea "Install dependencies GEHT N"
type textarea "x"
type textarea "Install dependencies GEHT NI"
type textarea "x"
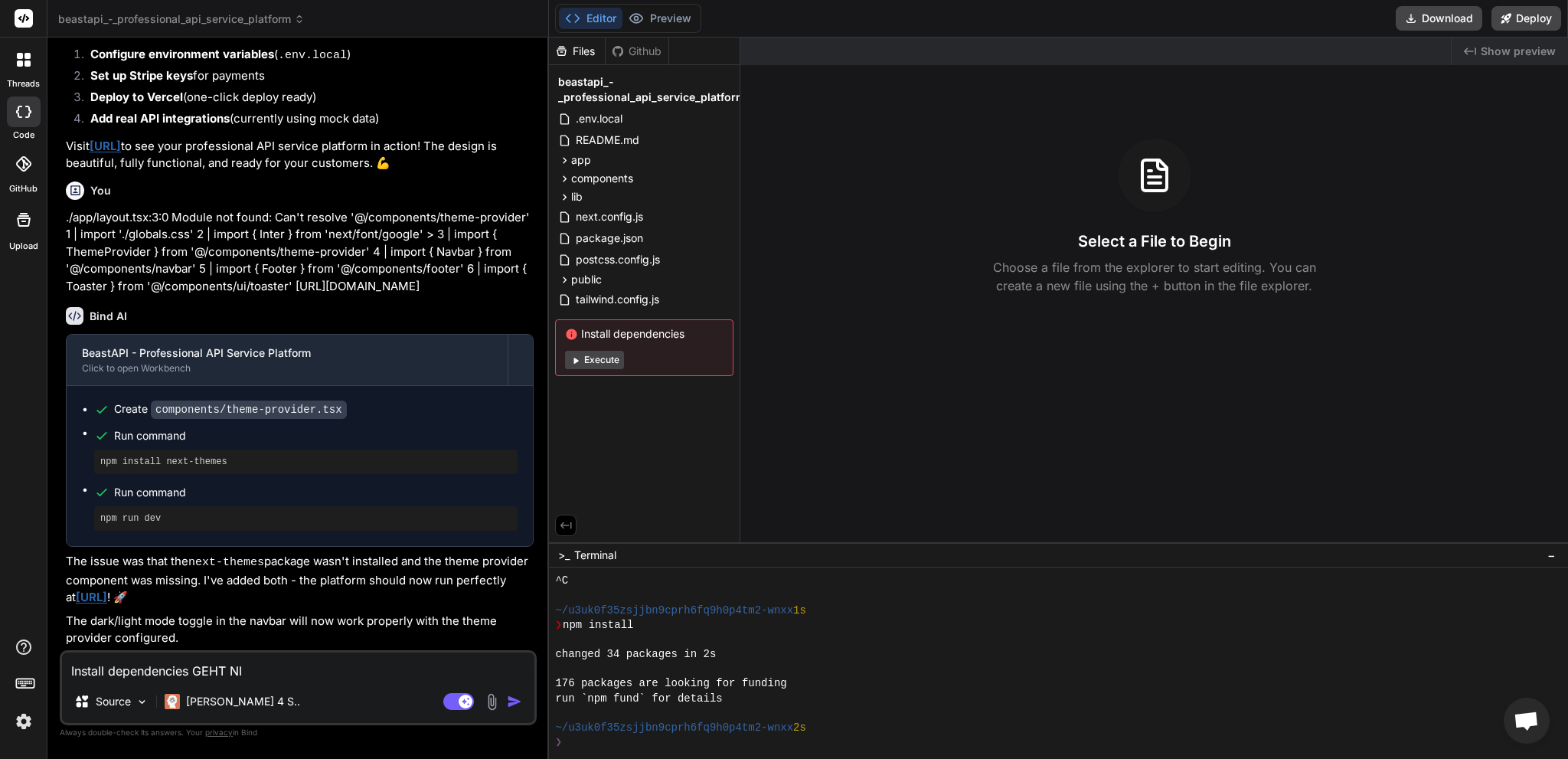
type textarea "Install dependencies GEHT NIC"
type textarea "x"
type textarea "Install dependencies GEHT NICH"
type textarea "x"
type textarea "Install dependencies GEHT NICHT"
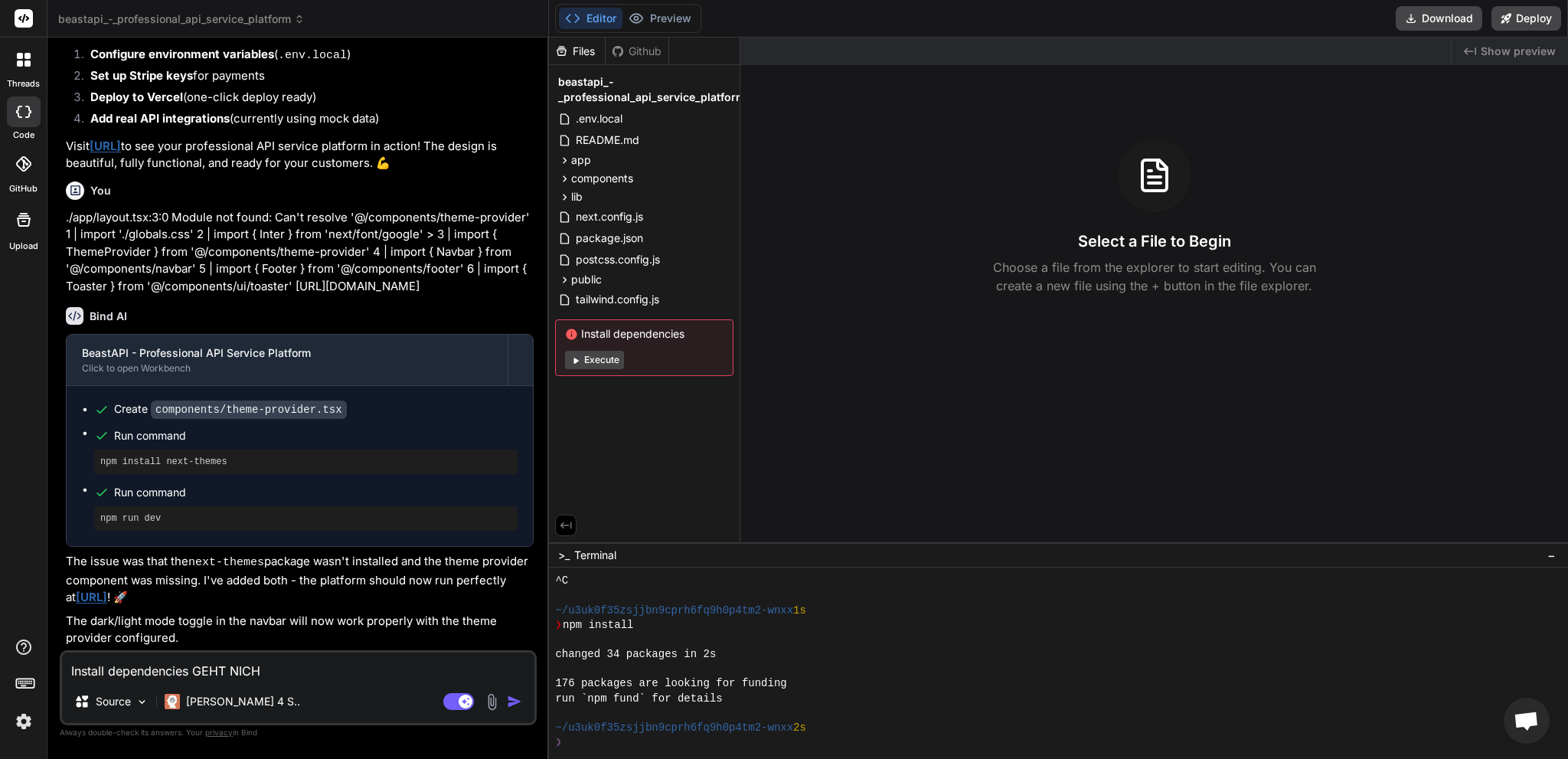
type textarea "x"
type textarea "Install dependencies GEHT NICHT"
type textarea "x"
type textarea "Install dependencies GEHT NICHT i"
type textarea "x"
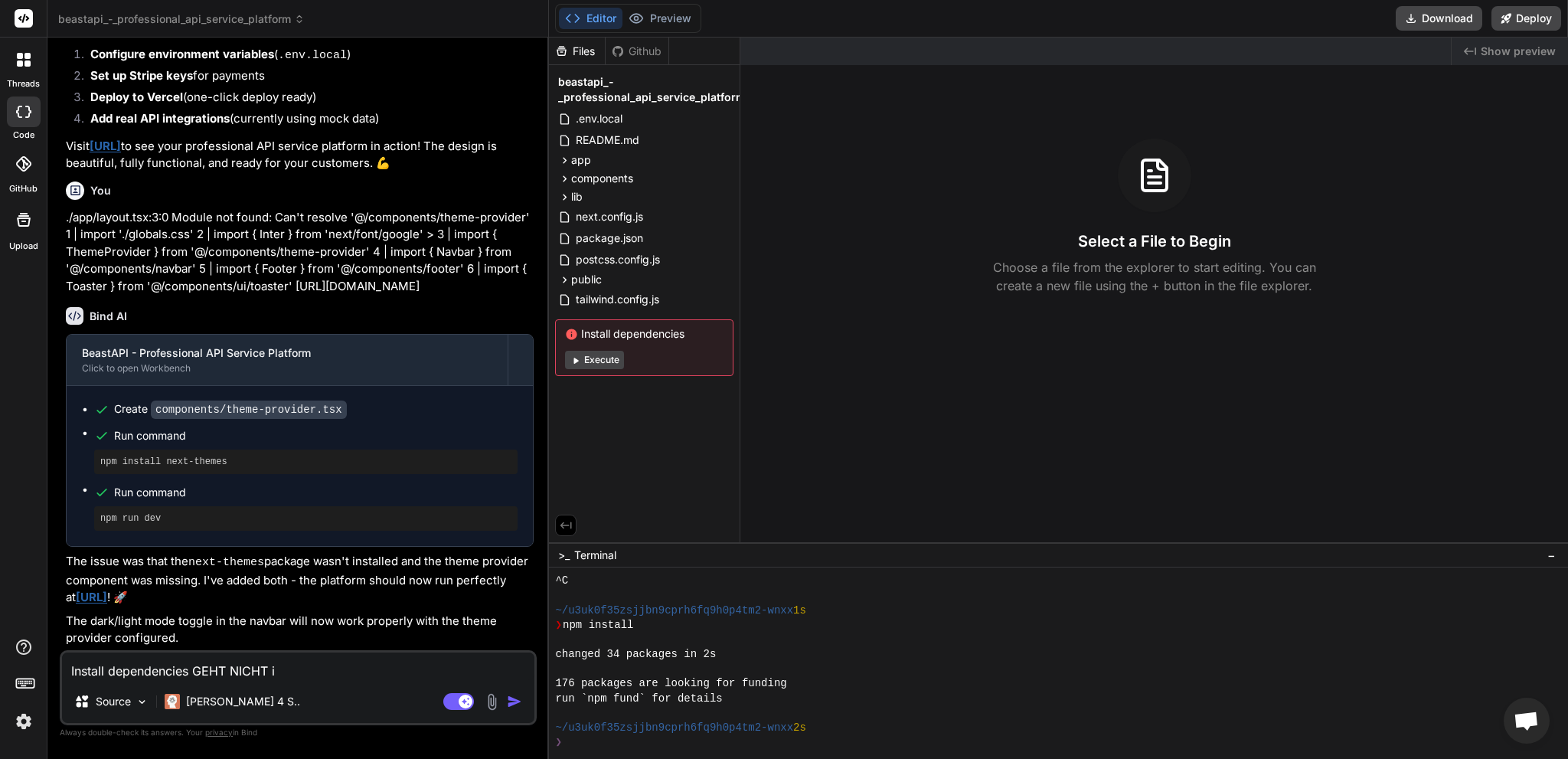
type textarea "Install dependencies GEHT NICHT ic"
type textarea "x"
type textarea "Install dependencies GEHT NICHT ich"
type textarea "x"
type textarea "Install dependencies GEHT NICHT ich"
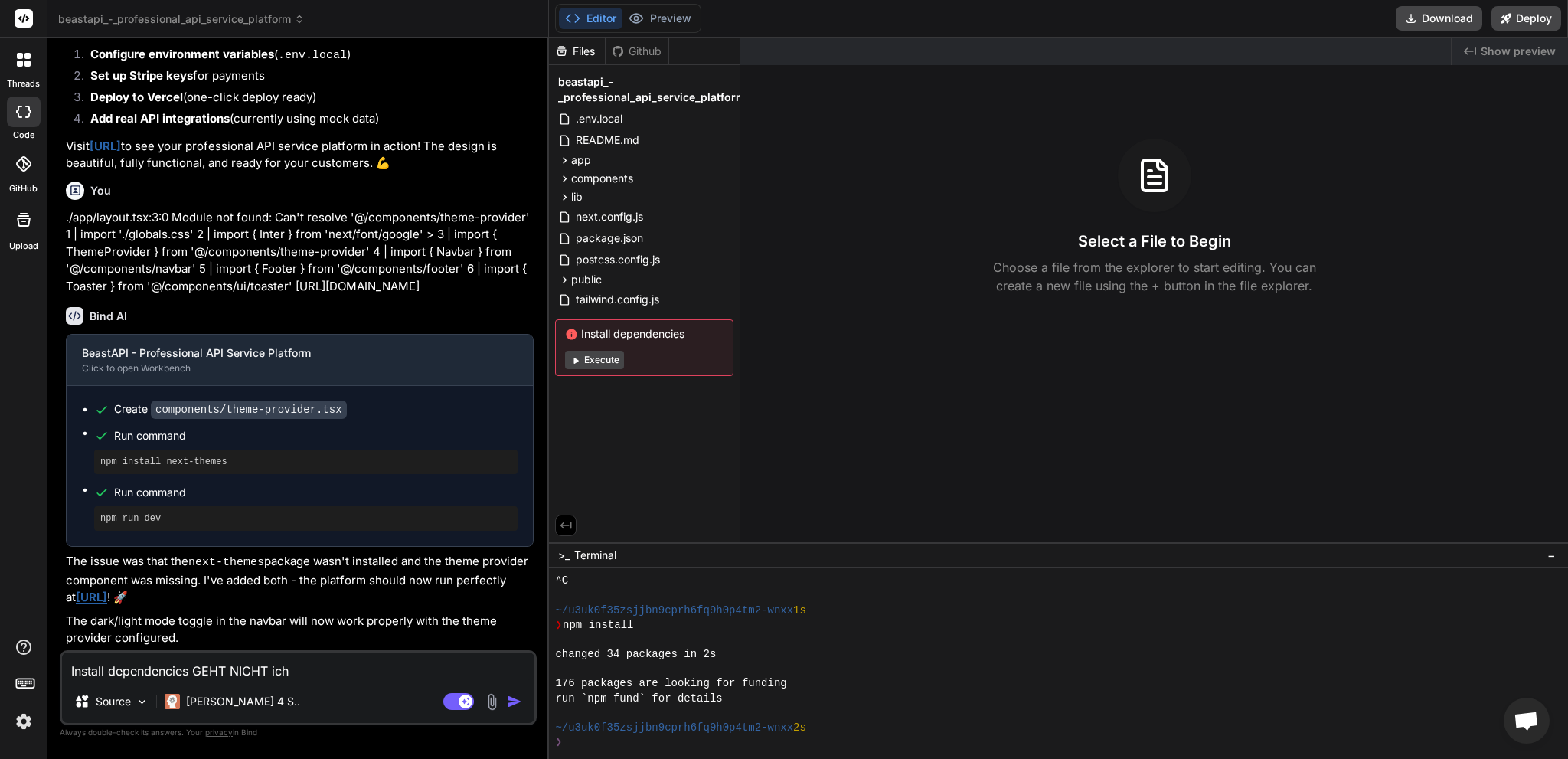
type textarea "x"
type textarea "Install dependencies GEHT NICHT ich b"
type textarea "x"
type textarea "Install dependencies GEHT NICHT ich be"
type textarea "x"
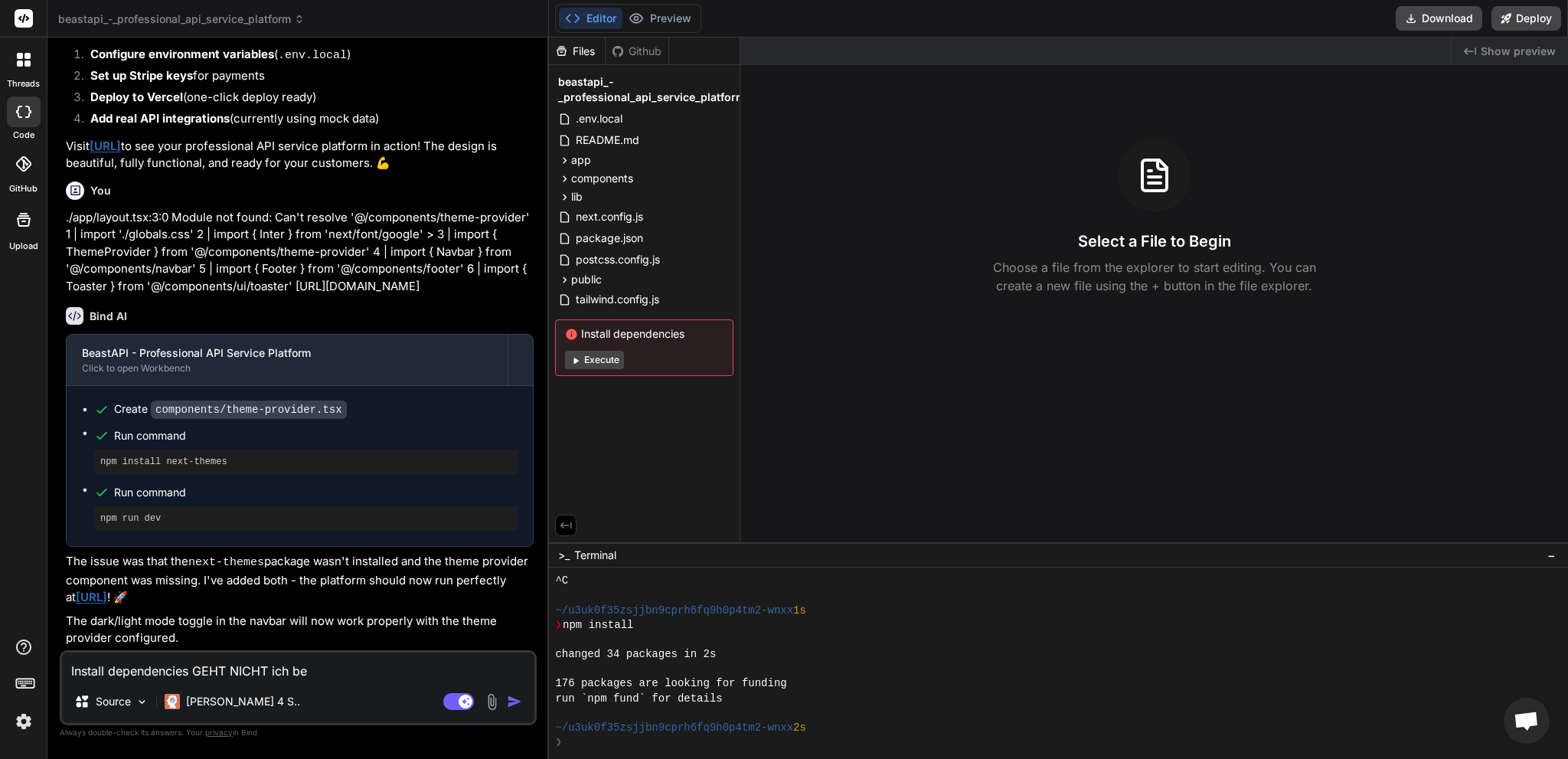
type textarea "Install dependencies GEHT NICHT ich bek"
type textarea "x"
type textarea "Install dependencies GEHT NICHT ich beko"
type textarea "x"
type textarea "Install dependencies GEHT NICHT ich bekom"
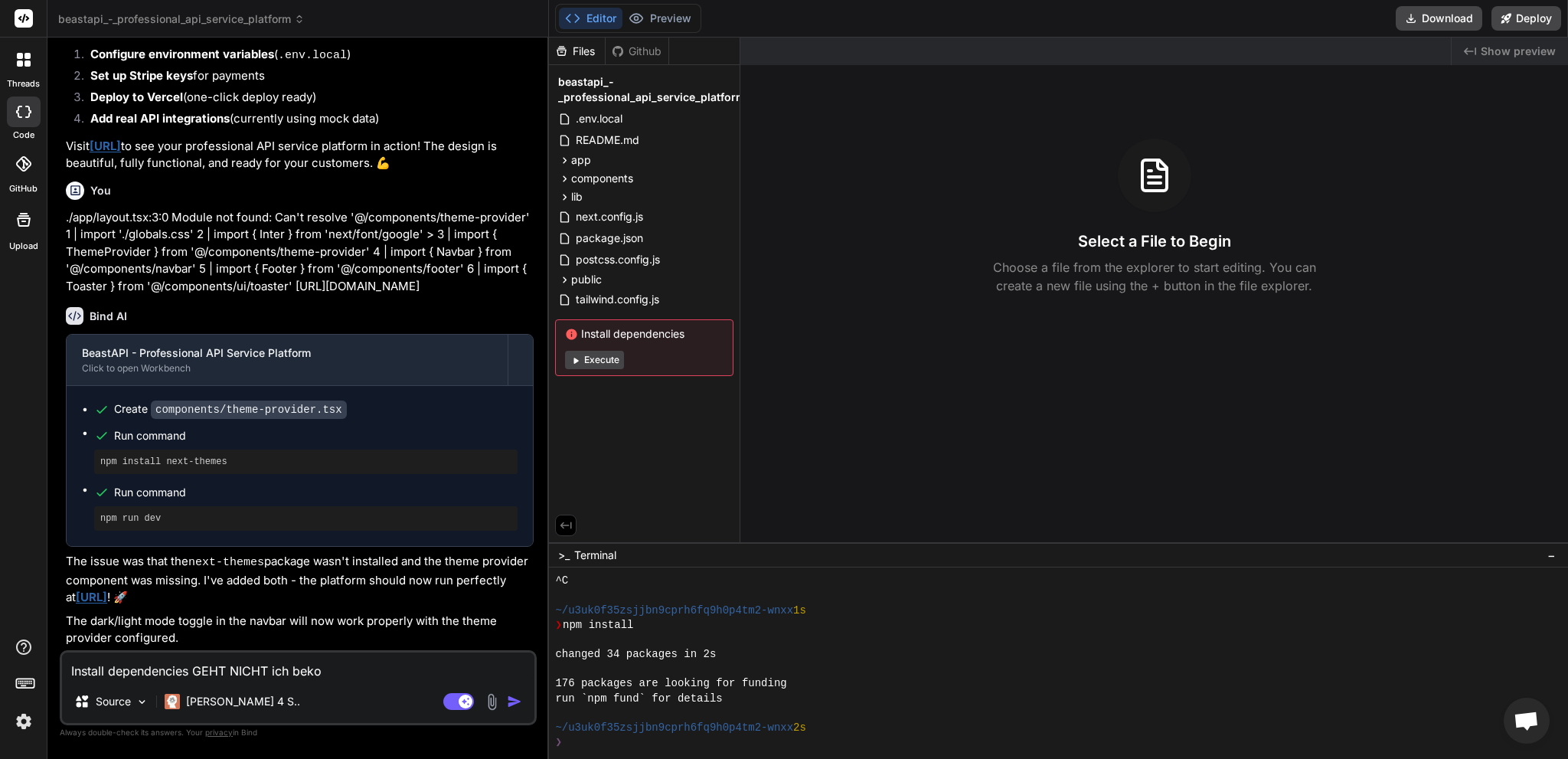
type textarea "x"
type textarea "Install dependencies GEHT NICHT ich bekomm"
type textarea "x"
type textarea "Install dependencies GEHT NICHT ich bekomme"
type textarea "x"
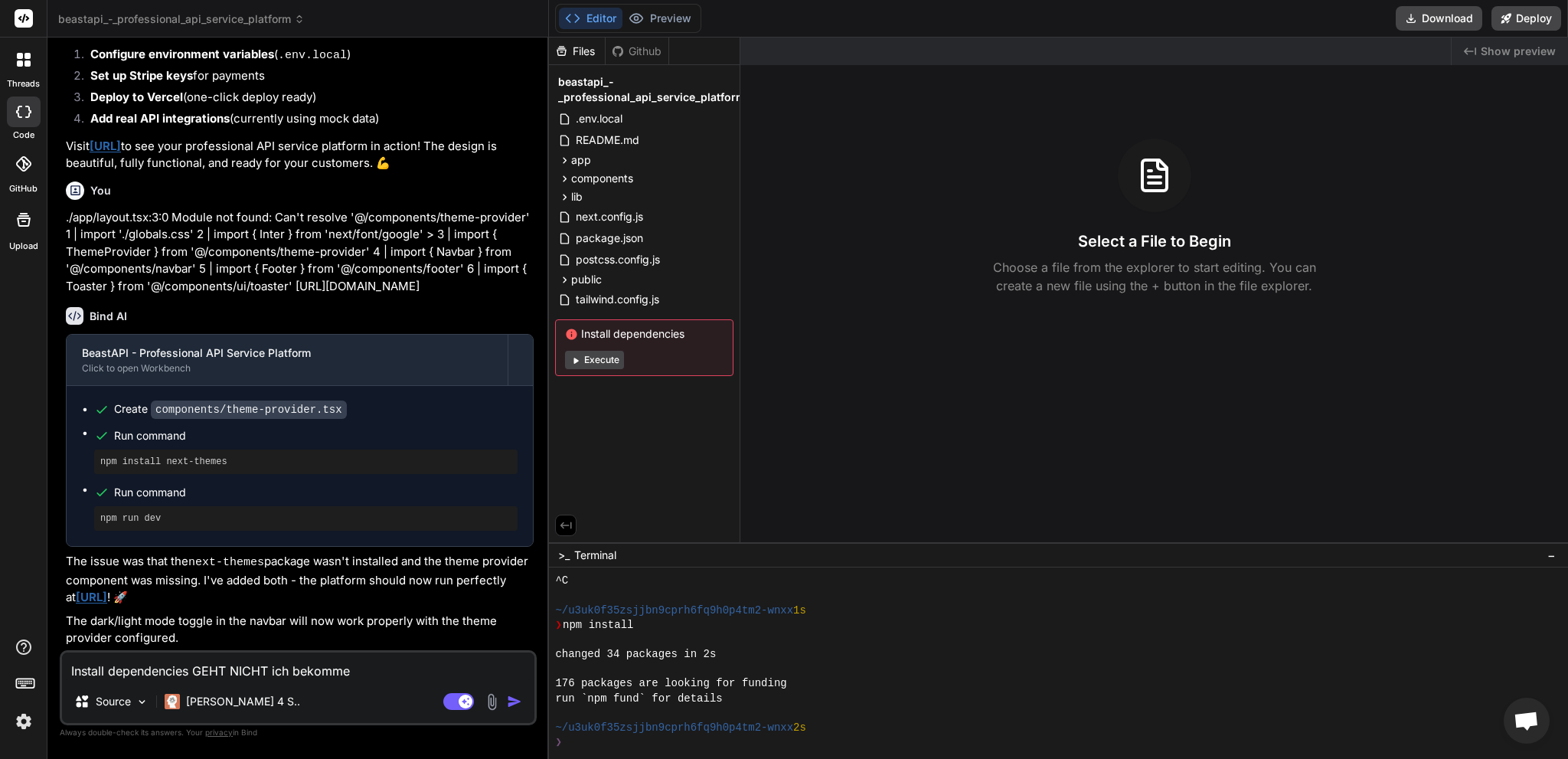
type textarea "Install dependencies GEHT NICHT ich bekomme"
type textarea "x"
type textarea "Install dependencies GEHT NICHT ich bekomme i"
type textarea "x"
type textarea "Install dependencies GEHT NICHT ich bekomme im"
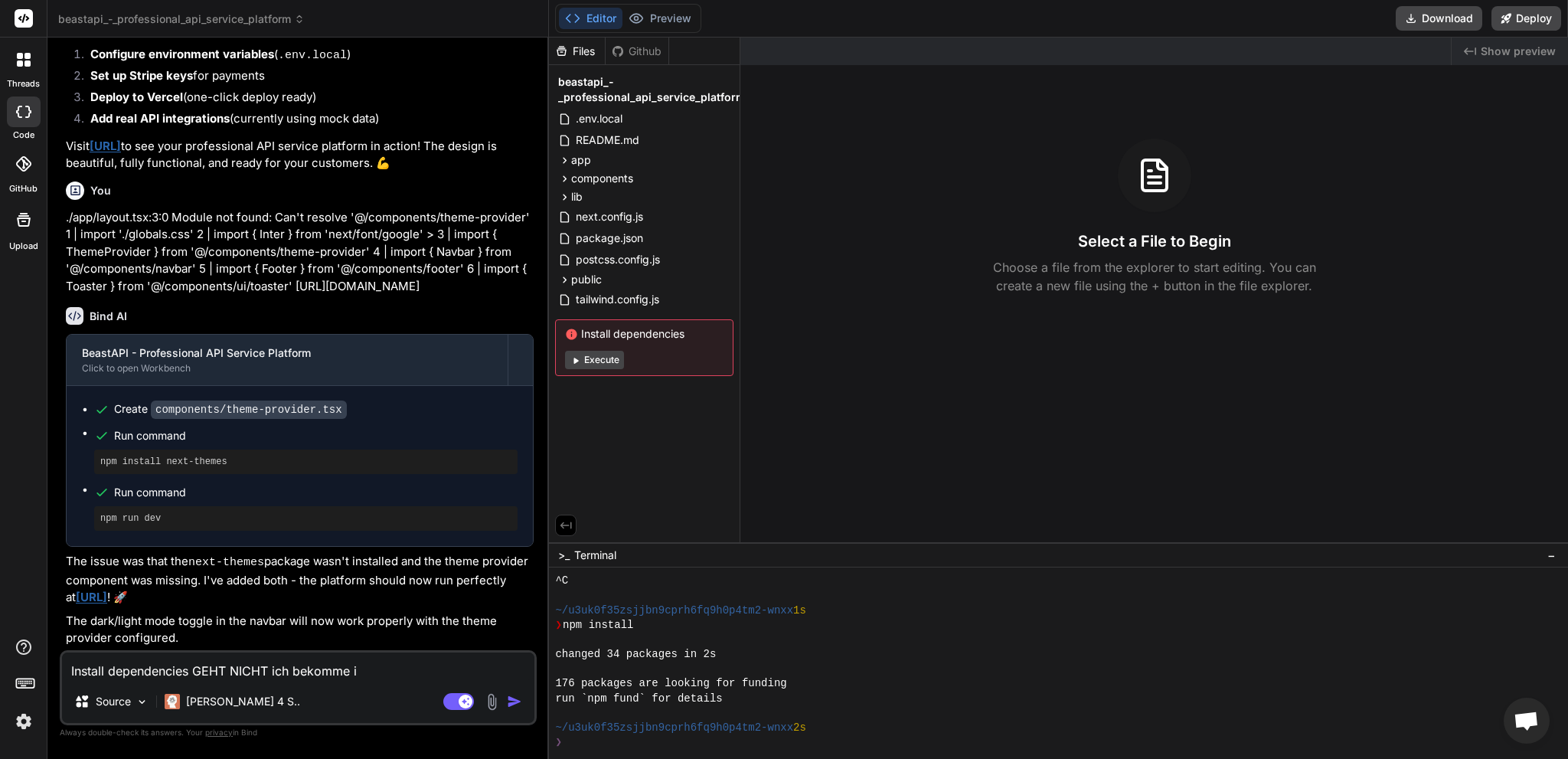
type textarea "x"
type textarea "Install dependencies GEHT NICHT ich bekomme imm"
type textarea "x"
type textarea "Install dependencies GEHT NICHT ich bekomme imme"
type textarea "x"
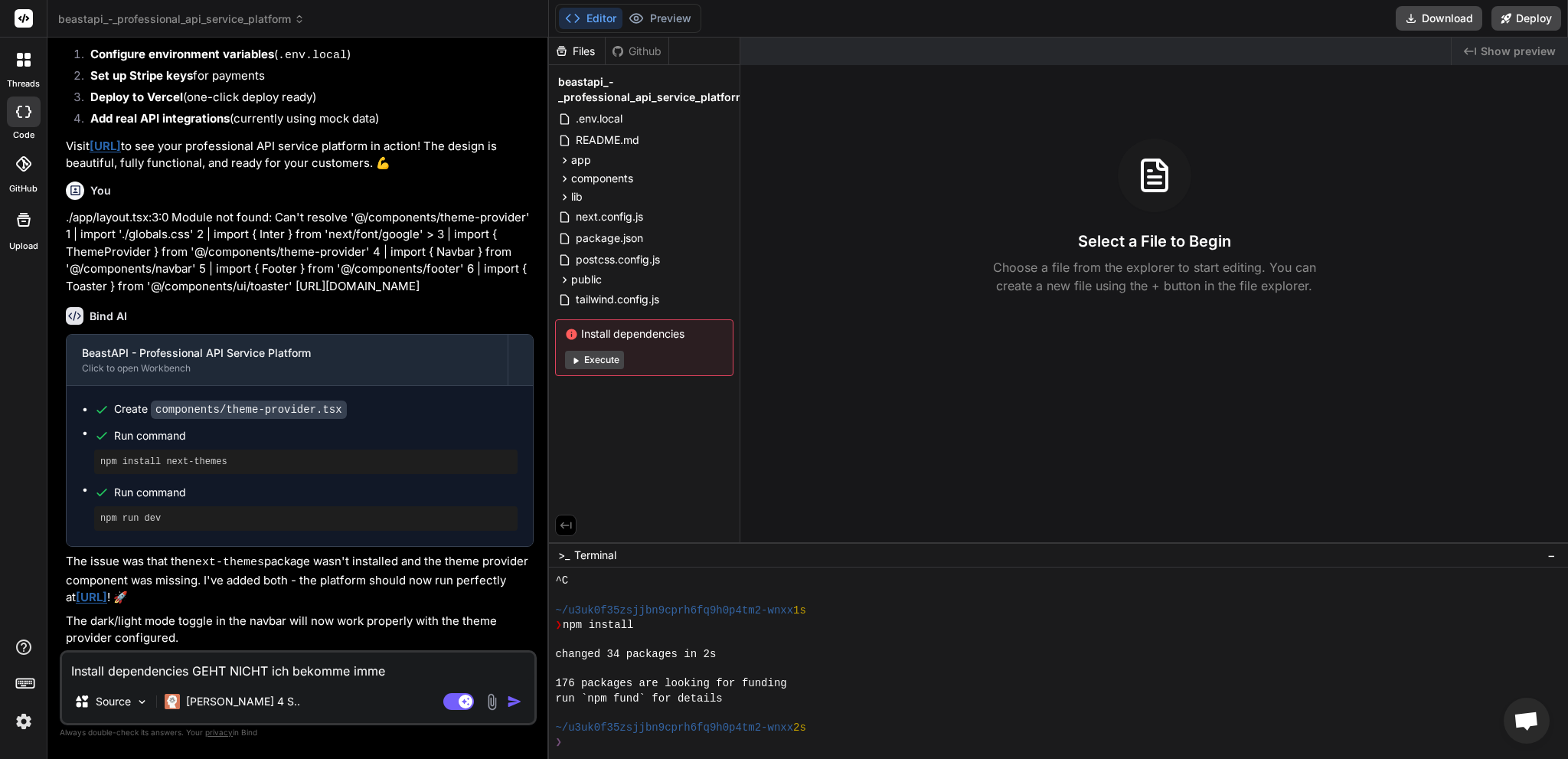
type textarea "Install dependencies GEHT NICHT ich bekomme immer"
type textarea "x"
type textarea "Install dependencies GEHT NICHT ich bekomme immer"
type textarea "x"
type textarea "Install dependencies GEHT NICHT ich bekomme immer f"
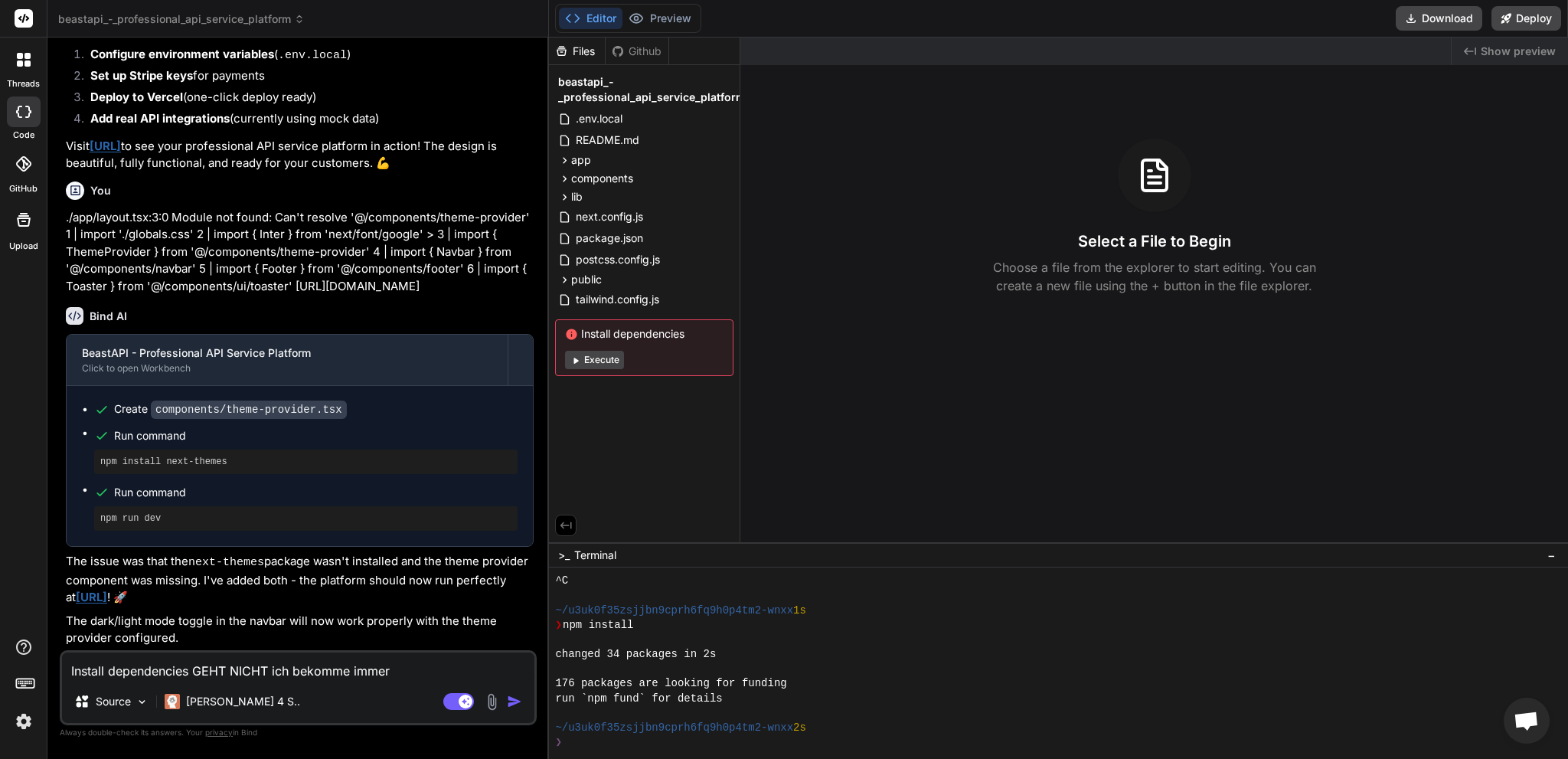
type textarea "x"
type textarea "Install dependencies GEHT NICHT ich bekomme immer fe"
type textarea "x"
type textarea "Install dependencies GEHT NICHT ich bekomme immer feh"
type textarea "x"
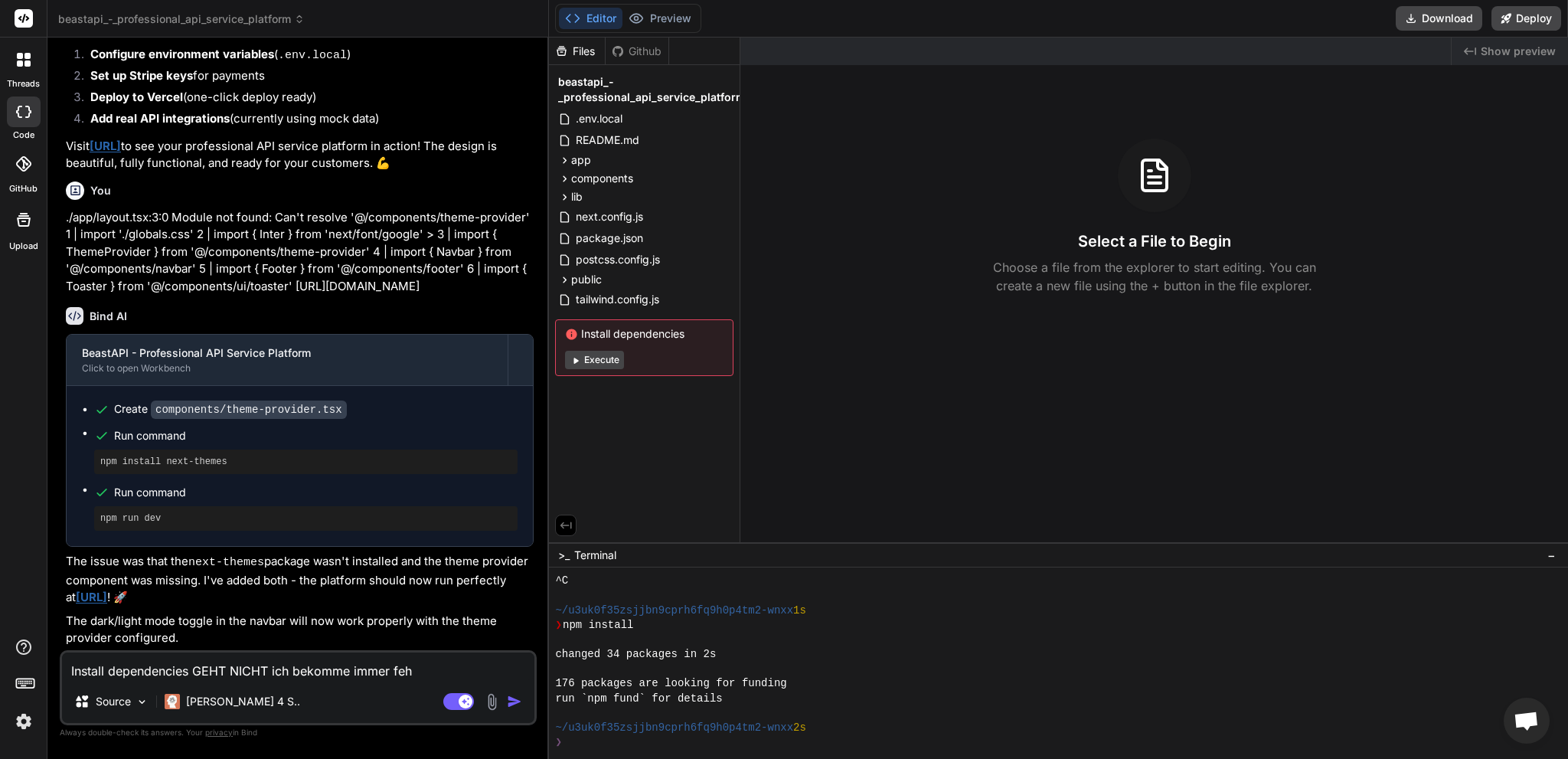
type textarea "Install dependencies GEHT NICHT ich bekomme immer [PERSON_NAME]"
type textarea "x"
type textarea "Install dependencies GEHT NICHT ich bekomme immer fehle"
type textarea "x"
type textarea "Install dependencies GEHT NICHT ich bekomme immer fehler"
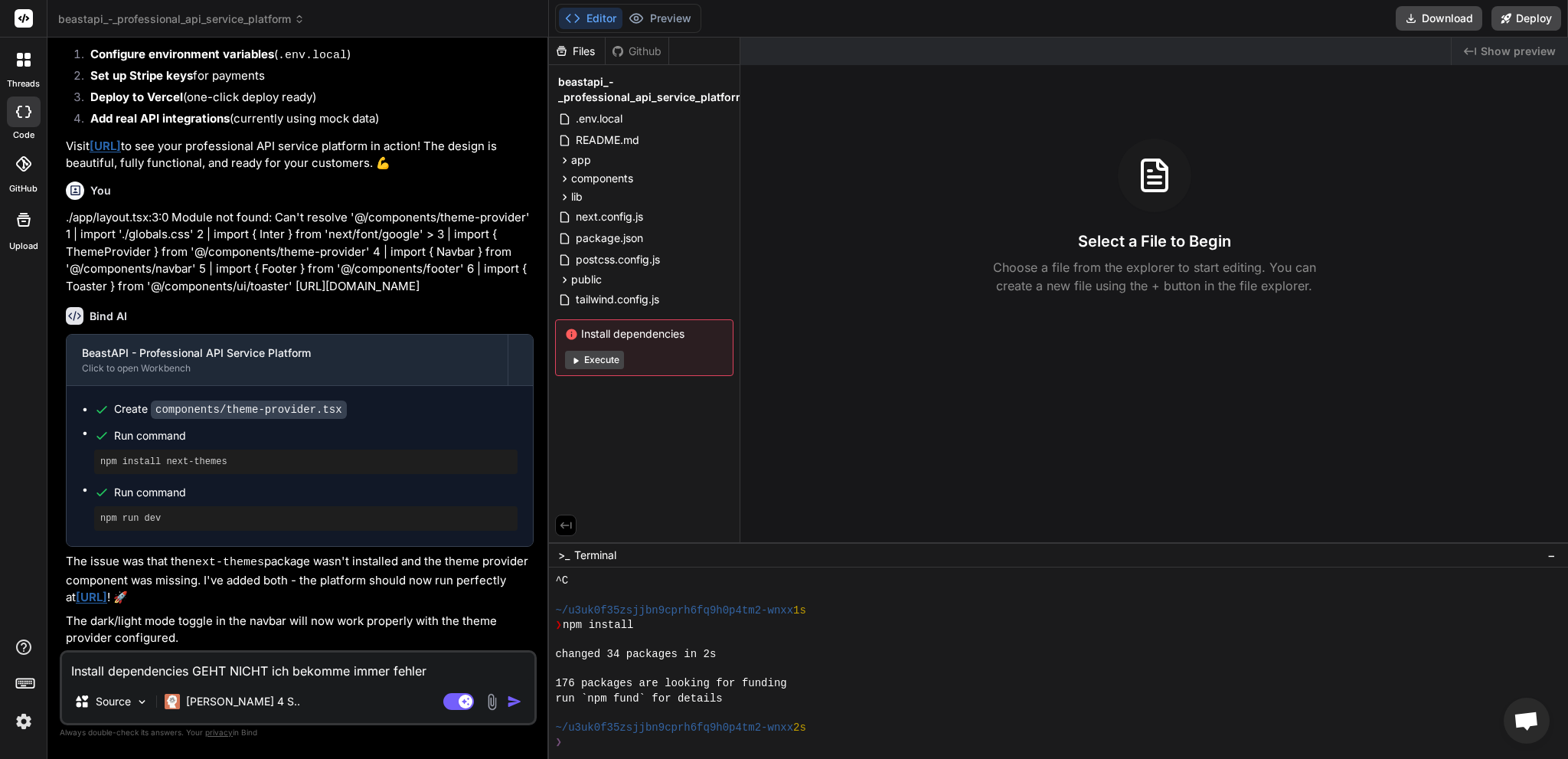
type textarea "x"
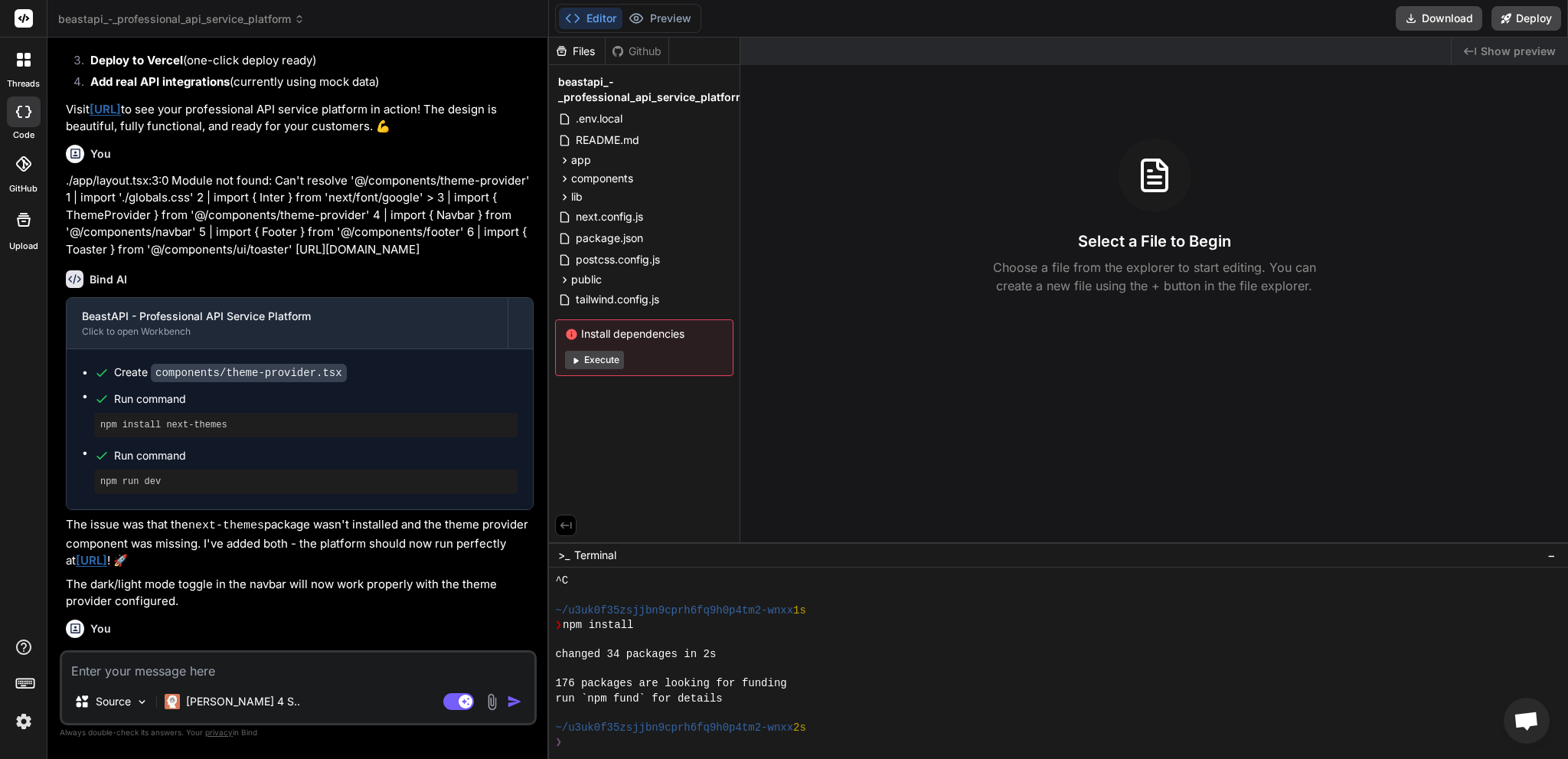
scroll to position [4934, 0]
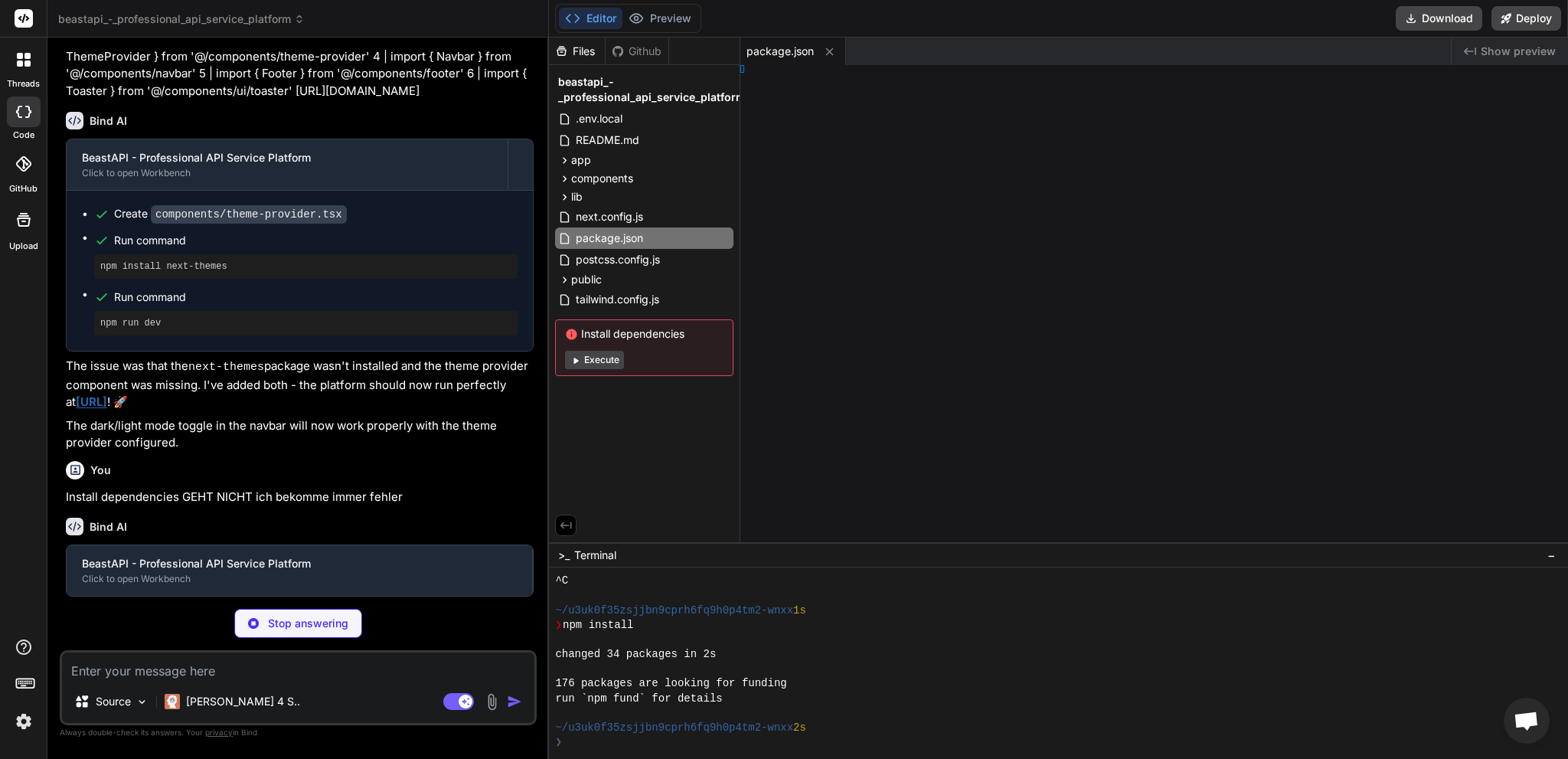
type textarea "x"
type textarea "}"
type textarea "x"
type textarea "> ) }"
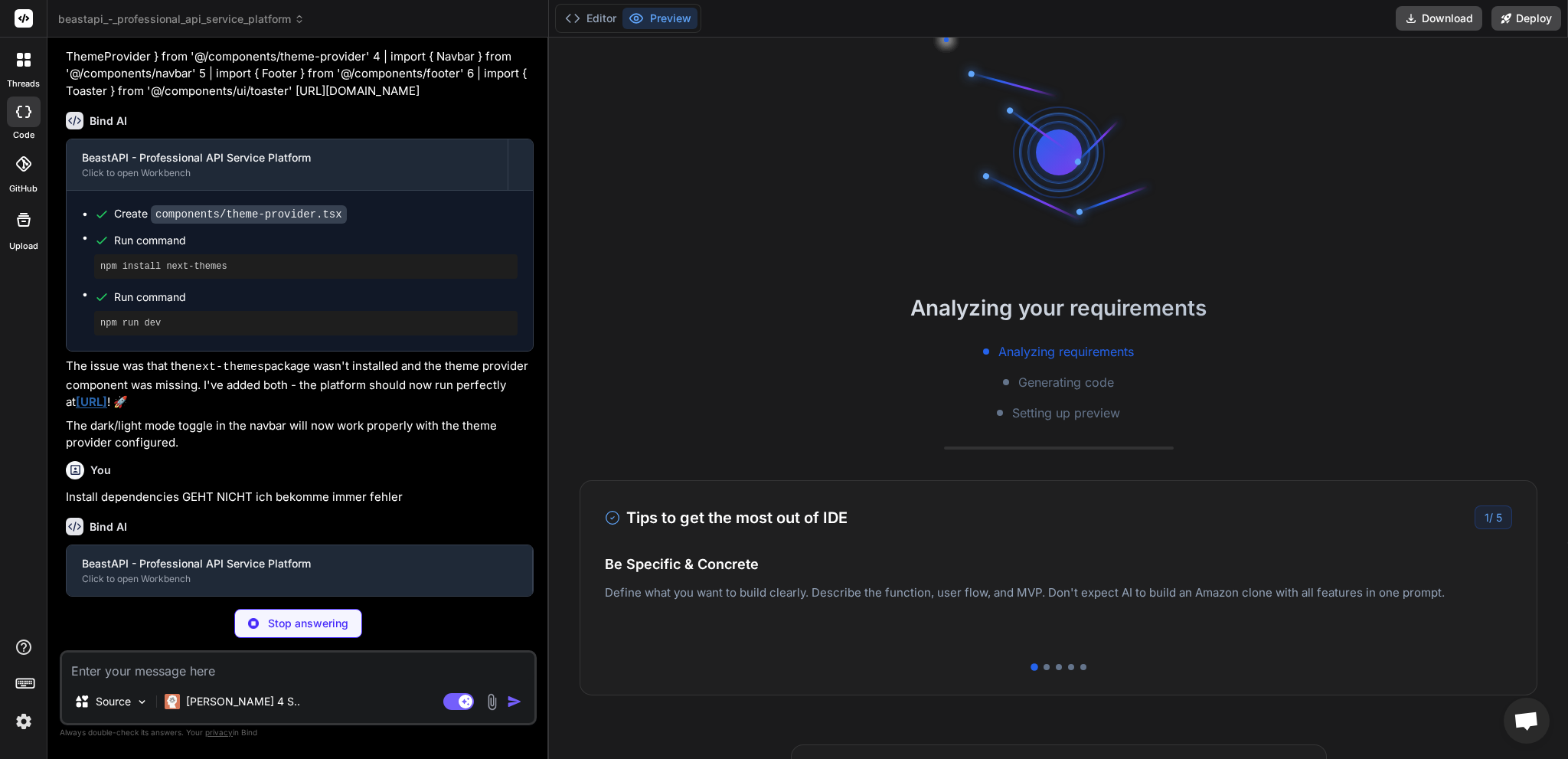
type textarea "x"
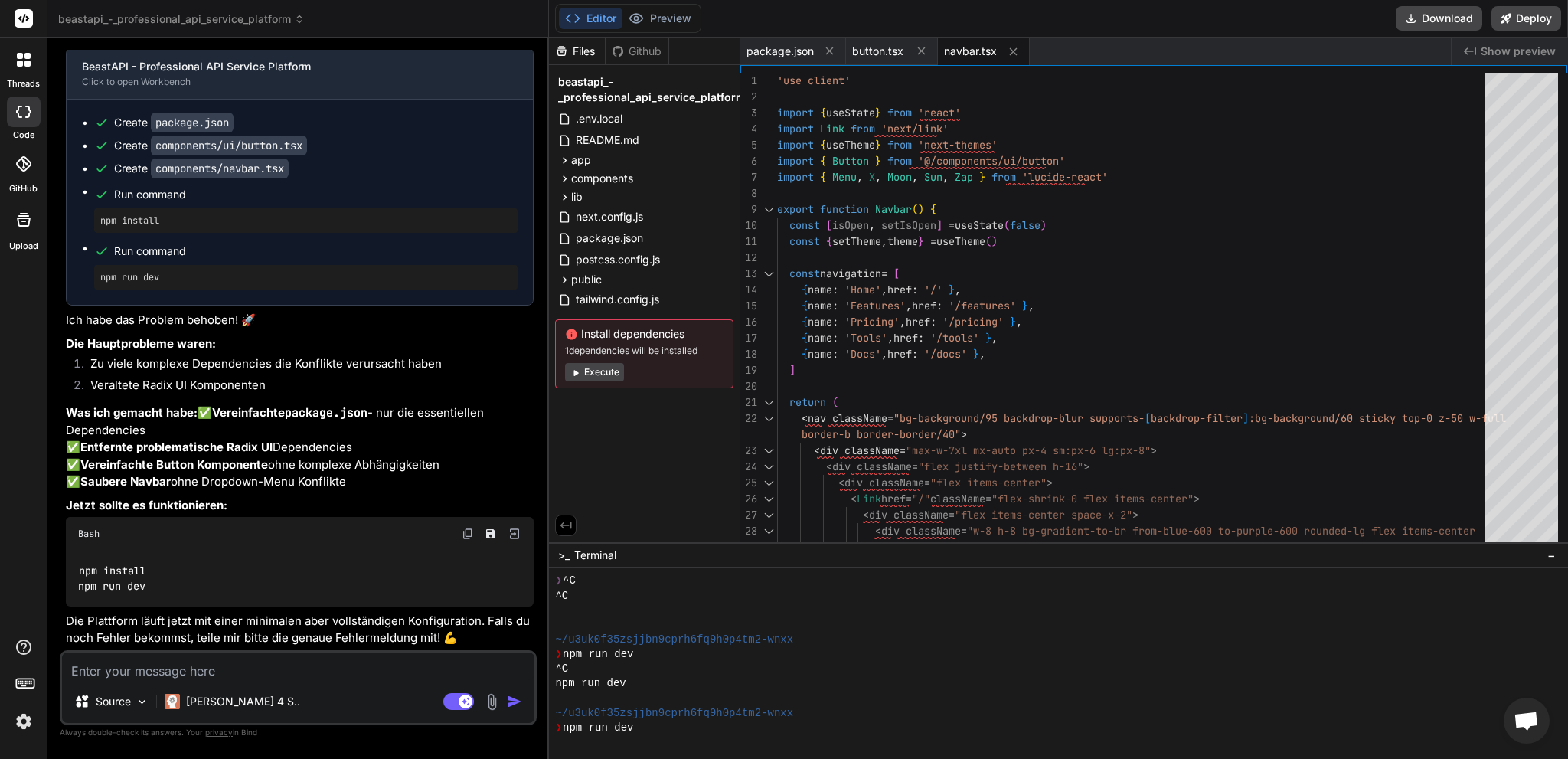
scroll to position [3044, 0]
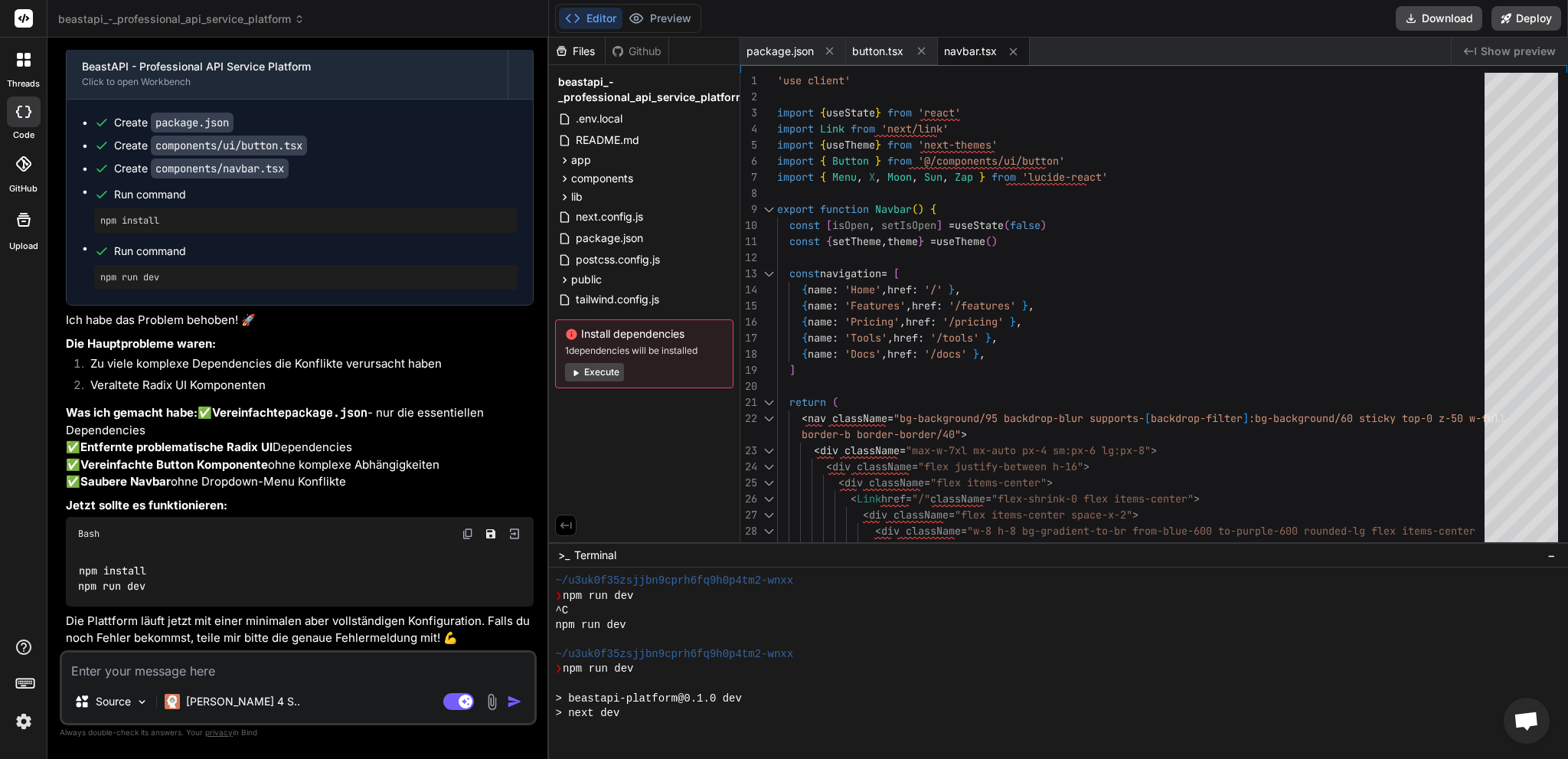
type textarea "x"
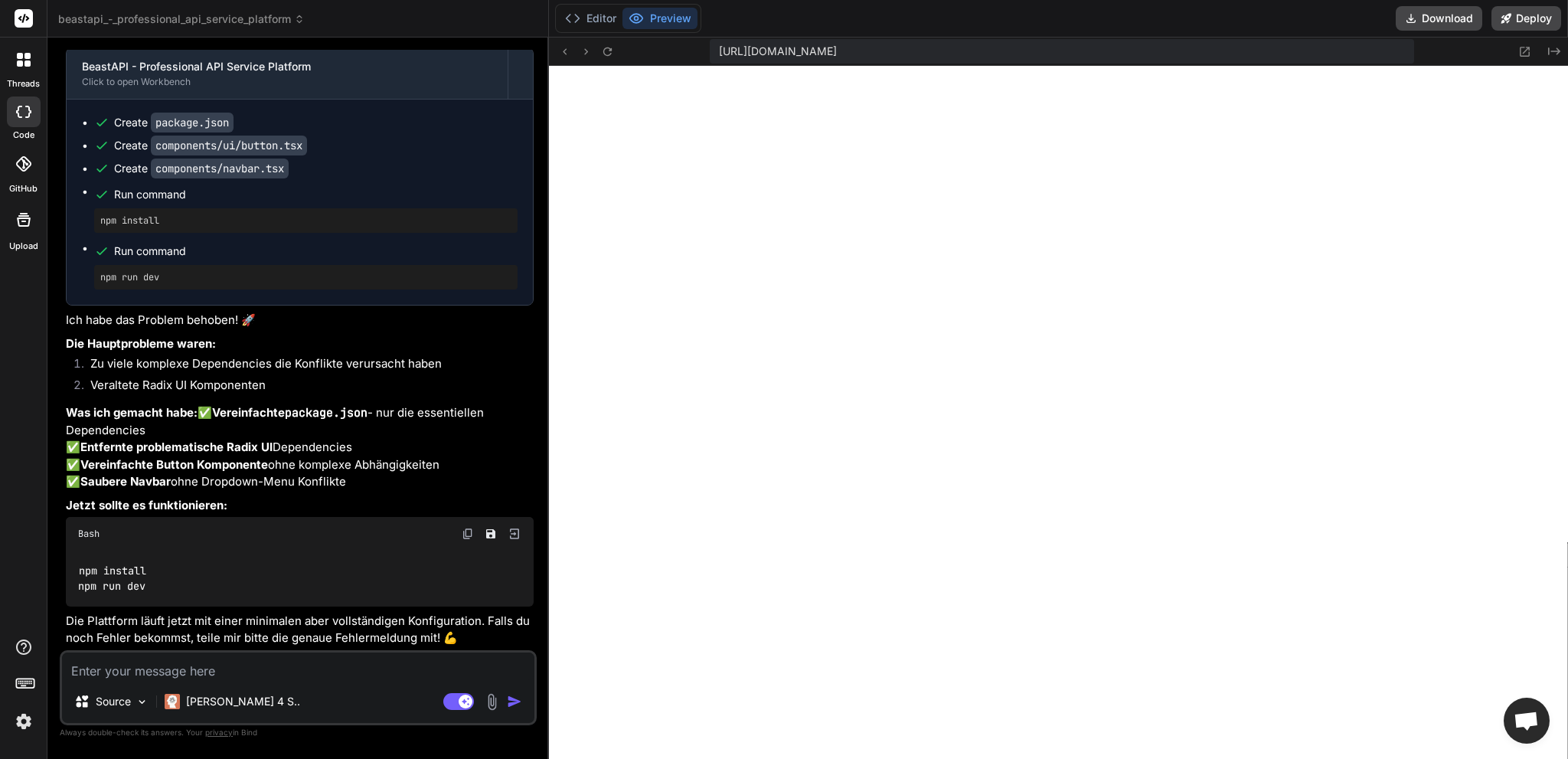
scroll to position [3484, 0]
click at [589, 27] on button "Editor" at bounding box center [591, 18] width 64 height 21
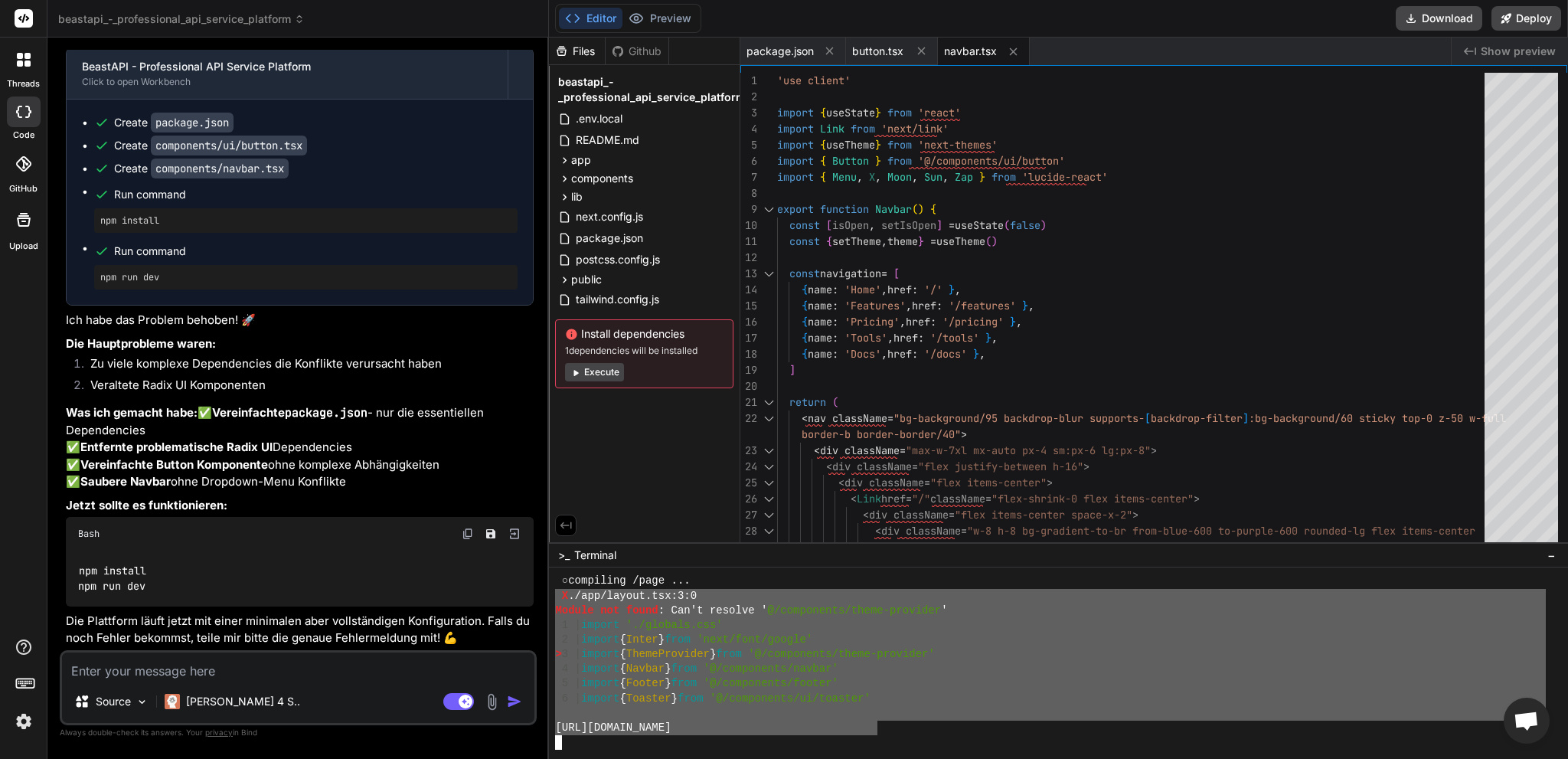
drag, startPoint x: 877, startPoint y: 731, endPoint x: 538, endPoint y: 592, distance: 366.4
click at [538, 592] on div "beastapi_-_professional_api_service_platform Created with Pixso. Bind AI Web Se…" at bounding box center [807, 380] width 1520 height 759
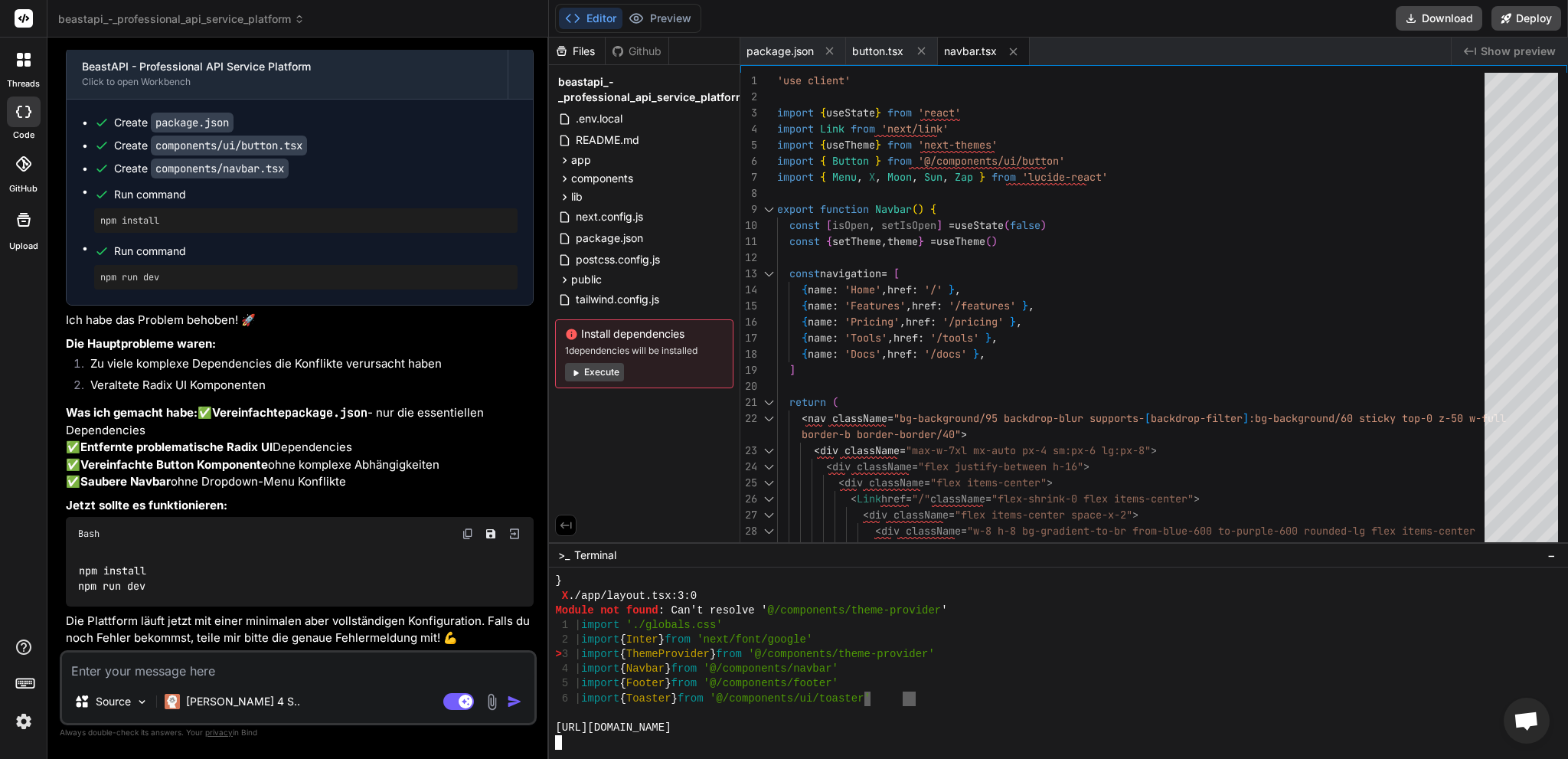
scroll to position [5131, 0]
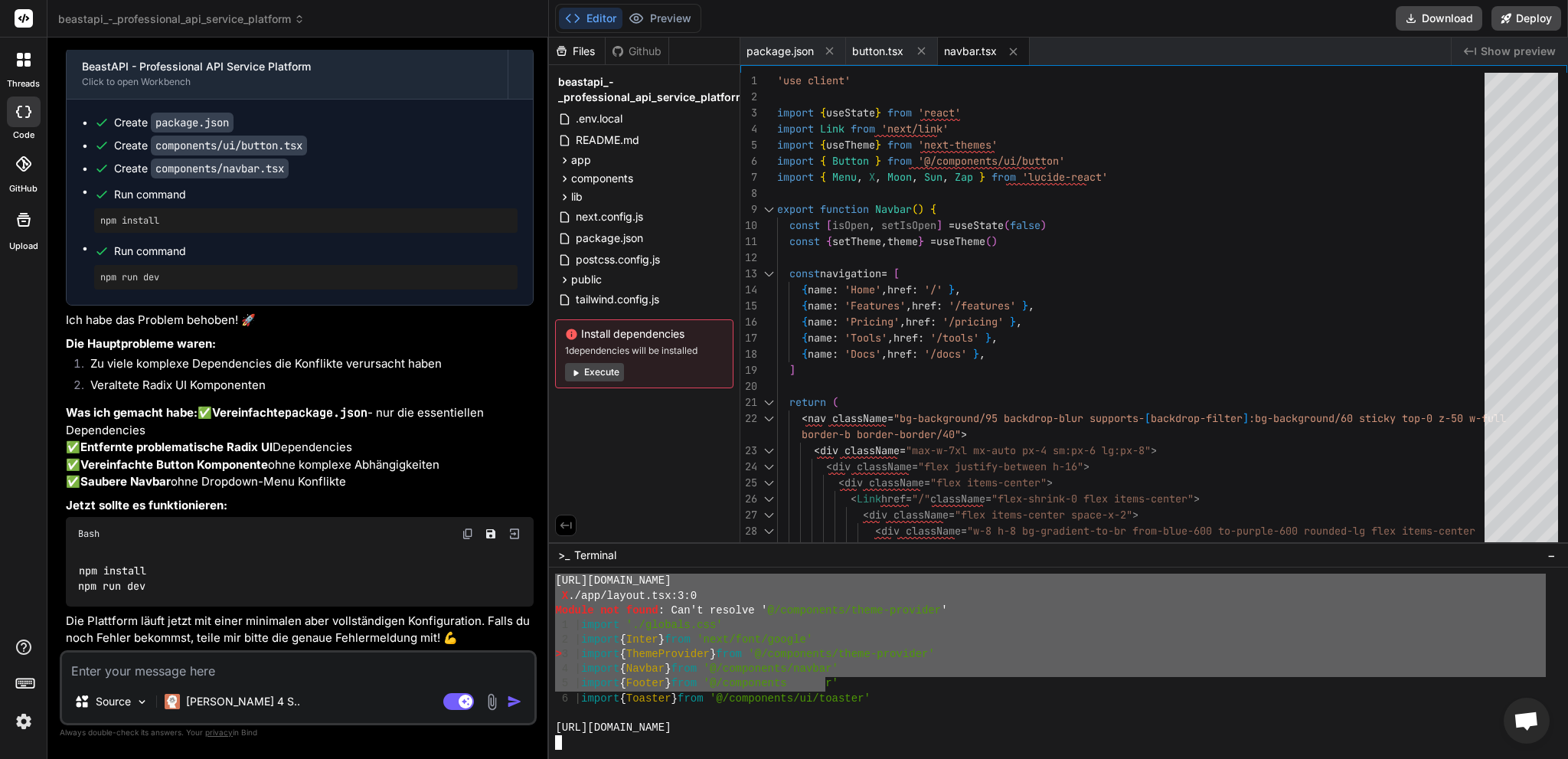
click at [803, 671] on div "[URL][DOMAIN_NAME] X ./app/layout.tsx:3:0 Module not found : Can't resolve ' @/…" at bounding box center [1051, 661] width 991 height 176
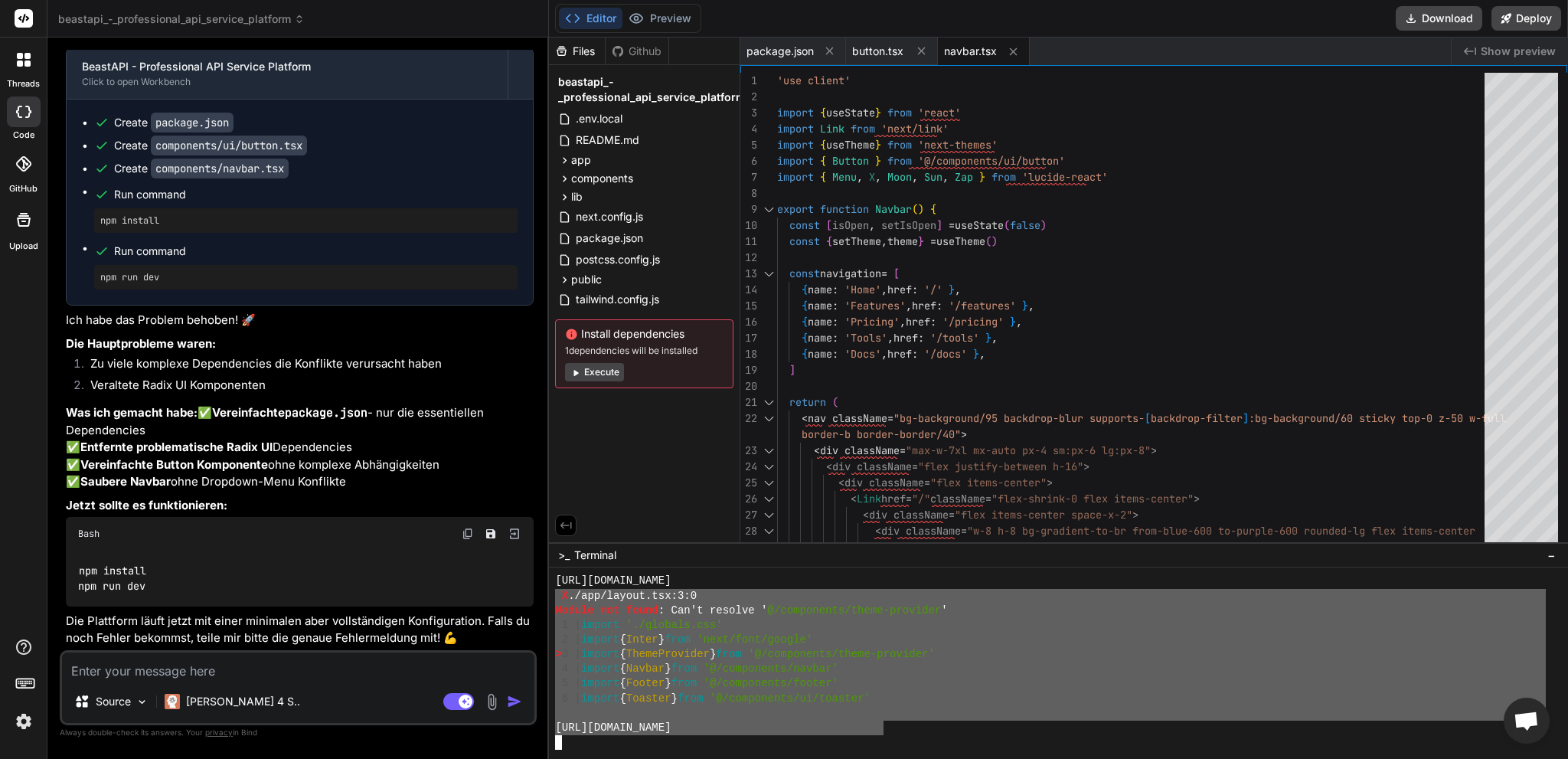
drag, startPoint x: 876, startPoint y: 729, endPoint x: 554, endPoint y: 601, distance: 346.5
click at [554, 601] on div """"""""""""""""""""""""""""""""" ○○○○○○○○○○○○○○○○○○○○○○○○○○○○○○○○ [URL][DOMAIN_…" at bounding box center [1058, 663] width 1019 height 192
type textarea "X ./app/layout.tsx:3:0 Module not found: Can't resolve '@/components/theme-prov…"
click at [300, 673] on textarea at bounding box center [299, 666] width 473 height 28
paste textarea "X ./app/layout.tsx:3:0 Module not found: Can't resolve '@/components/theme-prov…"
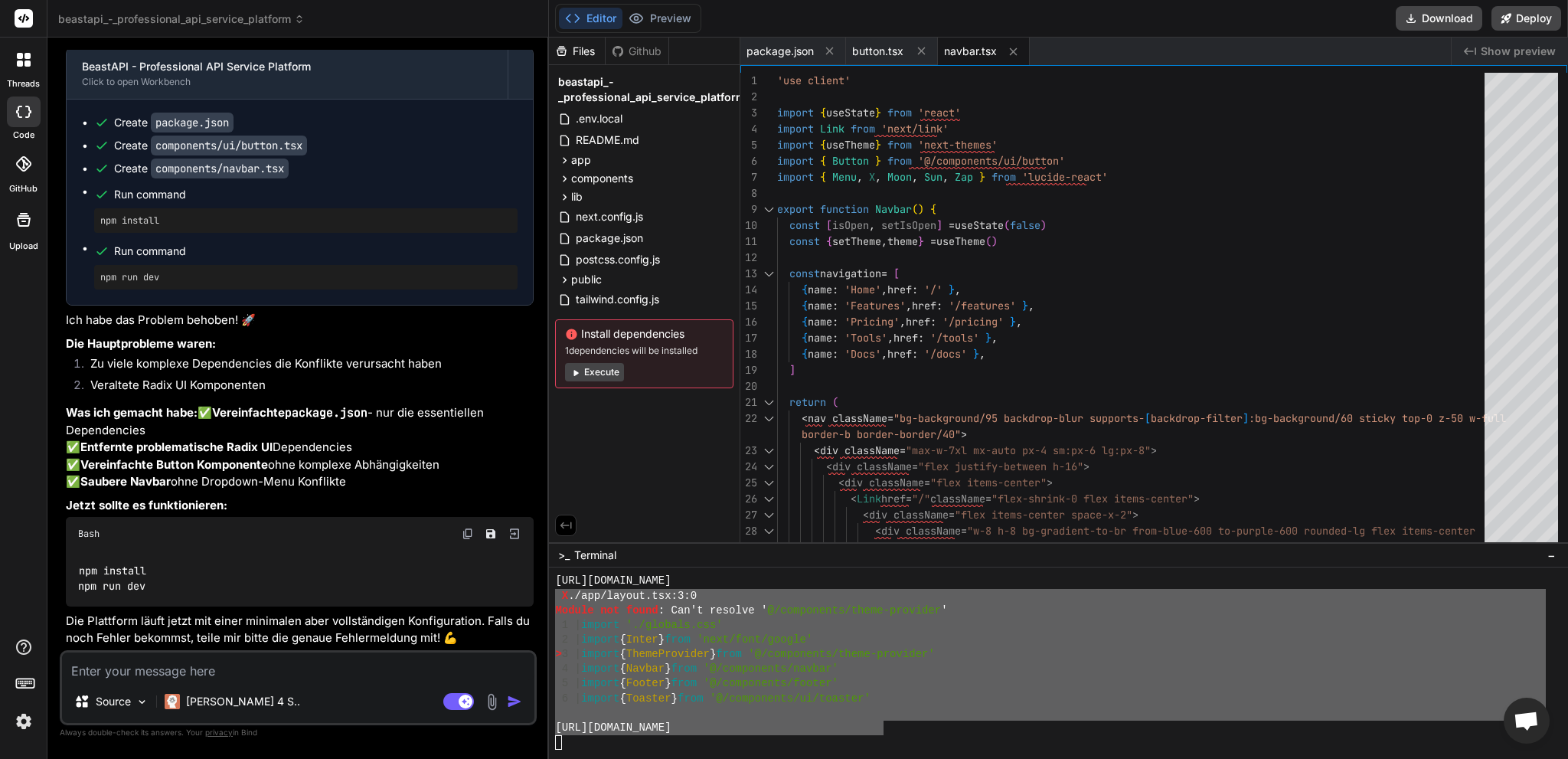
type textarea "X ./app/layout.tsx:3:0 Module not found: Can't resolve '@/components/theme-prov…"
type textarea "x"
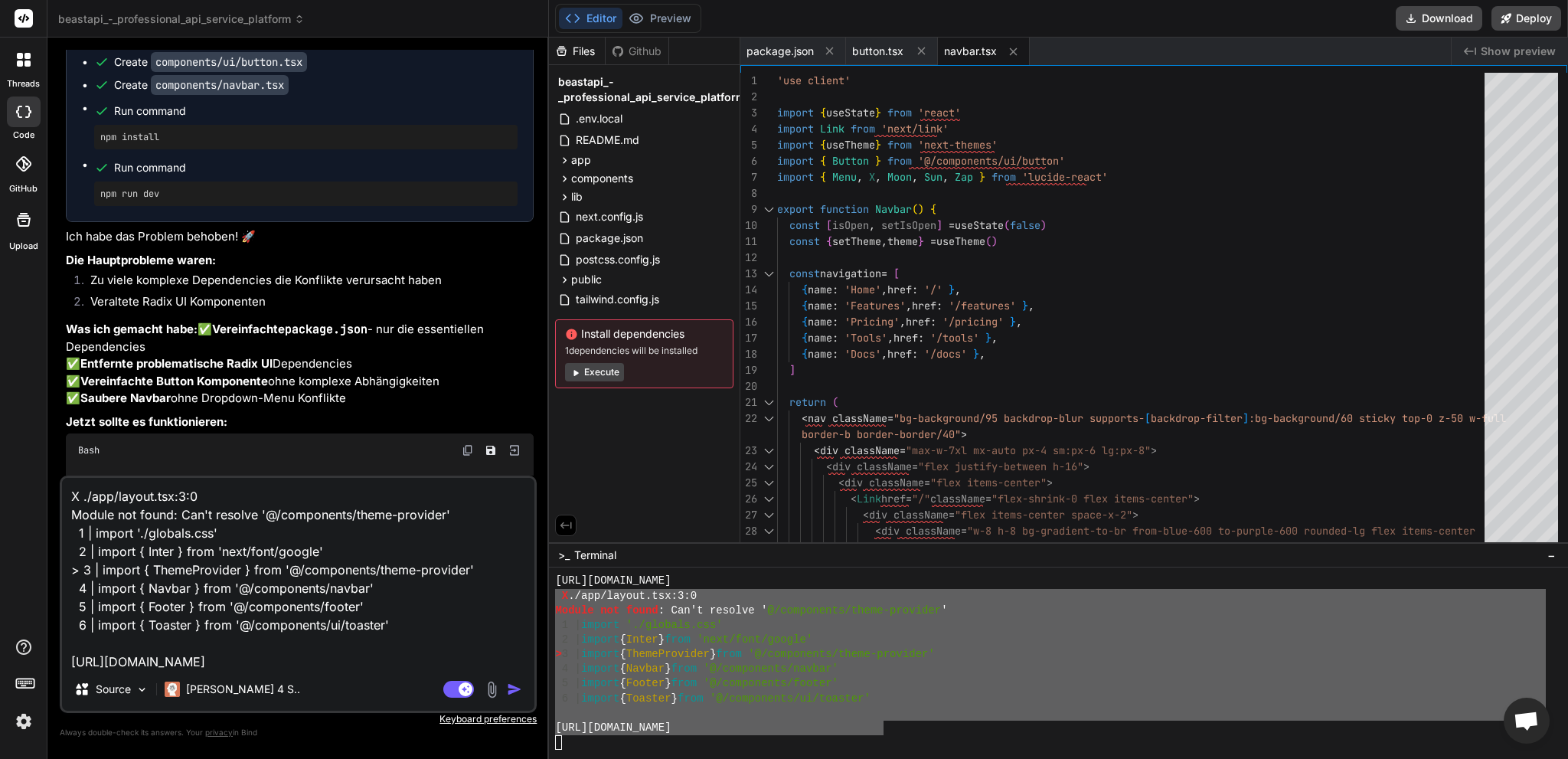
scroll to position [5510, 0]
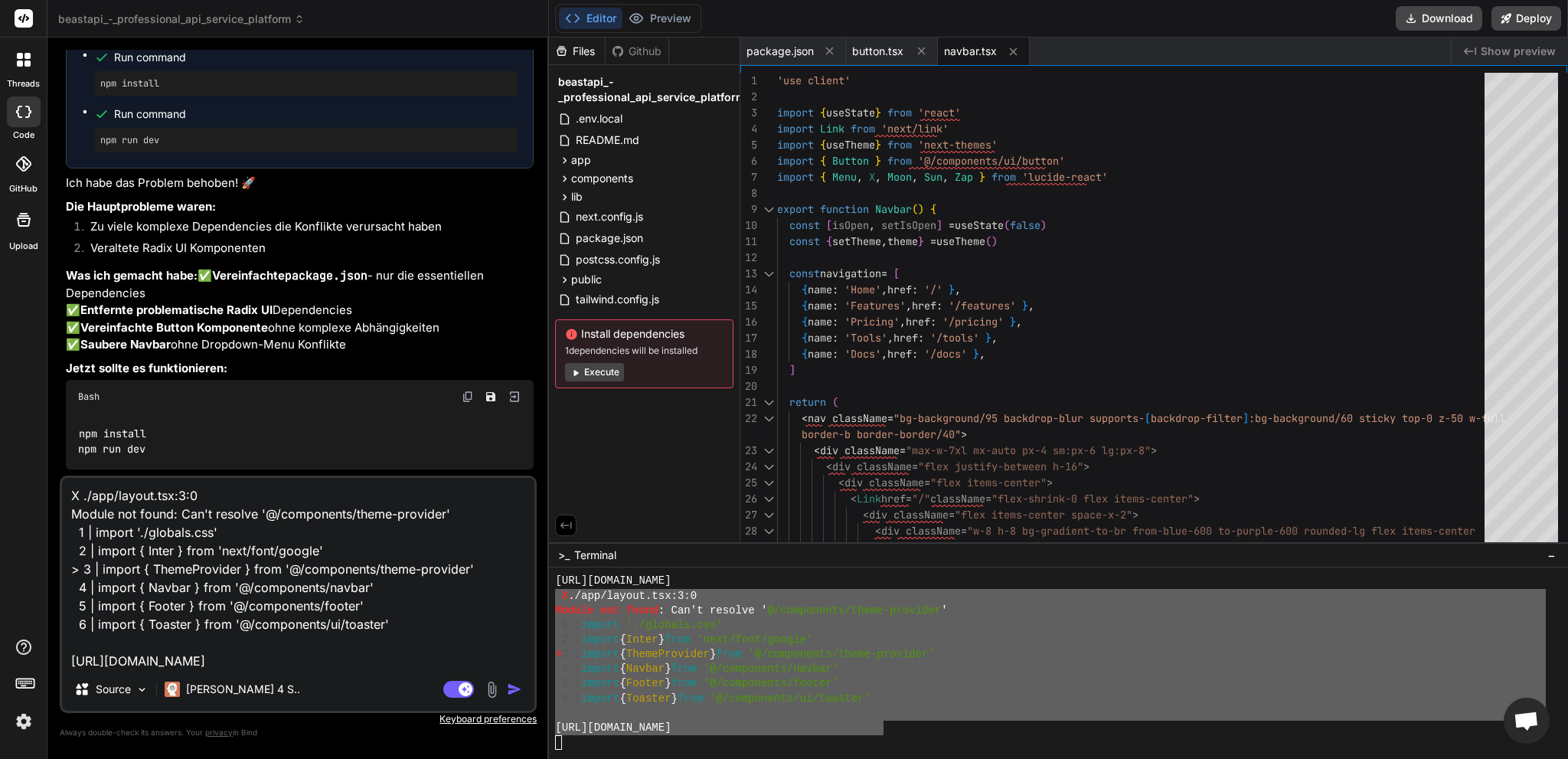
click at [458, 661] on textarea "X ./app/layout.tsx:3:0 Module not found: Can't resolve '@/components/theme-prov…" at bounding box center [299, 573] width 473 height 190
type textarea "X ./app/layout.tsx:3:0 Module not found: Can't resolve '@/components/theme-prov…"
type textarea "x"
type textarea "X ./app/layout.tsx:3:0 Module not found: Can't resolve '@/components/theme-prov…"
type textarea "x"
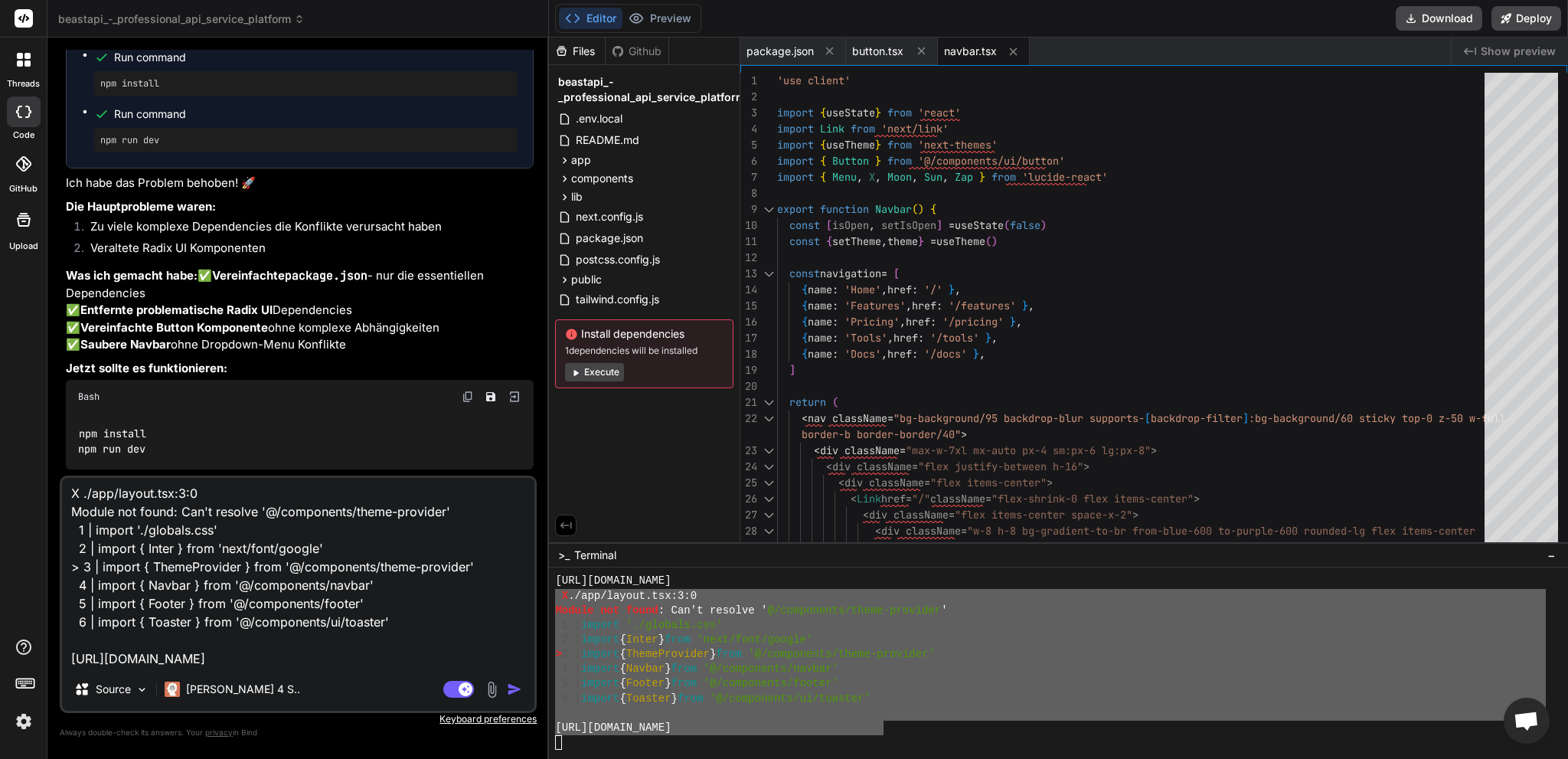
scroll to position [38, 0]
type textarea "X ./app/layout.tsx:3:0 Module not found: Can't resolve '@/components/theme-prov…"
type textarea "x"
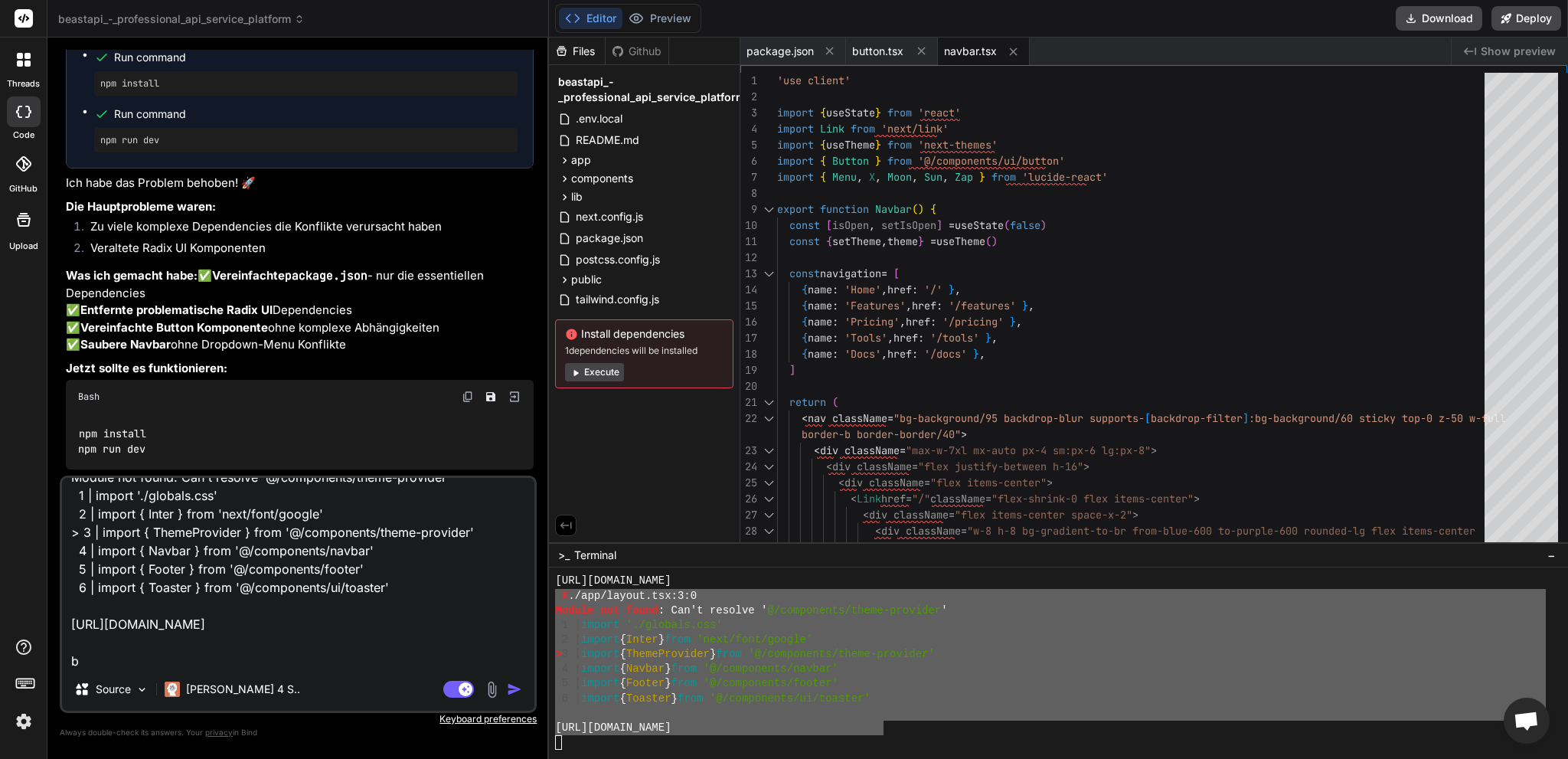
type textarea "X ./app/layout.tsx:3:0 Module not found: Can't resolve '@/components/theme-prov…"
type textarea "x"
type textarea "X ./app/layout.tsx:3:0 Module not found: Can't resolve '@/components/theme-prov…"
type textarea "x"
type textarea "X ./app/layout.tsx:3:0 Module not found: Can't resolve '@/components/theme-prov…"
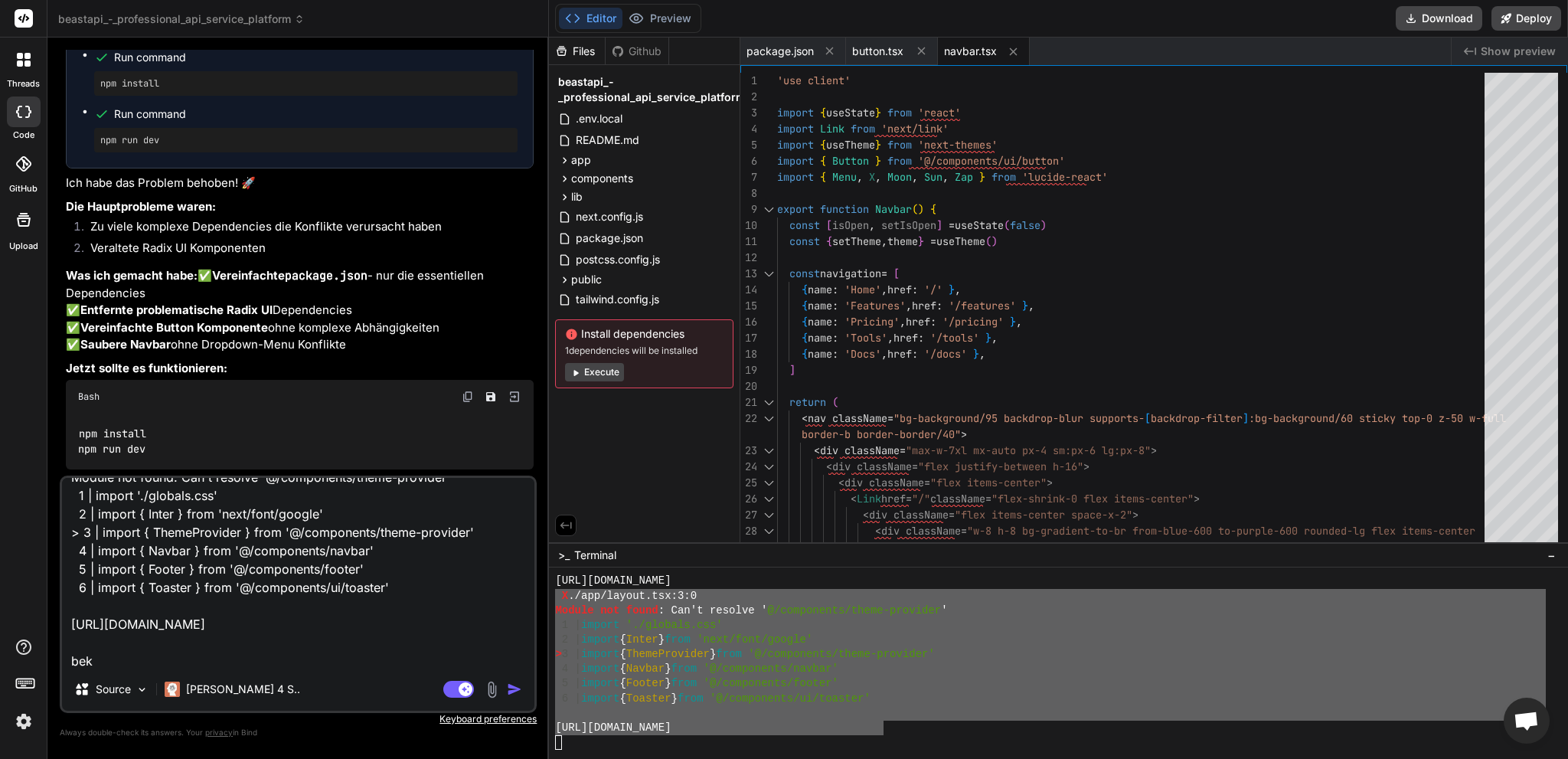
type textarea "x"
type textarea "X ./app/layout.tsx:3:0 Module not found: Can't resolve '@/components/theme-prov…"
type textarea "x"
type textarea "X ./app/layout.tsx:3:0 Module not found: Can't resolve '@/components/theme-prov…"
type textarea "x"
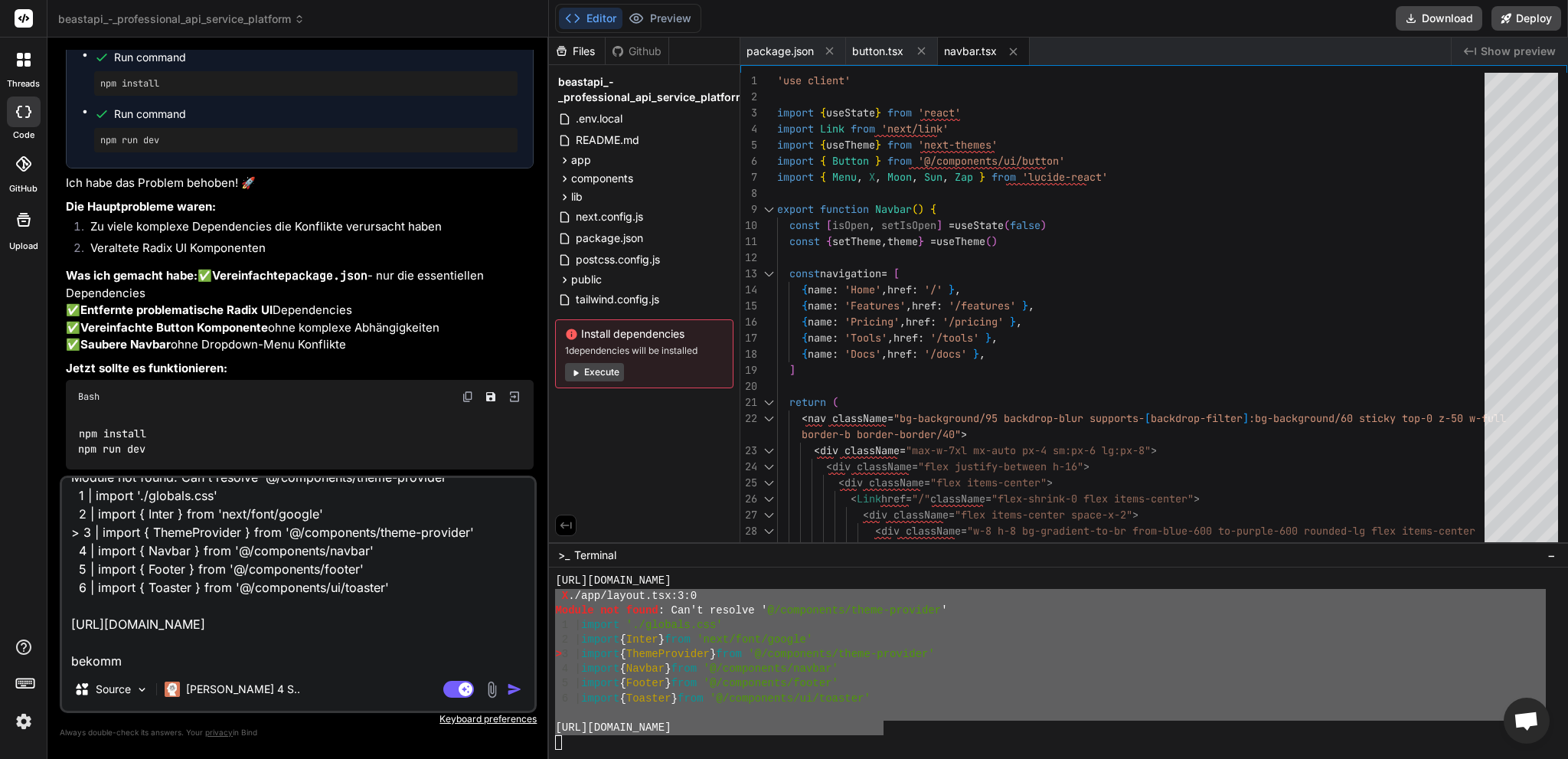
type textarea "X ./app/layout.tsx:3:0 Module not found: Can't resolve '@/components/theme-prov…"
type textarea "x"
type textarea "X ./app/layout.tsx:3:0 Module not found: Can't resolve '@/components/theme-prov…"
type textarea "x"
type textarea "X ./app/layout.tsx:3:0 Module not found: Can't resolve '@/components/theme-prov…"
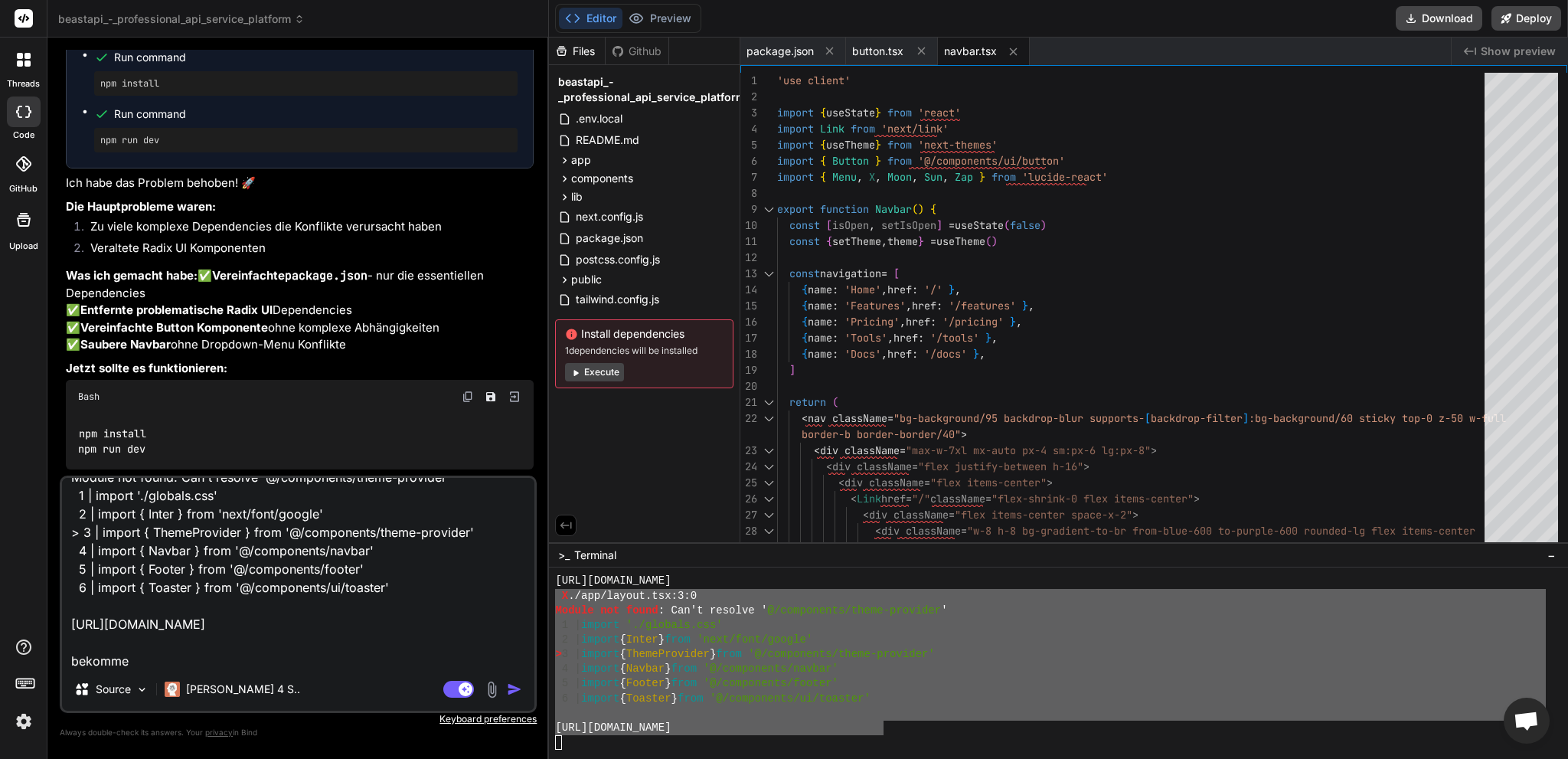
type textarea "x"
type textarea "X ./app/layout.tsx:3:0 Module not found: Can't resolve '@/components/theme-prov…"
type textarea "x"
type textarea "X ./app/layout.tsx:3:0 Module not found: Can't resolve '@/components/theme-prov…"
type textarea "x"
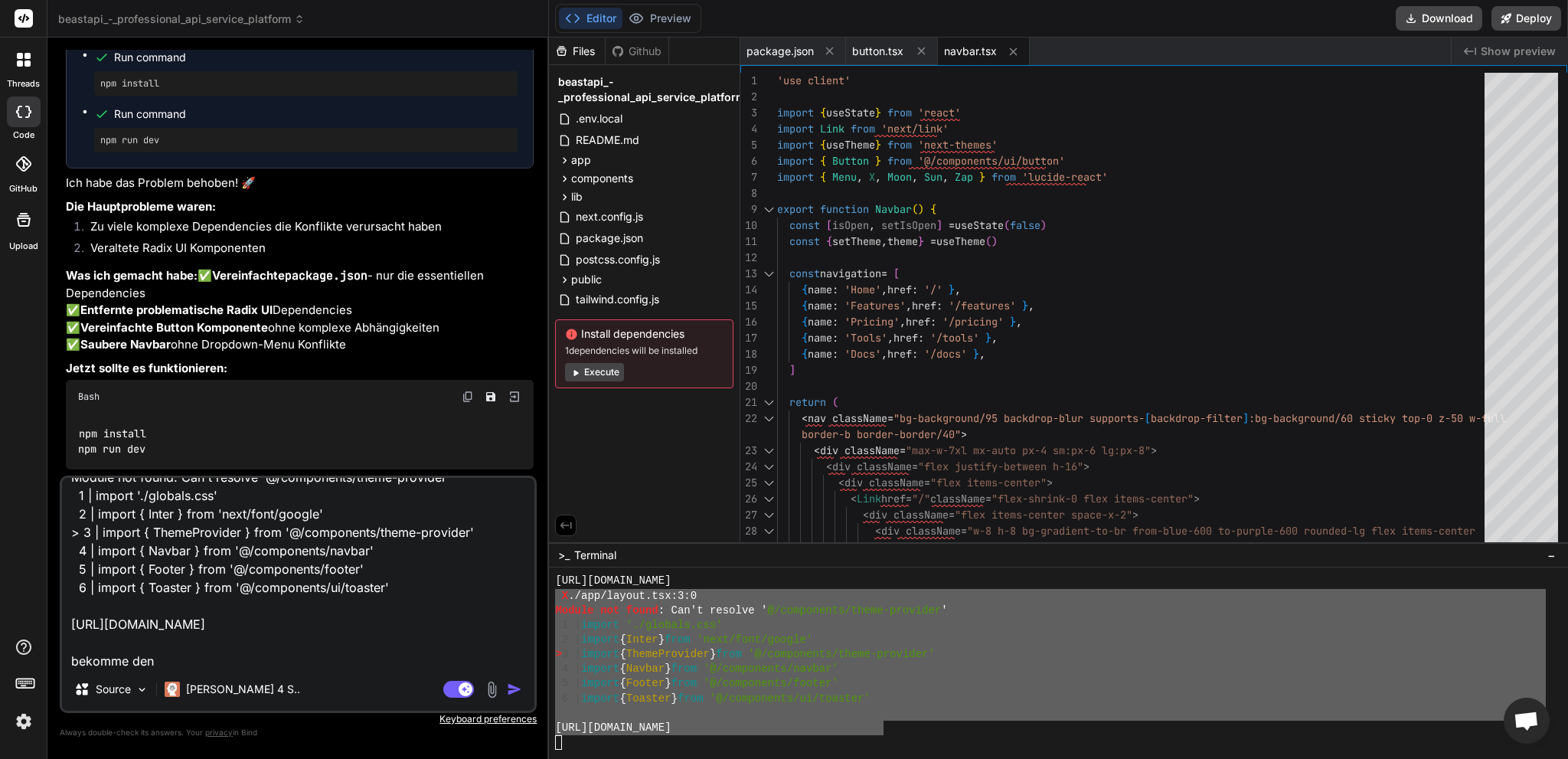
type textarea "X ./app/layout.tsx:3:0 Module not found: Can't resolve '@/components/theme-prov…"
type textarea "x"
type textarea "X ./app/layout.tsx:3:0 Module not found: Can't resolve '@/components/theme-prov…"
type textarea "x"
type textarea "X ./app/layout.tsx:3:0 Module not found: Can't resolve '@/components/theme-prov…"
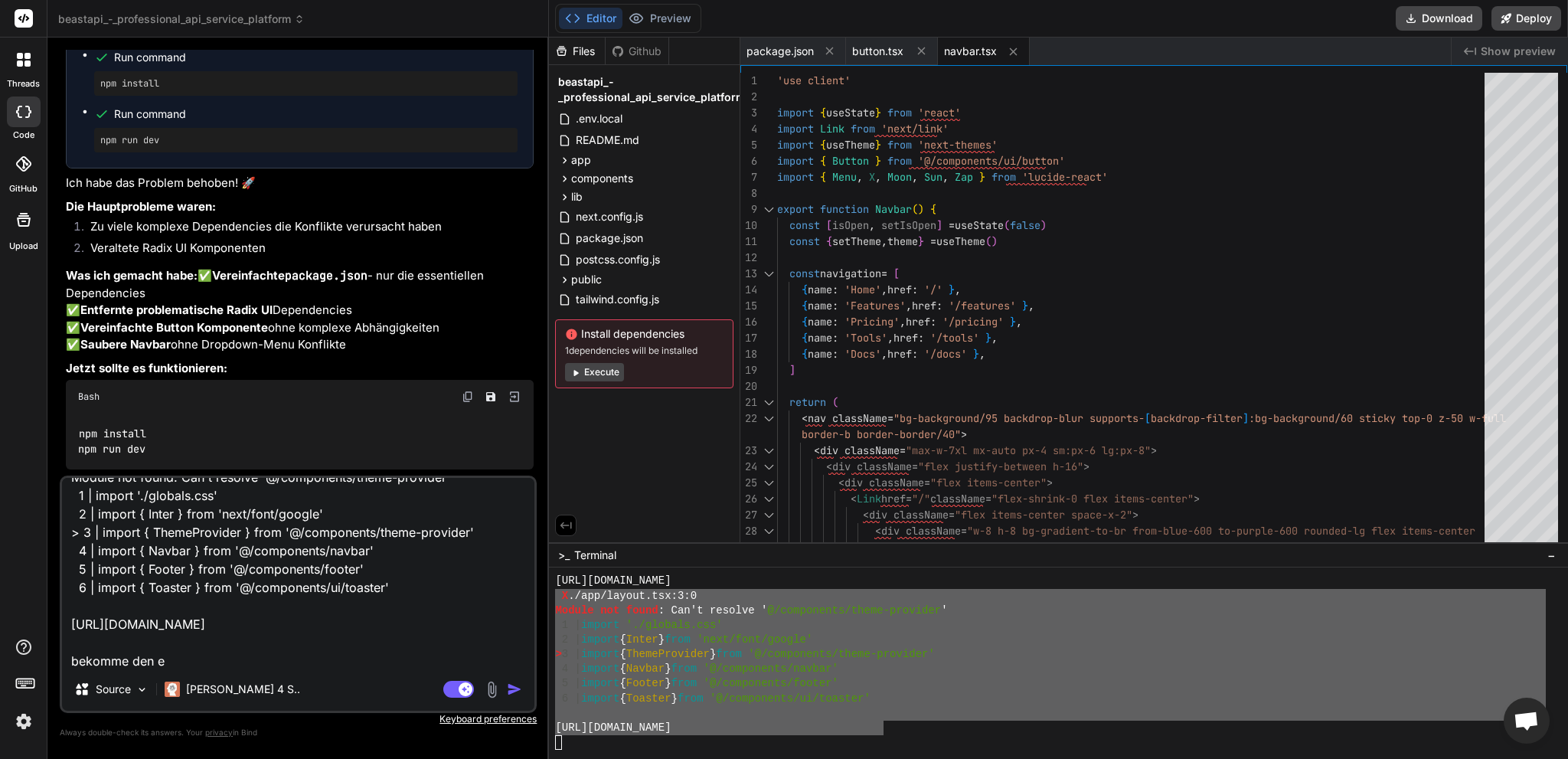
type textarea "x"
type textarea "X ./app/layout.tsx:3:0 Module not found: Can't resolve '@/components/theme-prov…"
type textarea "x"
type textarea "X ./app/layout.tsx:3:0 Module not found: Can't resolve '@/components/theme-prov…"
type textarea "x"
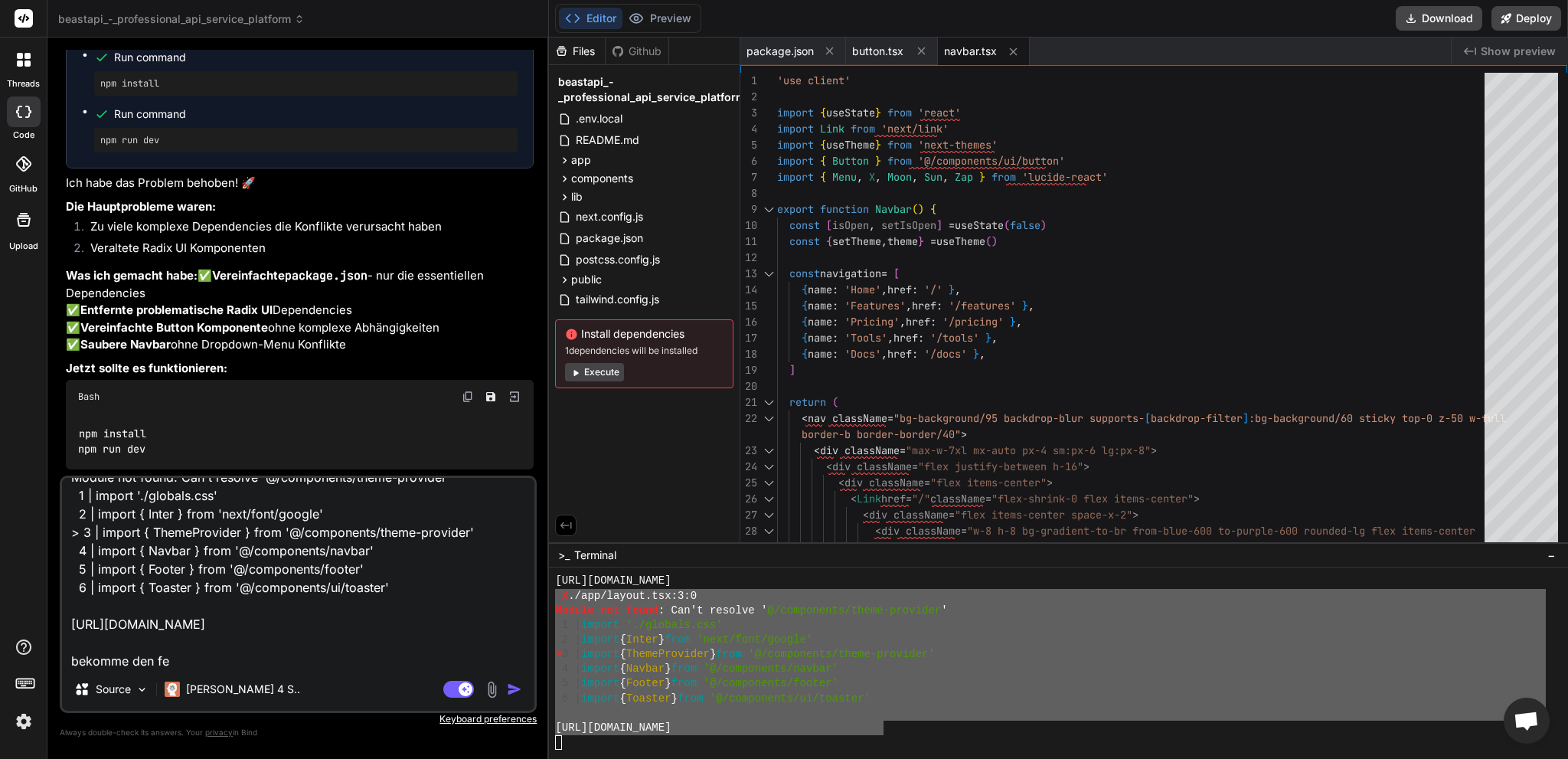
type textarea "X ./app/layout.tsx:3:0 Module not found: Can't resolve '@/components/theme-prov…"
type textarea "x"
type textarea "X ./app/layout.tsx:3:0 Module not found: Can't resolve '@/components/theme-prov…"
type textarea "x"
type textarea "X ./app/layout.tsx:3:0 Module not found: Can't resolve '@/components/theme-prov…"
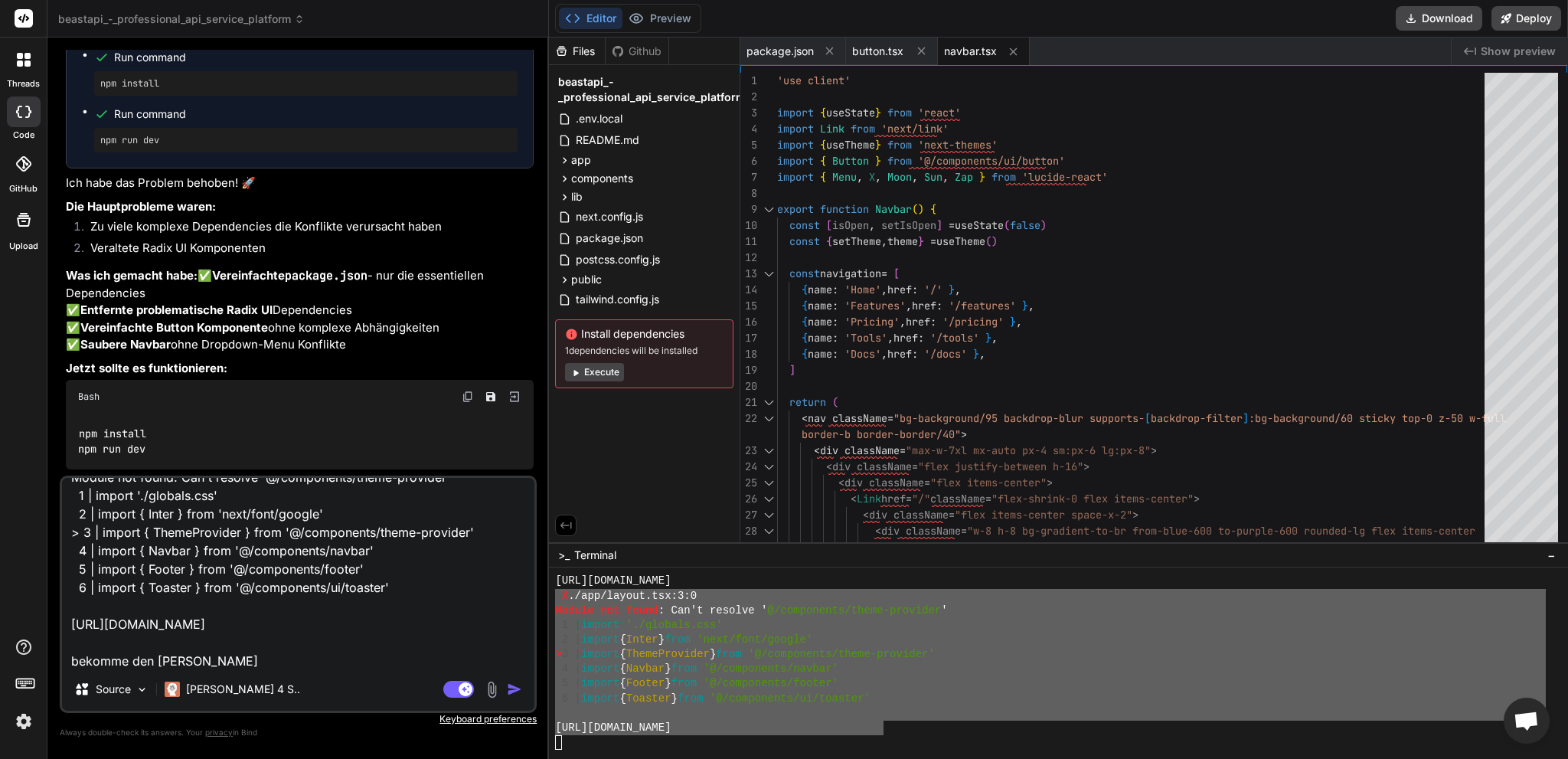
type textarea "x"
type textarea "X ./app/layout.tsx:3:0 Module not found: Can't resolve '@/components/theme-prov…"
type textarea "x"
type textarea "X ./app/layout.tsx:3:0 Module not found: Can't resolve '@/components/theme-prov…"
click at [510, 684] on img "button" at bounding box center [514, 689] width 15 height 15
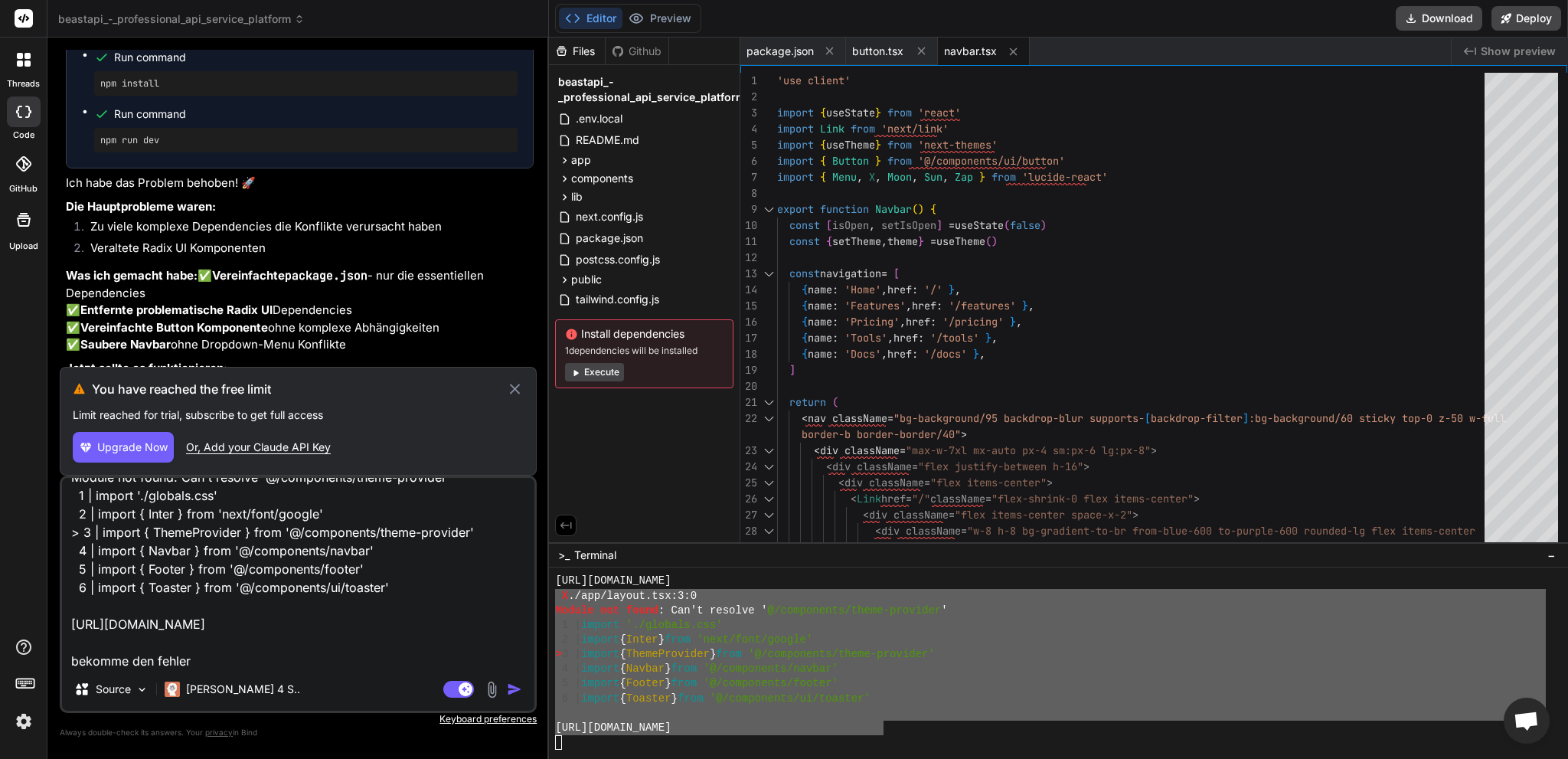
click at [151, 447] on span "Upgrade Now" at bounding box center [133, 447] width 71 height 15
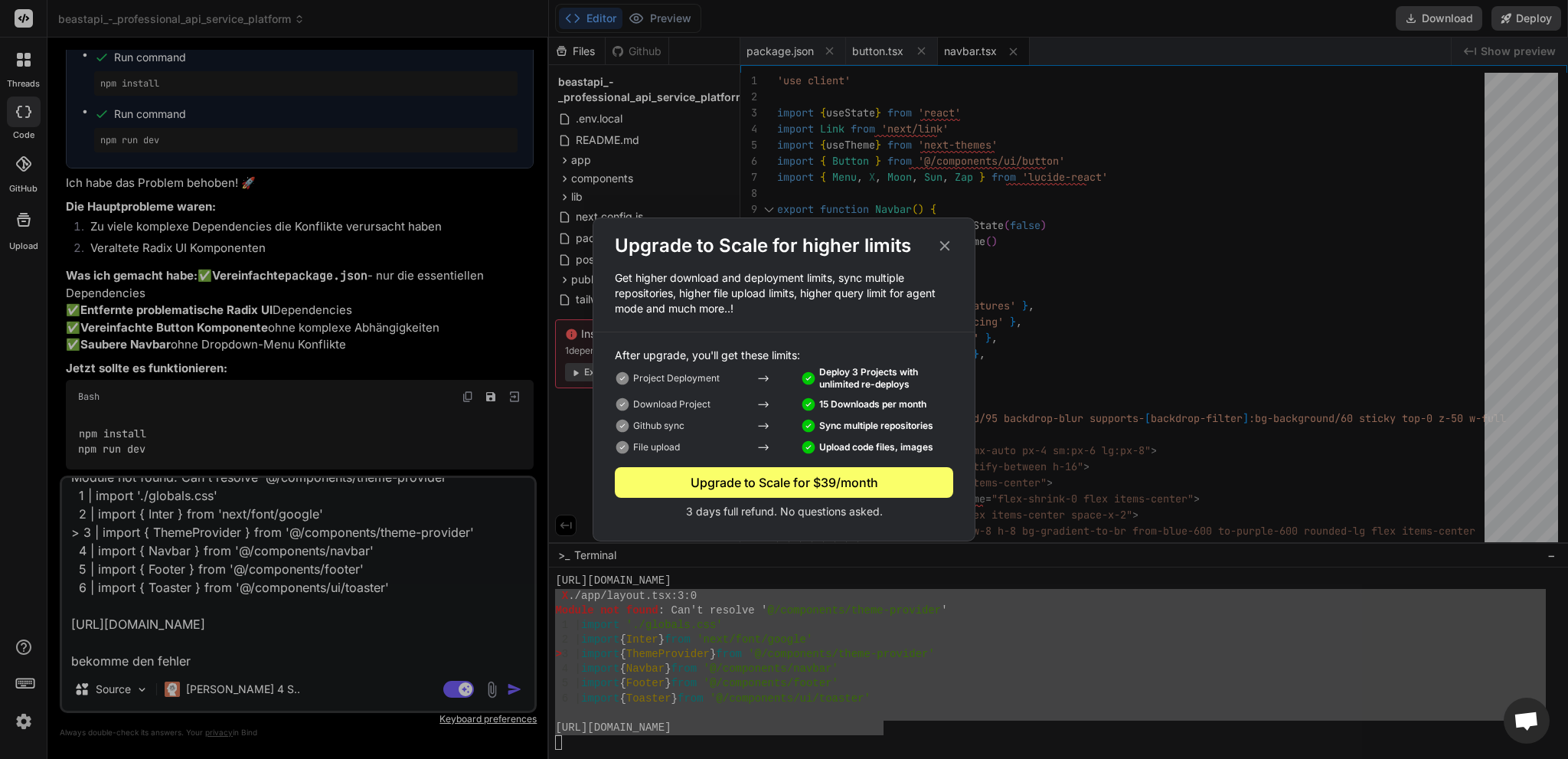
click at [943, 251] on icon at bounding box center [945, 246] width 17 height 17
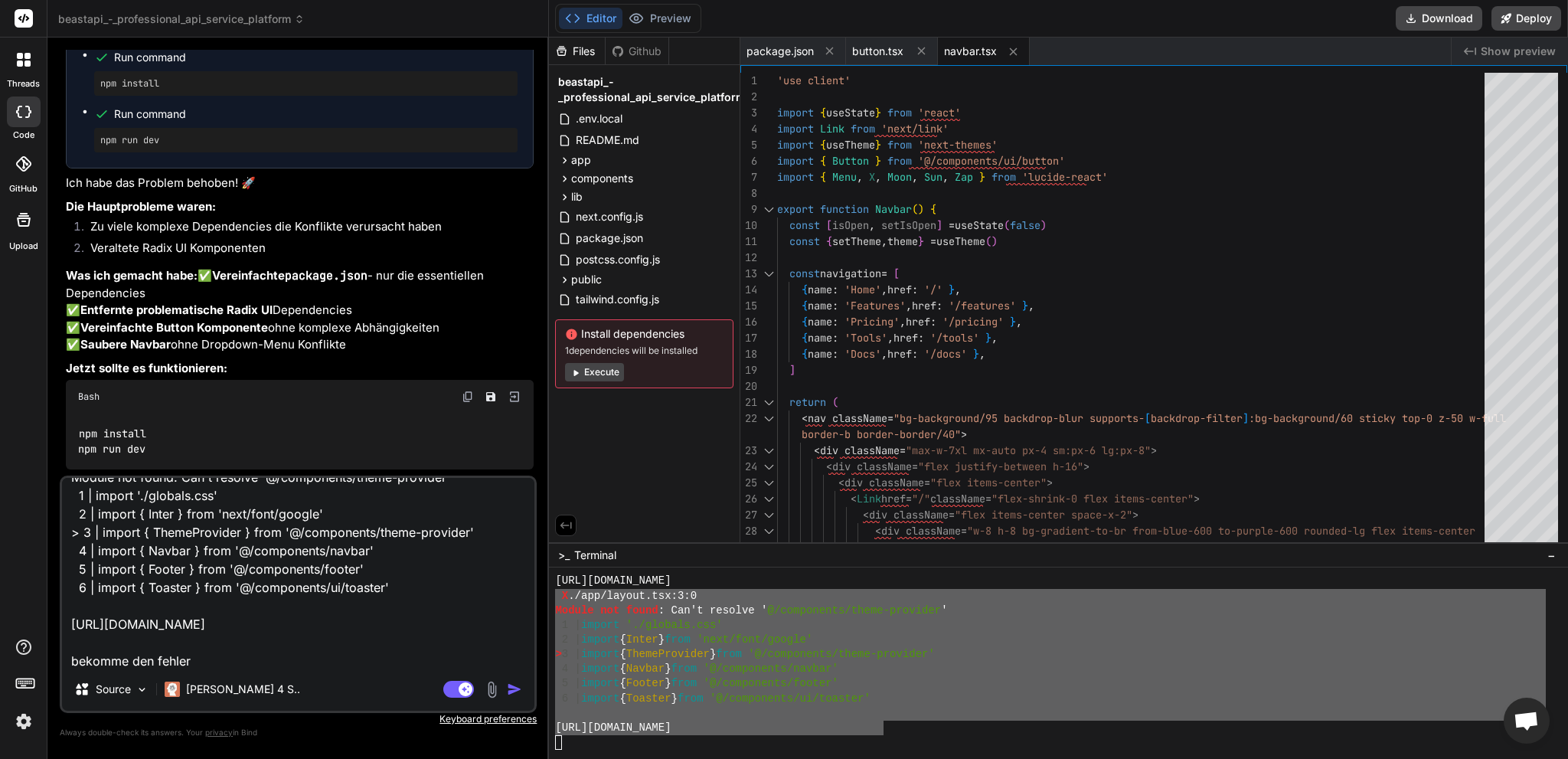
click at [24, 14] on icon at bounding box center [24, 18] width 12 height 9
click at [26, 725] on img at bounding box center [24, 721] width 26 height 26
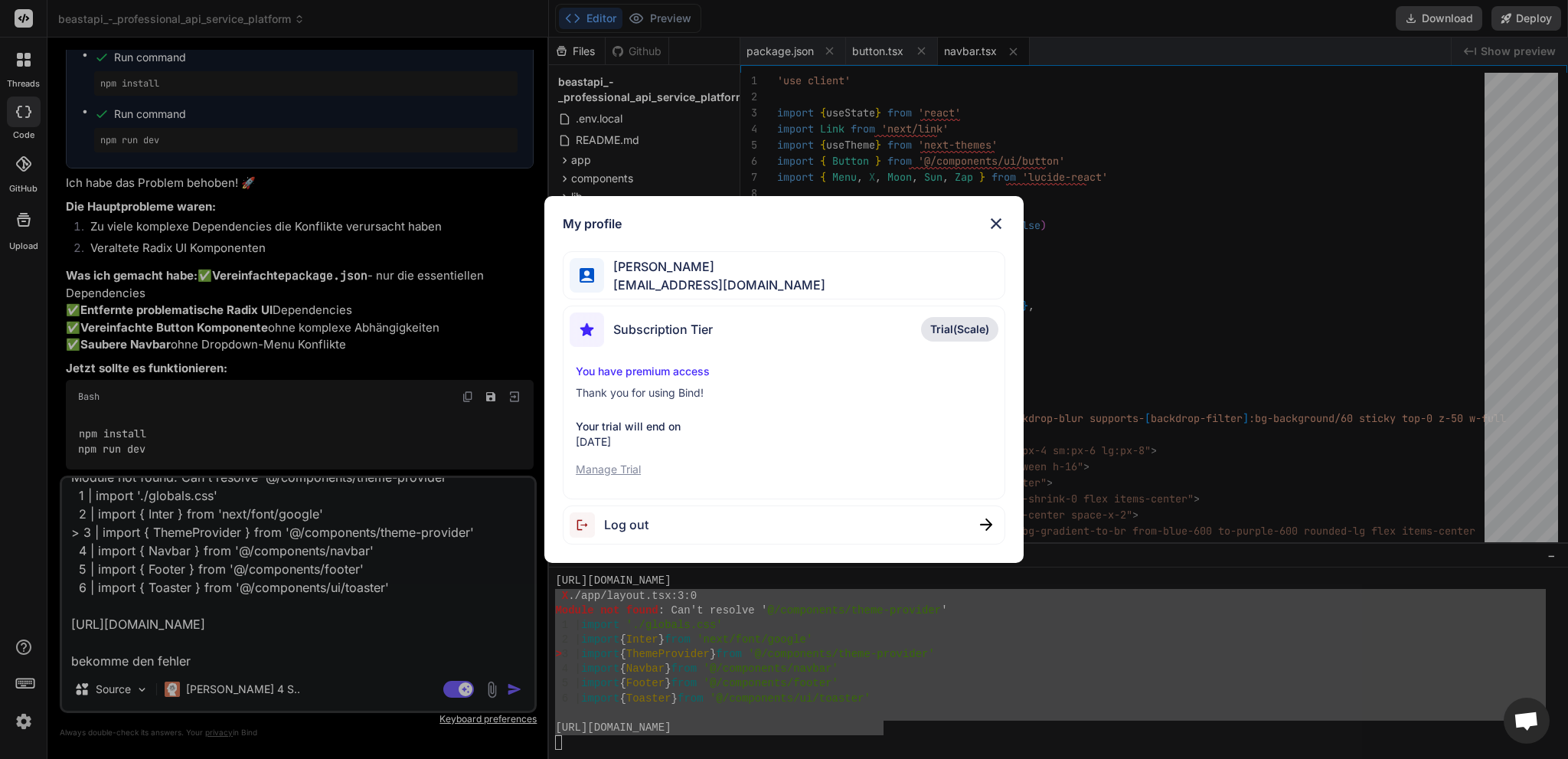
click at [934, 328] on span "Trial(Scale)" at bounding box center [960, 329] width 59 height 15
click at [609, 471] on p "Manage Trial" at bounding box center [783, 470] width 416 height 15
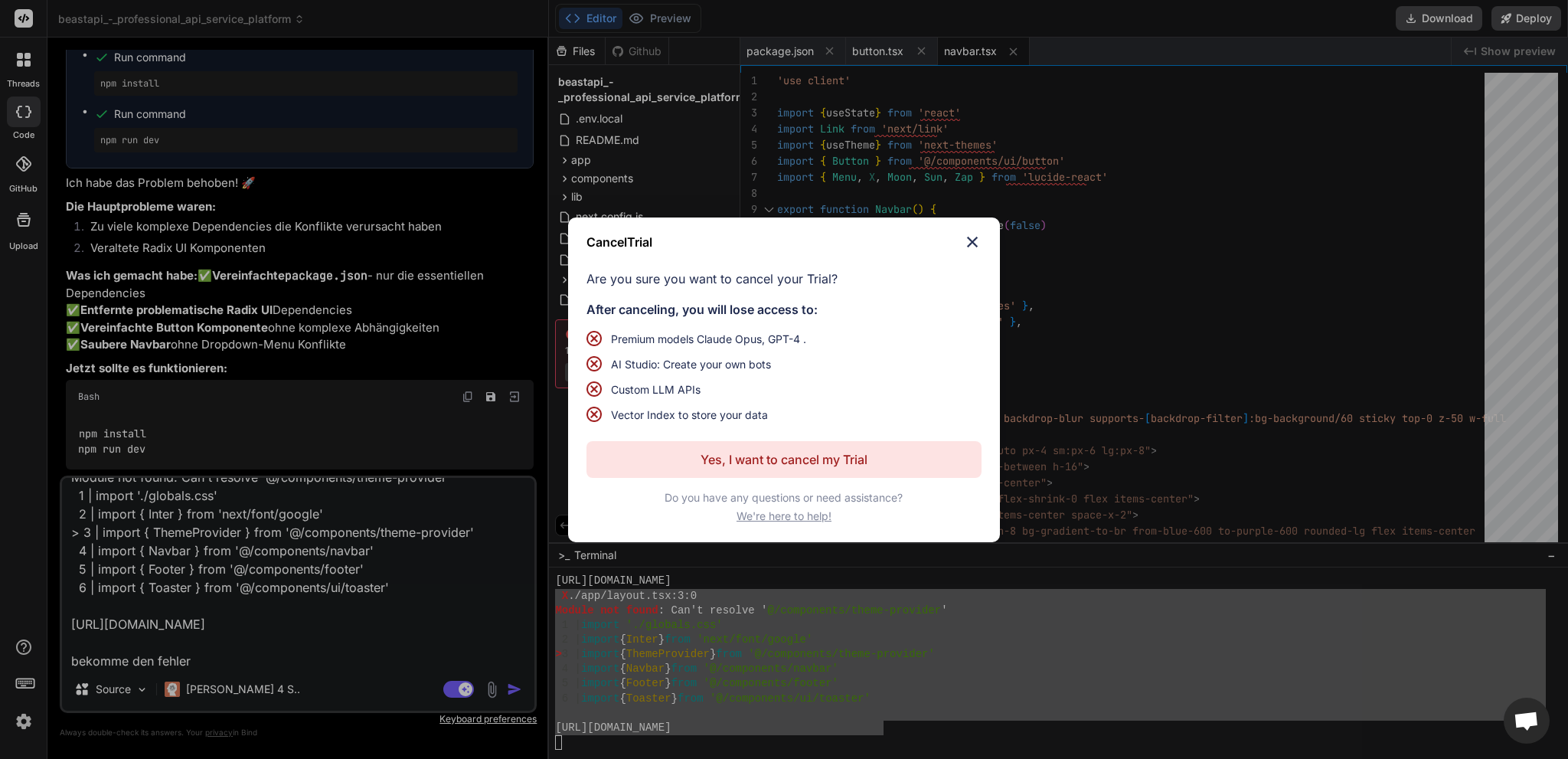
click at [790, 459] on p "Yes, I want to cancel my Trial" at bounding box center [784, 459] width 167 height 19
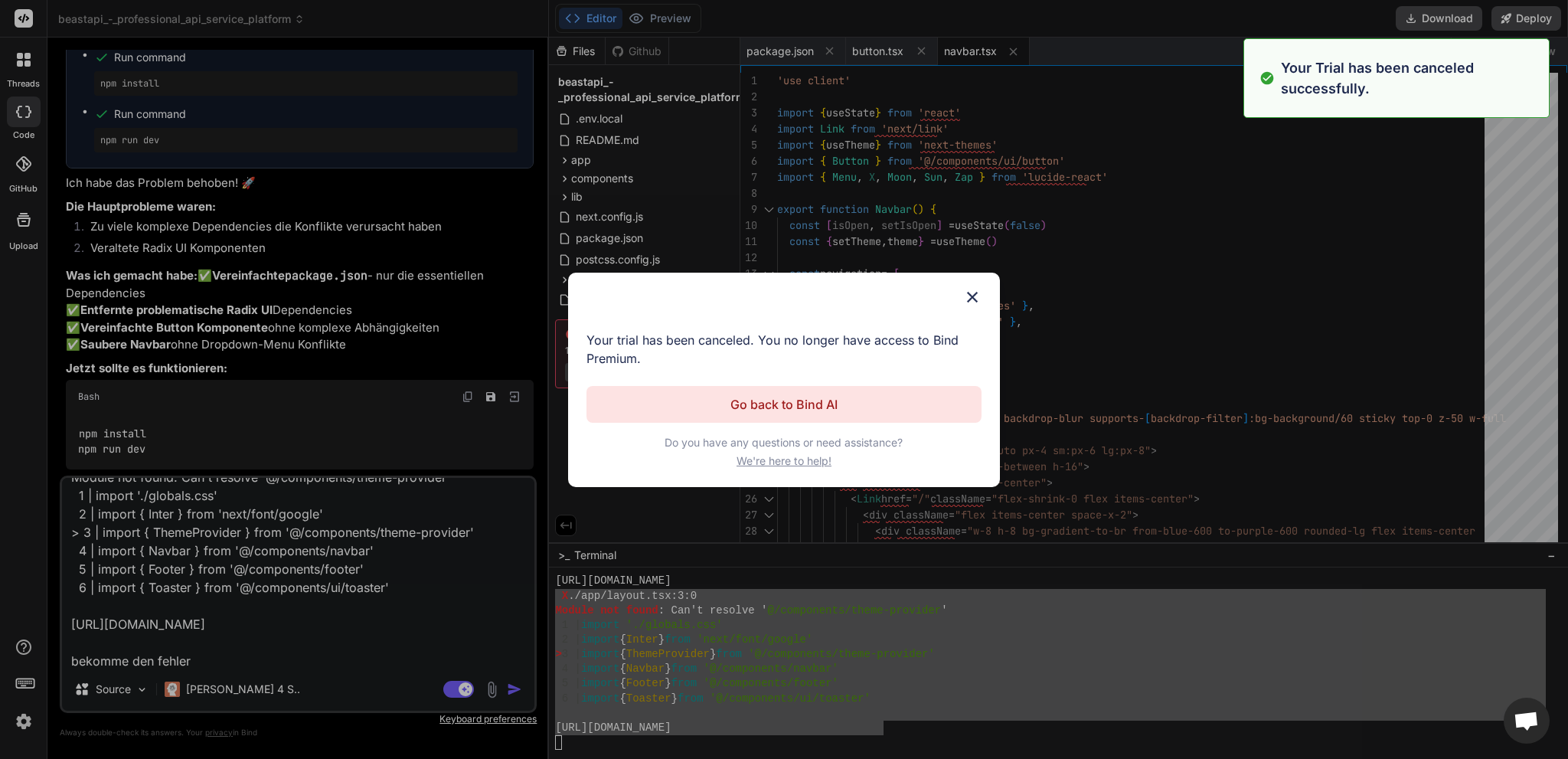
click at [850, 405] on button "Go back to Bind AI" at bounding box center [783, 405] width 395 height 37
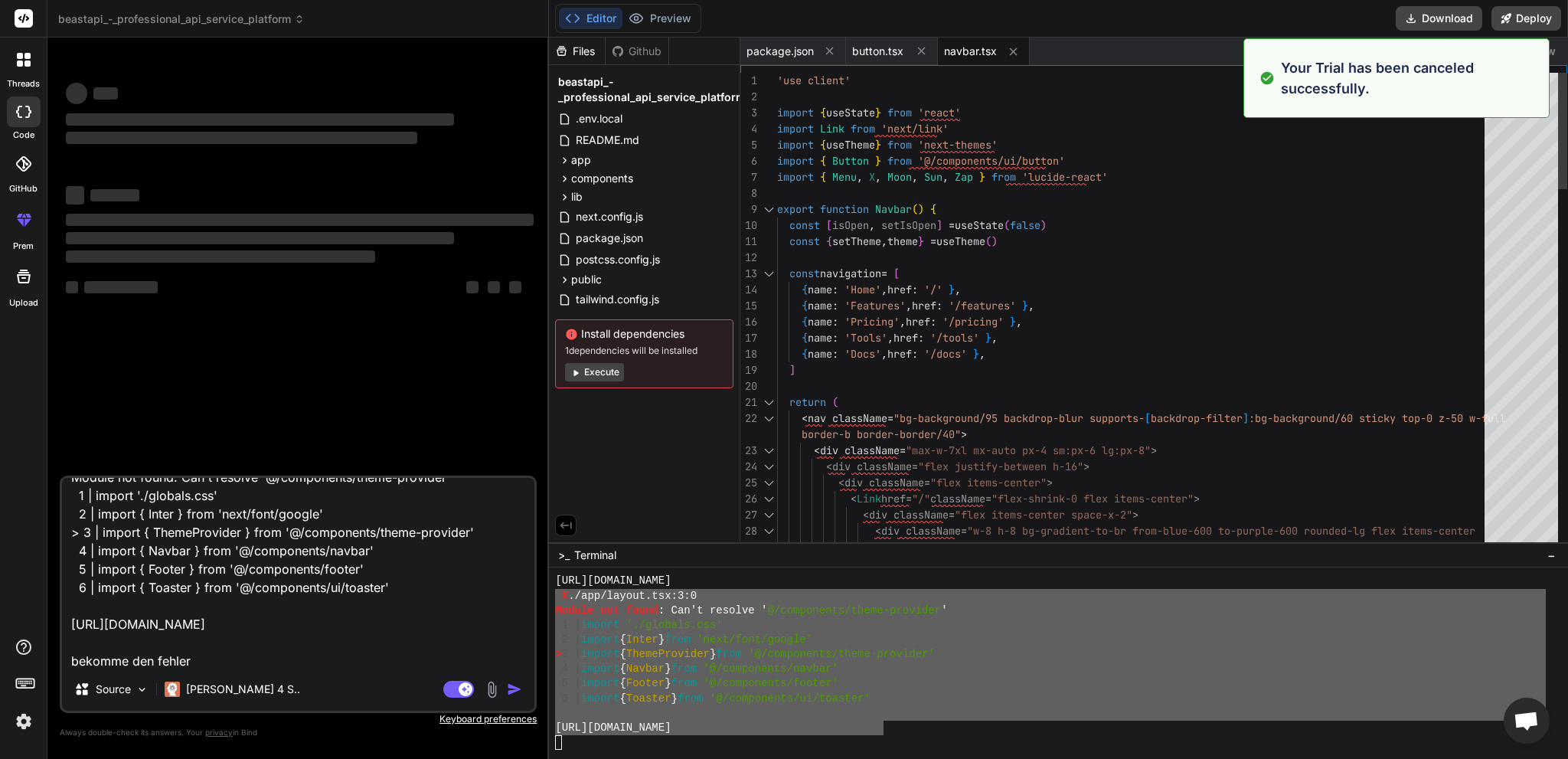
scroll to position [0, 0]
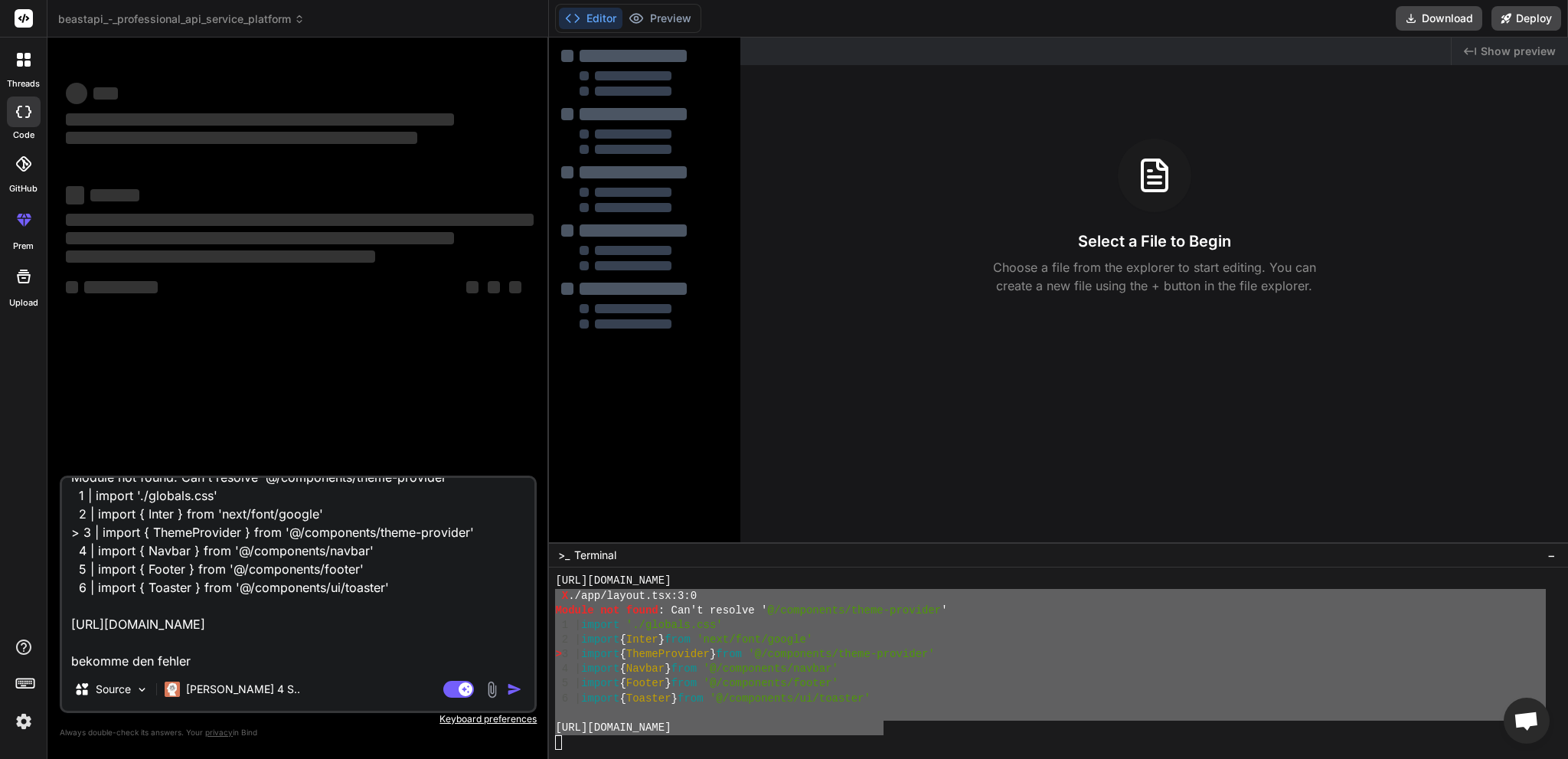
click at [593, 373] on div at bounding box center [645, 366] width 192 height 656
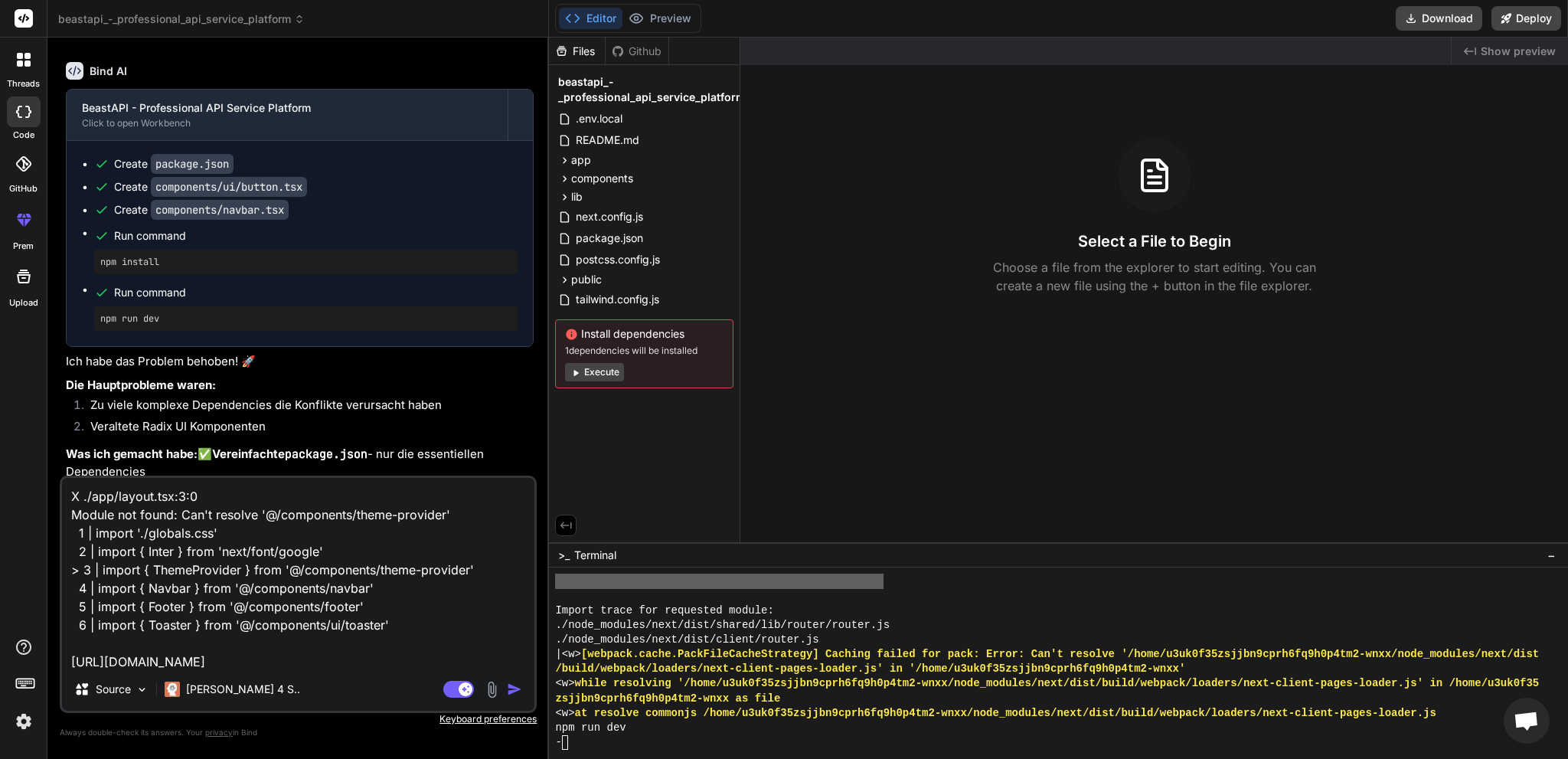
scroll to position [40, 0]
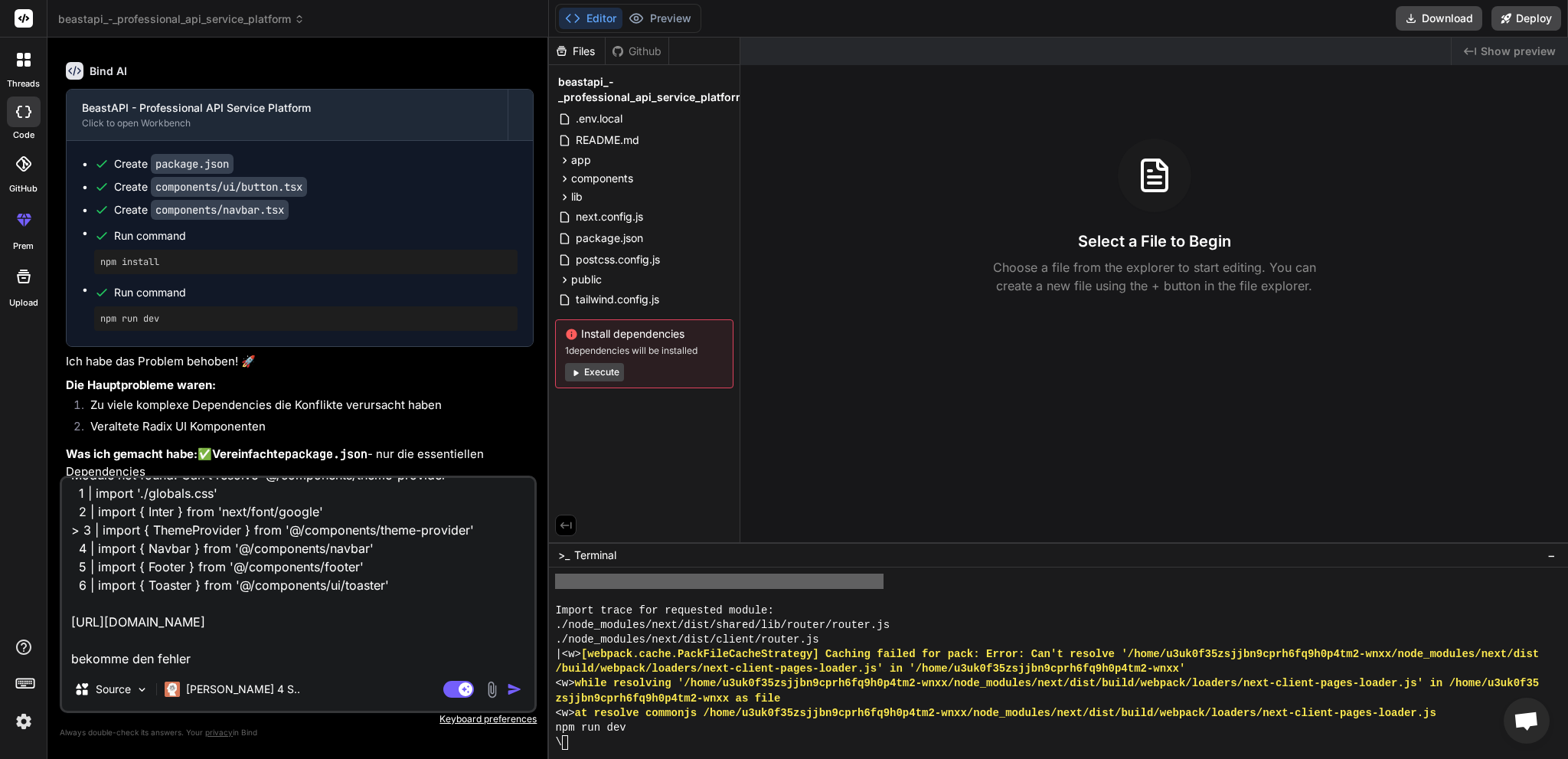
click at [511, 693] on img "button" at bounding box center [514, 689] width 15 height 15
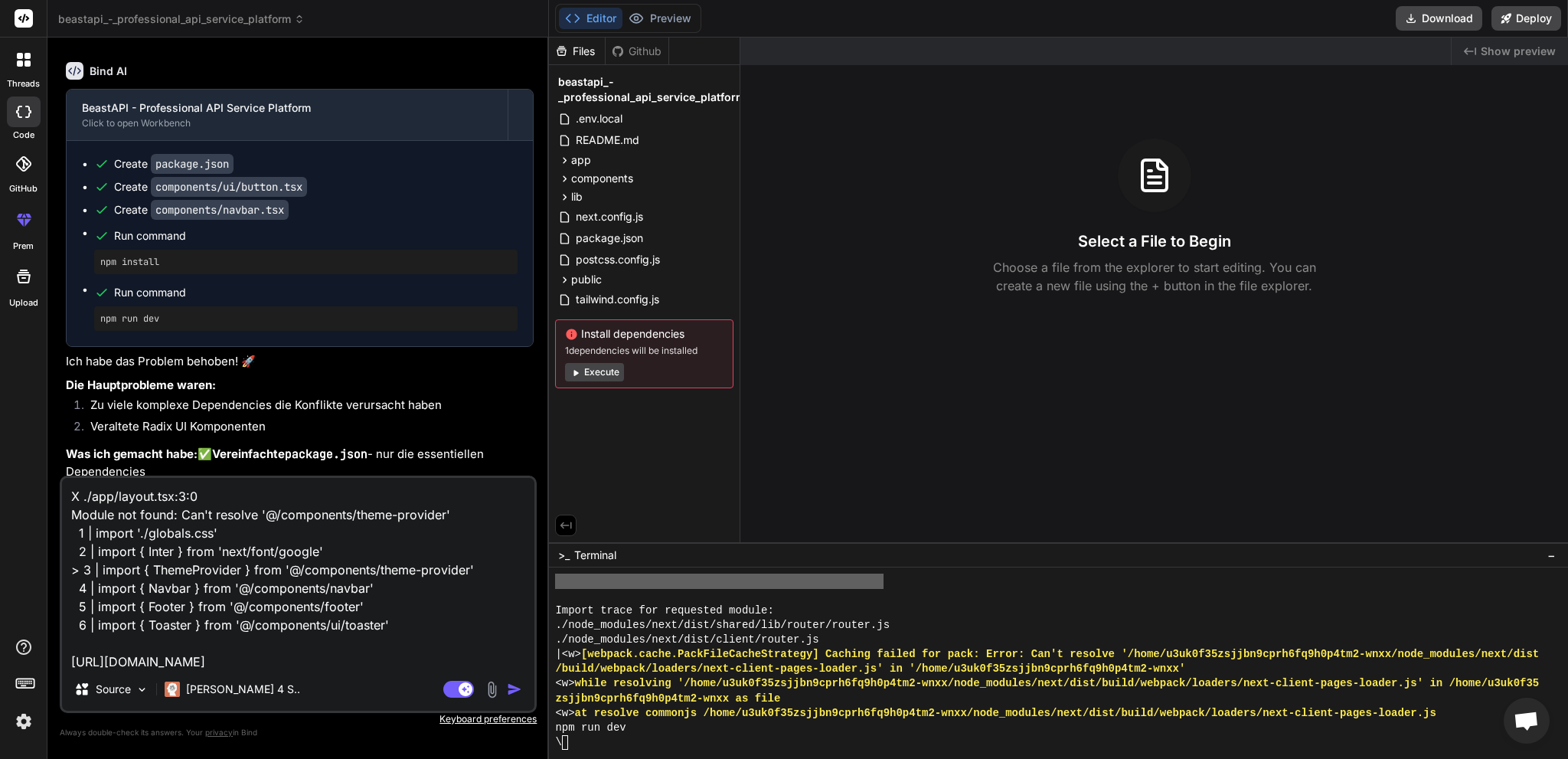
scroll to position [4764, 0]
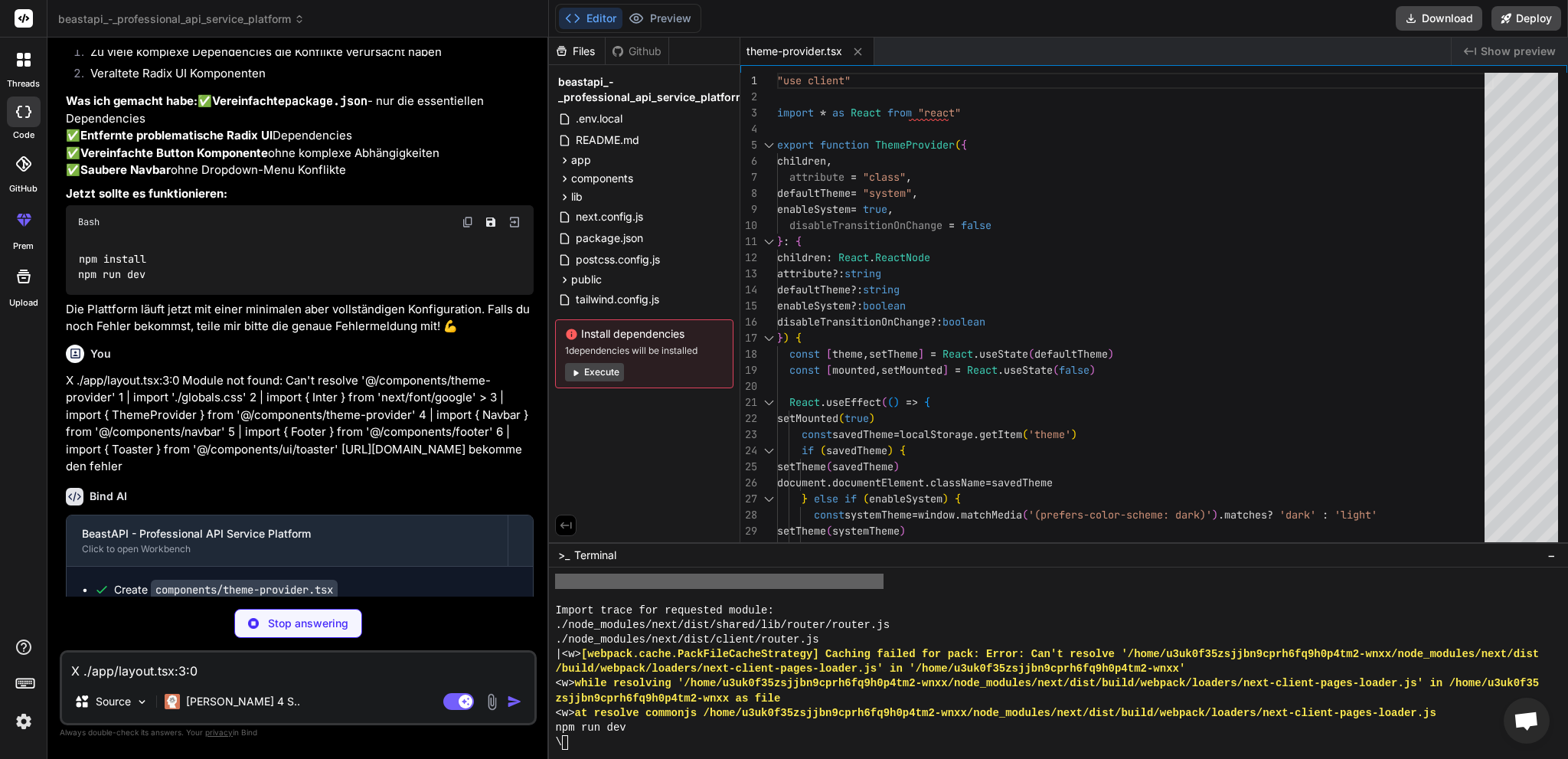
type textarea "x"
type textarea "</main> <Footer /> </div> </ThemeProvider> </body> </html> ) }"
type textarea "x"
type textarea "export function Toaster() { return null }"
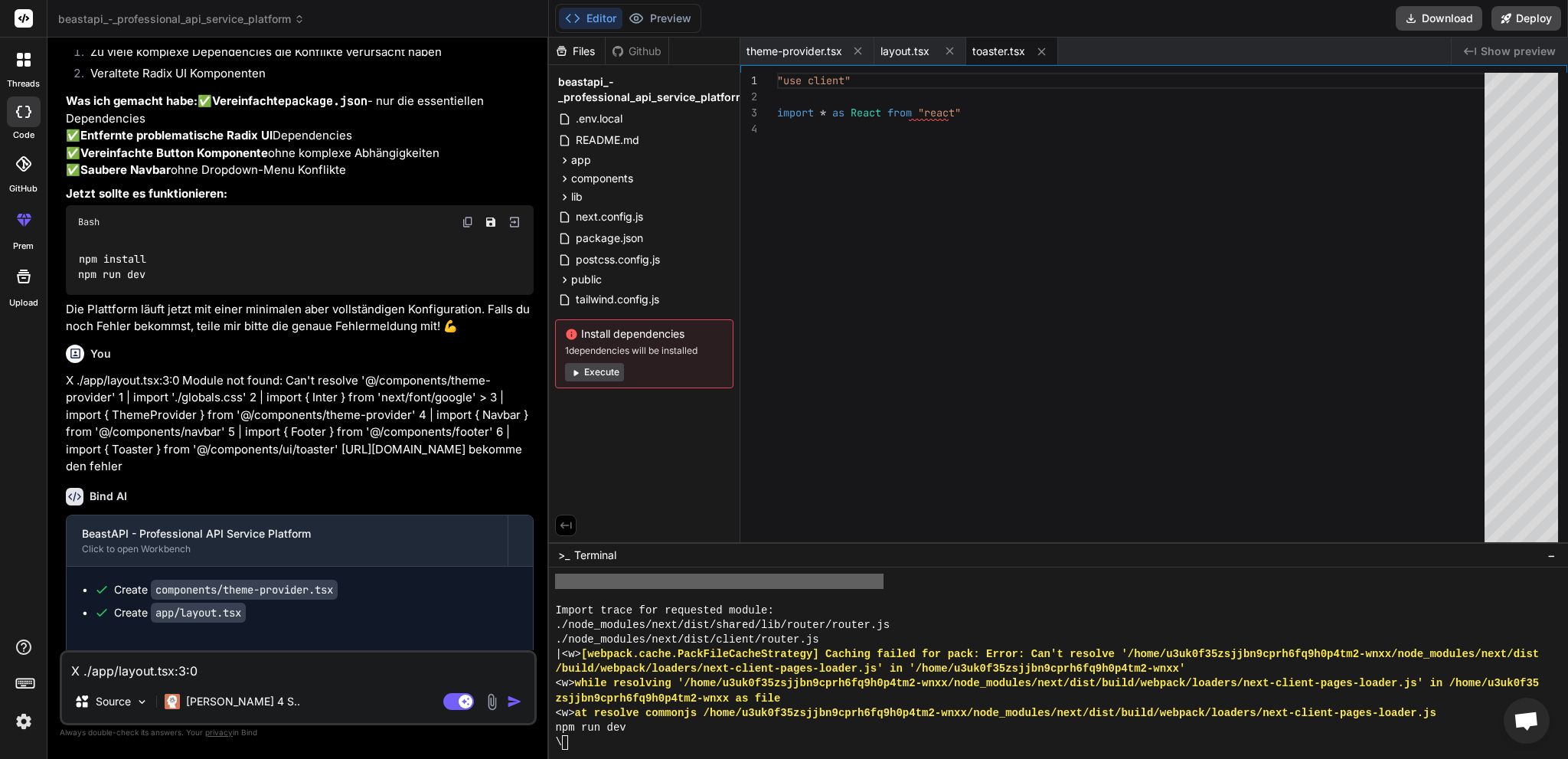
type textarea "x"
